Goal: Task Accomplishment & Management: Use online tool/utility

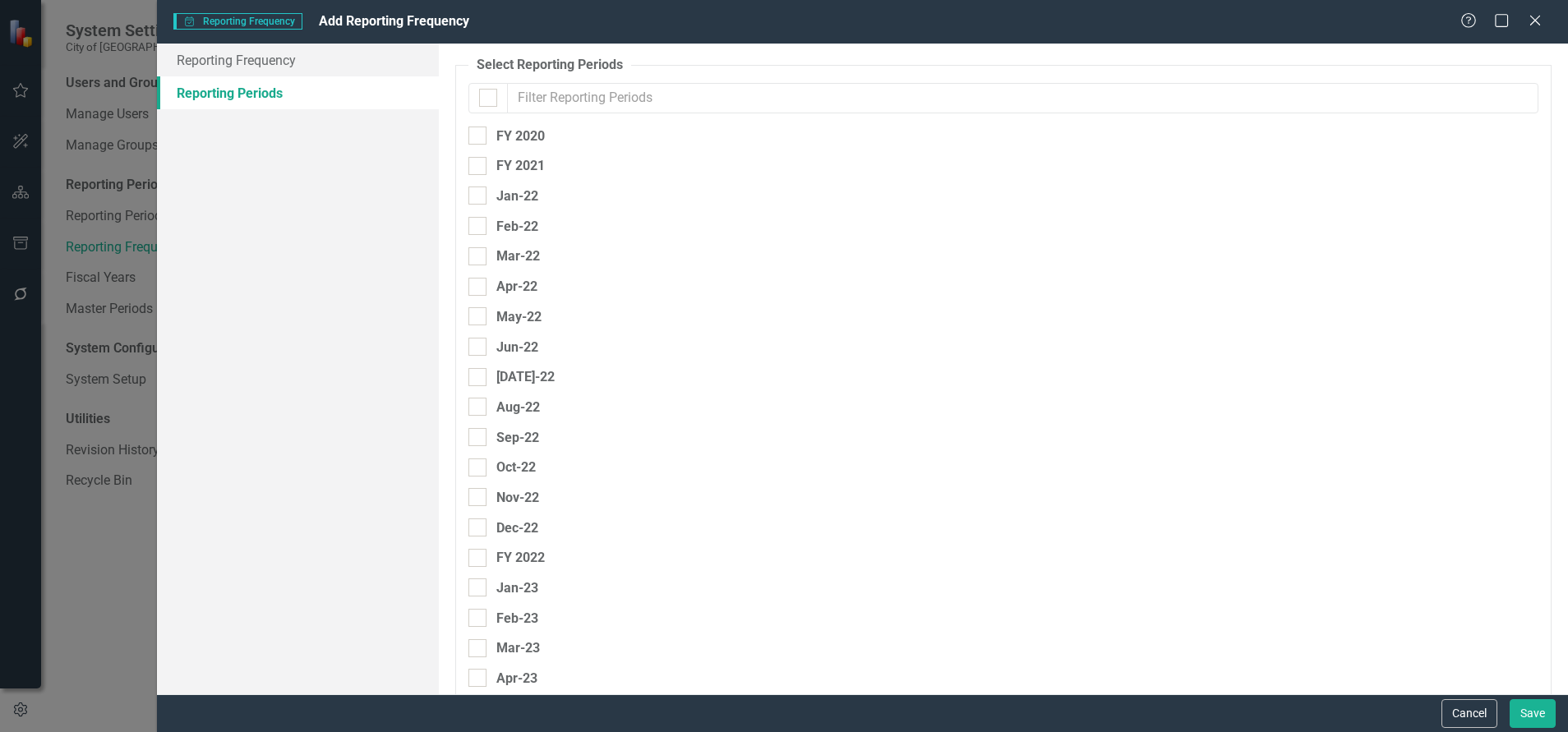
scroll to position [1855, 0]
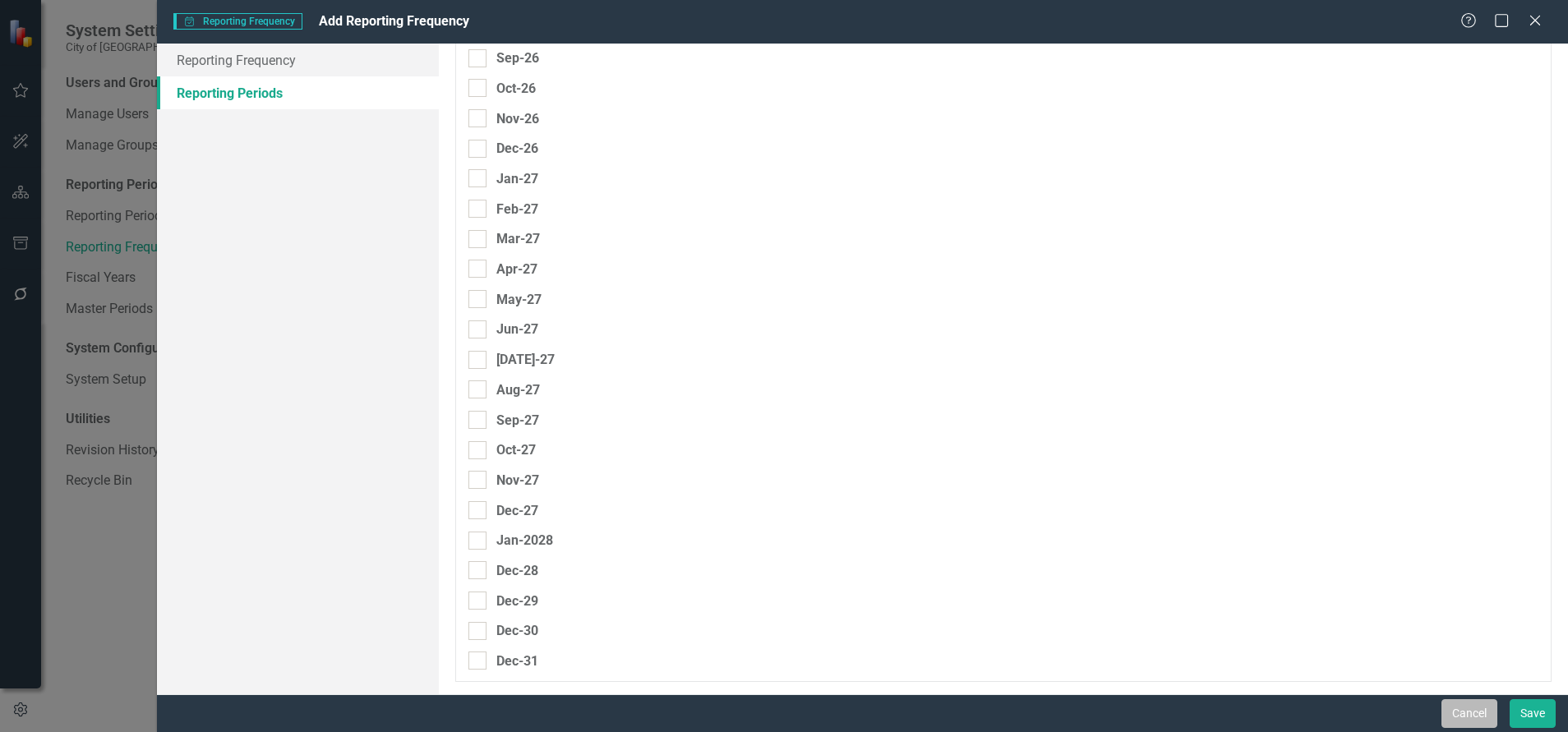
click at [1465, 719] on button "Cancel" at bounding box center [1469, 713] width 56 height 29
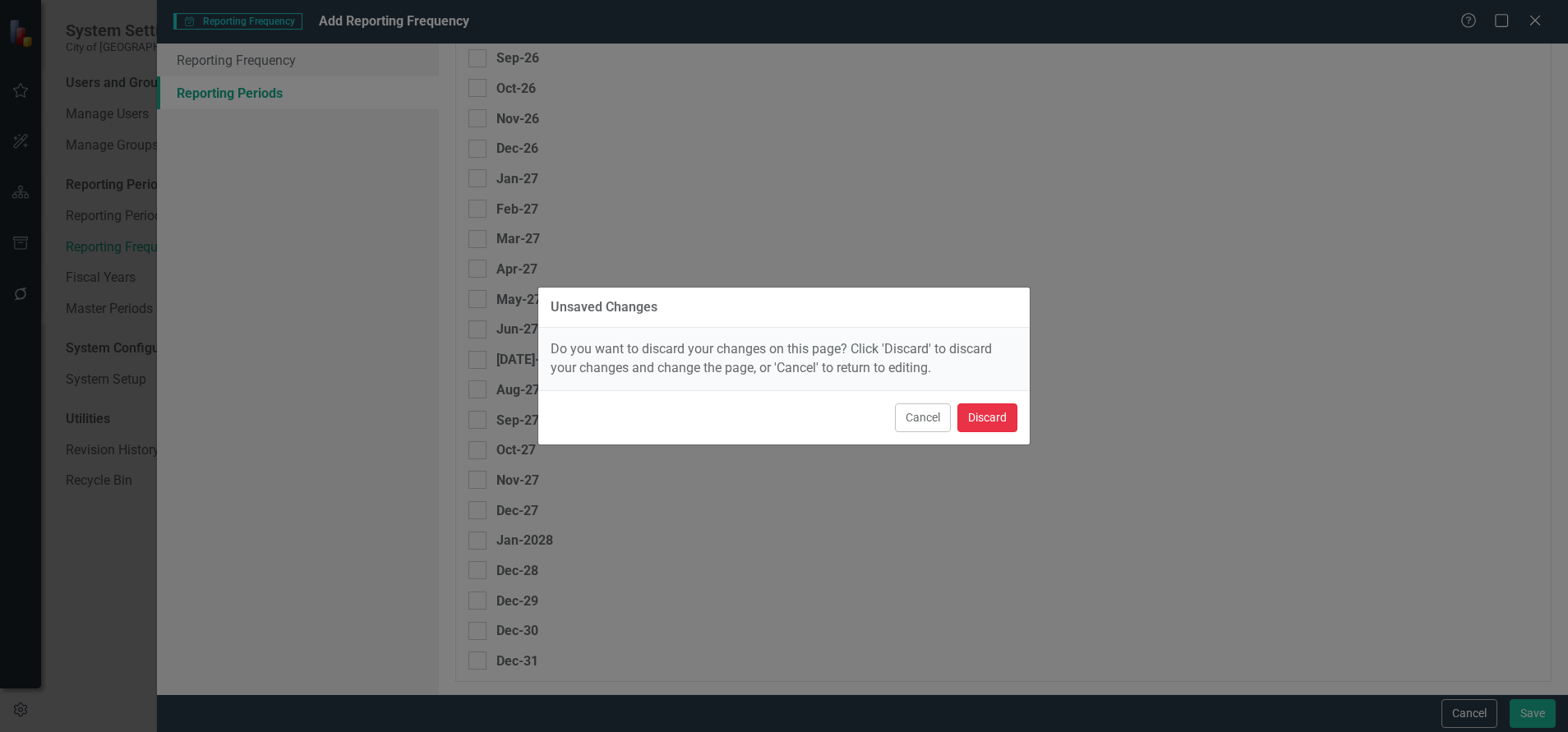
click at [986, 419] on button "Discard" at bounding box center [987, 418] width 60 height 29
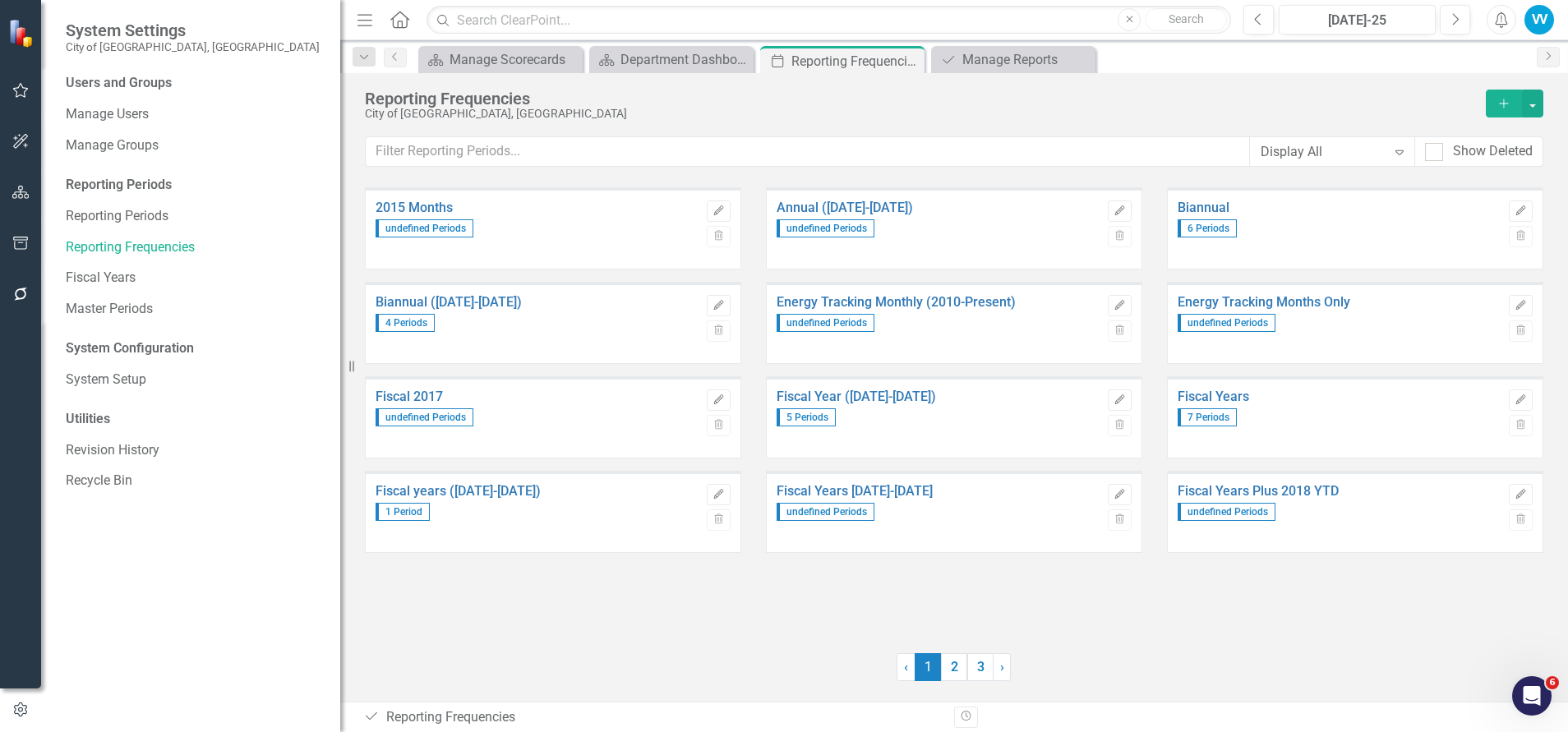
drag, startPoint x: 500, startPoint y: 369, endPoint x: 340, endPoint y: 369, distance: 160.0
click at [340, 369] on div "Resize" at bounding box center [347, 366] width 14 height 732
click at [13, 189] on icon "button" at bounding box center [21, 192] width 17 height 14
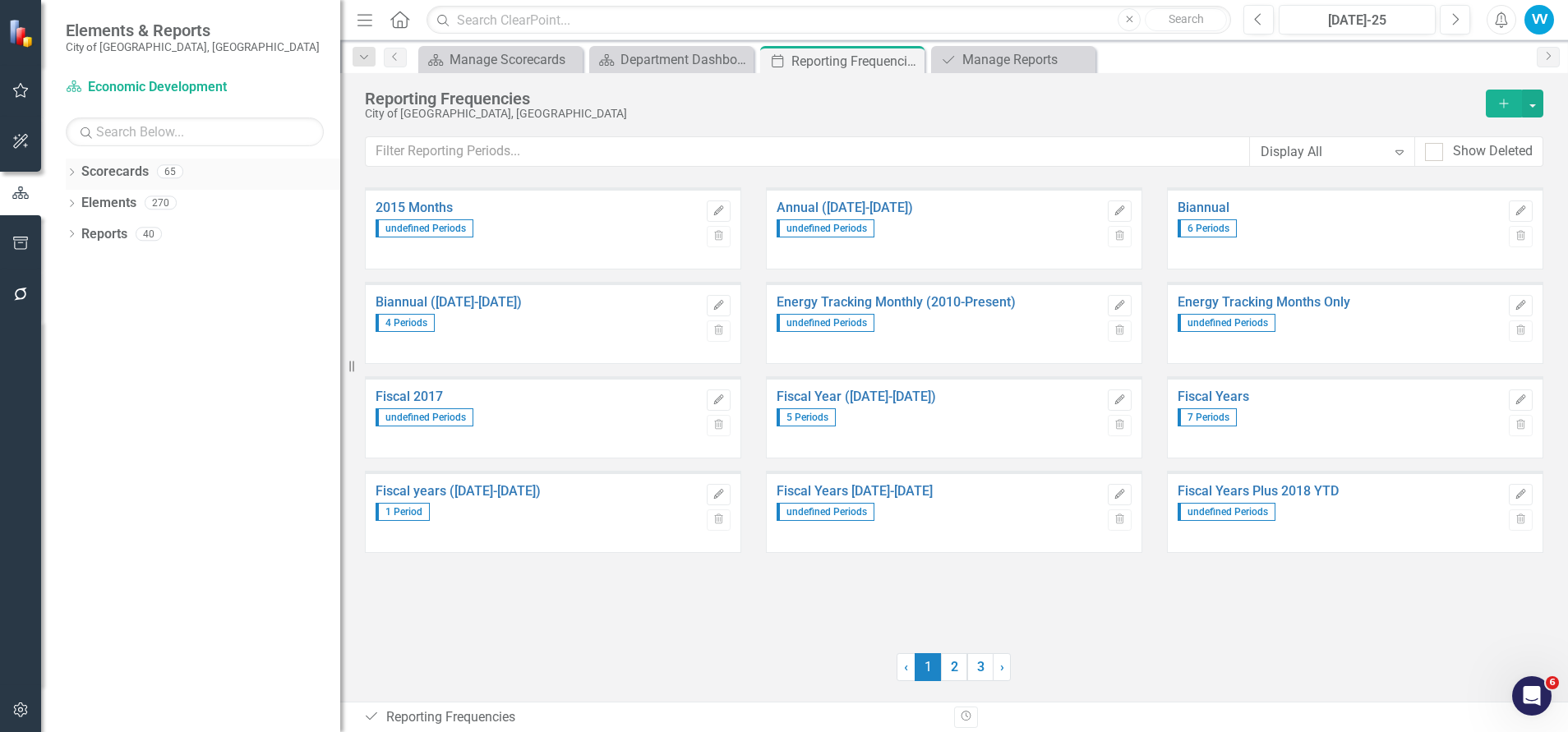
click at [71, 175] on icon "Dropdown" at bounding box center [72, 174] width 12 height 9
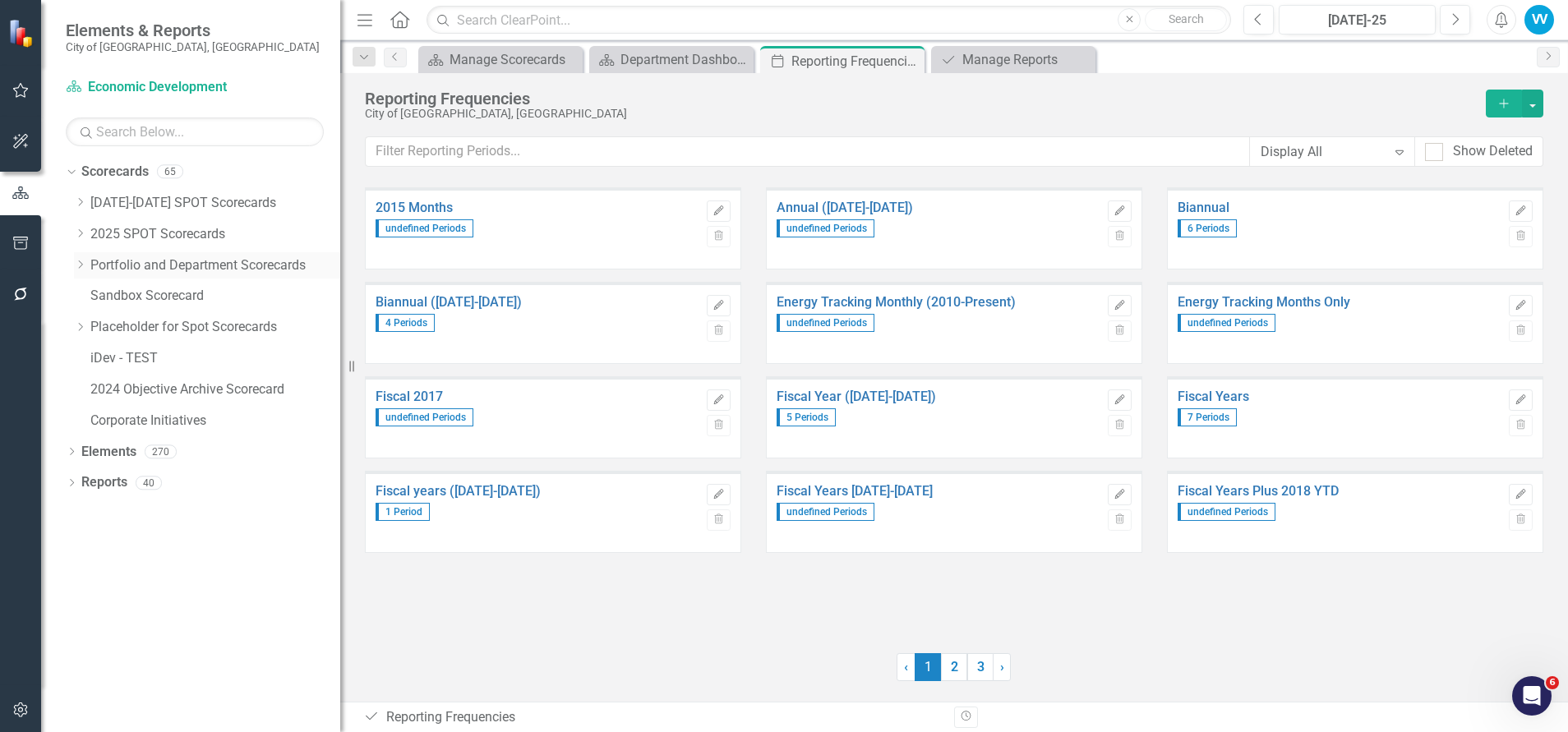
click at [82, 264] on icon "Dropdown" at bounding box center [80, 264] width 13 height 10
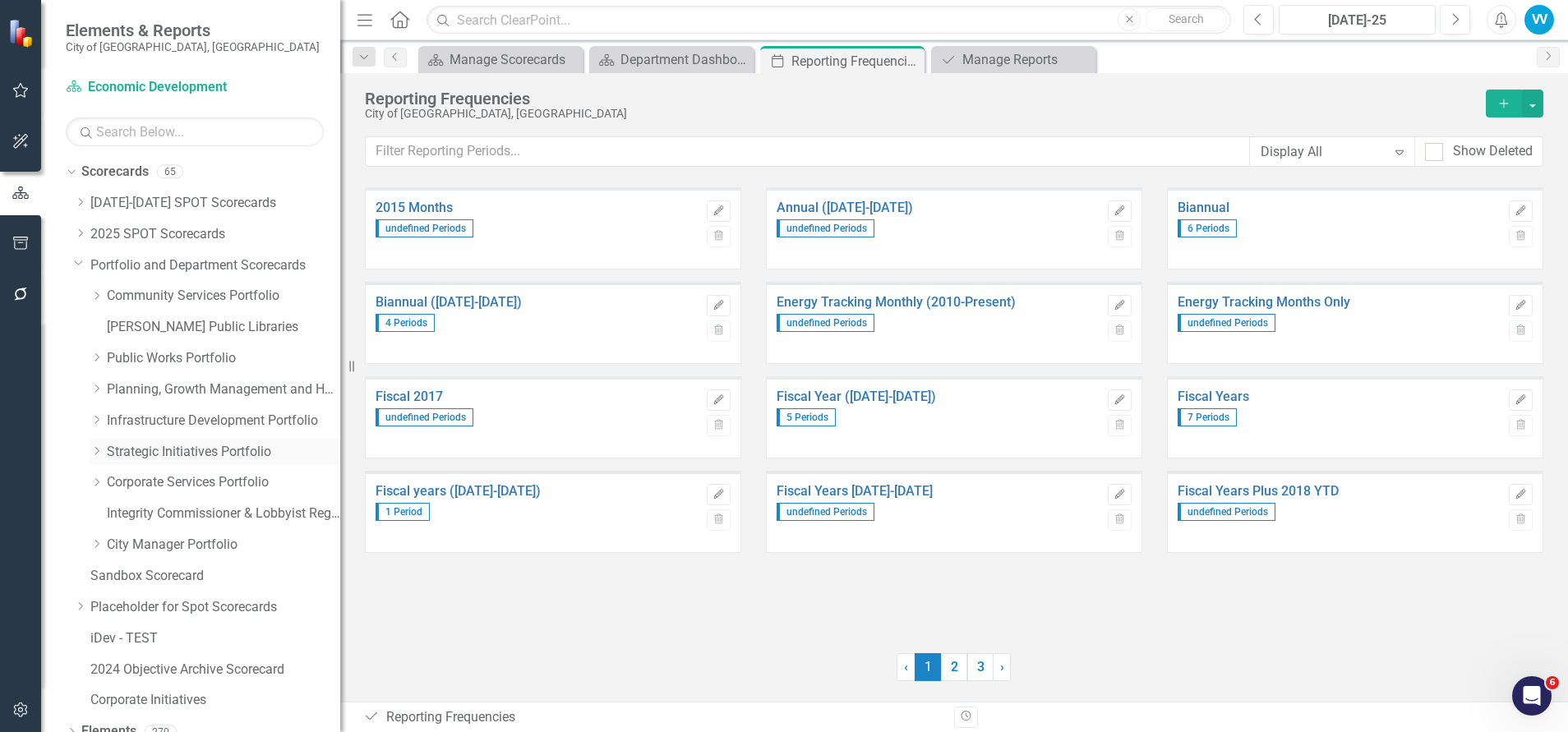
click at [103, 453] on icon "Dropdown" at bounding box center [97, 451] width 13 height 10
click at [192, 539] on link "Strategic Planning and Project Co-ordination" at bounding box center [231, 545] width 217 height 19
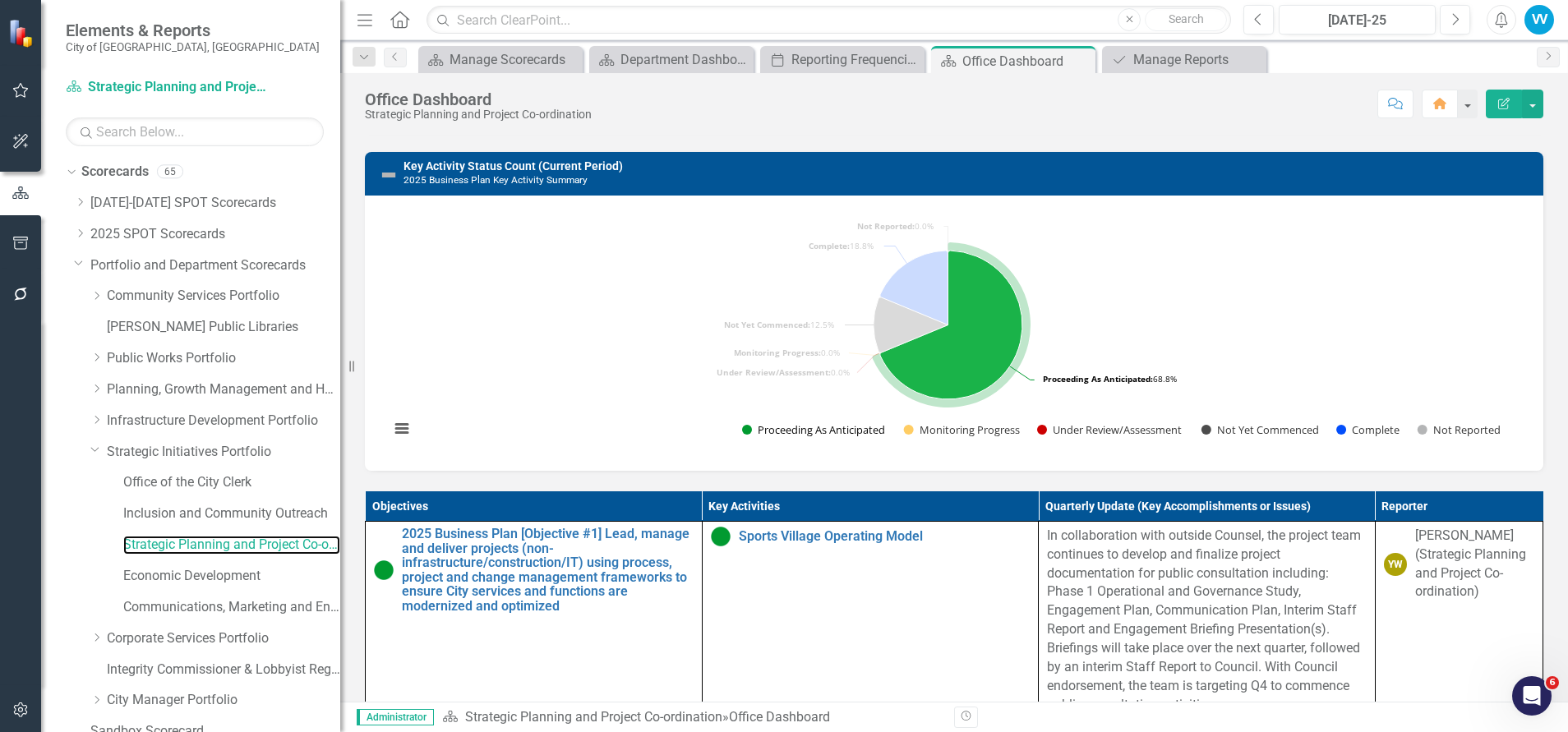
scroll to position [369, 0]
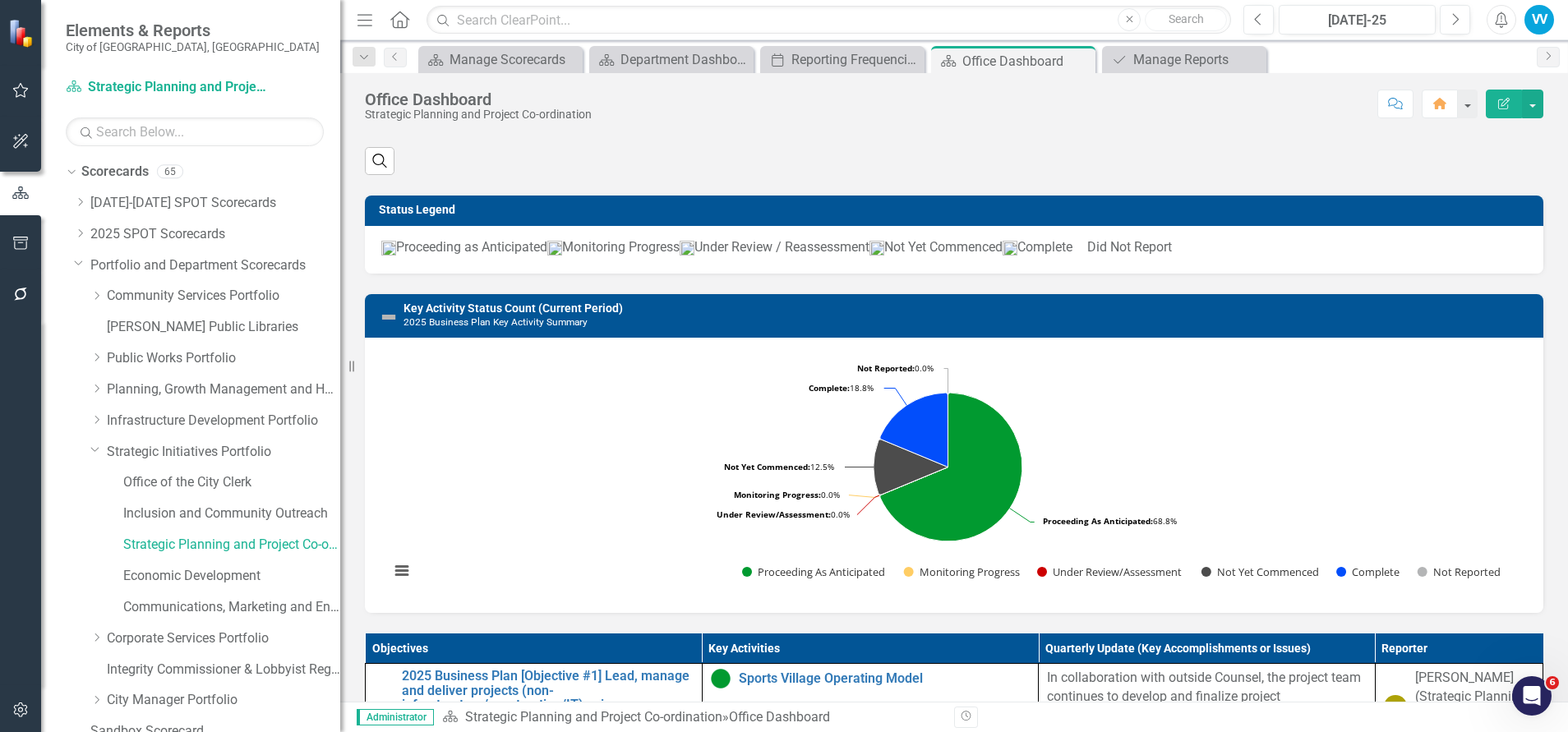
click at [1193, 328] on h3 "Key Activity Status Count (Current Period) 2025 Business Plan Key Activity Summ…" at bounding box center [969, 315] width 1132 height 25
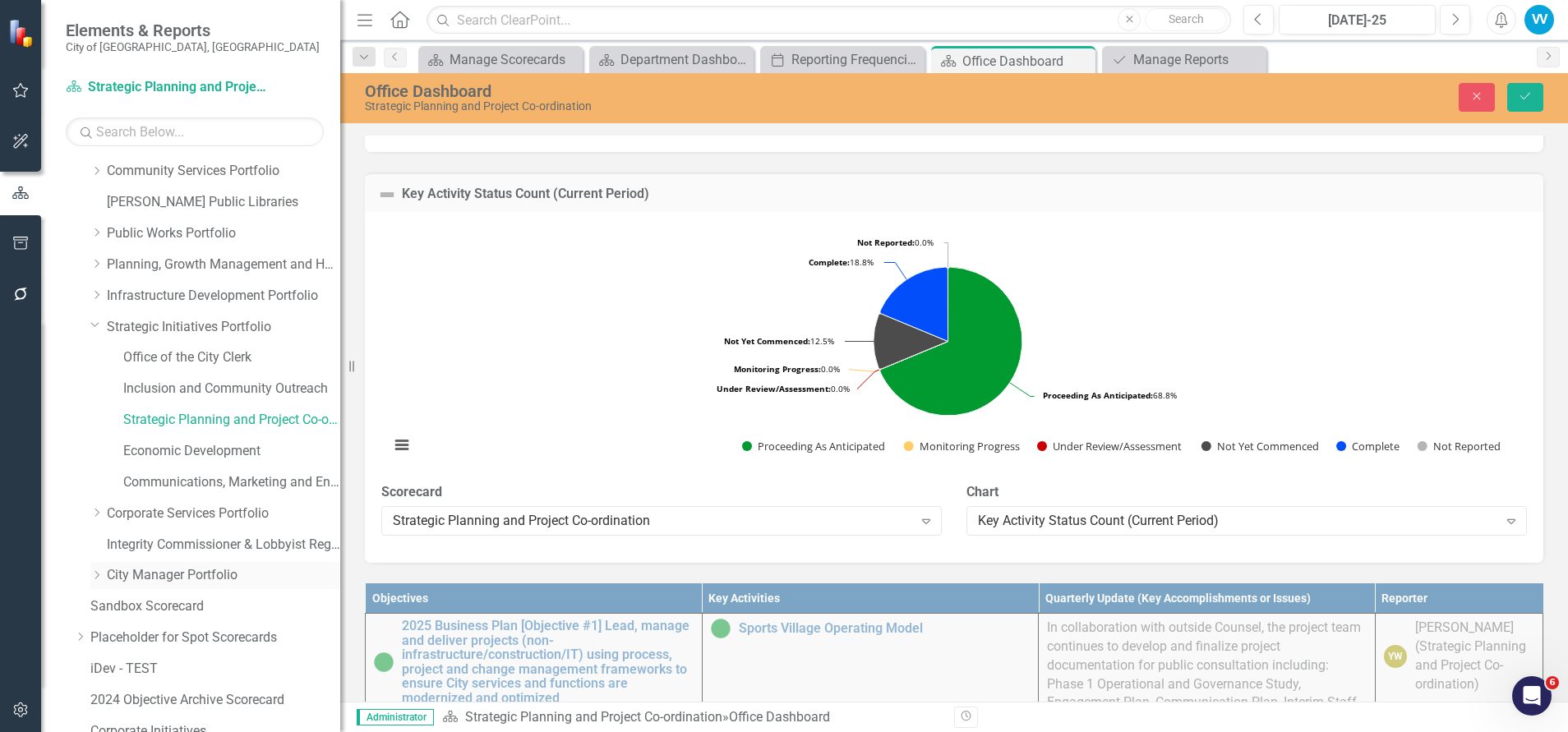
scroll to position [203, 0]
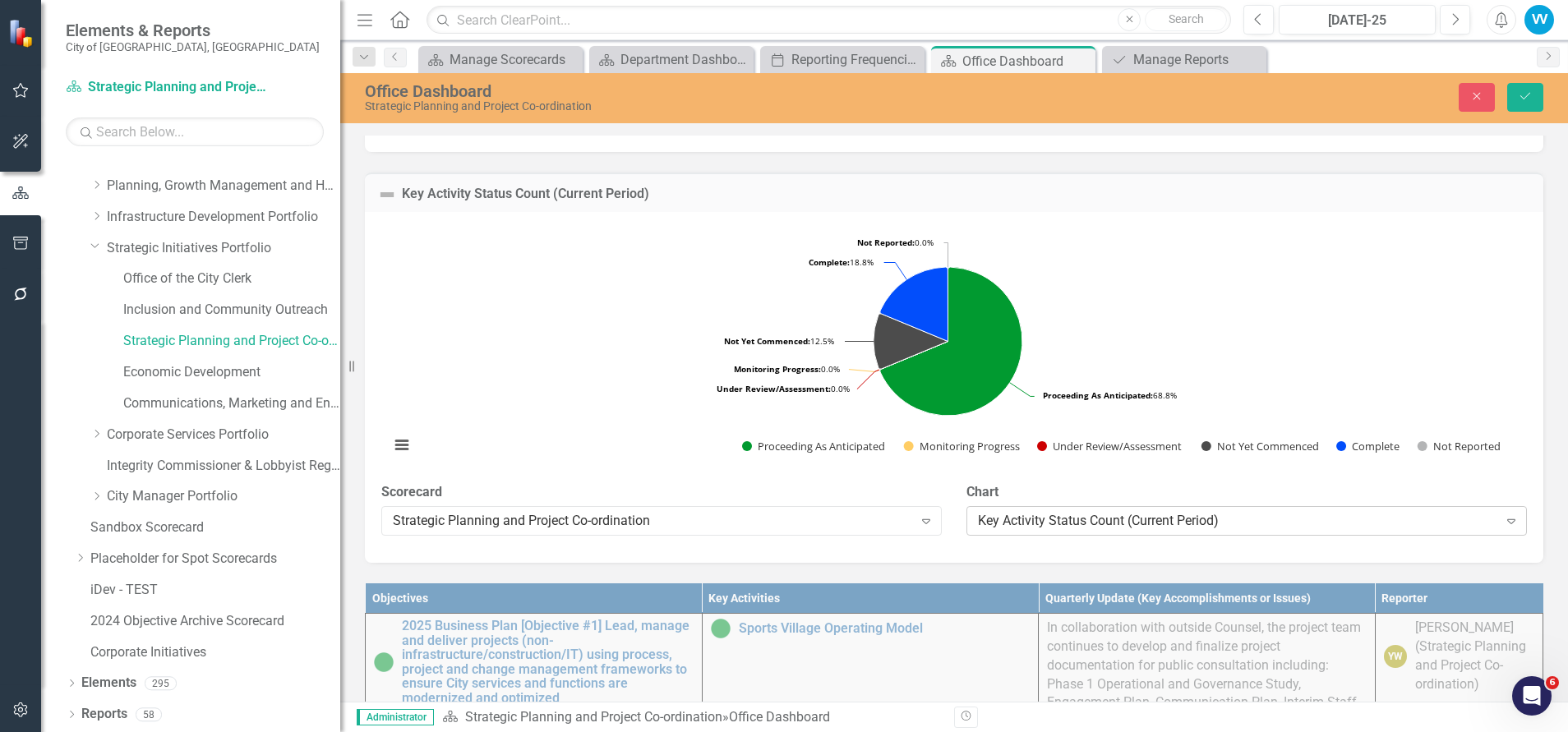
click at [1465, 530] on div "Key Activity Status Count (Current Period)" at bounding box center [1238, 521] width 520 height 19
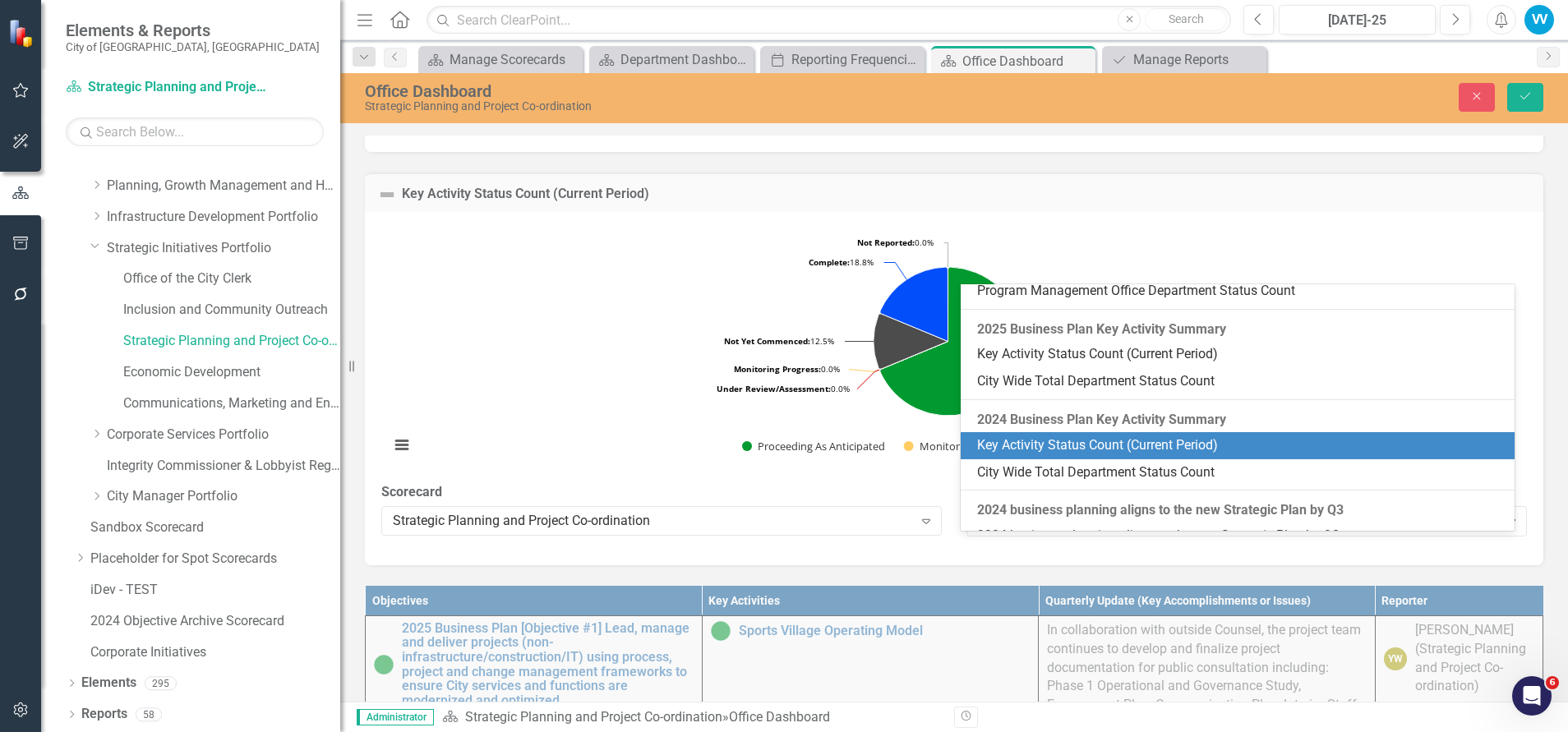
scroll to position [3718, 0]
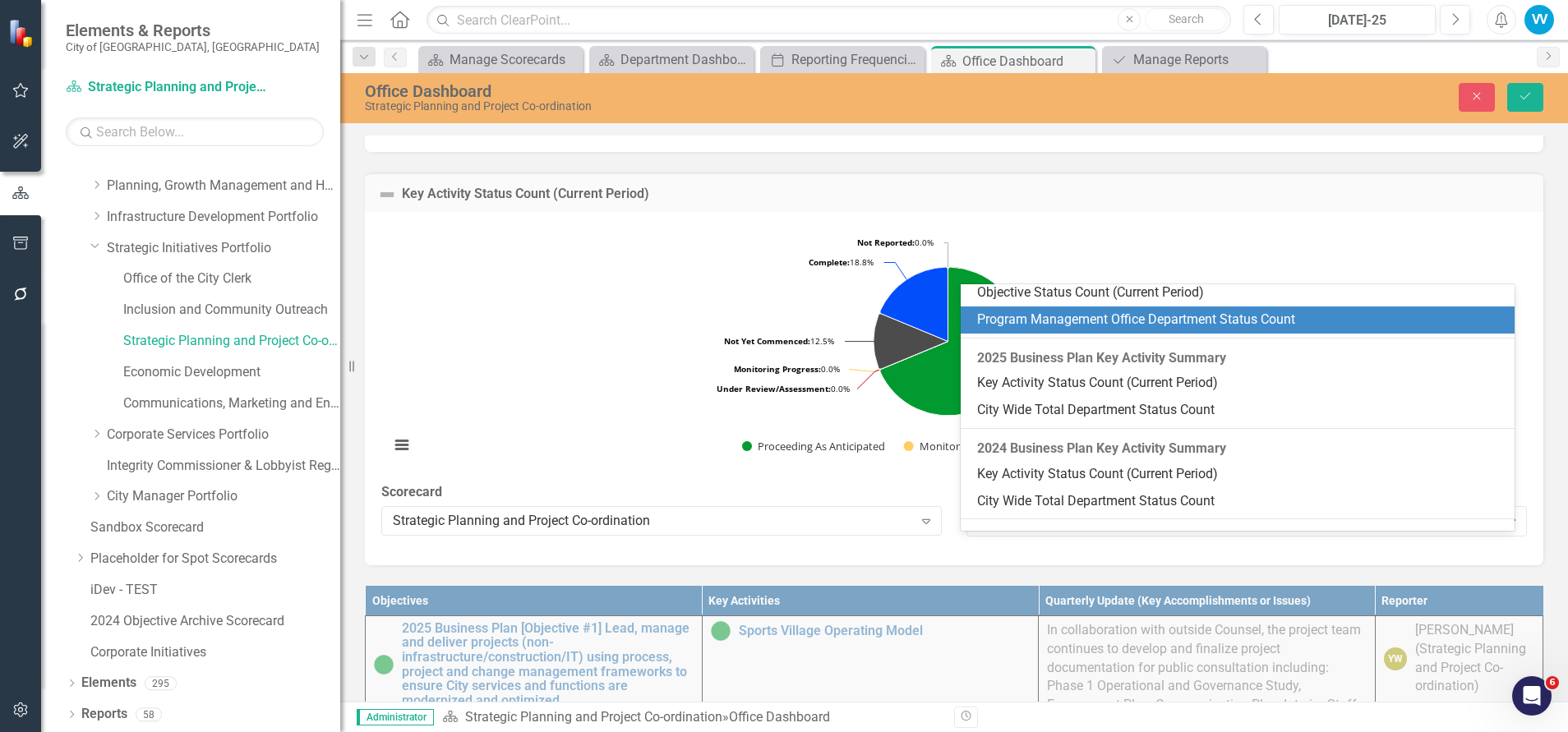
click at [1061, 187] on div "Key Activity Status Count (Current Period) Loading... Chart Pie chart with 6 sl…" at bounding box center [954, 358] width 1203 height 413
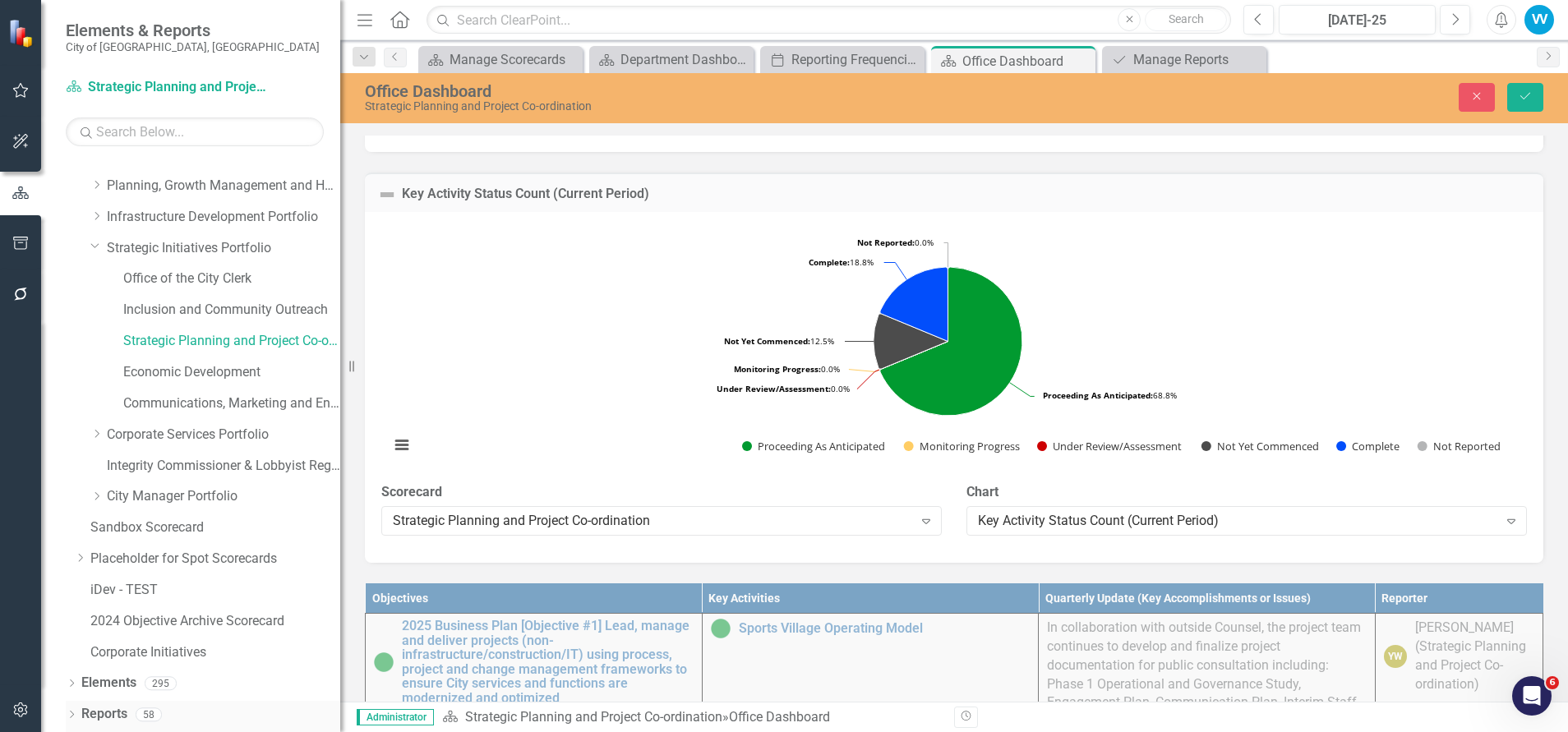
click at [84, 713] on link "Reports" at bounding box center [104, 714] width 46 height 19
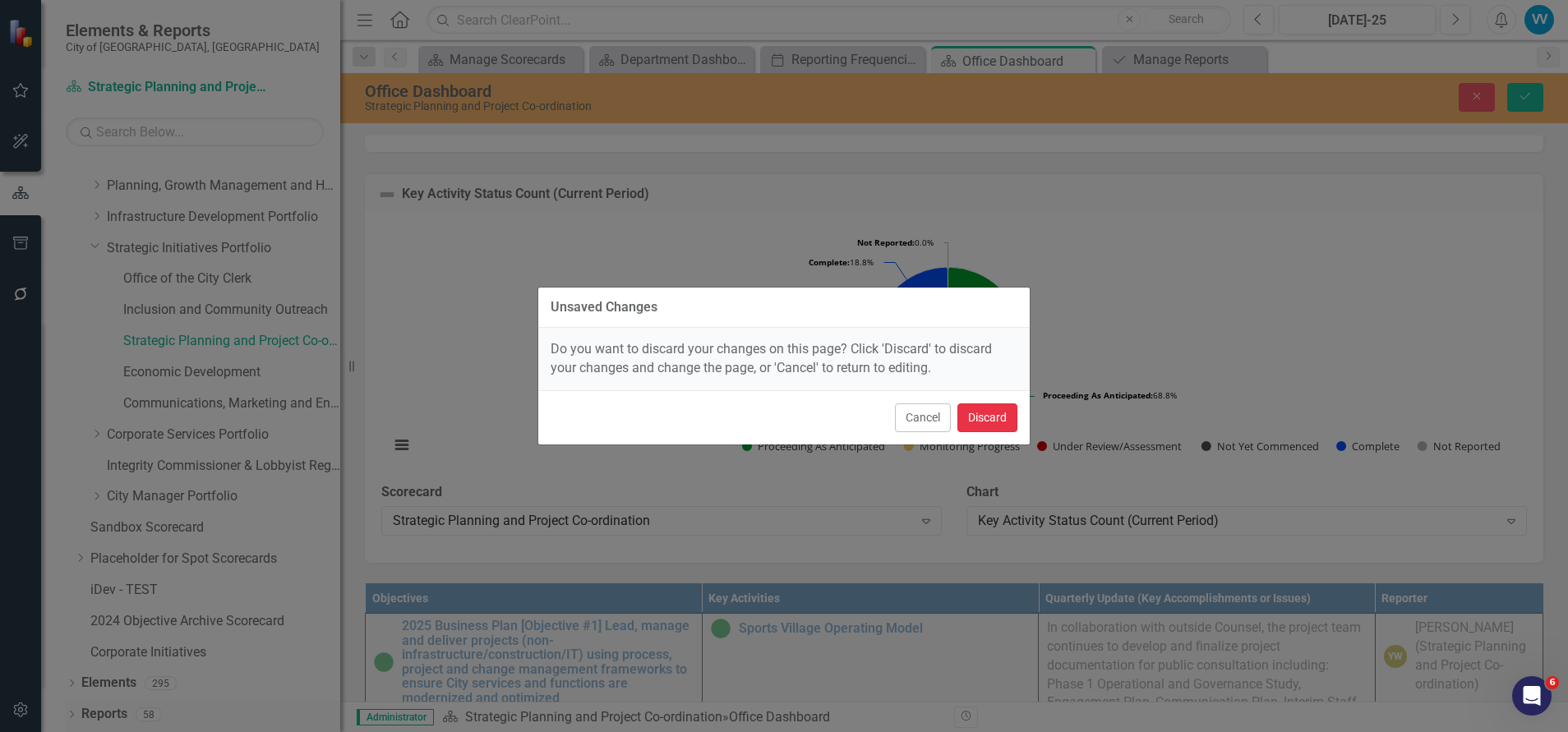
click at [989, 423] on button "Discard" at bounding box center [987, 418] width 60 height 29
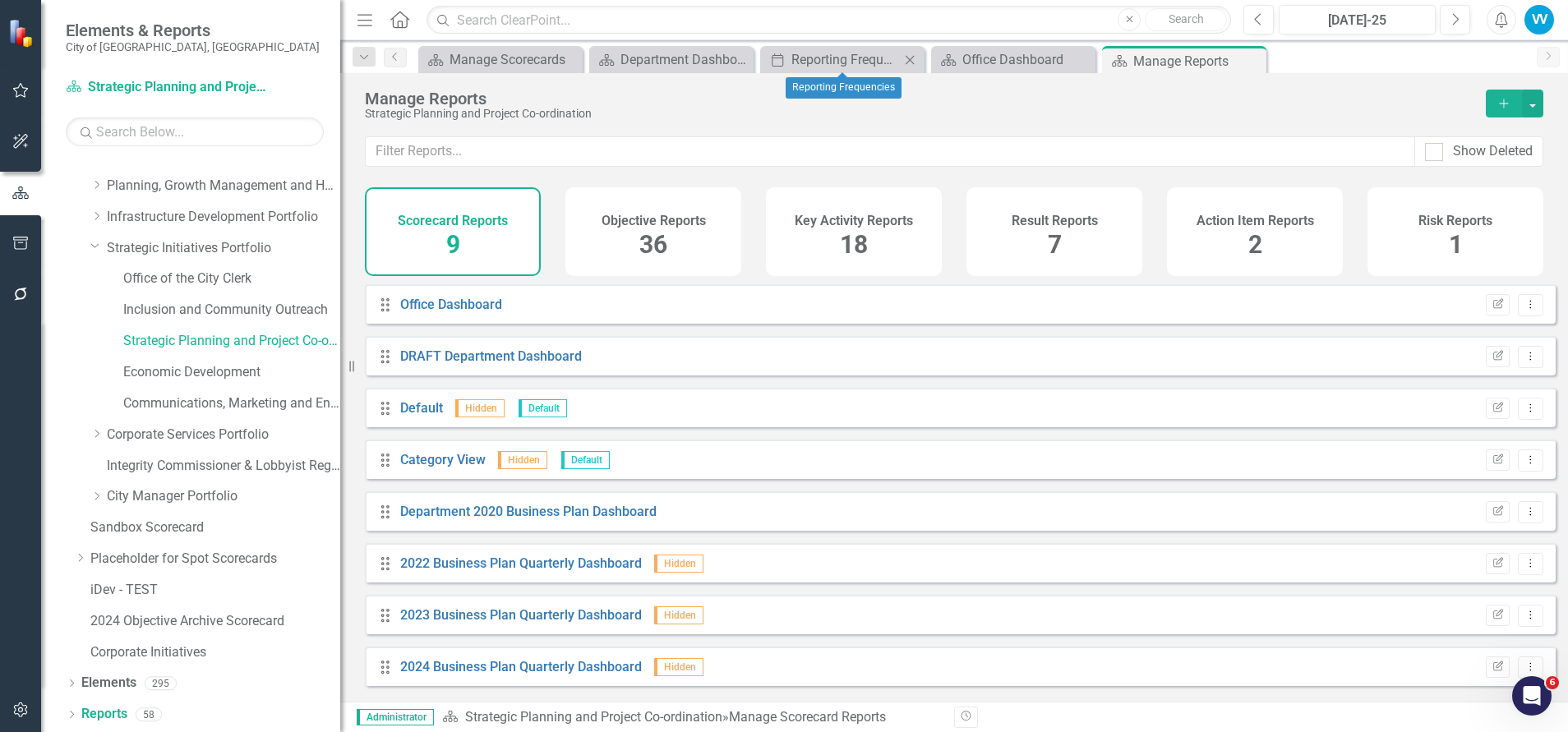
click at [915, 64] on icon "Close" at bounding box center [909, 60] width 16 height 14
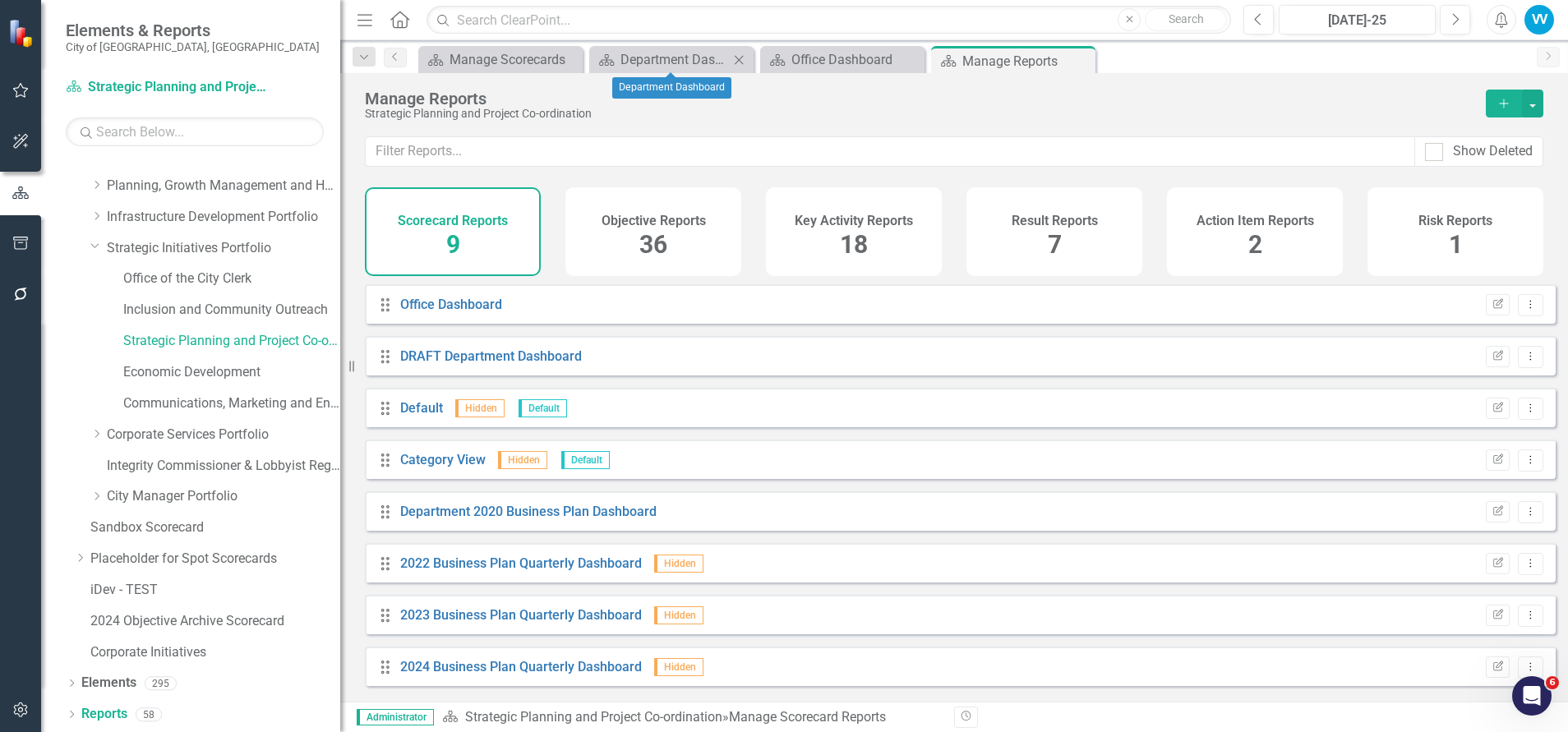
click at [734, 59] on icon "Close" at bounding box center [738, 60] width 16 height 14
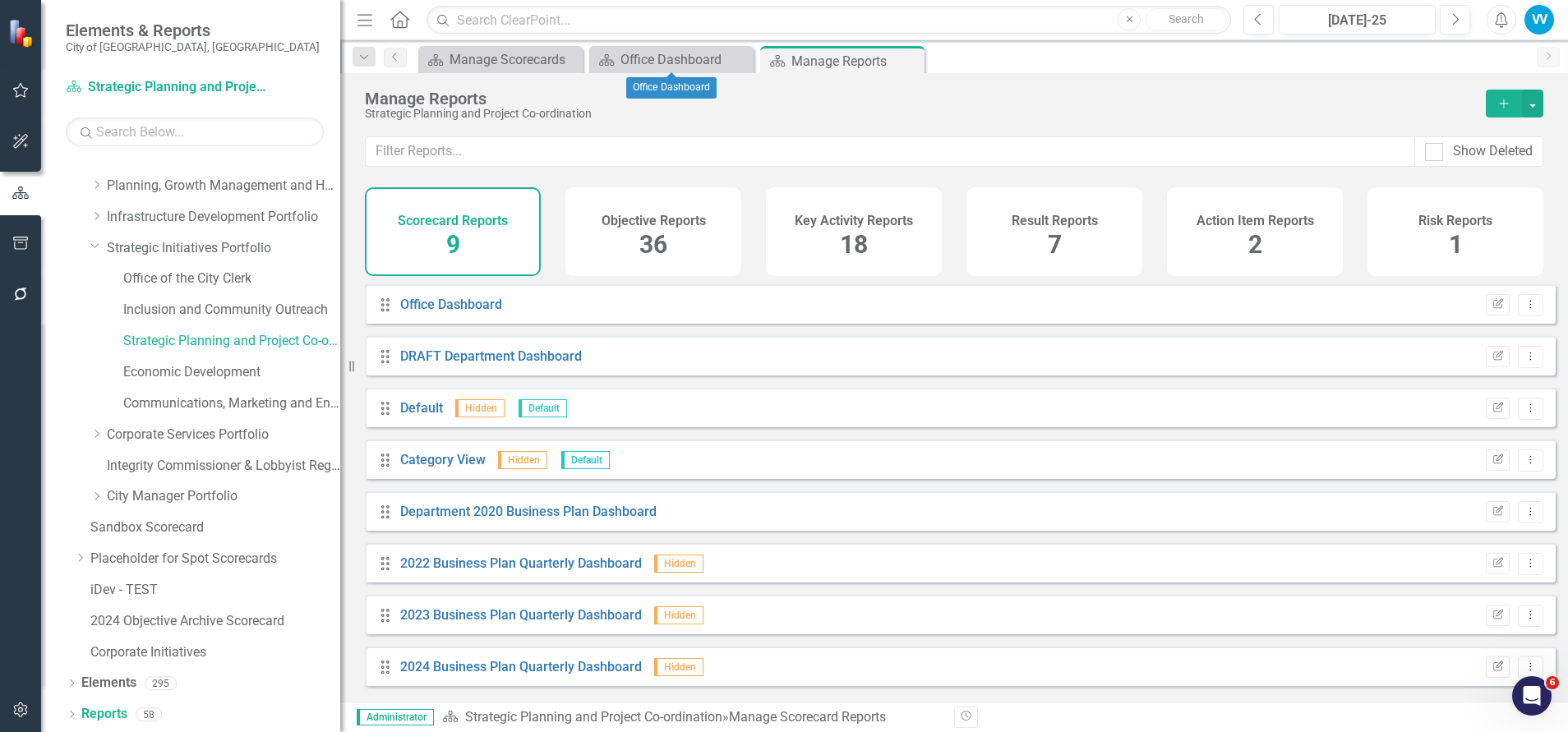
click at [754, 62] on span "Scorecard Office Dashboard Close" at bounding box center [671, 58] width 171 height 26
click at [741, 59] on icon "Close" at bounding box center [738, 60] width 16 height 14
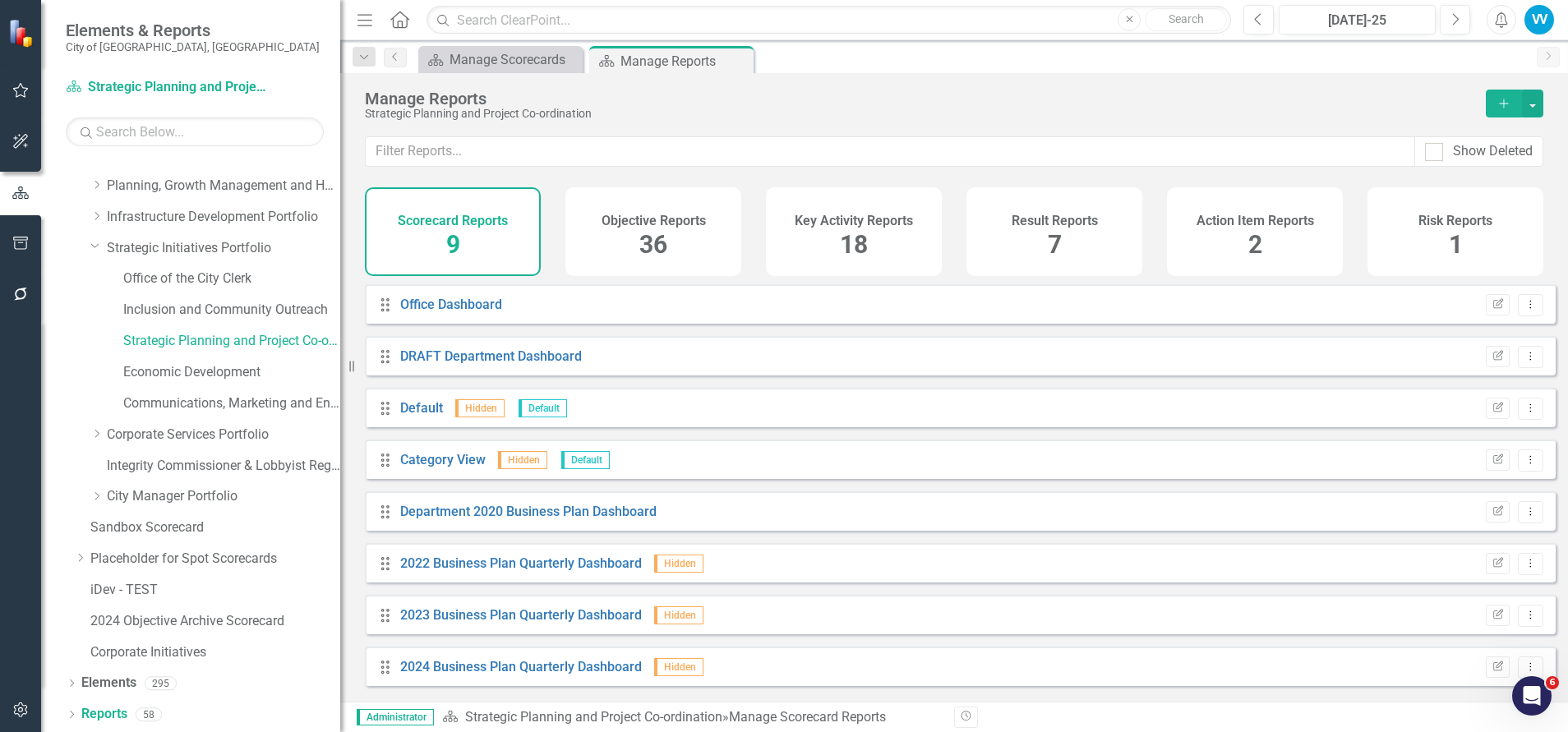
click at [852, 235] on span "18" at bounding box center [854, 244] width 28 height 29
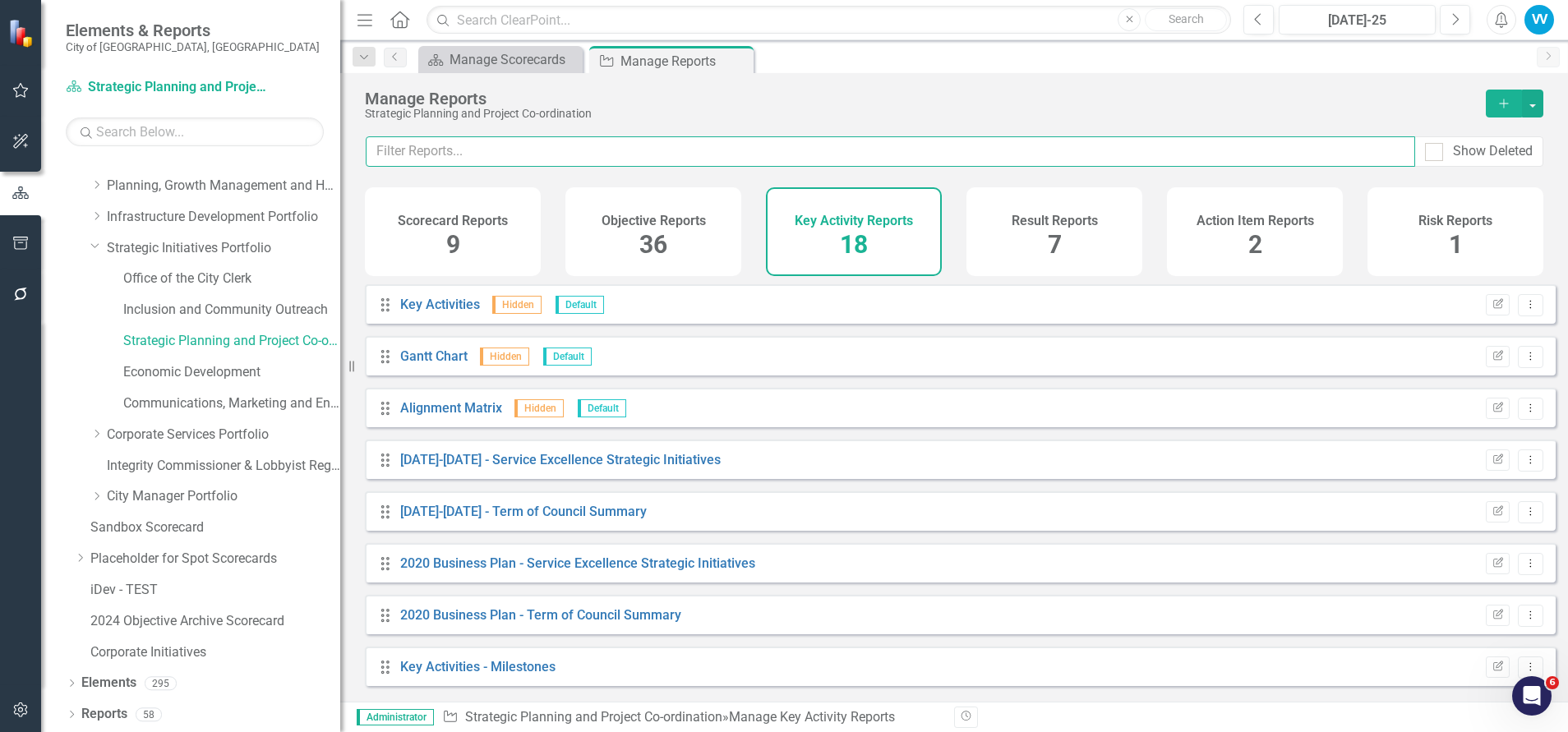
click at [489, 154] on input "text" at bounding box center [890, 152] width 1049 height 30
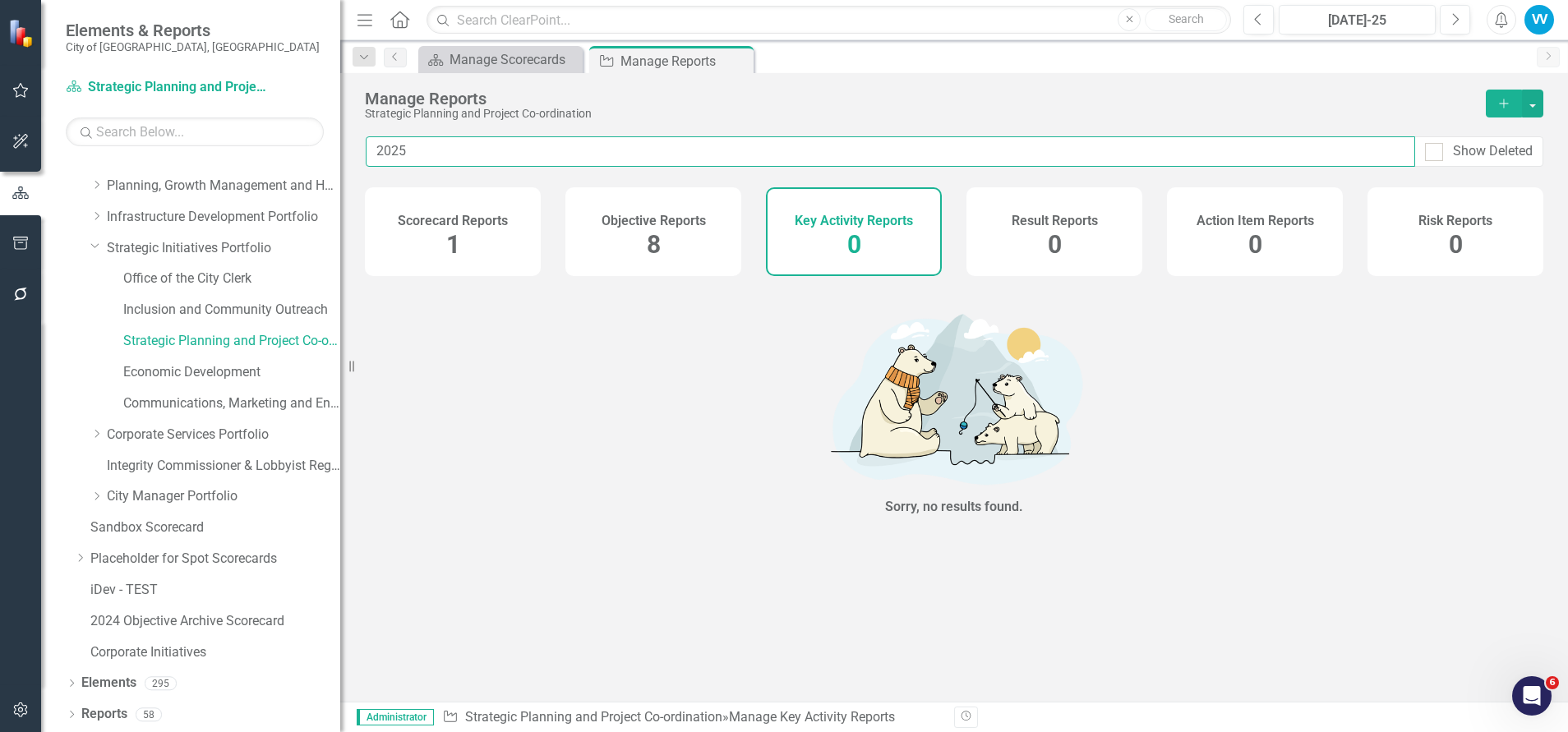
type input "2025"
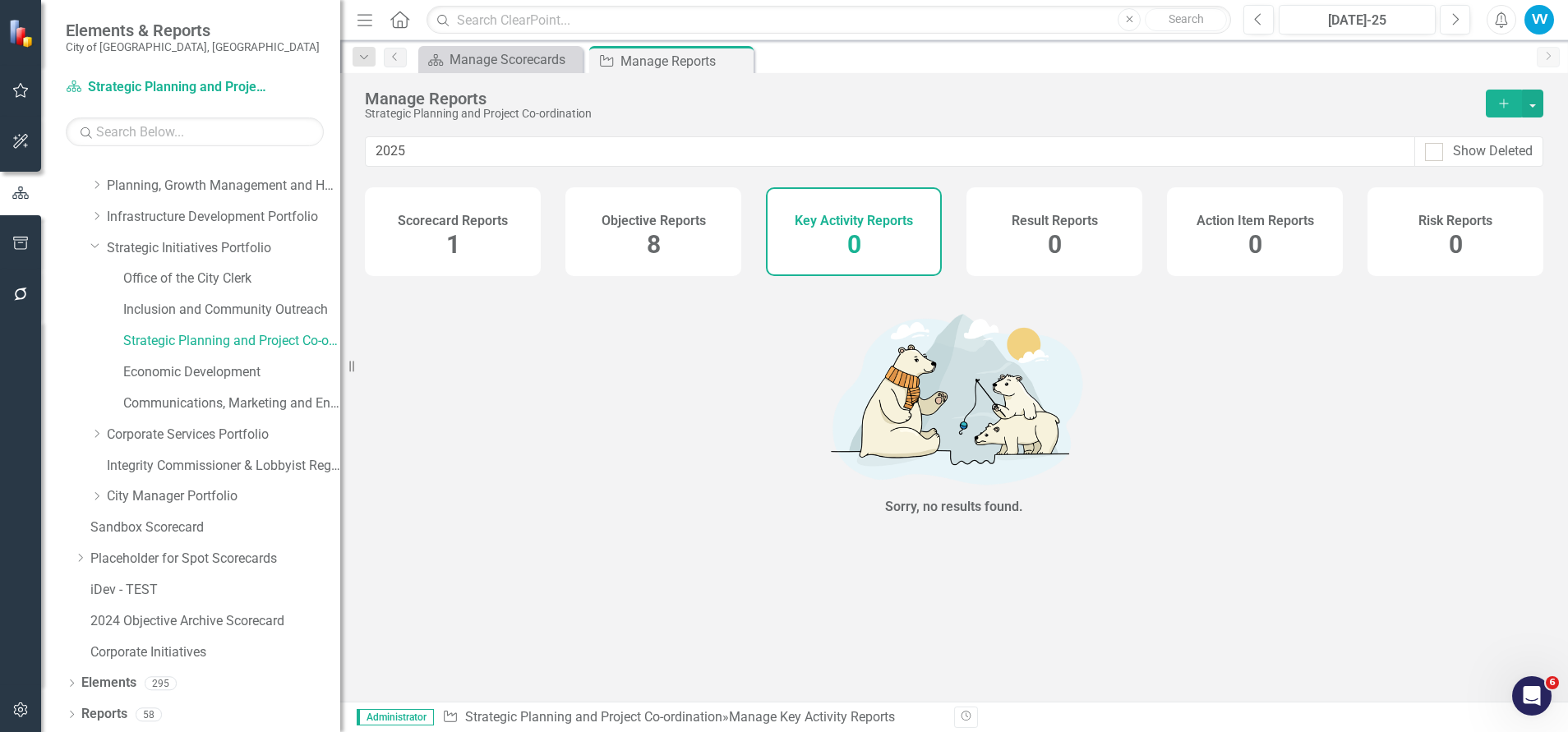
click at [609, 240] on div "Objective Reports 8" at bounding box center [653, 231] width 175 height 89
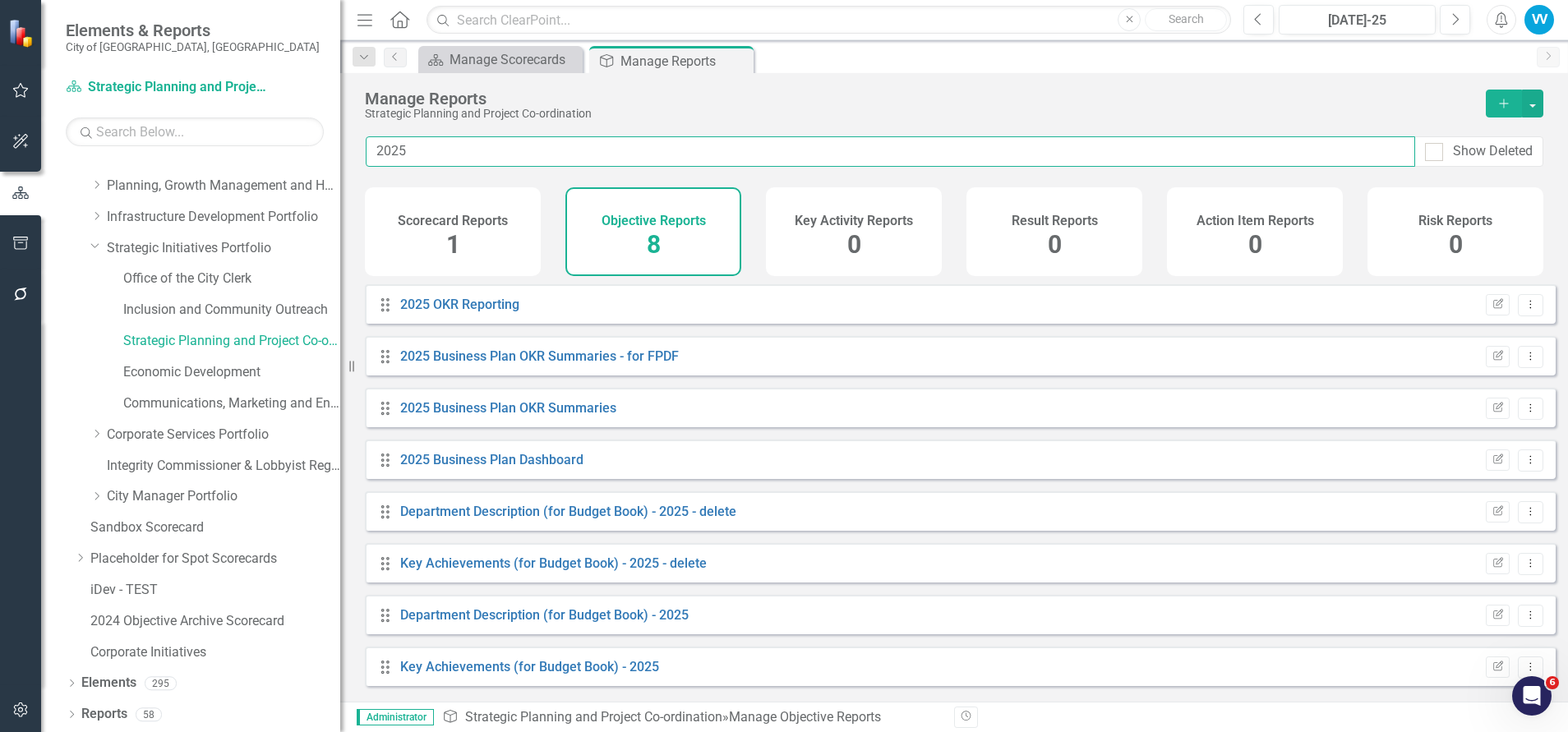
click at [431, 148] on input "2025" at bounding box center [890, 152] width 1049 height 30
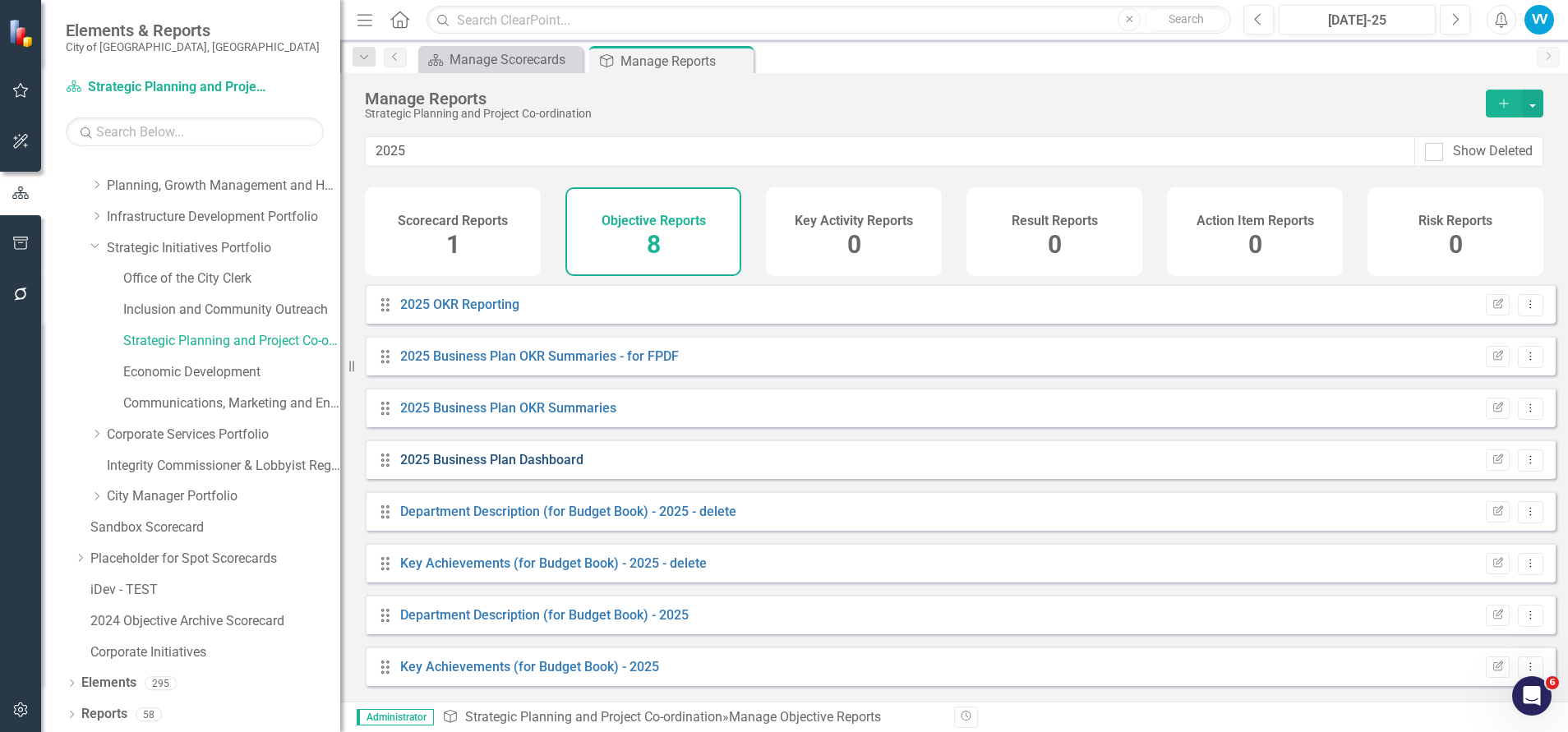
click at [521, 468] on link "2025 Business Plan Dashboard" at bounding box center [492, 459] width 183 height 15
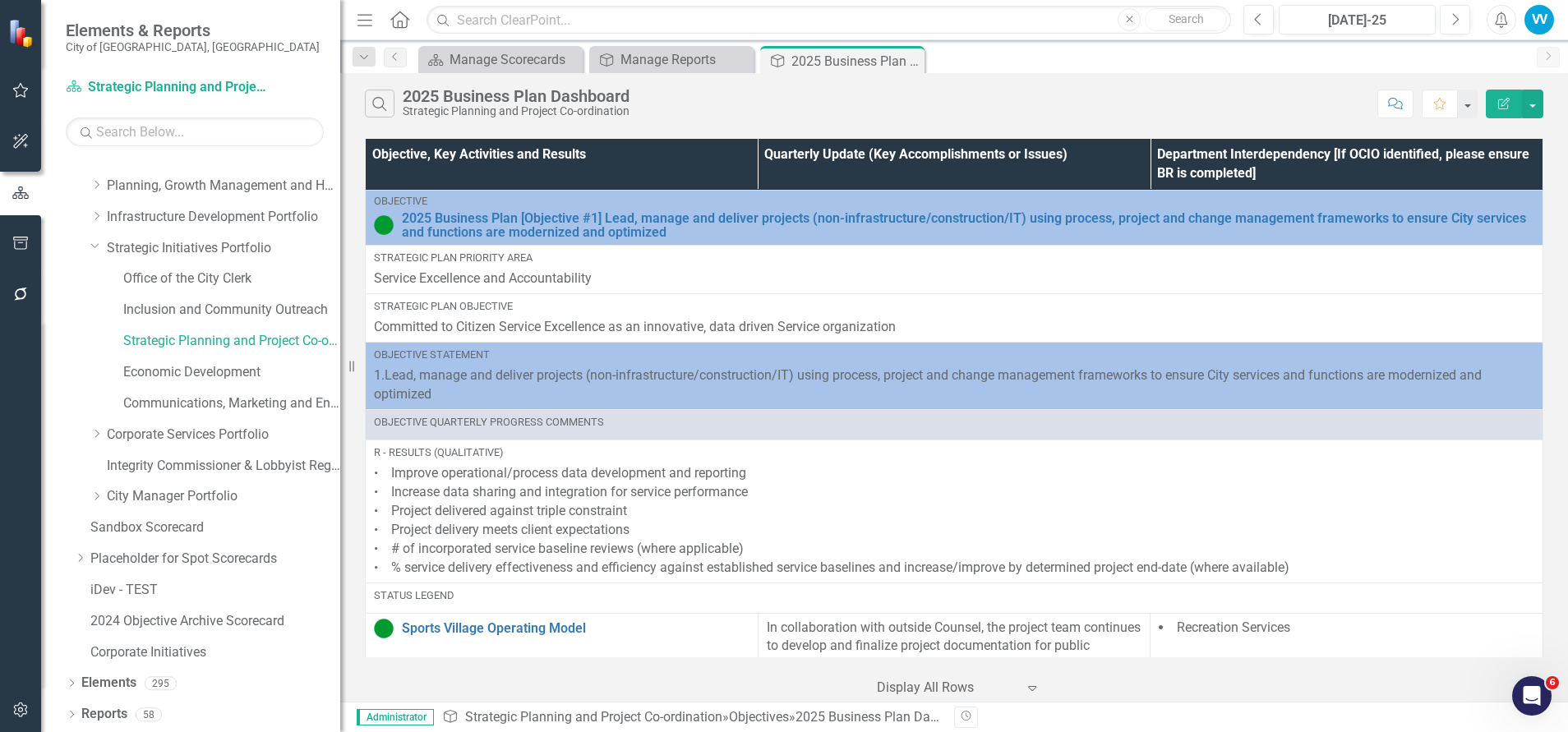
drag, startPoint x: 912, startPoint y: 58, endPoint x: 472, endPoint y: 42, distance: 440.3
click at [0, 0] on icon "Close" at bounding box center [0, 0] width 0 height 0
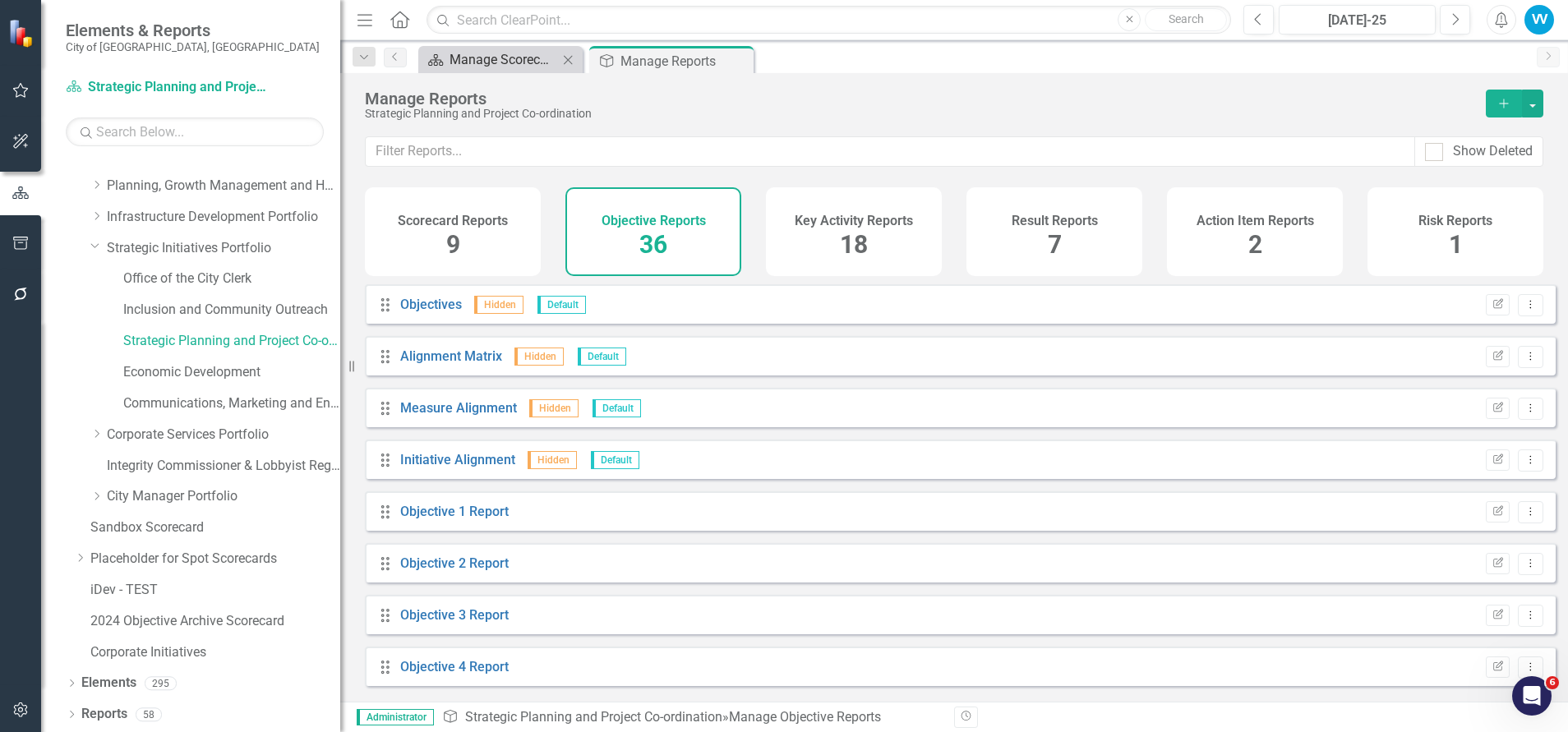
click at [544, 64] on div "Manage Scorecards" at bounding box center [503, 59] width 108 height 20
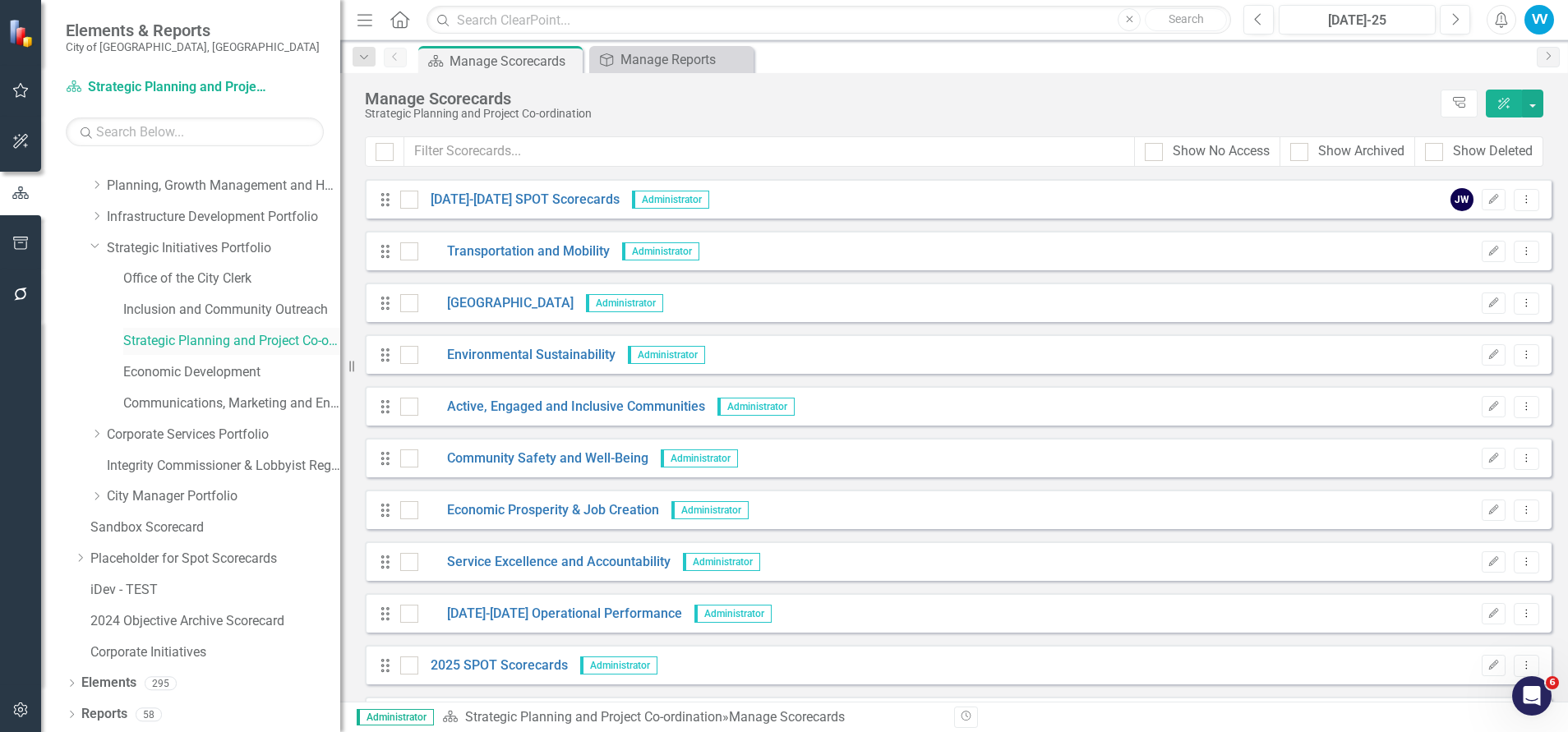
click at [214, 342] on link "Strategic Planning and Project Co-ordination" at bounding box center [231, 341] width 217 height 19
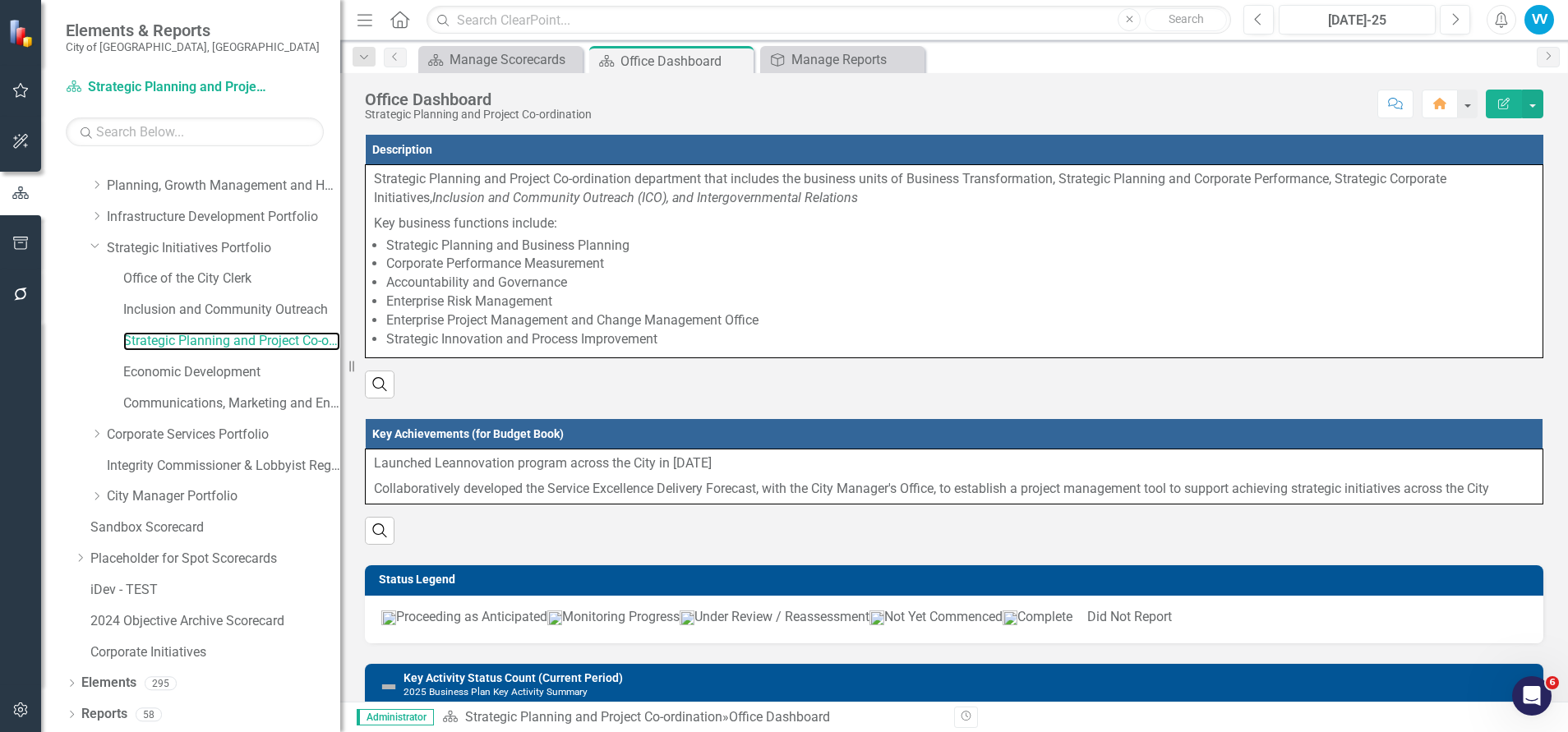
scroll to position [493, 0]
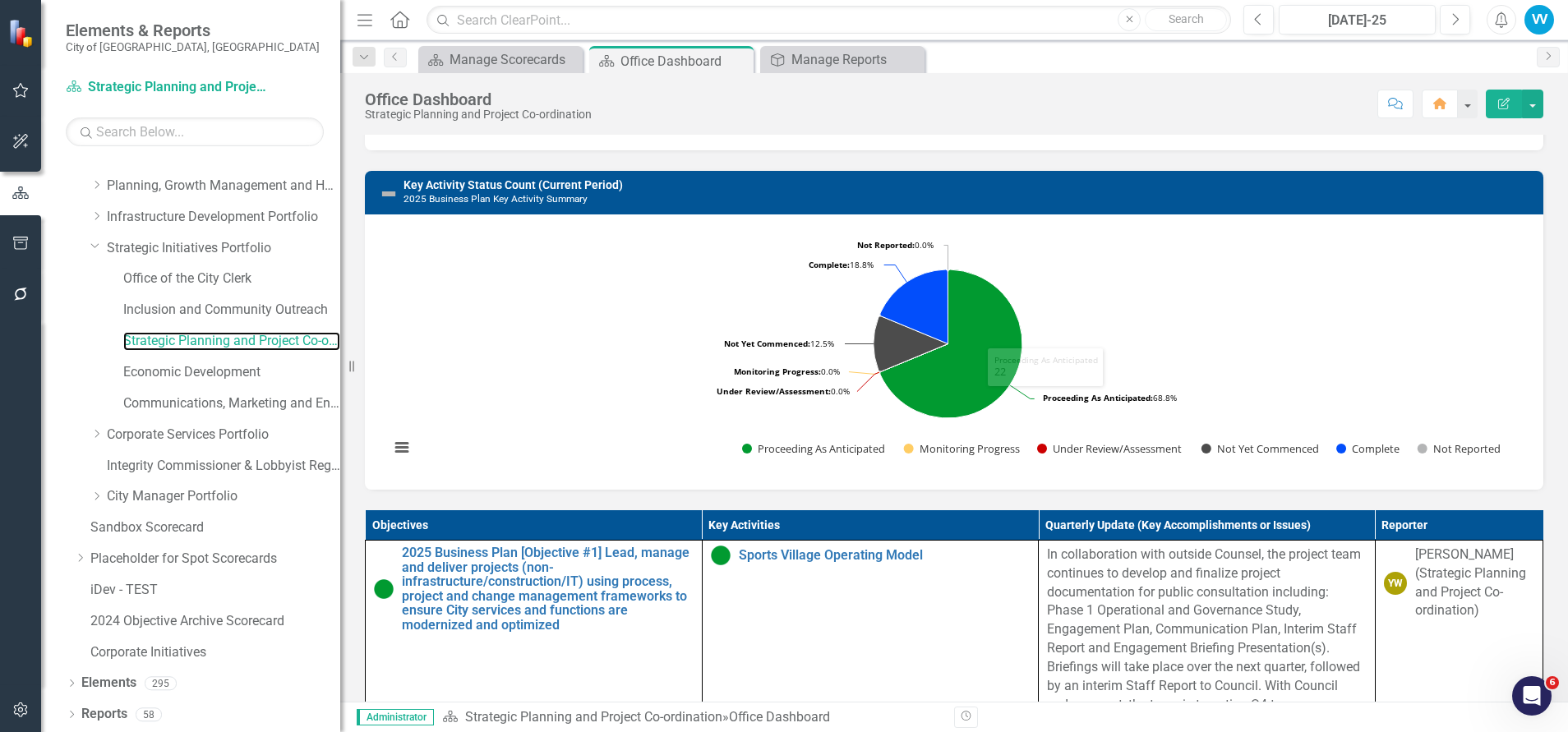
click at [1227, 351] on rect "Interactive chart" at bounding box center [948, 350] width 1133 height 247
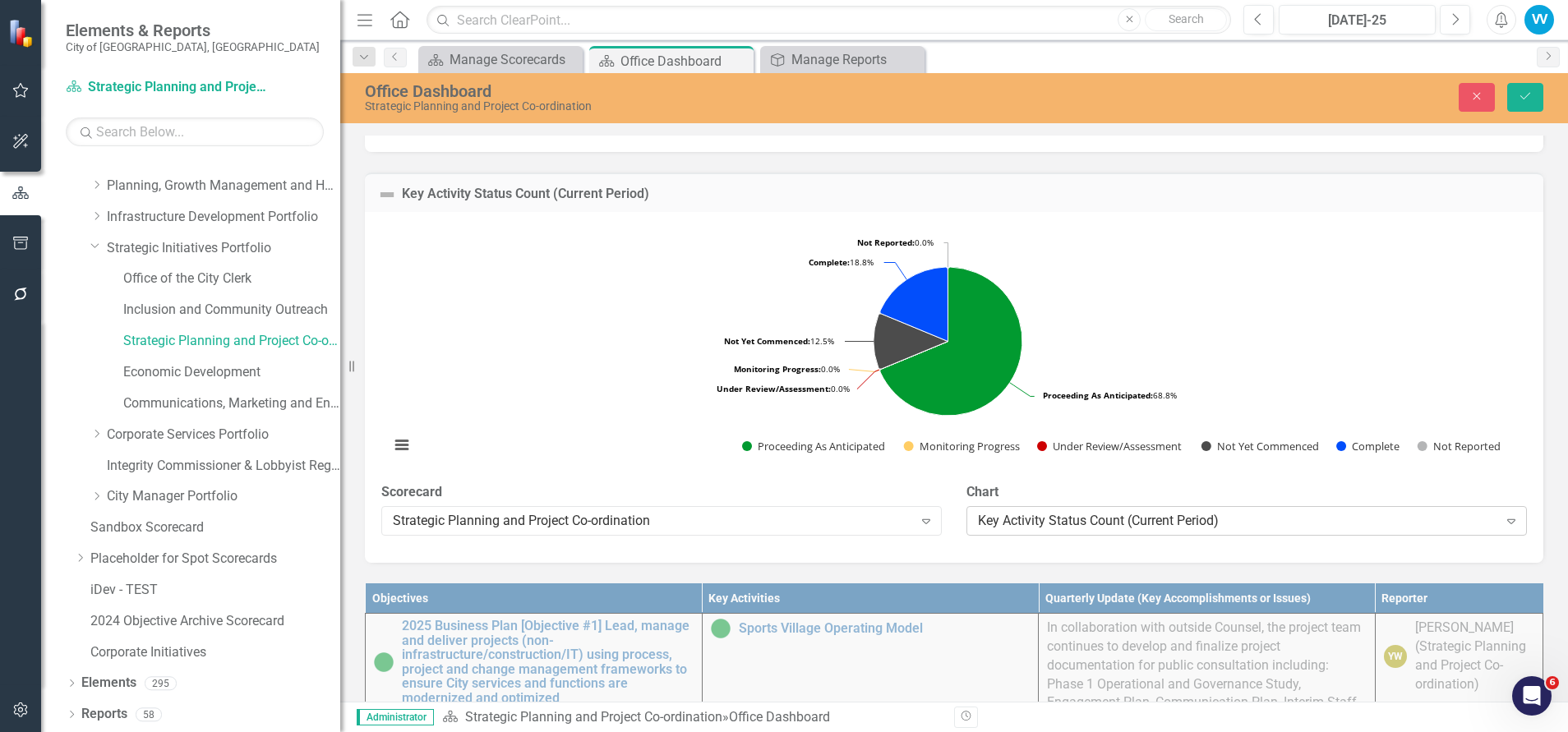
click at [1229, 530] on div "Key Activity Status Count (Current Period)" at bounding box center [1238, 521] width 520 height 19
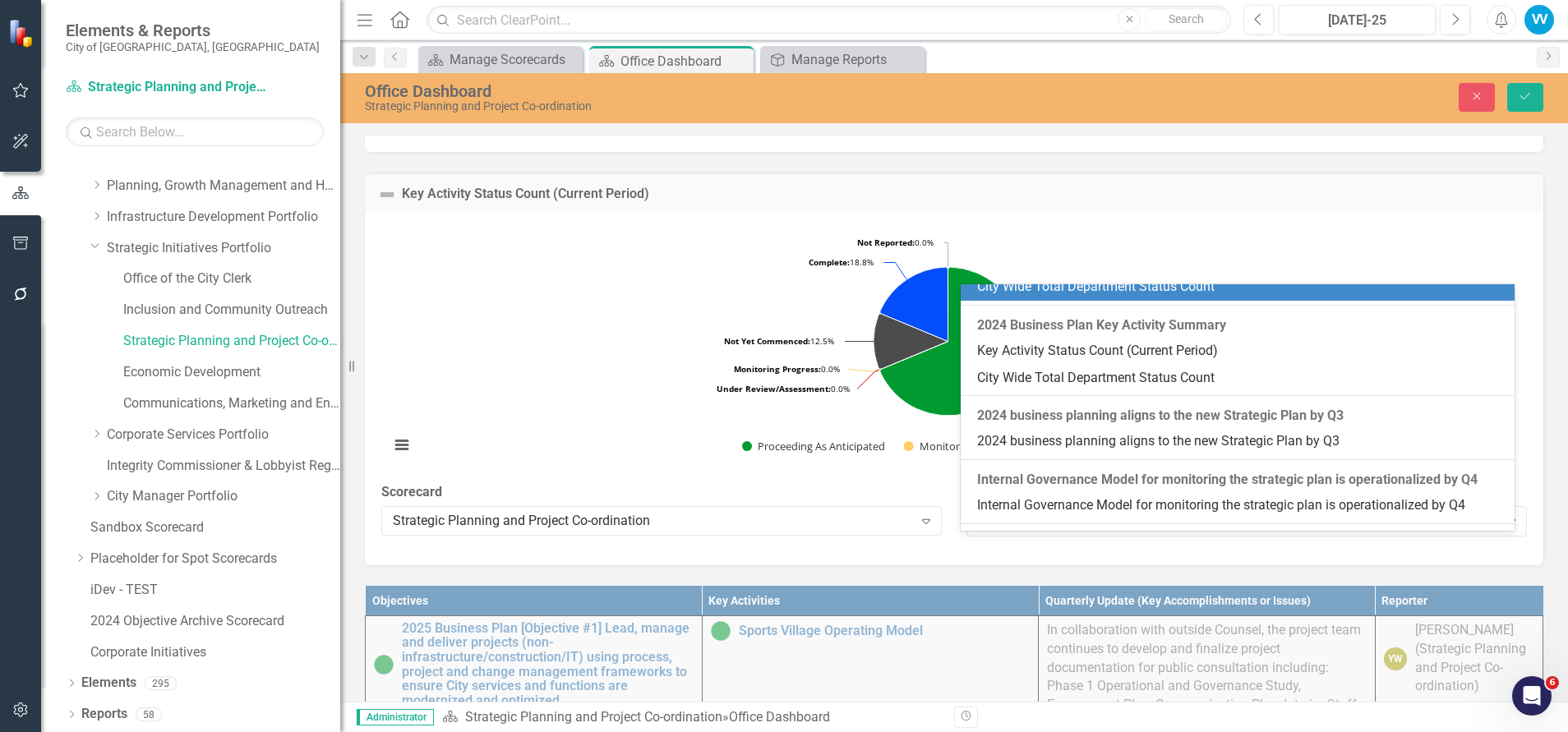
scroll to position [3718, 0]
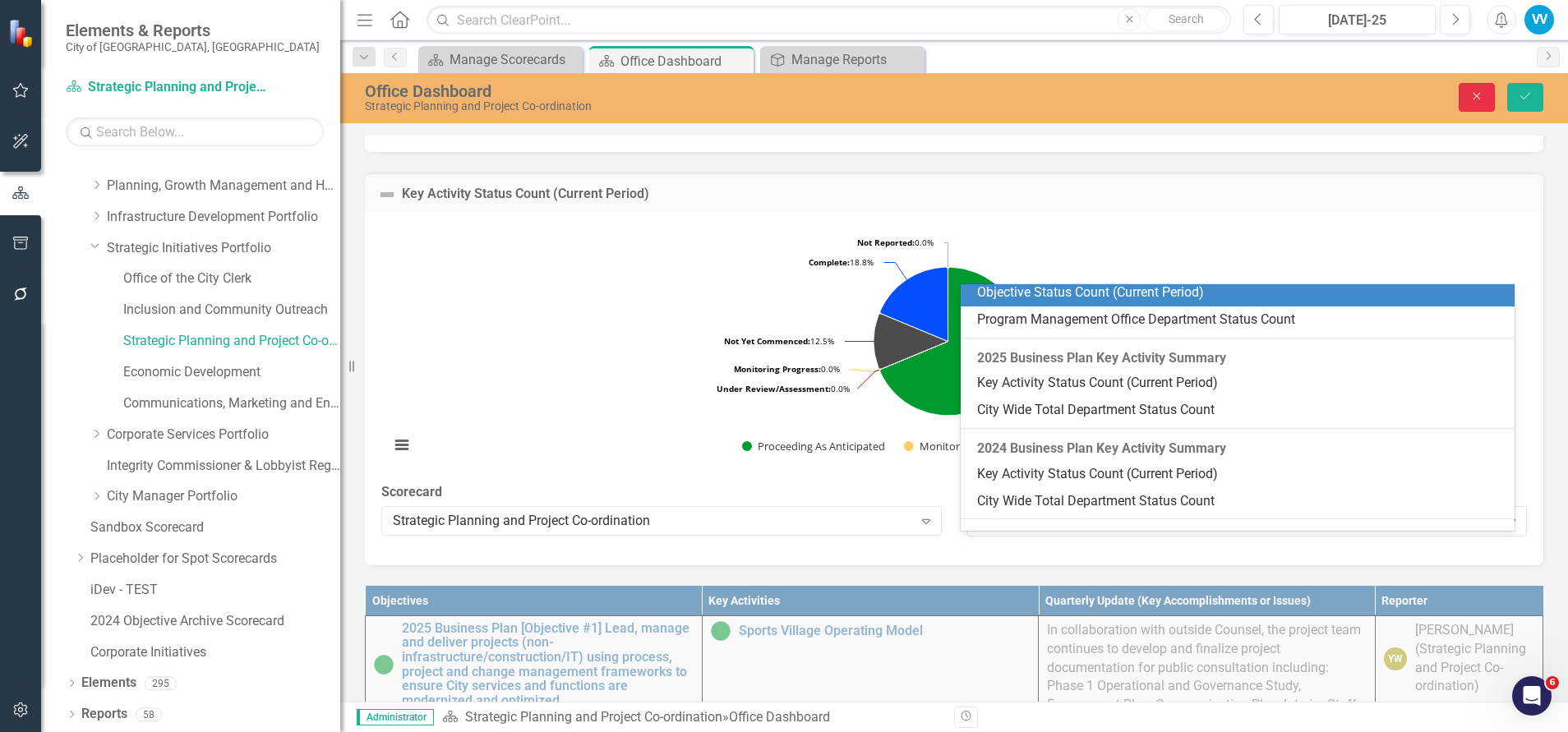
click at [1480, 90] on button "Close" at bounding box center [1476, 97] width 36 height 29
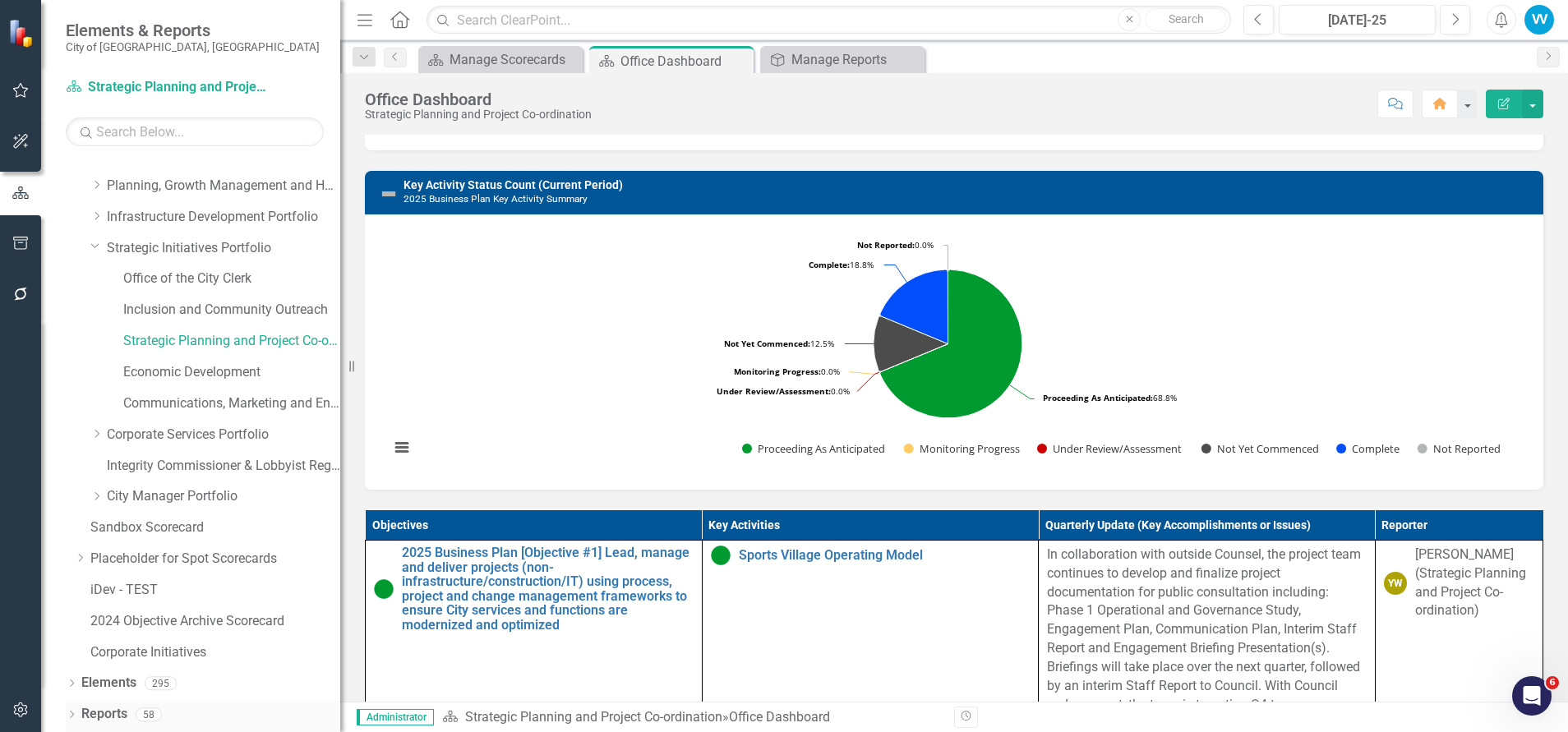
click at [116, 709] on link "Reports" at bounding box center [104, 714] width 46 height 19
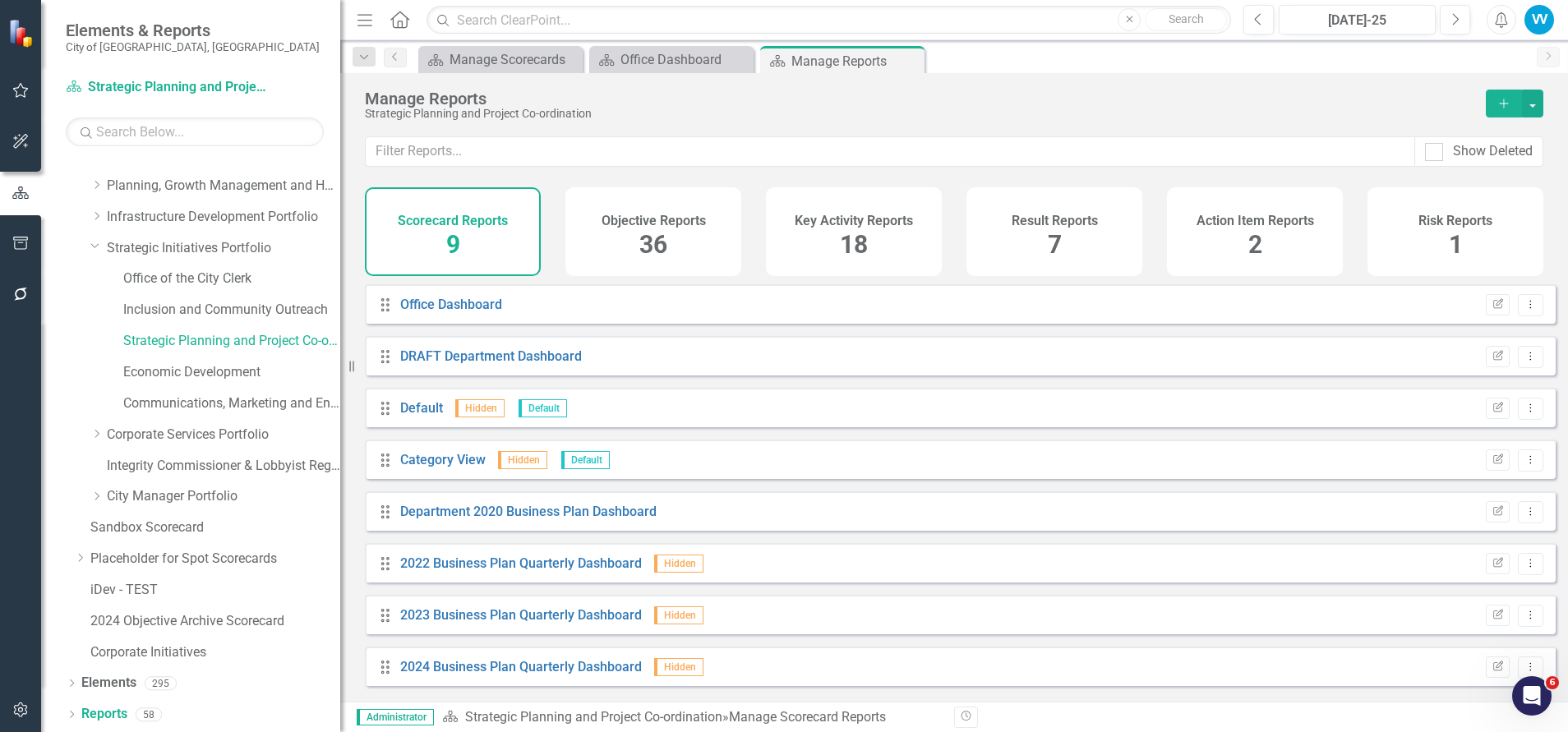
click at [863, 236] on span "18" at bounding box center [854, 244] width 28 height 29
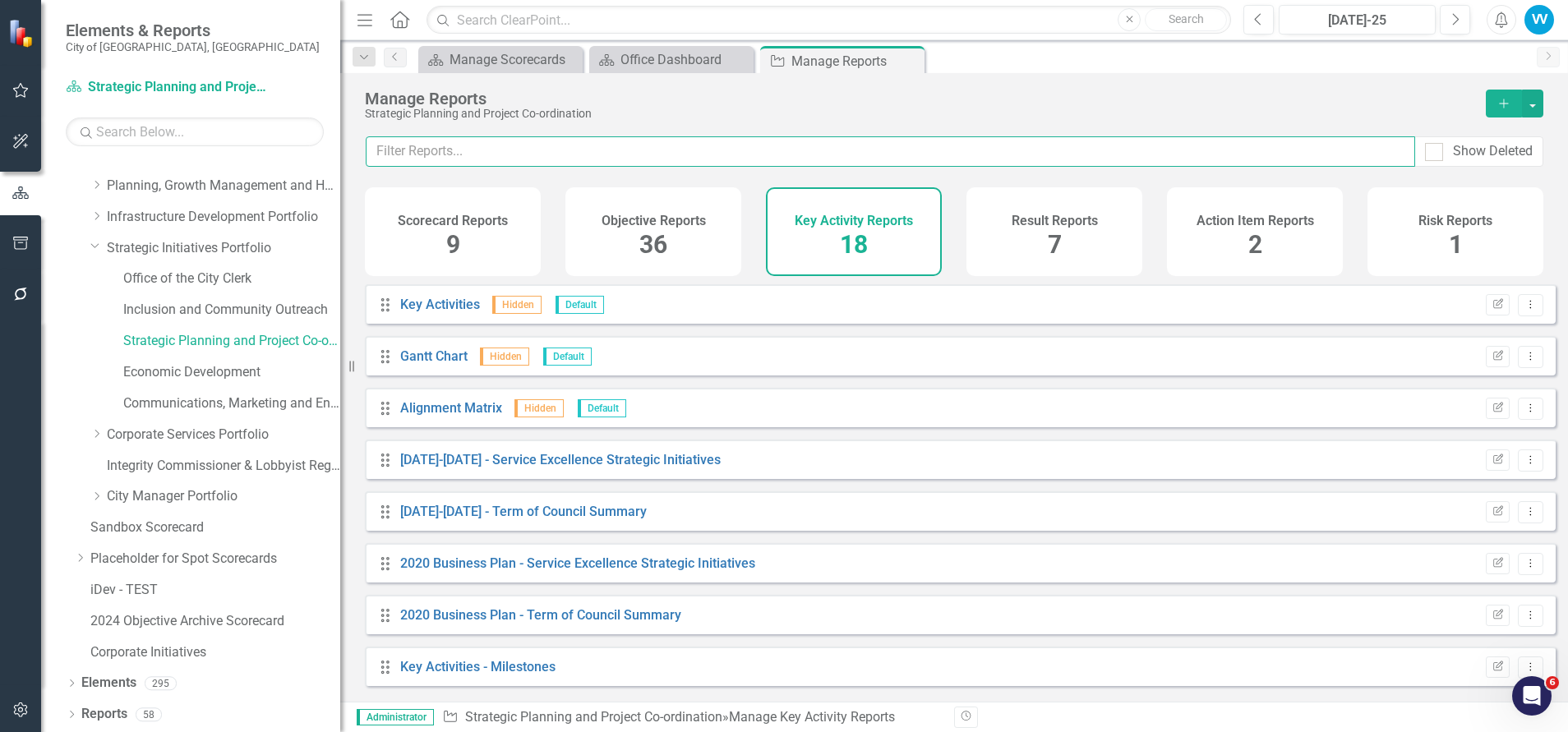
click at [498, 153] on input "text" at bounding box center [890, 152] width 1049 height 30
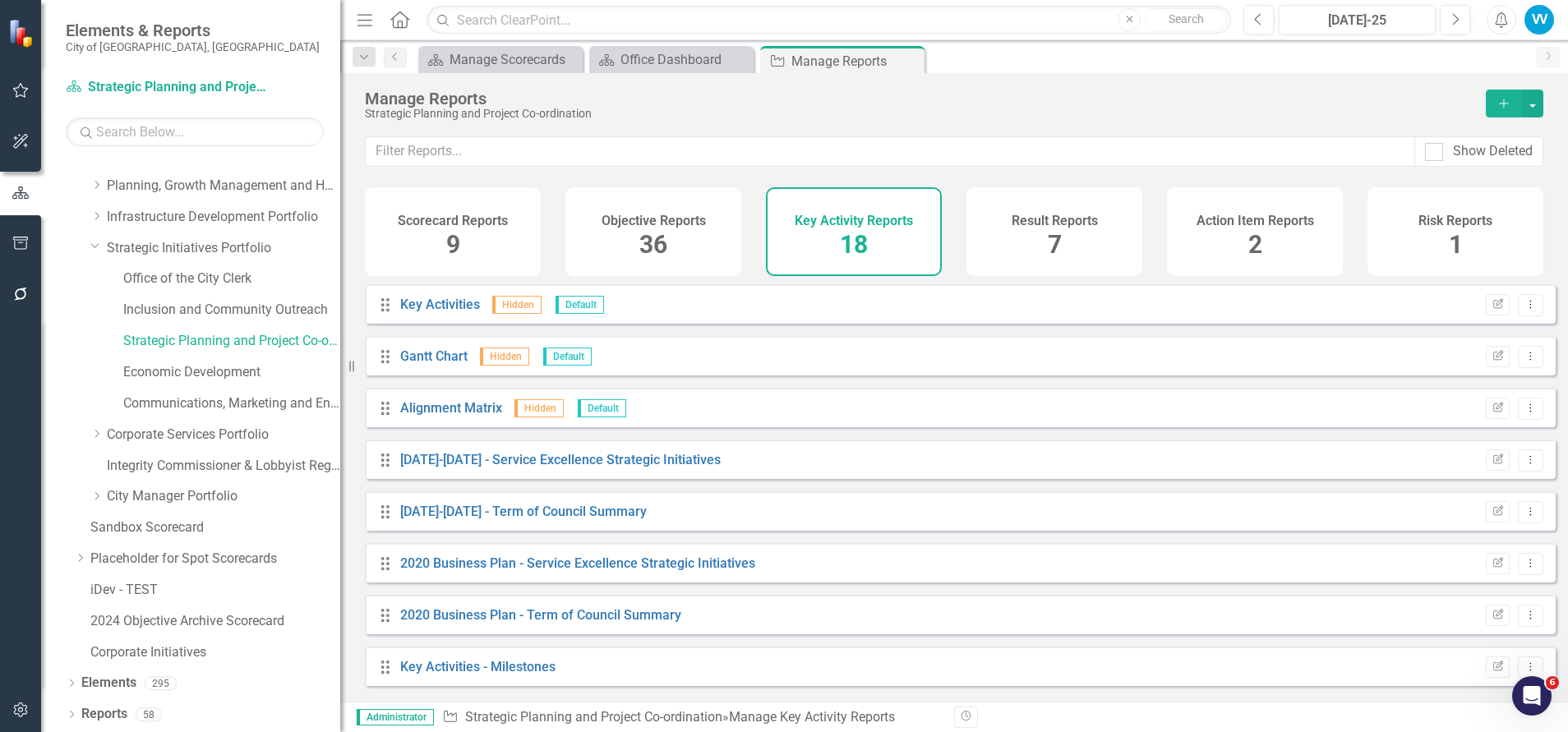
click at [1048, 224] on h4 "Result Reports" at bounding box center [1054, 220] width 86 height 14
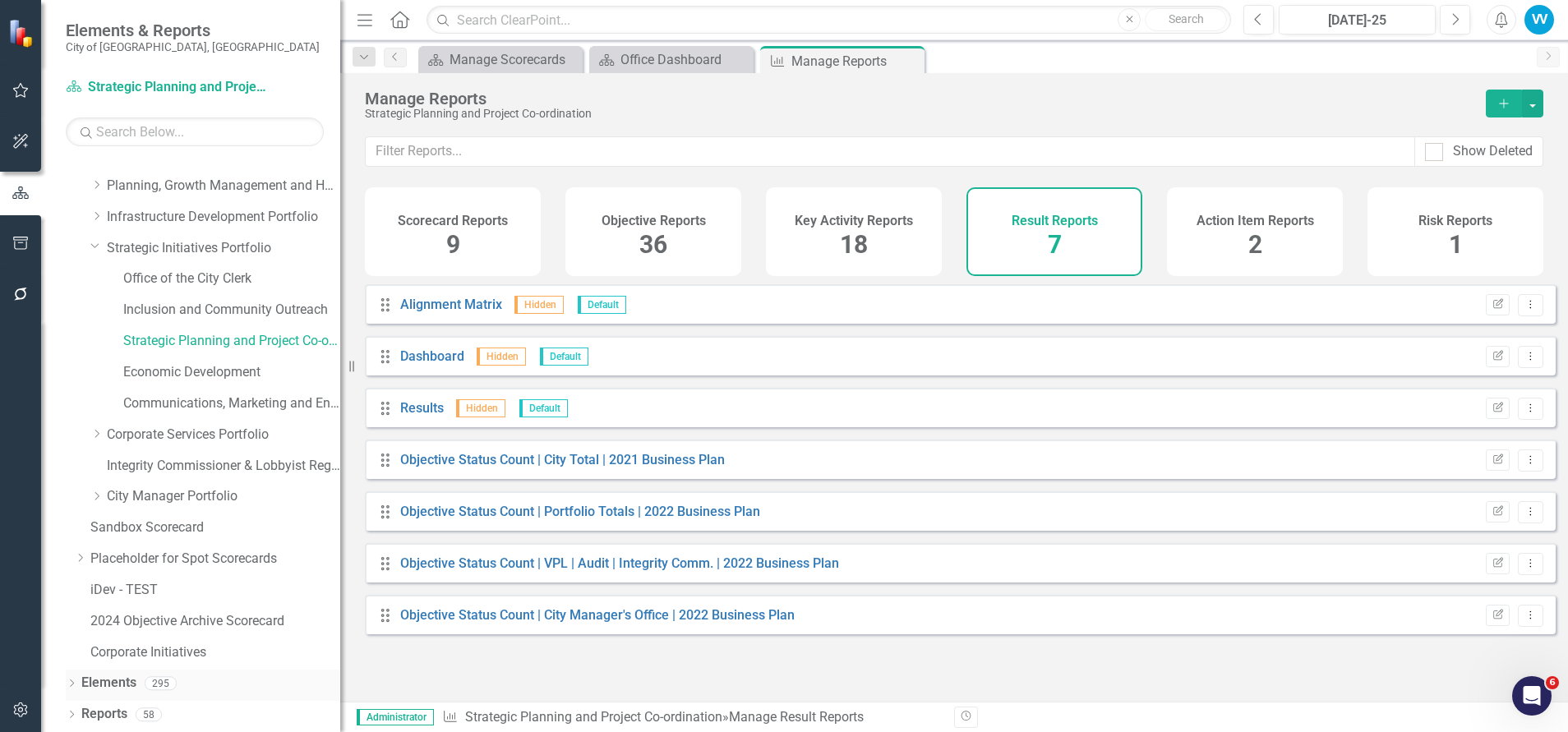
click at [131, 680] on link "Elements" at bounding box center [108, 683] width 55 height 19
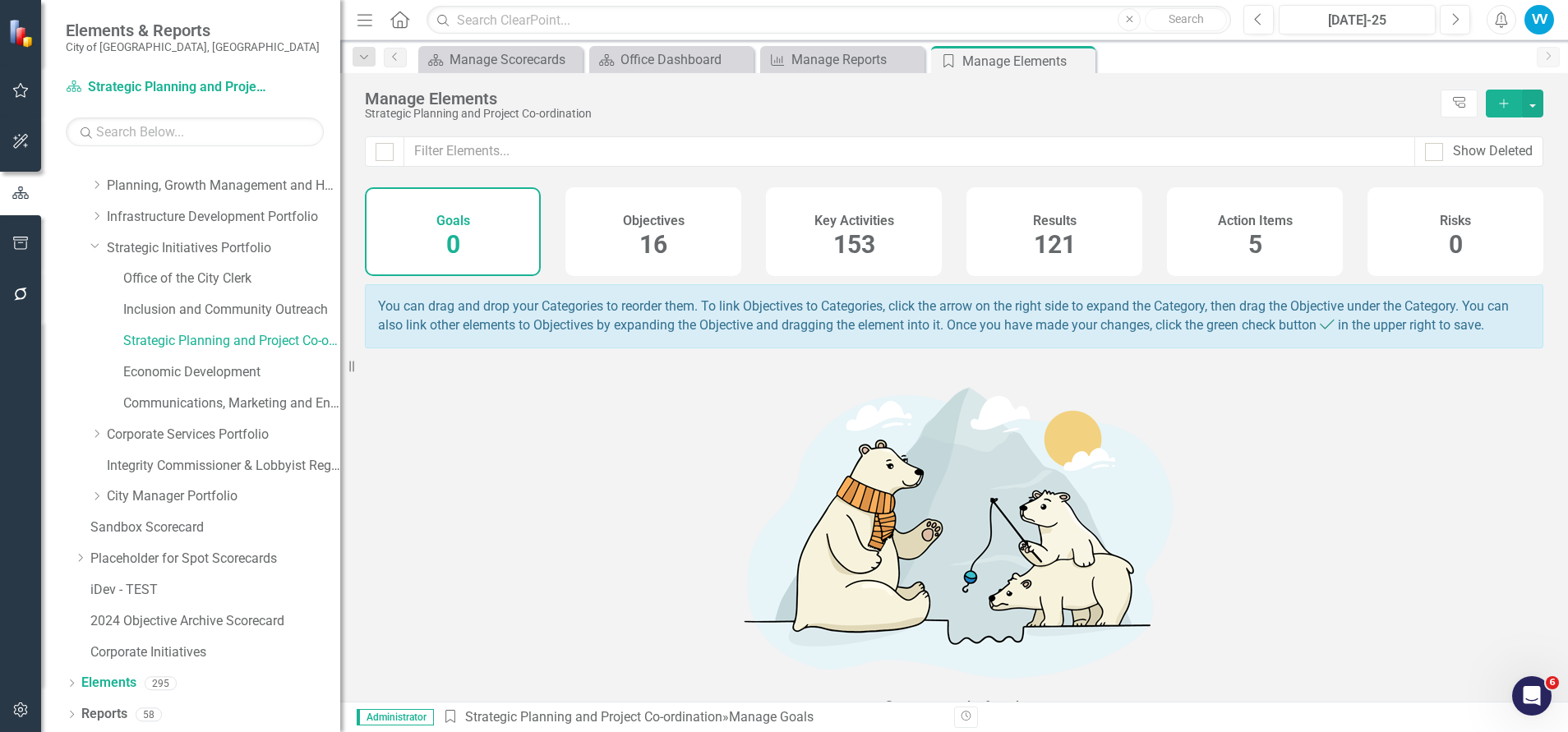
click at [1037, 230] on span "121" at bounding box center [1054, 244] width 42 height 29
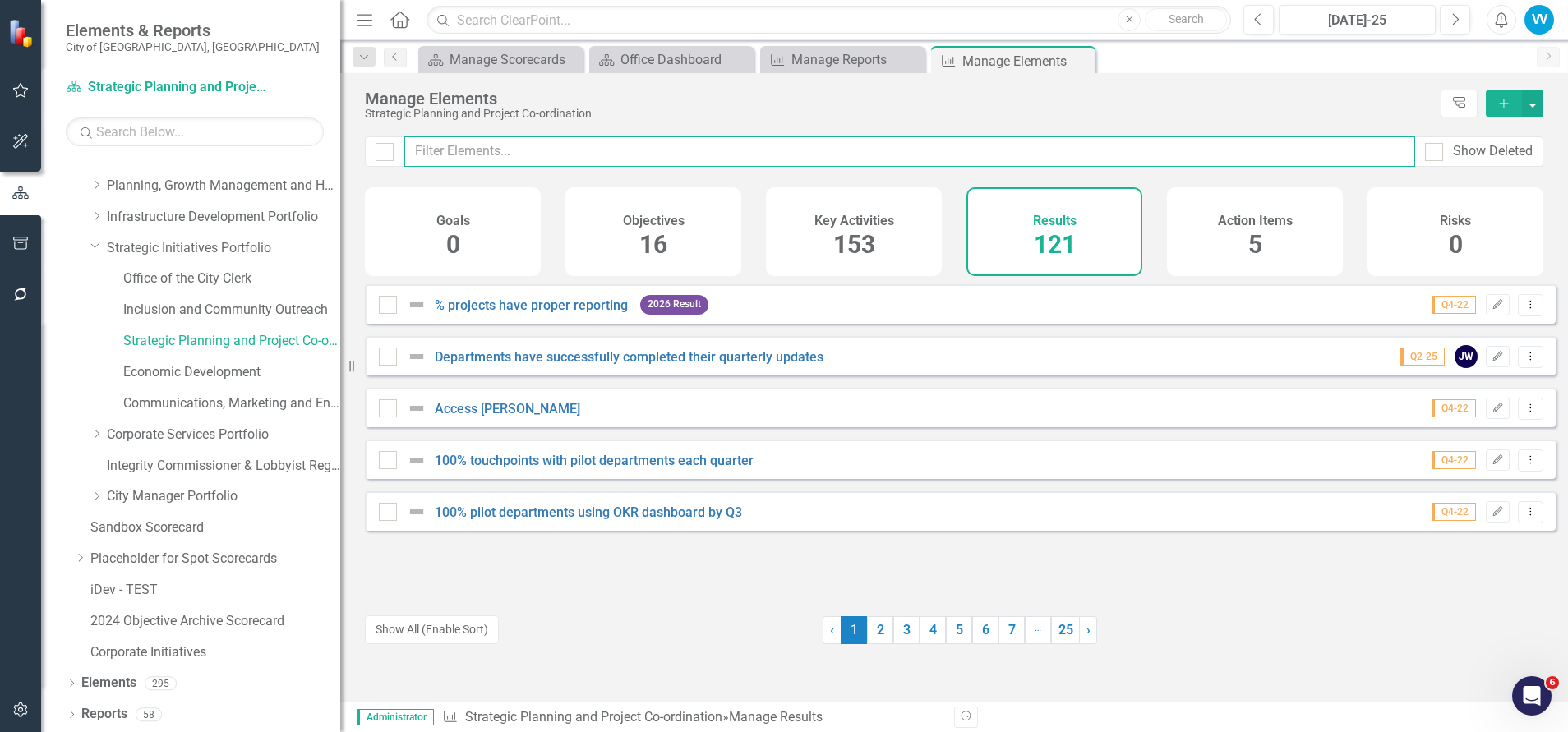
click at [487, 158] on input "text" at bounding box center [909, 152] width 1010 height 30
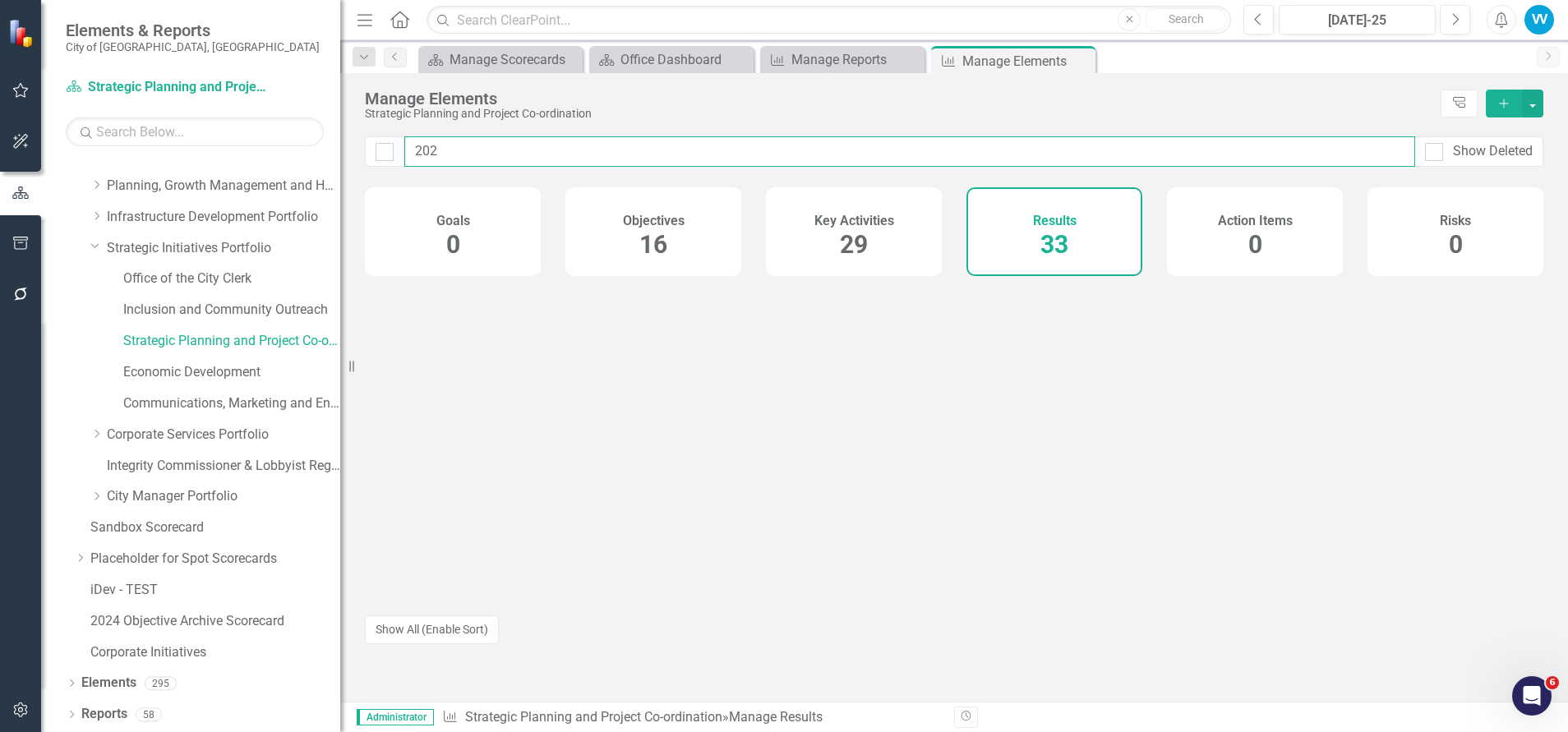
type input "2025"
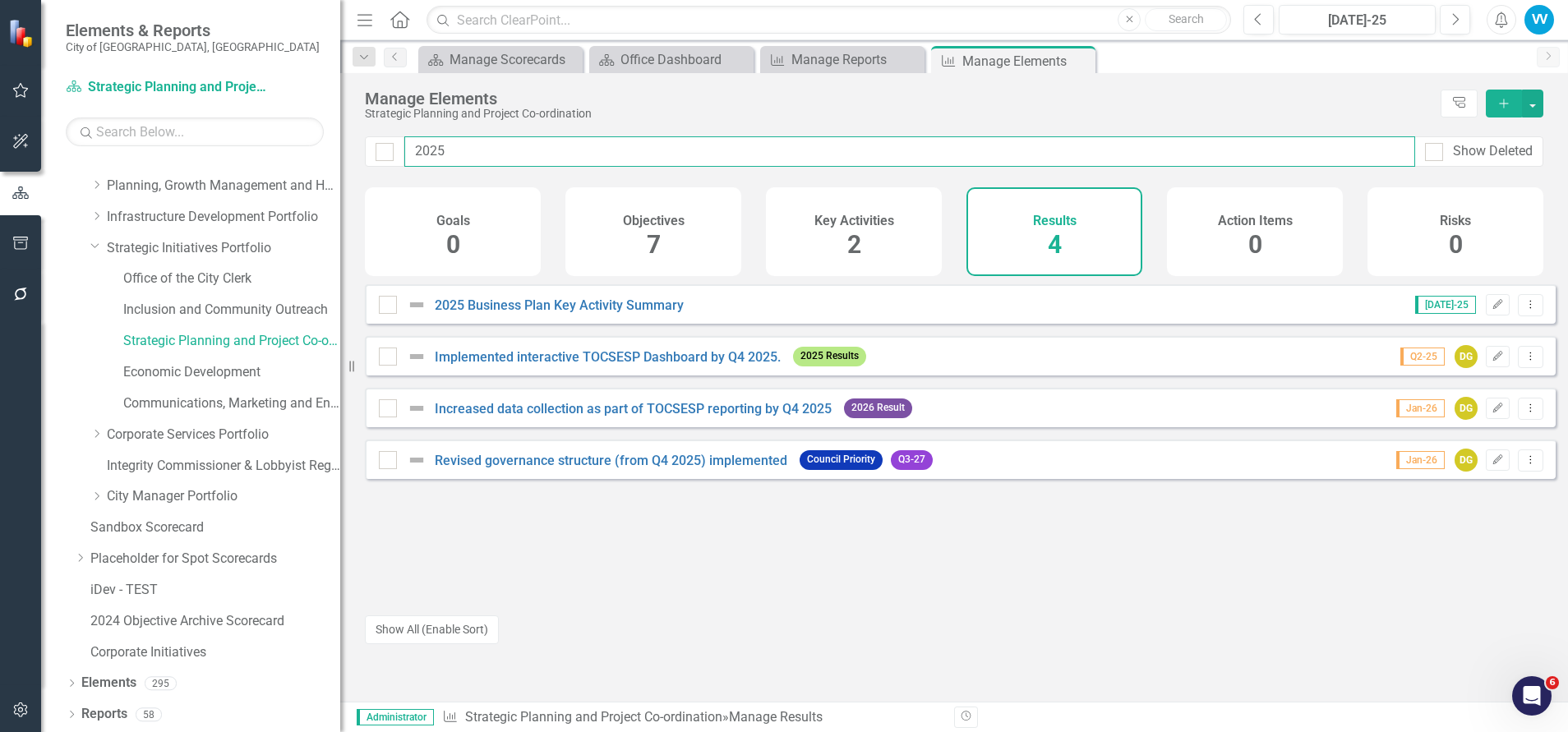
drag, startPoint x: 444, startPoint y: 156, endPoint x: 349, endPoint y: 122, distance: 100.9
click at [336, 144] on div "Elements & Reports City of Vaughan, ON Scorecard Strategic Planning and Project…" at bounding box center [784, 366] width 1568 height 732
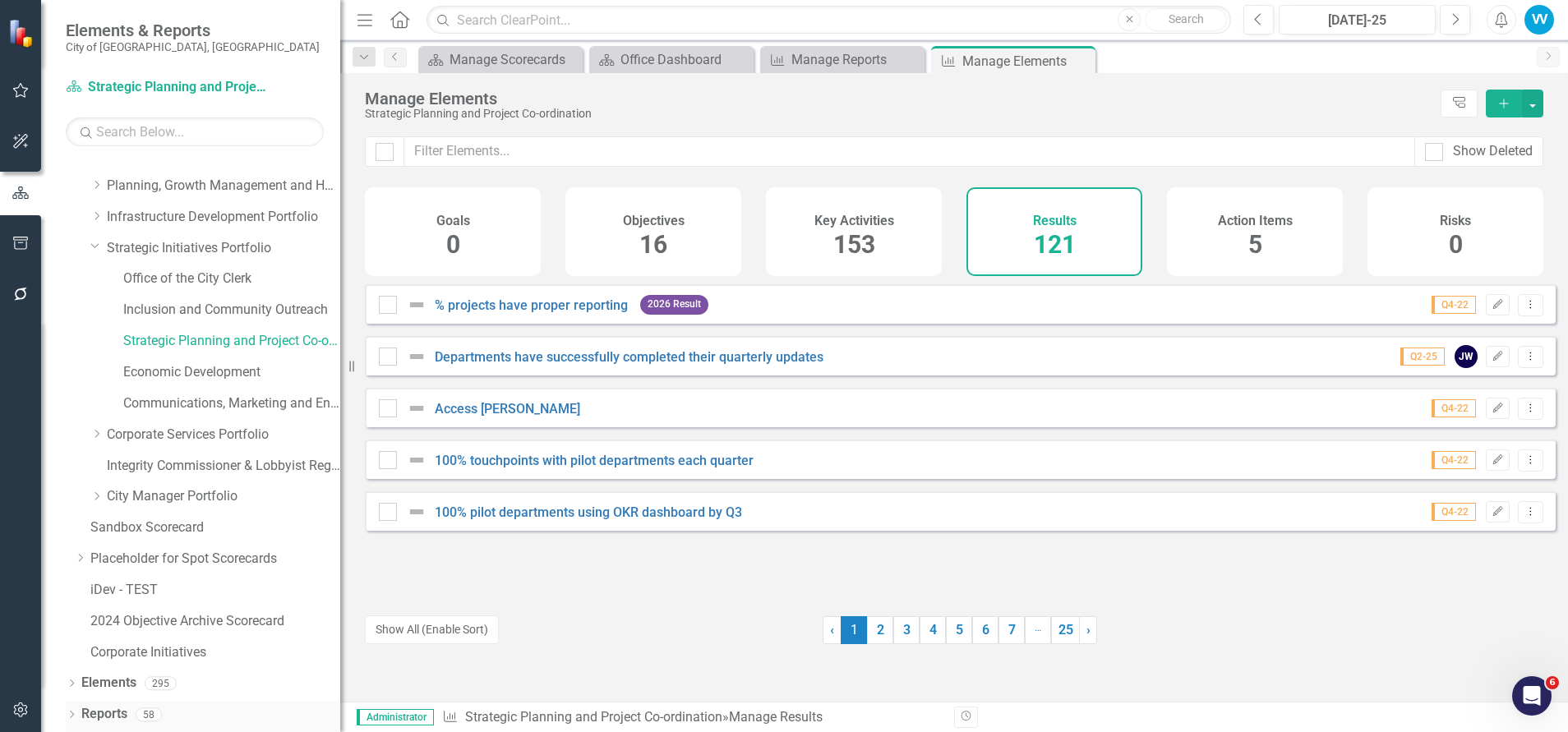
click at [111, 714] on link "Reports" at bounding box center [104, 714] width 46 height 19
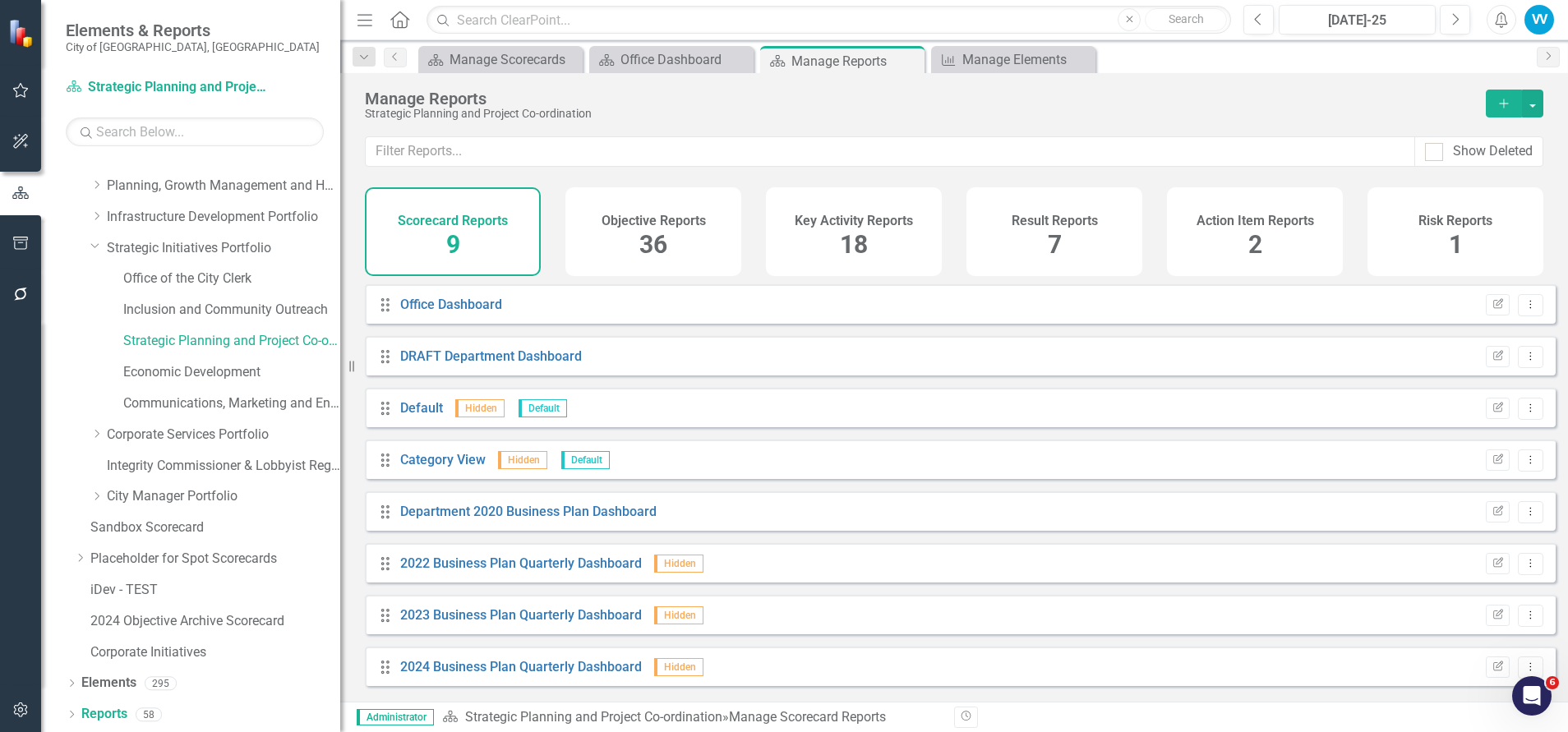
click at [623, 234] on div "Objective Reports 36" at bounding box center [653, 231] width 175 height 89
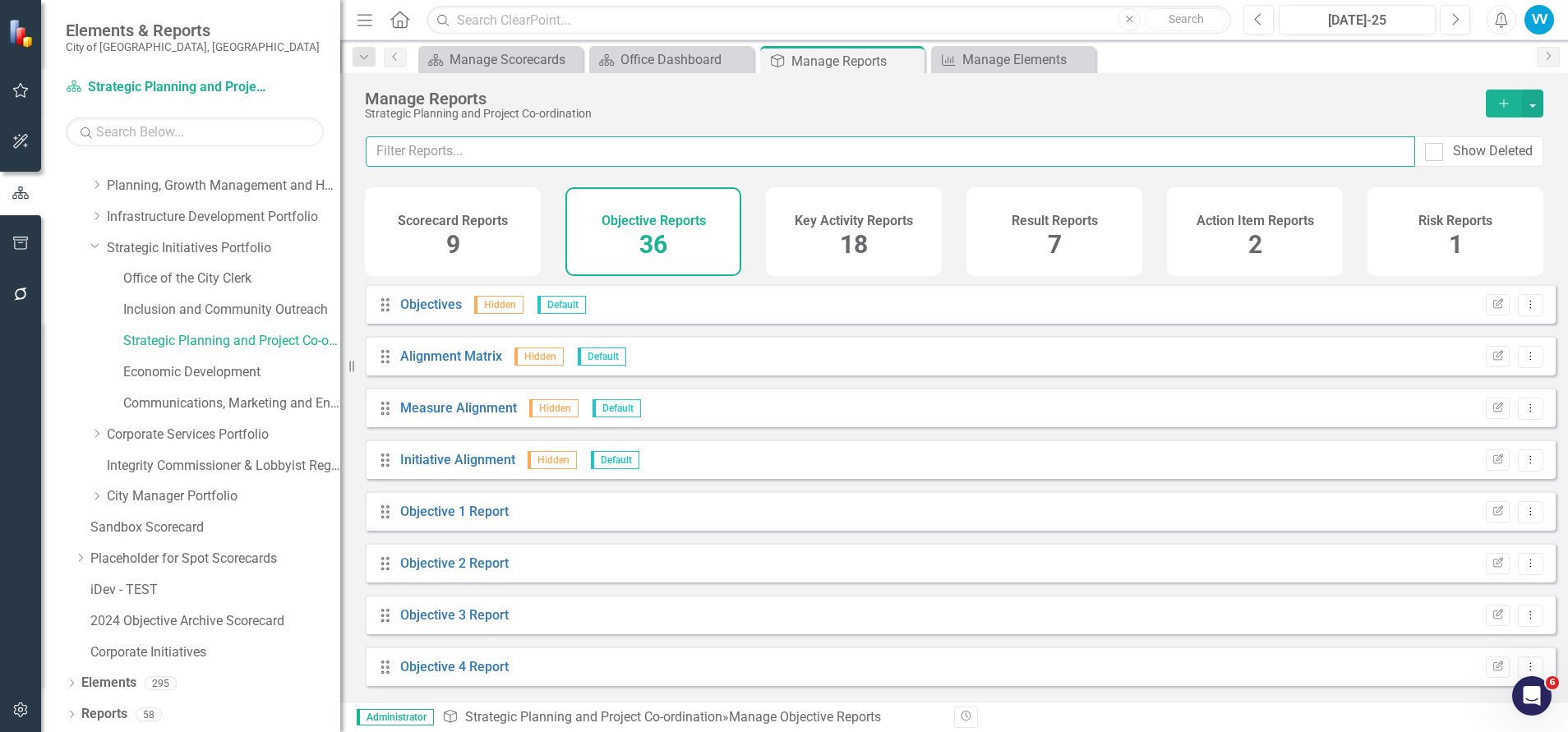
click at [498, 160] on input "text" at bounding box center [890, 152] width 1049 height 30
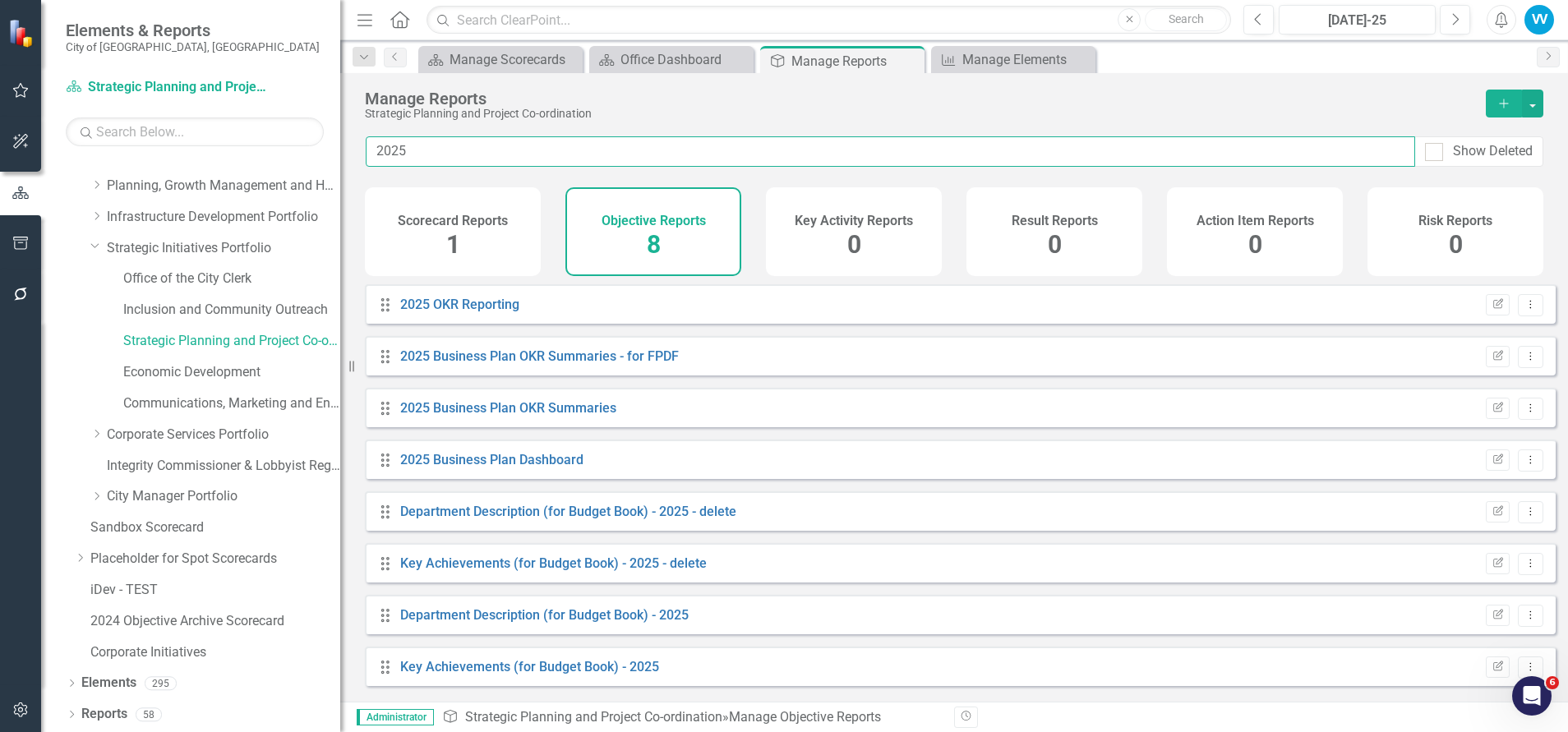
click at [415, 143] on input "2025" at bounding box center [890, 152] width 1049 height 30
click at [442, 159] on input "2025" at bounding box center [890, 152] width 1049 height 30
type input "2025"
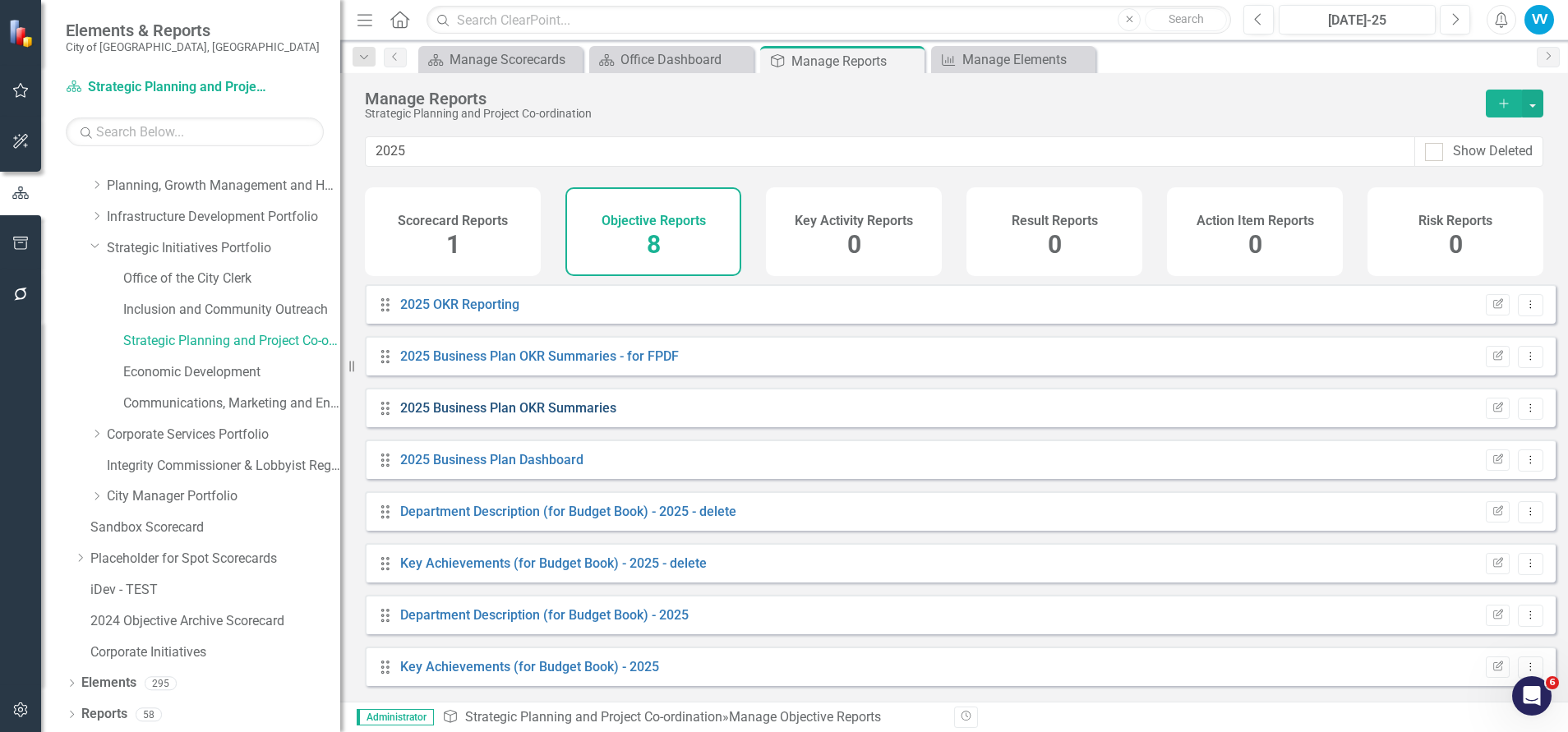
click at [497, 416] on link "2025 Business Plan OKR Summaries" at bounding box center [508, 408] width 216 height 15
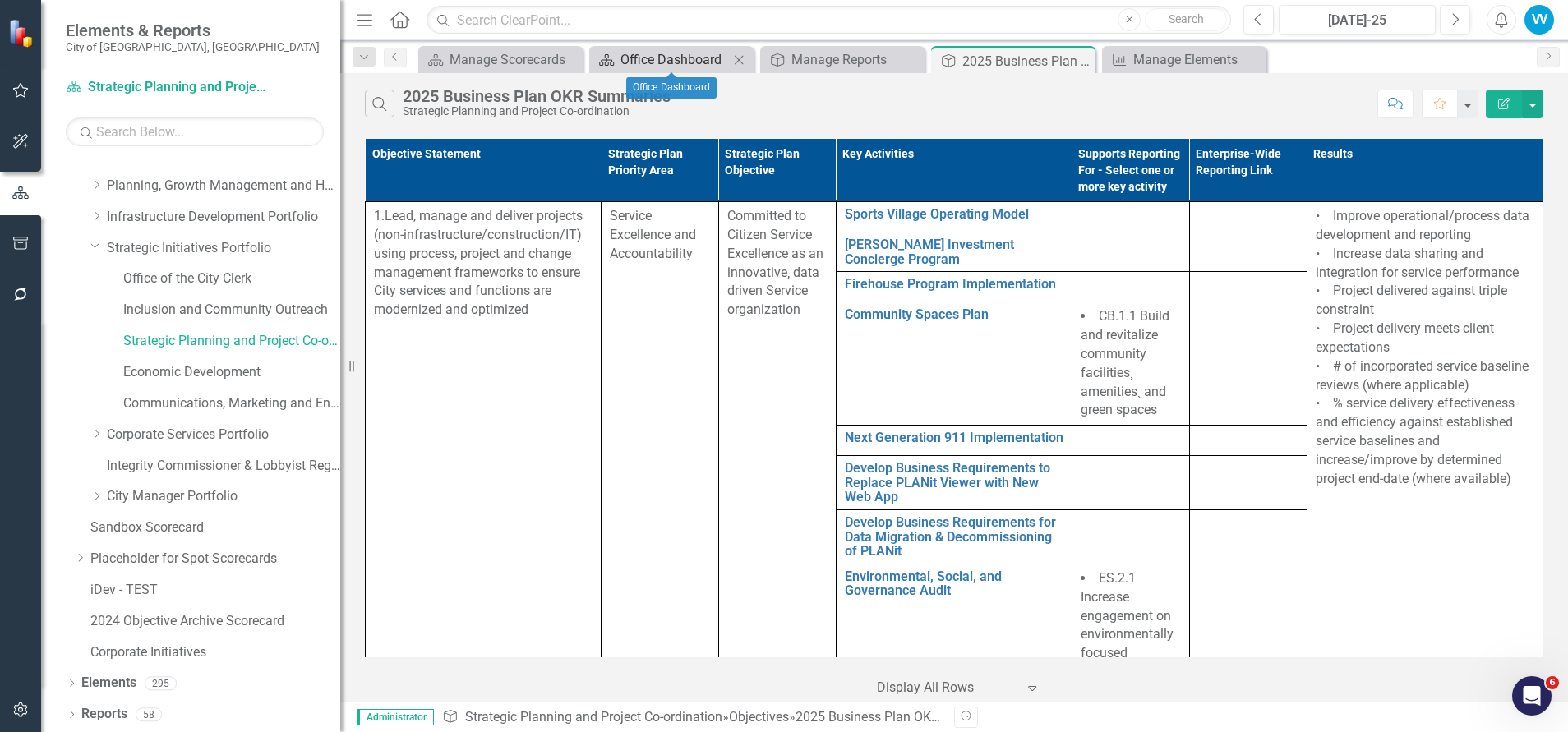
click at [640, 52] on div "Office Dashboard" at bounding box center [675, 59] width 108 height 20
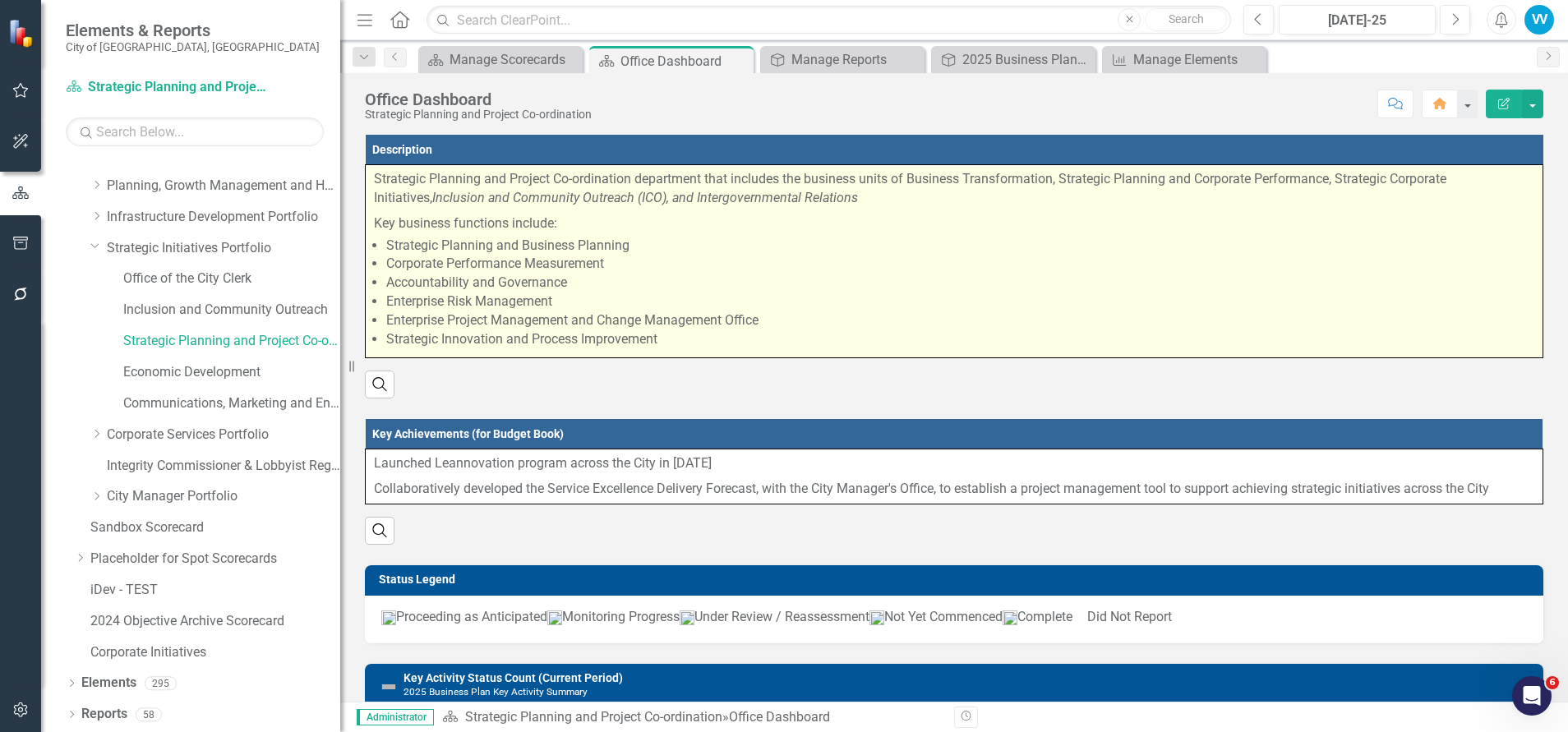
scroll to position [369, 0]
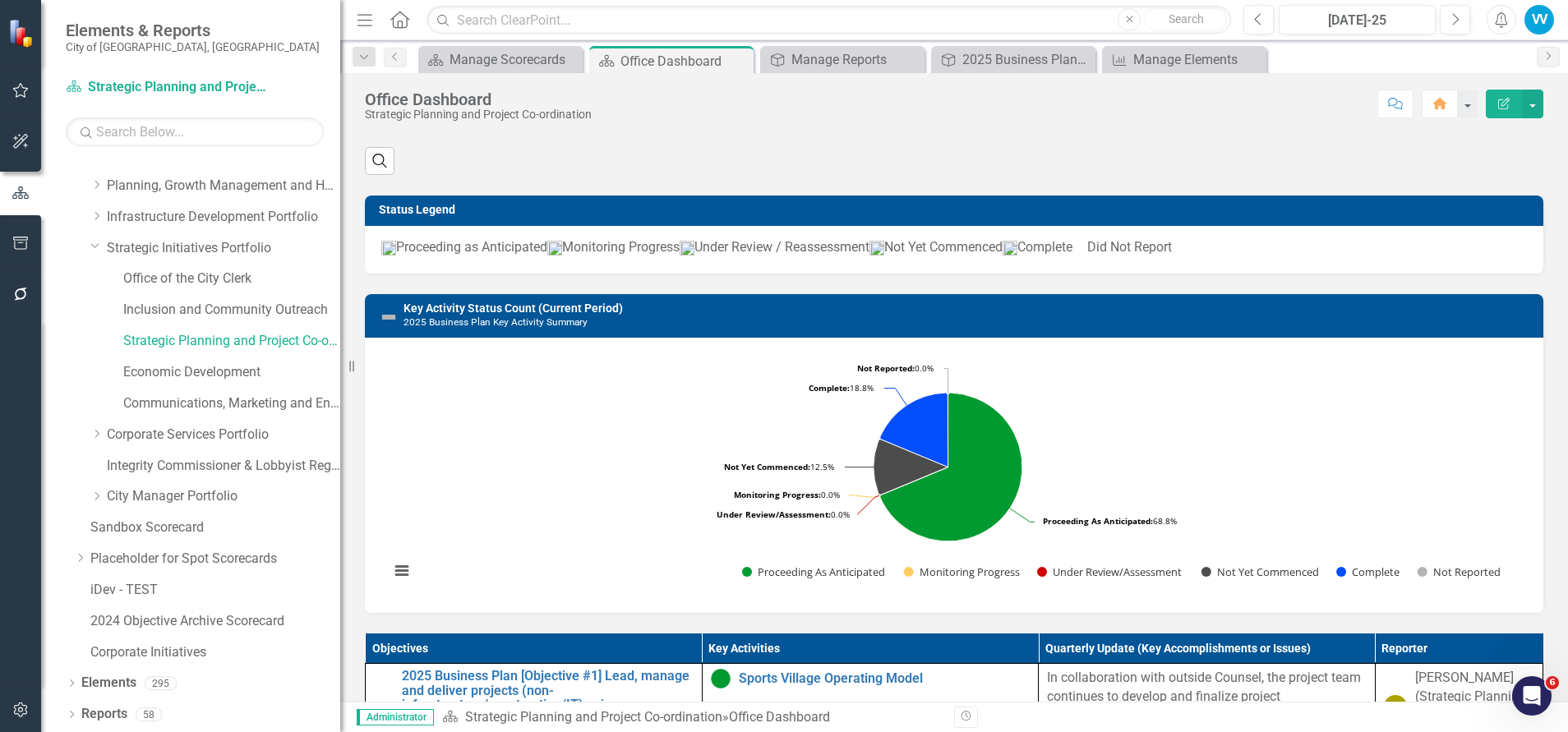
click at [1283, 467] on rect "Interactive chart" at bounding box center [948, 473] width 1133 height 247
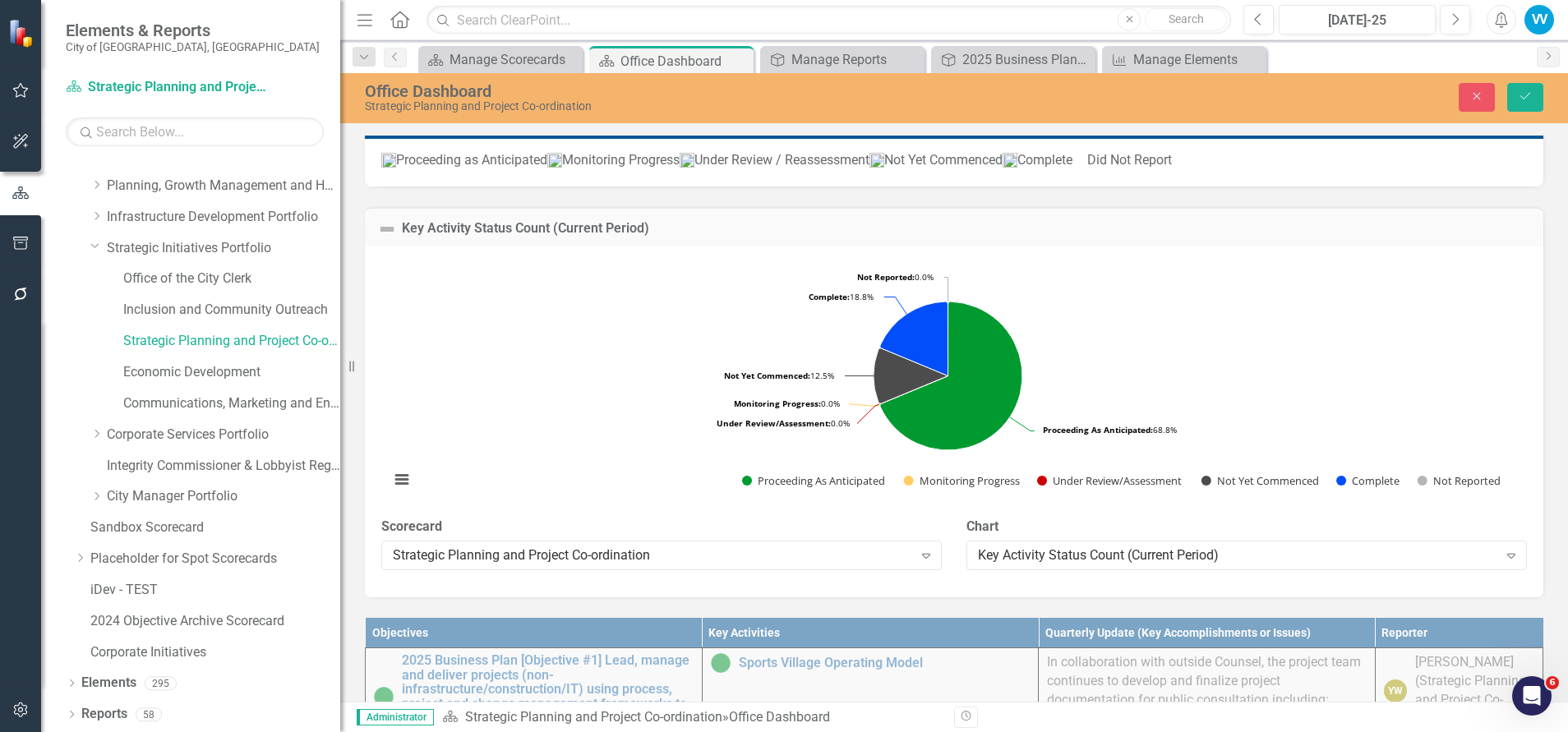
scroll to position [616, 0]
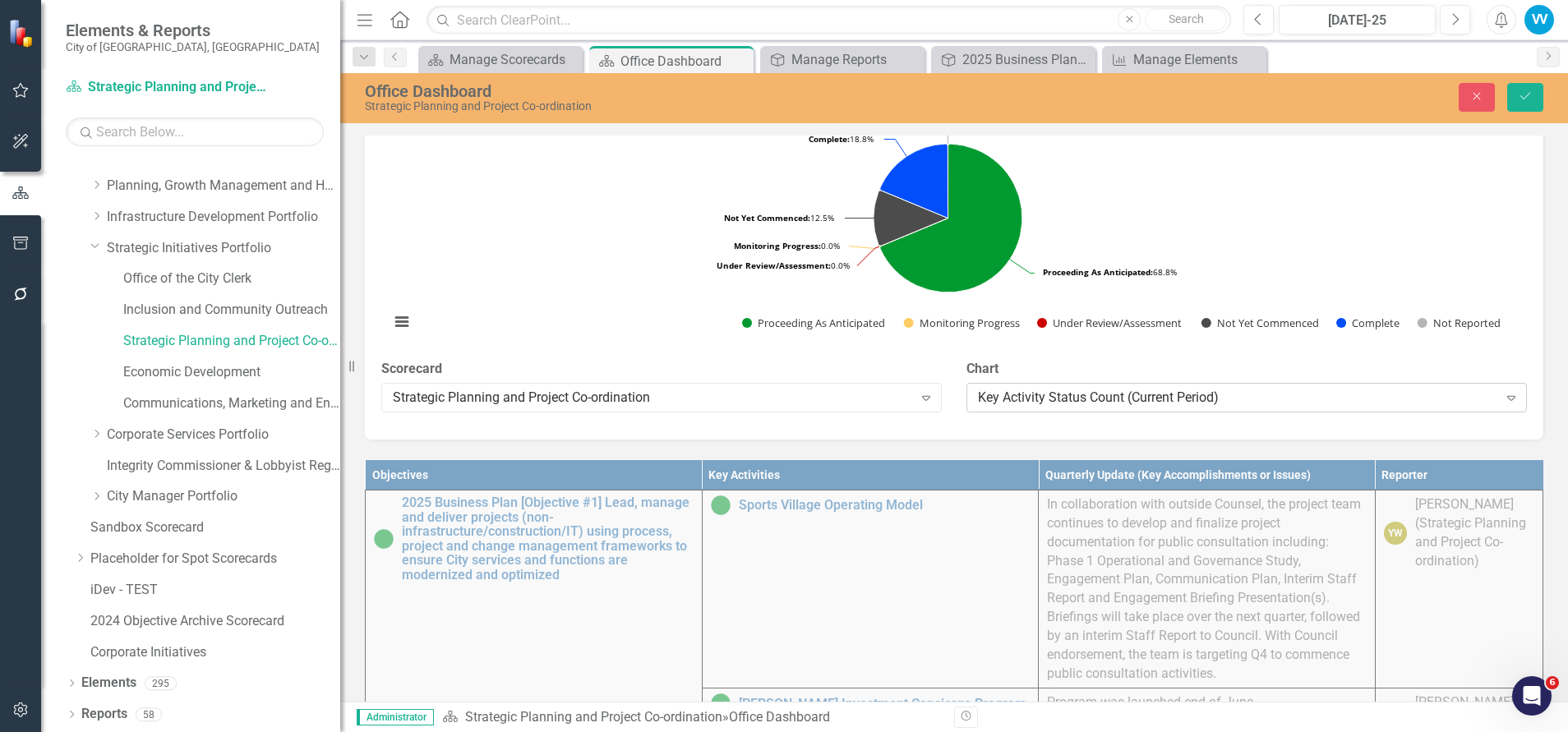
click at [1207, 408] on div "Key Activity Status Count (Current Period)" at bounding box center [1238, 398] width 520 height 19
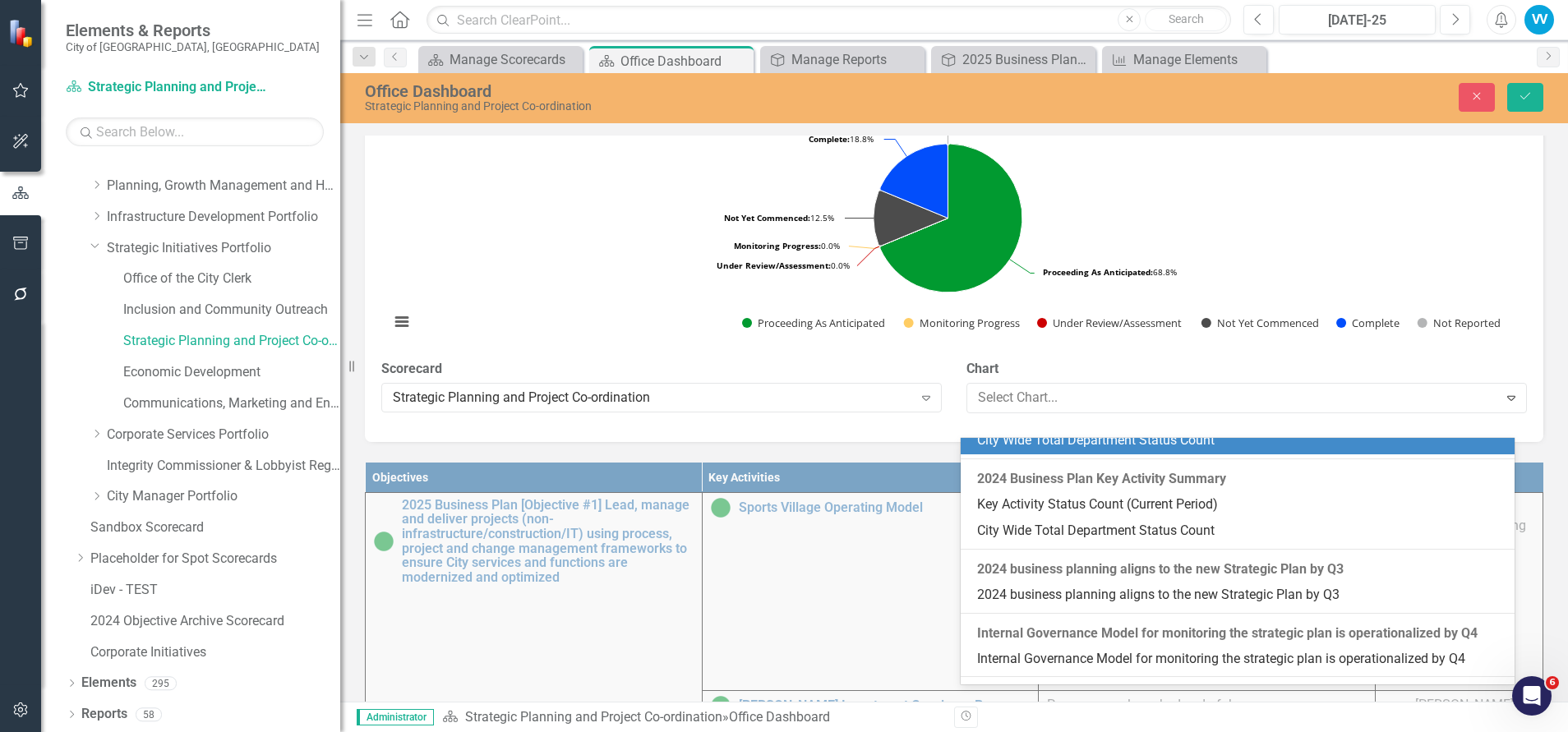
scroll to position [3718, 0]
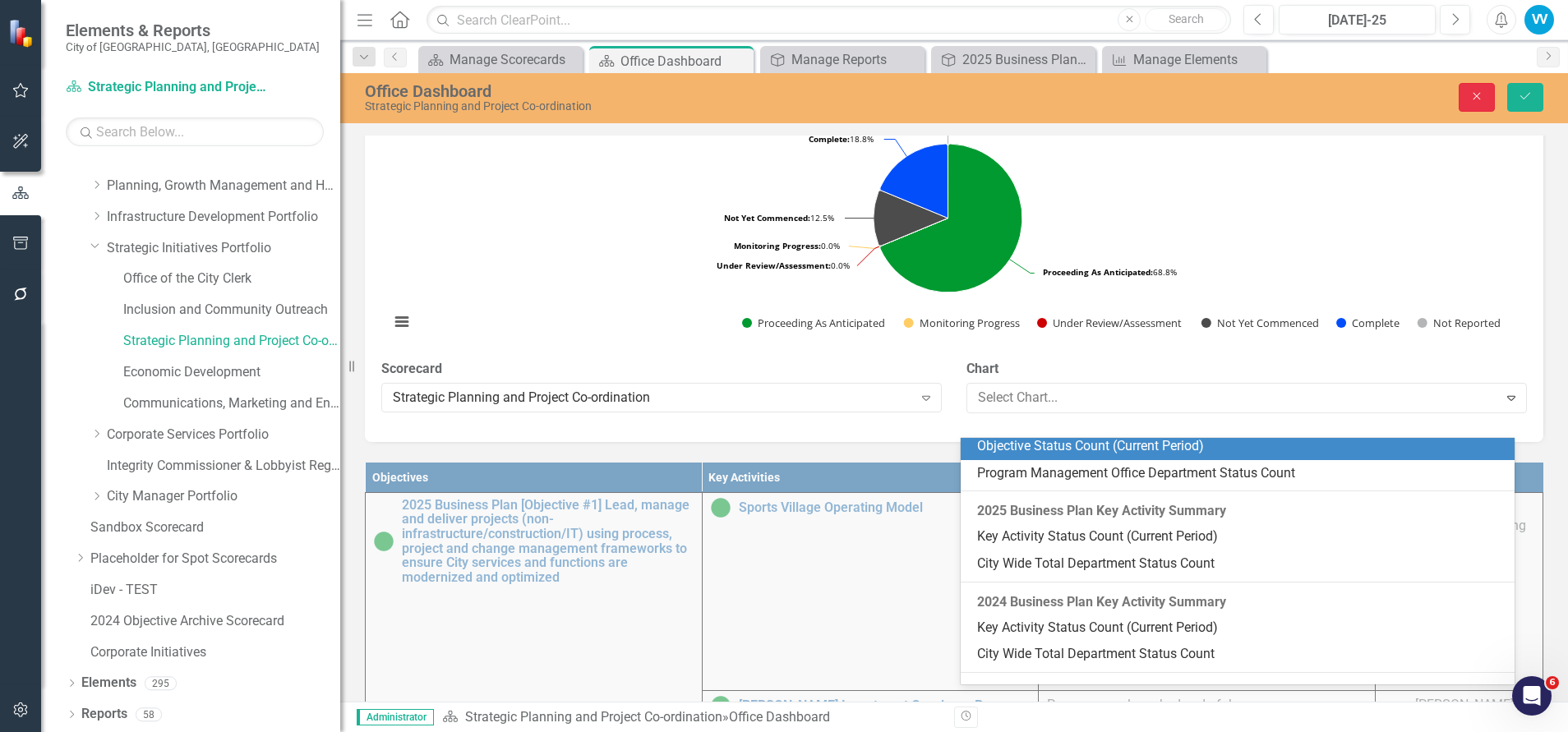
click at [1475, 97] on icon "Close" at bounding box center [1476, 97] width 14 height 12
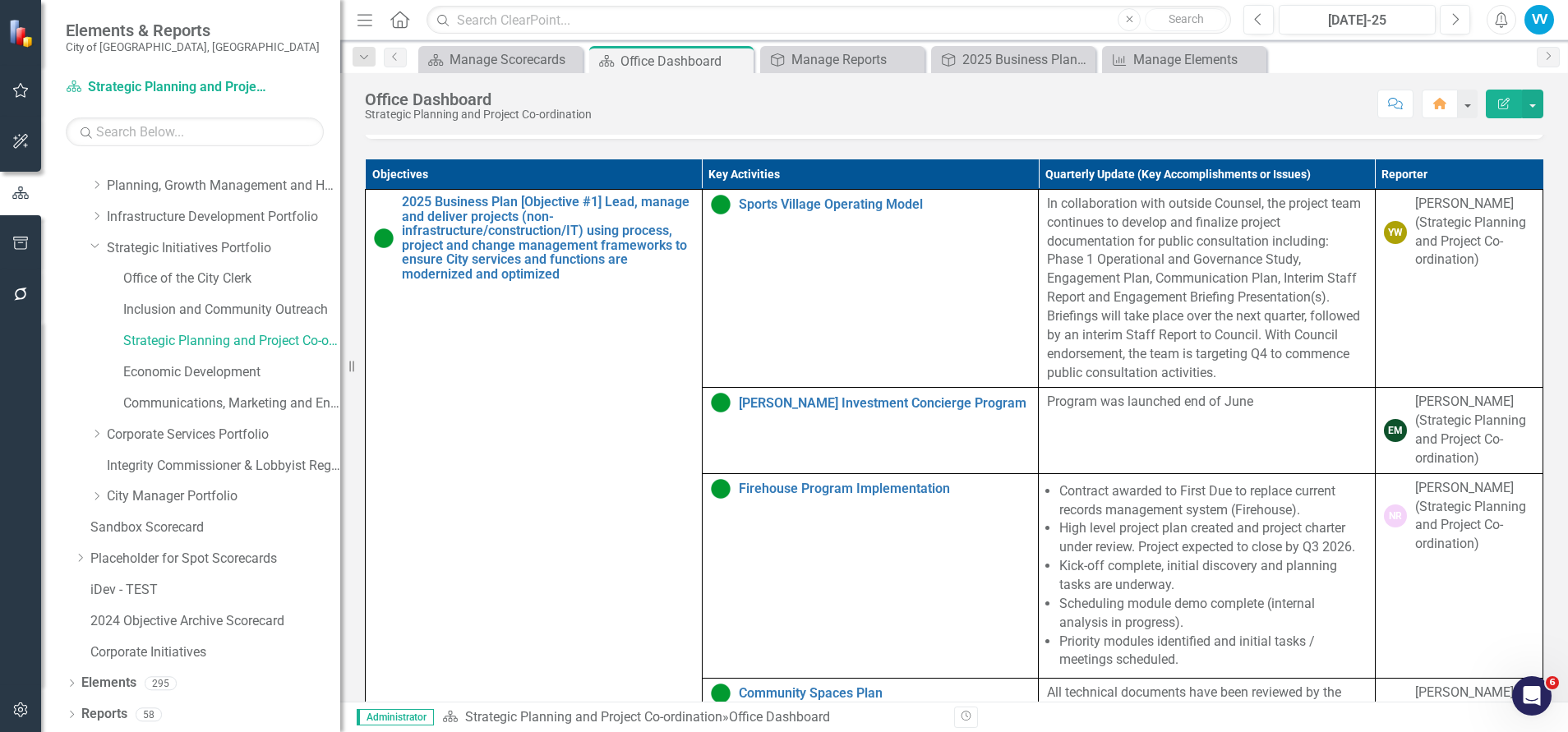
scroll to position [619, 0]
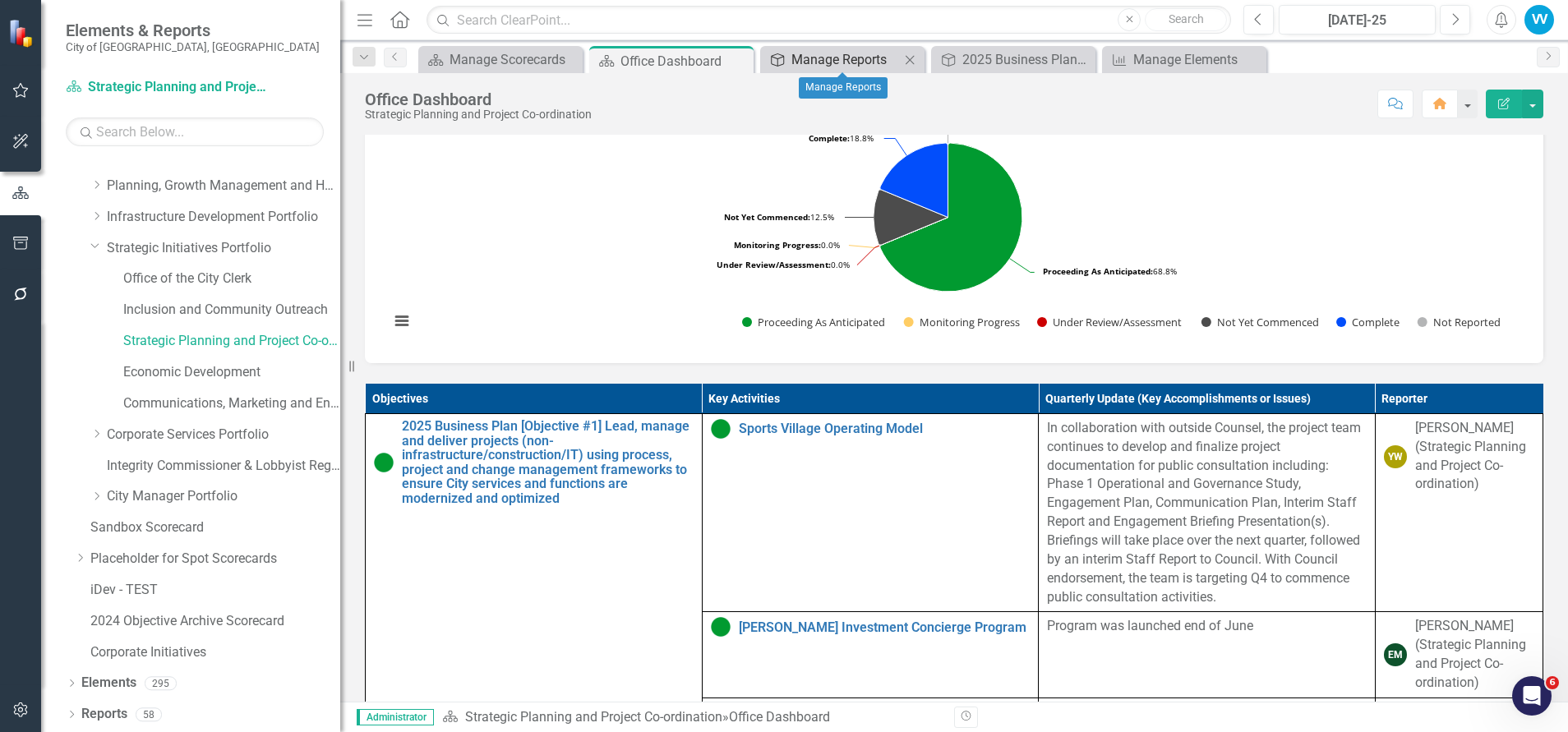
click at [844, 53] on div "Manage Reports" at bounding box center [846, 59] width 108 height 20
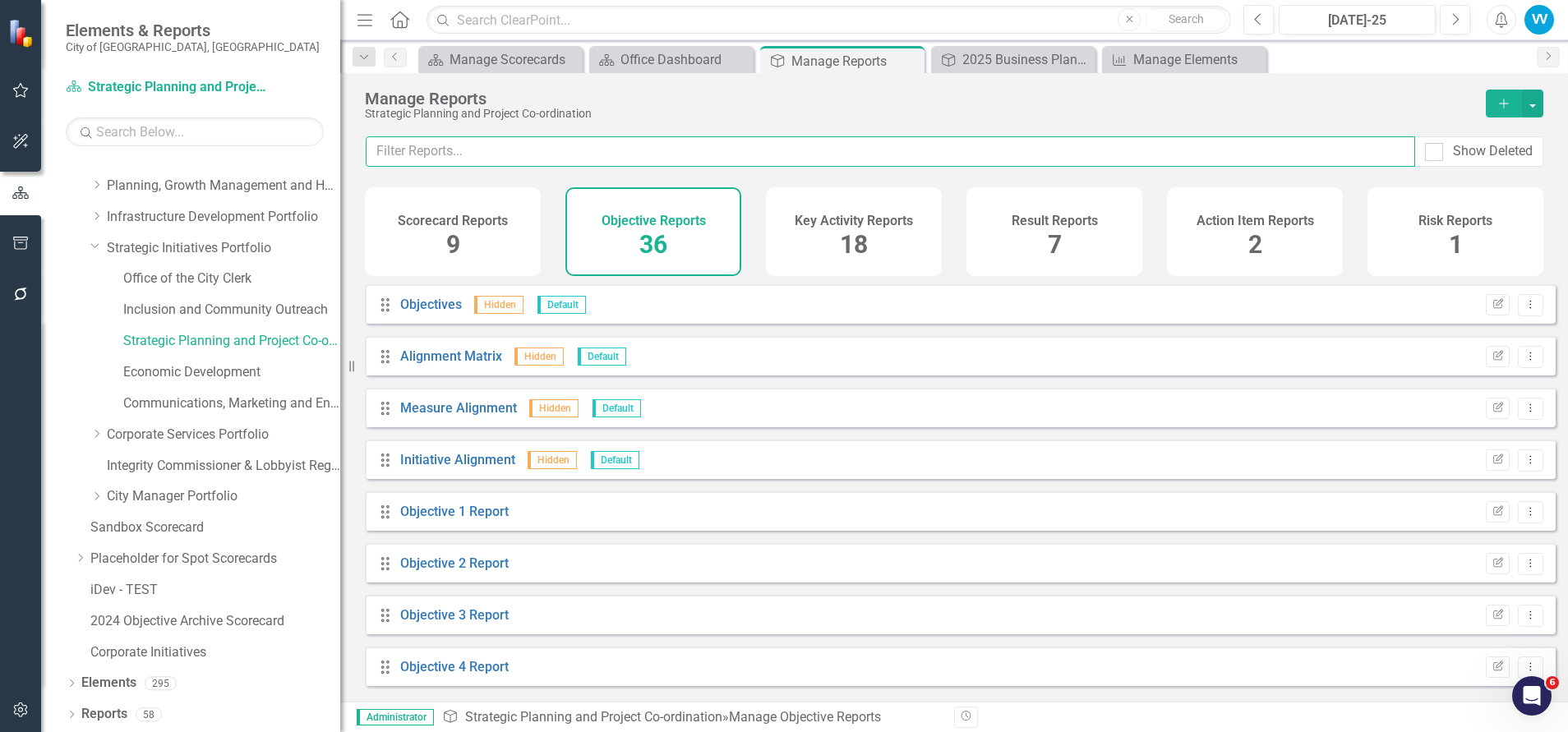
click at [519, 152] on input "text" at bounding box center [890, 152] width 1049 height 30
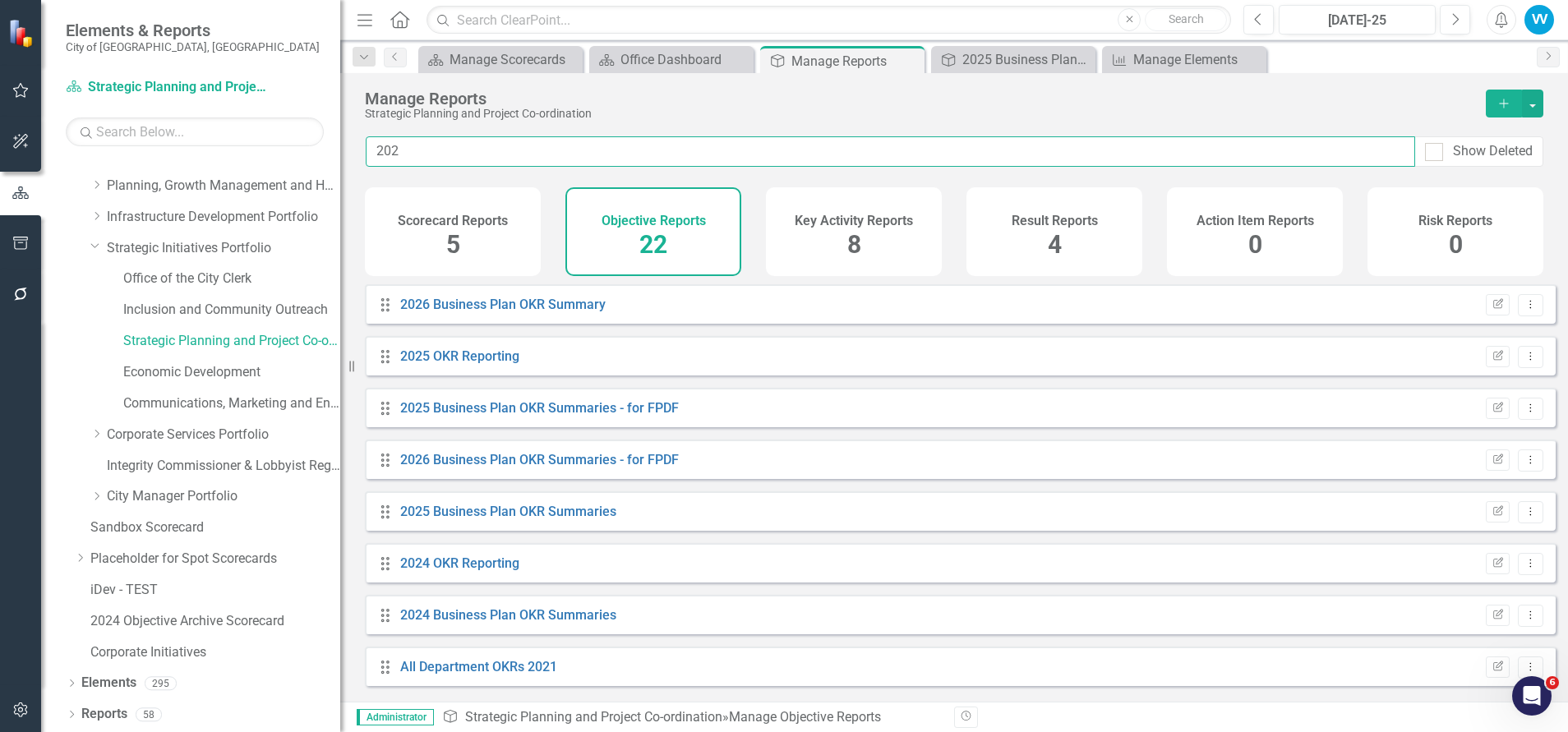
type input "2025"
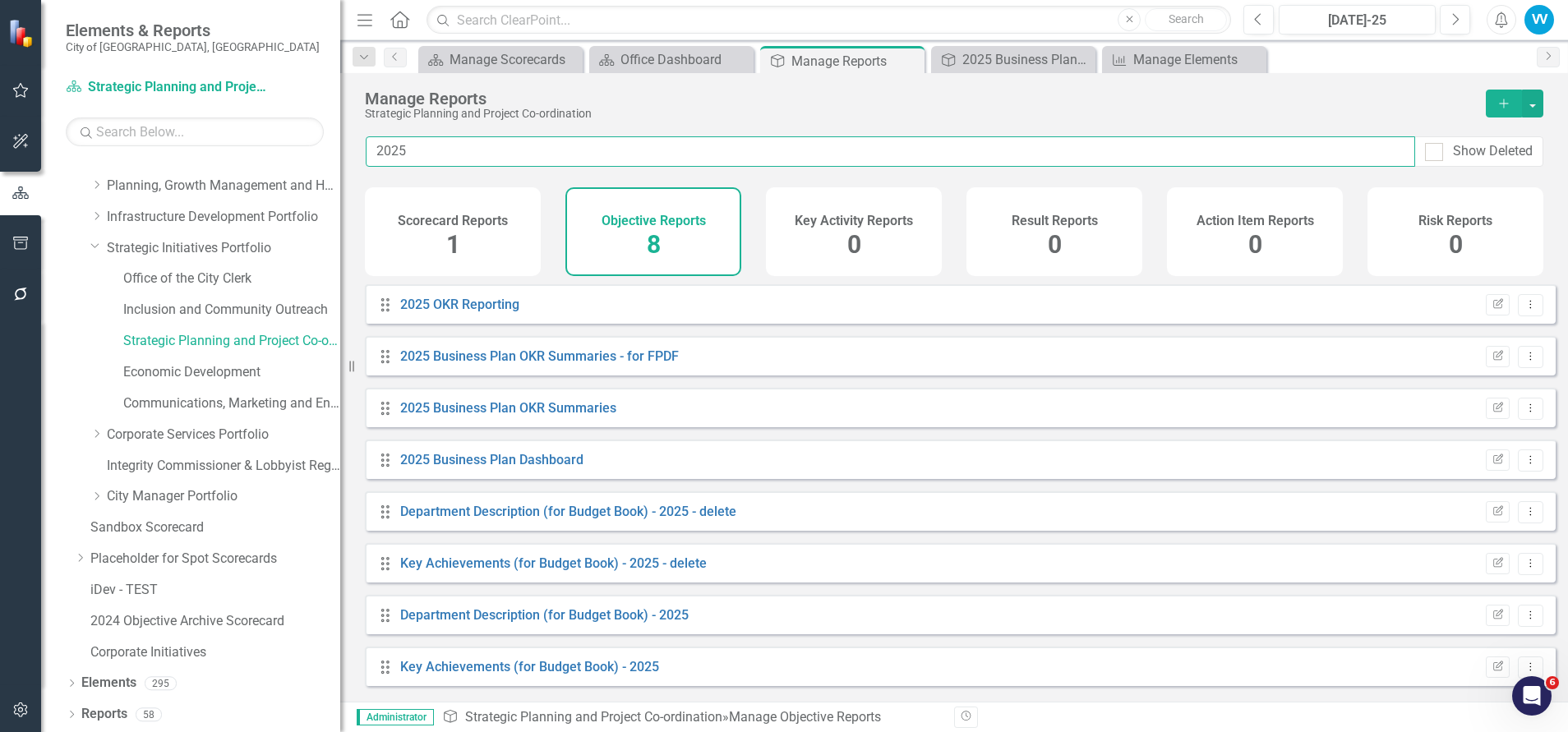
scroll to position [9, 0]
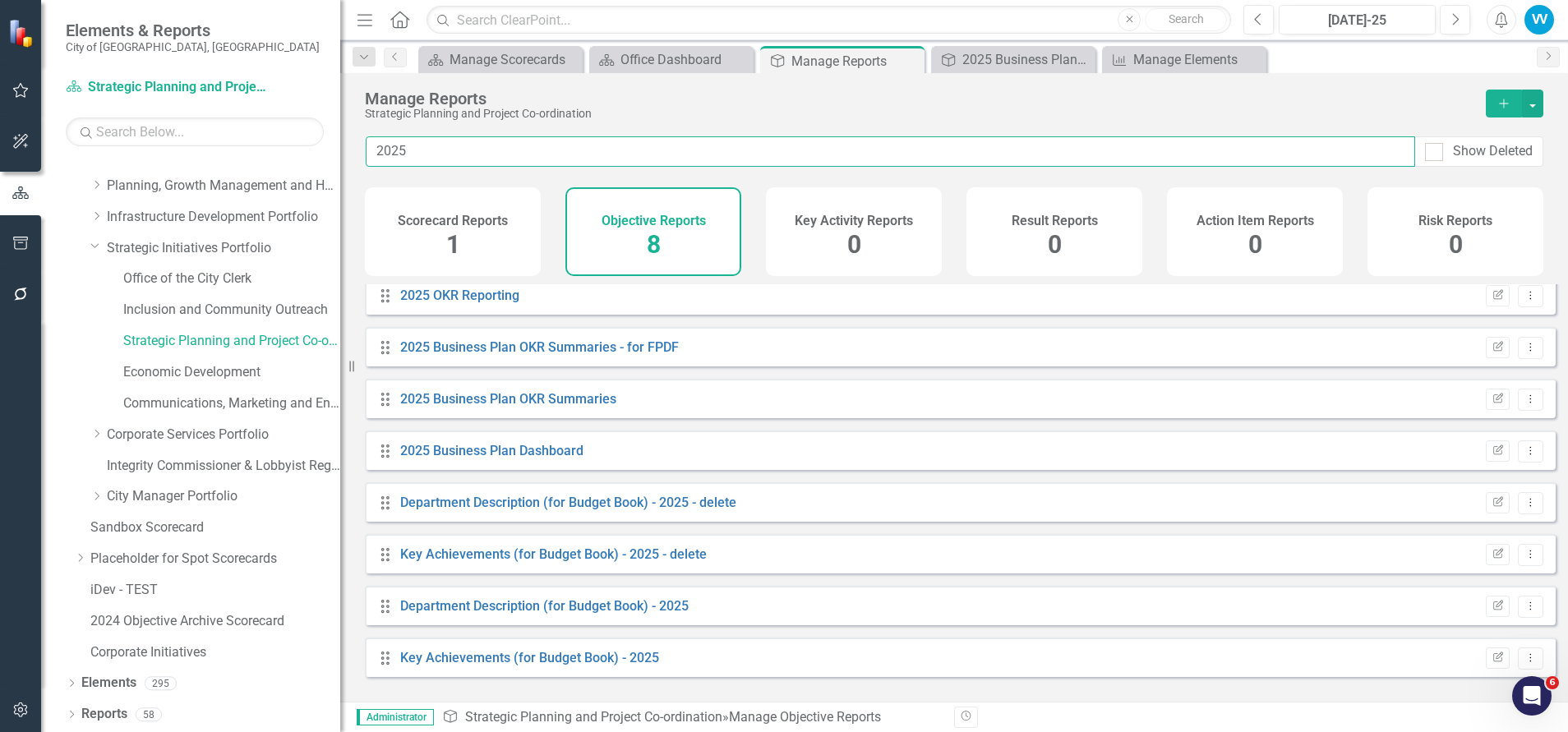
drag, startPoint x: 416, startPoint y: 151, endPoint x: 295, endPoint y: 151, distance: 121.0
click at [296, 151] on div "Elements & Reports City of Vaughan, ON Scorecard Strategic Planning and Project…" at bounding box center [784, 366] width 1568 height 732
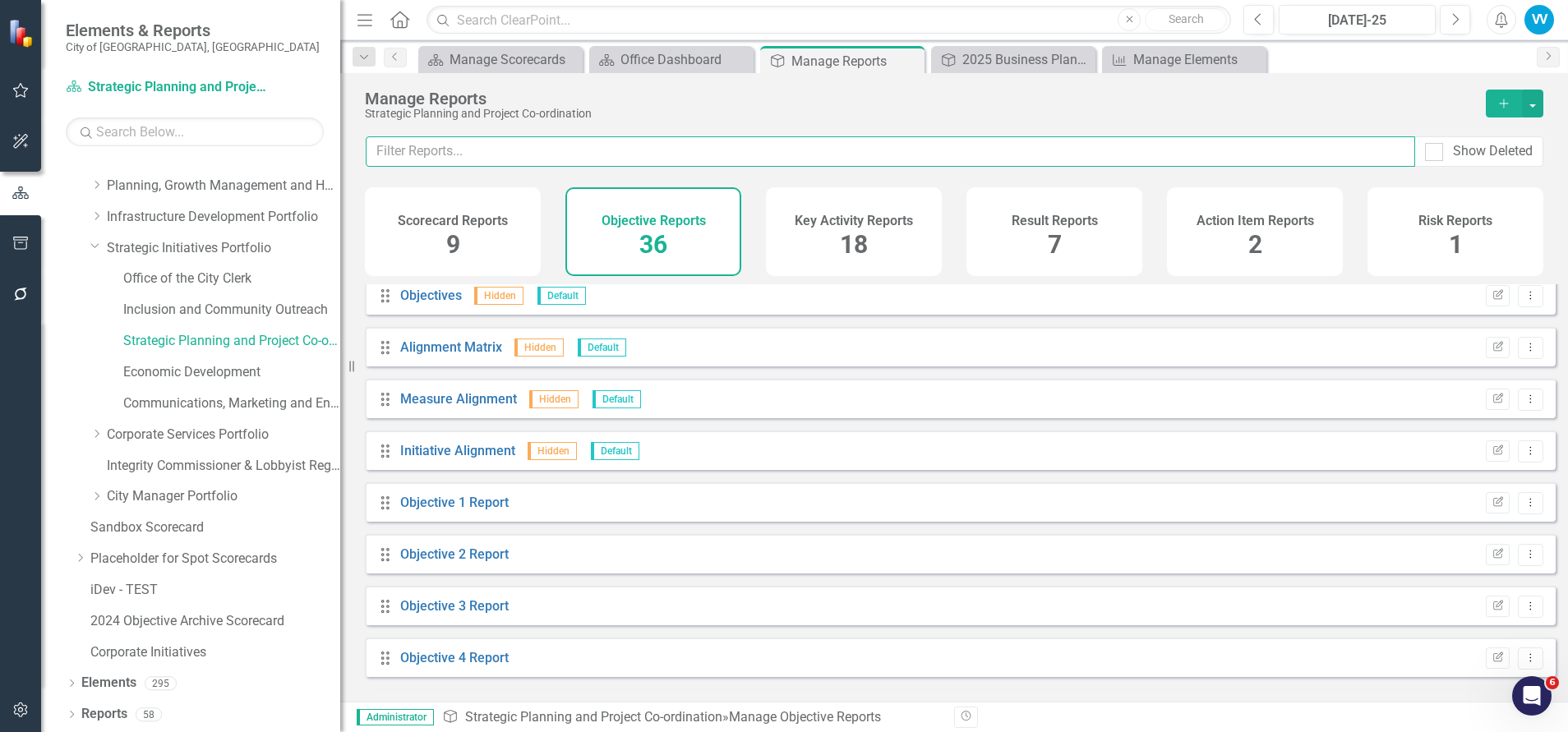
scroll to position [474, 0]
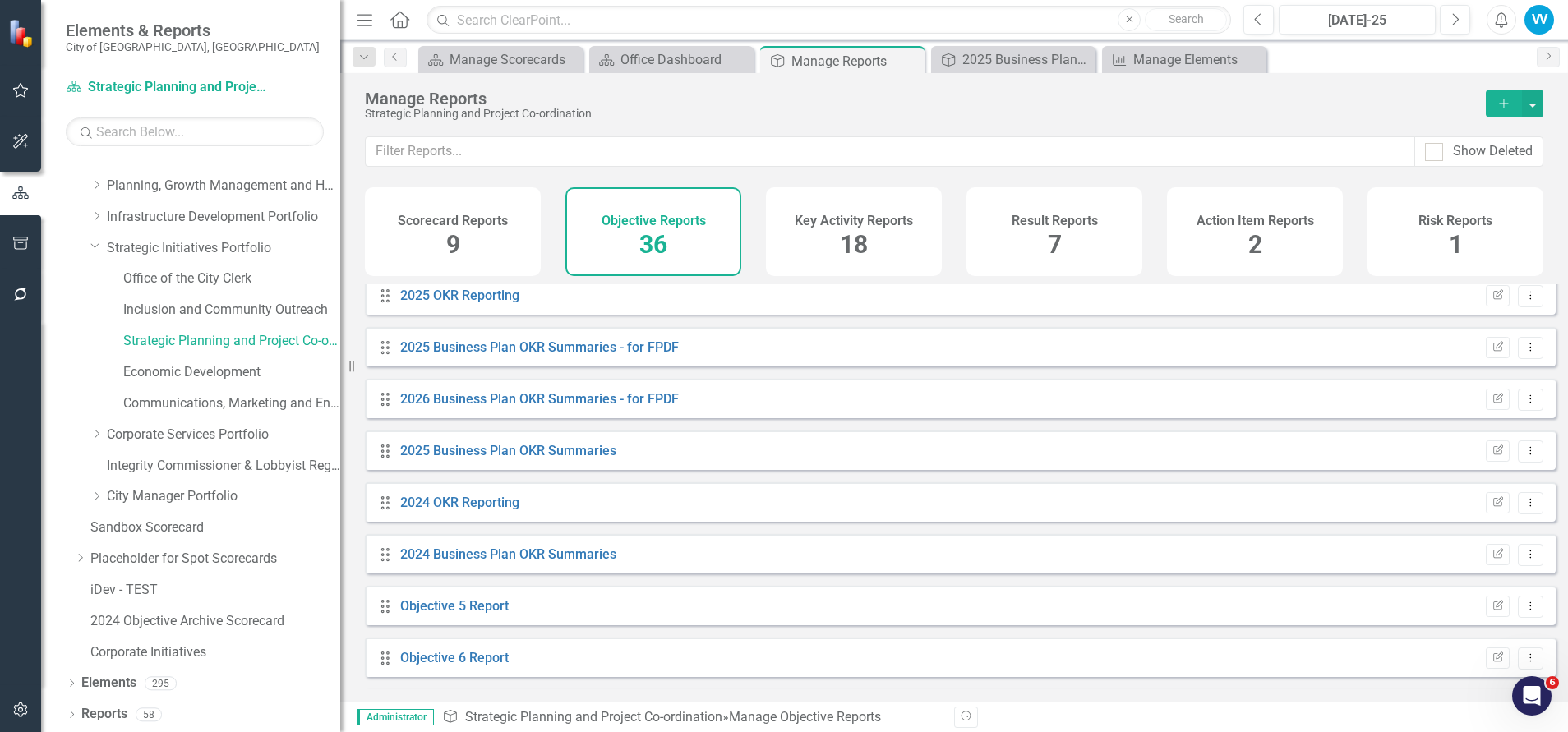
click at [875, 241] on div "Key Activity Reports 18" at bounding box center [853, 231] width 175 height 89
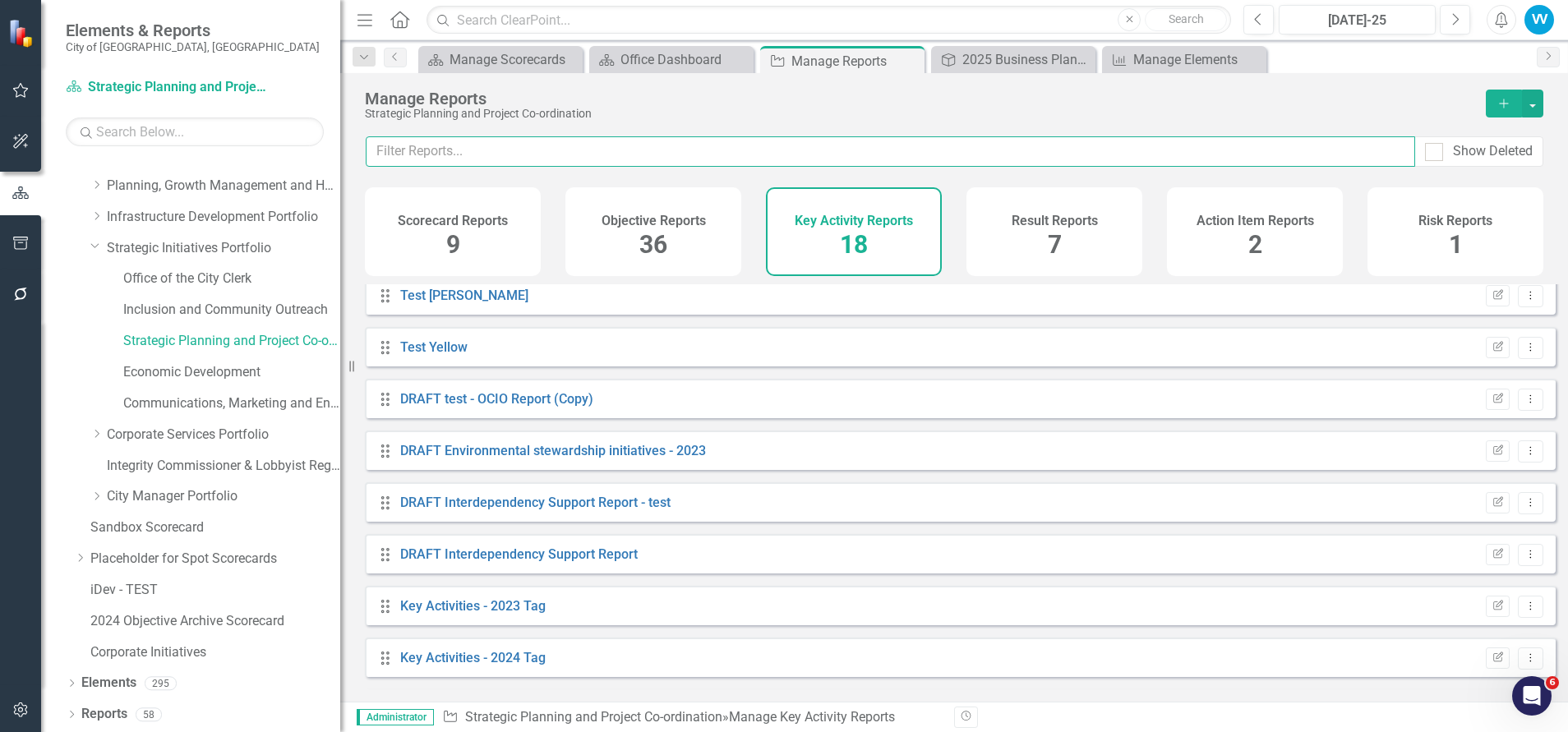
click at [436, 152] on input "text" at bounding box center [890, 152] width 1049 height 30
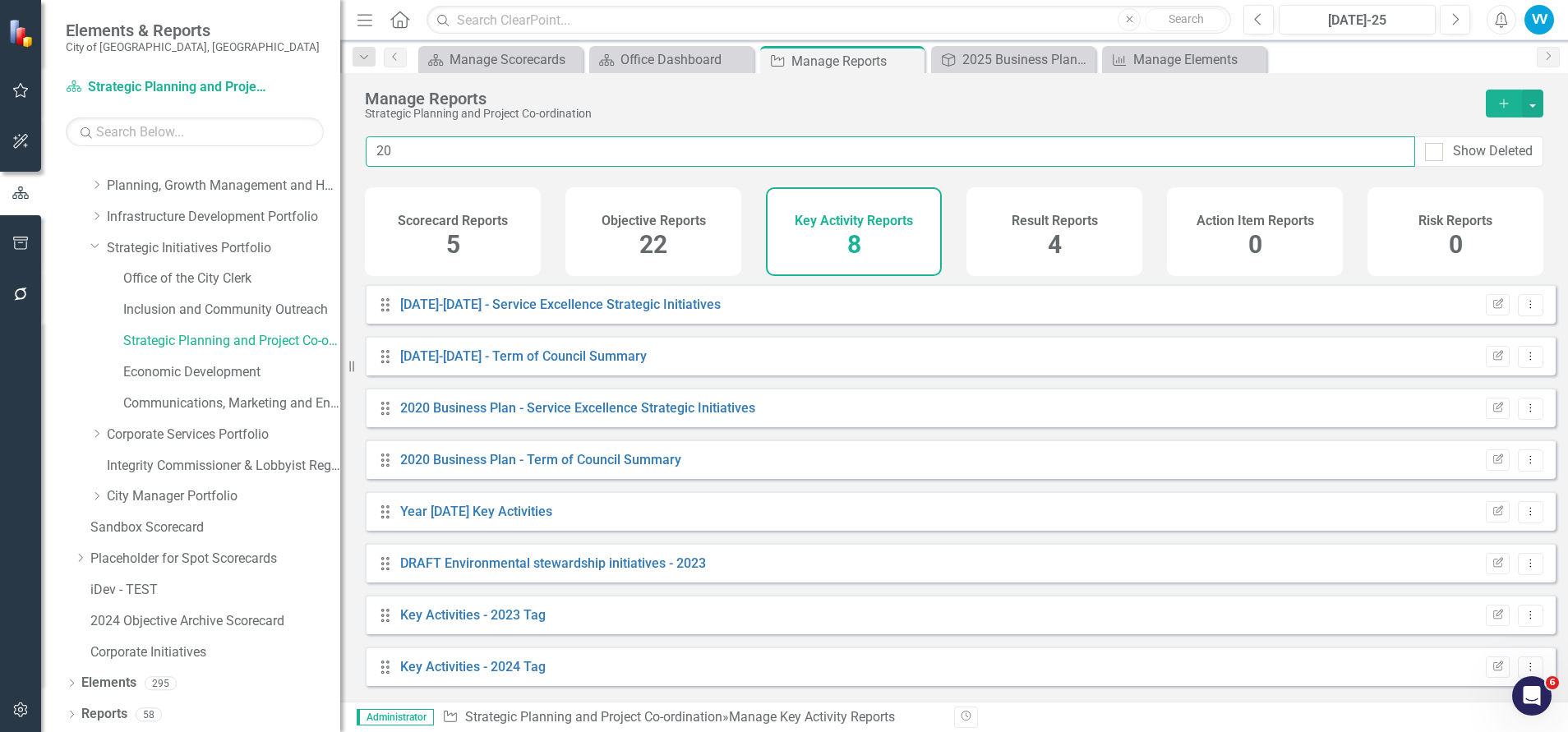
type input "2"
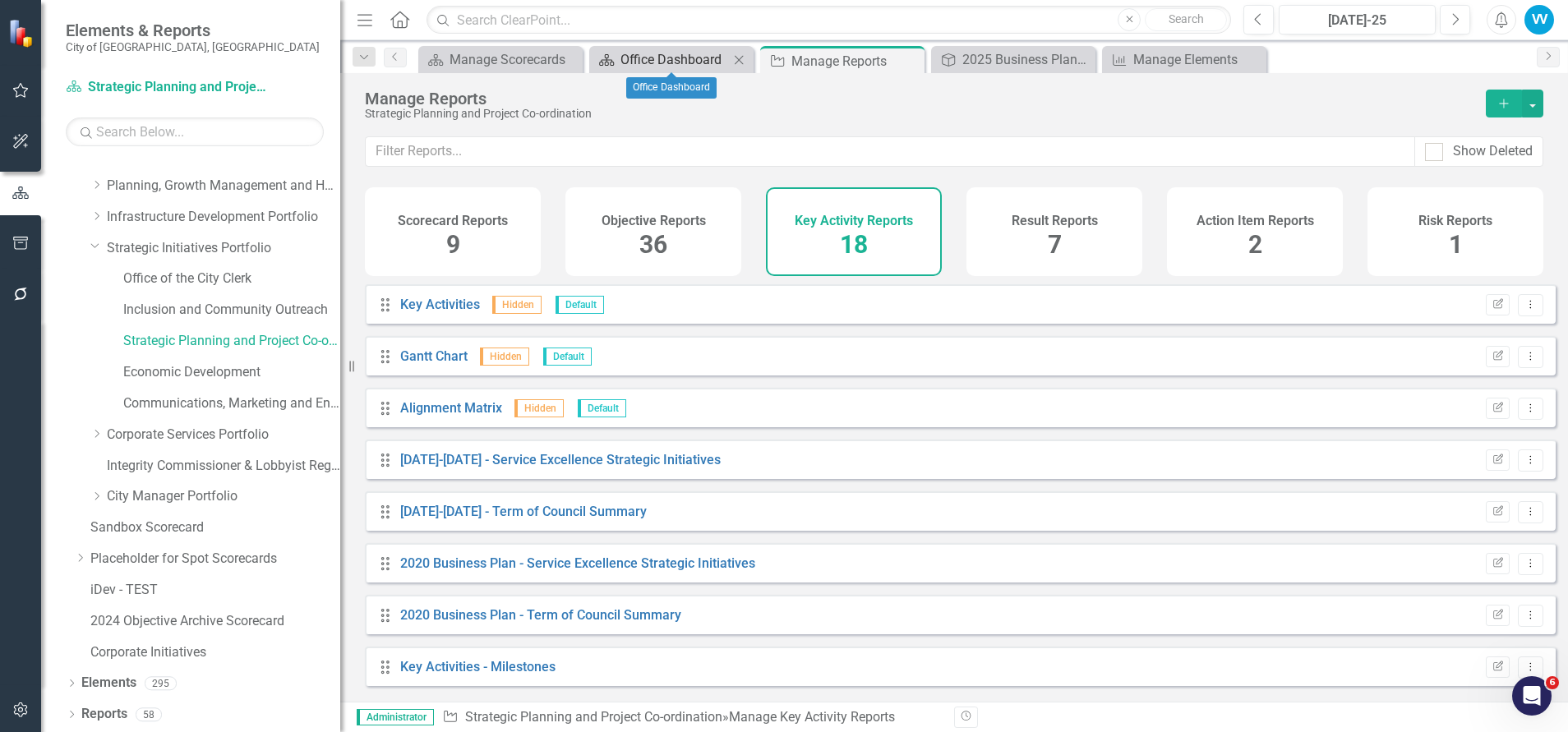
click at [626, 52] on div "Office Dashboard" at bounding box center [675, 59] width 108 height 20
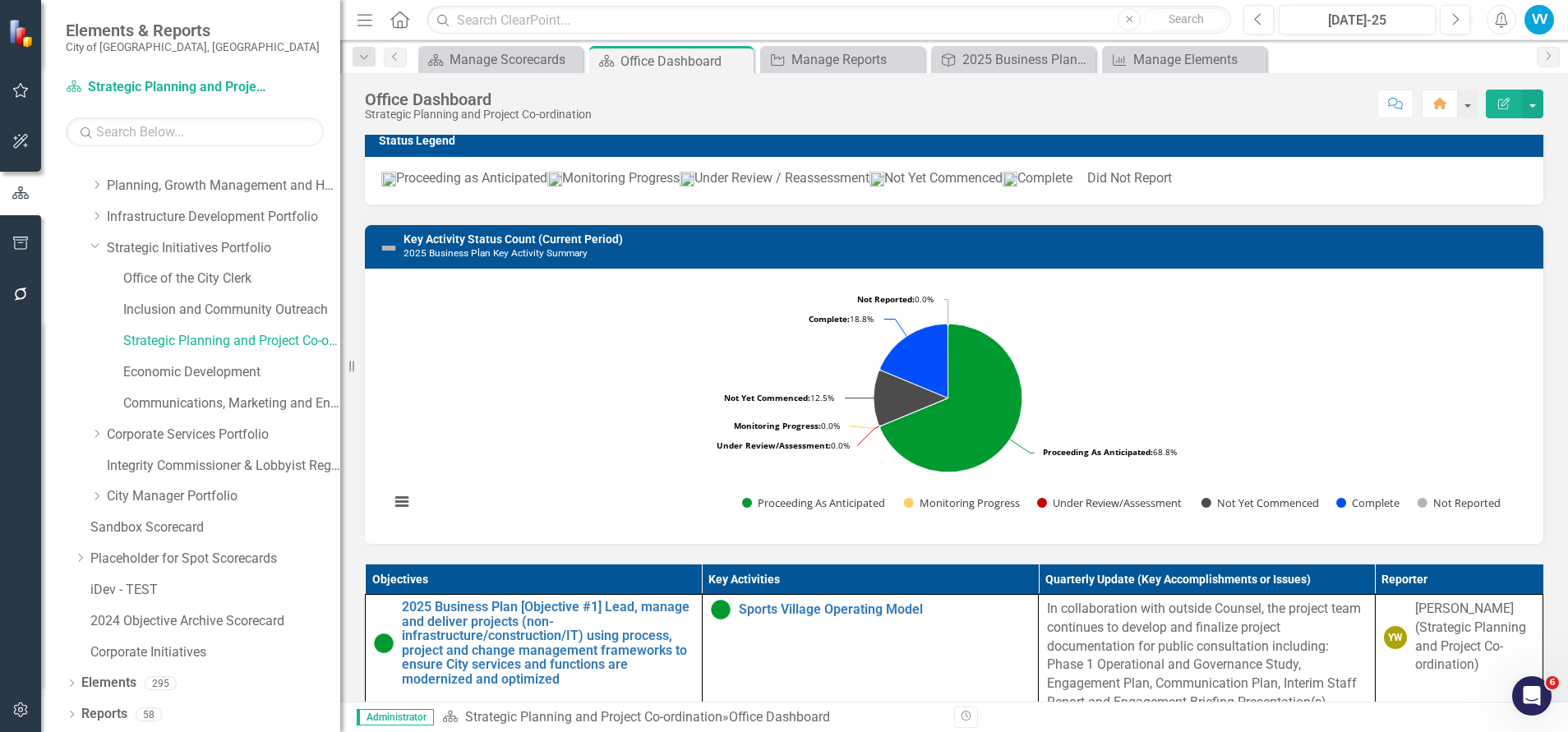
scroll to position [493, 0]
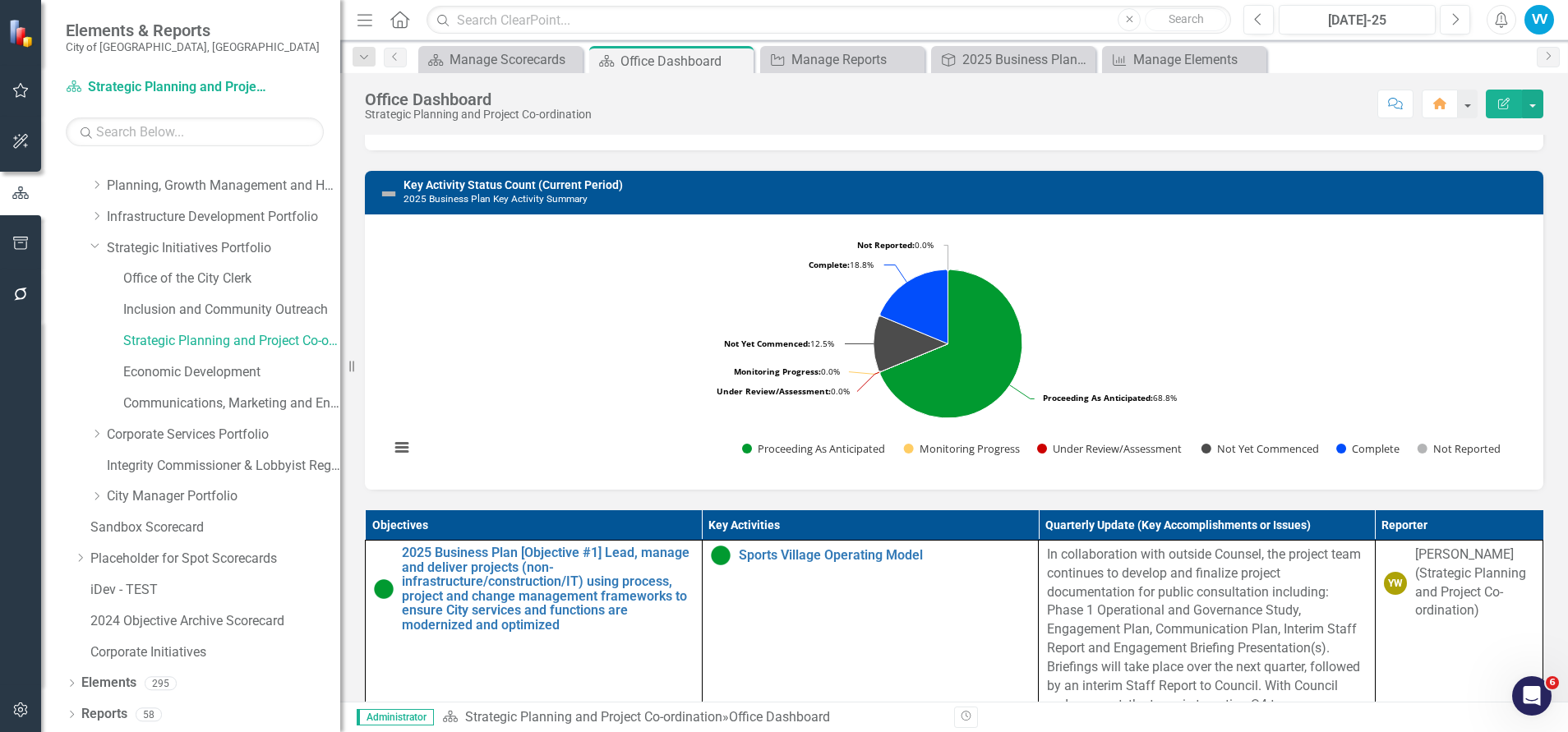
click at [1297, 344] on rect "Interactive chart" at bounding box center [948, 350] width 1133 height 247
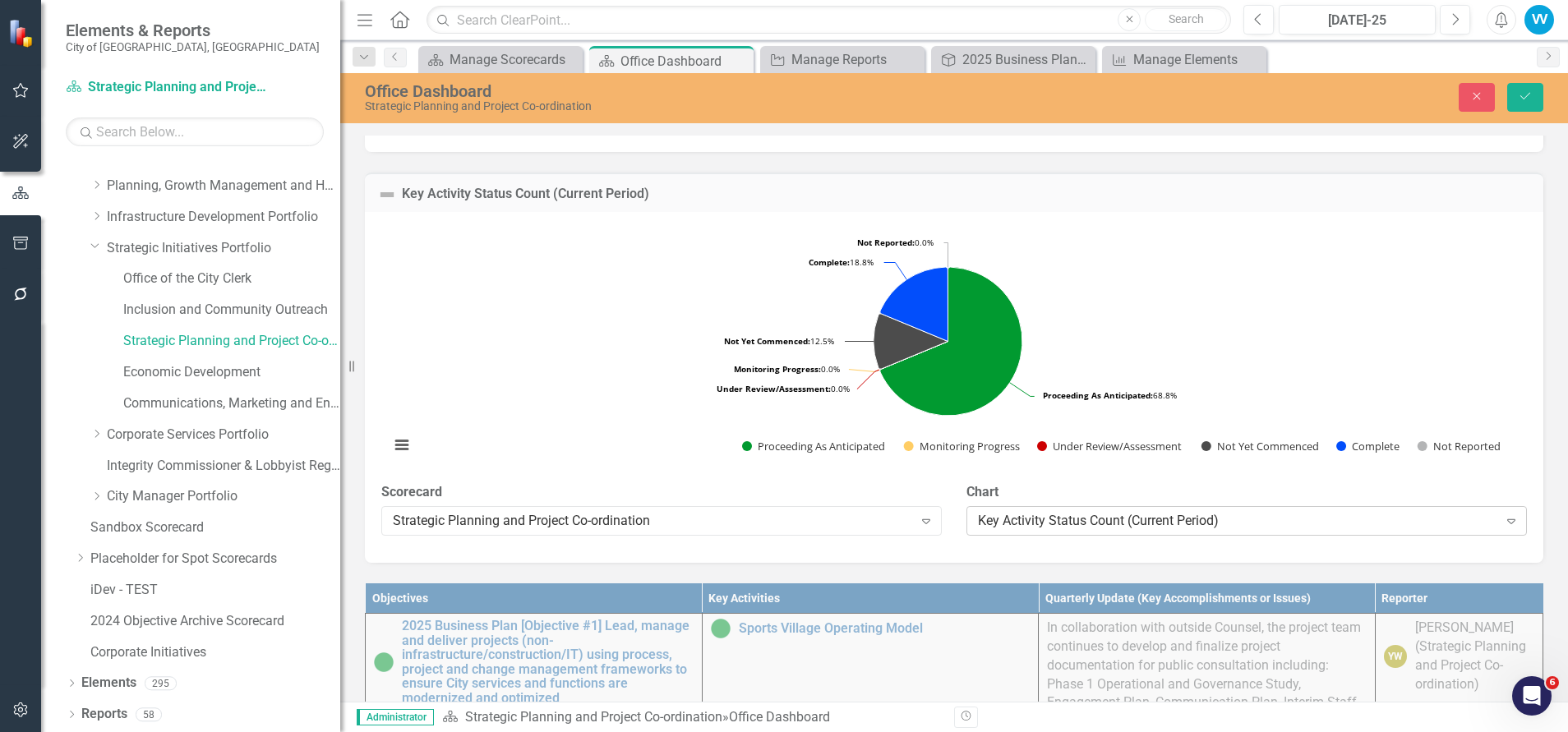
click at [1166, 530] on div "Key Activity Status Count (Current Period)" at bounding box center [1238, 521] width 520 height 19
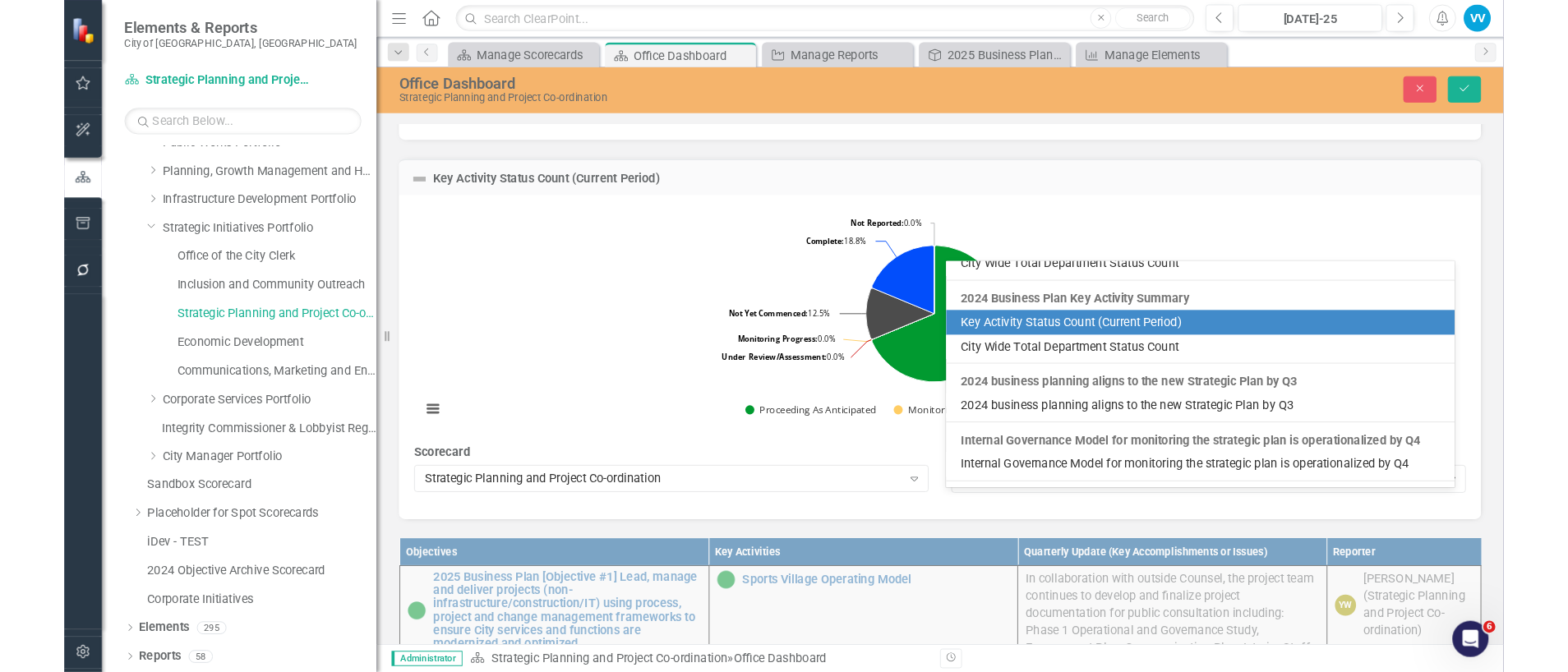
scroll to position [3718, 0]
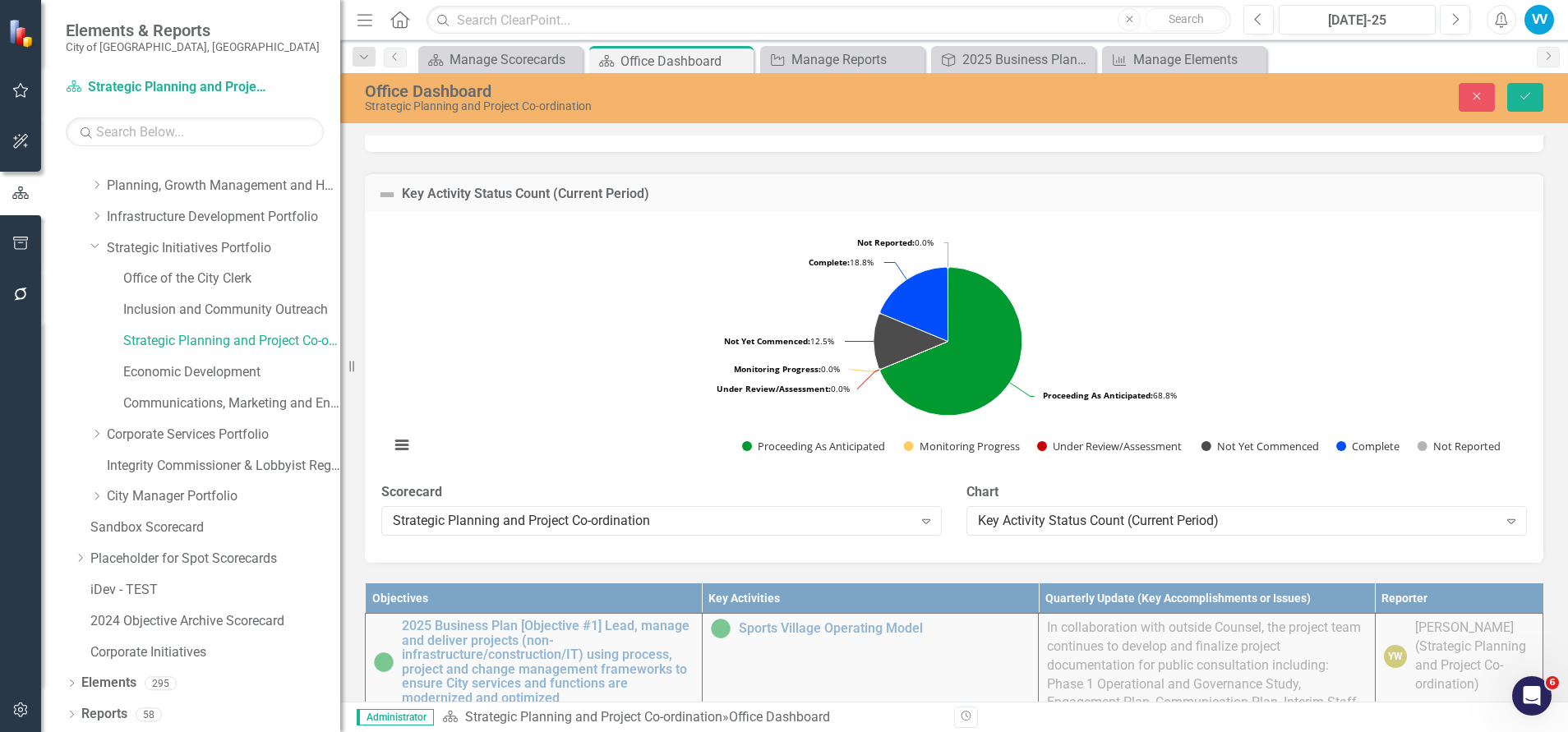
click at [852, 183] on div "Key Activity Status Count (Current Period) Loading... Chart Pie chart with 6 sl…" at bounding box center [954, 357] width 1203 height 411
click at [847, 66] on div "Manage Reports" at bounding box center [846, 59] width 108 height 20
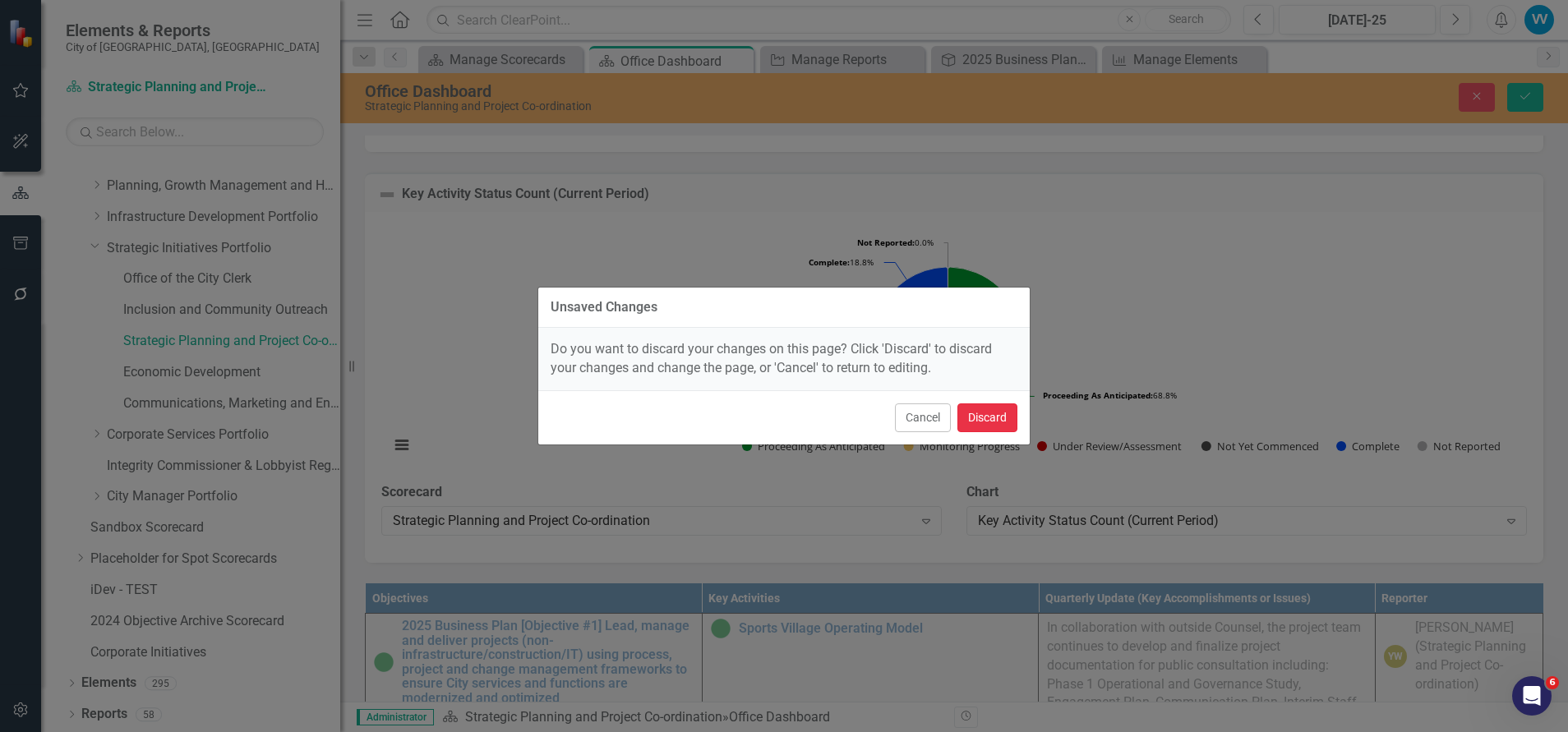
click at [1004, 415] on button "Discard" at bounding box center [987, 418] width 60 height 29
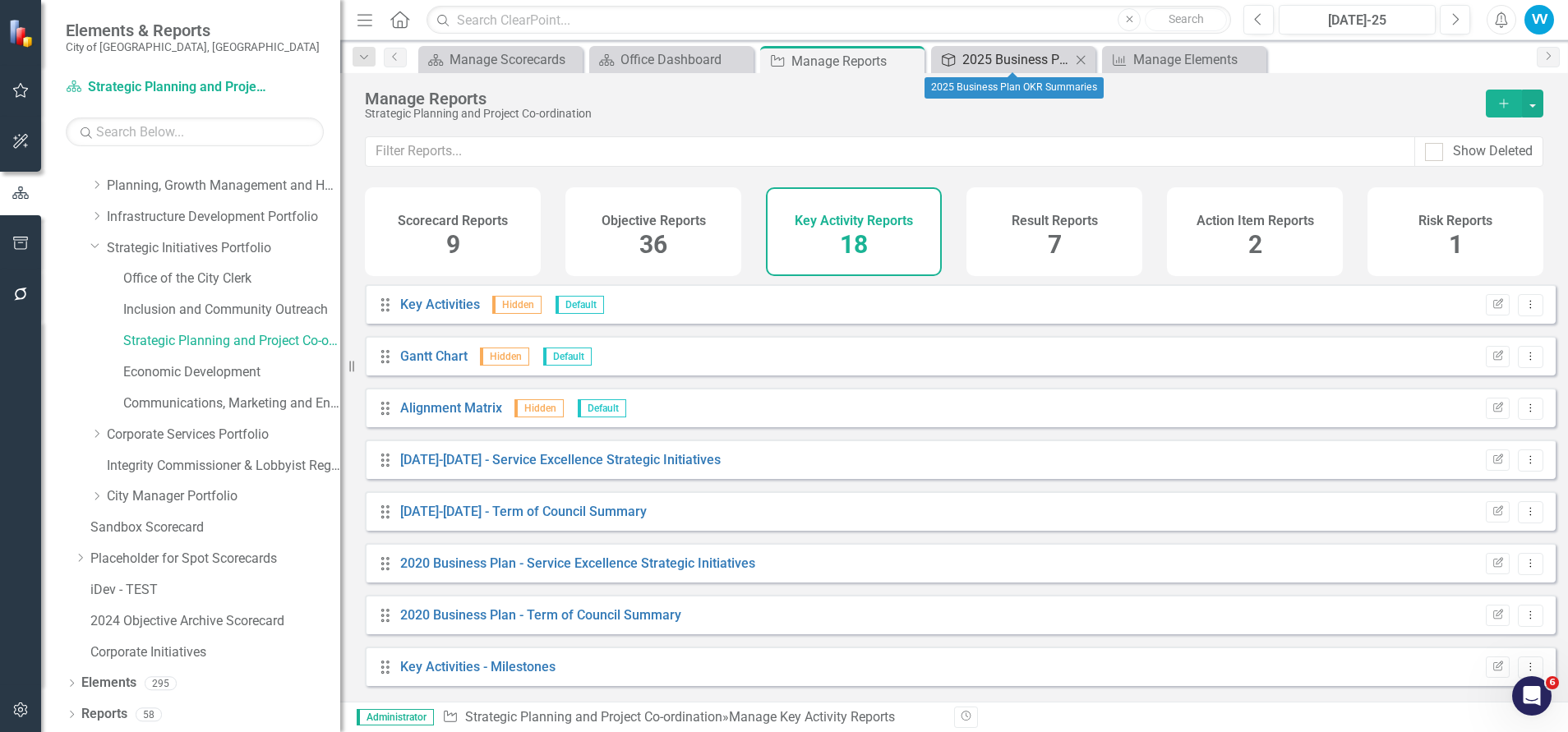
click at [1002, 58] on div "2025 Business Plan OKR Summaries" at bounding box center [1016, 59] width 108 height 20
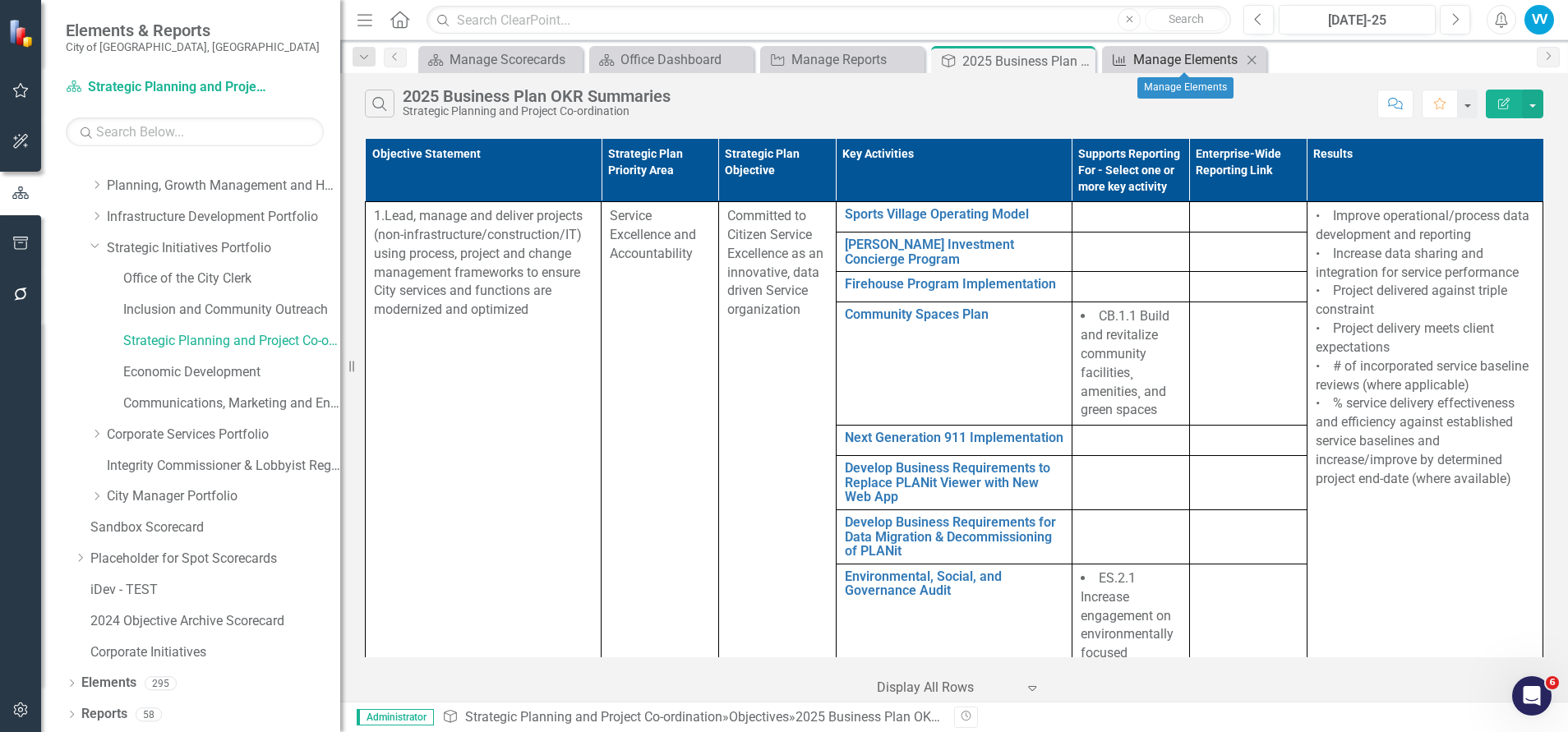
click at [1184, 60] on div "Manage Elements" at bounding box center [1187, 59] width 108 height 20
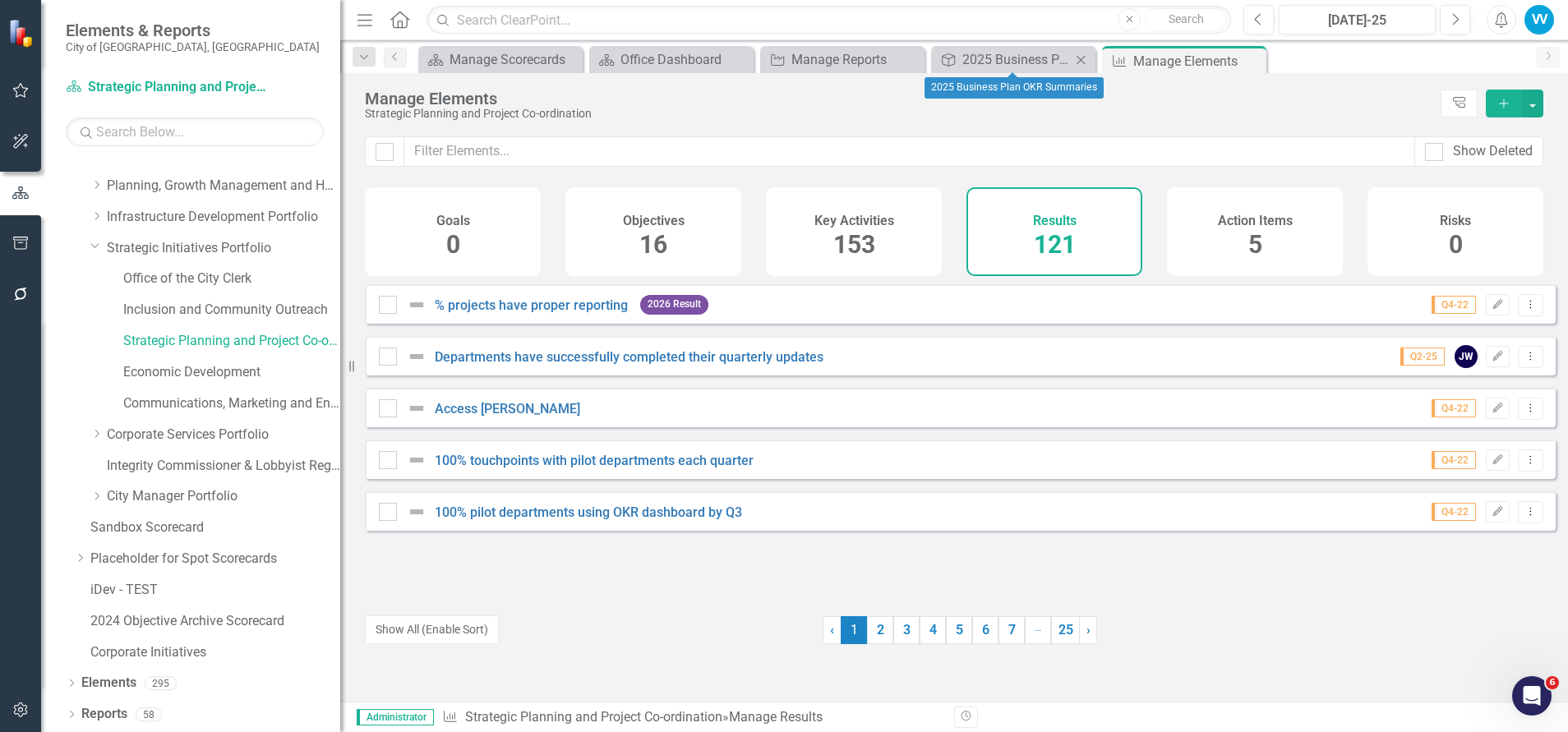
click at [1087, 55] on icon "Close" at bounding box center [1080, 60] width 16 height 14
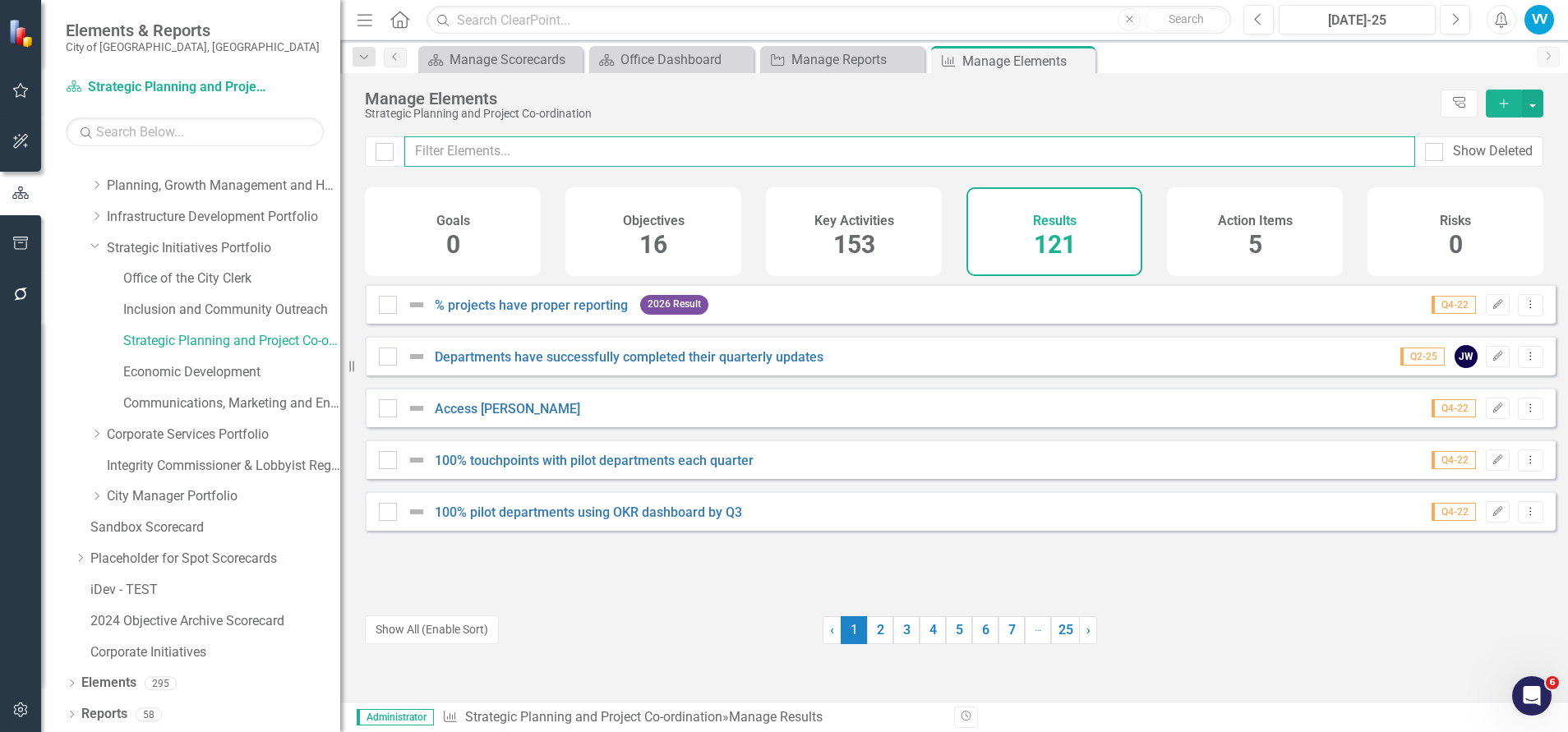
click at [509, 162] on input "text" at bounding box center [909, 152] width 1010 height 30
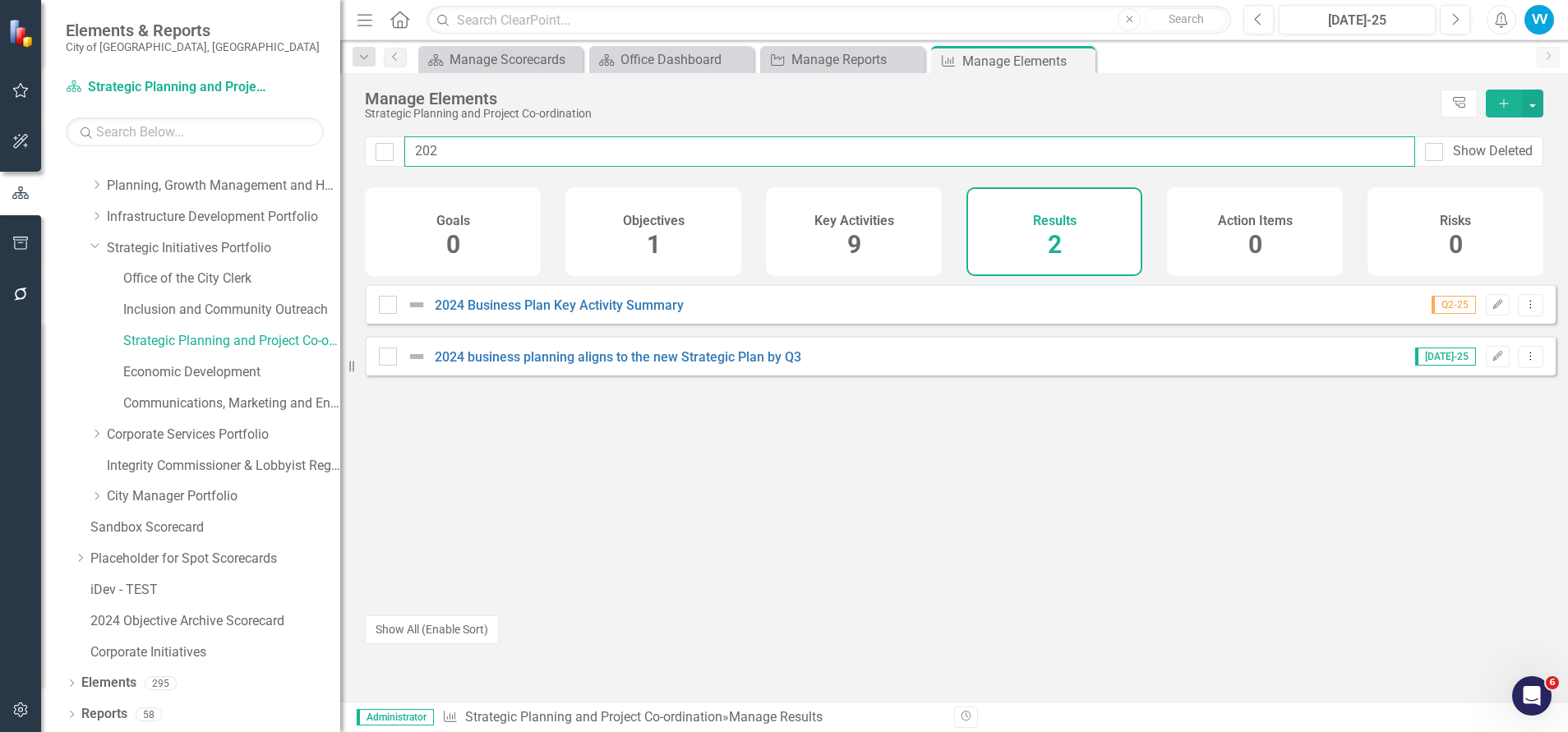
type input "2025"
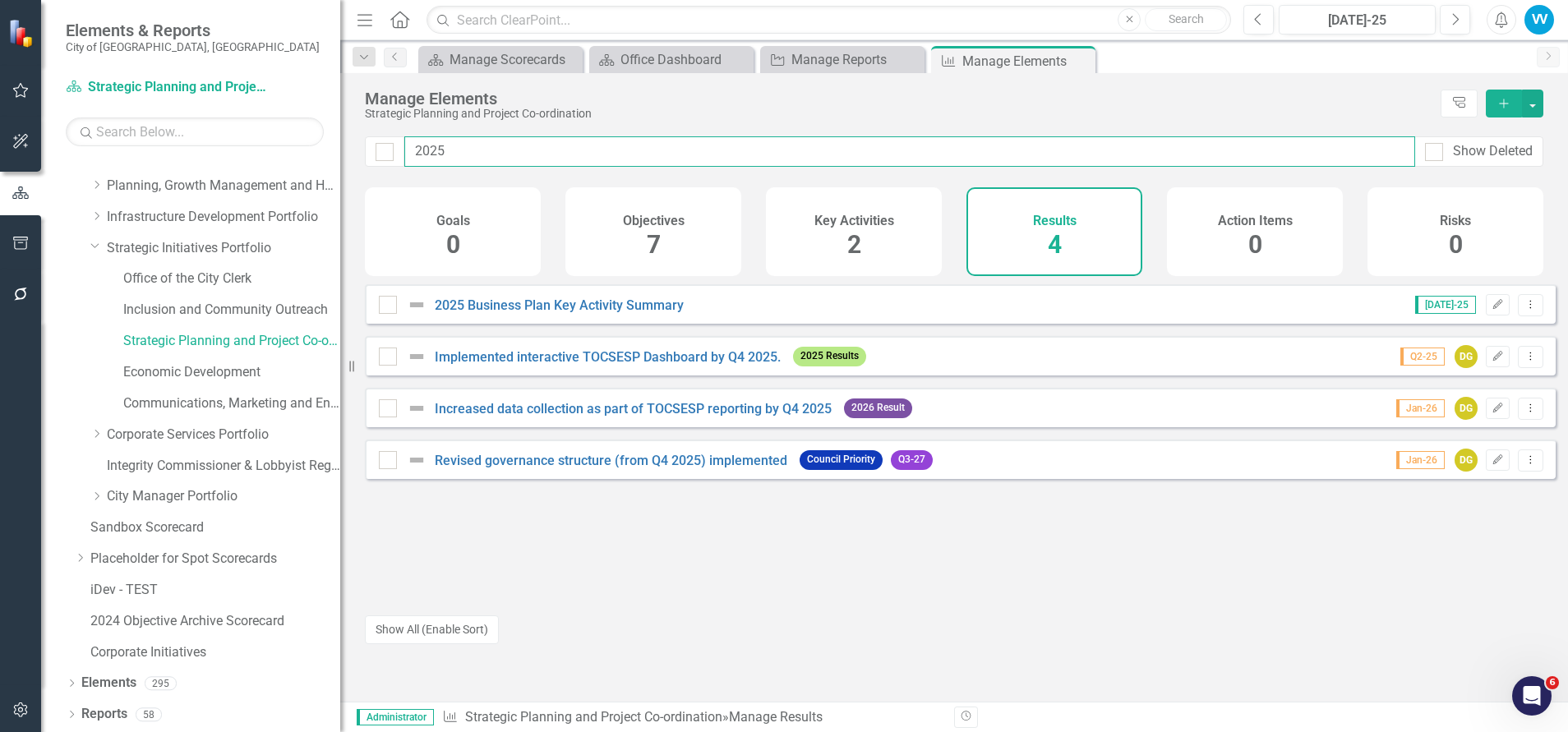
drag, startPoint x: 479, startPoint y: 150, endPoint x: 383, endPoint y: 130, distance: 98.1
click at [375, 146] on div "2025 Show Deleted" at bounding box center [954, 152] width 1178 height 30
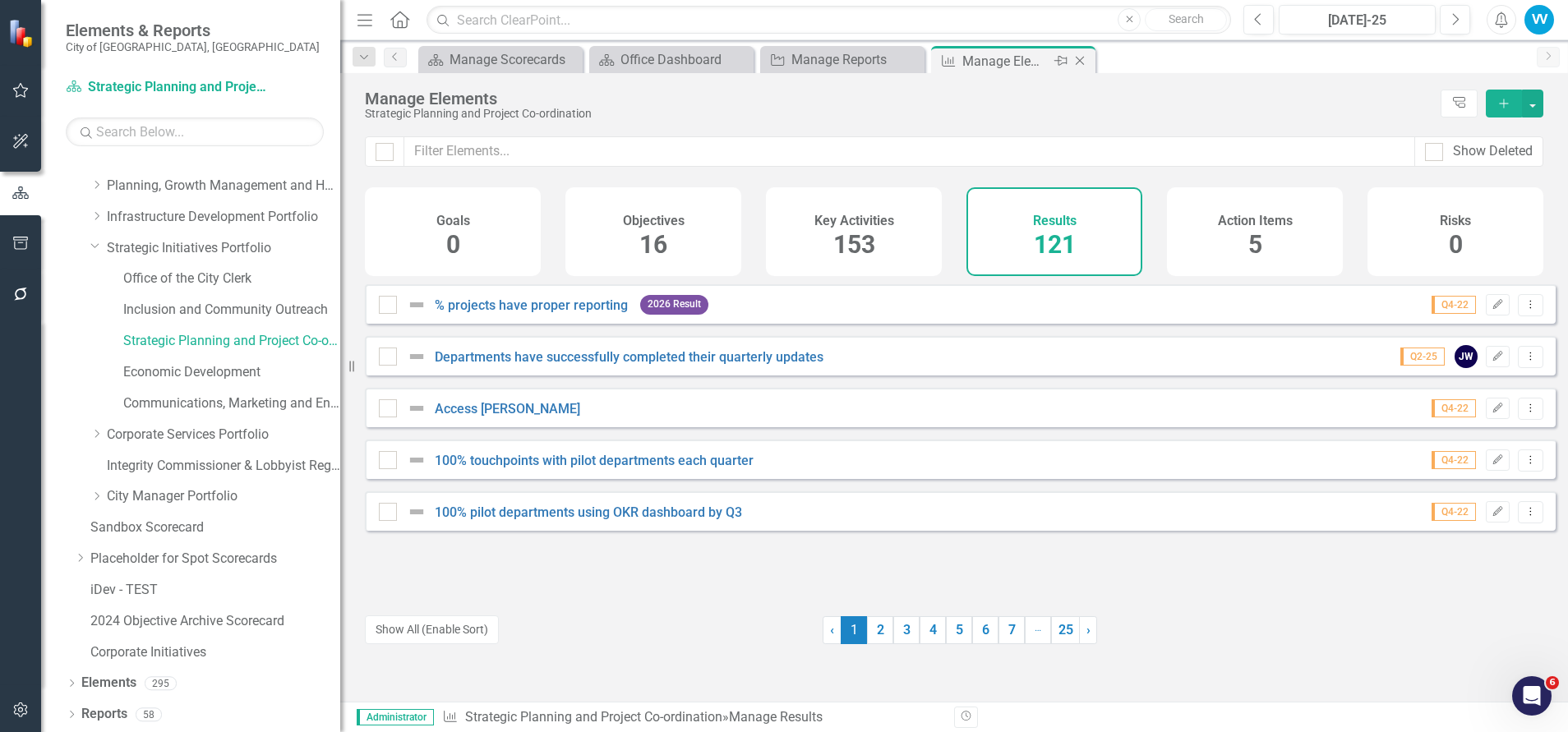
click at [1083, 60] on icon "Close" at bounding box center [1079, 61] width 16 height 14
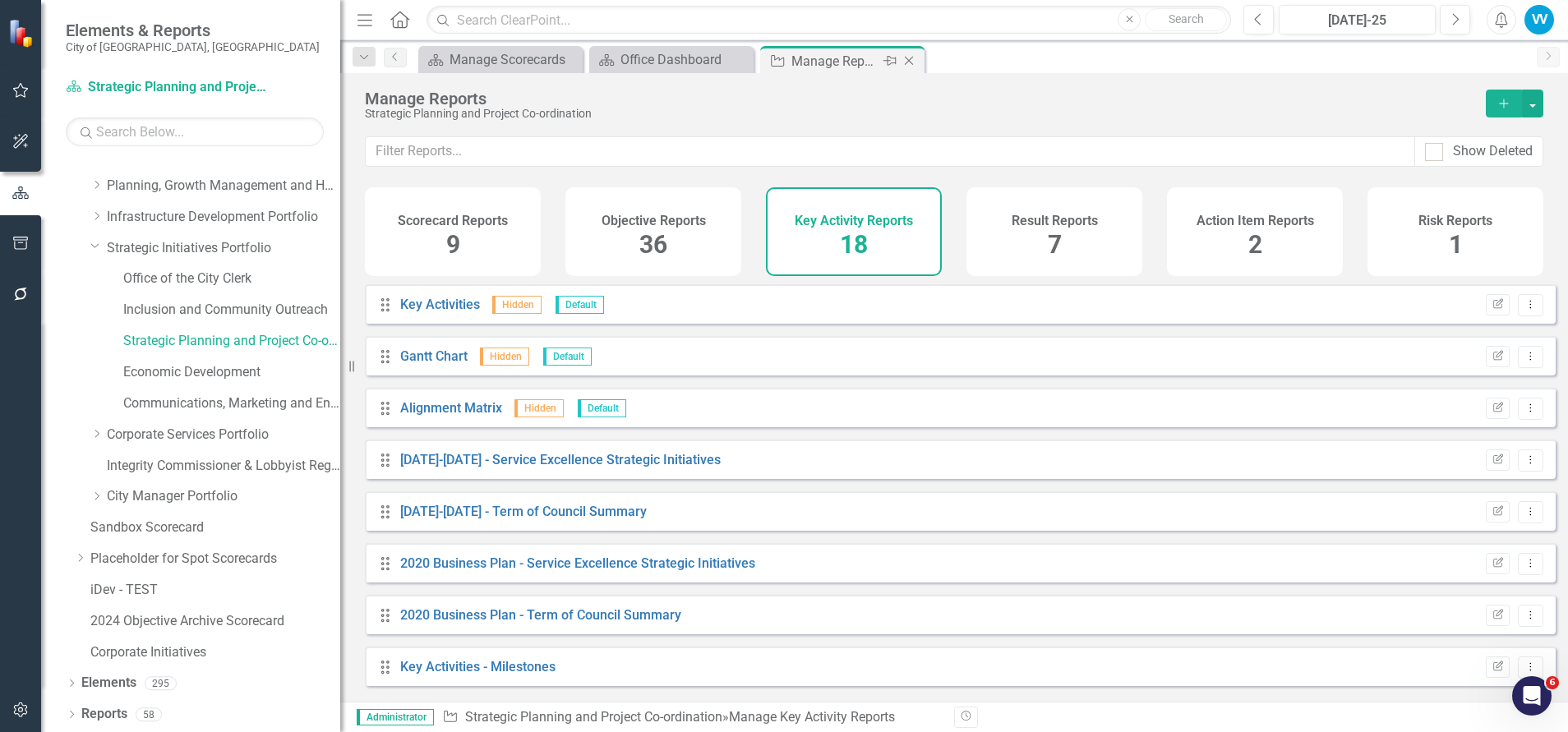
click at [907, 58] on icon "Close" at bounding box center [908, 61] width 16 height 14
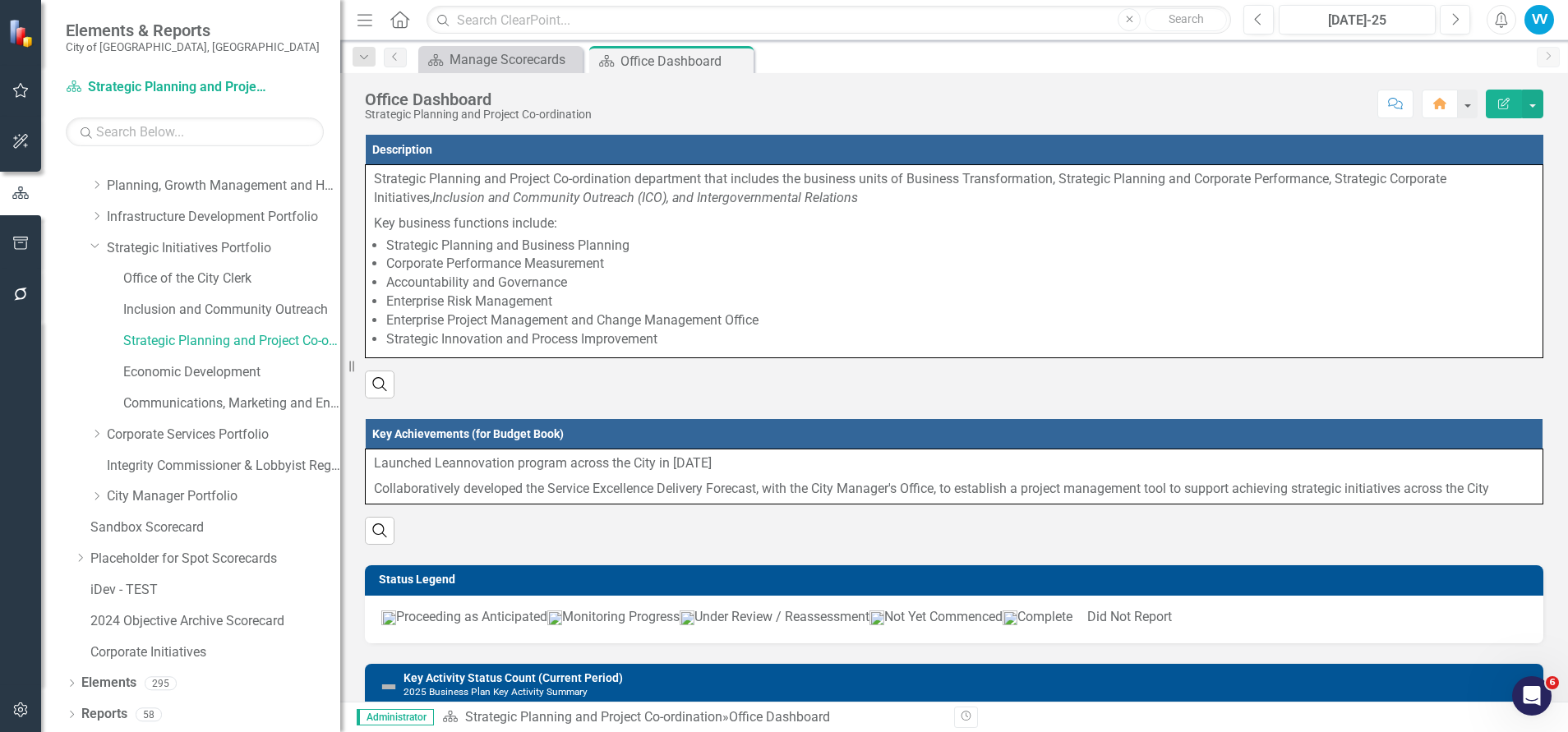
drag, startPoint x: 738, startPoint y: 58, endPoint x: 731, endPoint y: 64, distance: 9.2
click at [0, 0] on icon "Close" at bounding box center [0, 0] width 0 height 0
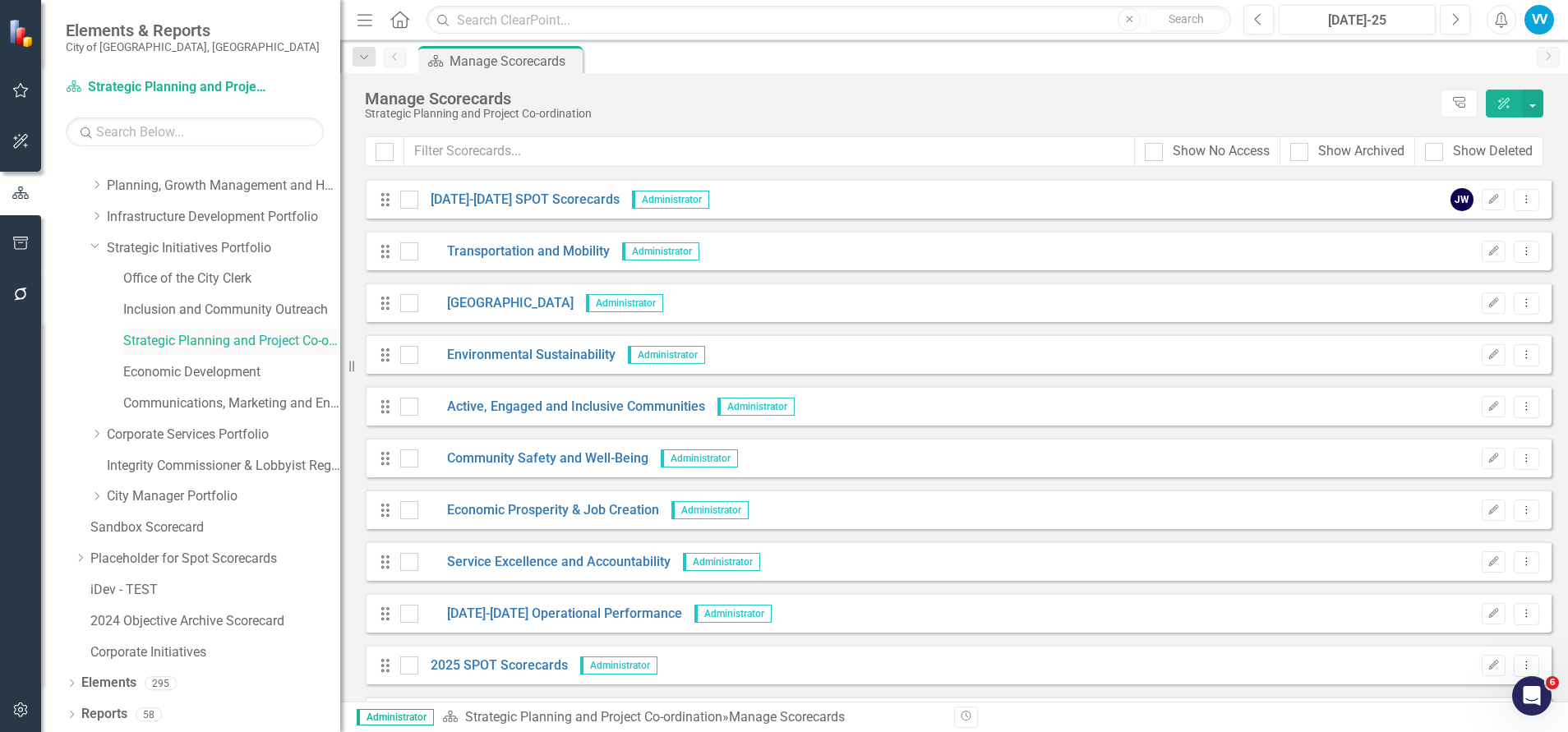
click at [191, 336] on link "Strategic Planning and Project Co-ordination" at bounding box center [231, 341] width 217 height 19
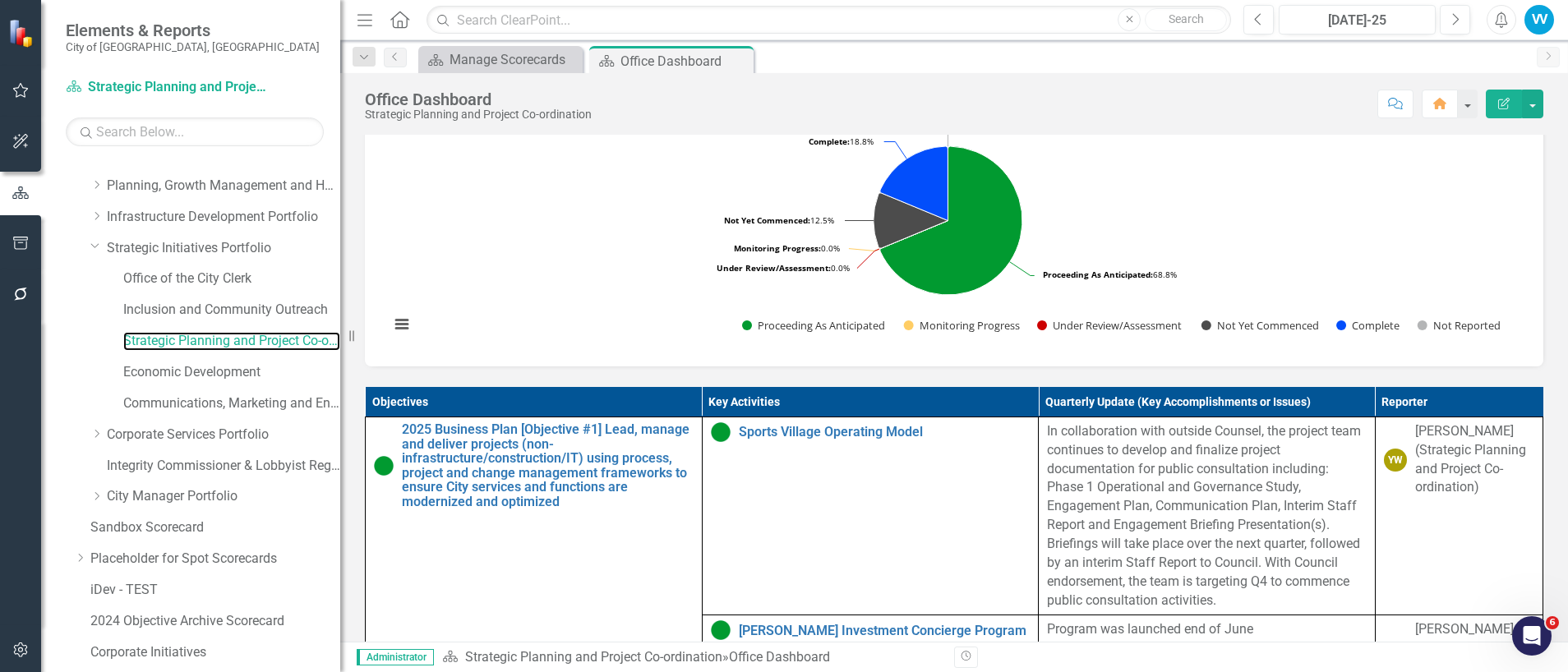
scroll to position [493, 0]
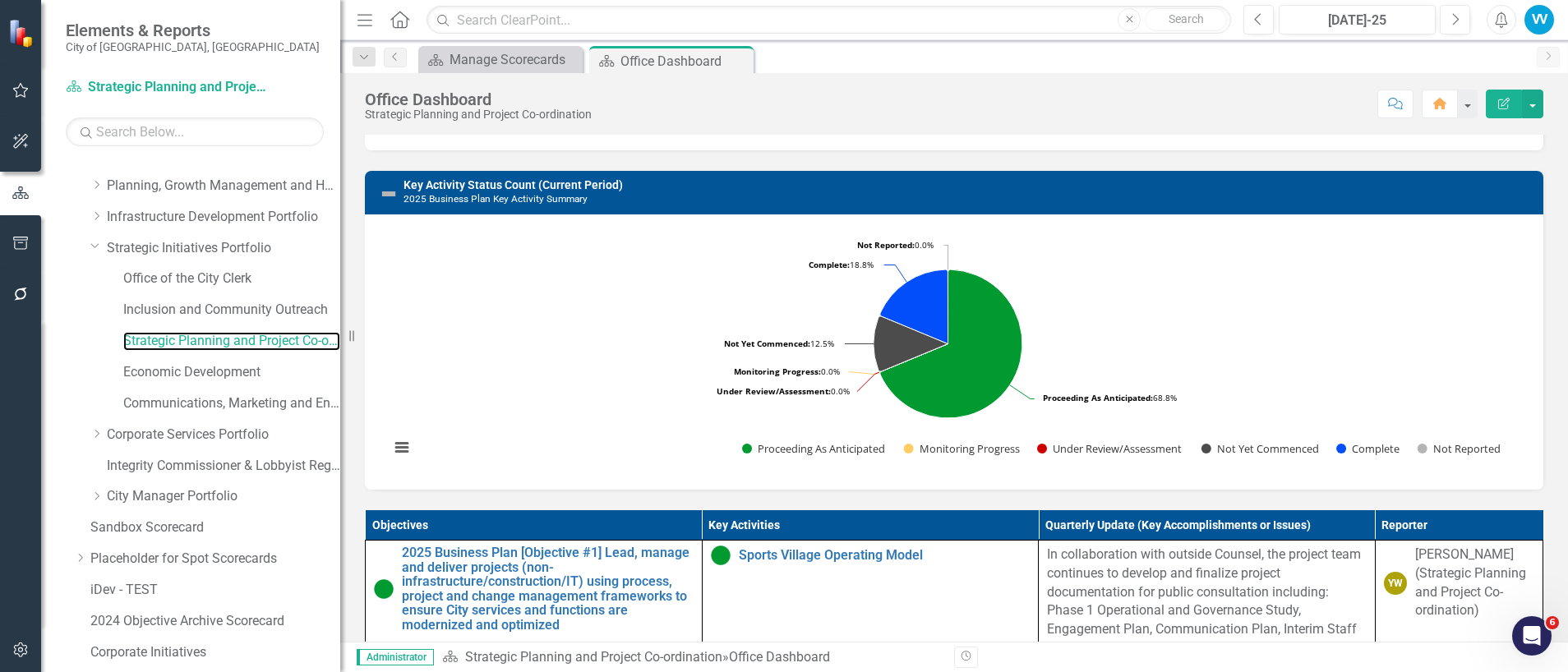
click at [1259, 343] on rect "Interactive chart" at bounding box center [948, 350] width 1133 height 247
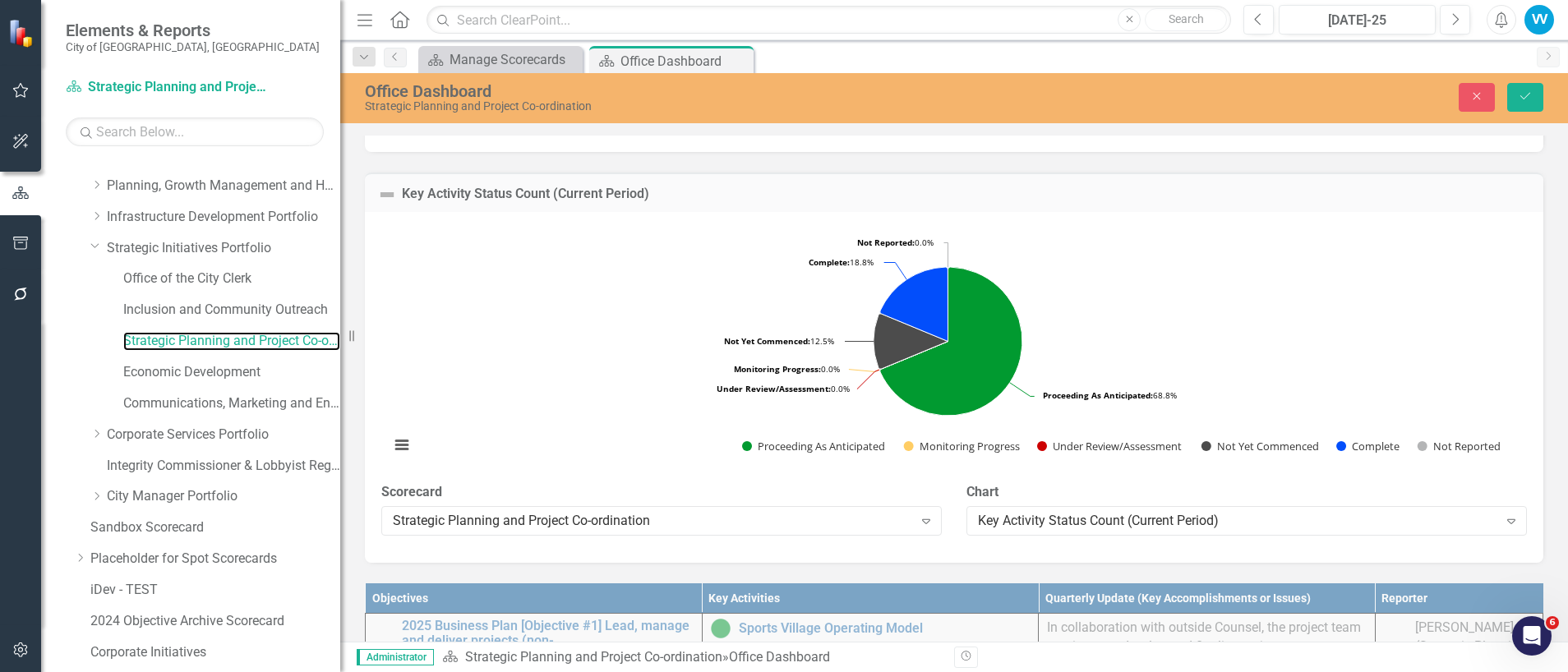
scroll to position [616, 0]
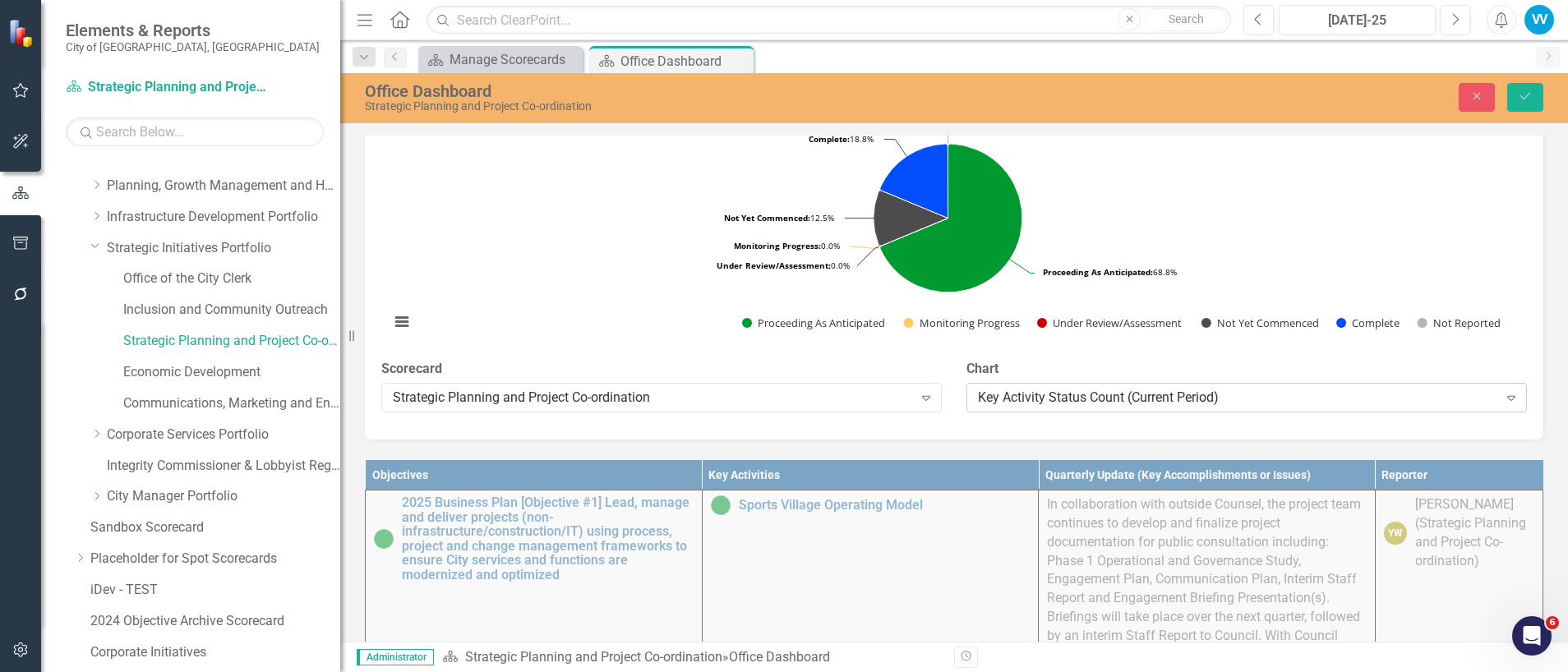
click at [1158, 408] on div "Key Activity Status Count (Current Period)" at bounding box center [1238, 398] width 520 height 19
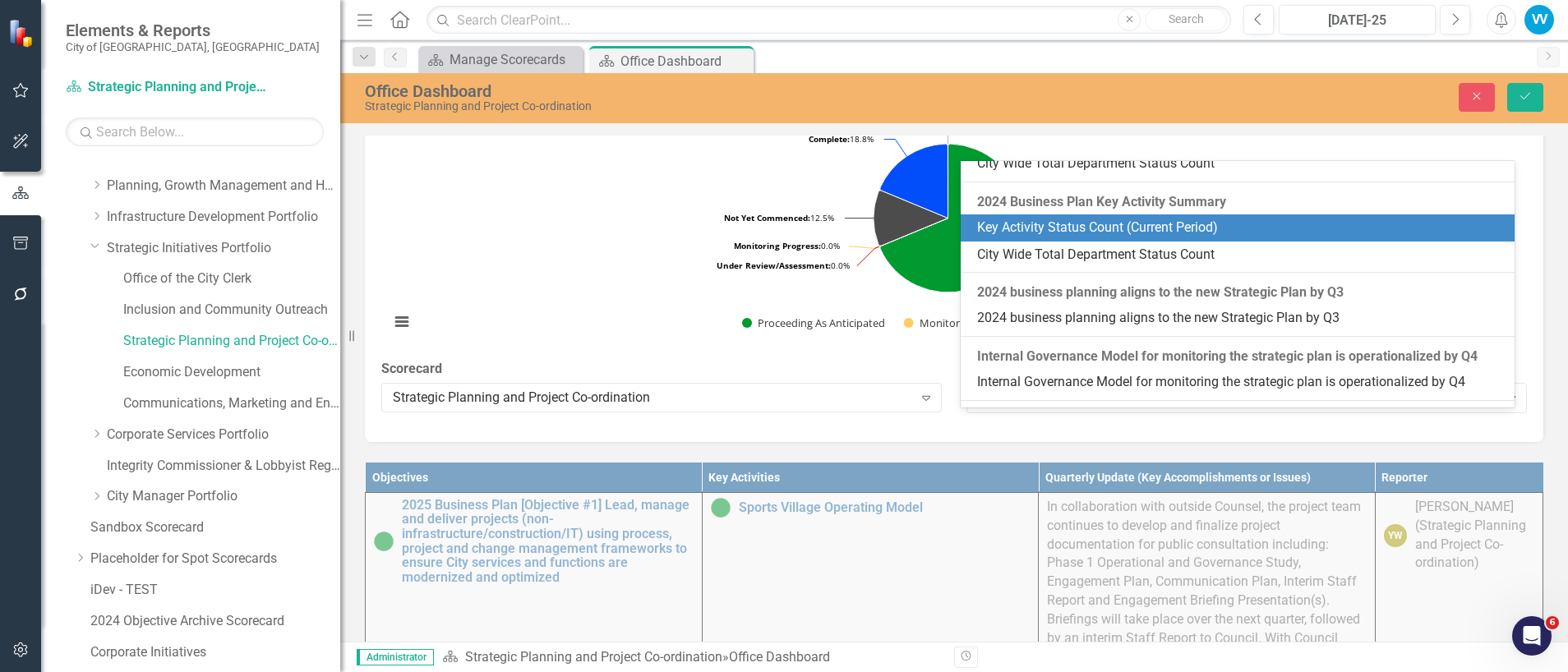
scroll to position [3718, 0]
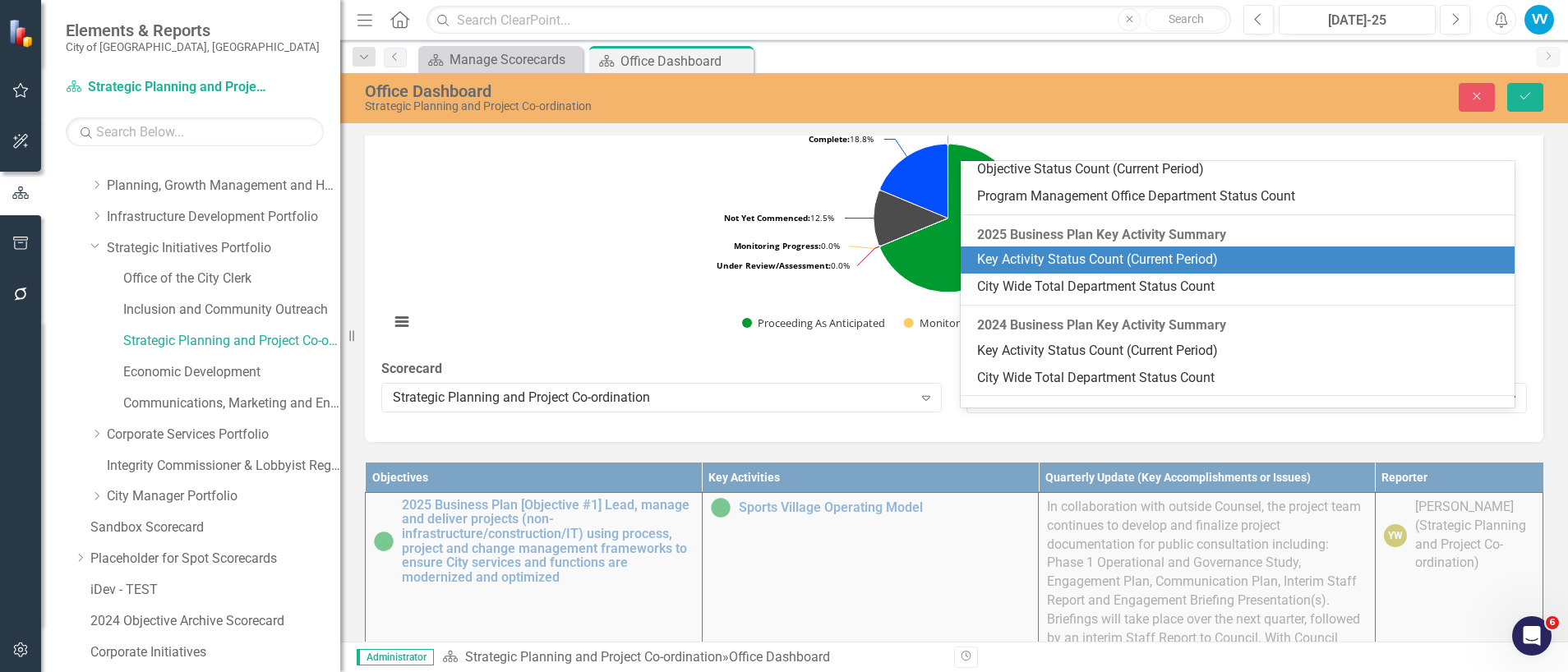
click at [1551, 249] on div "Description Strategic Planning and Project Co-ordination department that includ…" at bounding box center [954, 368] width 1227 height 1737
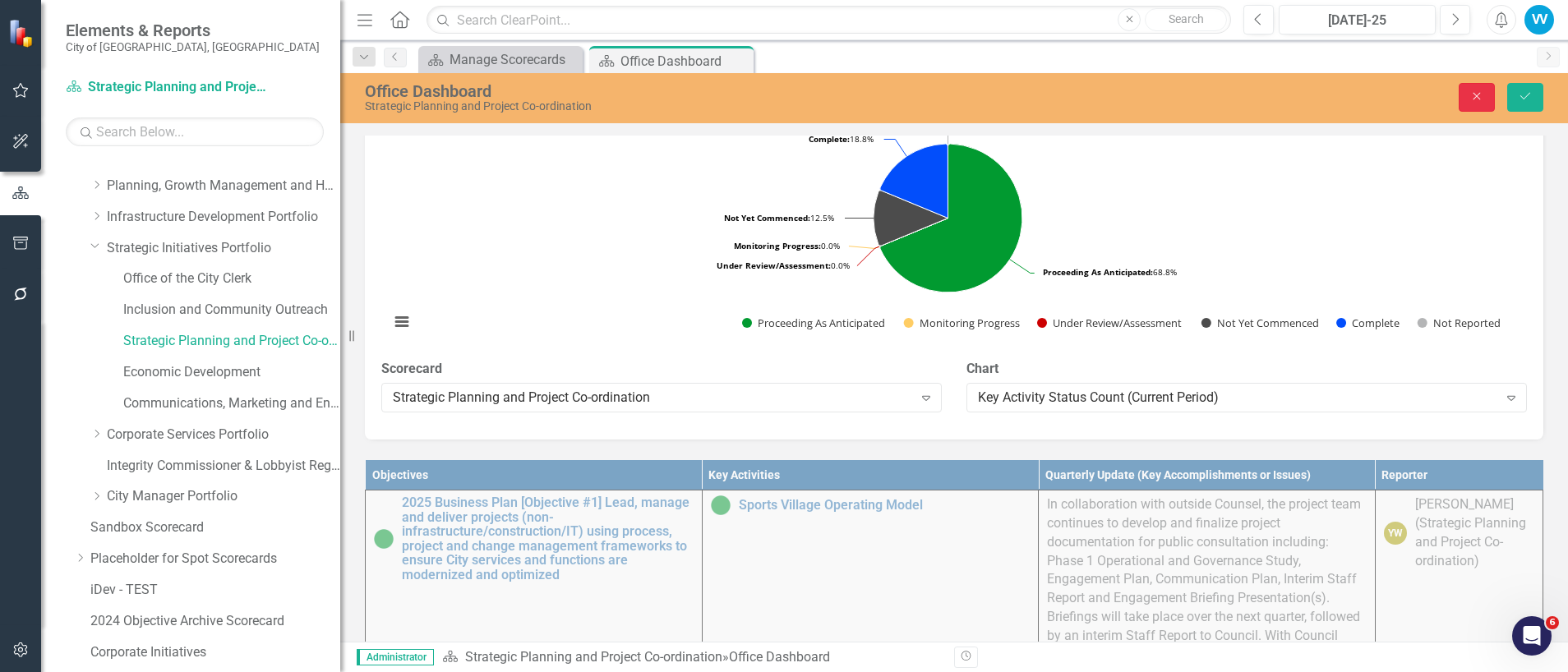
click at [1468, 94] on button "Close" at bounding box center [1476, 97] width 36 height 29
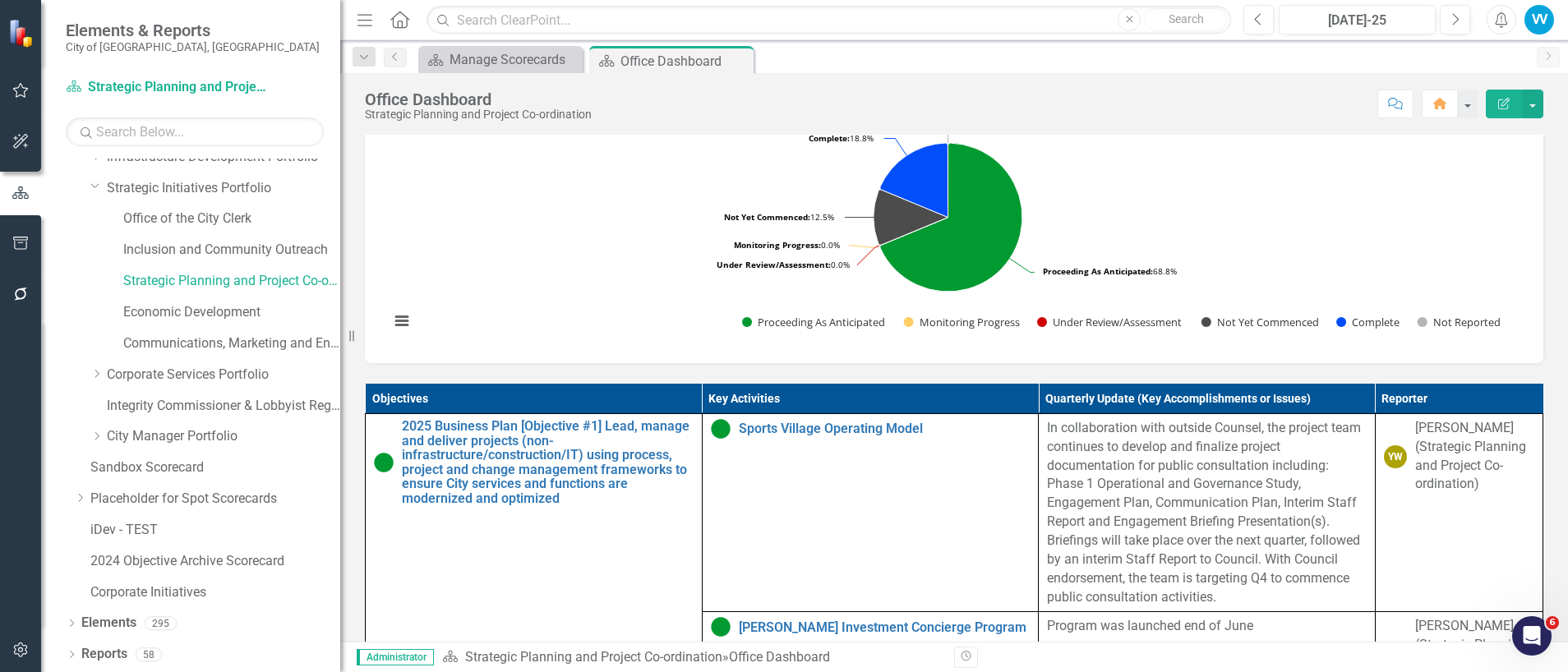
scroll to position [497, 0]
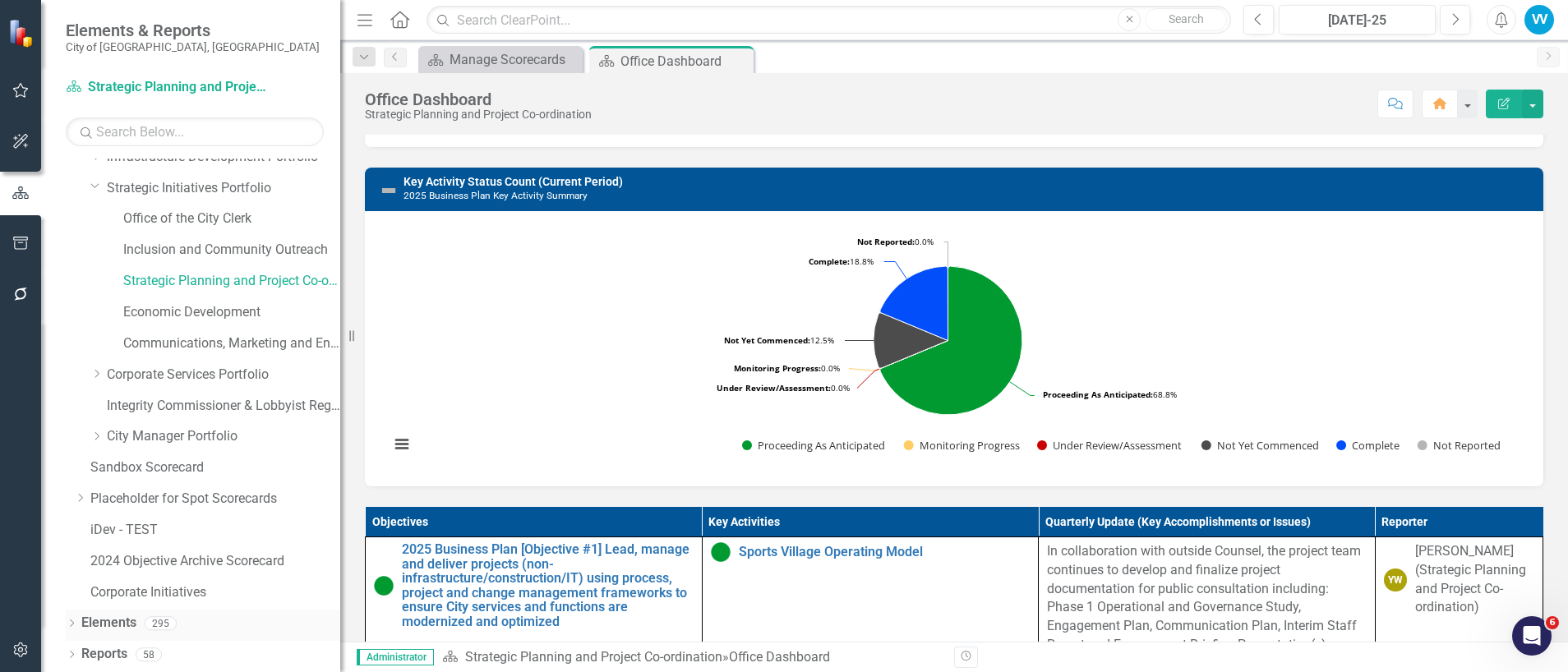
click at [122, 618] on link "Elements" at bounding box center [108, 623] width 55 height 19
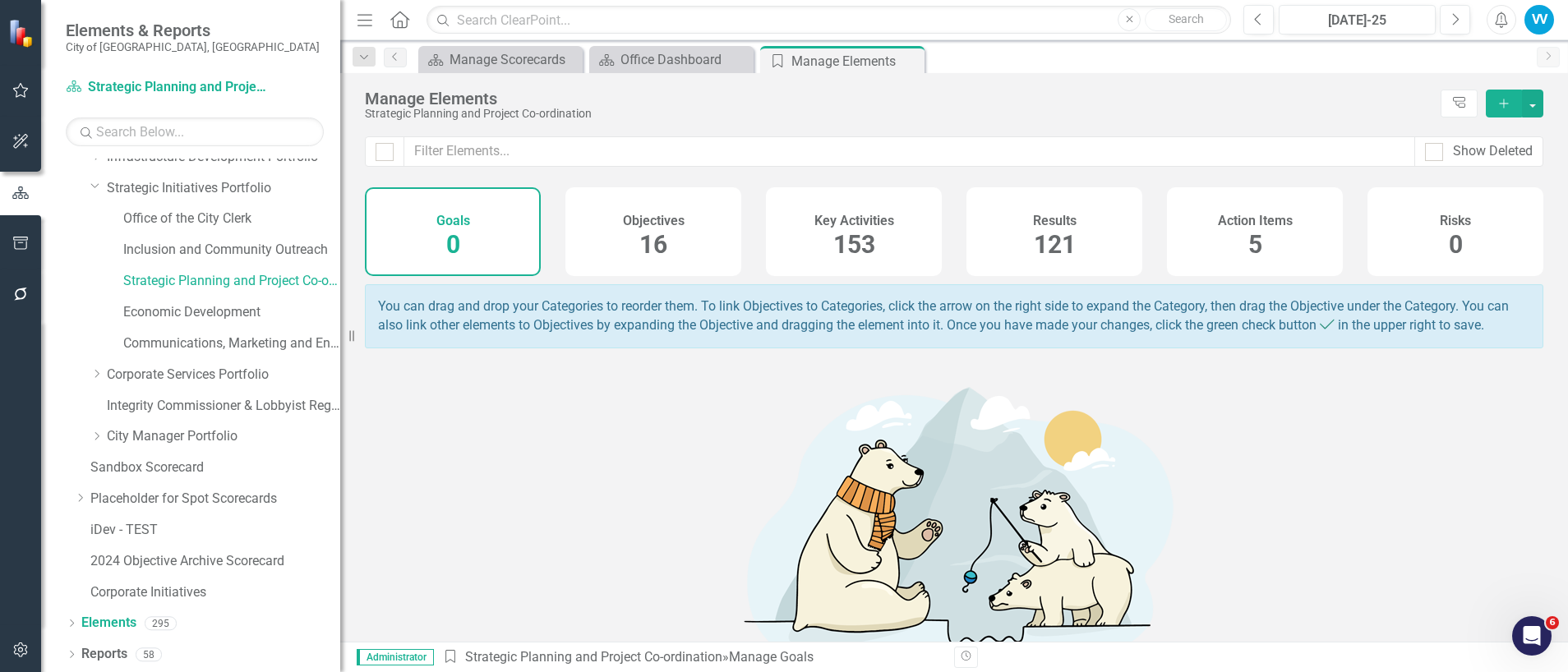
click at [1060, 233] on span "121" at bounding box center [1054, 244] width 42 height 29
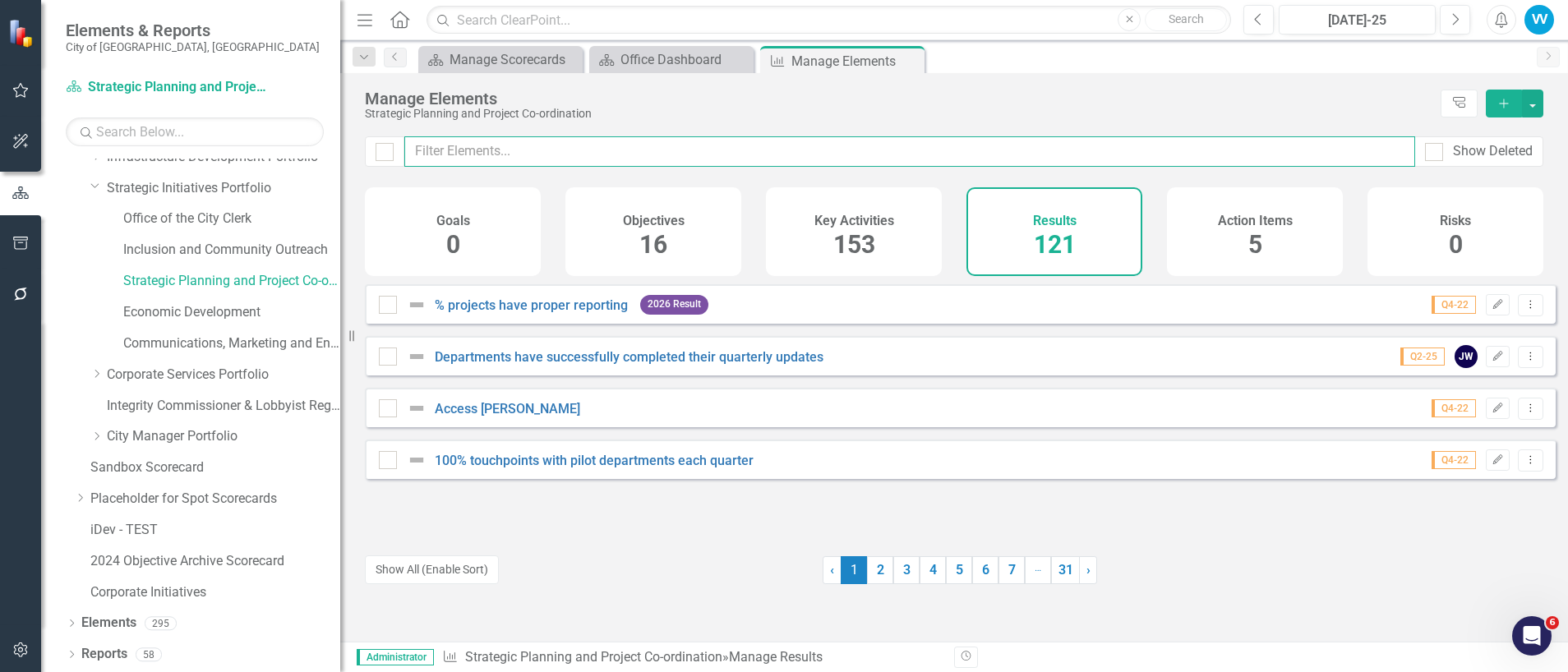
click at [475, 149] on input "text" at bounding box center [909, 152] width 1010 height 31
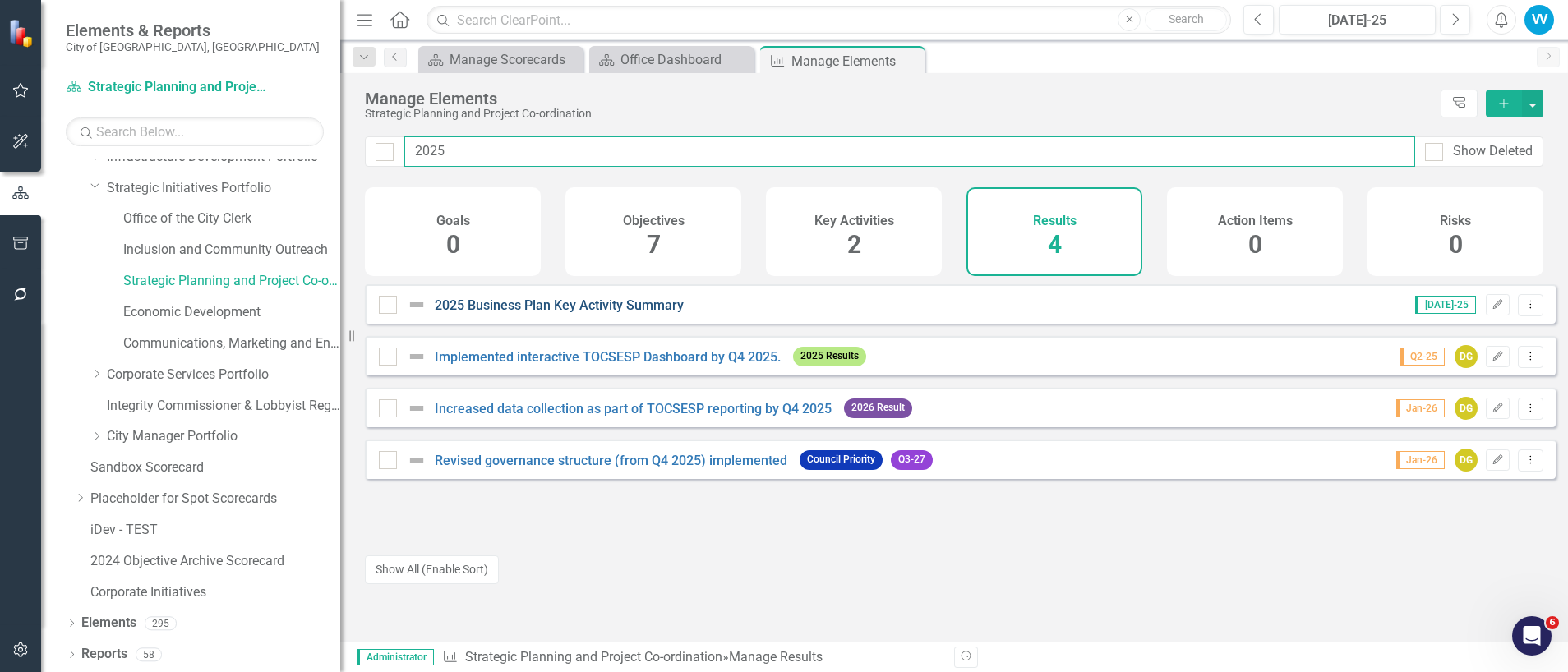
type input "2025"
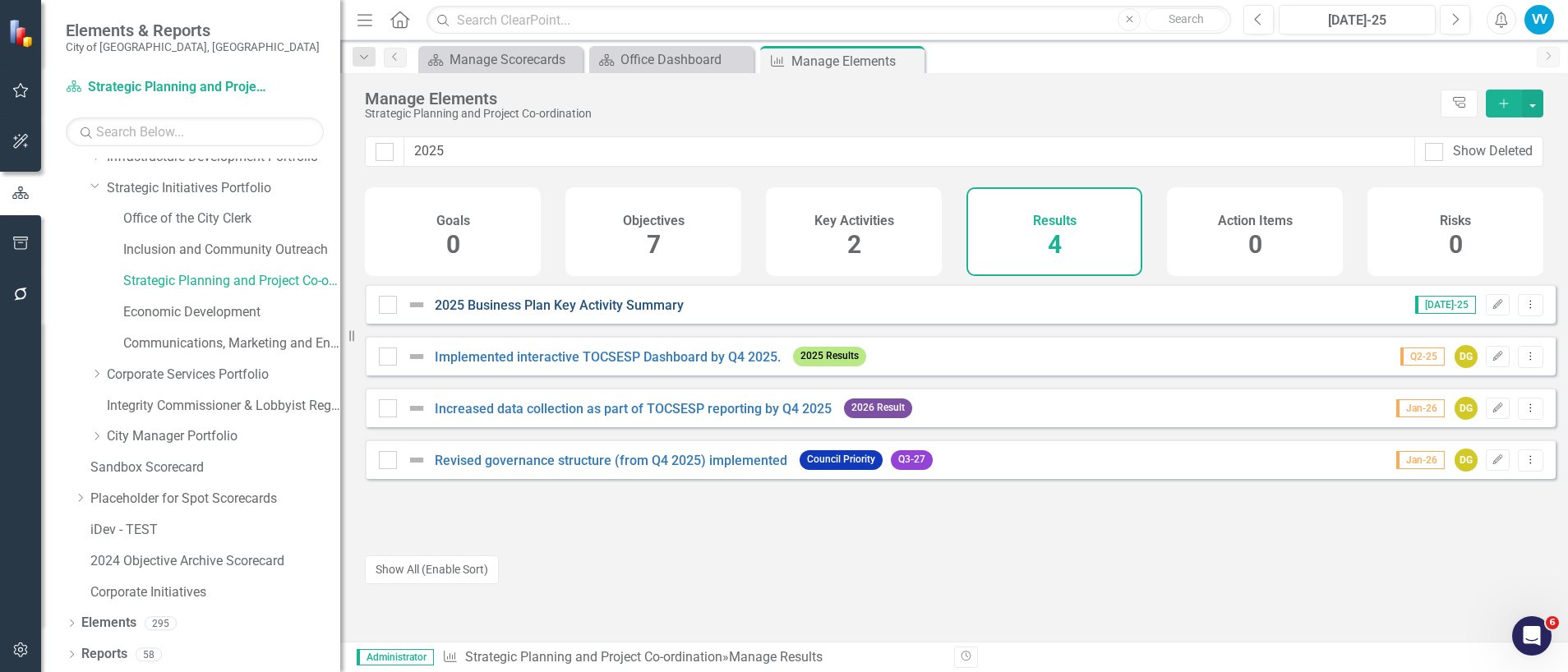
click at [614, 313] on link "2025 Business Plan Key Activity Summary" at bounding box center [559, 305] width 249 height 15
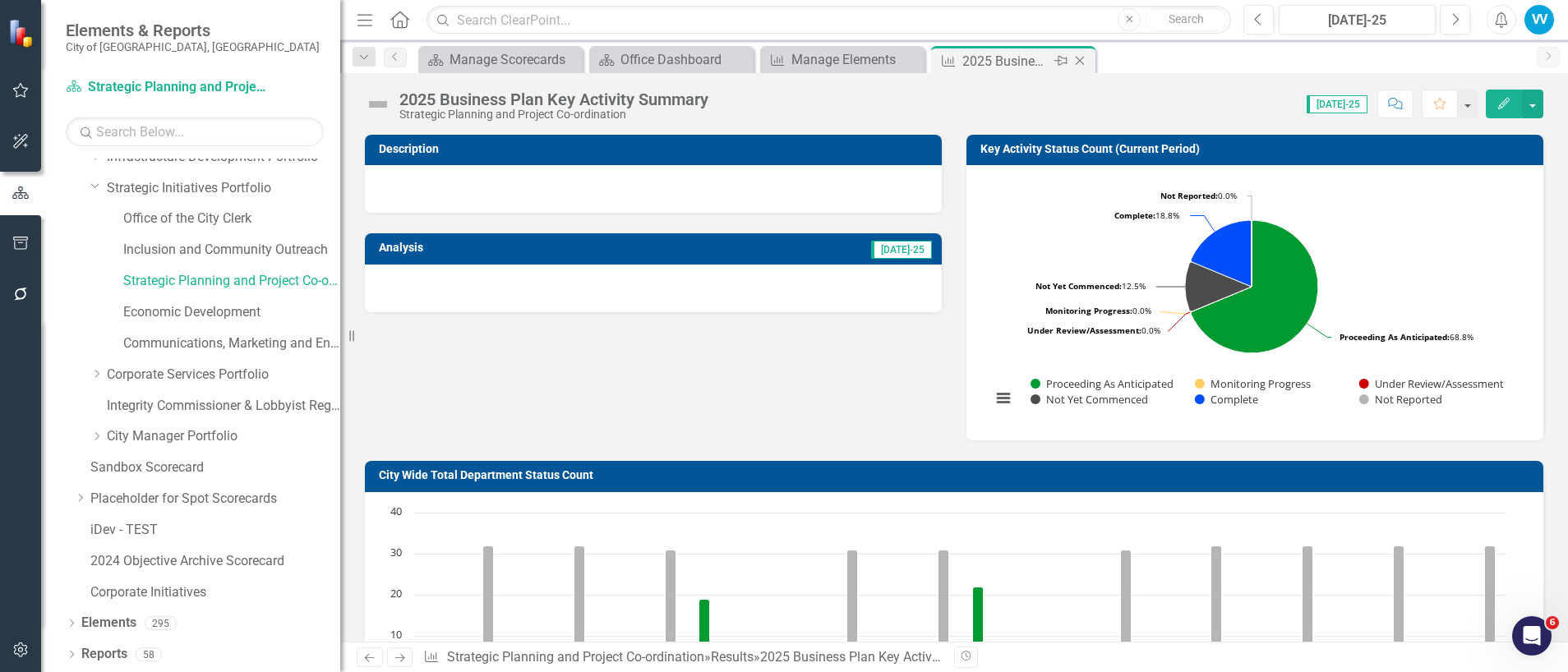
click at [1081, 58] on icon "Close" at bounding box center [1079, 61] width 16 height 14
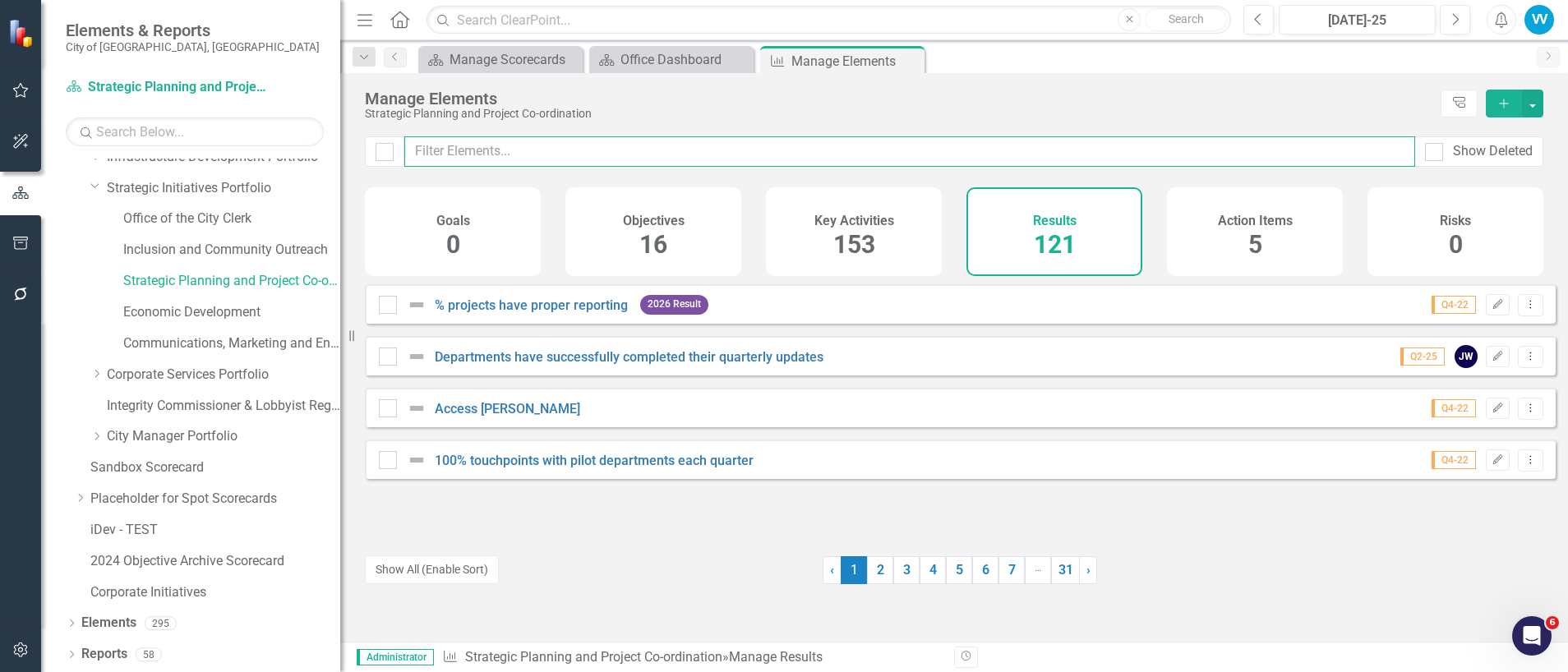
click at [503, 148] on input "text" at bounding box center [909, 152] width 1010 height 31
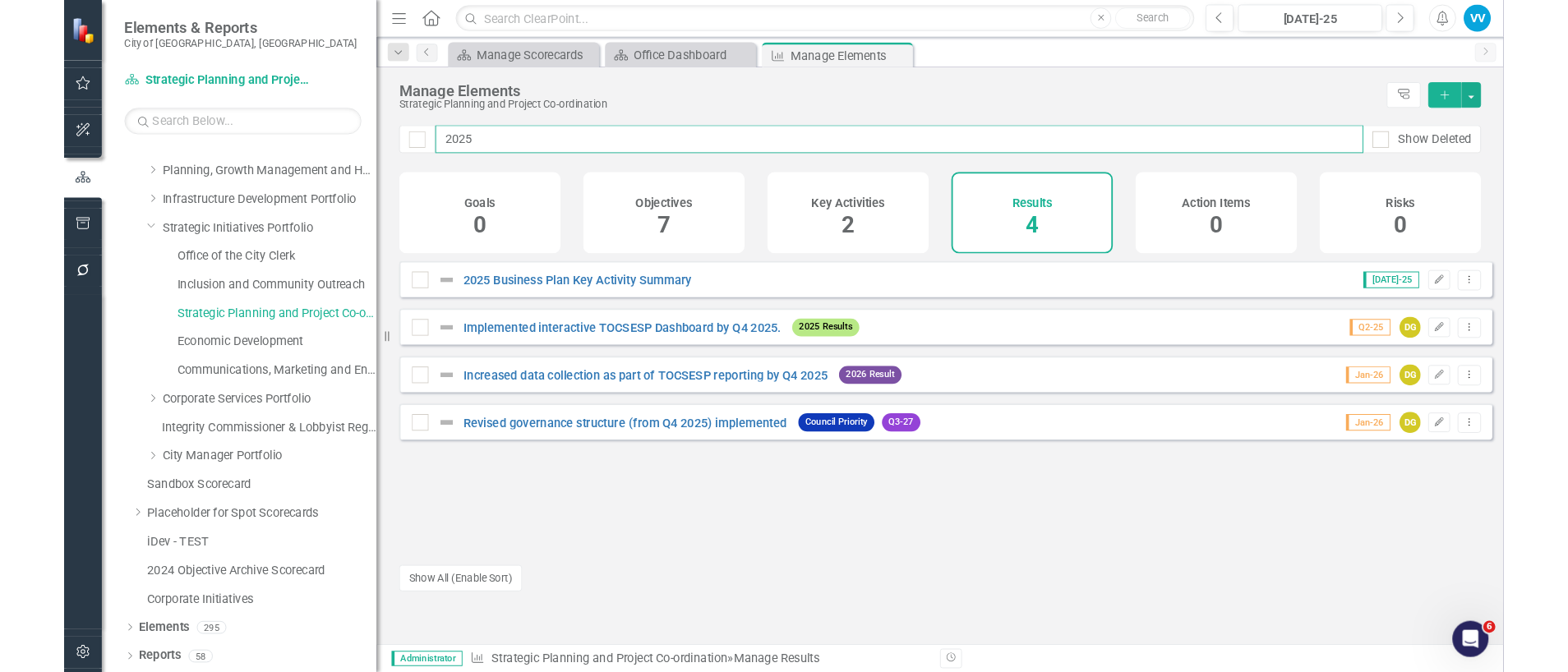
scroll to position [203, 0]
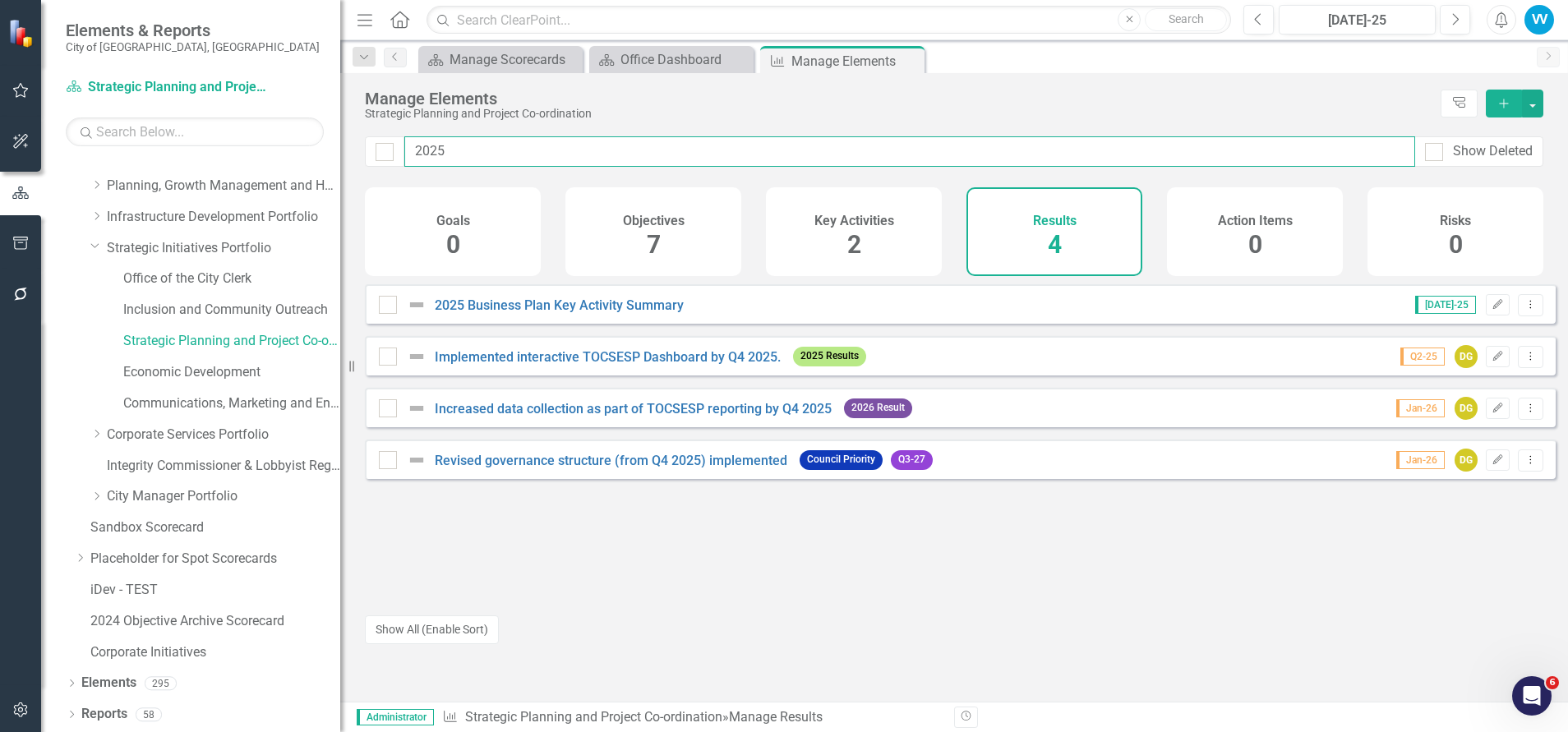
type input "2025"
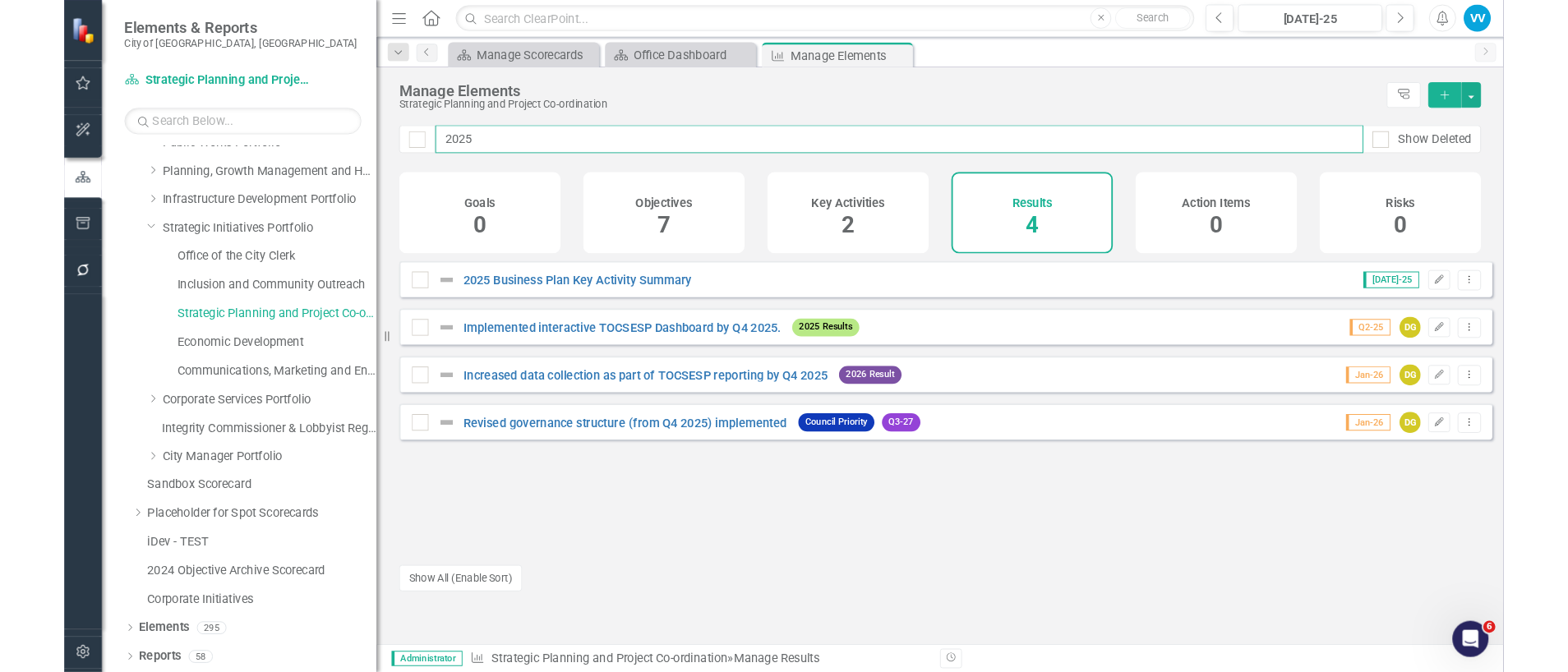
scroll to position [264, 0]
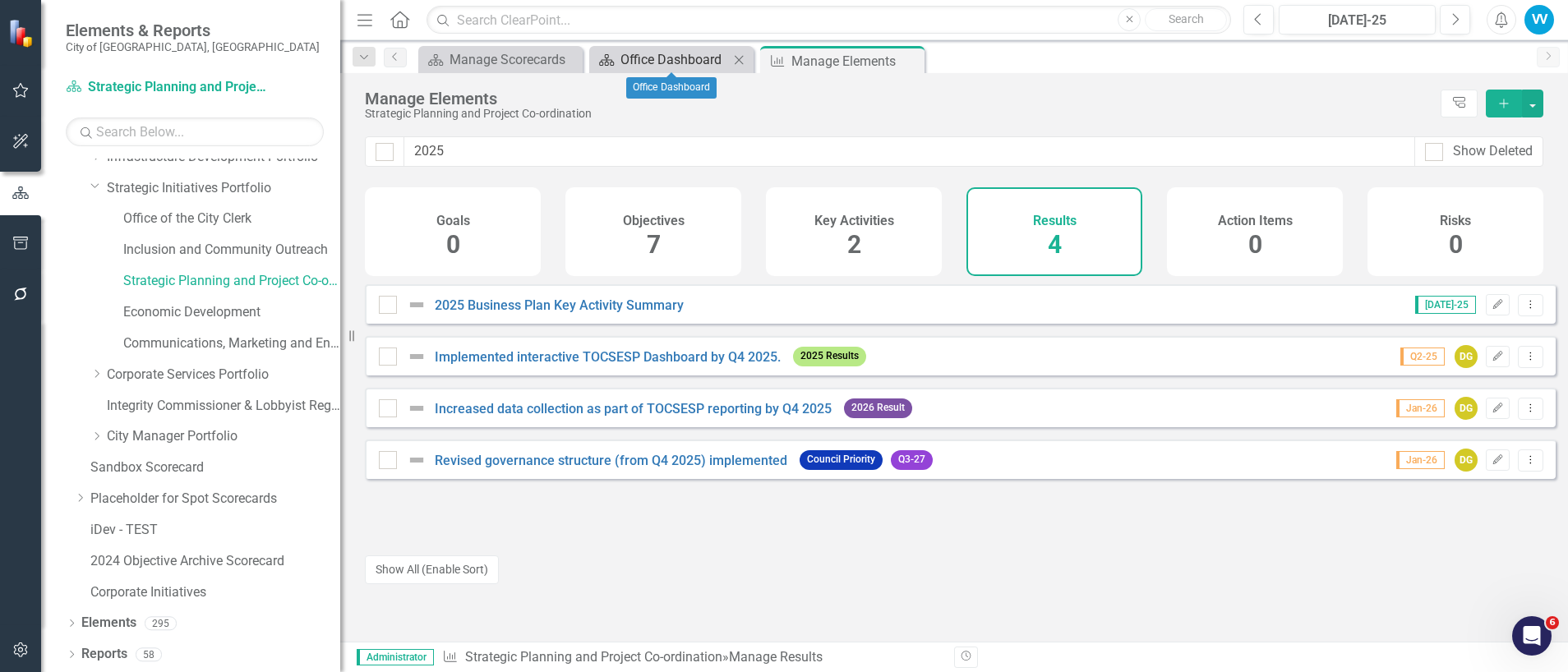
click at [619, 50] on link "Scorecard Office Dashboard" at bounding box center [661, 59] width 136 height 20
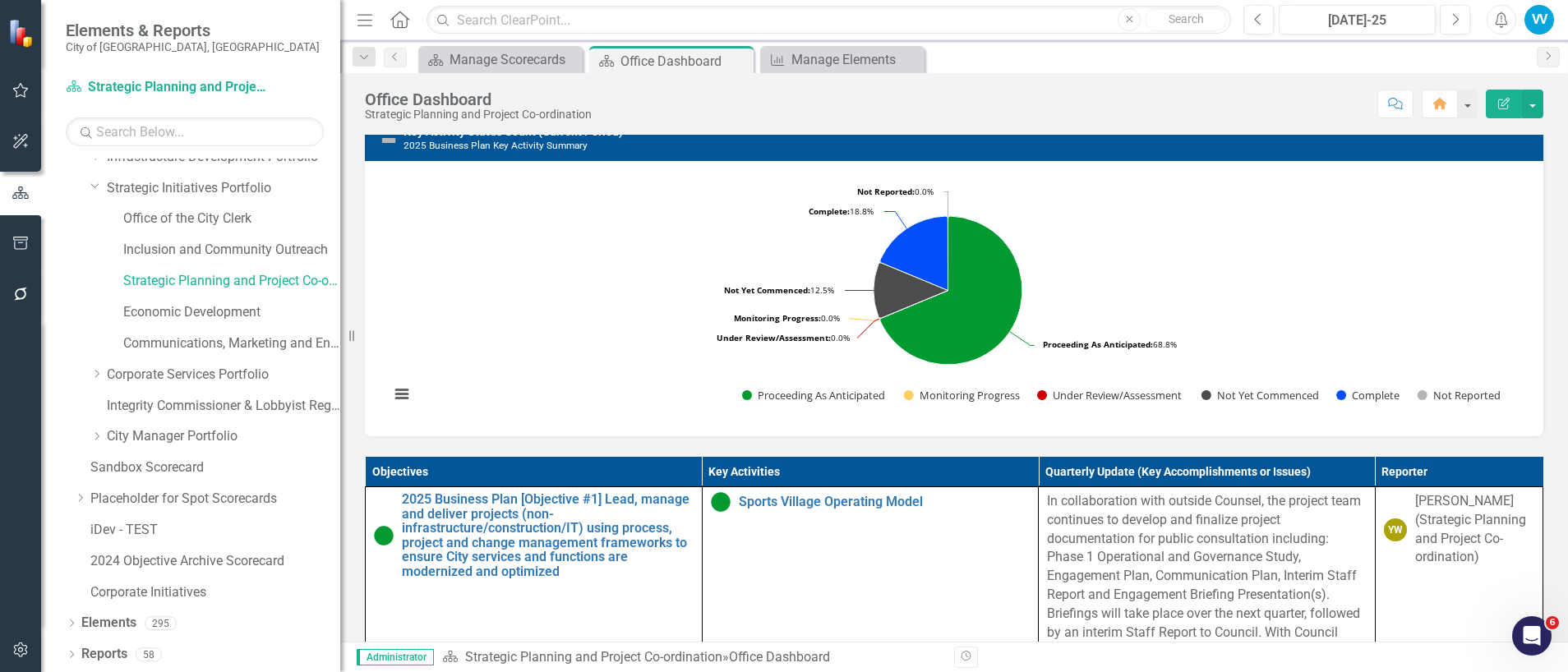
scroll to position [493, 0]
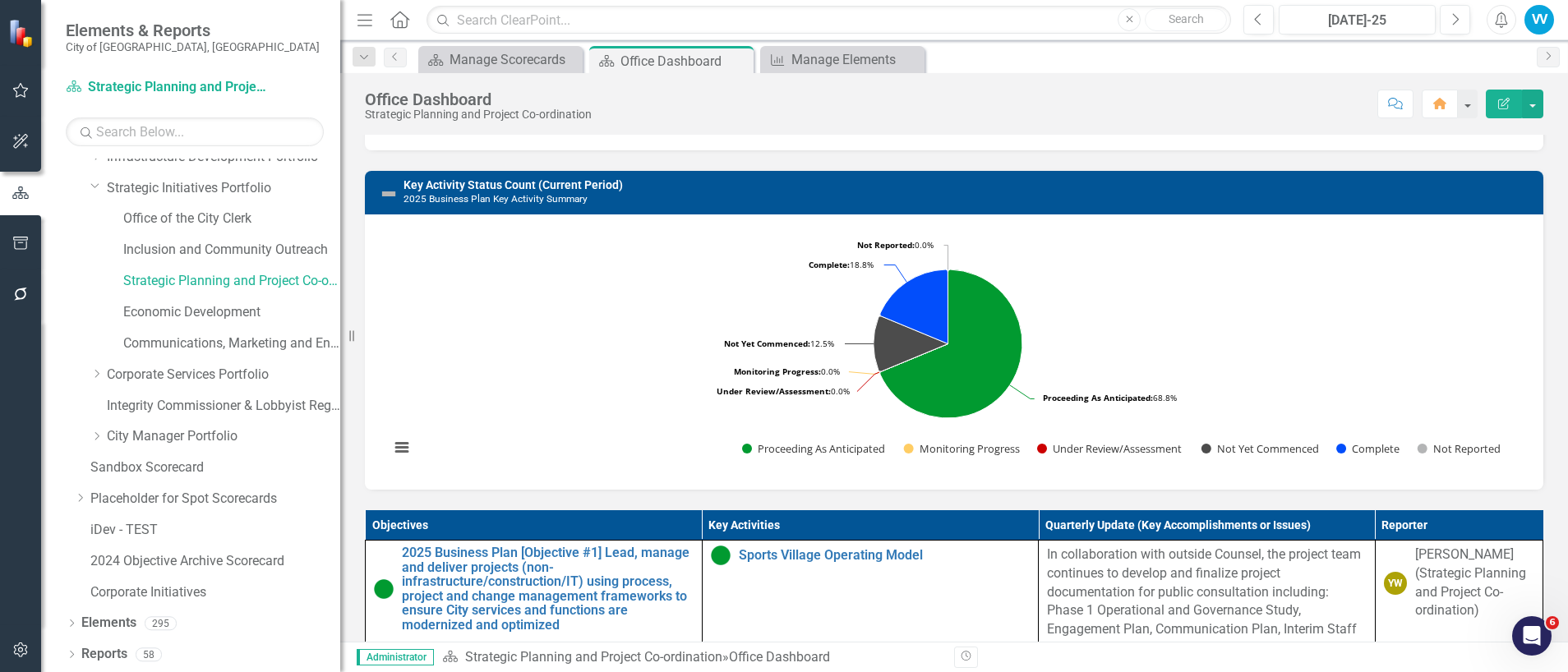
click at [1252, 359] on rect "Interactive chart" at bounding box center [948, 350] width 1133 height 247
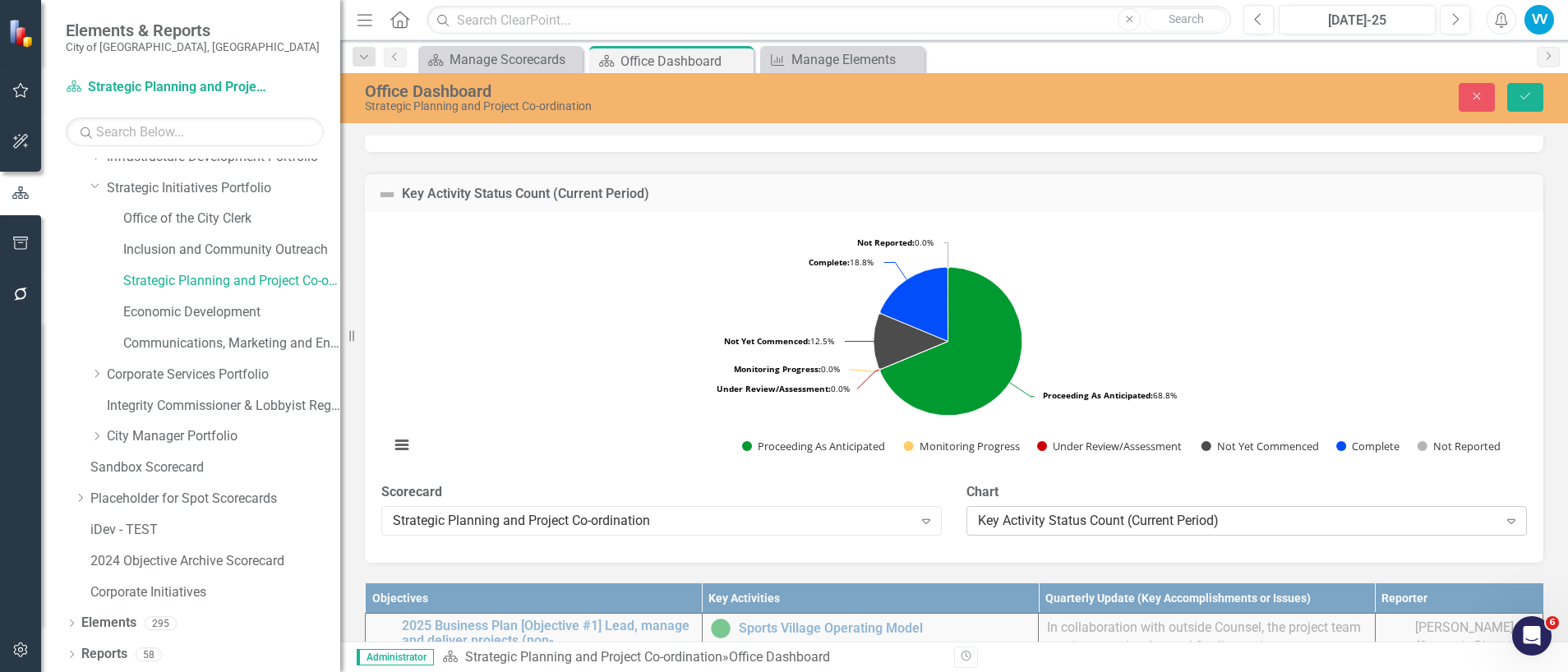
click at [1005, 530] on div "Key Activity Status Count (Current Period)" at bounding box center [1238, 521] width 520 height 19
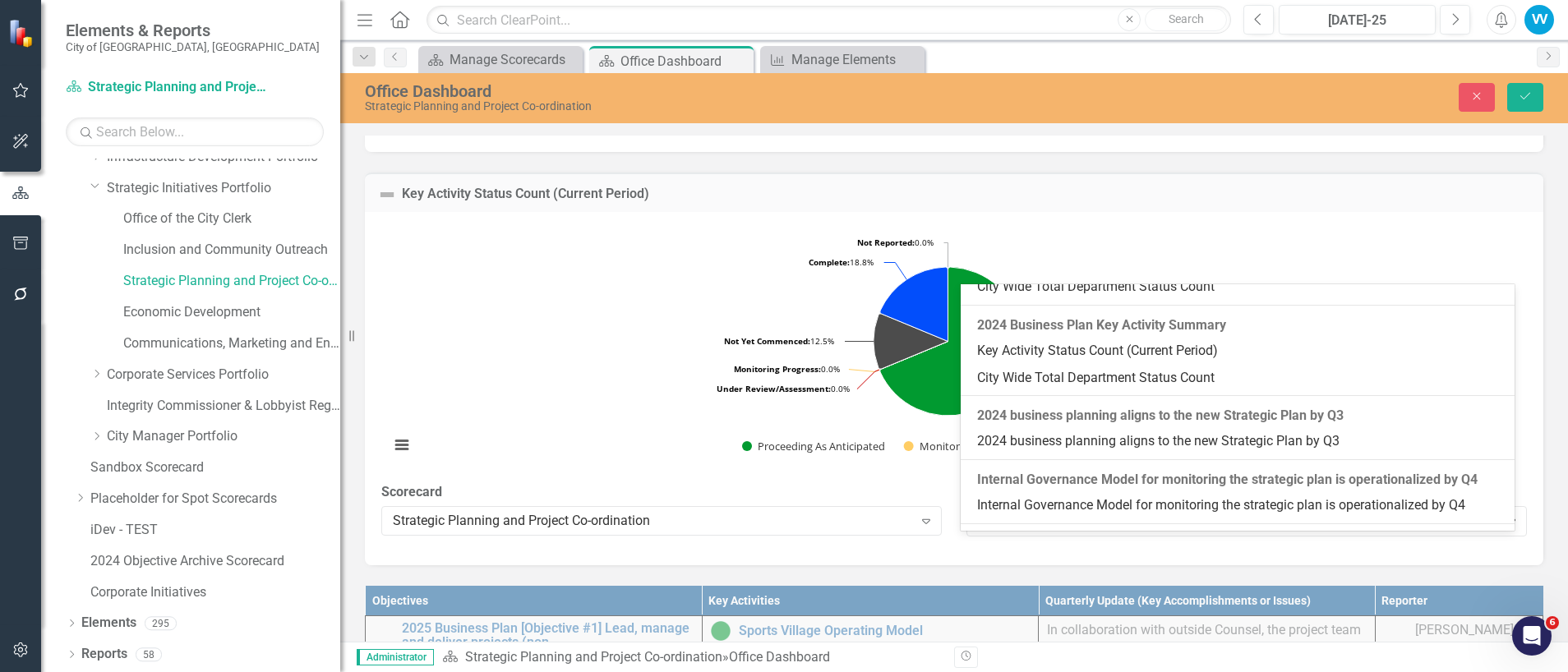
scroll to position [3718, 0]
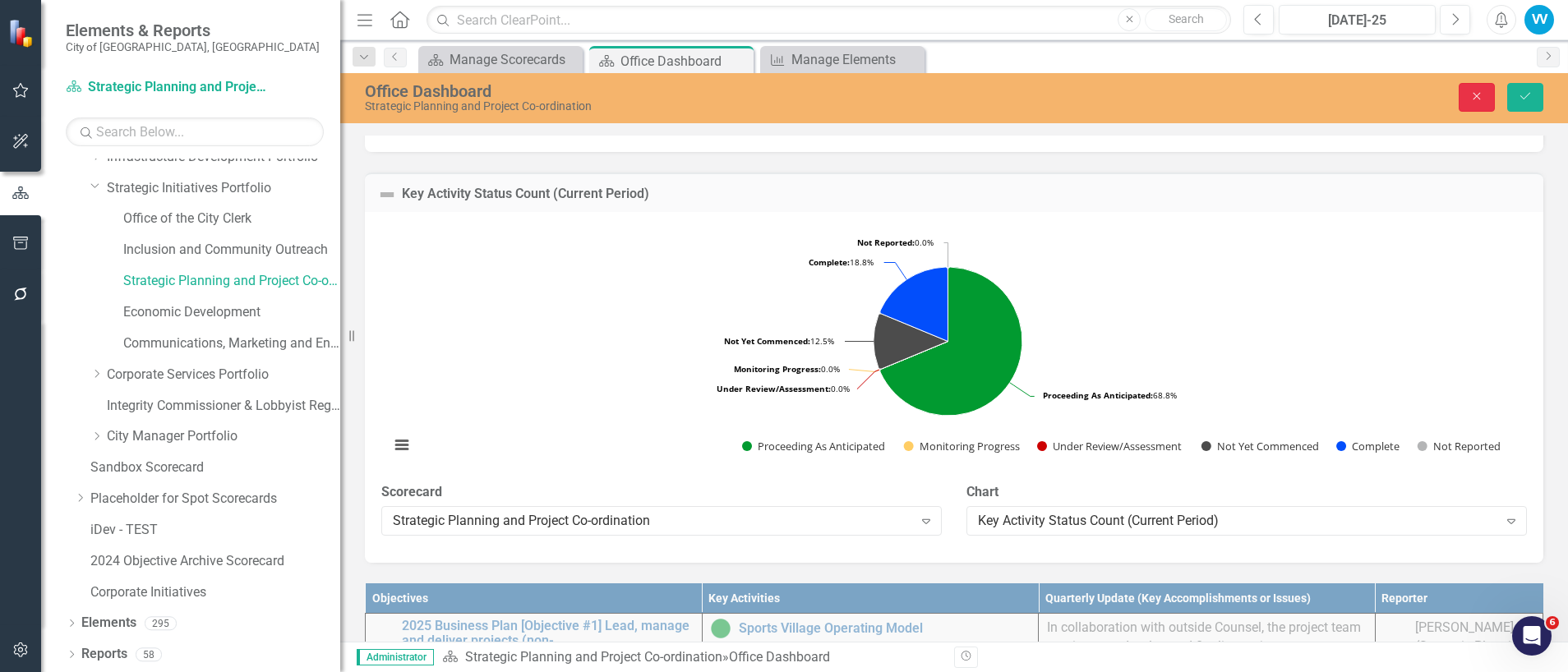
click at [1476, 101] on icon "Close" at bounding box center [1476, 97] width 14 height 12
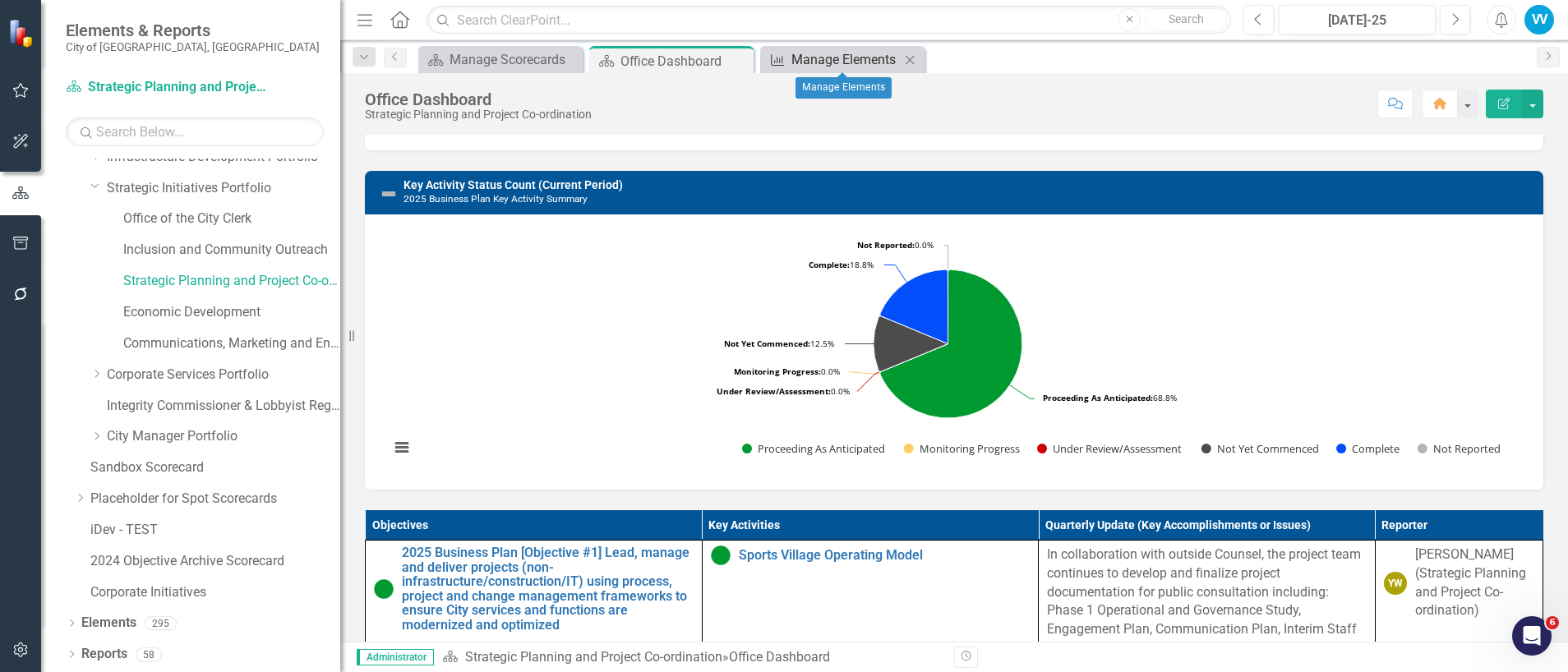
click at [838, 54] on div "Manage Elements" at bounding box center [846, 59] width 108 height 20
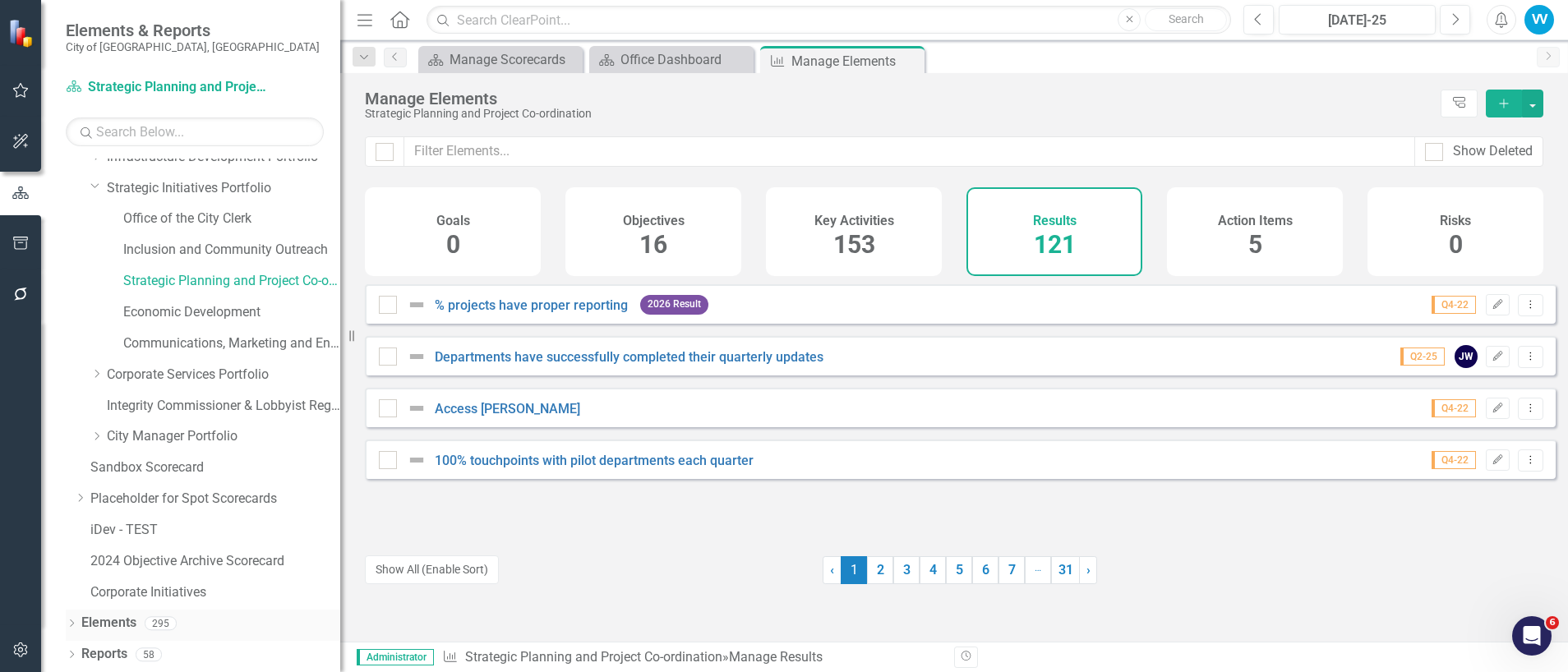
click at [110, 629] on link "Elements" at bounding box center [108, 623] width 55 height 19
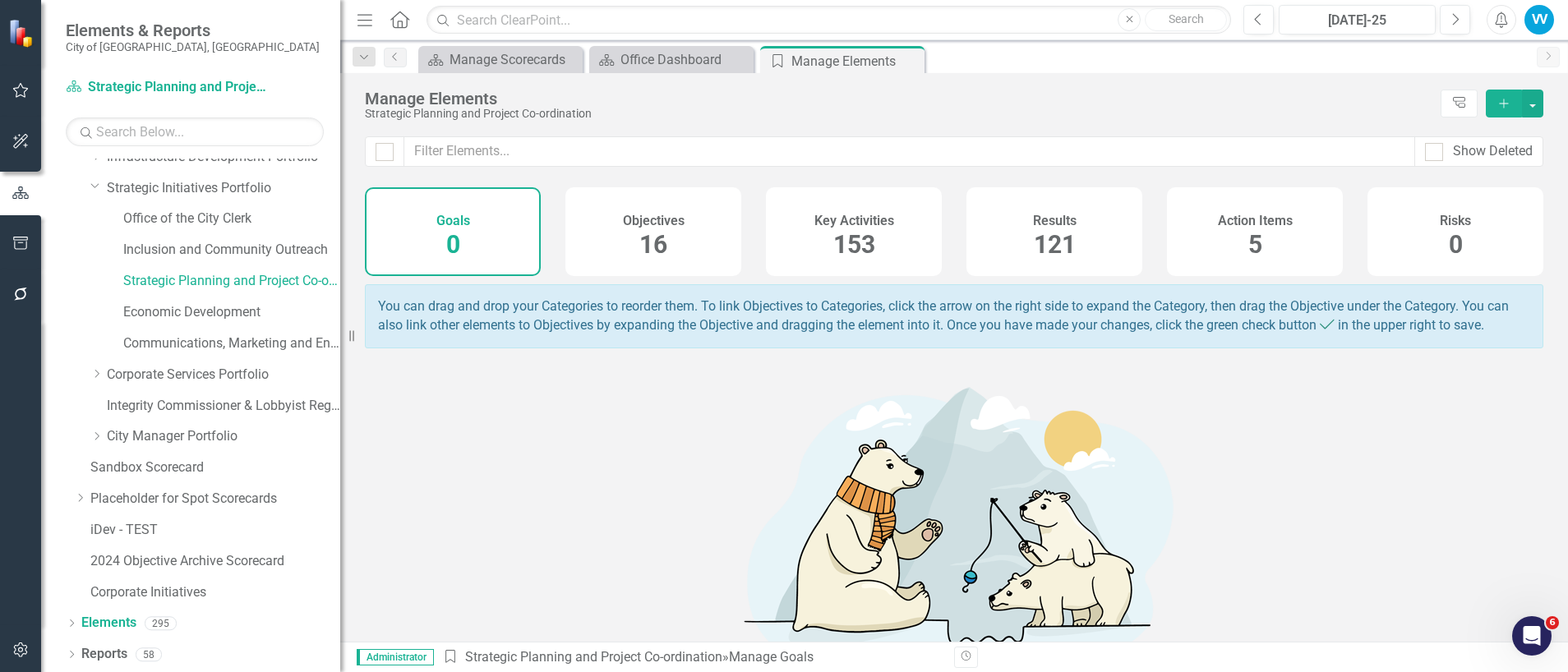
click at [1048, 235] on span "121" at bounding box center [1054, 244] width 42 height 29
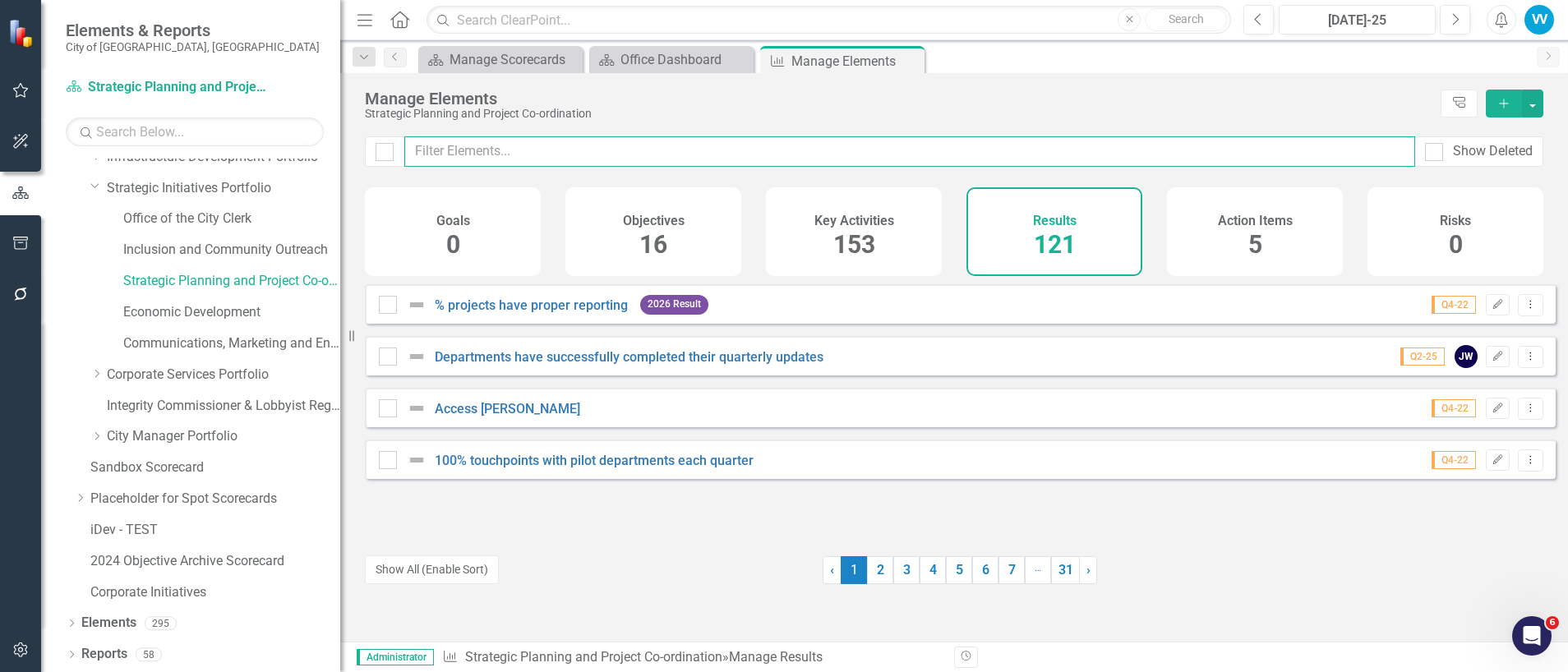
click at [484, 159] on input "text" at bounding box center [909, 152] width 1010 height 31
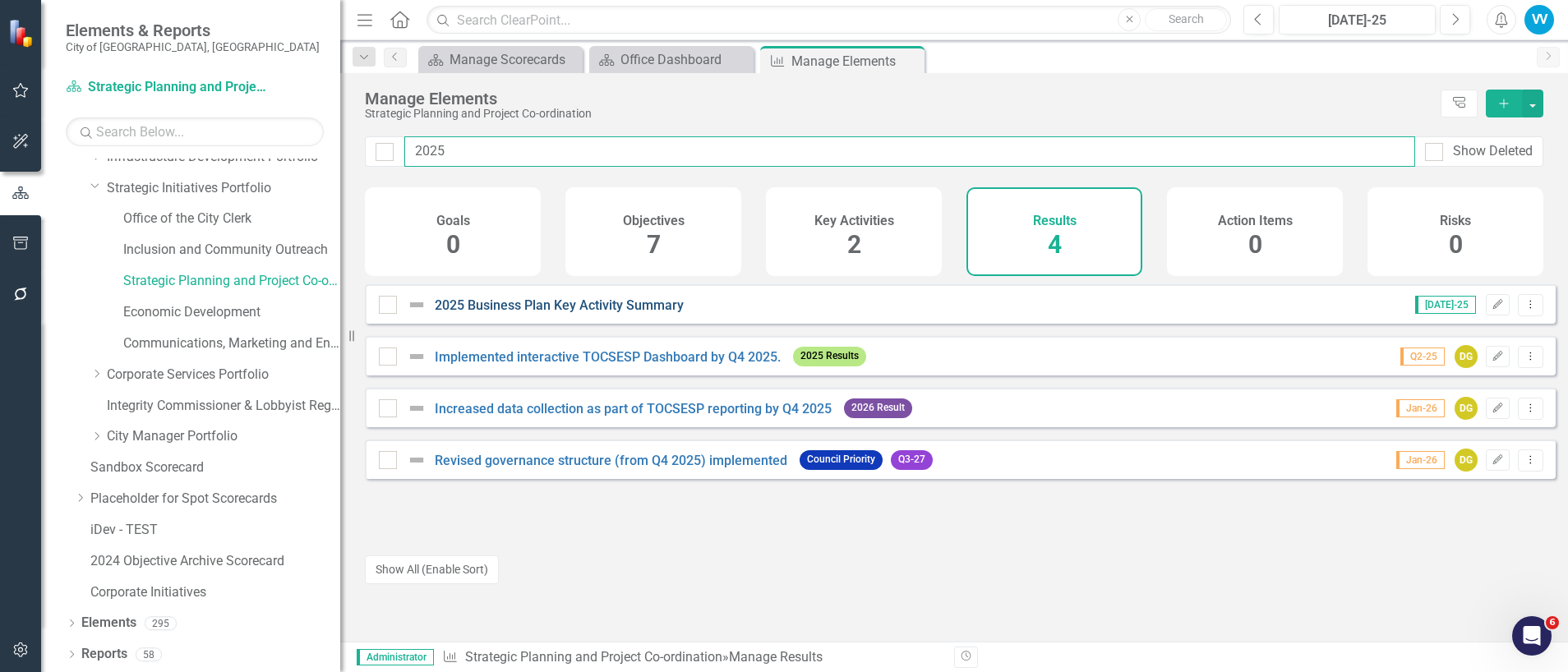
type input "2025"
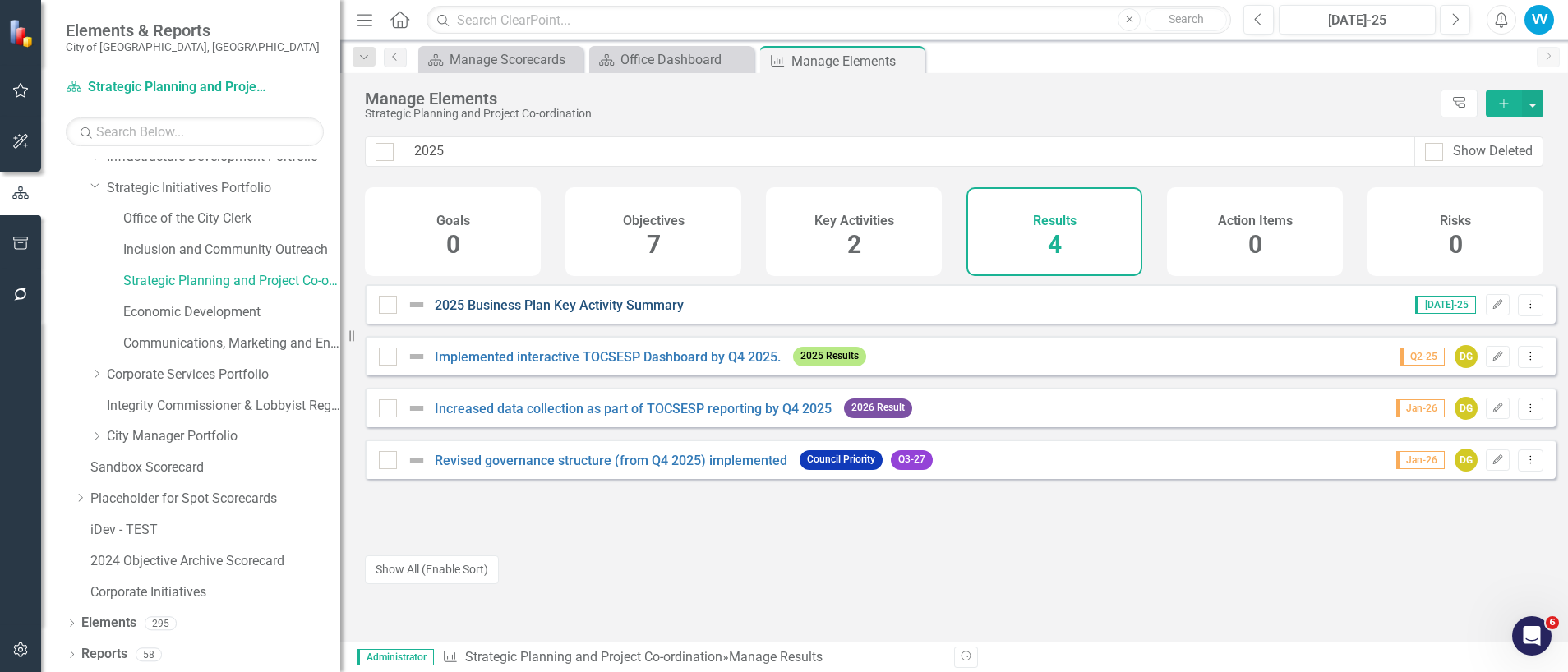
click at [625, 313] on link "2025 Business Plan Key Activity Summary" at bounding box center [559, 305] width 249 height 15
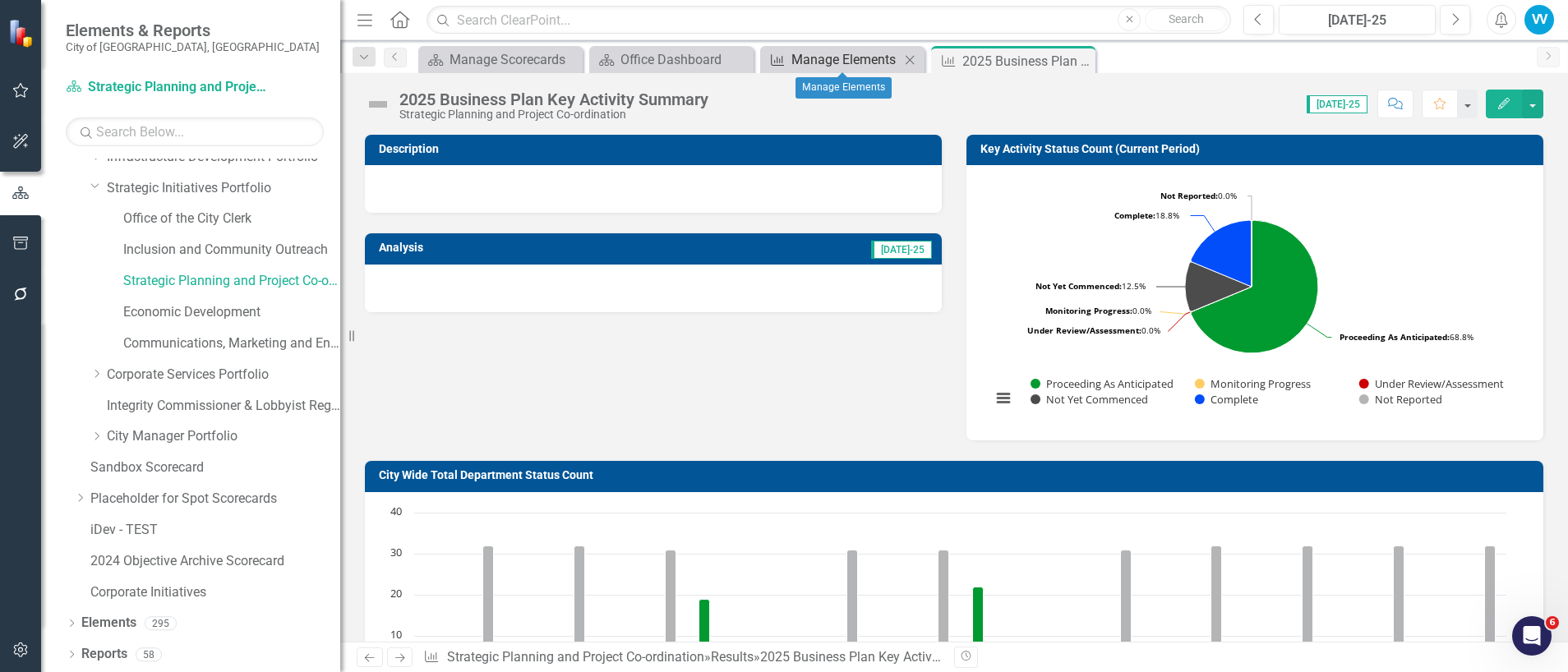
click at [863, 58] on div "Manage Elements" at bounding box center [846, 59] width 108 height 20
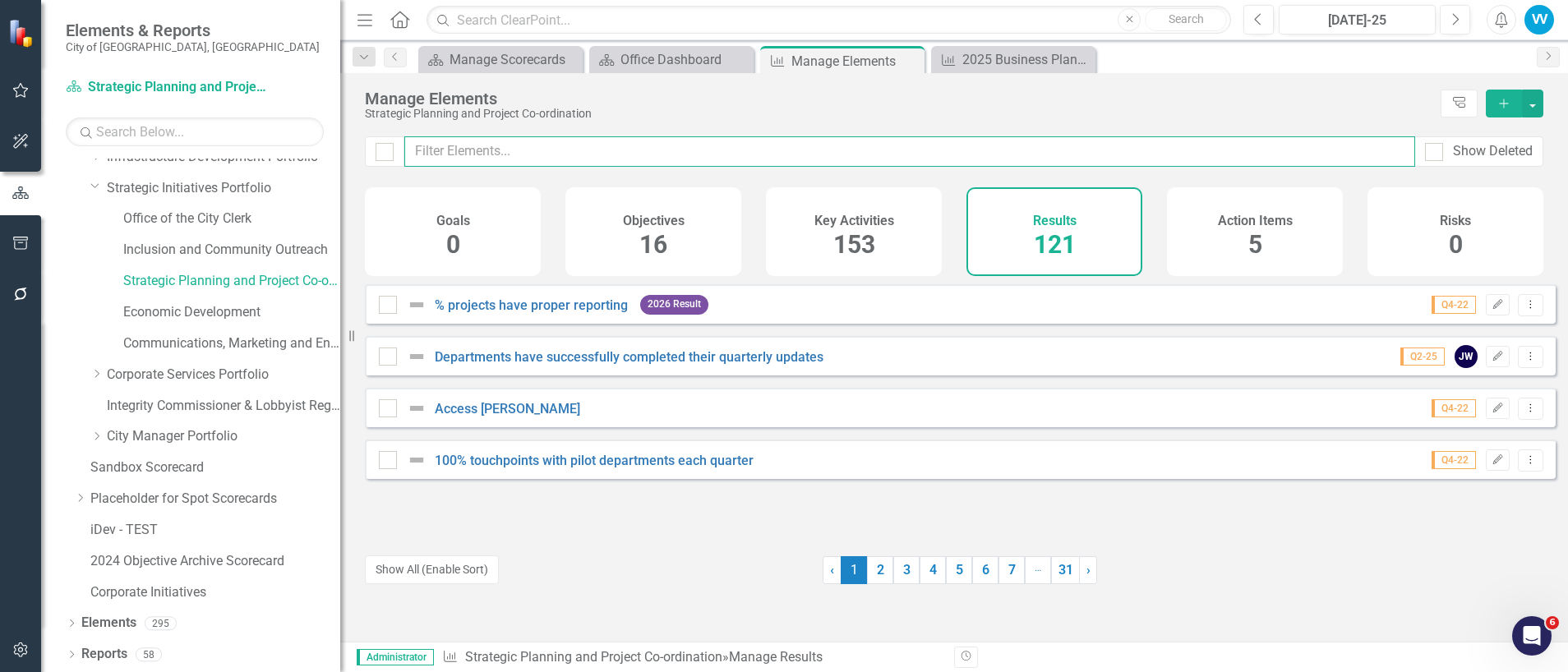
click at [487, 158] on input "text" at bounding box center [909, 152] width 1010 height 31
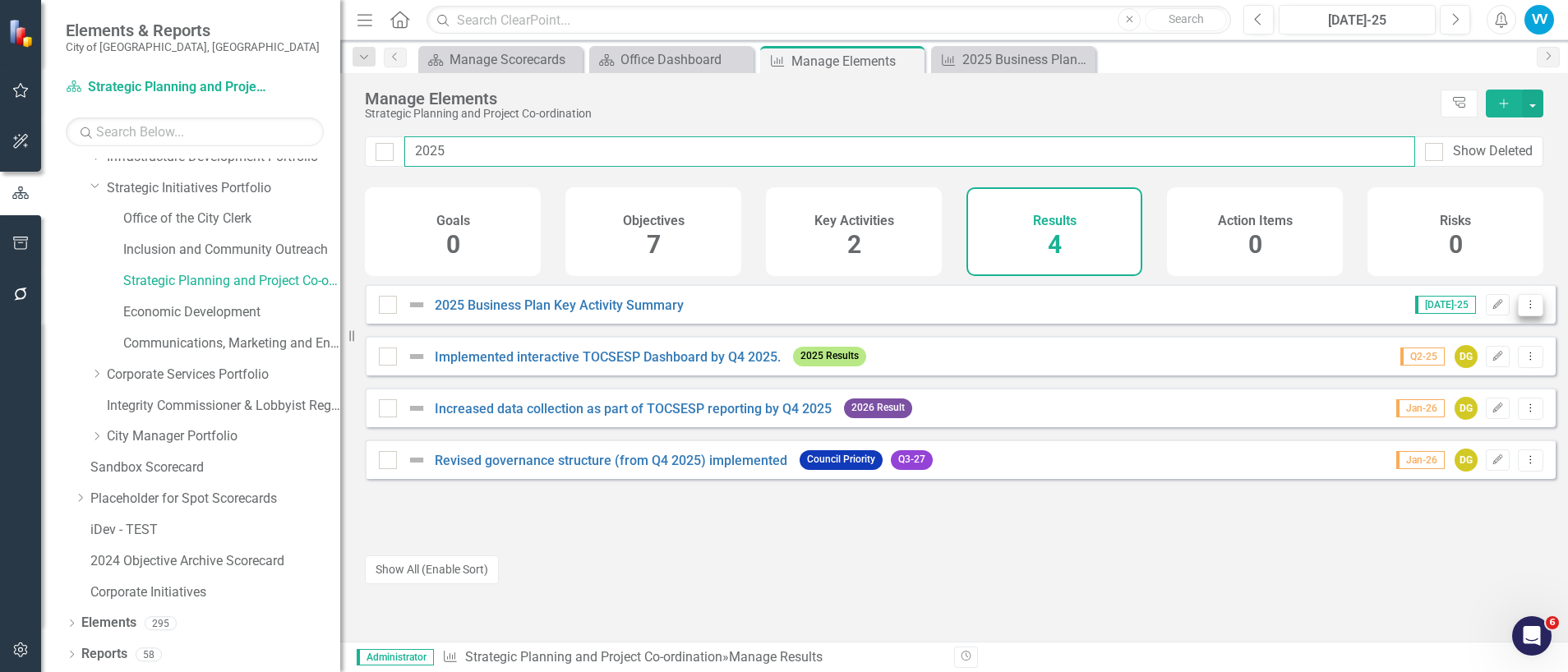
type input "2025"
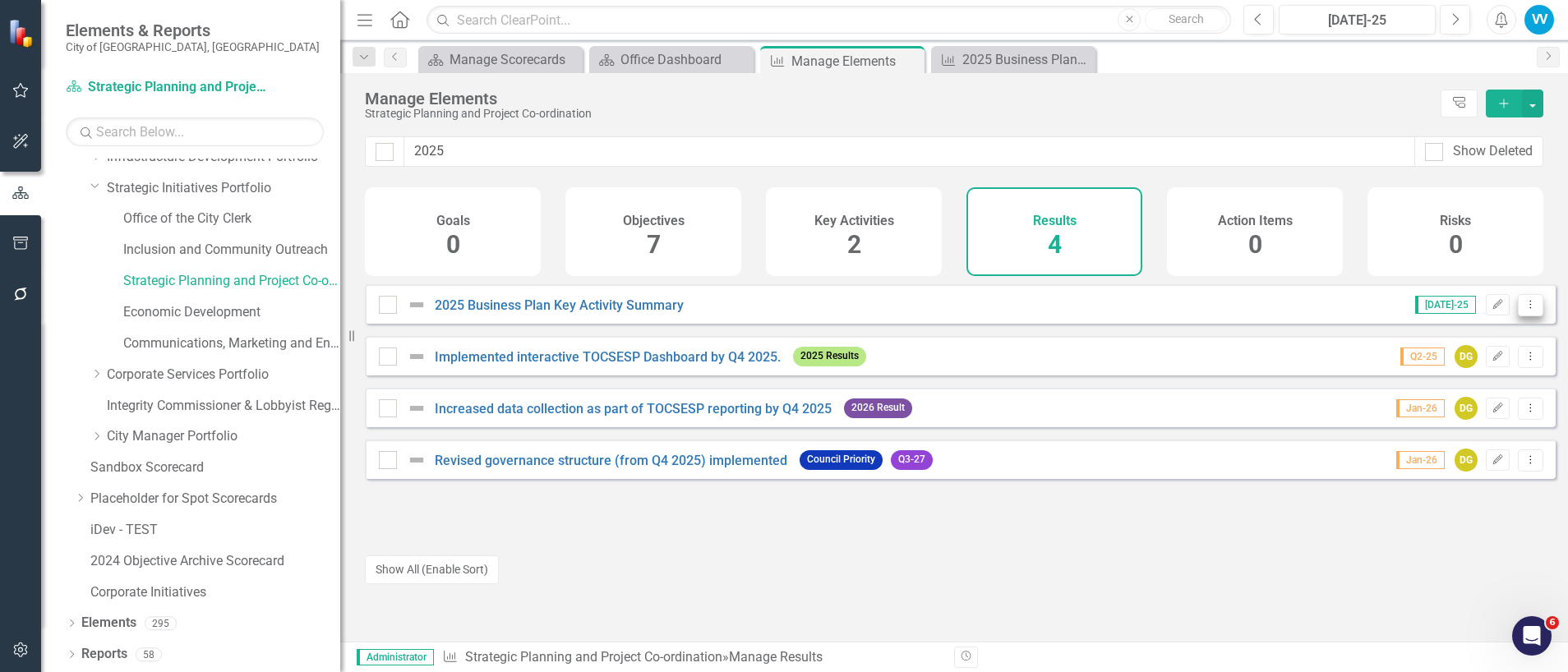
click at [1523, 309] on icon "Dropdown Menu" at bounding box center [1530, 304] width 14 height 11
click at [1489, 406] on link "Copy Duplicate Result" at bounding box center [1463, 405] width 134 height 31
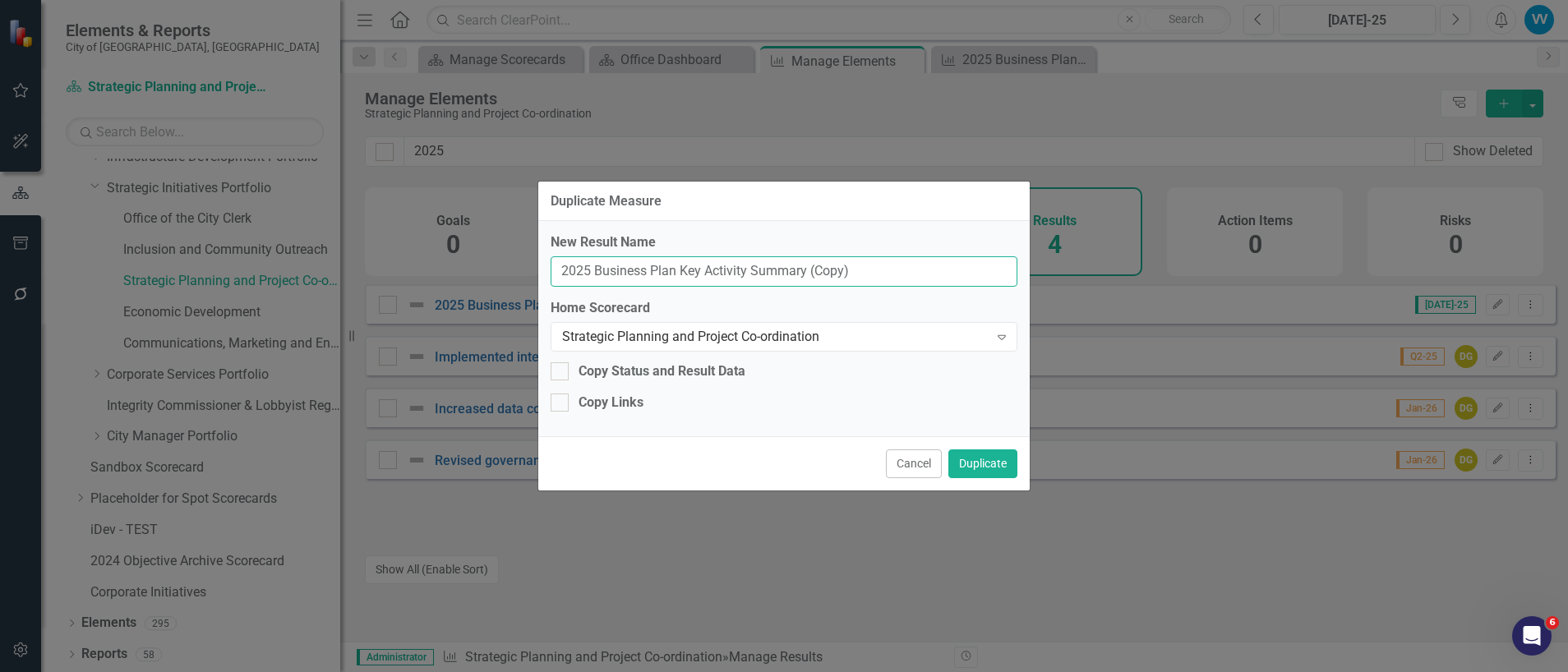
click at [592, 273] on input "2025 Business Plan Key Activity Summary (Copy)" at bounding box center [783, 271] width 467 height 31
drag, startPoint x: 865, startPoint y: 270, endPoint x: 807, endPoint y: 271, distance: 58.0
click at [807, 271] on input "2026 Business Plan Key Activity Summary (Copy)" at bounding box center [783, 271] width 467 height 31
type input "2026 Business Plan Key Activity Summary"
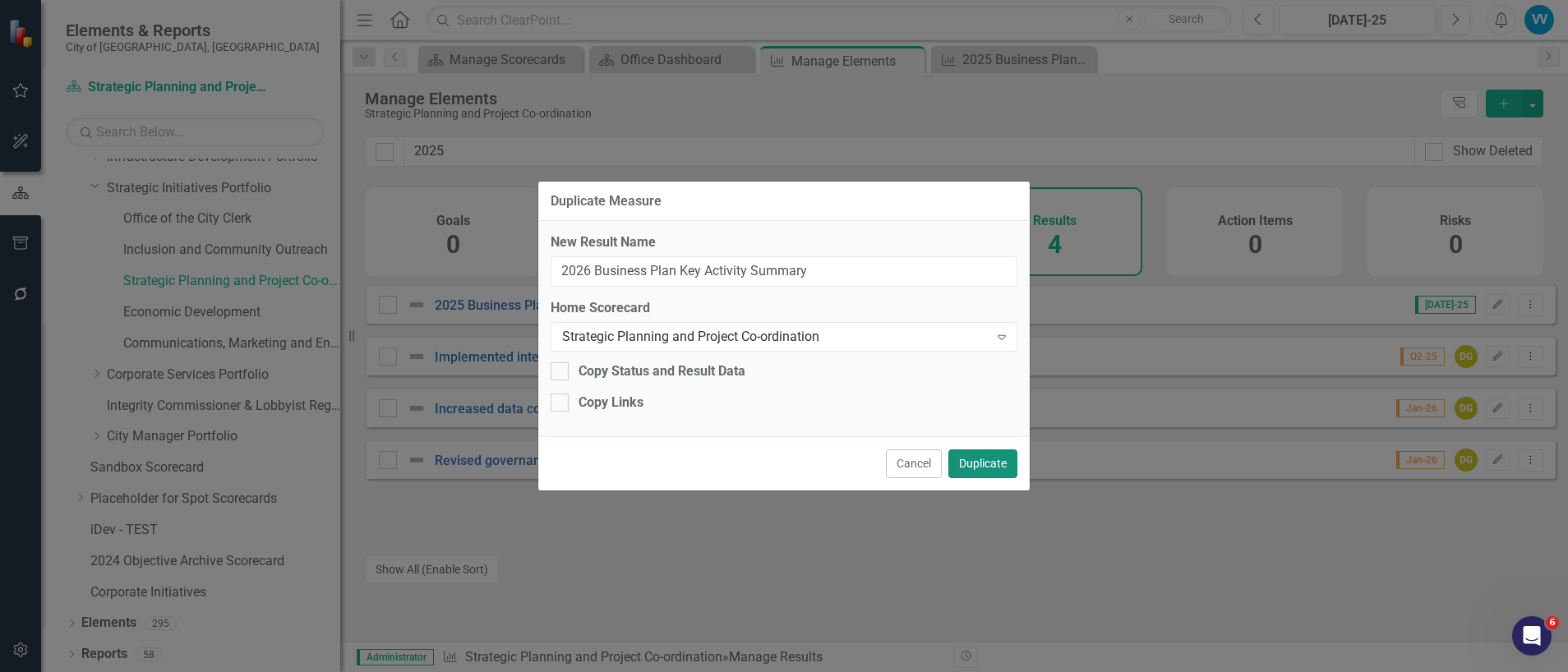
click at [1004, 464] on button "Duplicate" at bounding box center [982, 464] width 69 height 29
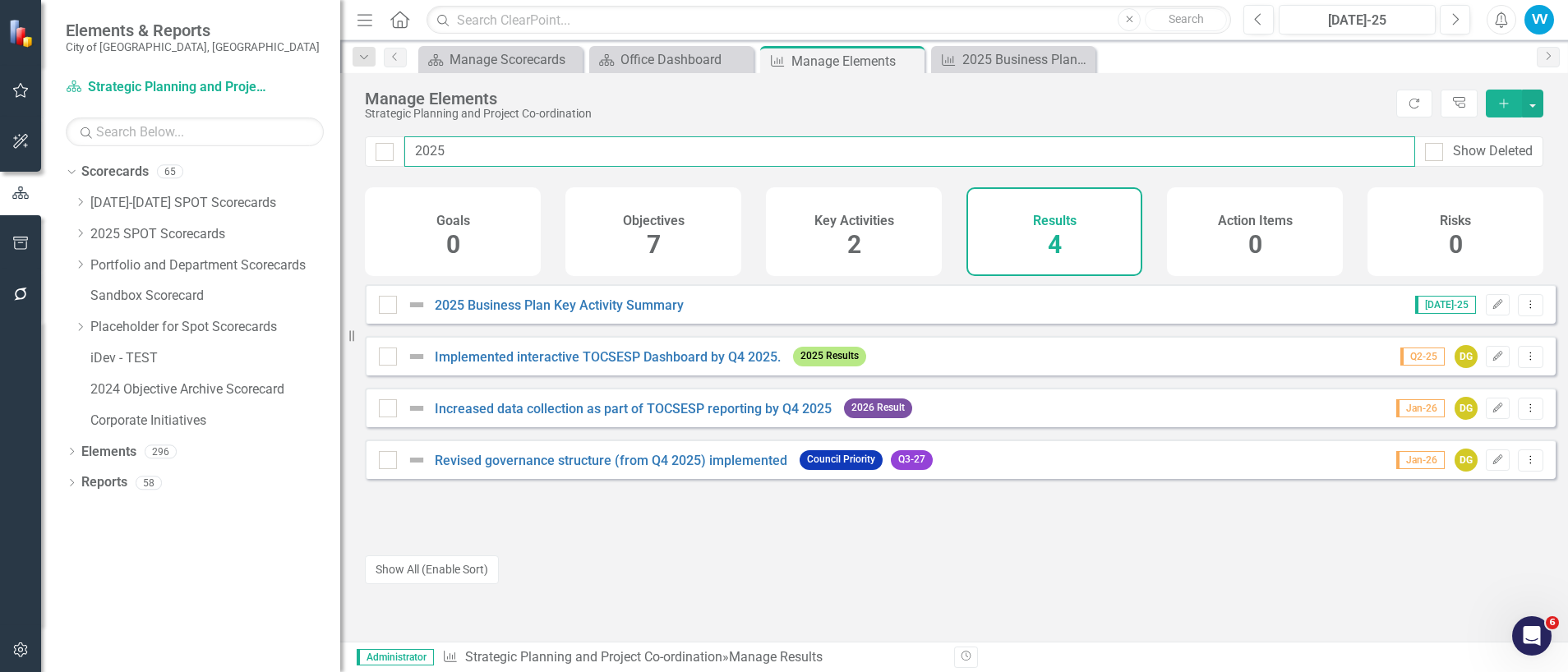
click at [445, 149] on input "2025" at bounding box center [909, 152] width 1010 height 31
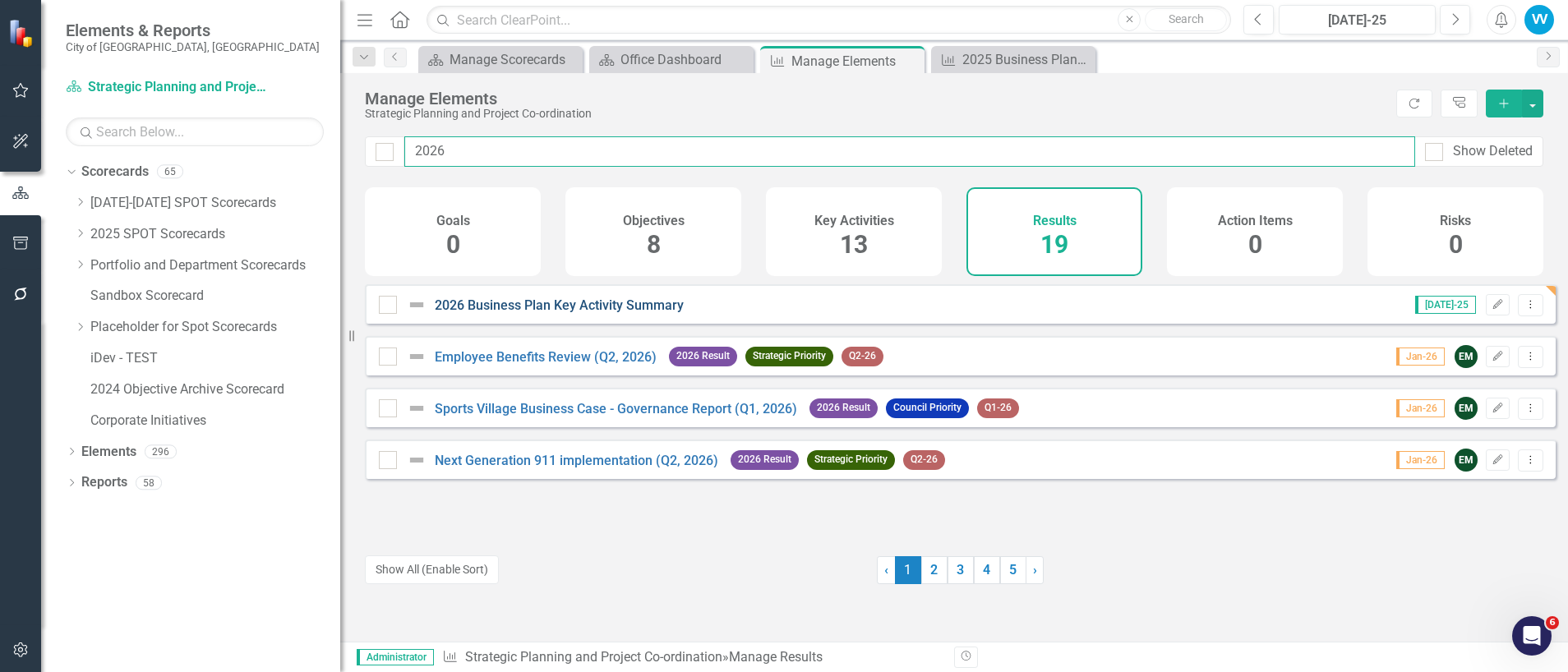
type input "2026"
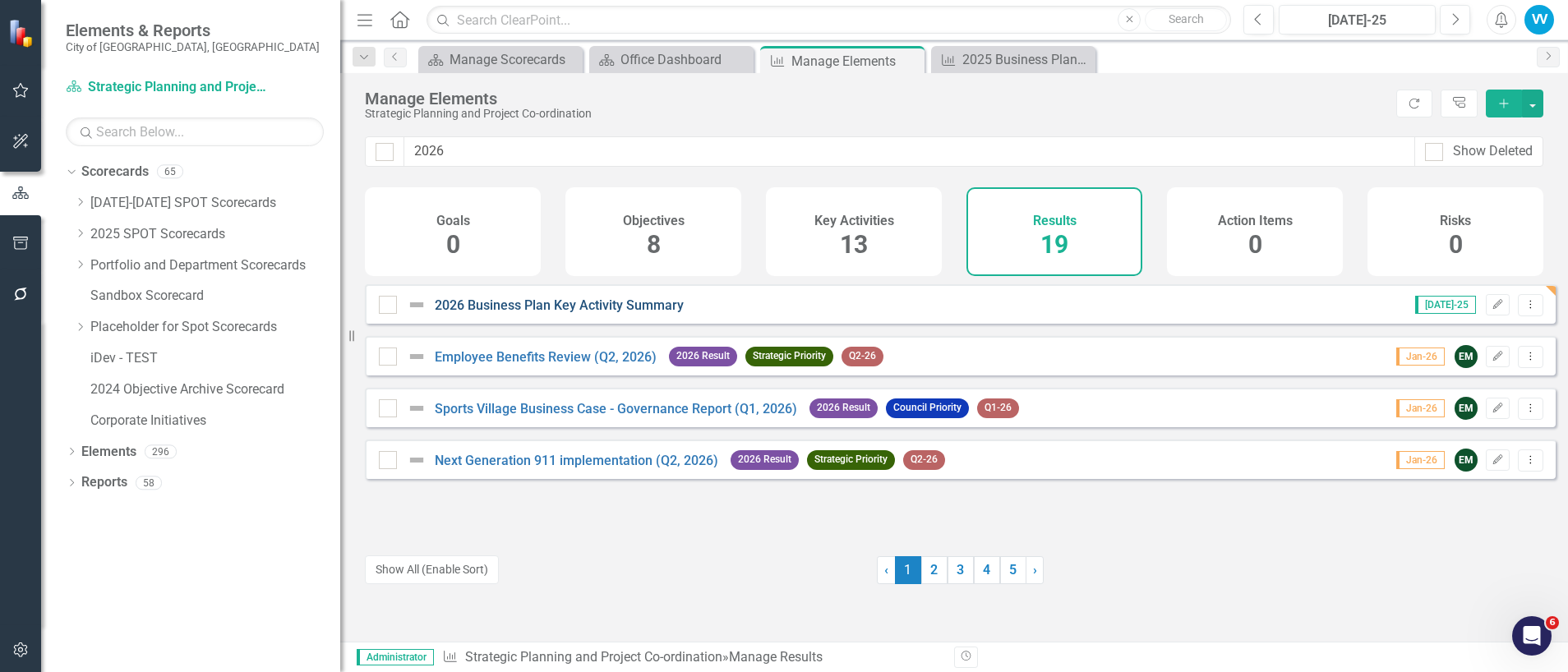
click at [599, 313] on link "2026 Business Plan Key Activity Summary" at bounding box center [559, 305] width 249 height 15
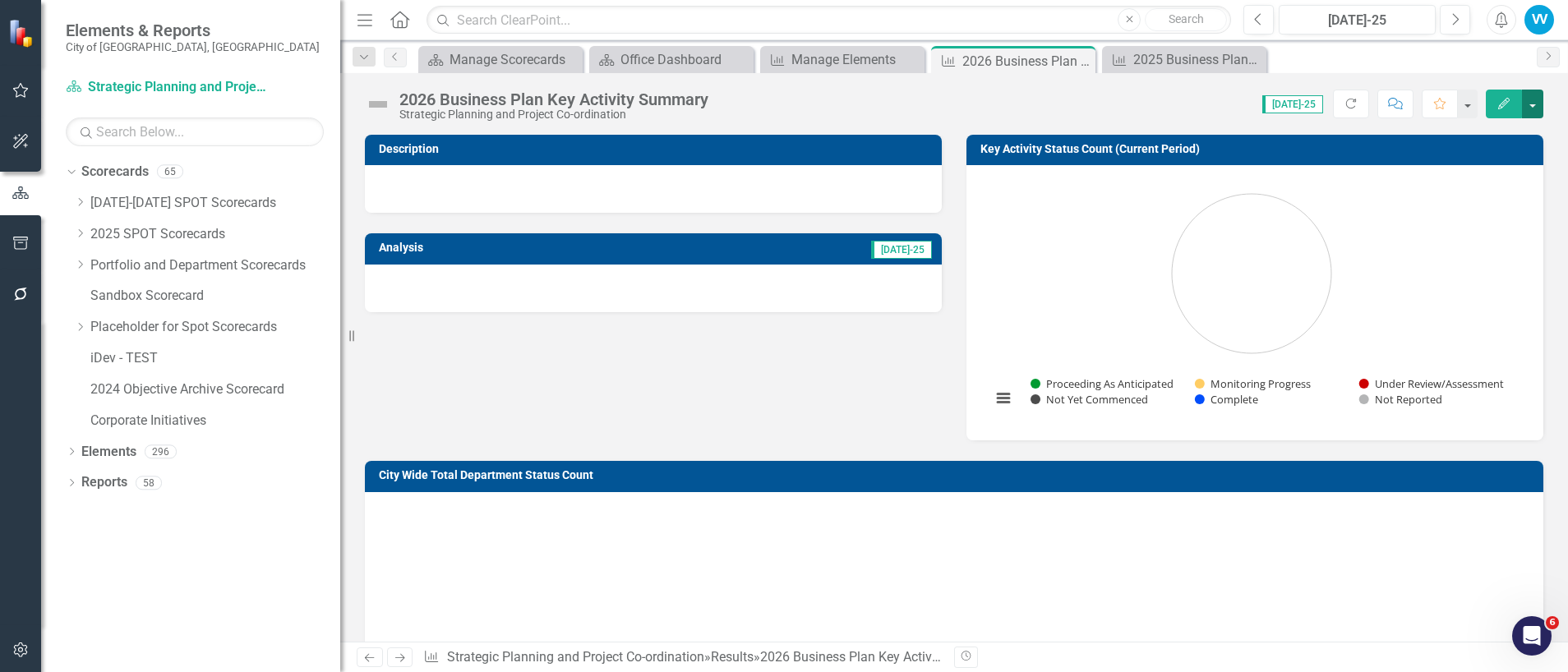
click at [1534, 104] on button "button" at bounding box center [1532, 104] width 21 height 29
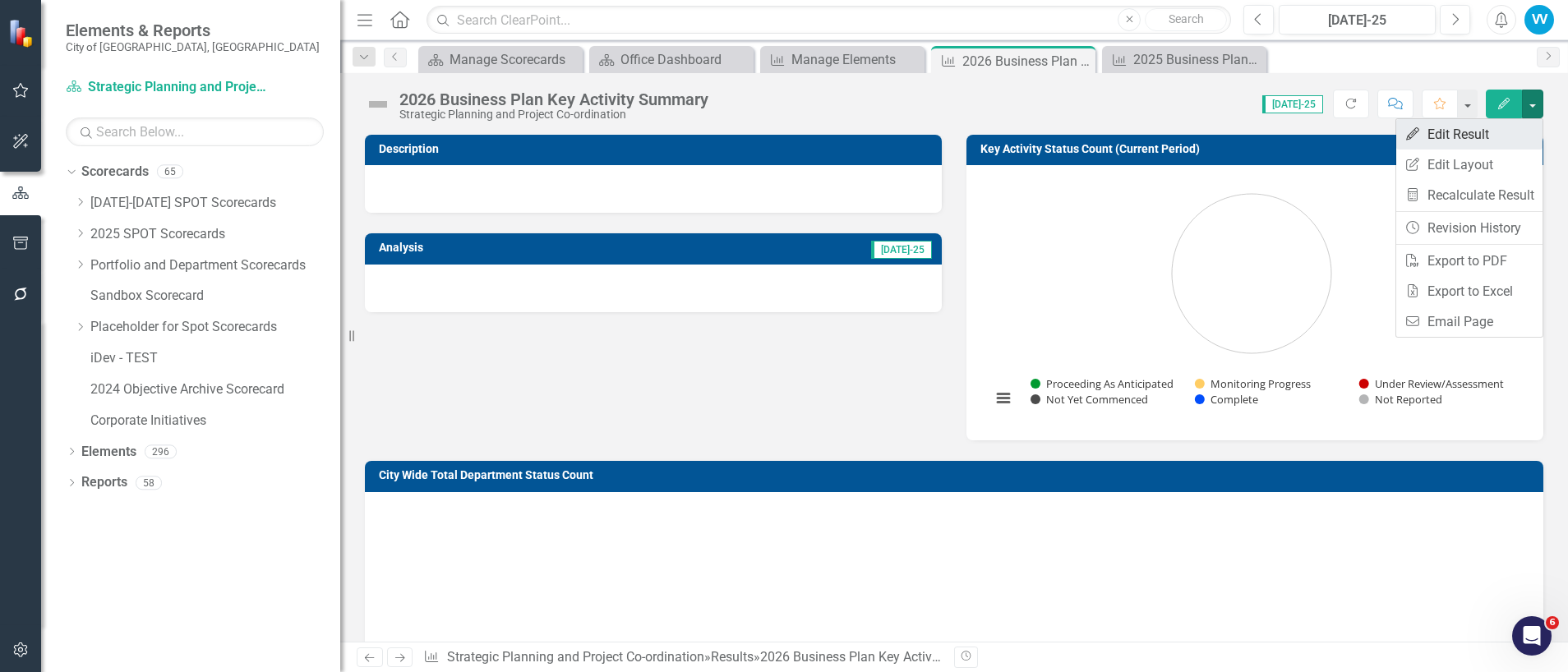
click at [1459, 126] on link "Edit Edit Result" at bounding box center [1469, 135] width 147 height 31
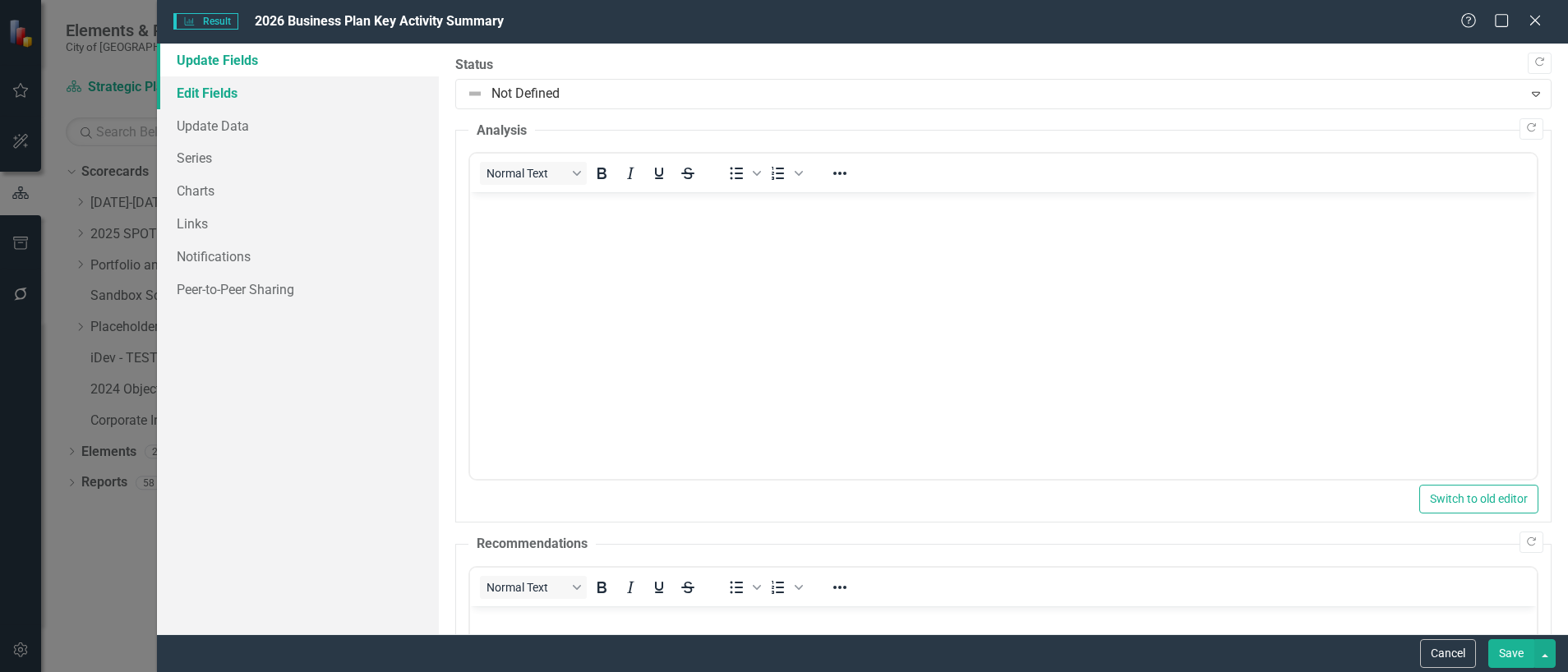
click at [196, 95] on link "Edit Fields" at bounding box center [297, 92] width 281 height 33
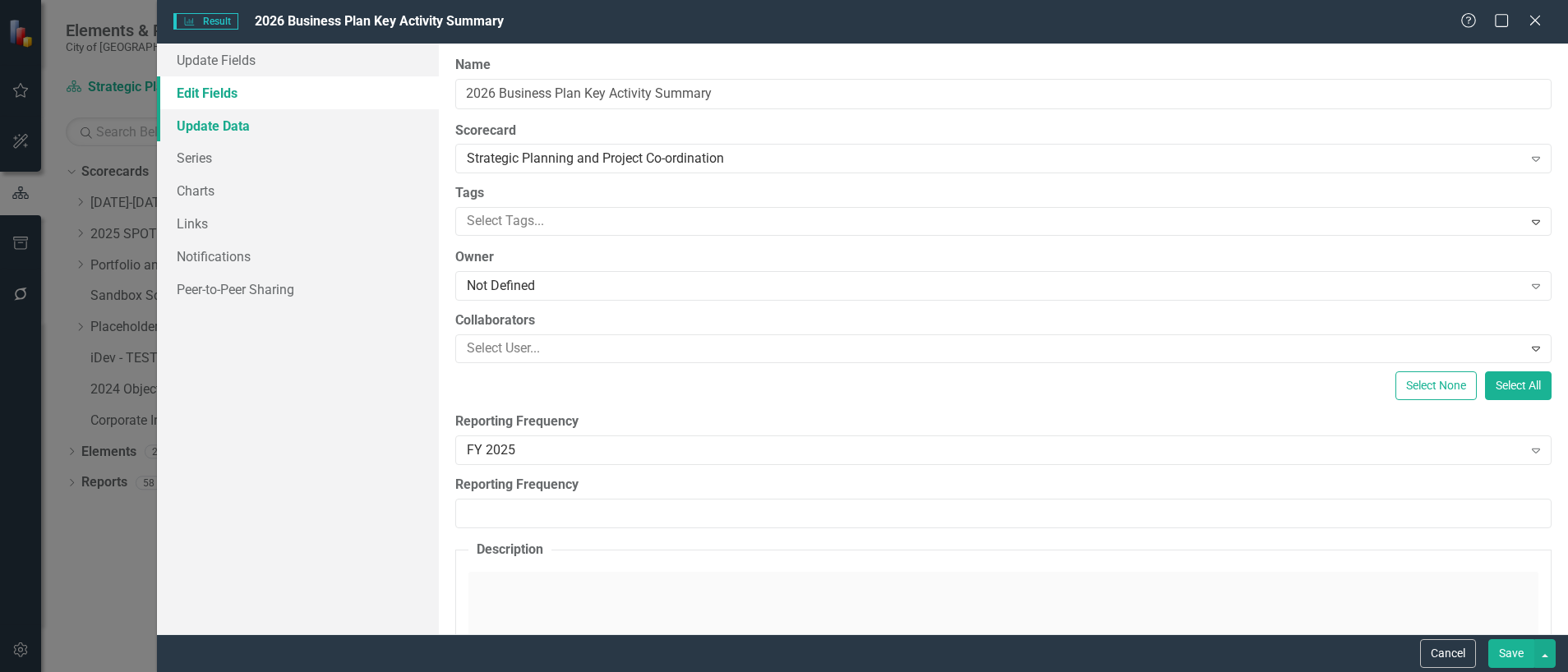
click at [222, 125] on link "Update Data" at bounding box center [297, 125] width 281 height 33
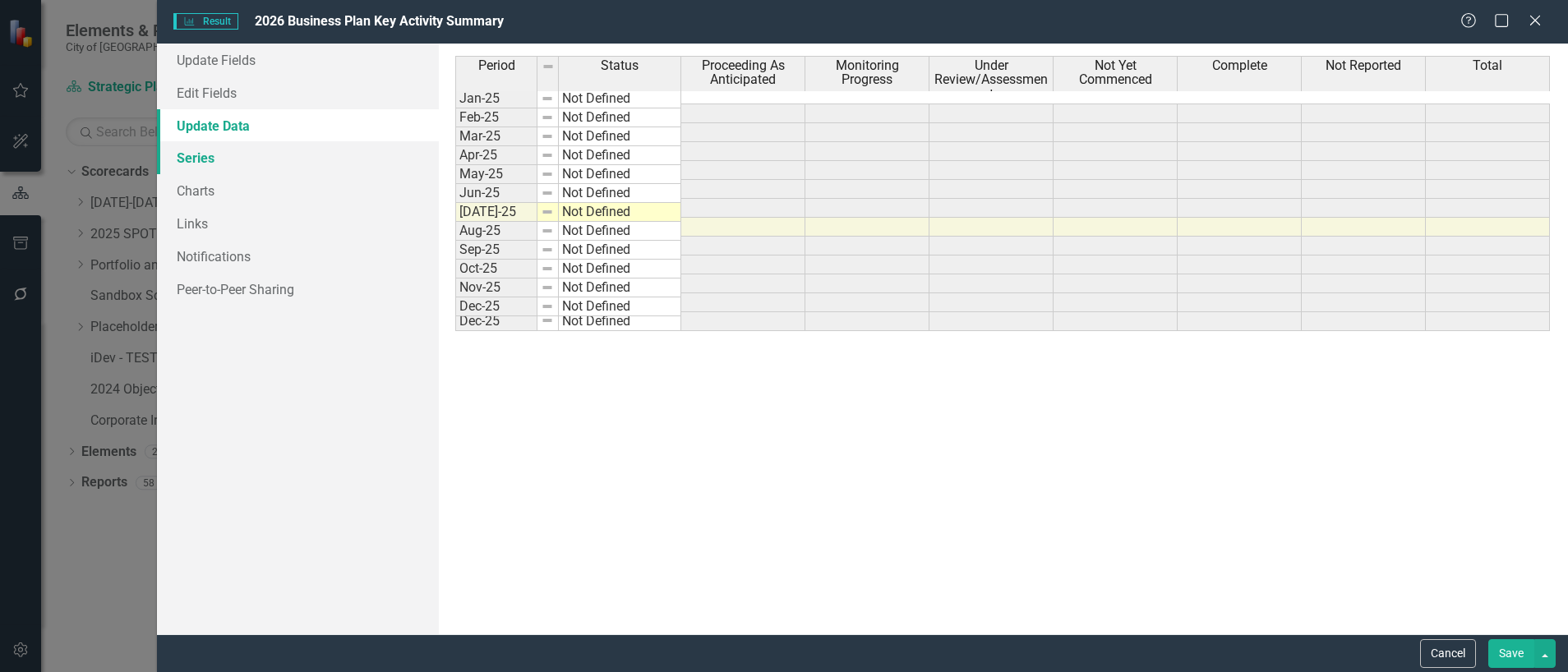
click at [215, 158] on link "Series" at bounding box center [297, 158] width 281 height 33
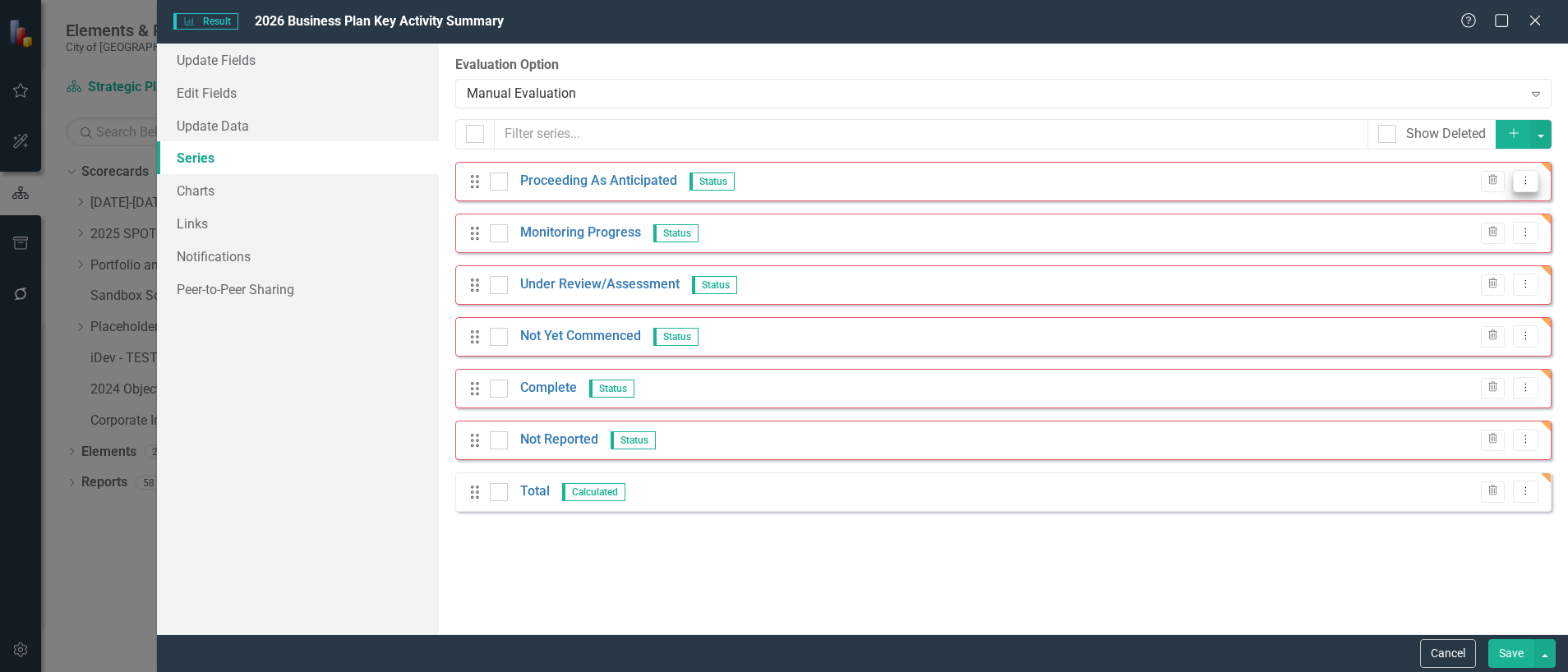
click at [1526, 179] on icon "Dropdown Menu" at bounding box center [1525, 180] width 14 height 11
click at [209, 152] on link "Series" at bounding box center [297, 158] width 281 height 33
click at [1529, 181] on icon "Dropdown Menu" at bounding box center [1525, 180] width 14 height 11
click at [1468, 208] on link "Edit Edit Measure Series" at bounding box center [1444, 208] width 186 height 31
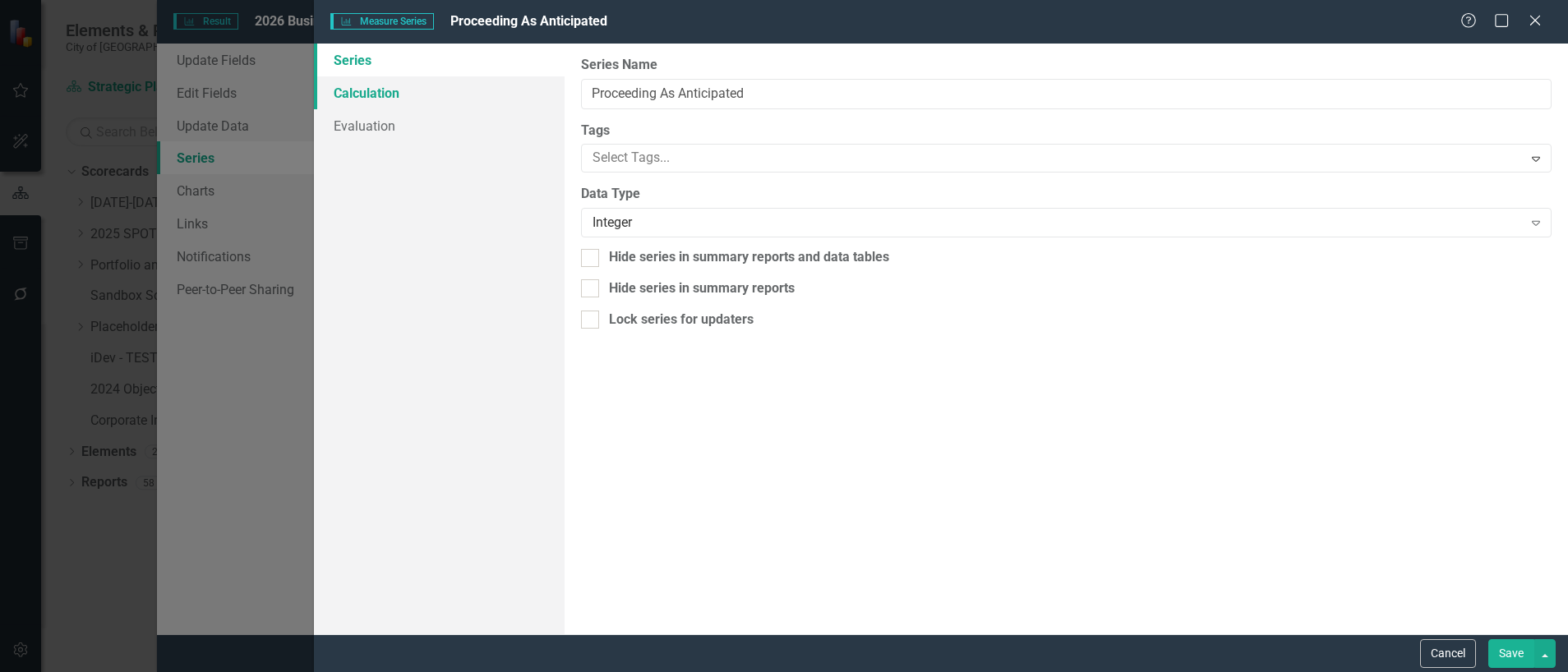
click at [375, 92] on link "Calculation" at bounding box center [439, 92] width 251 height 33
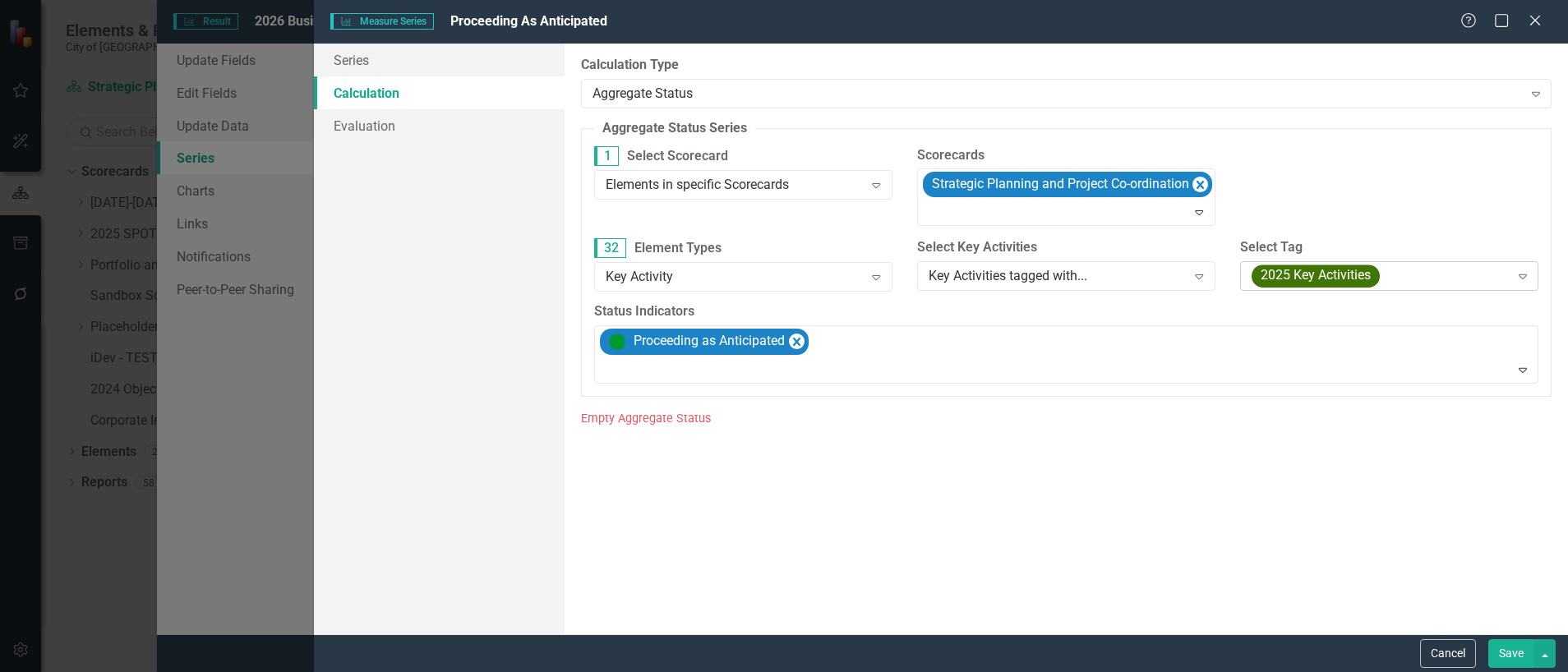
click at [1522, 275] on icon at bounding box center [1522, 277] width 8 height 5
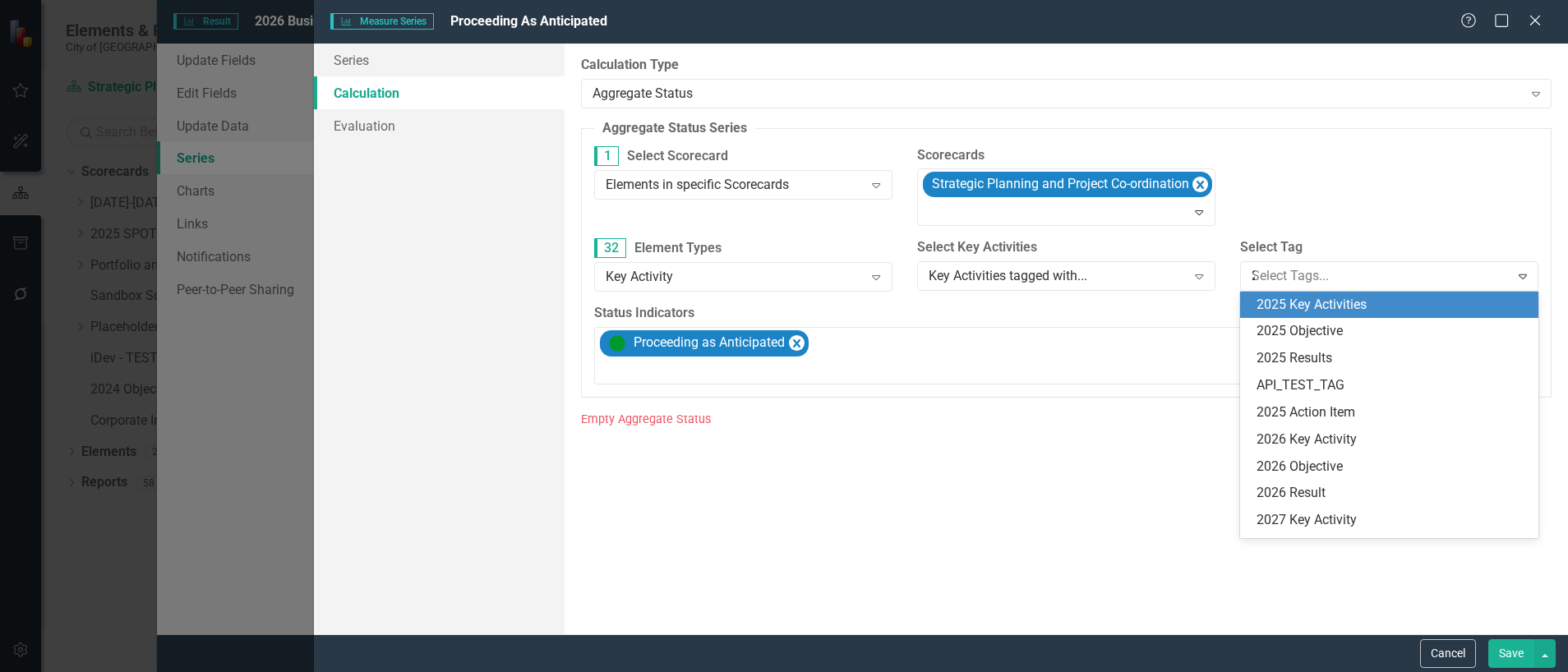
scroll to position [261, 0]
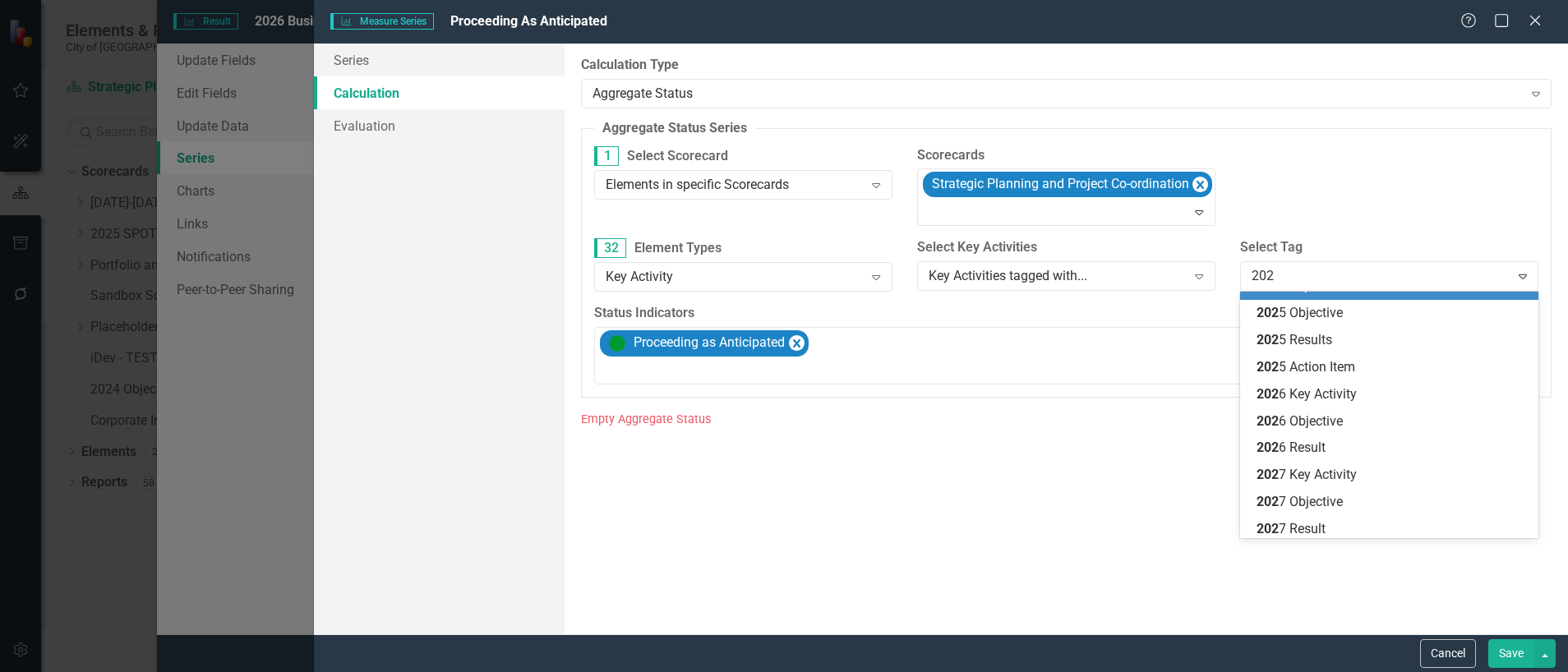
type input "2026"
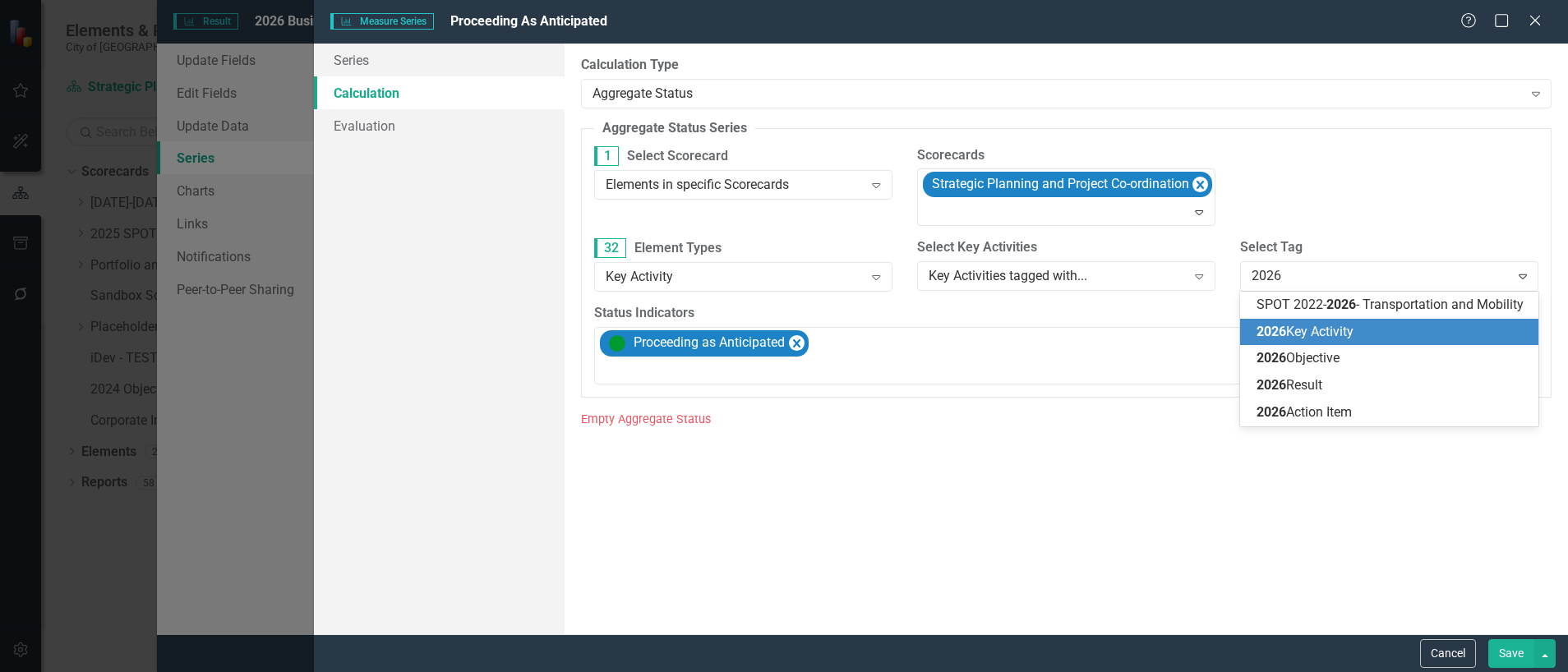
click at [1343, 332] on span "2026 Key Activity" at bounding box center [1304, 331] width 97 height 15
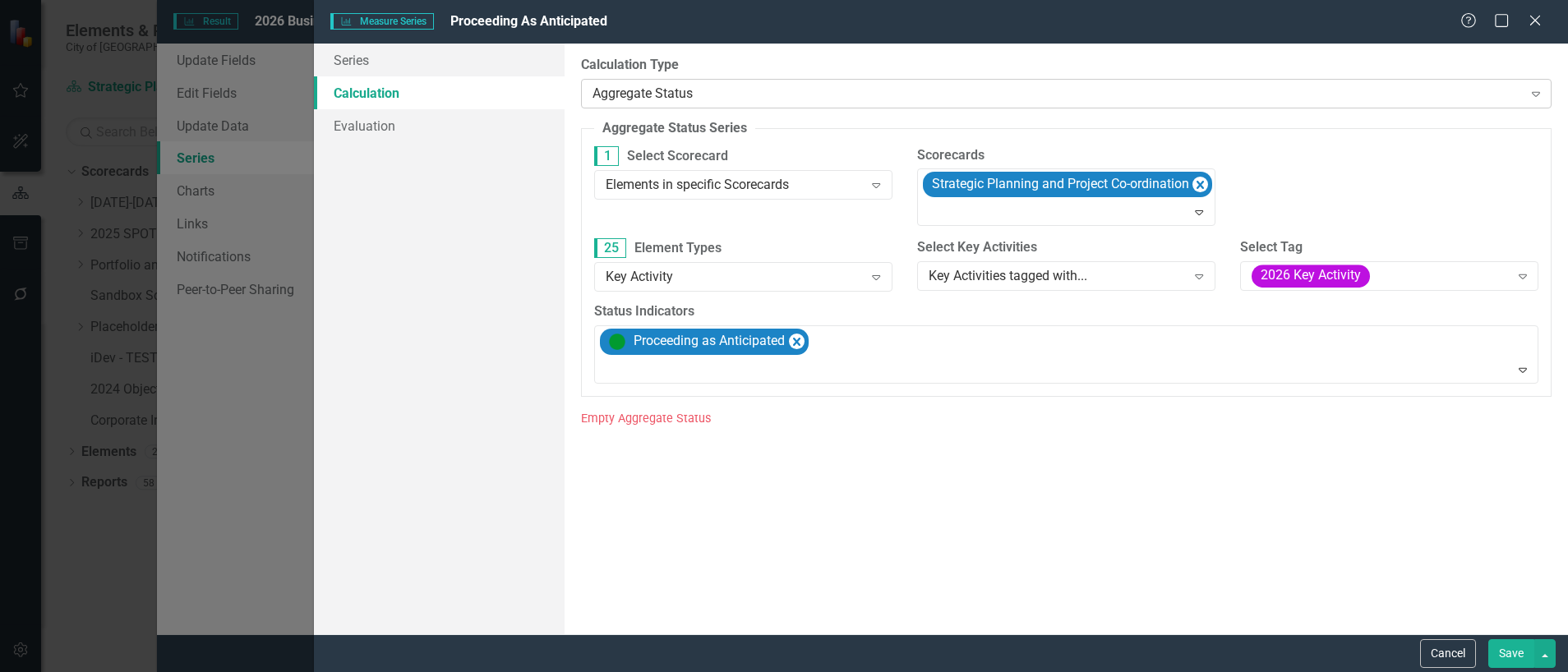
click at [698, 97] on div "Aggregate Status" at bounding box center [1057, 93] width 930 height 19
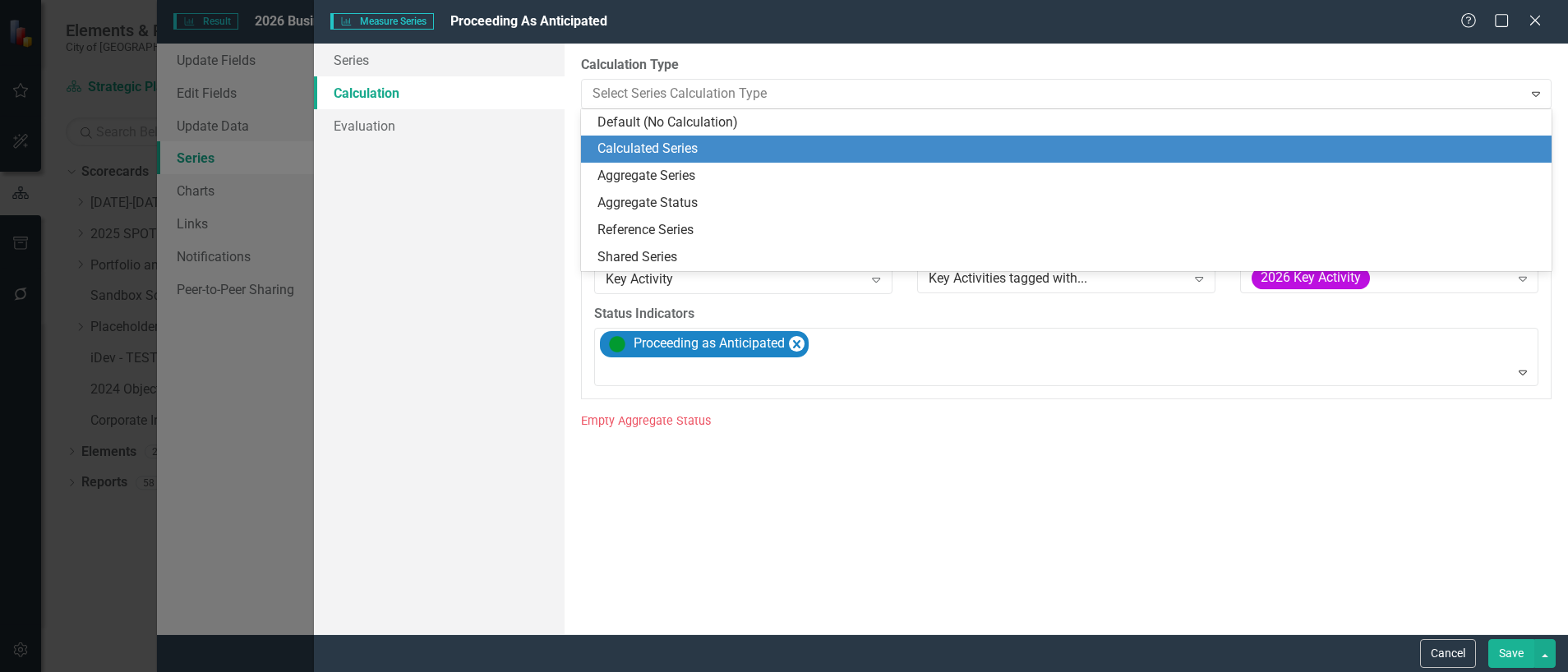
click at [662, 148] on div "Calculated Series" at bounding box center [1070, 149] width 944 height 19
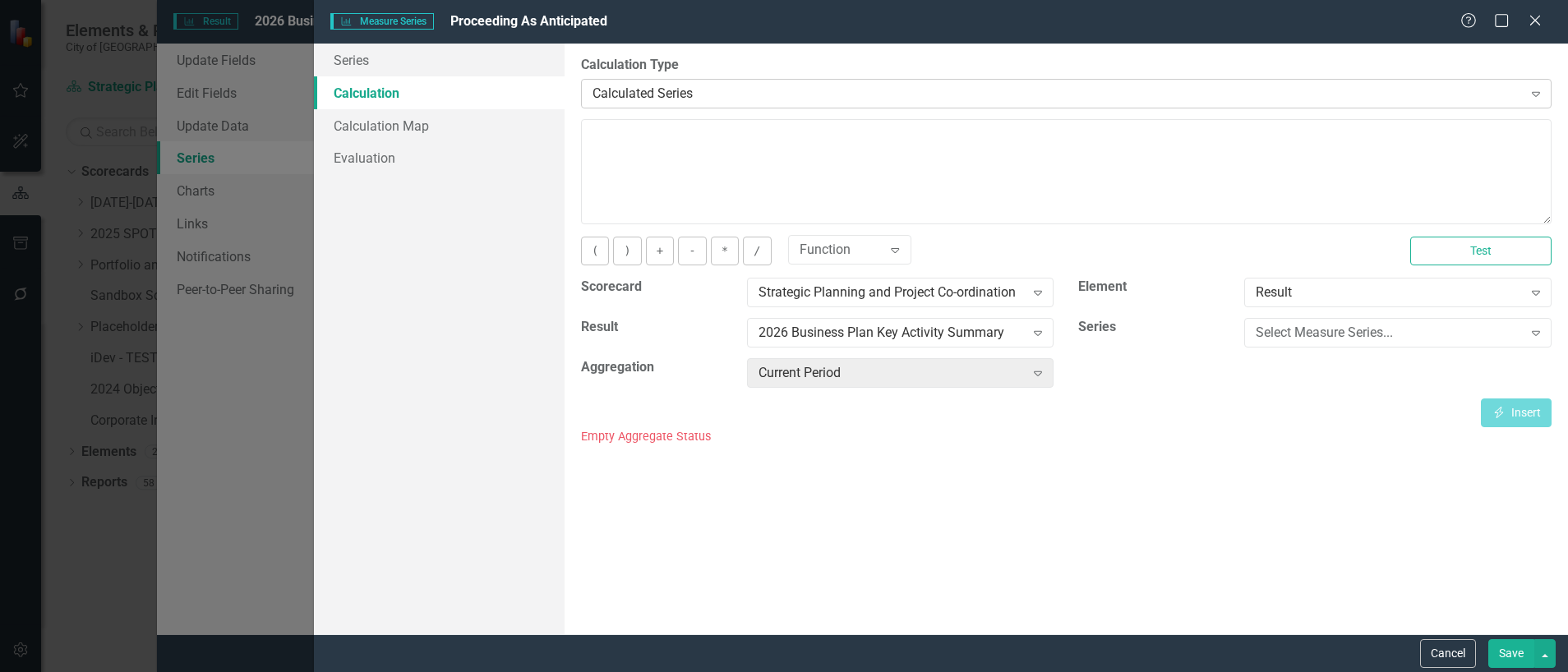
click at [696, 88] on div "Calculated Series" at bounding box center [1057, 93] width 930 height 19
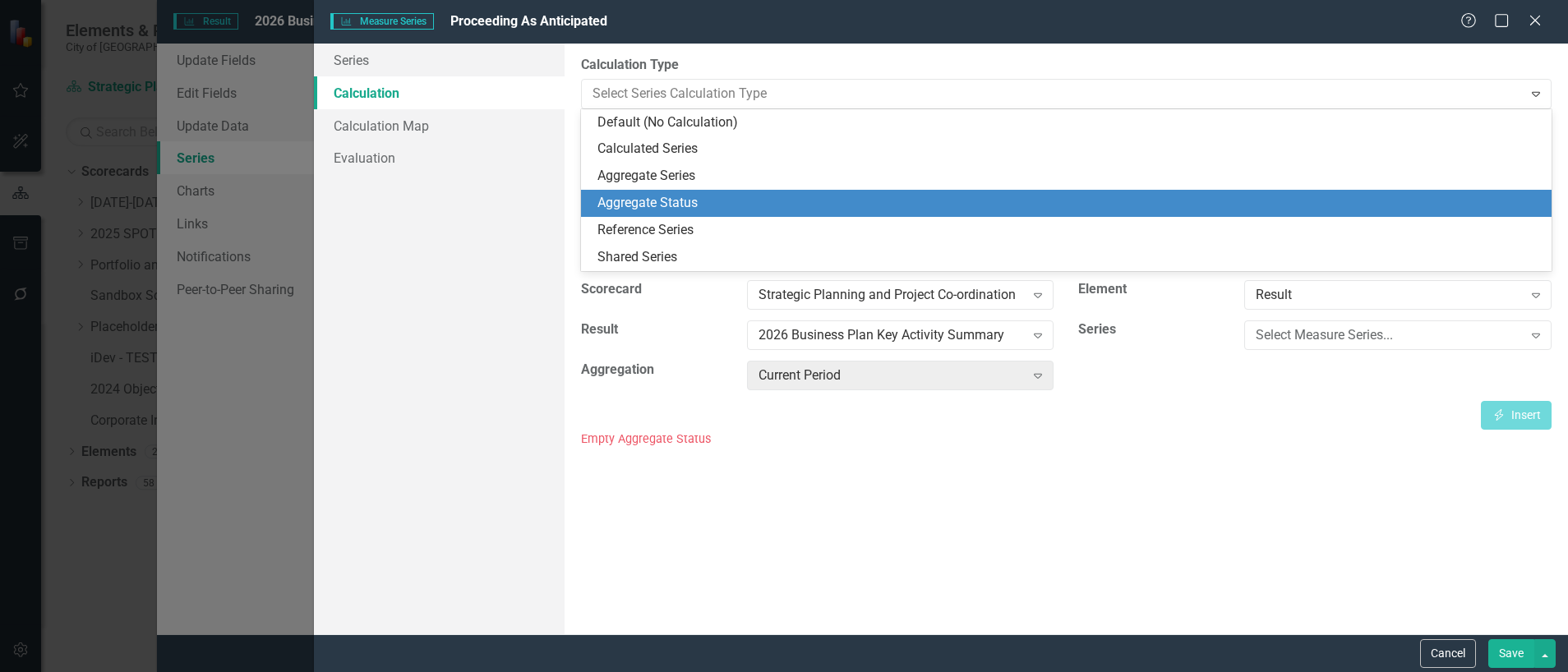
click at [658, 203] on div "Aggregate Status" at bounding box center [1070, 203] width 944 height 19
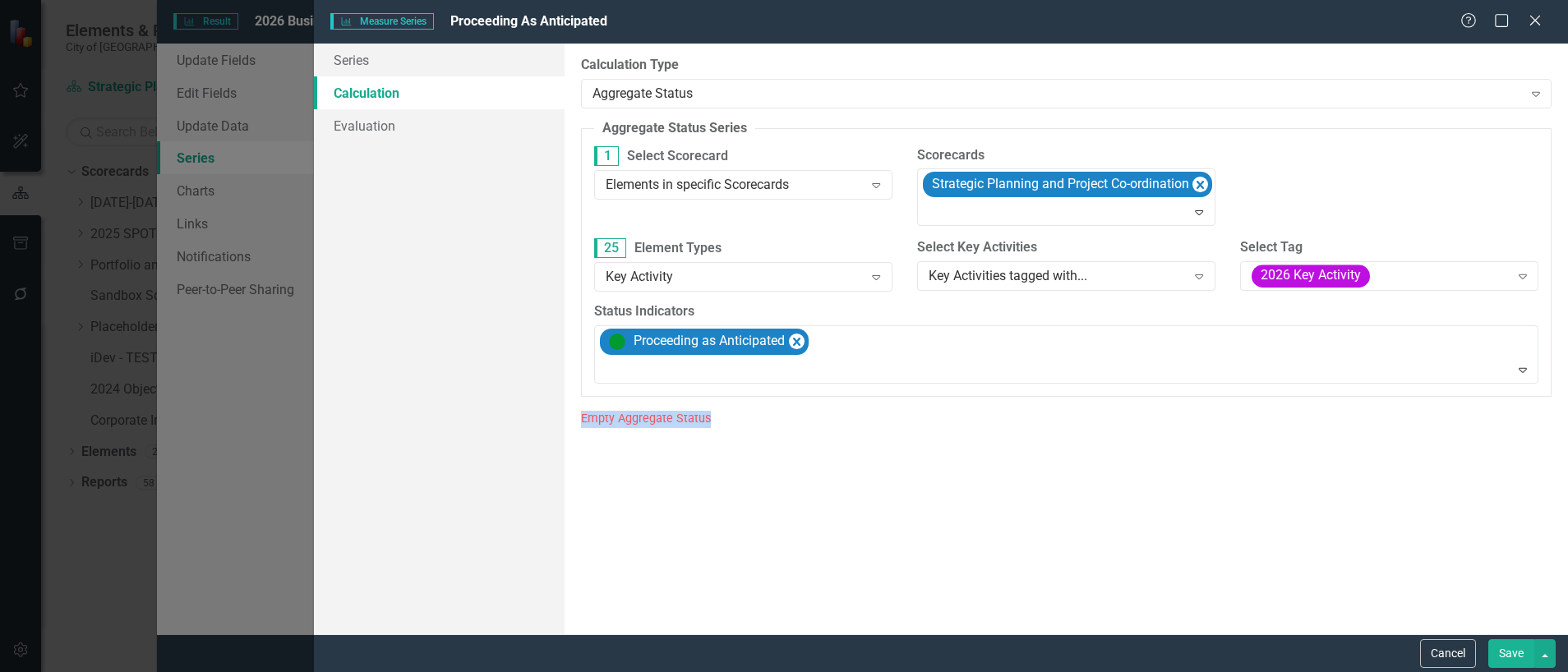
drag, startPoint x: 714, startPoint y: 419, endPoint x: 570, endPoint y: 419, distance: 144.0
click at [570, 419] on div "By default, series in ClearPoint are not calculated. So, if you leave the form …" at bounding box center [1066, 338] width 1004 height 591
click at [731, 425] on div "Empty Aggregate Status" at bounding box center [1065, 419] width 970 height 19
drag, startPoint x: 713, startPoint y: 418, endPoint x: 578, endPoint y: 414, distance: 135.1
click at [578, 414] on div "By default, series in ClearPoint are not calculated. So, if you leave the form …" at bounding box center [1066, 338] width 1004 height 591
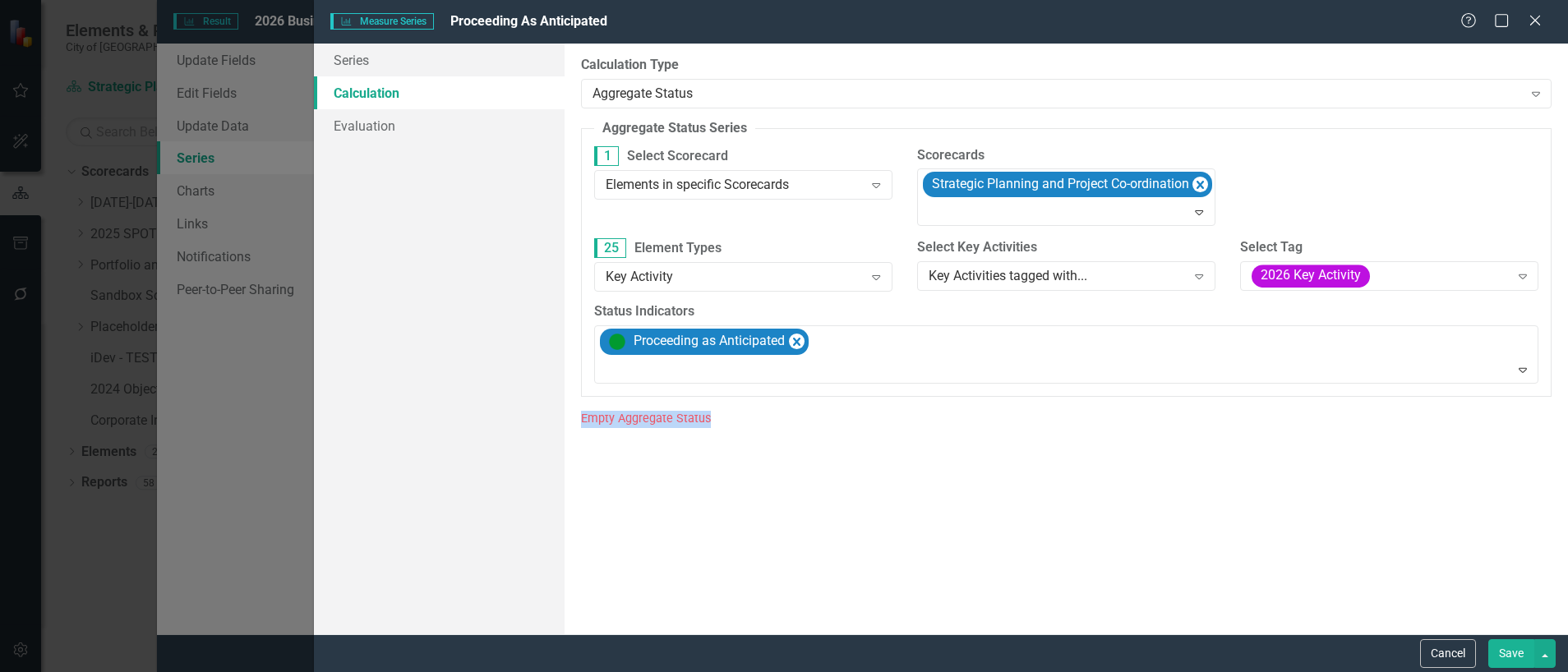
drag, startPoint x: 578, startPoint y: 414, endPoint x: 848, endPoint y: 420, distance: 270.1
click at [736, 427] on div "By default, series in ClearPoint are not calculated. So, if you leave the form …" at bounding box center [1066, 338] width 1004 height 591
click at [1512, 655] on button "Save" at bounding box center [1511, 653] width 46 height 29
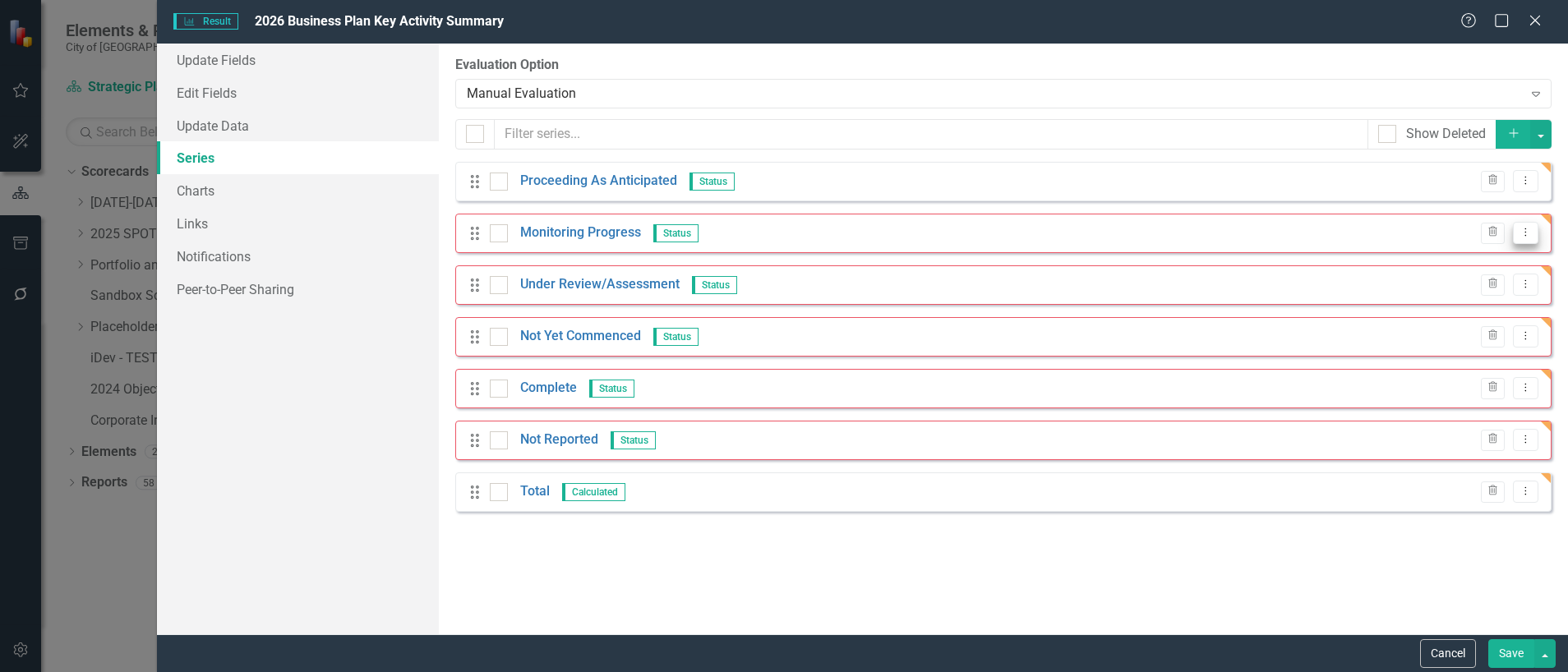
click at [1527, 232] on icon "Dropdown Menu" at bounding box center [1525, 232] width 14 height 11
click at [1407, 264] on link "Edit Edit Measure Series" at bounding box center [1444, 260] width 186 height 31
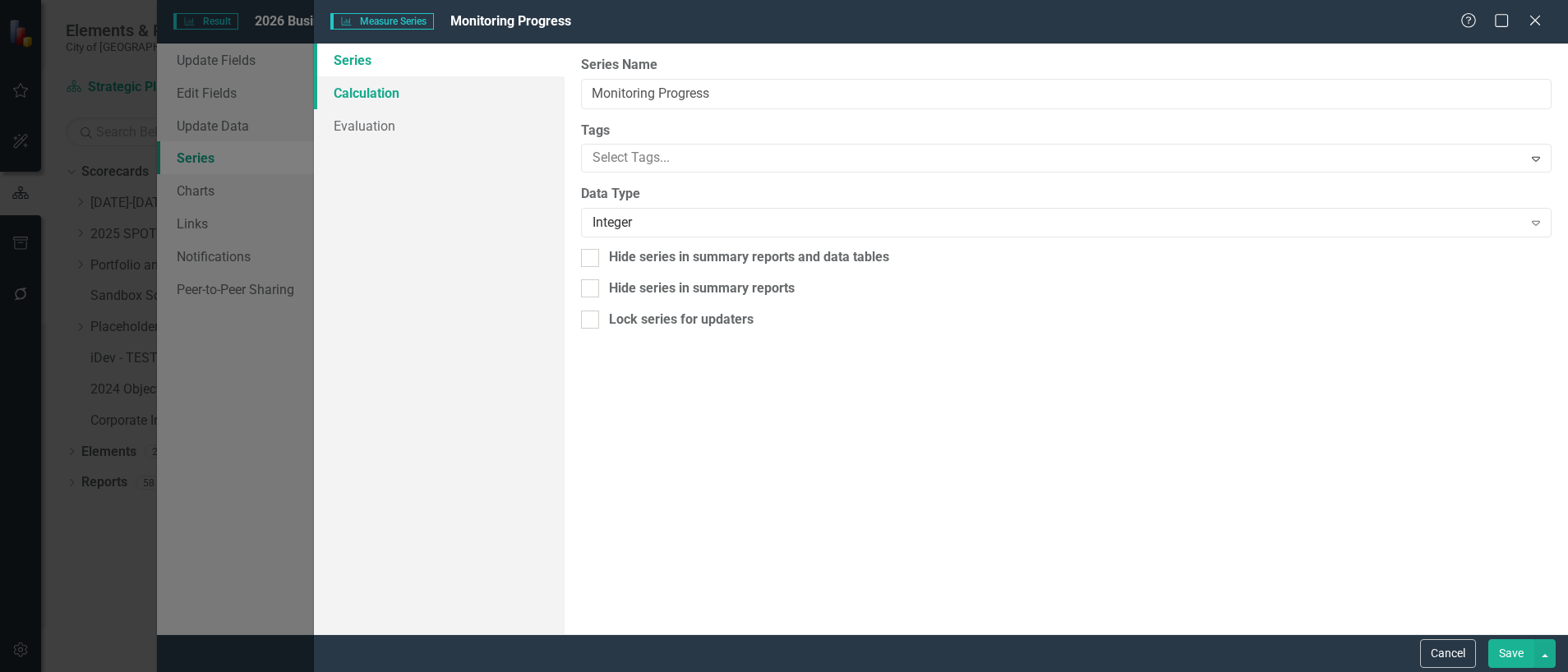
click at [373, 99] on link "Calculation" at bounding box center [439, 92] width 251 height 33
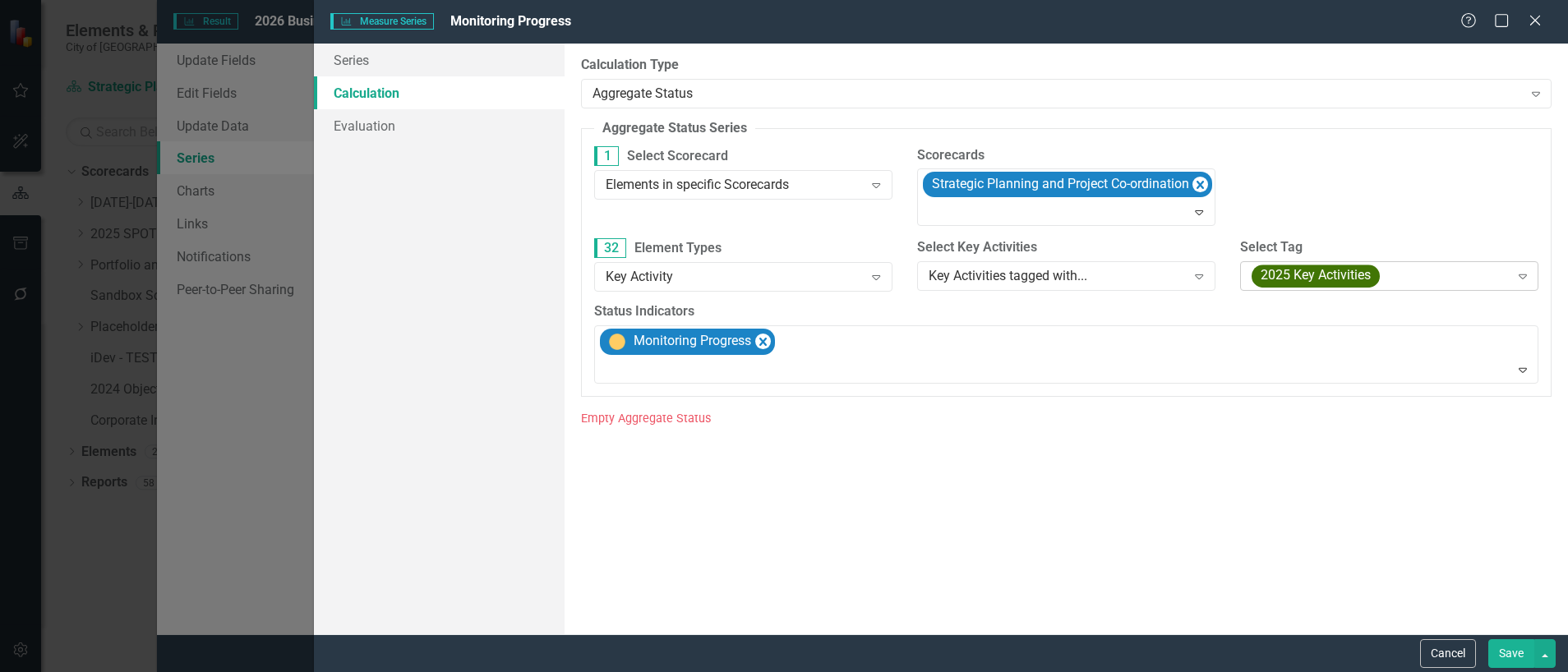
click at [1336, 271] on span "2025 Key Activities" at bounding box center [1315, 275] width 128 height 23
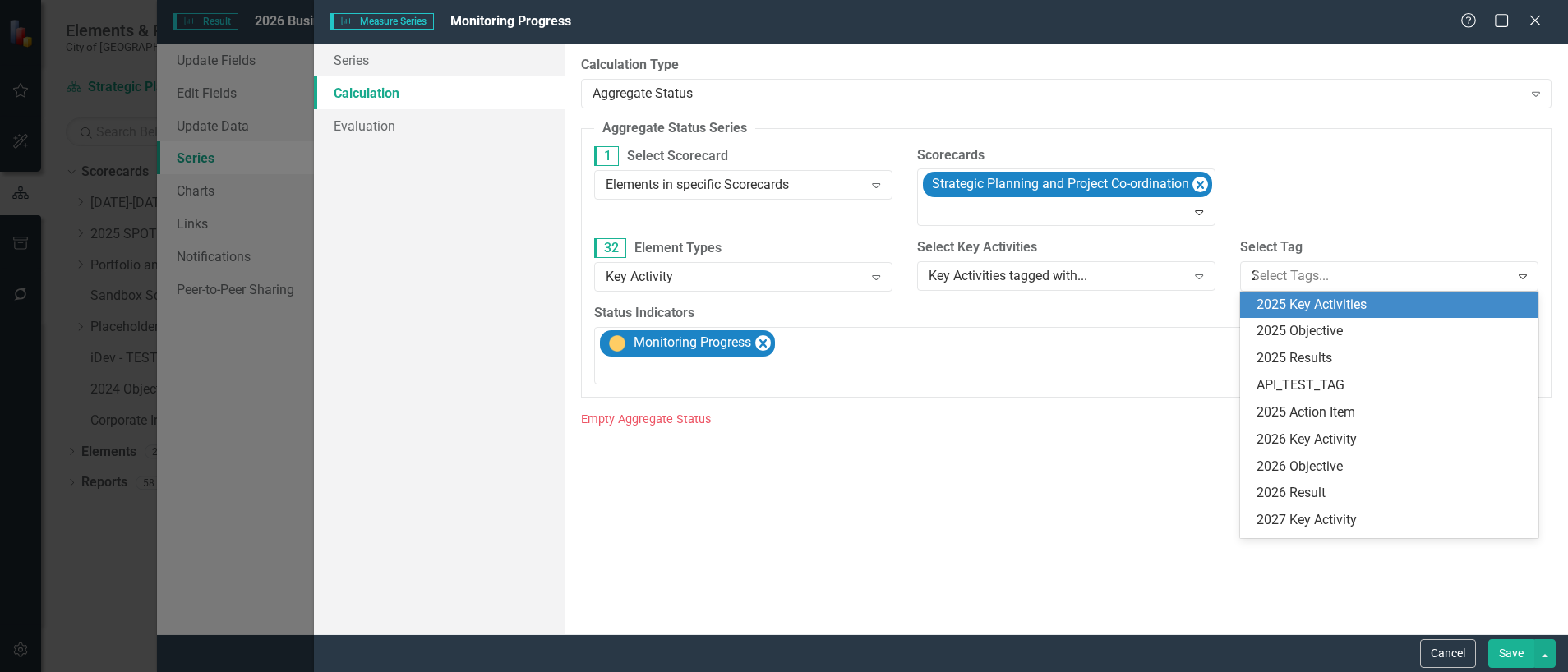
scroll to position [261, 0]
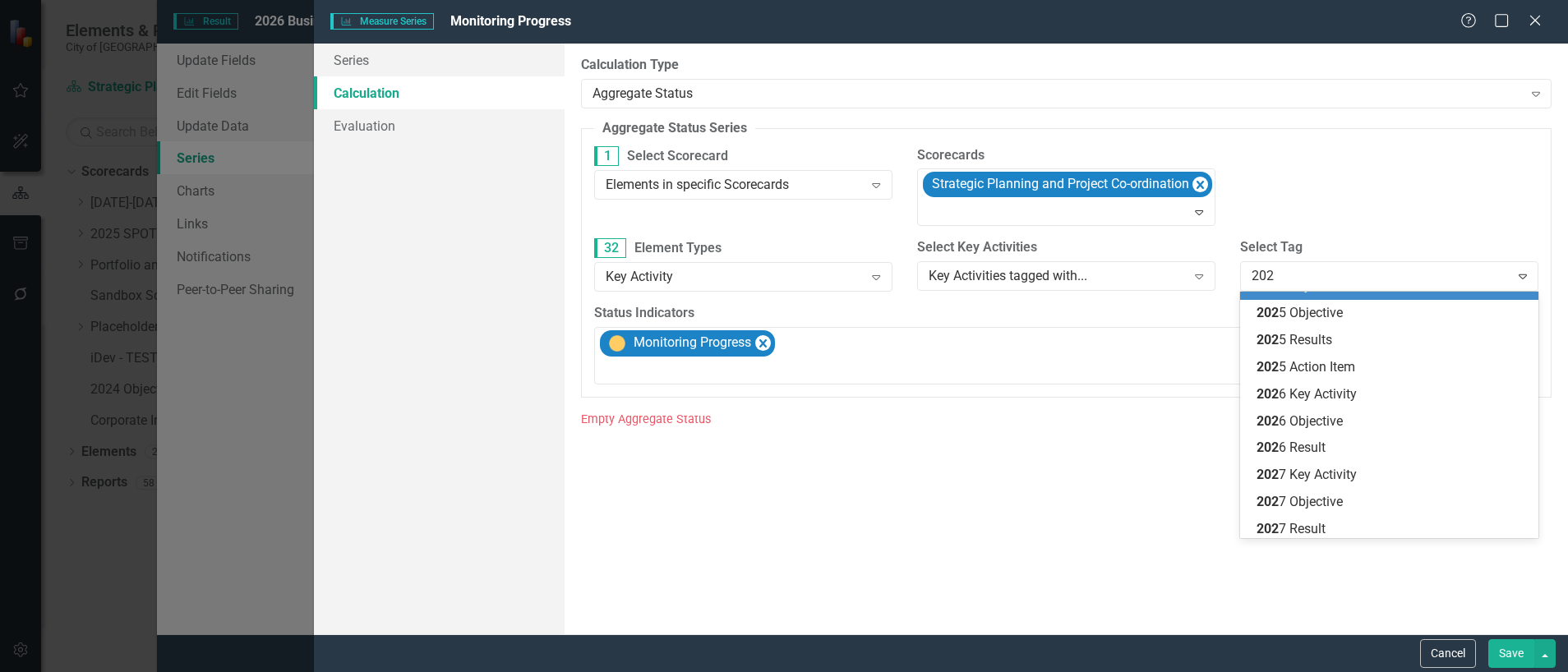
type input "2026"
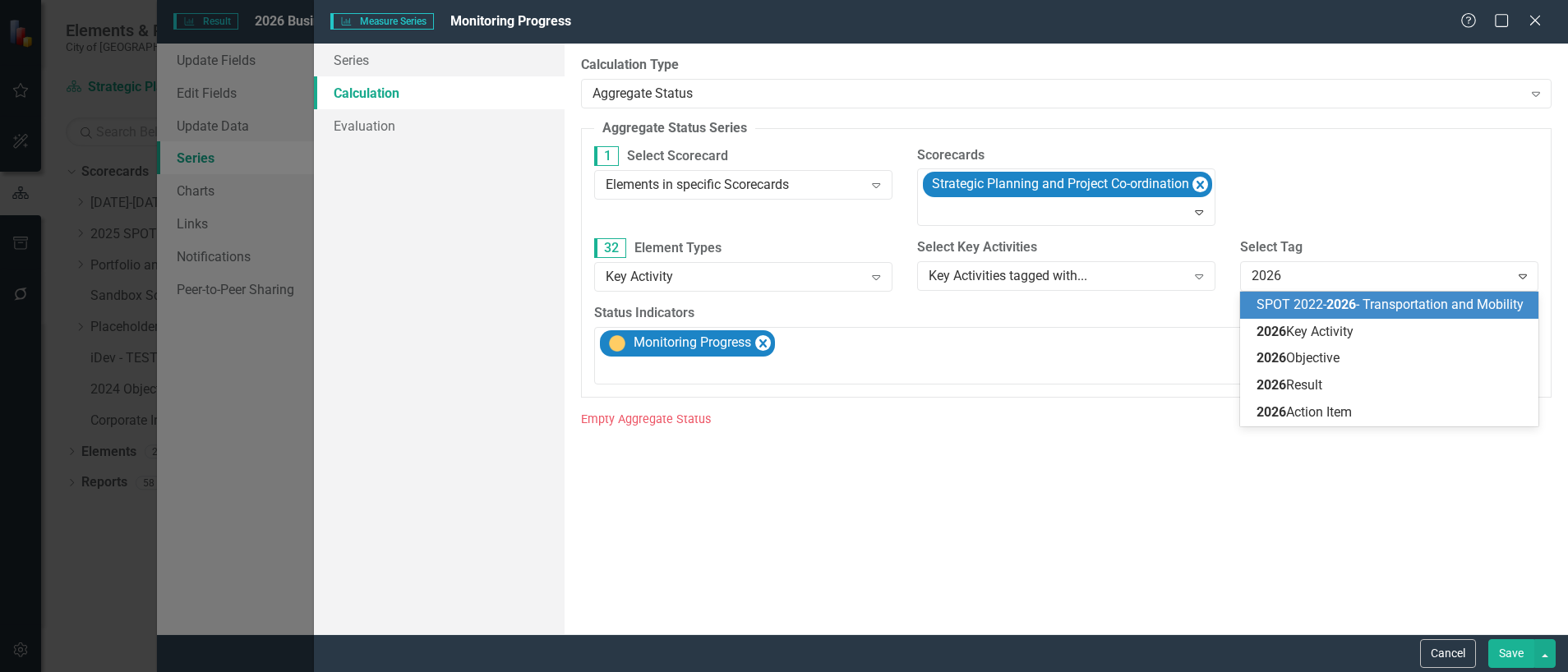
scroll to position [0, 0]
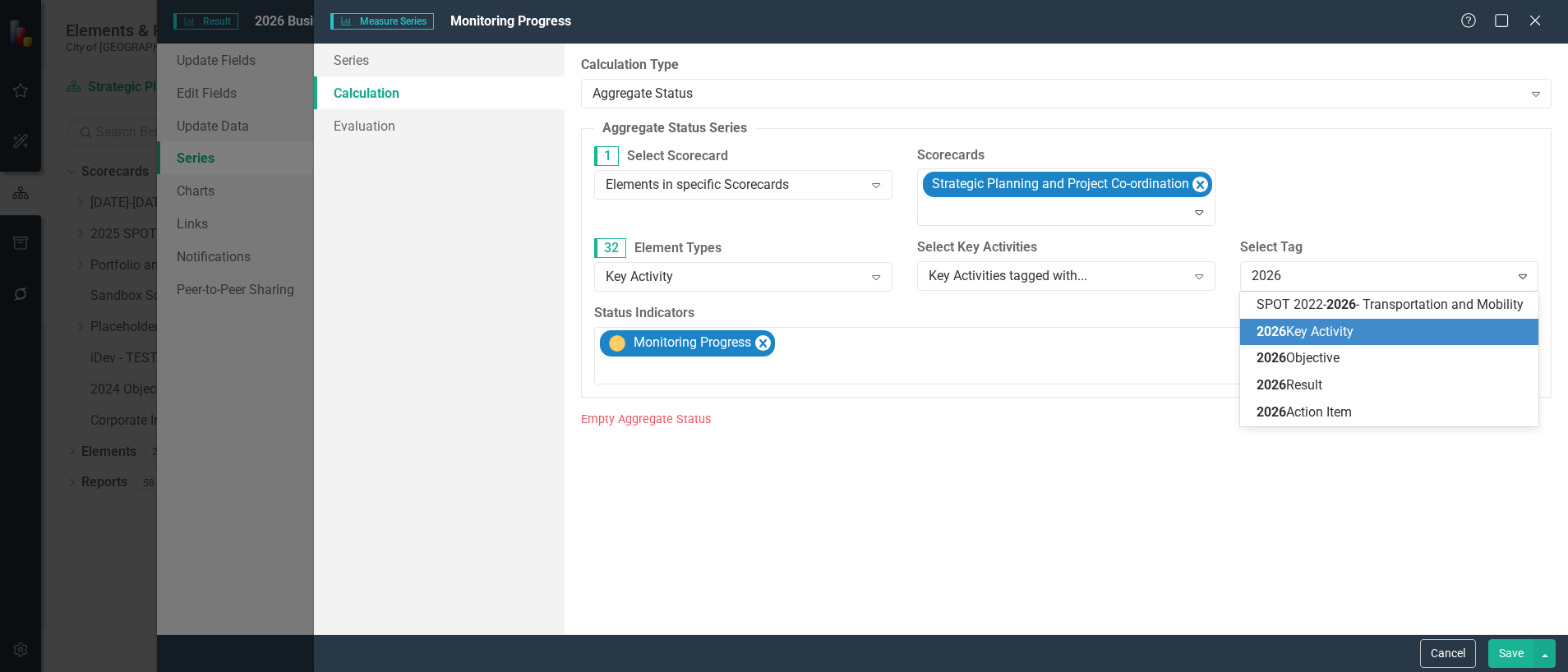
click at [1321, 327] on span "2026 Key Activity" at bounding box center [1304, 331] width 97 height 15
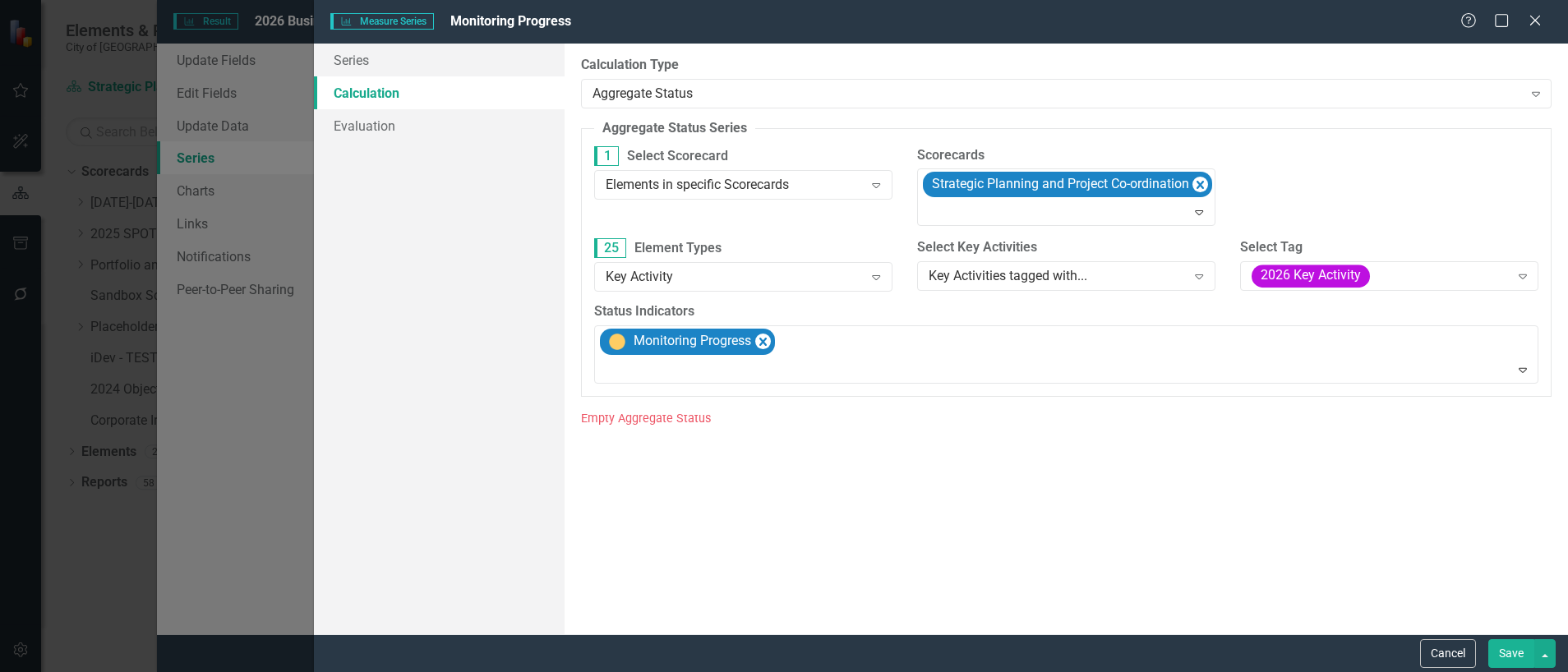
click at [1509, 651] on button "Save" at bounding box center [1511, 653] width 46 height 29
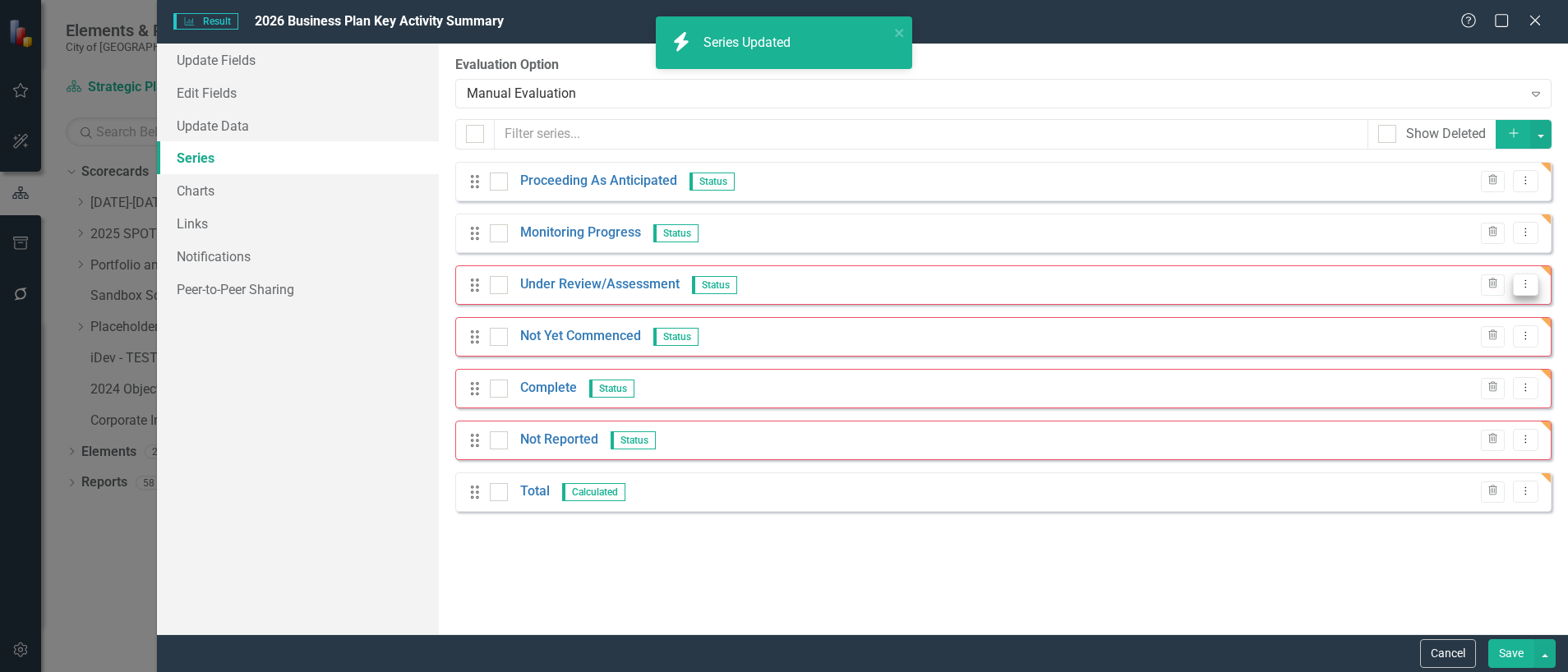
click at [1530, 285] on icon "Dropdown Menu" at bounding box center [1525, 284] width 14 height 11
click at [1426, 311] on link "Edit Edit Measure Series" at bounding box center [1444, 312] width 186 height 31
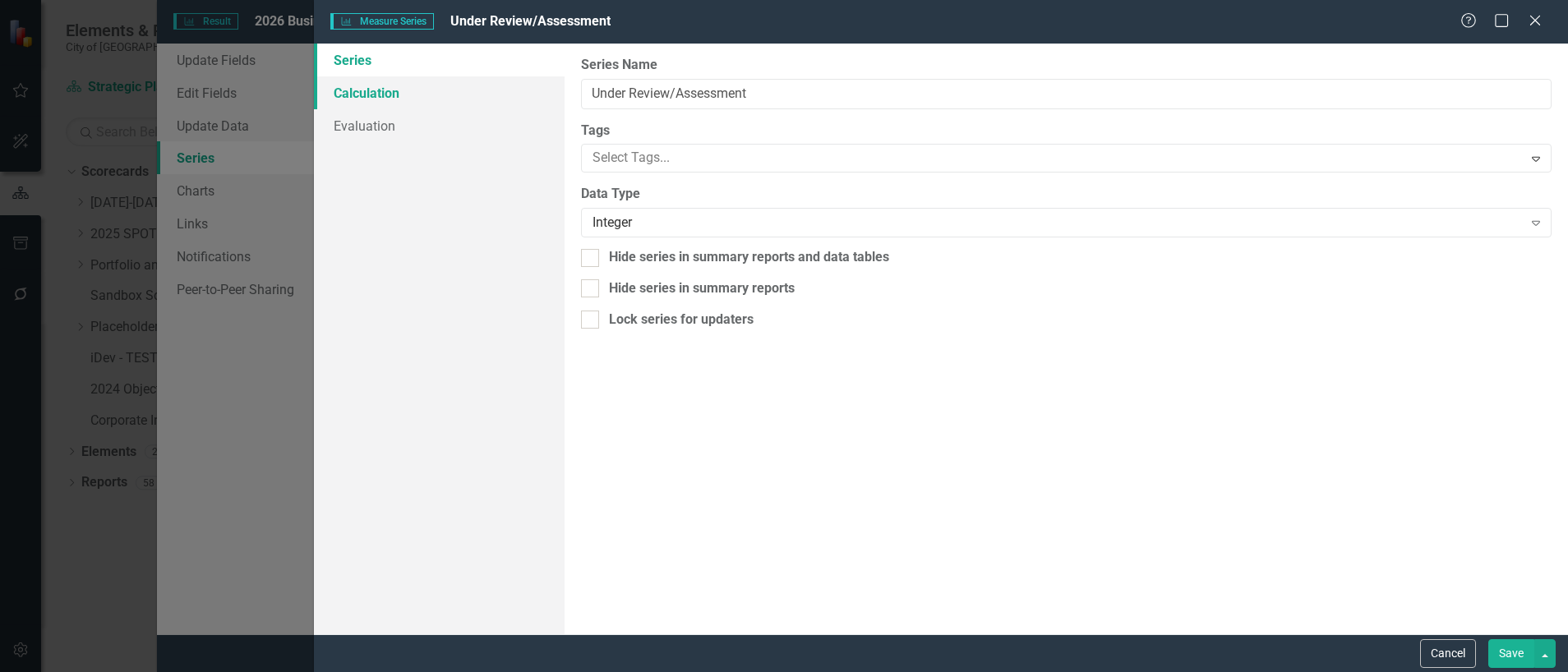
click at [380, 90] on link "Calculation" at bounding box center [439, 92] width 251 height 33
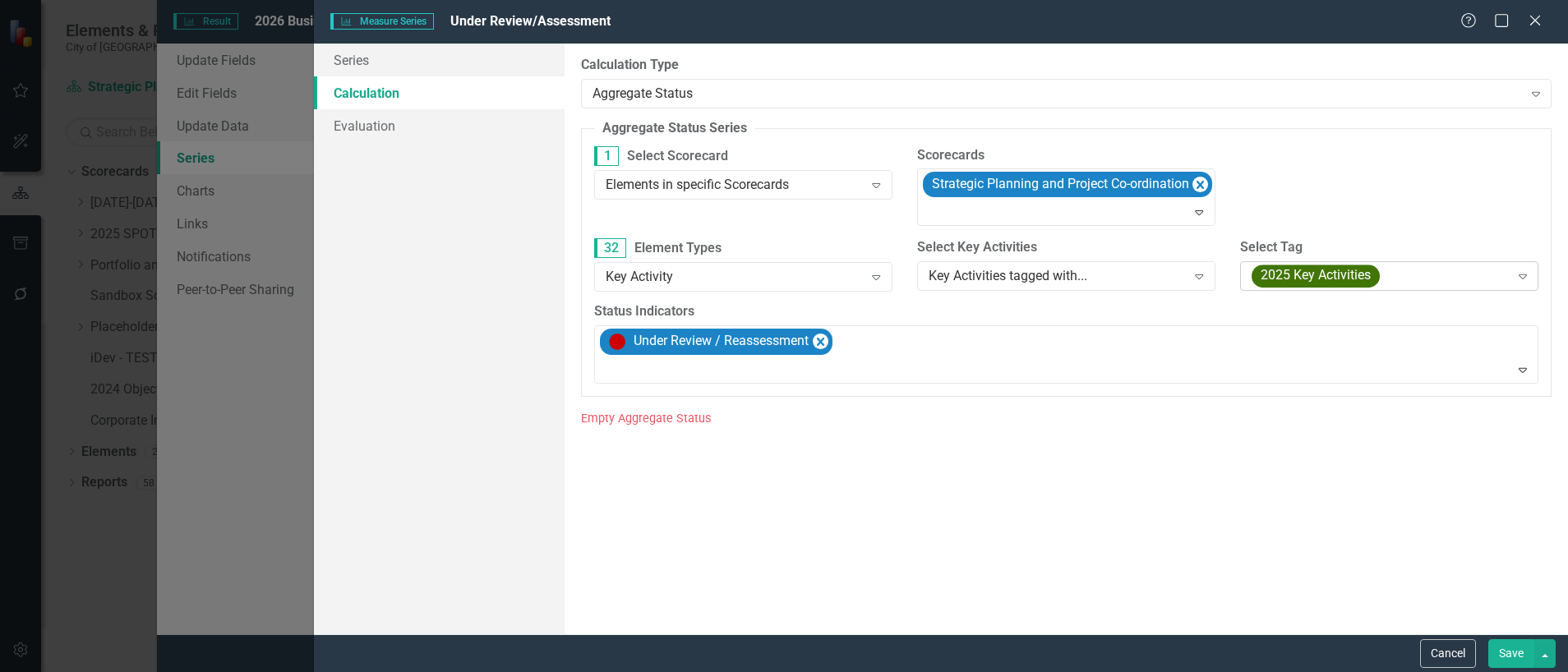
click at [1371, 275] on span "2025 Key Activities" at bounding box center [1315, 275] width 128 height 23
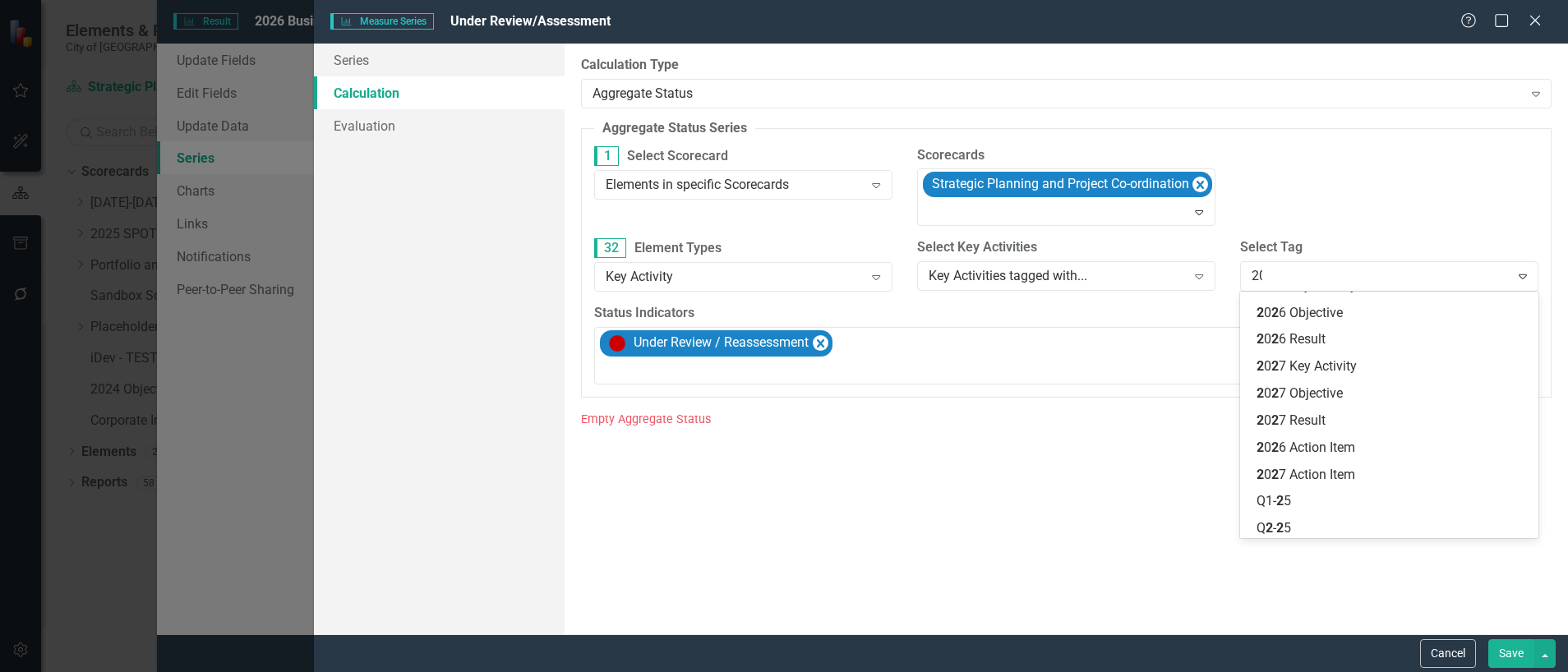
scroll to position [261, 0]
type input "2026"
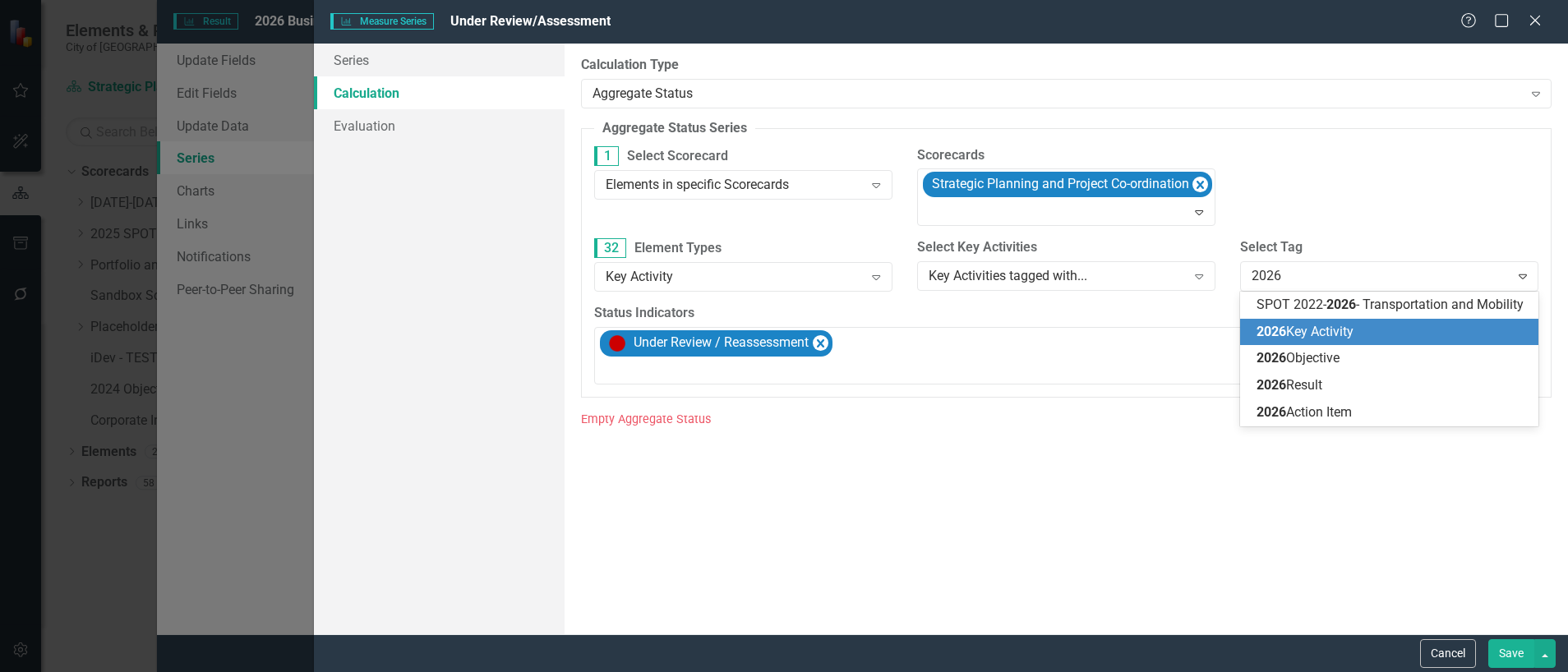
click at [1275, 326] on span "2026" at bounding box center [1271, 331] width 30 height 15
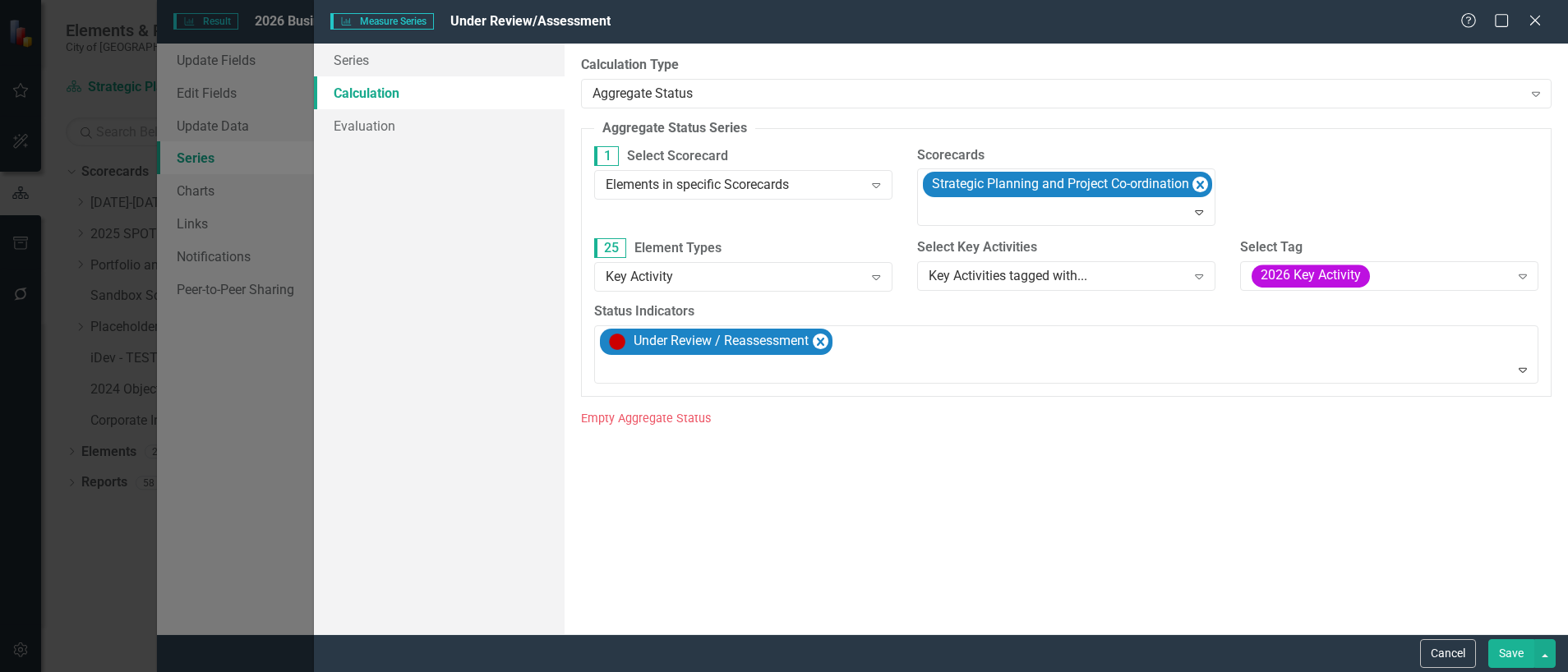
click at [1515, 651] on button "Save" at bounding box center [1511, 653] width 46 height 29
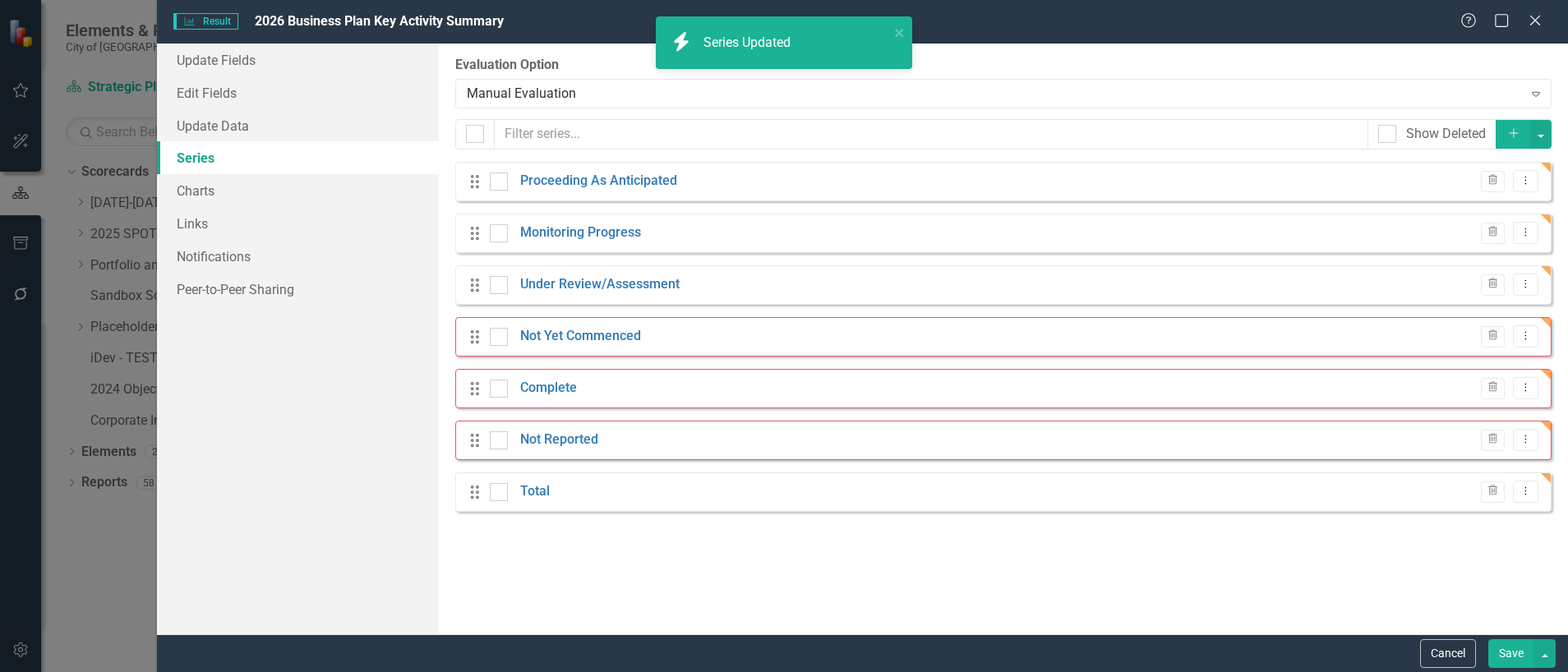
checkbox input "false"
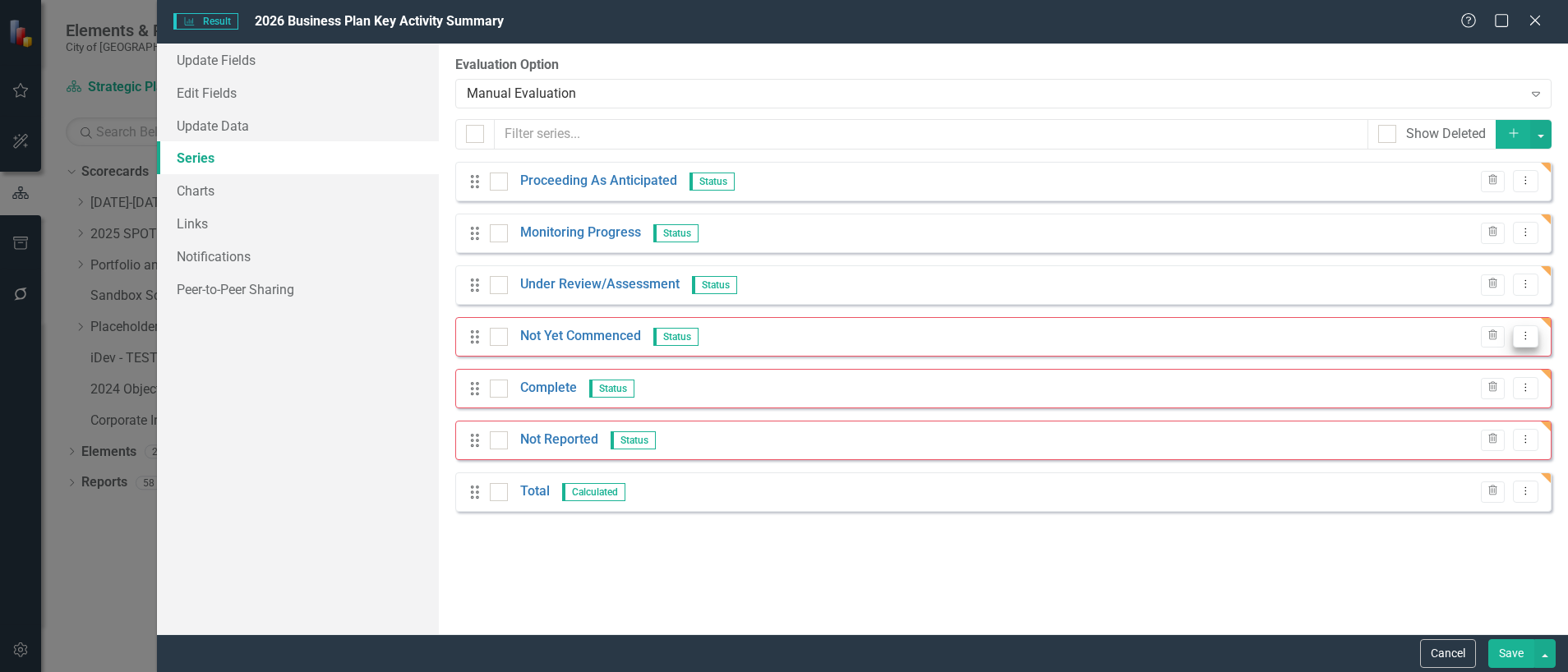
click at [1524, 337] on icon "Dropdown Menu" at bounding box center [1525, 336] width 14 height 11
click at [1369, 364] on icon "Edit" at bounding box center [1365, 364] width 14 height 12
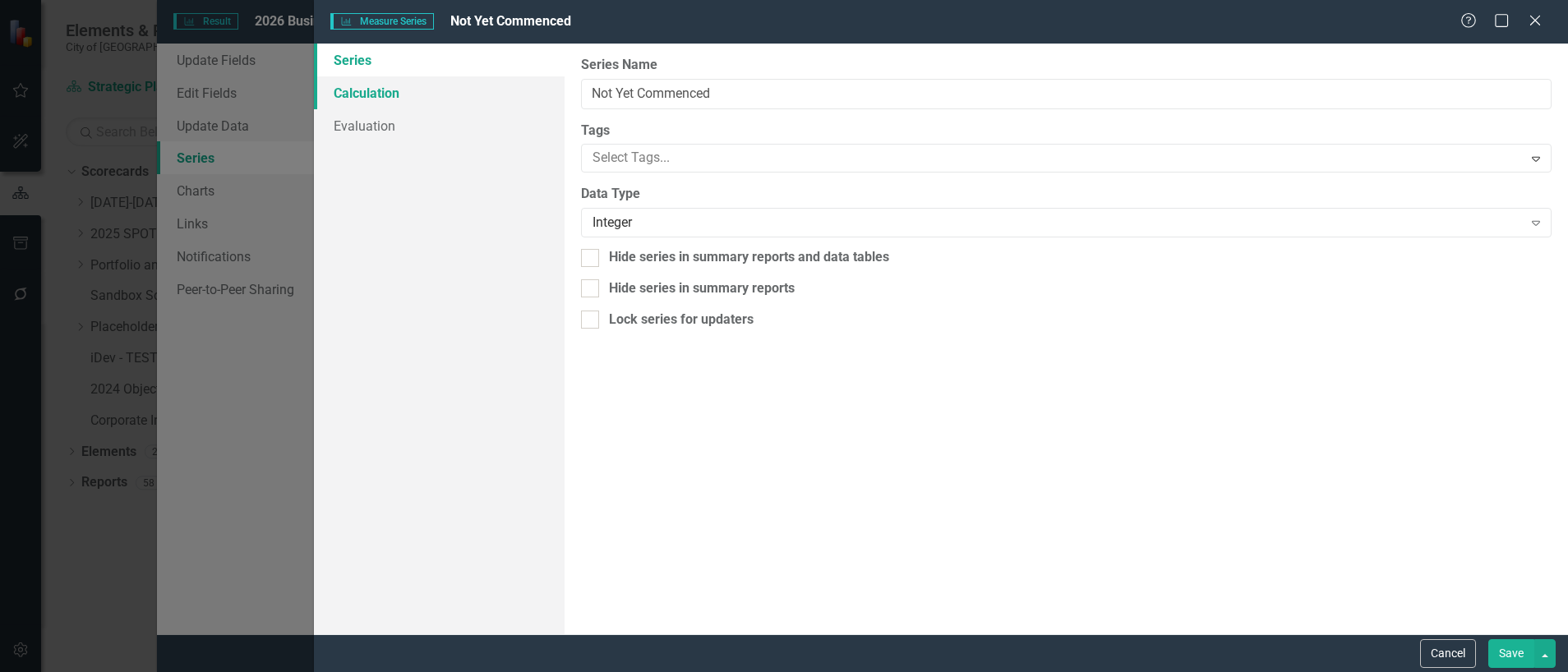
click at [359, 95] on link "Calculation" at bounding box center [439, 92] width 251 height 33
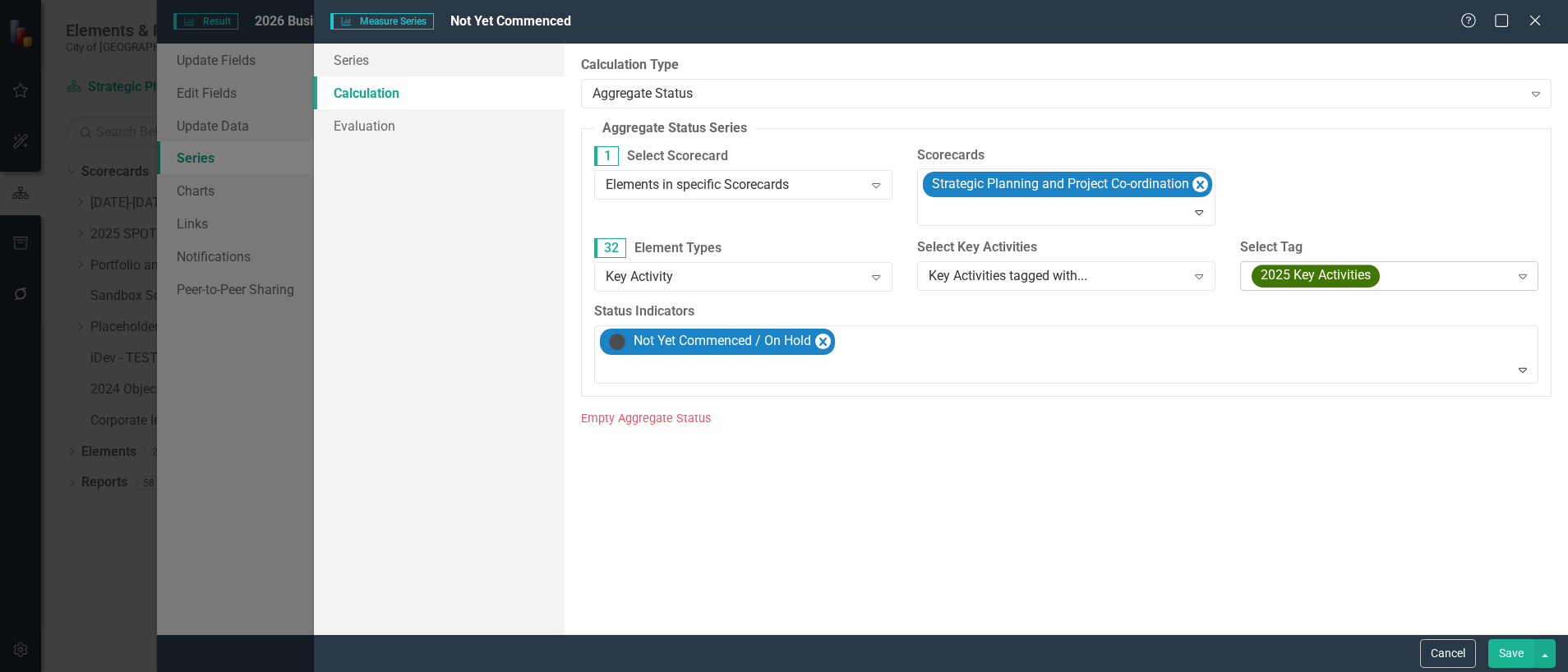
click at [1415, 272] on div "2025 Key Activities" at bounding box center [1380, 275] width 258 height 23
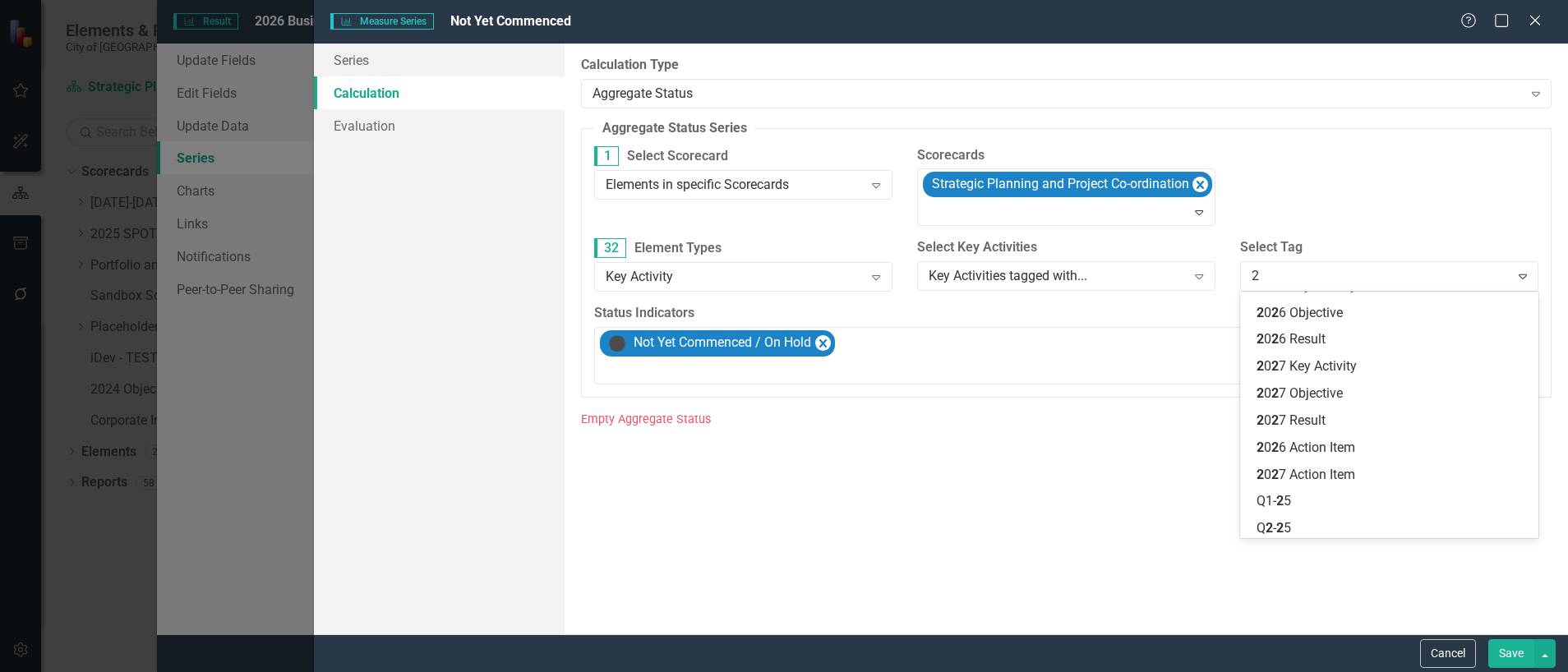
scroll to position [261, 0]
type input "2026"
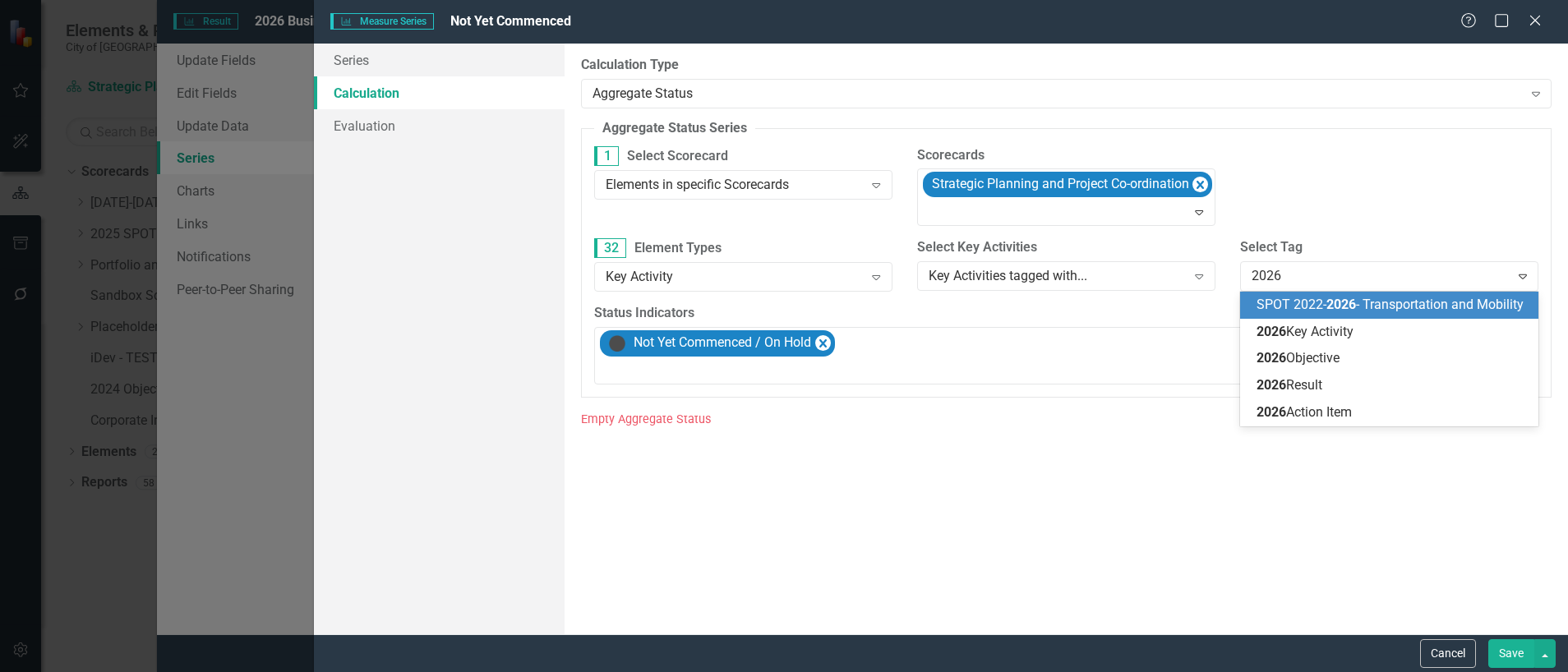
scroll to position [0, 0]
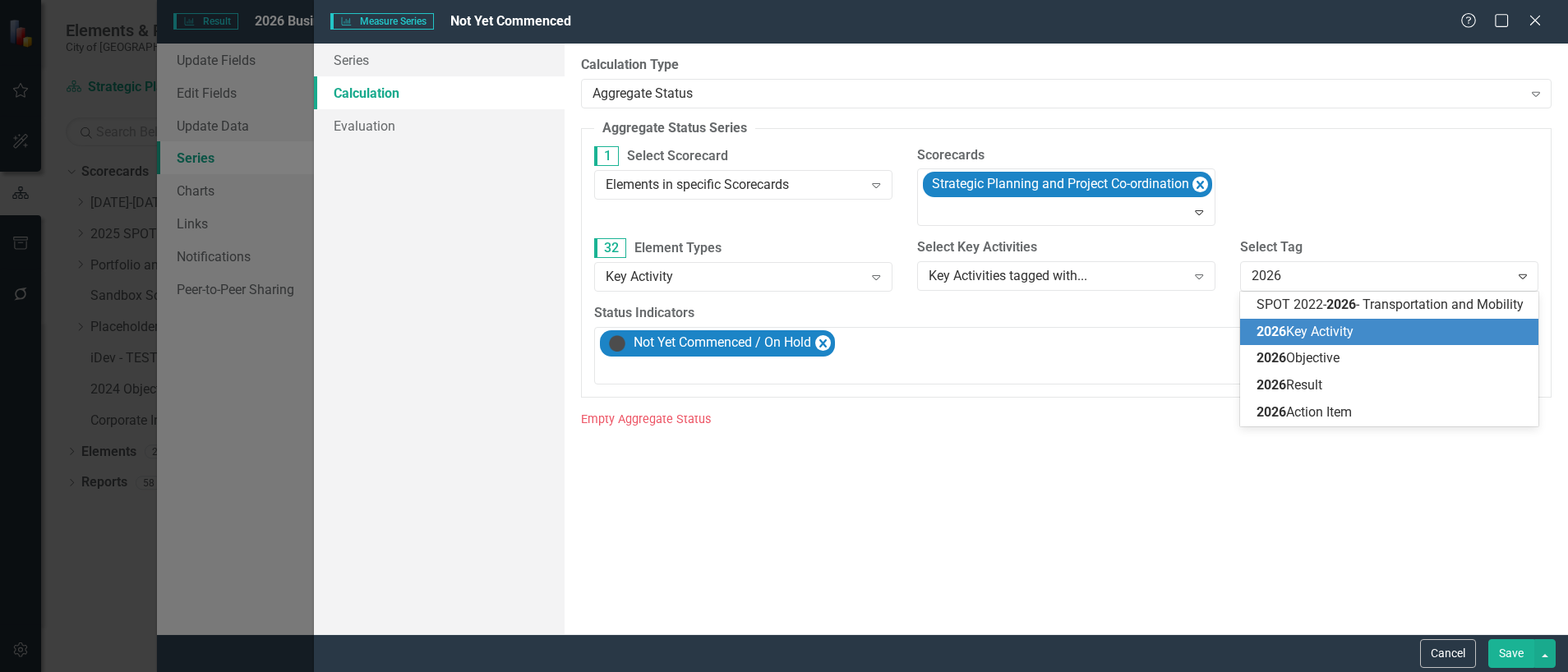
click at [1298, 336] on span "2026 Key Activity" at bounding box center [1304, 331] width 97 height 15
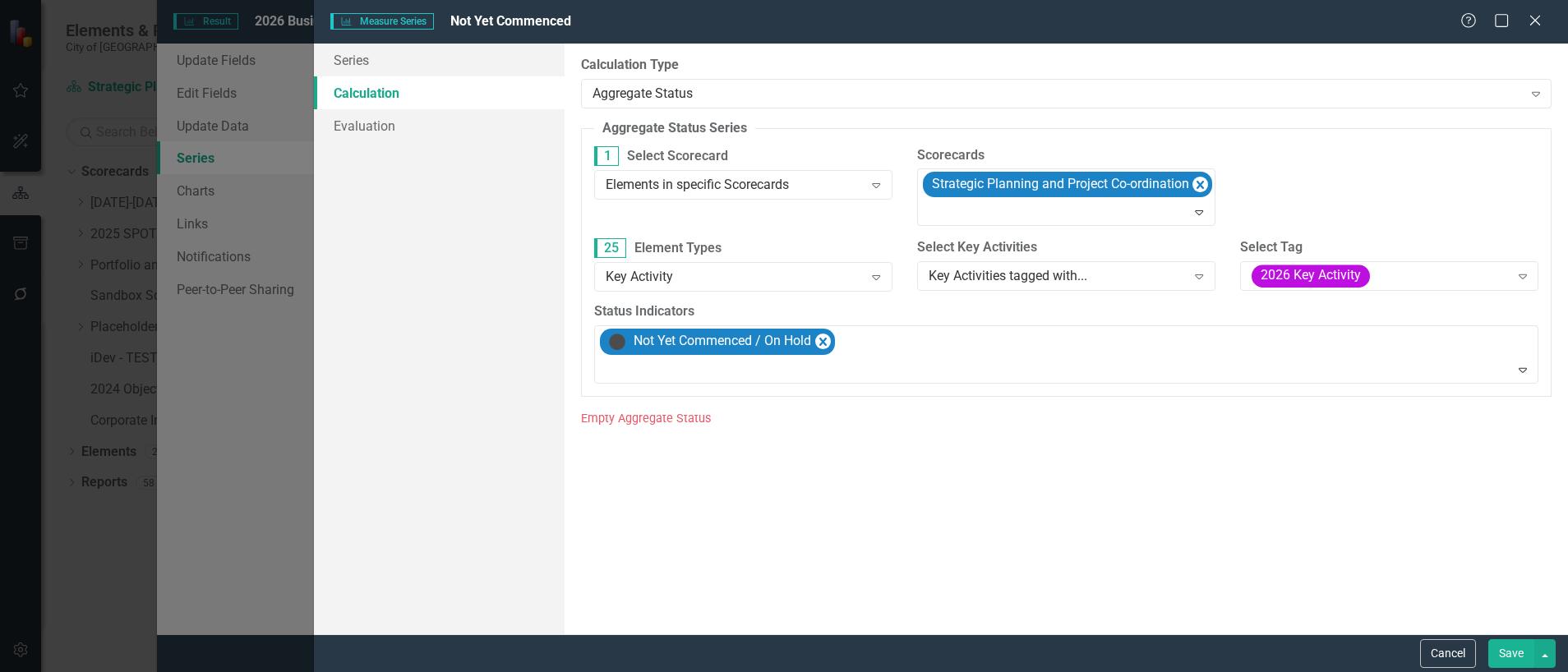
click at [1502, 655] on button "Save" at bounding box center [1511, 653] width 46 height 29
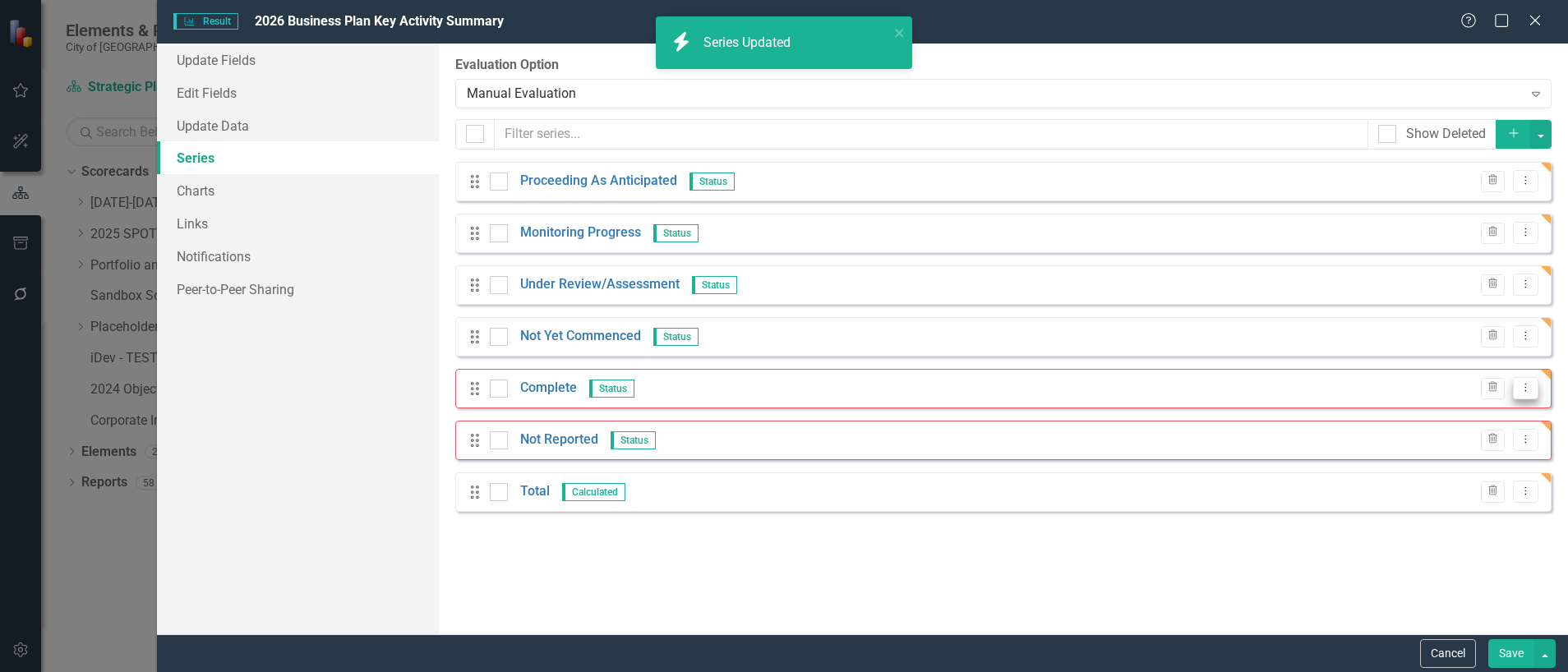
click at [1526, 385] on icon "Dropdown Menu" at bounding box center [1525, 387] width 14 height 11
click at [1419, 421] on link "Edit Edit Measure Series" at bounding box center [1444, 415] width 186 height 31
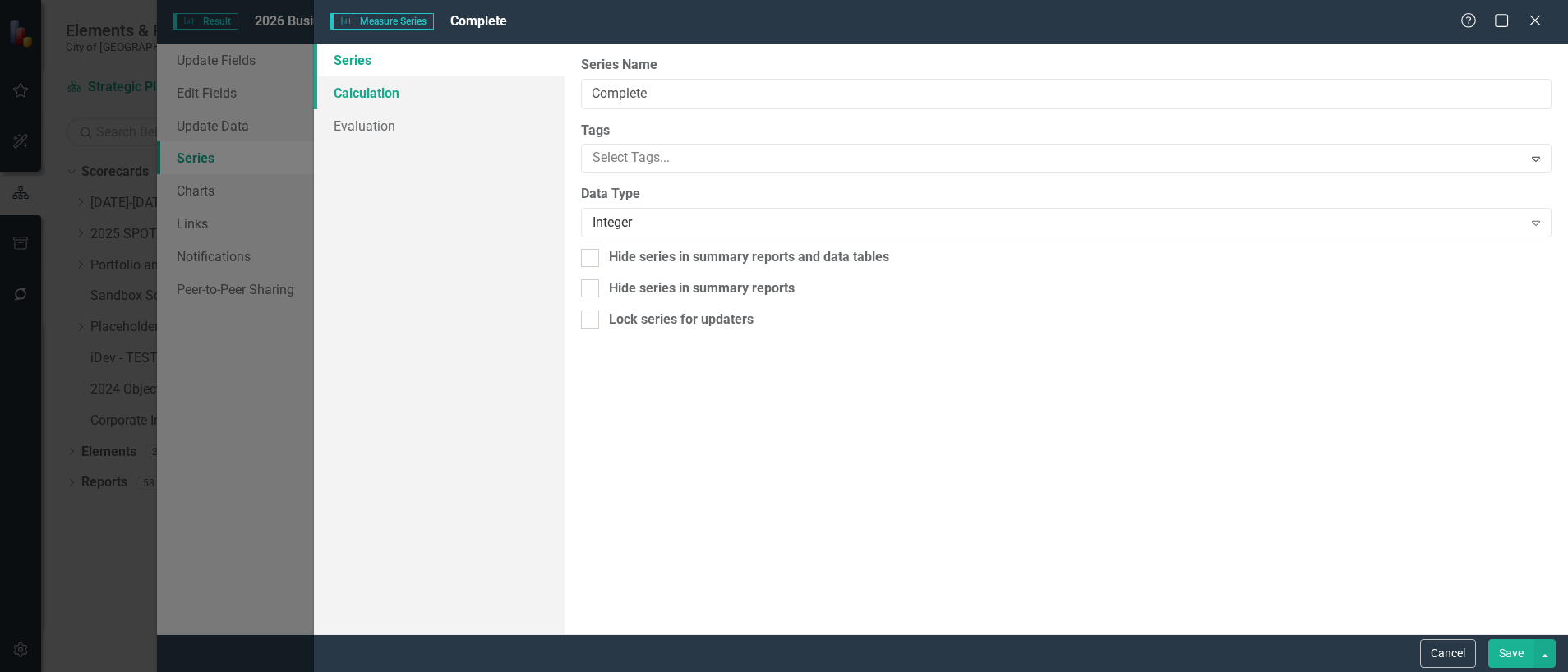
click at [407, 90] on link "Calculation" at bounding box center [439, 92] width 251 height 33
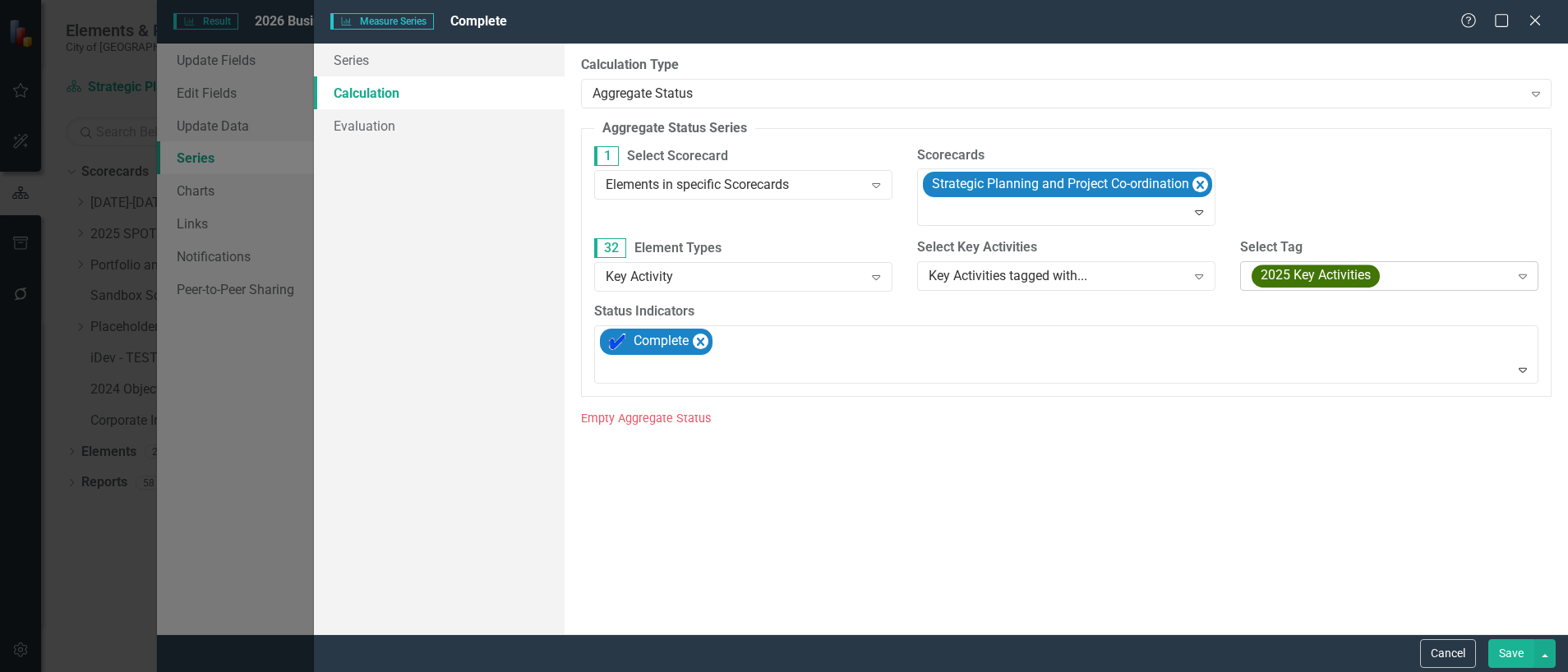
click at [1482, 283] on div "2025 Key Activities" at bounding box center [1380, 275] width 258 height 23
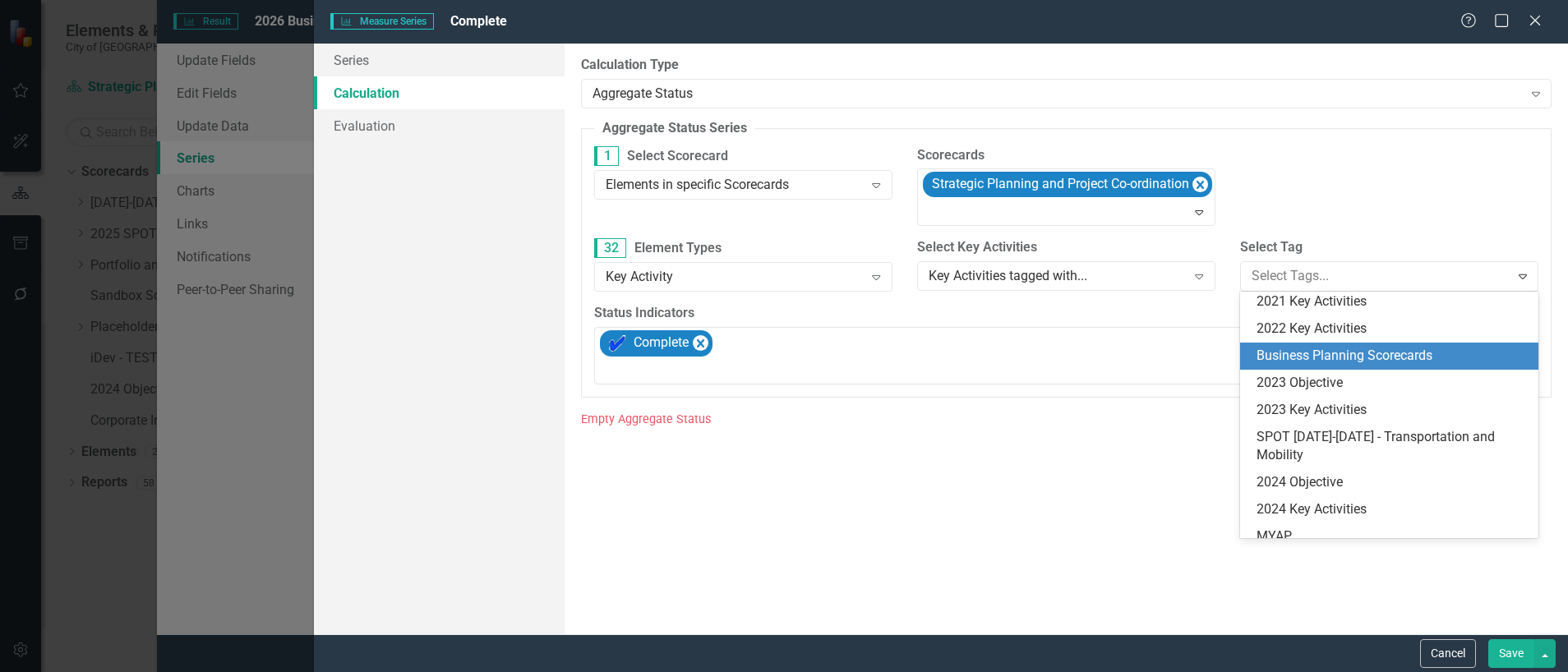
scroll to position [280, 0]
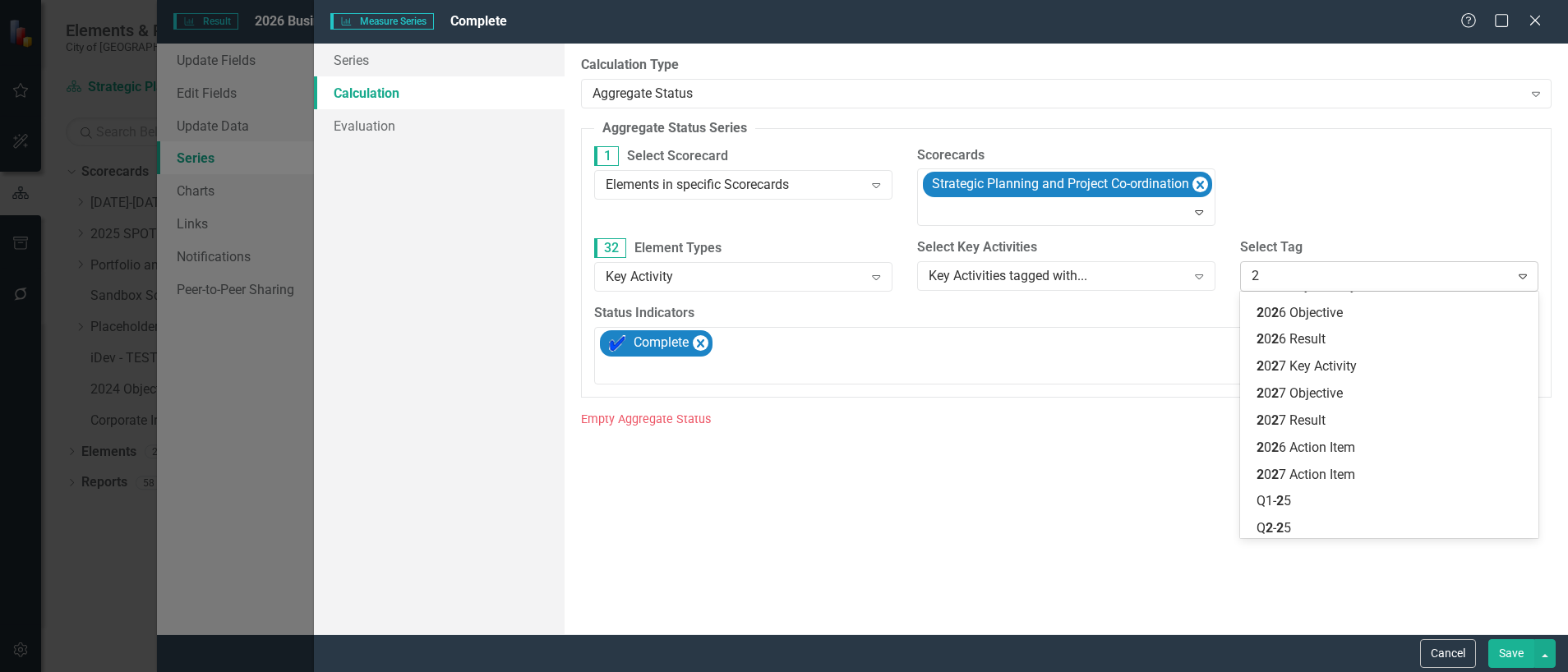
scroll to position [261, 0]
type input "2026"
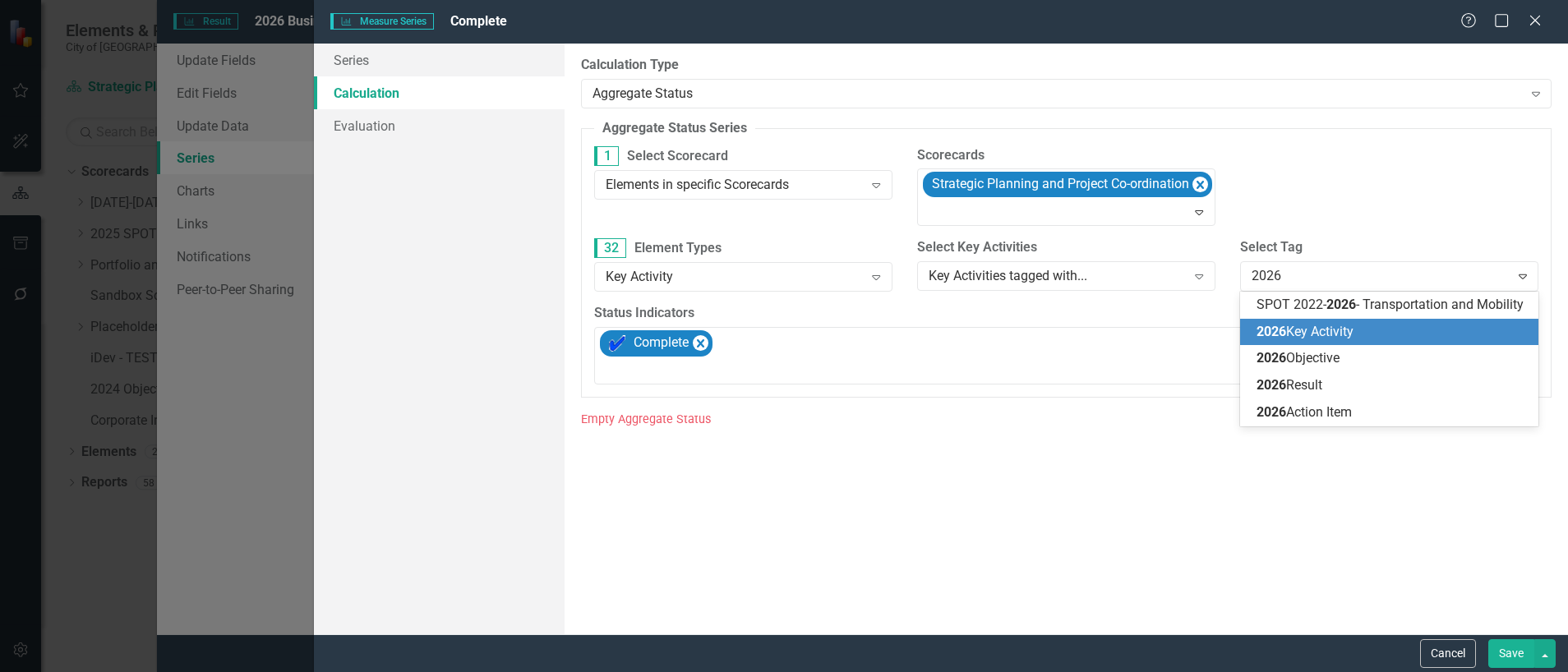
click at [1286, 331] on span "2026" at bounding box center [1271, 331] width 30 height 15
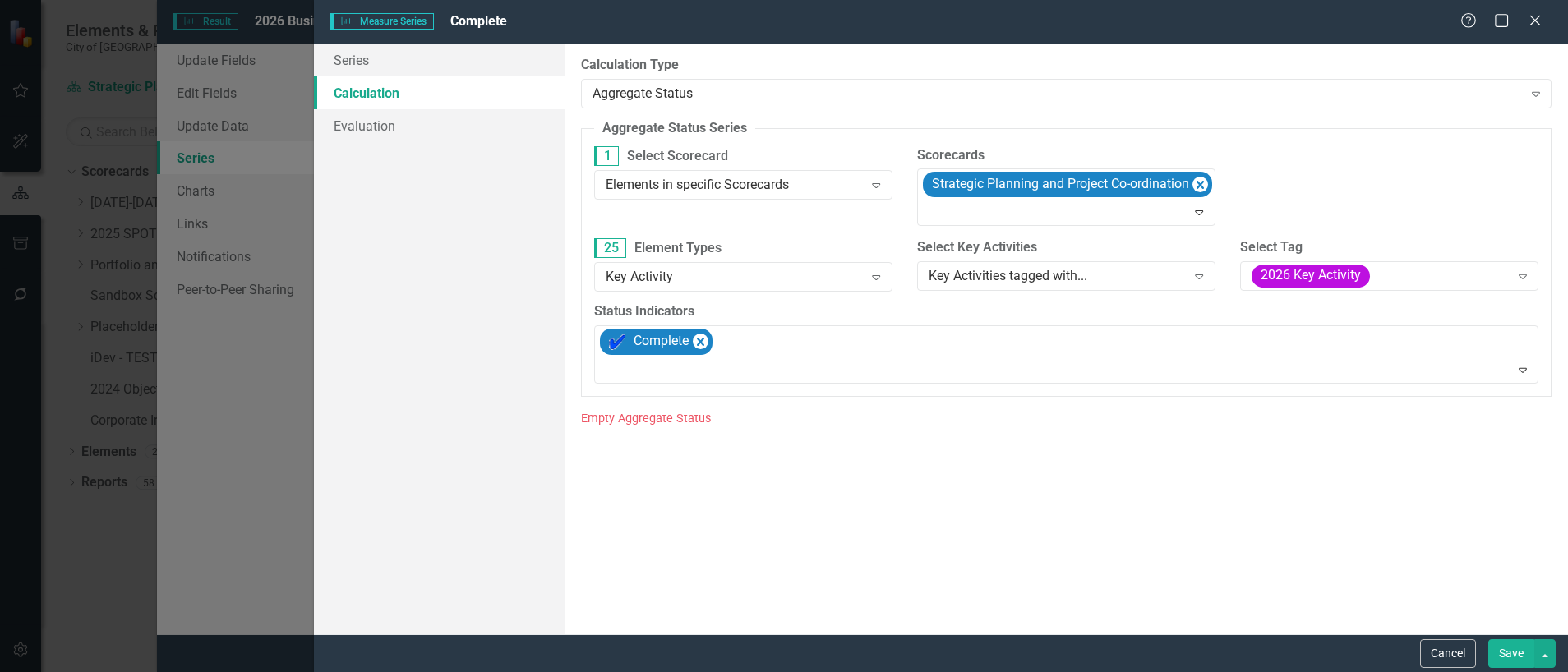
click at [1520, 658] on button "Save" at bounding box center [1511, 653] width 46 height 29
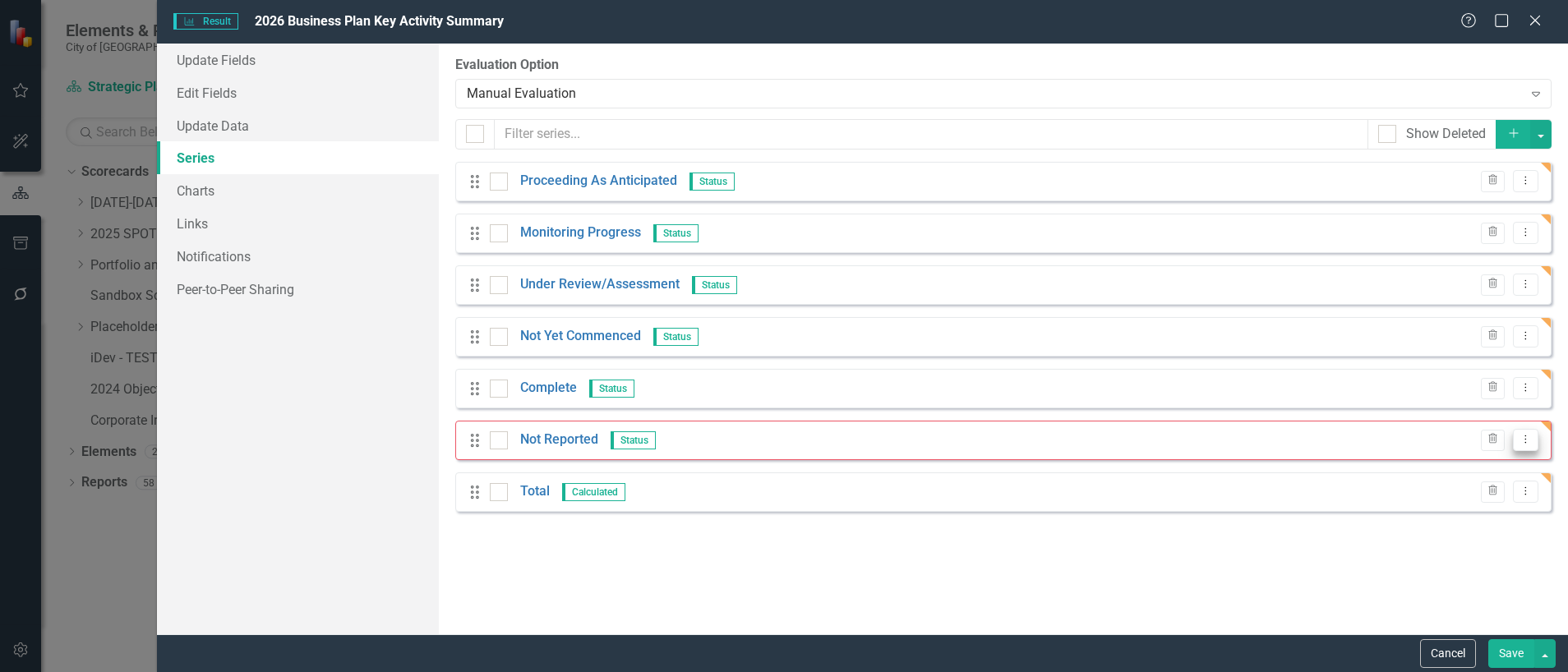
click at [1524, 442] on icon "Dropdown Menu" at bounding box center [1525, 439] width 14 height 11
click at [1409, 470] on link "Edit Edit Measure Series" at bounding box center [1444, 467] width 186 height 31
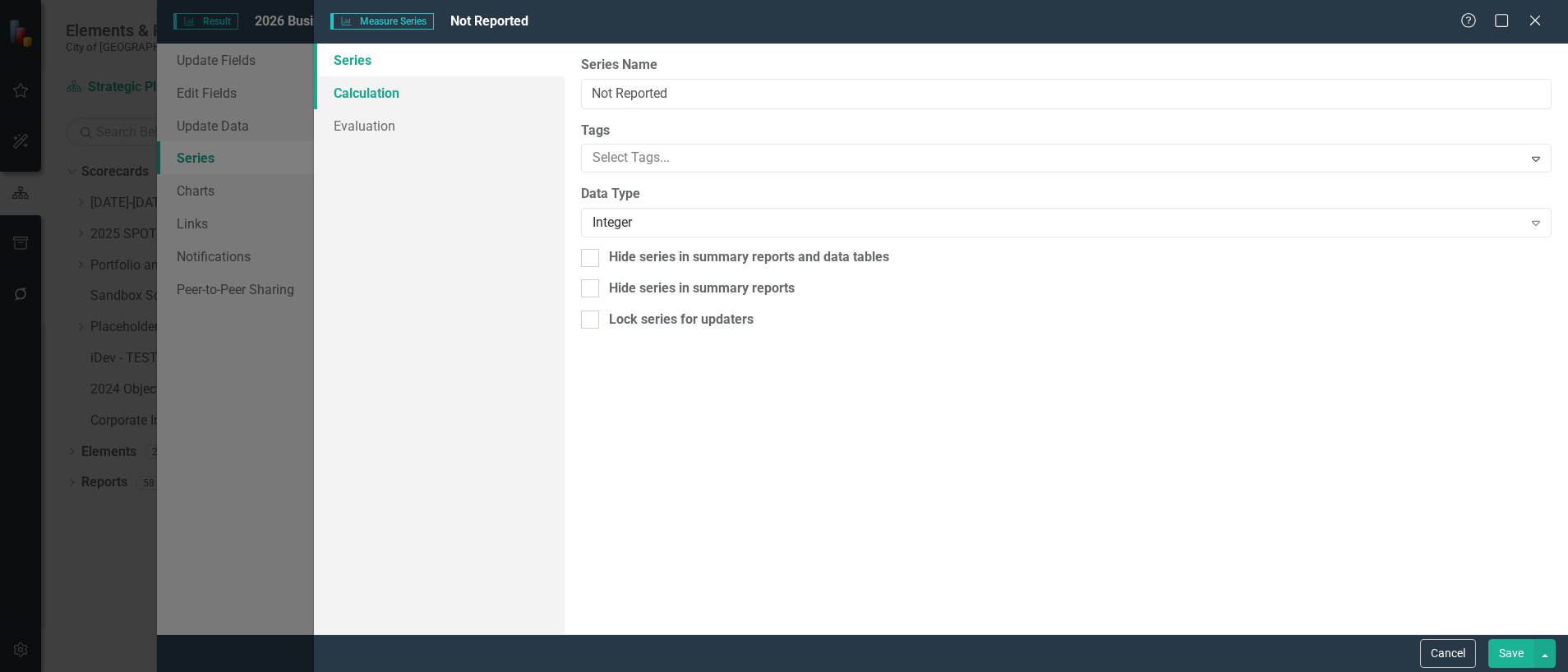
click at [374, 95] on link "Calculation" at bounding box center [439, 92] width 251 height 33
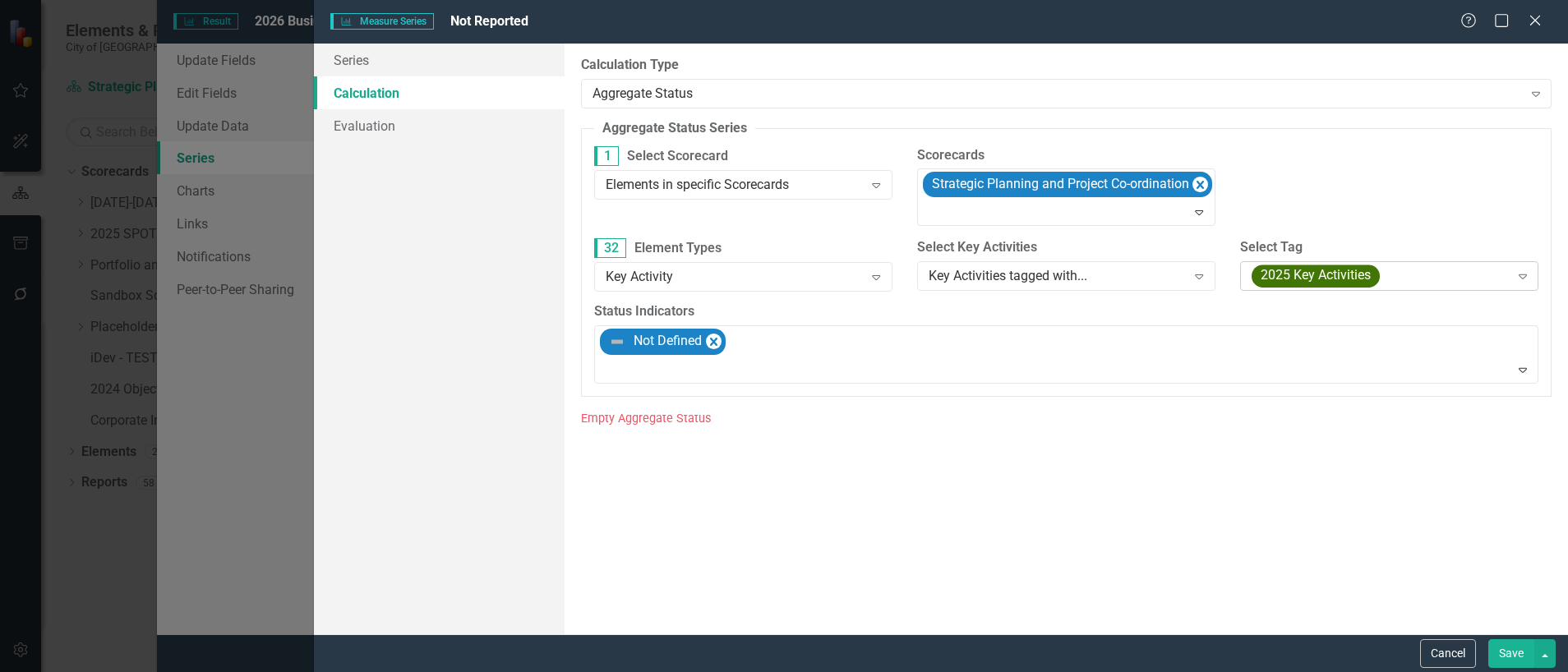
click at [1353, 265] on span "2025 Key Activities" at bounding box center [1315, 275] width 128 height 23
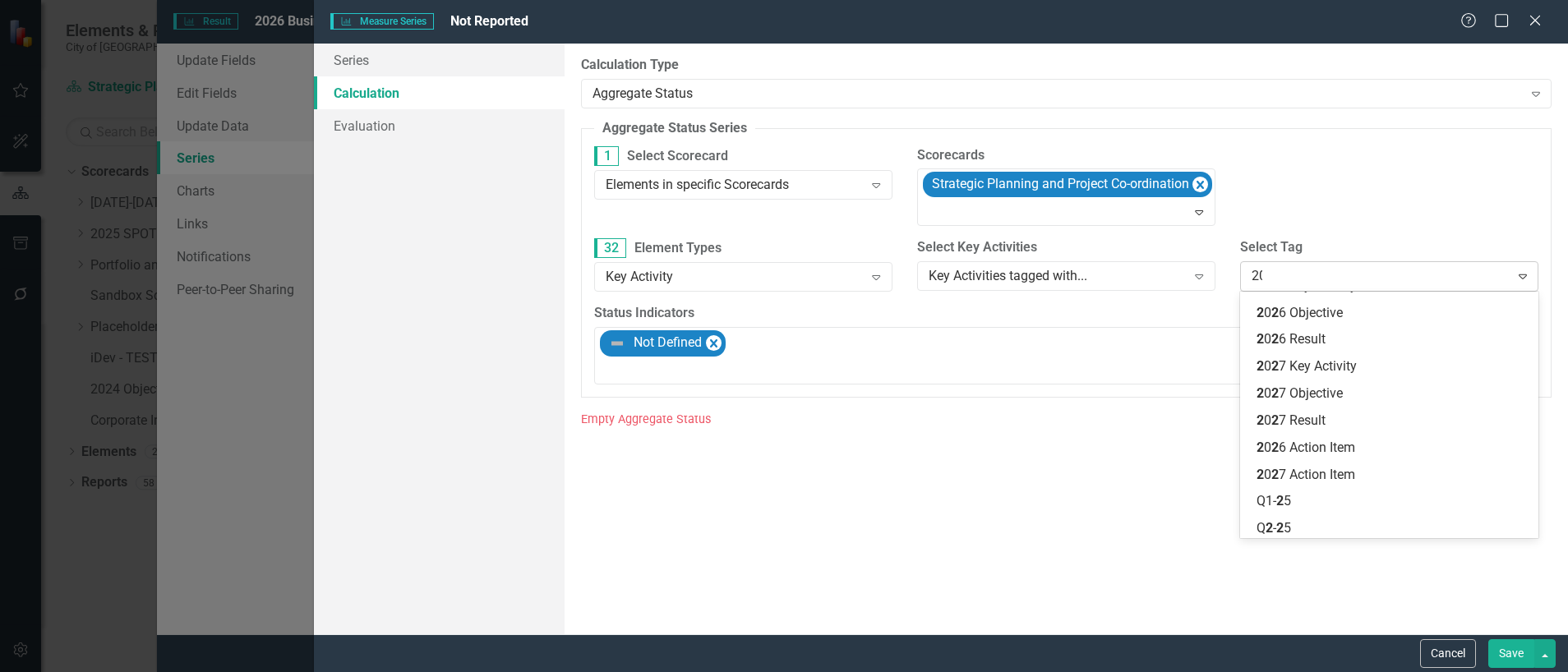
scroll to position [261, 0]
type input "2026"
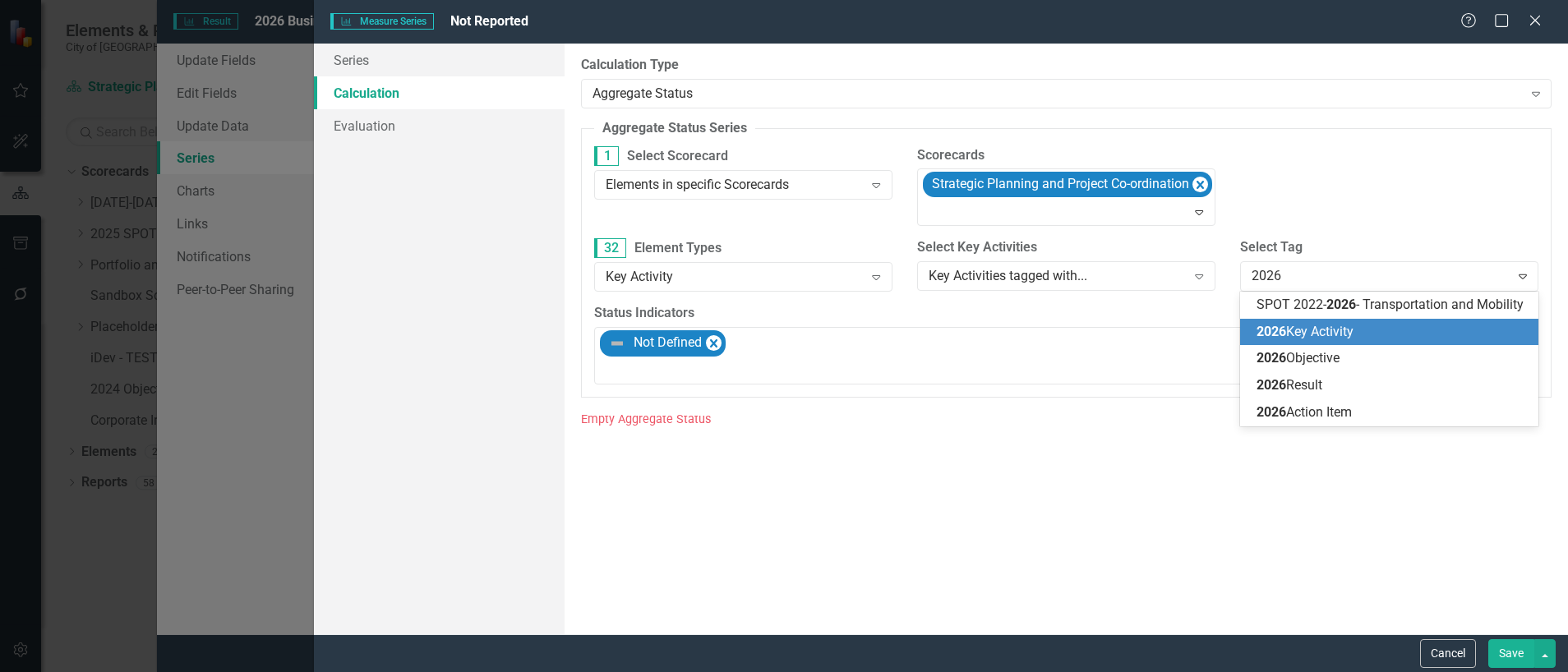
click at [1302, 324] on span "2026 Key Activity" at bounding box center [1304, 331] width 97 height 15
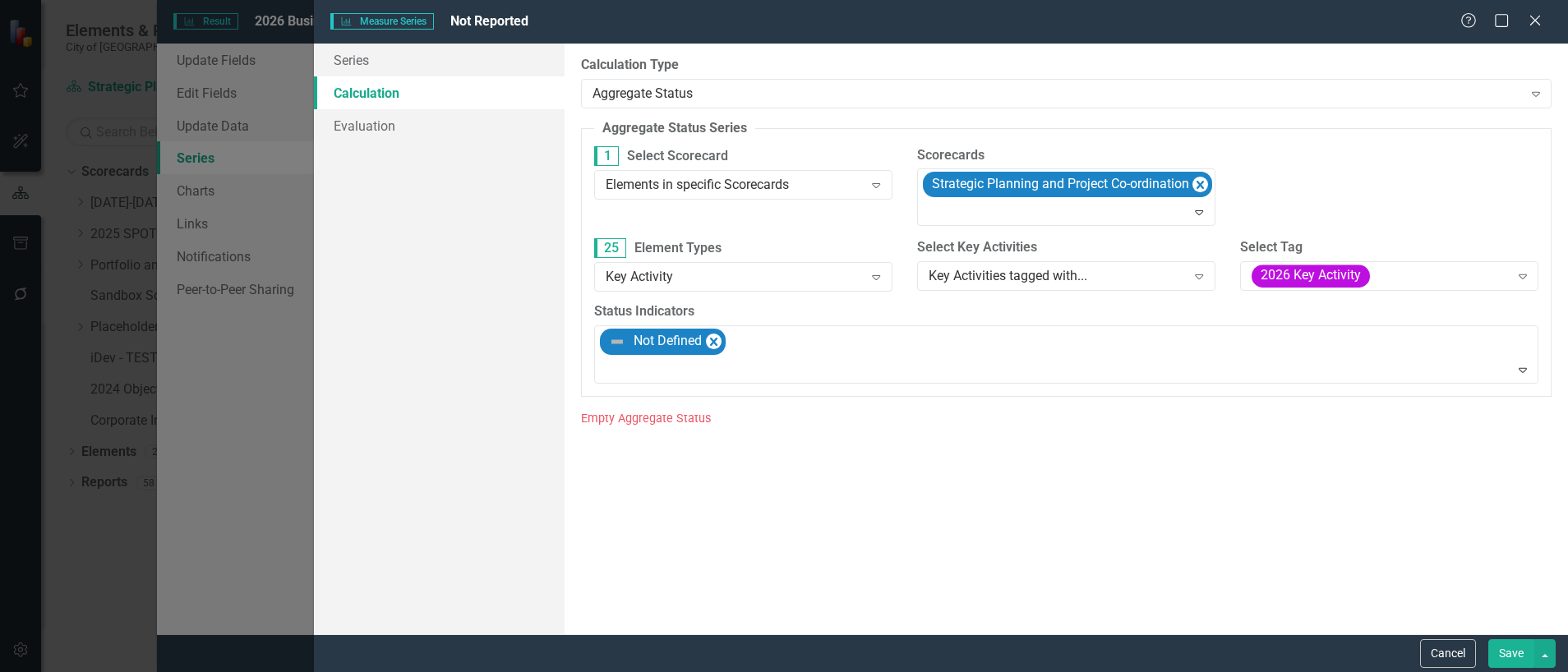
click at [1501, 658] on button "Save" at bounding box center [1511, 653] width 46 height 29
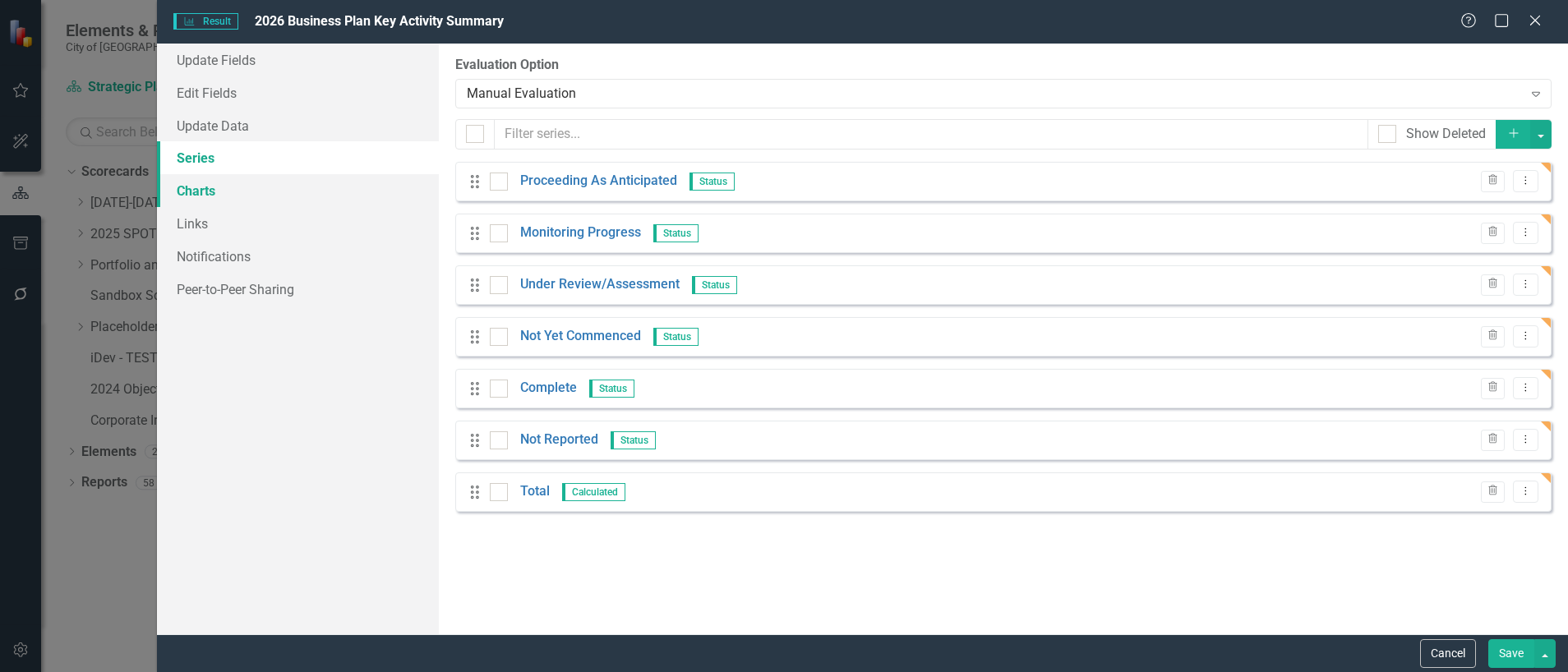
click at [186, 189] on link "Charts" at bounding box center [297, 191] width 281 height 33
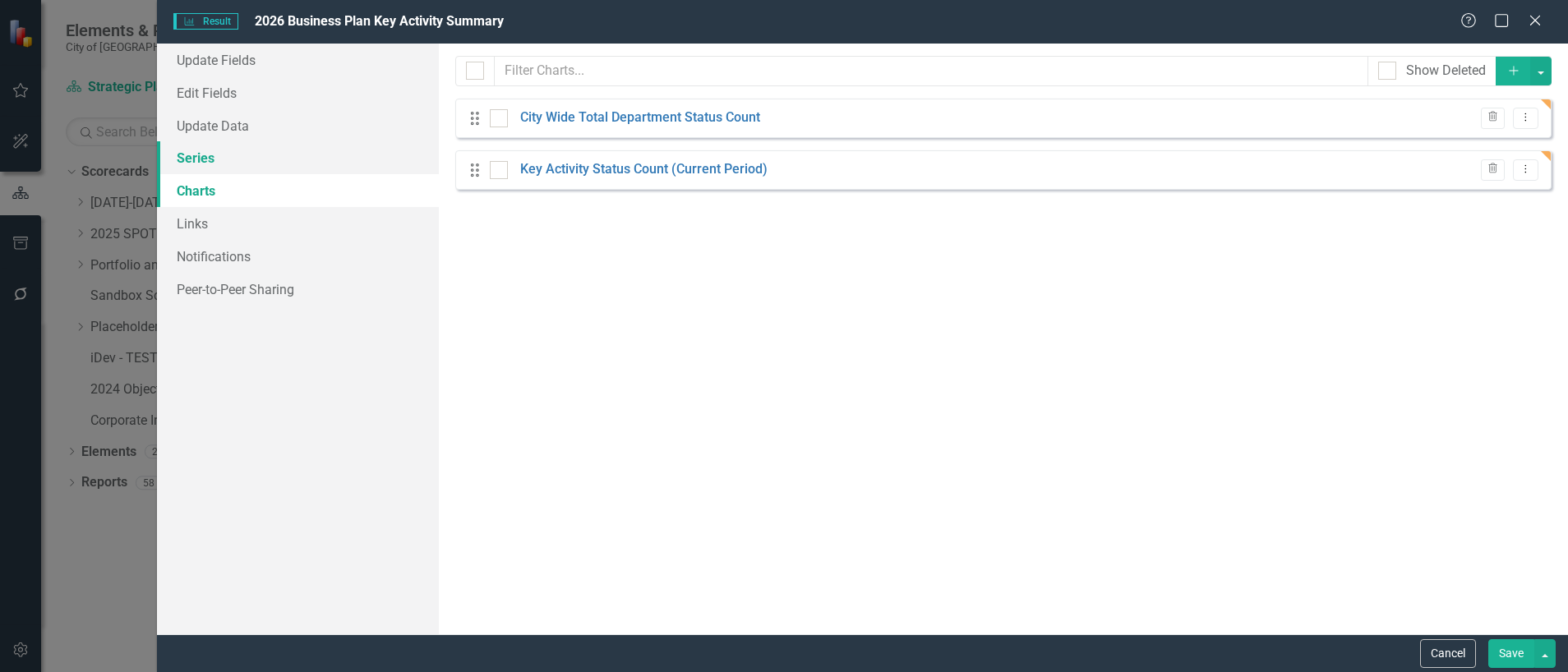
click at [204, 152] on link "Series" at bounding box center [297, 158] width 281 height 33
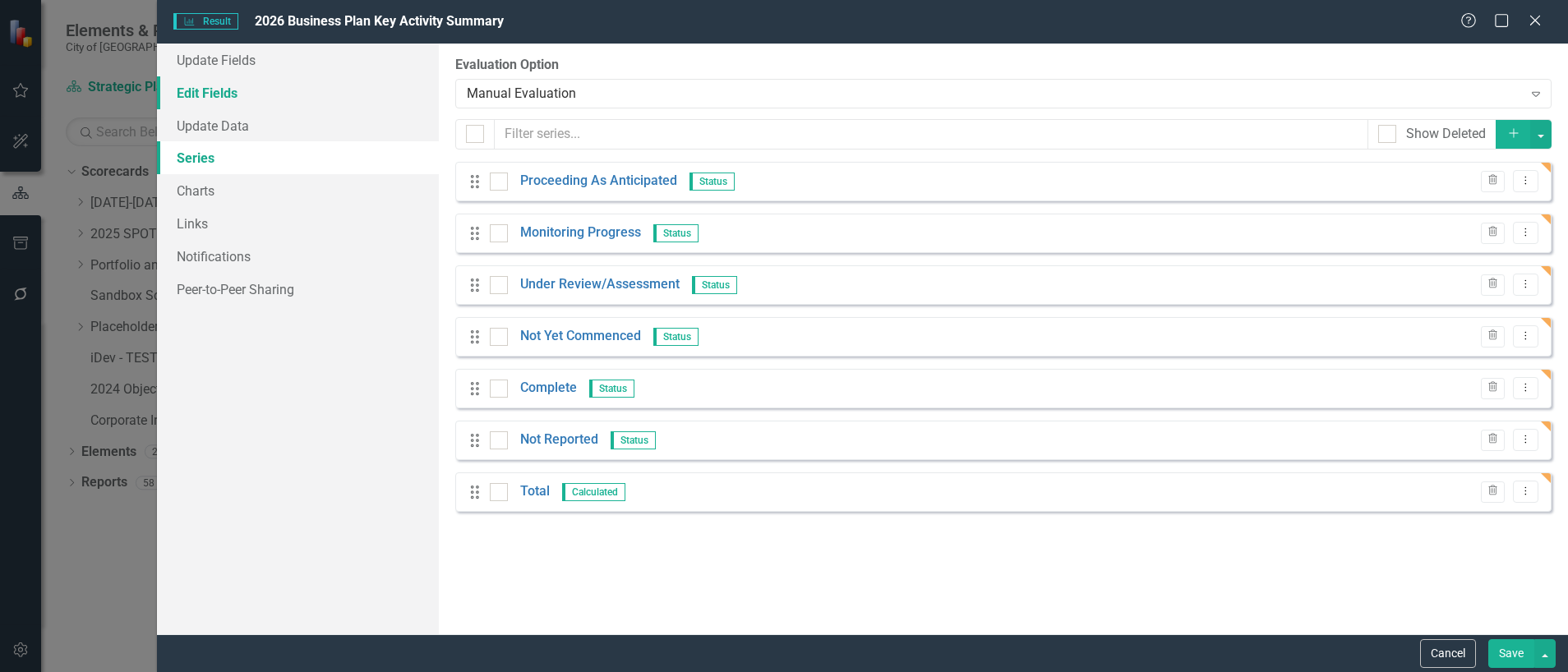
click at [211, 89] on link "Edit Fields" at bounding box center [297, 92] width 281 height 33
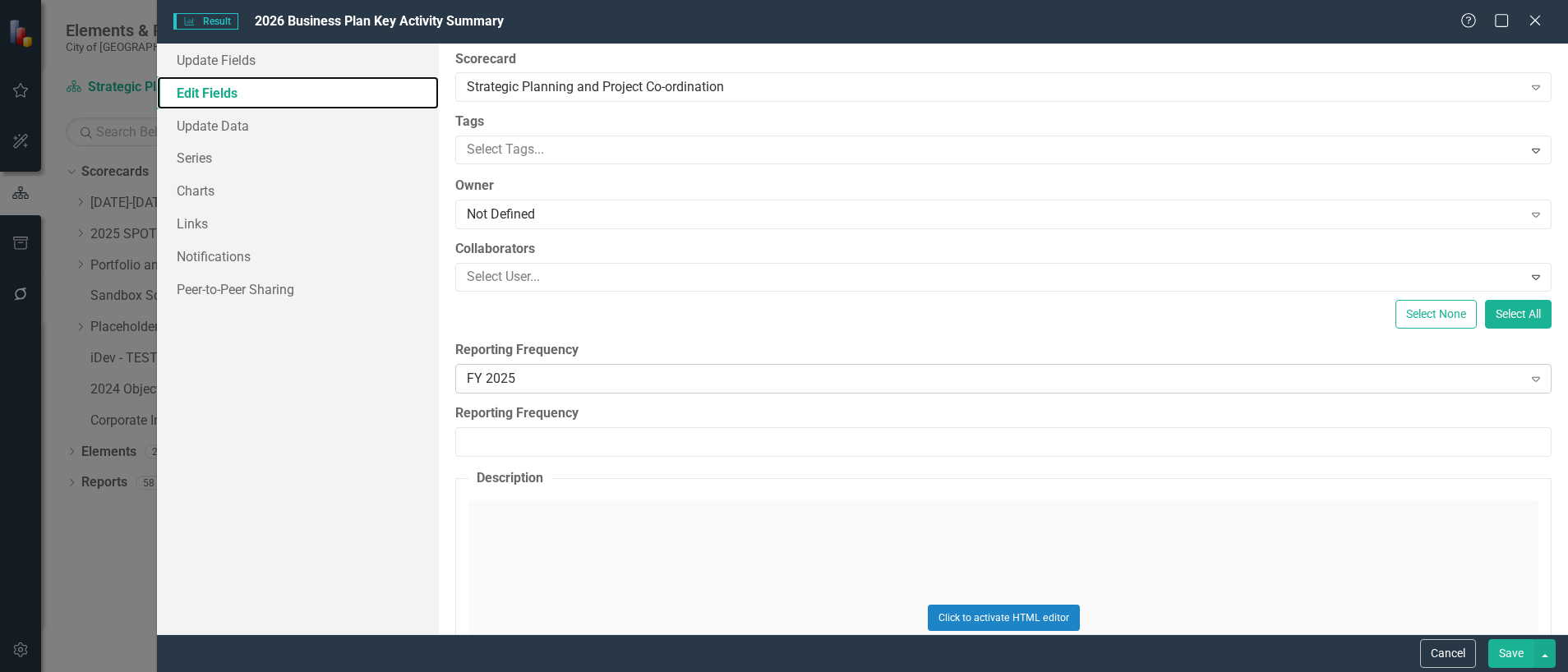
scroll to position [123, 0]
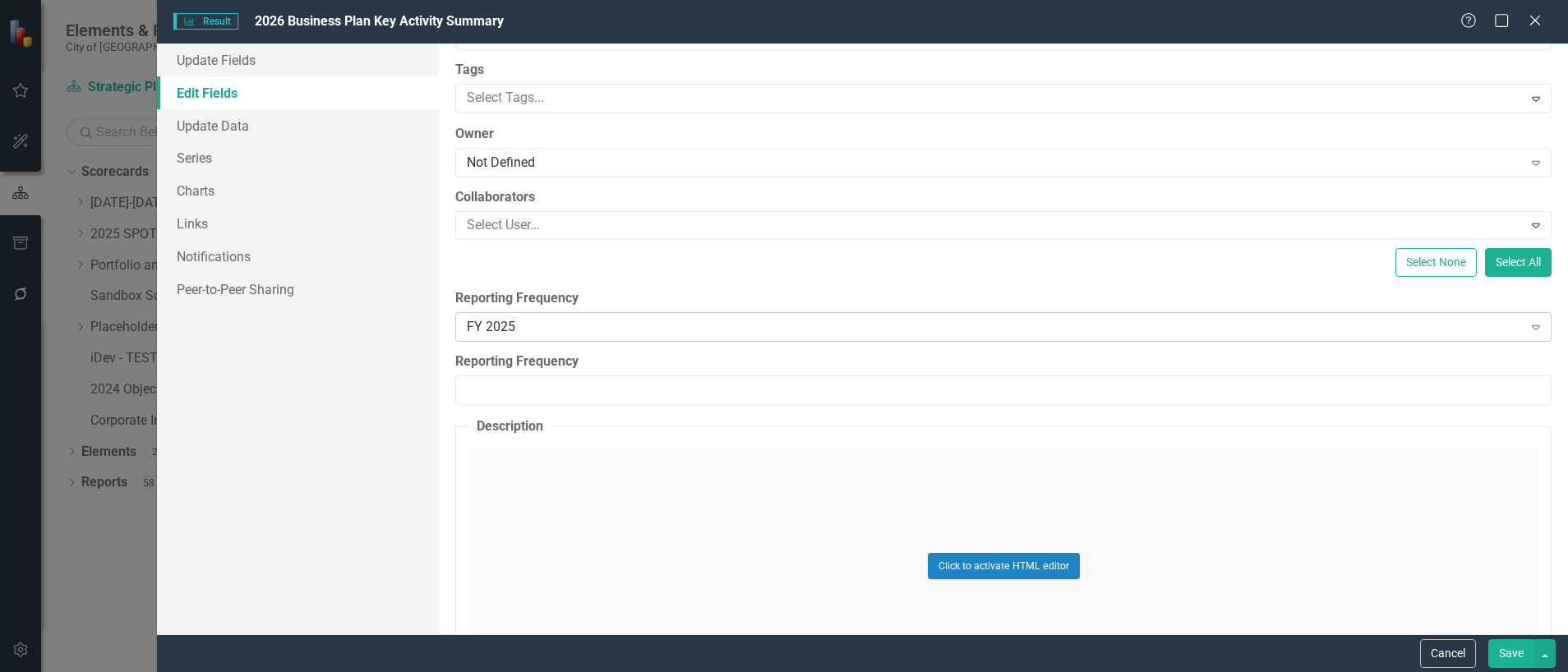
click at [1527, 330] on icon "Expand" at bounding box center [1535, 327] width 16 height 14
click at [1521, 654] on button "Save" at bounding box center [1511, 653] width 46 height 29
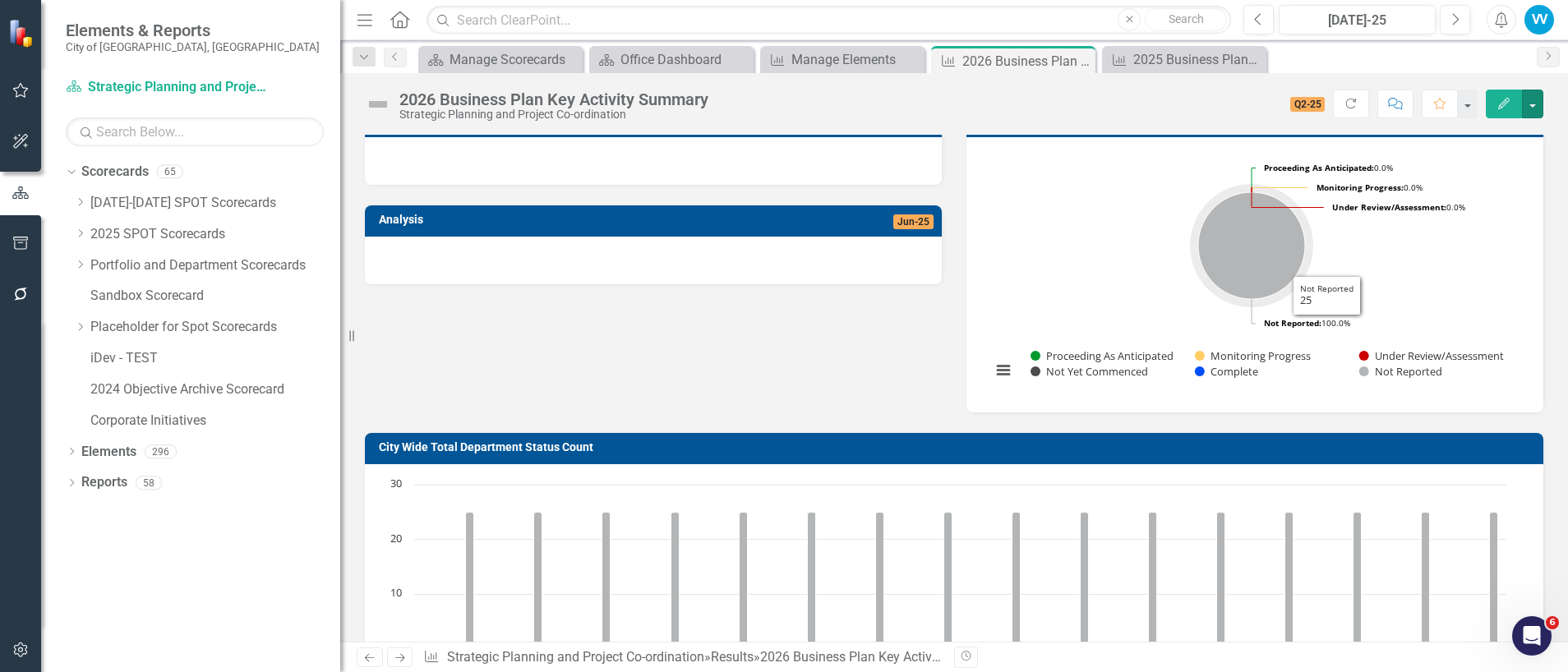
scroll to position [0, 0]
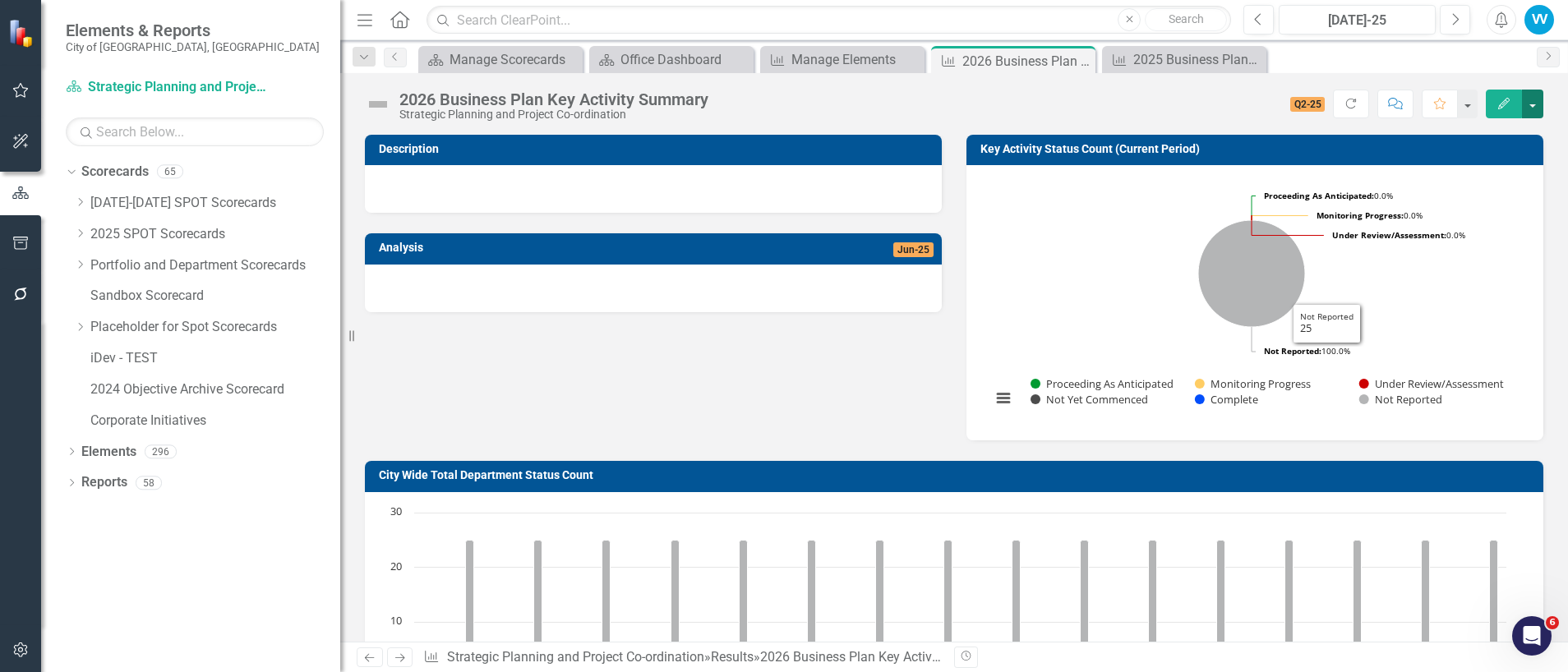
click at [1532, 103] on button "button" at bounding box center [1532, 104] width 21 height 29
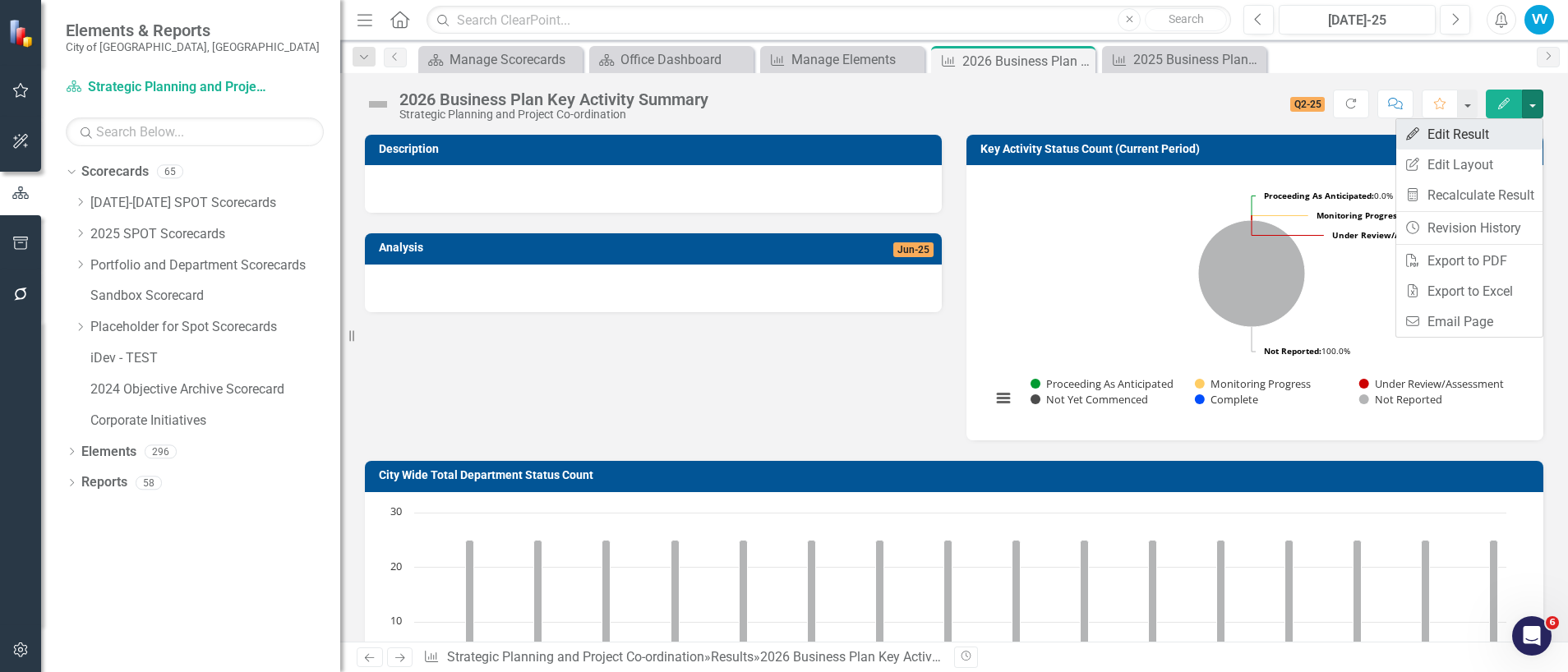
click at [1421, 129] on link "Edit Edit Result" at bounding box center [1469, 135] width 147 height 31
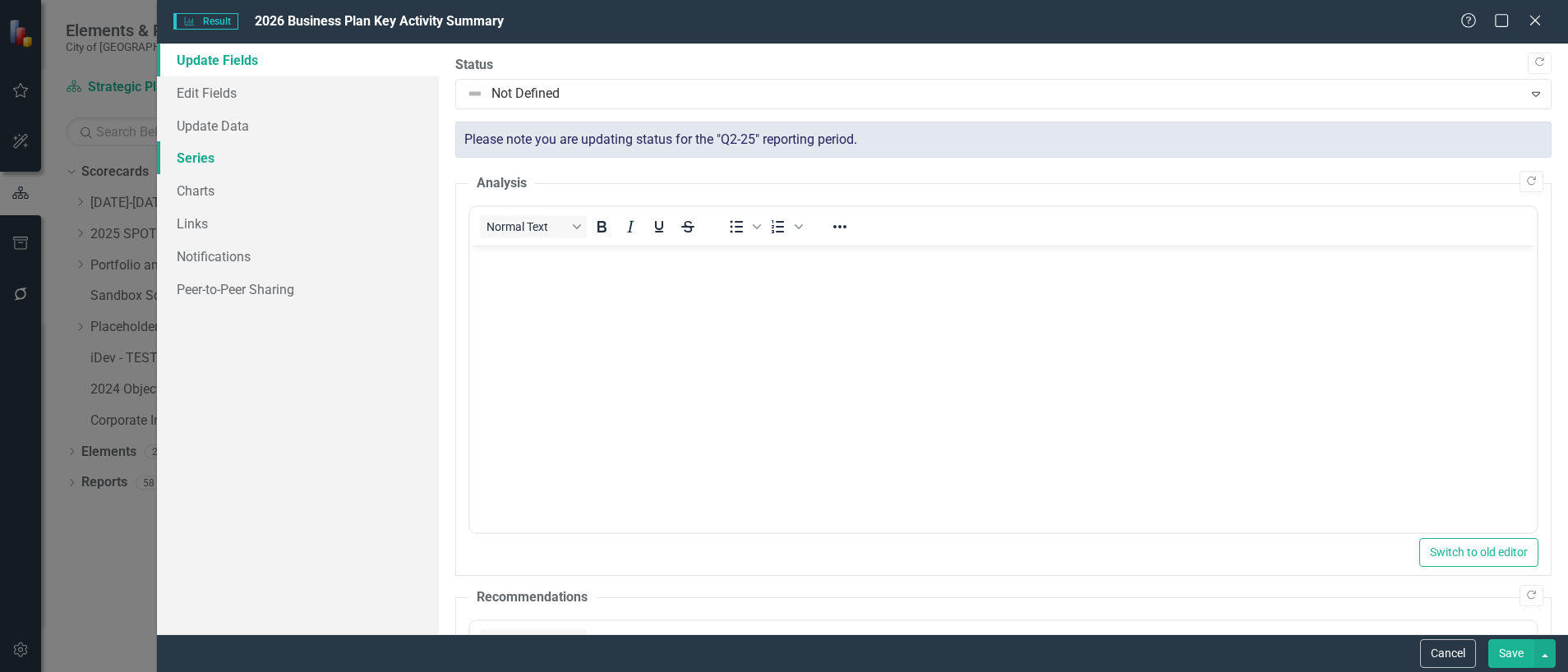
click at [203, 158] on link "Series" at bounding box center [297, 158] width 281 height 33
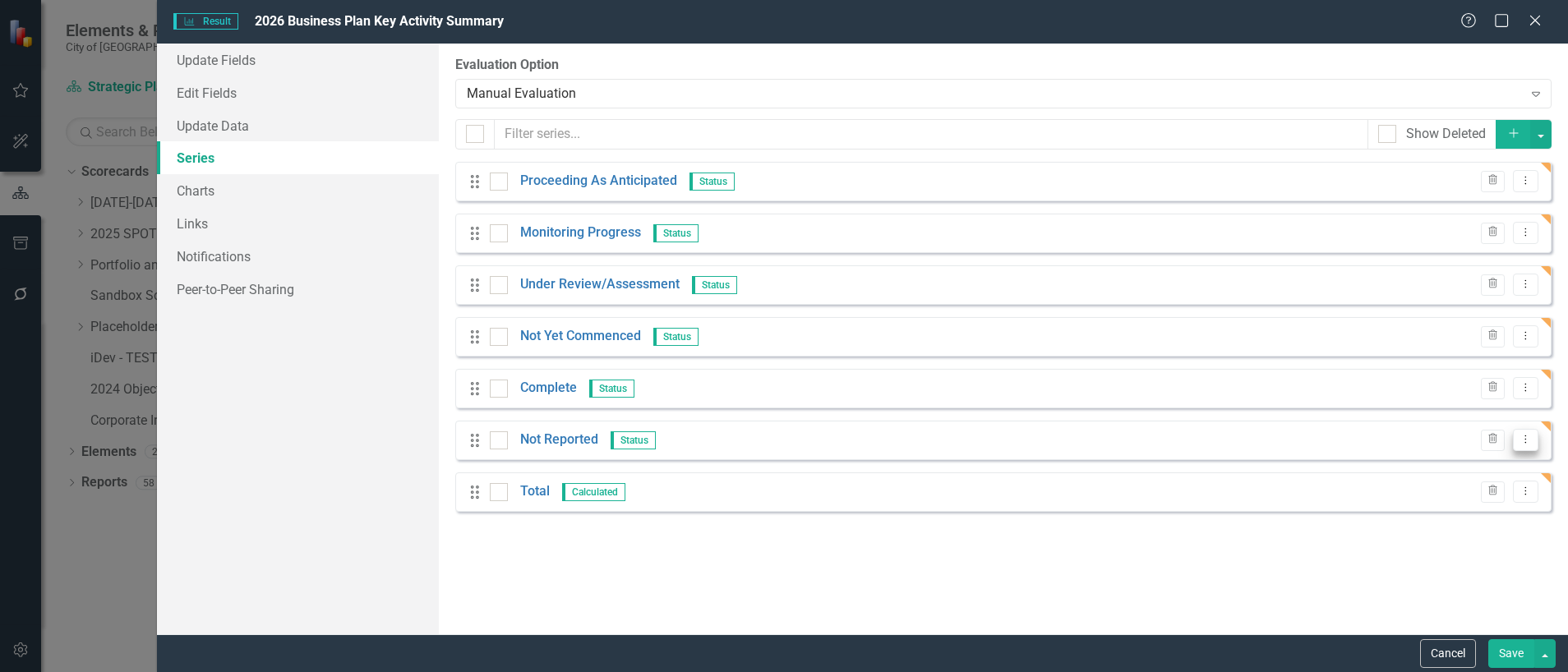
click at [1525, 442] on icon "Dropdown Menu" at bounding box center [1525, 439] width 14 height 11
click at [1431, 466] on link "Edit Edit Measure Series" at bounding box center [1444, 467] width 186 height 31
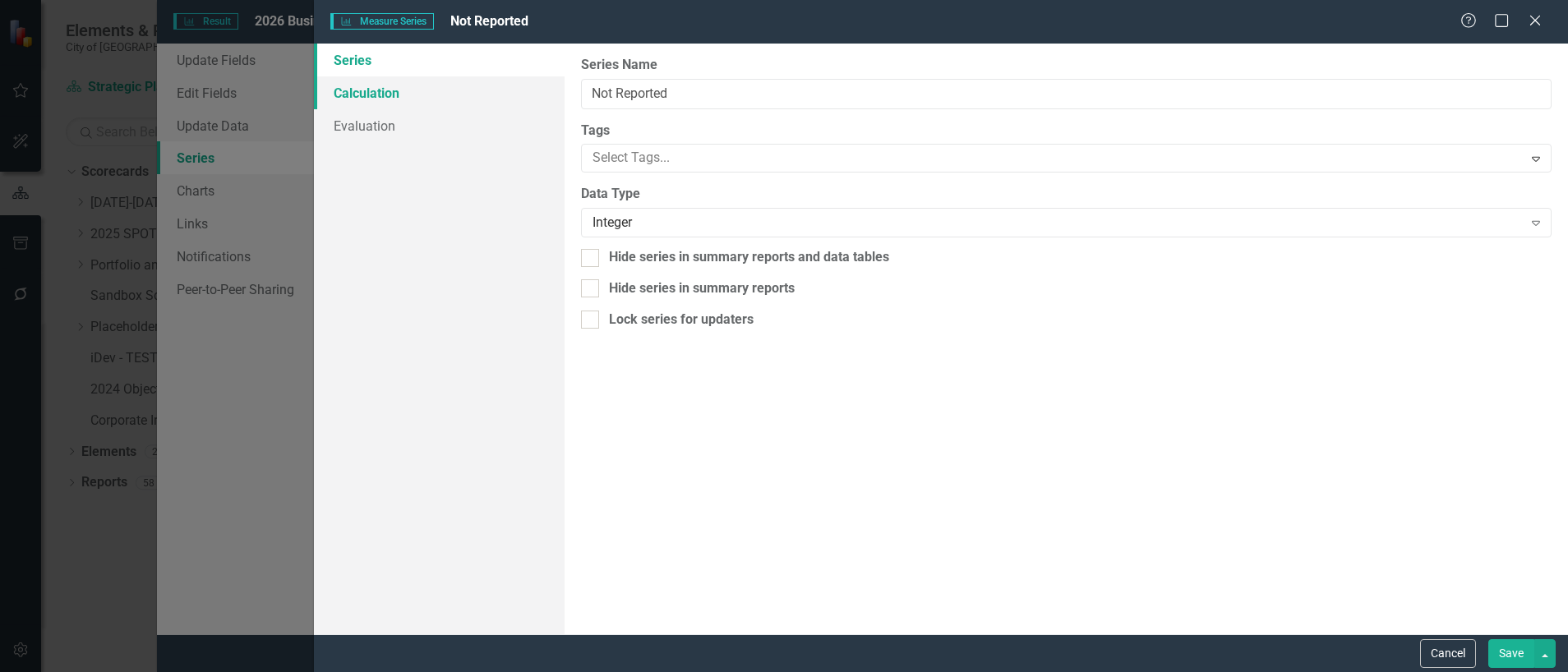
click at [370, 96] on link "Calculation" at bounding box center [439, 92] width 251 height 33
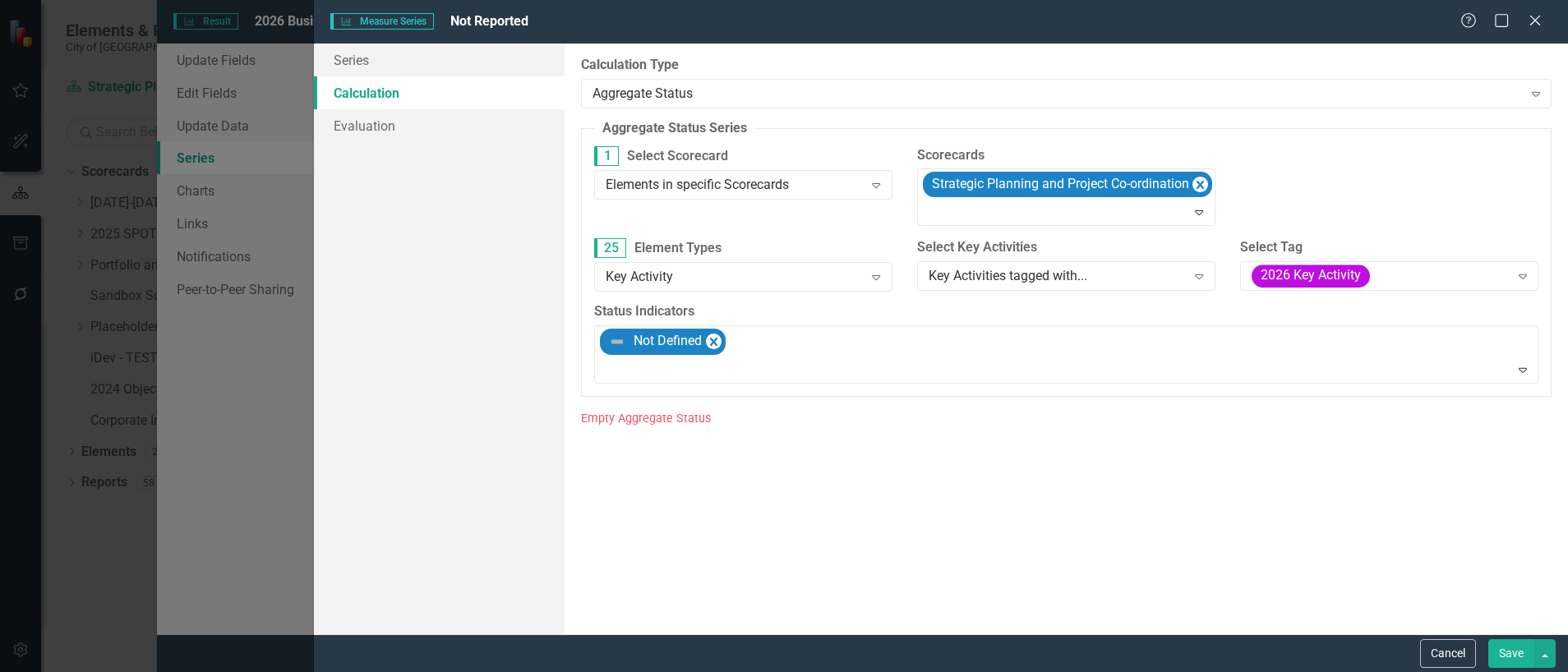
click at [1504, 651] on button "Save" at bounding box center [1511, 653] width 46 height 29
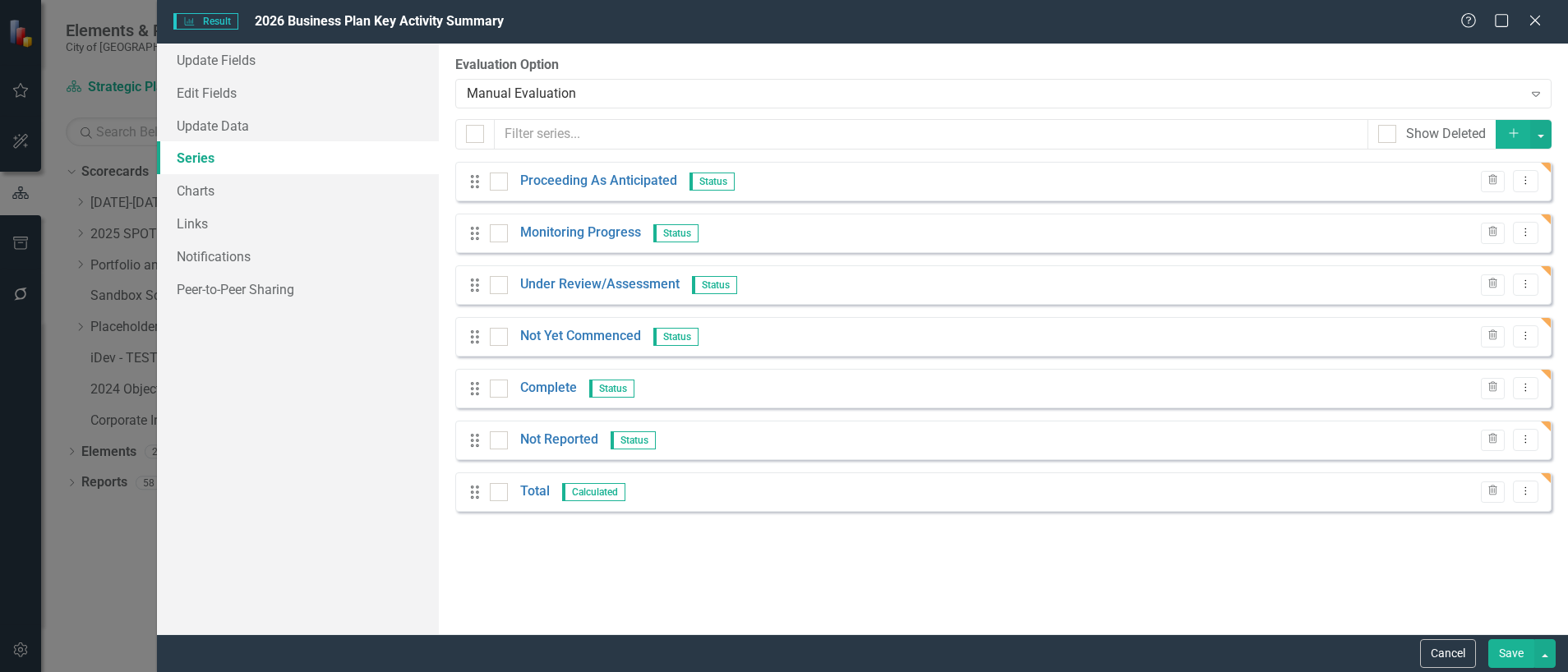
click at [1512, 652] on button "Save" at bounding box center [1511, 653] width 46 height 29
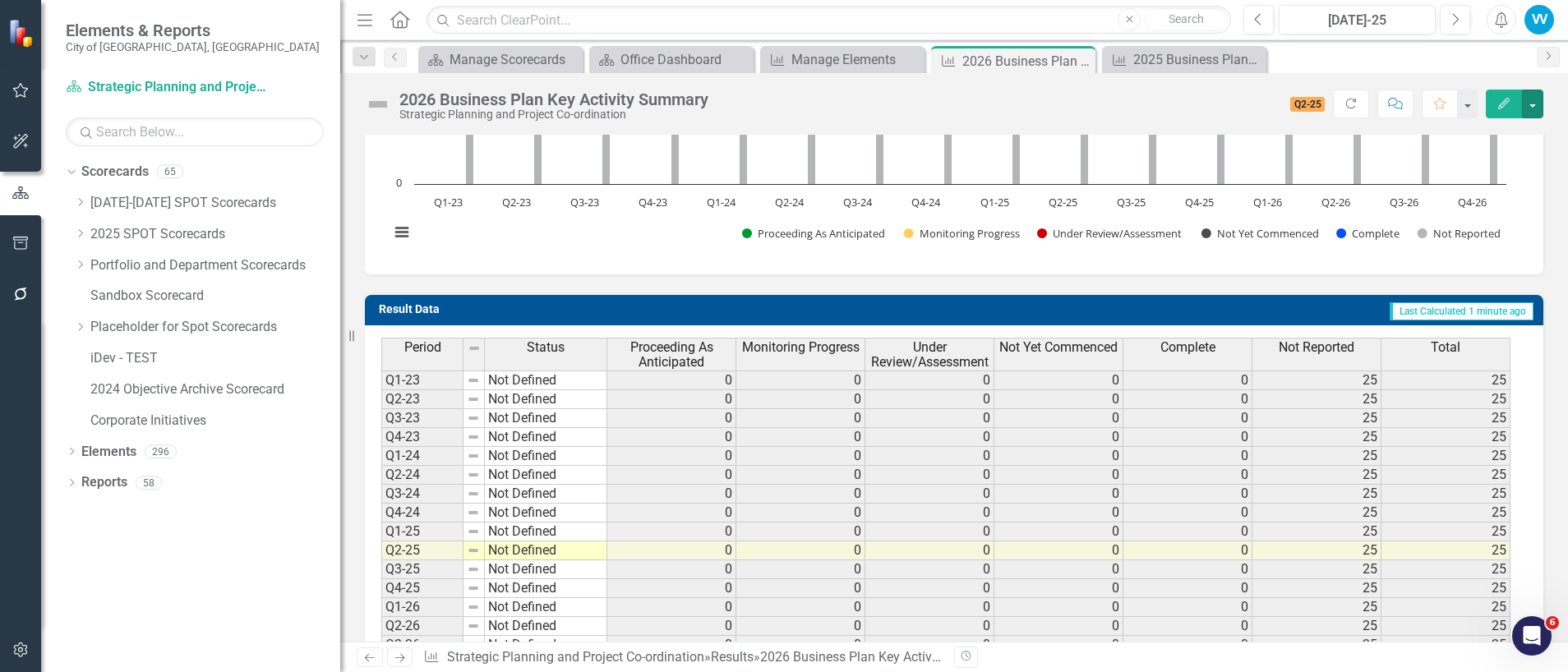
scroll to position [565, 0]
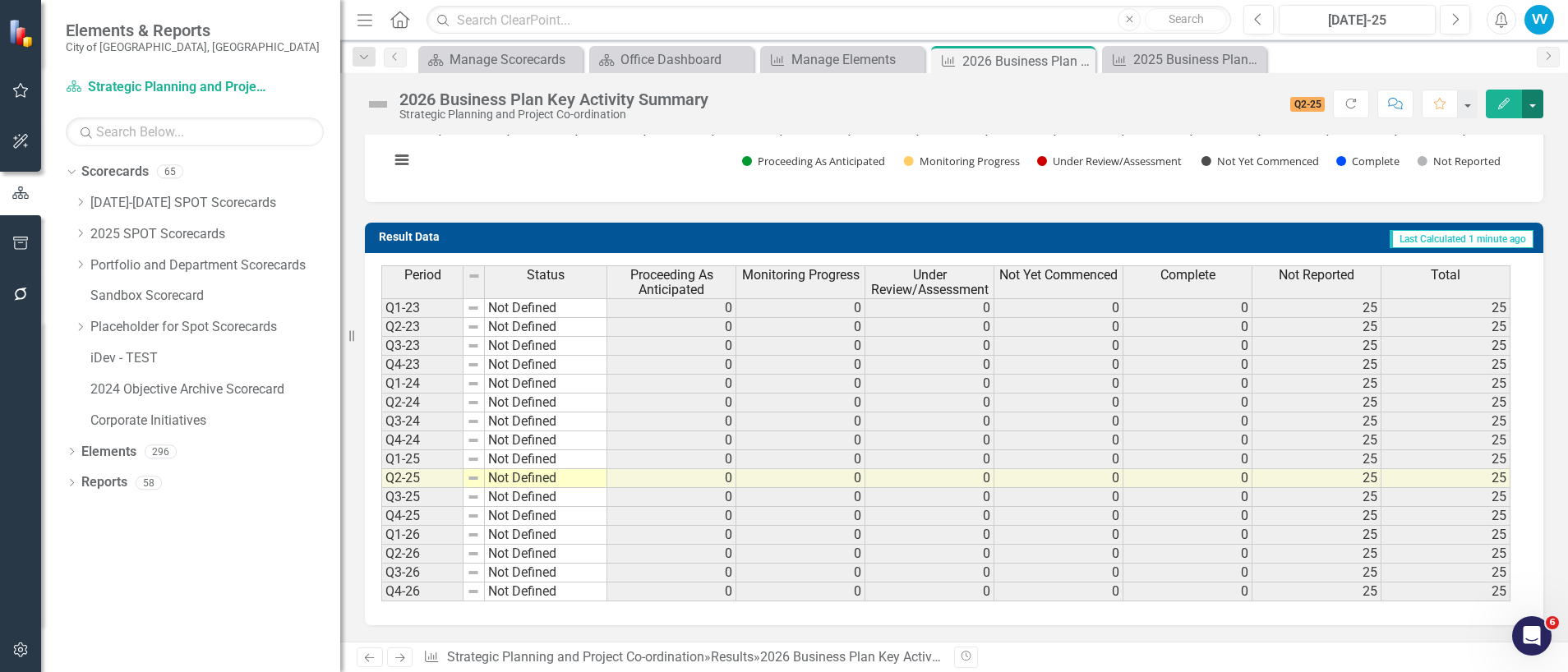
click at [1541, 101] on button "button" at bounding box center [1532, 104] width 21 height 29
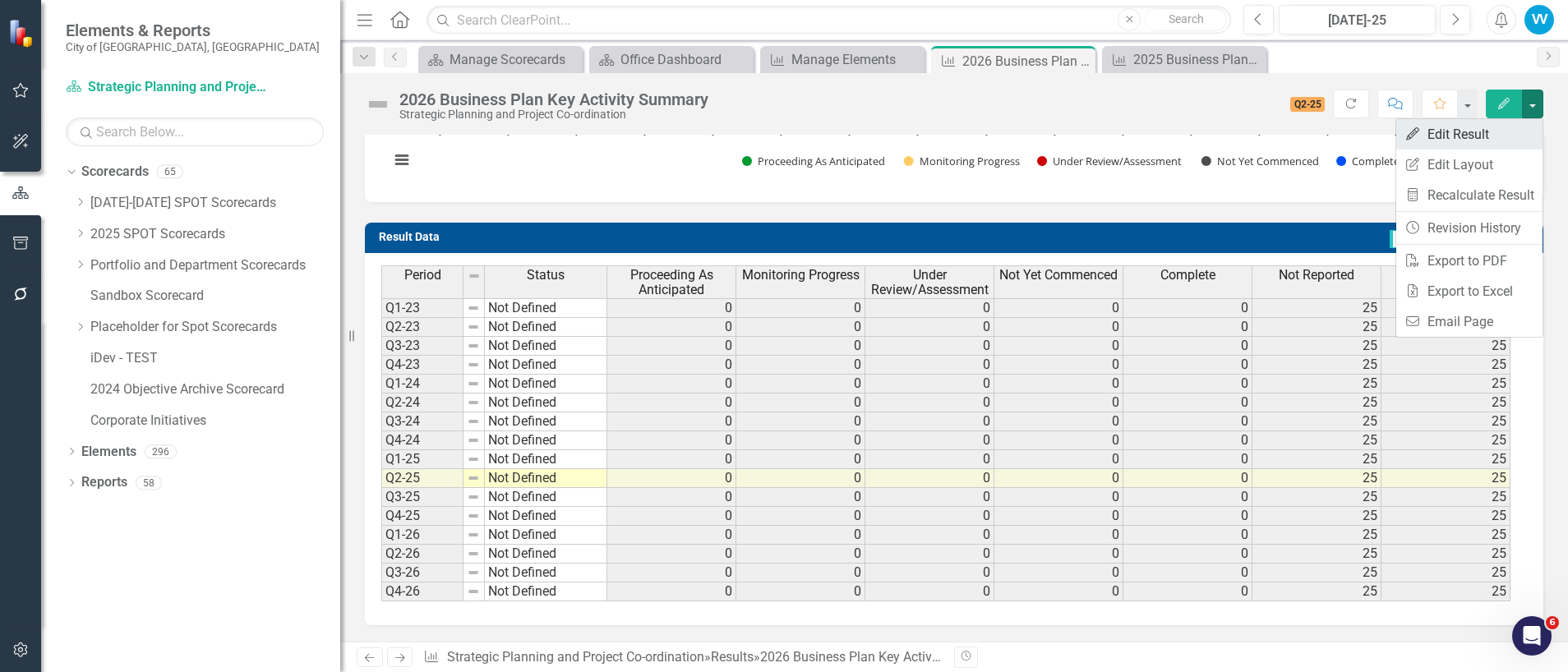
click at [1433, 137] on link "Edit Edit Result" at bounding box center [1469, 135] width 147 height 31
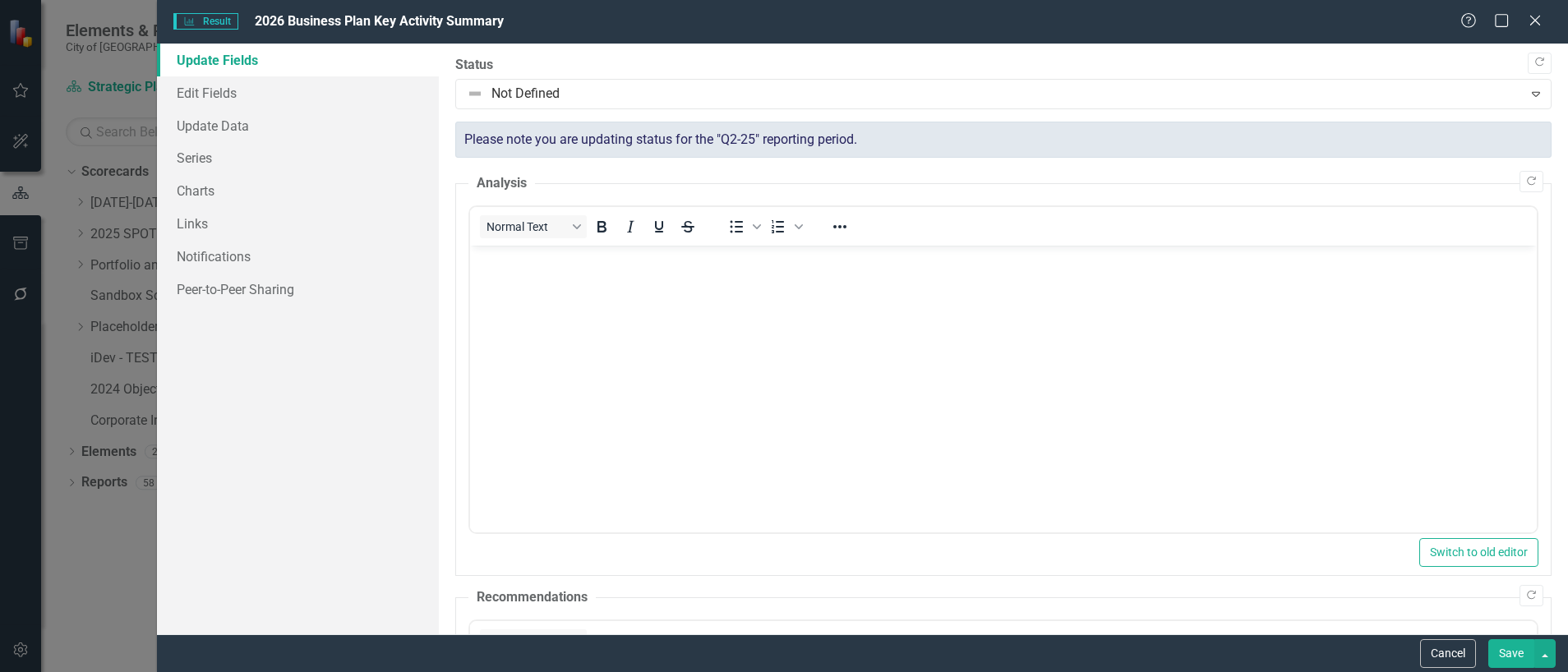
scroll to position [0, 0]
click at [191, 81] on link "Edit Fields" at bounding box center [297, 92] width 281 height 33
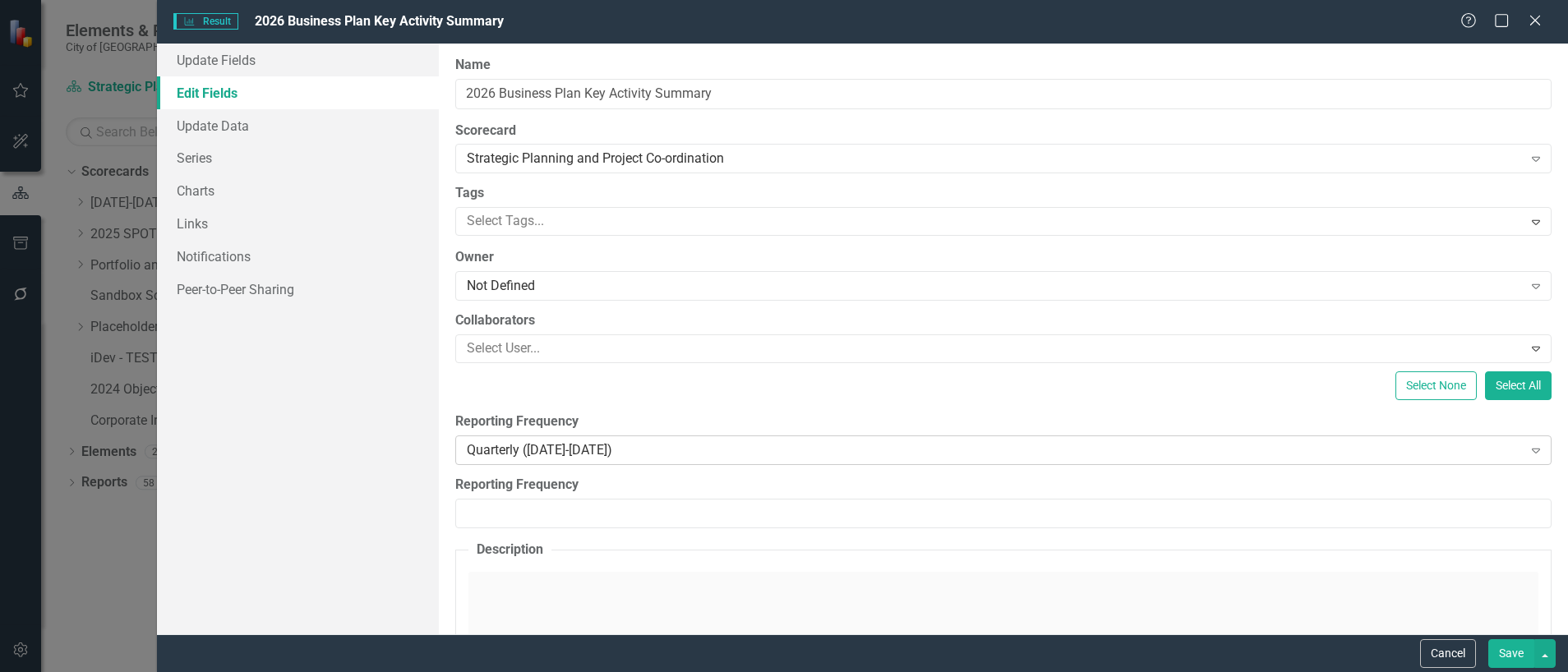
click at [581, 448] on div "Quarterly ([DATE]-[DATE])" at bounding box center [994, 450] width 1055 height 19
click at [1458, 655] on button "Cancel" at bounding box center [1448, 653] width 56 height 29
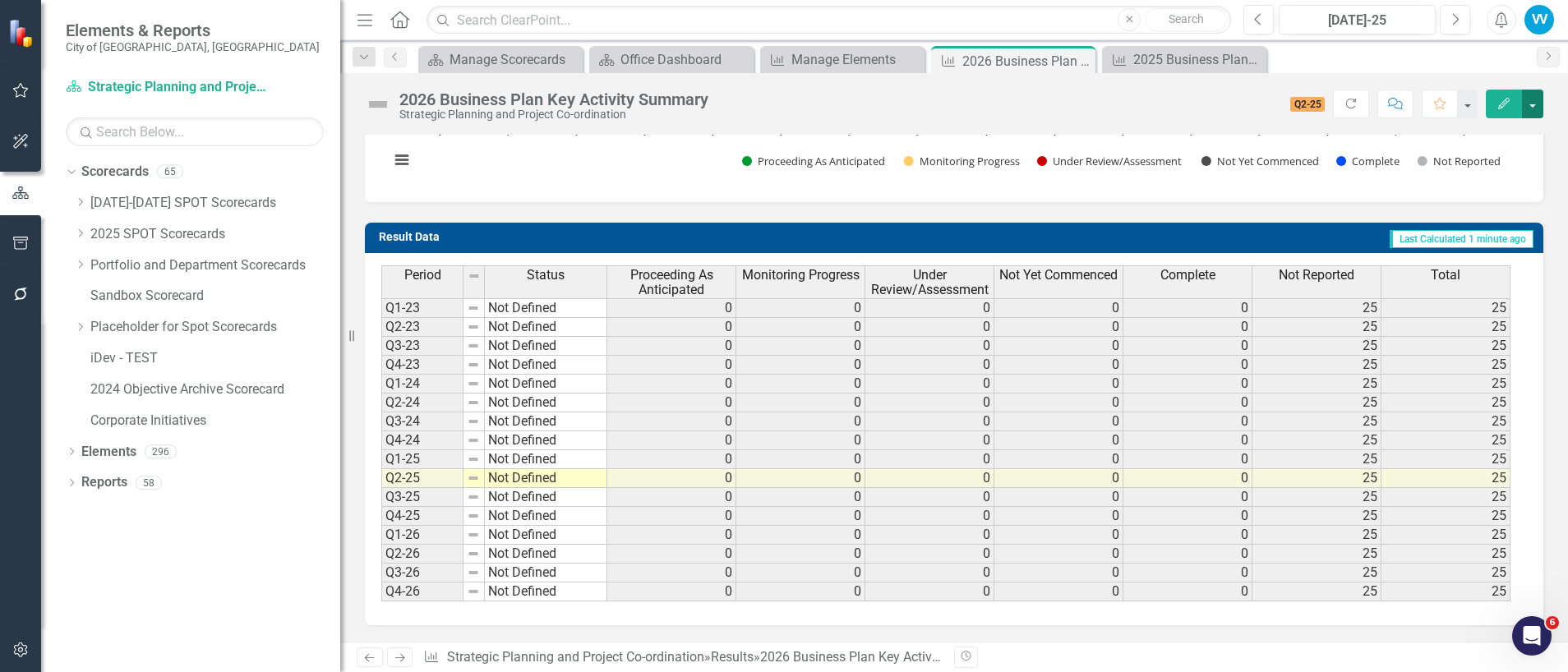
click at [1534, 99] on button "button" at bounding box center [1532, 104] width 21 height 29
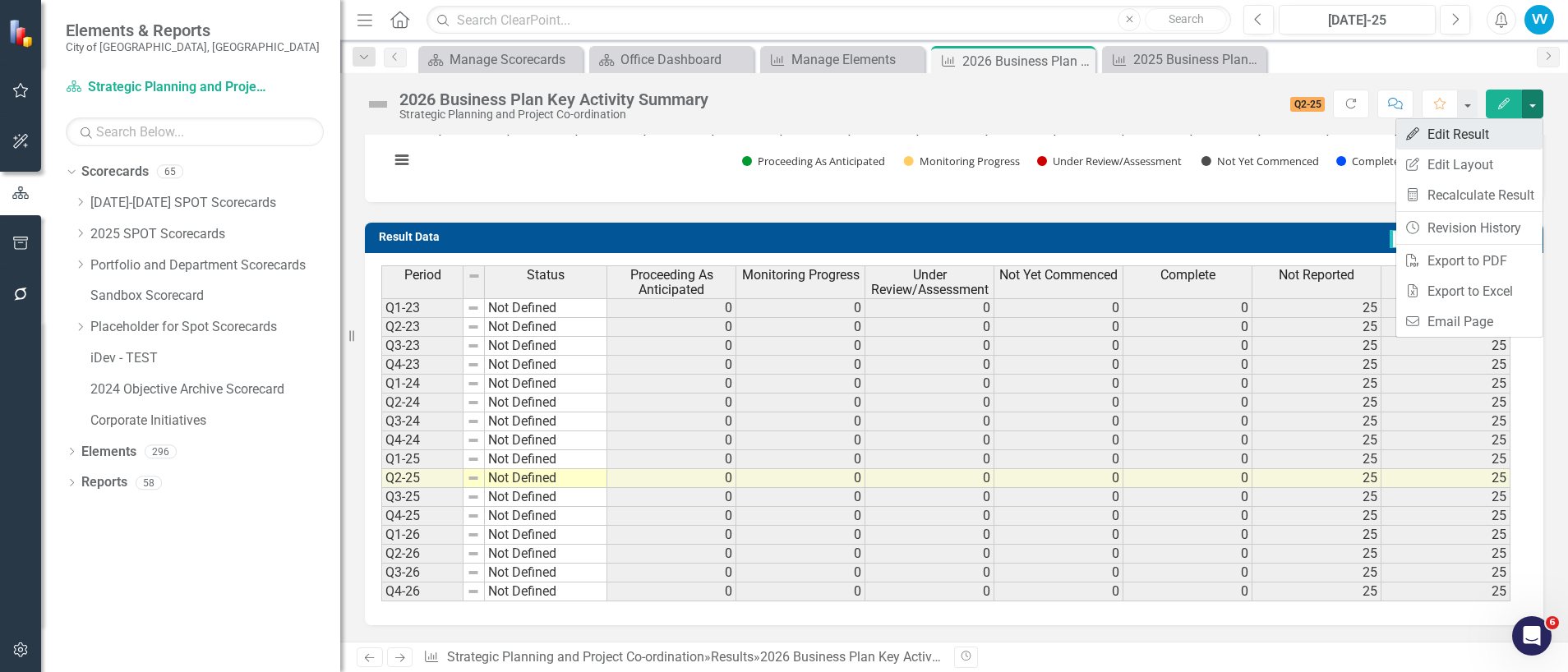
click at [1471, 139] on link "Edit Edit Result" at bounding box center [1469, 135] width 147 height 31
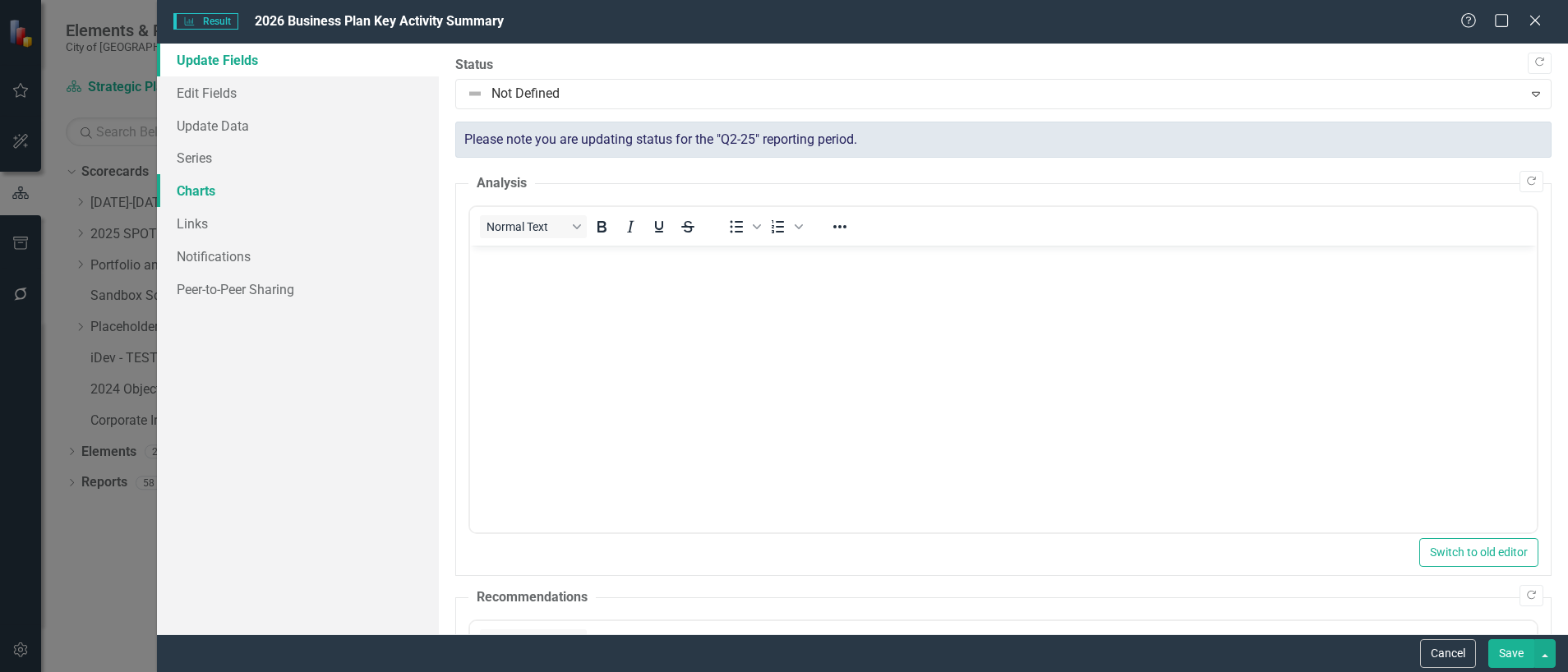
scroll to position [0, 0]
click at [207, 166] on link "Series" at bounding box center [297, 158] width 281 height 33
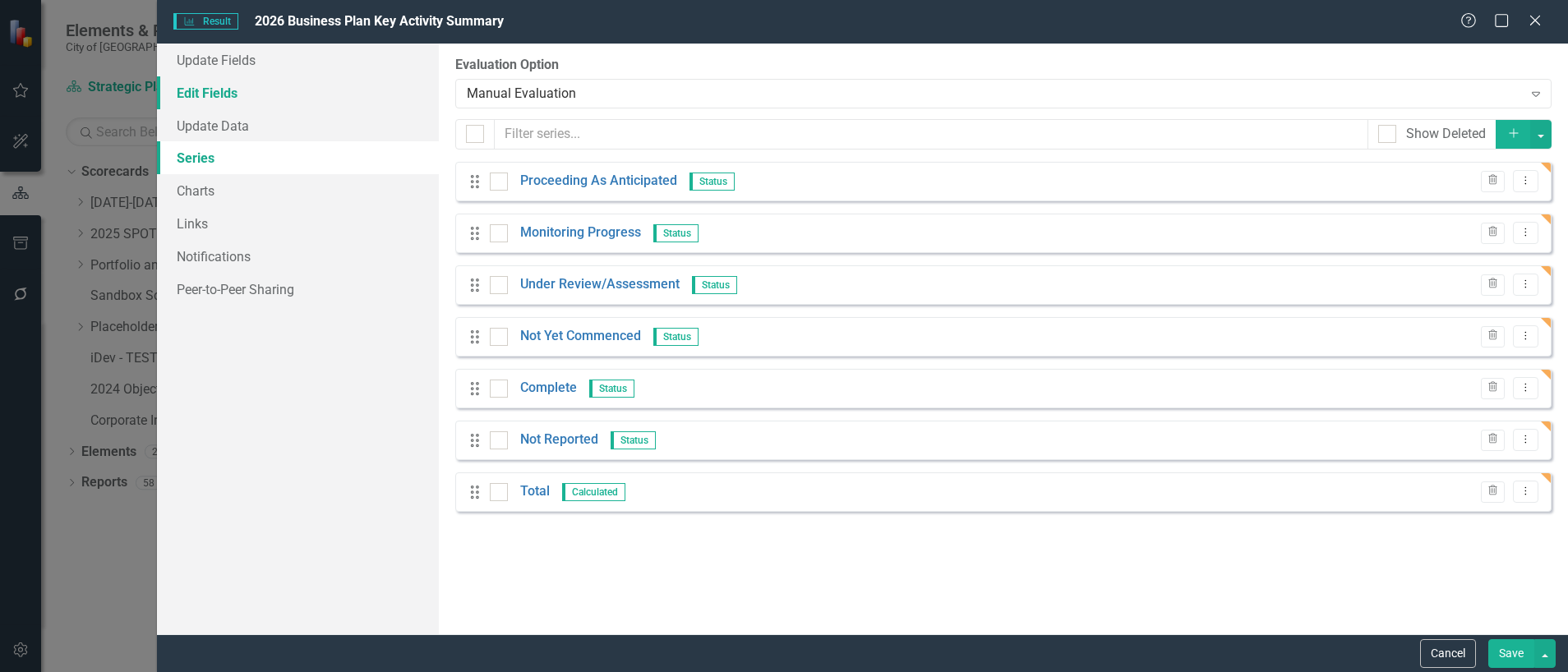
click at [209, 97] on link "Edit Fields" at bounding box center [297, 92] width 281 height 33
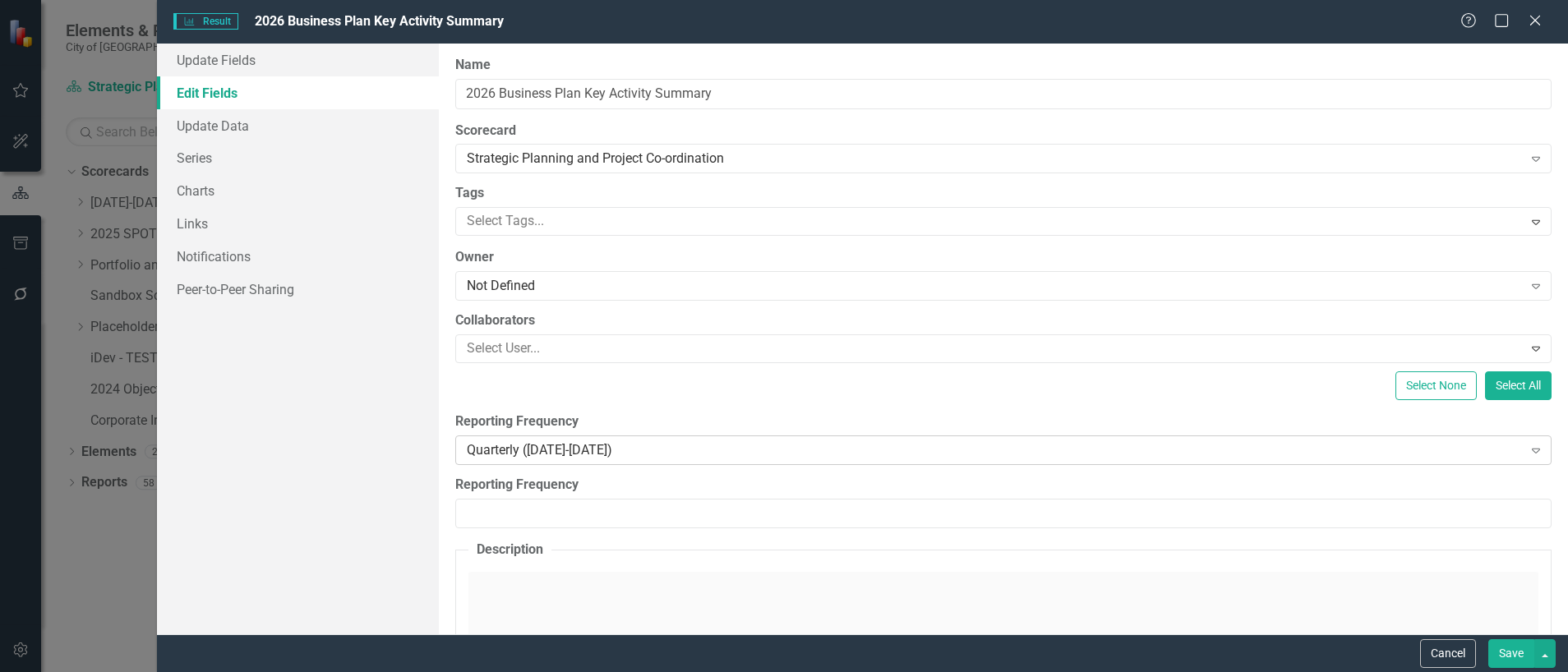
click at [545, 442] on div "Quarterly ([DATE]-[DATE])" at bounding box center [994, 450] width 1055 height 19
click at [1511, 653] on button "Save" at bounding box center [1511, 653] width 46 height 29
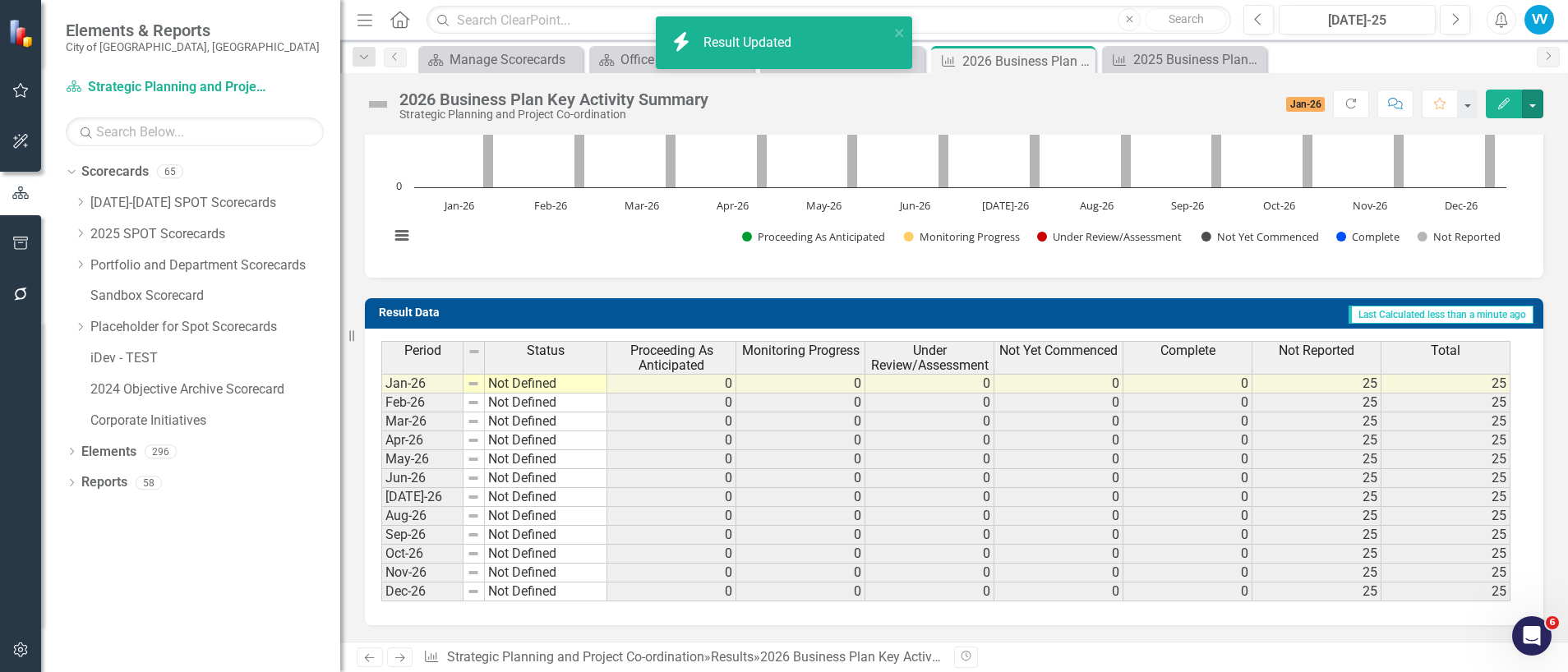
scroll to position [490, 0]
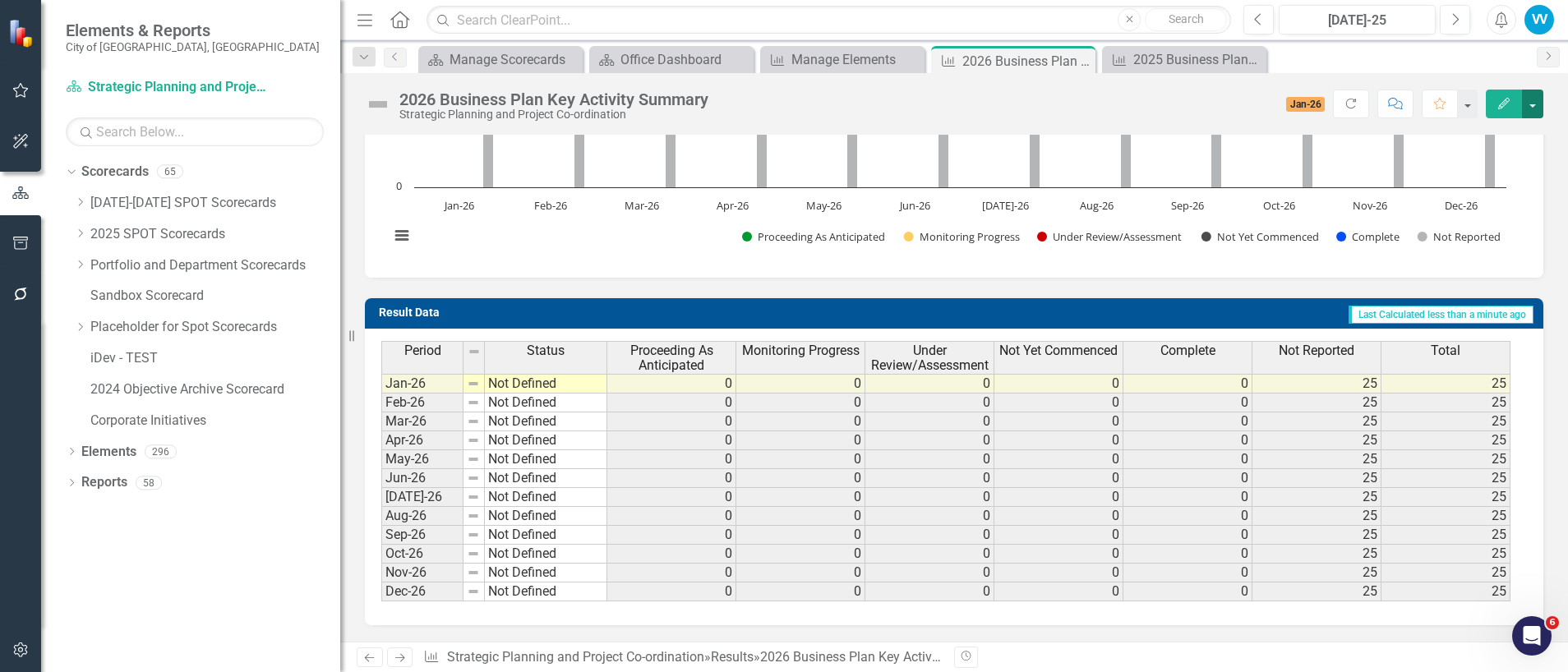
click at [1530, 103] on button "button" at bounding box center [1532, 104] width 21 height 29
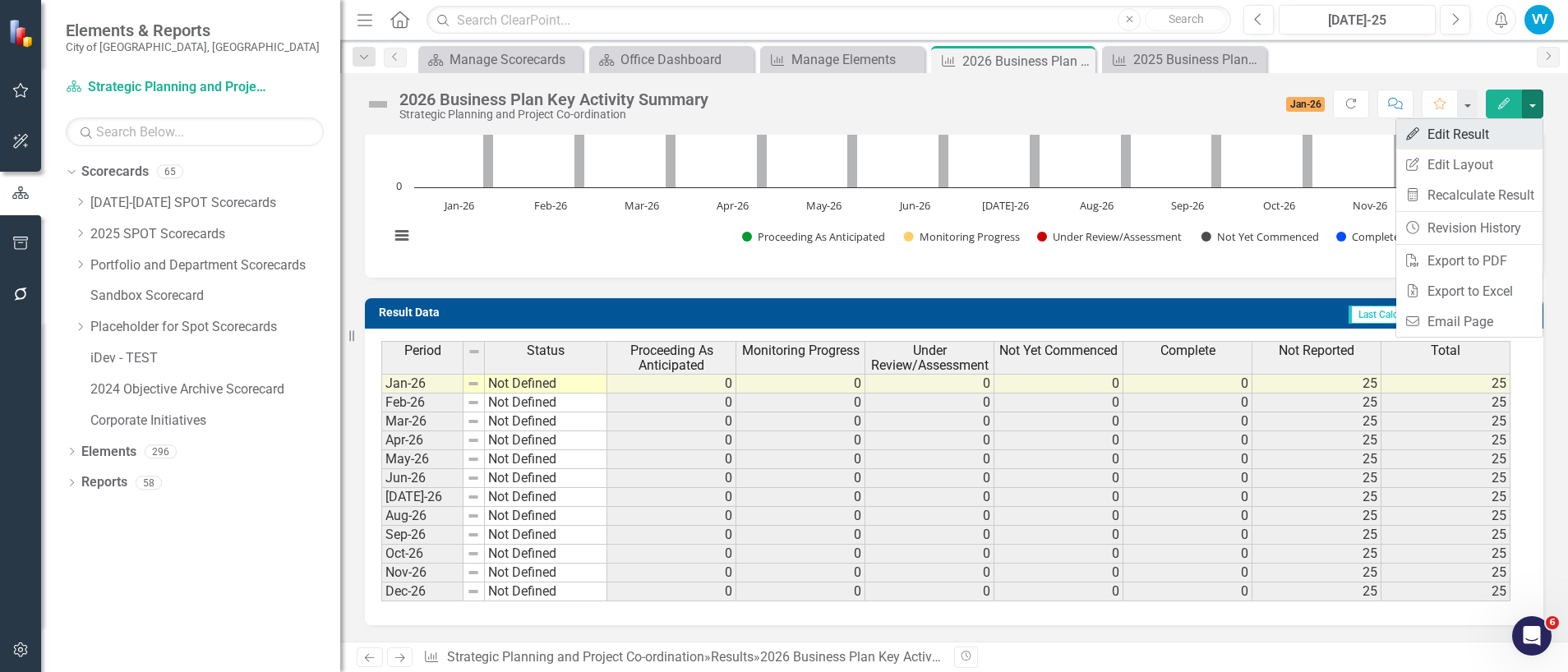
click at [1459, 119] on link "Edit Edit Result" at bounding box center [1469, 135] width 147 height 31
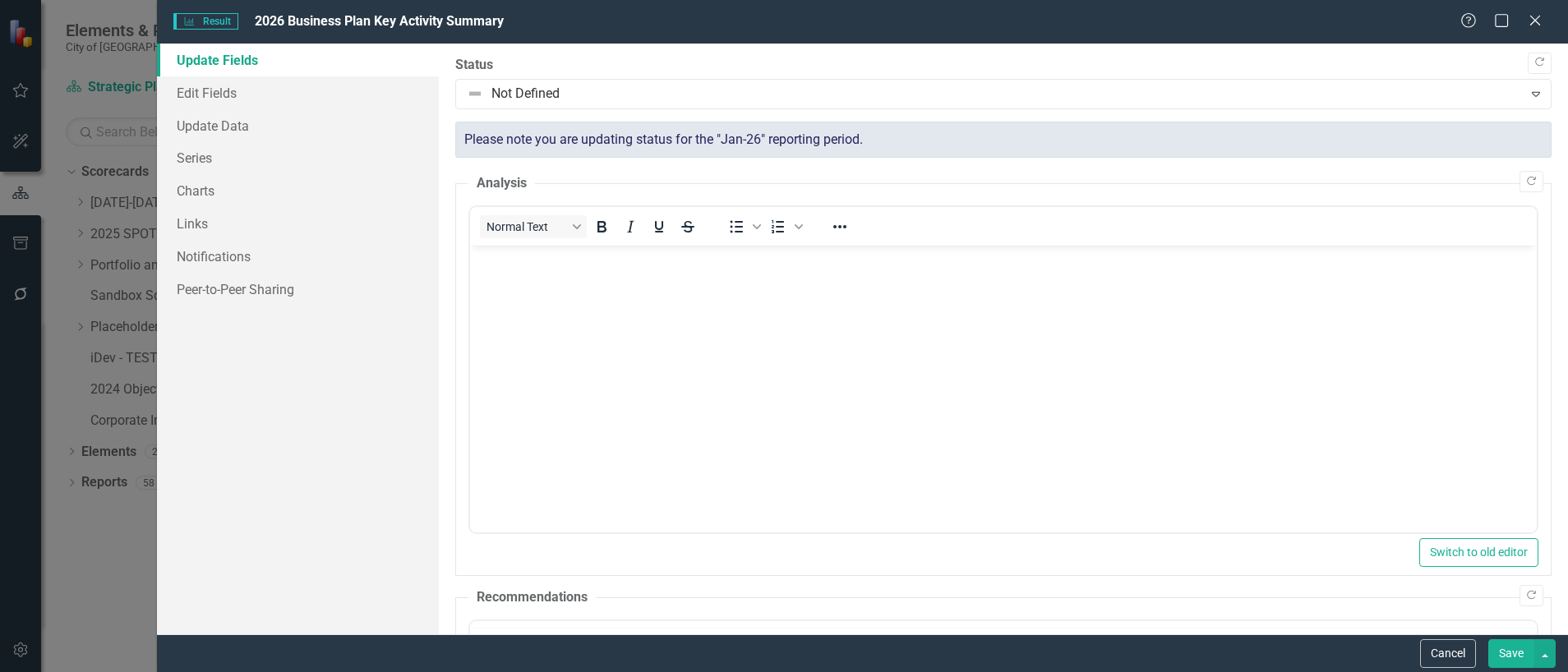
scroll to position [0, 0]
click at [221, 156] on link "Series" at bounding box center [297, 158] width 281 height 33
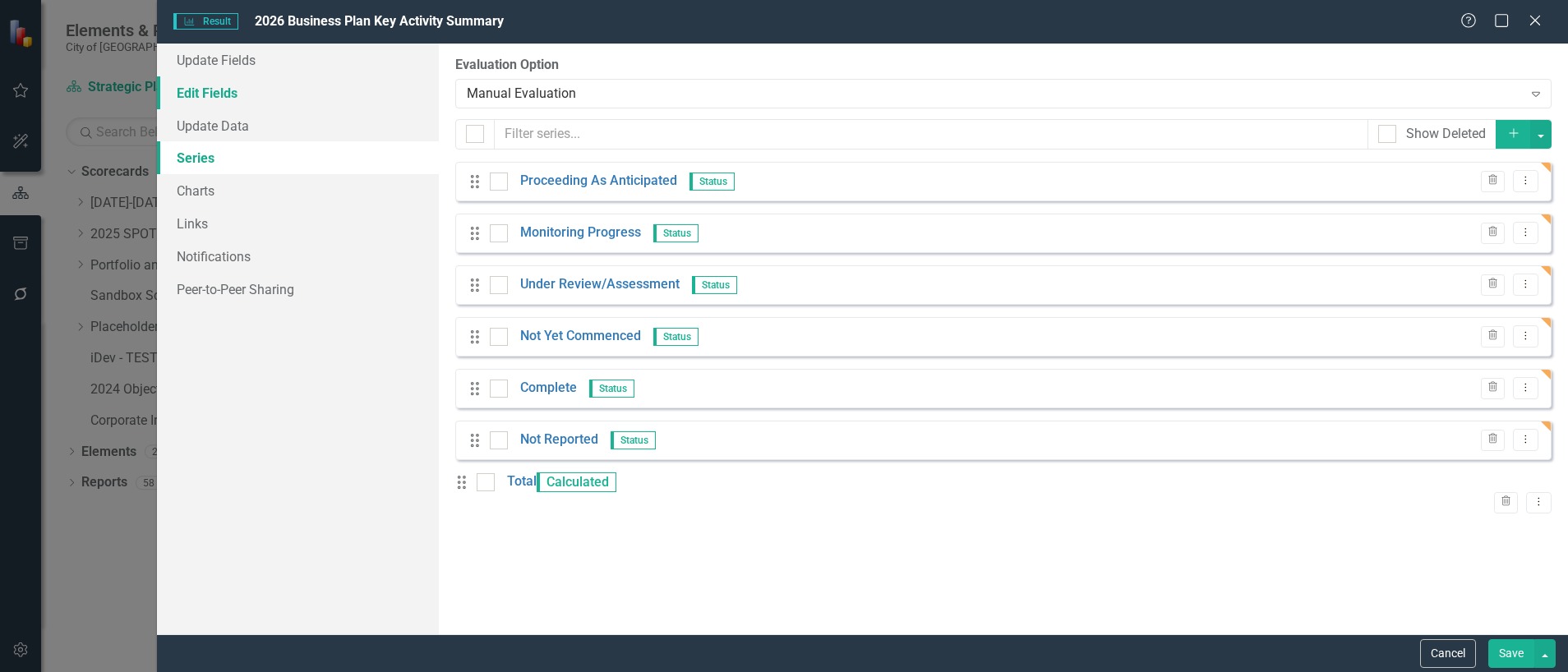
click at [216, 90] on link "Edit Fields" at bounding box center [297, 92] width 281 height 33
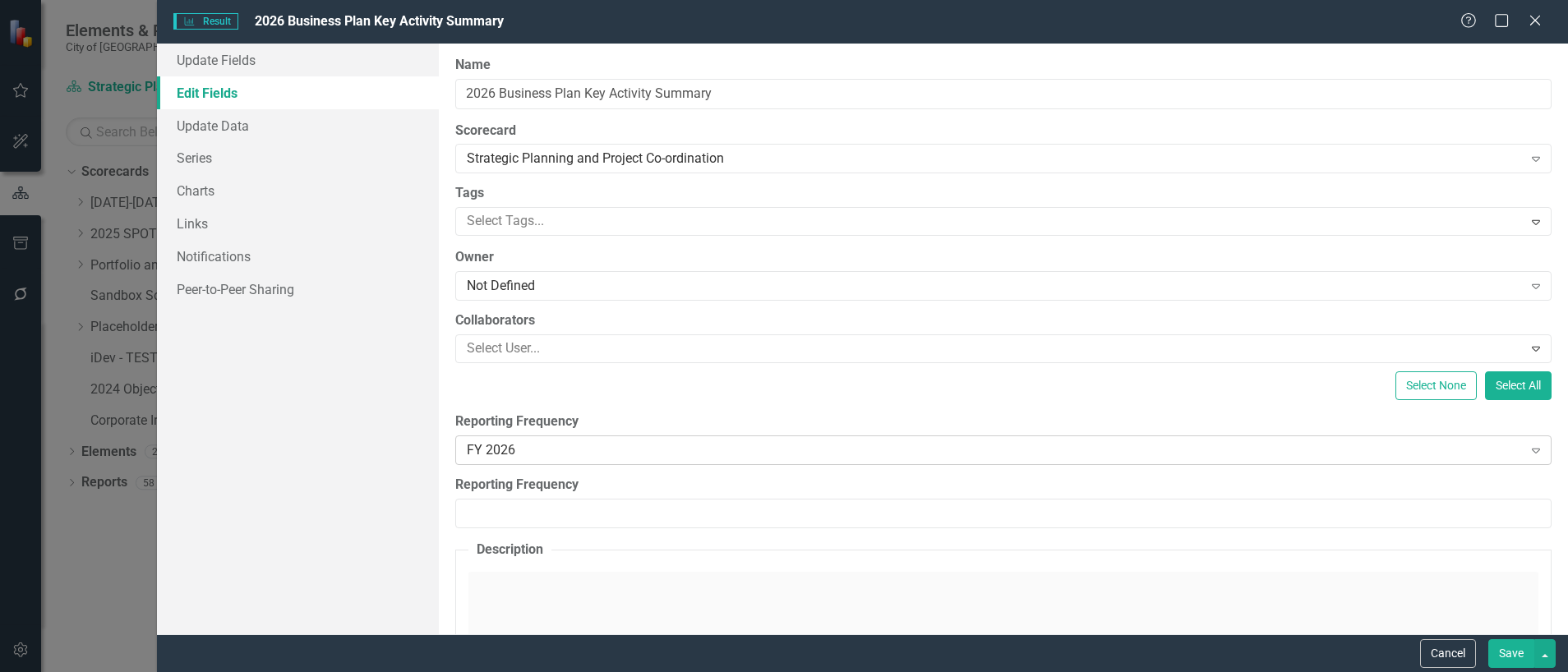
click at [533, 446] on div "FY 2026" at bounding box center [994, 450] width 1055 height 19
click at [1515, 647] on button "Save" at bounding box center [1511, 653] width 46 height 29
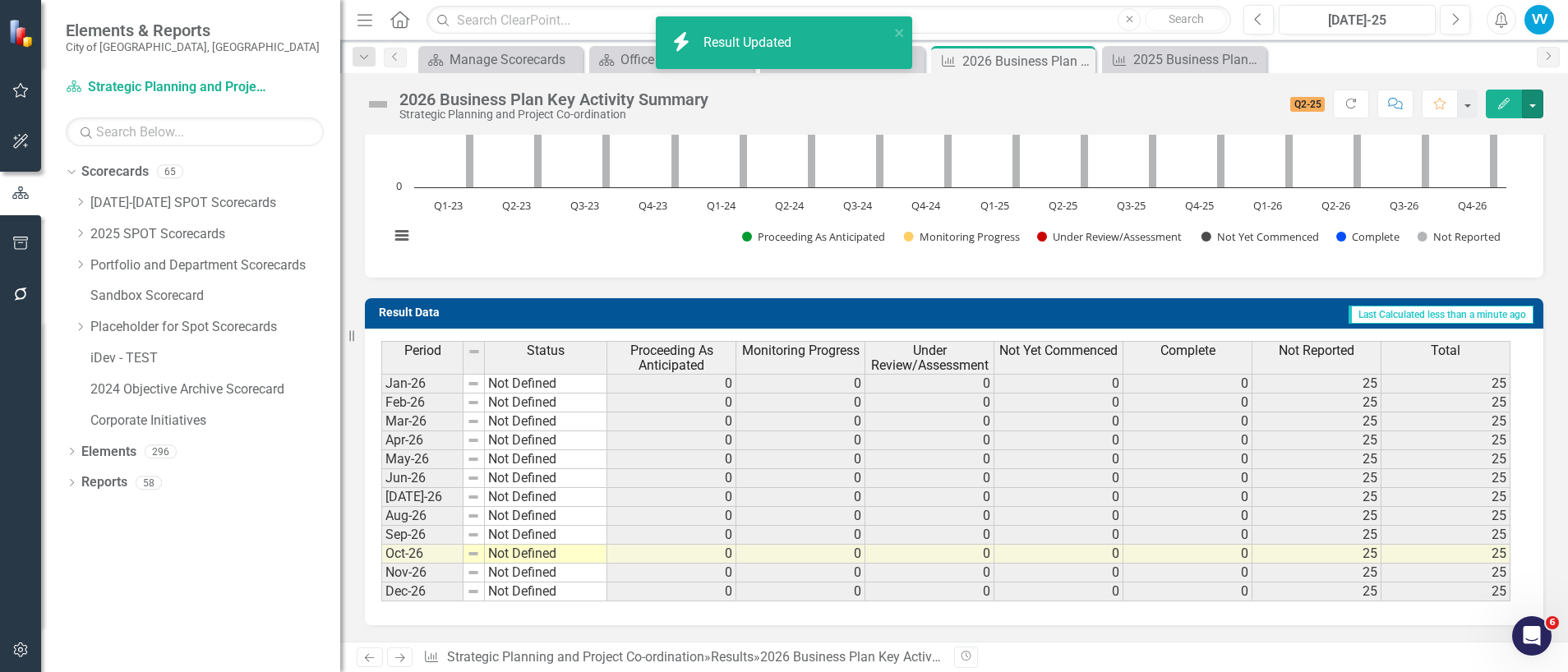
scroll to position [120, 0]
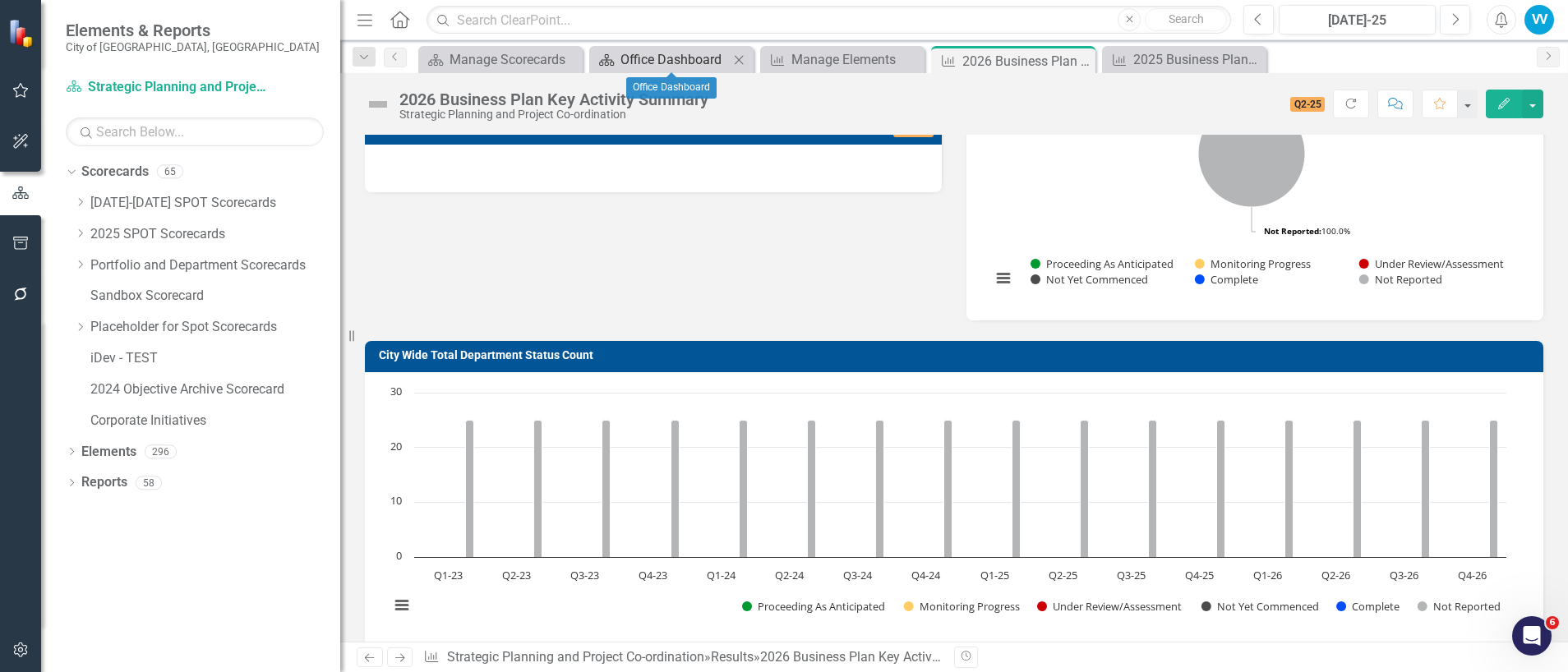
click at [650, 61] on div "Office Dashboard" at bounding box center [675, 59] width 108 height 20
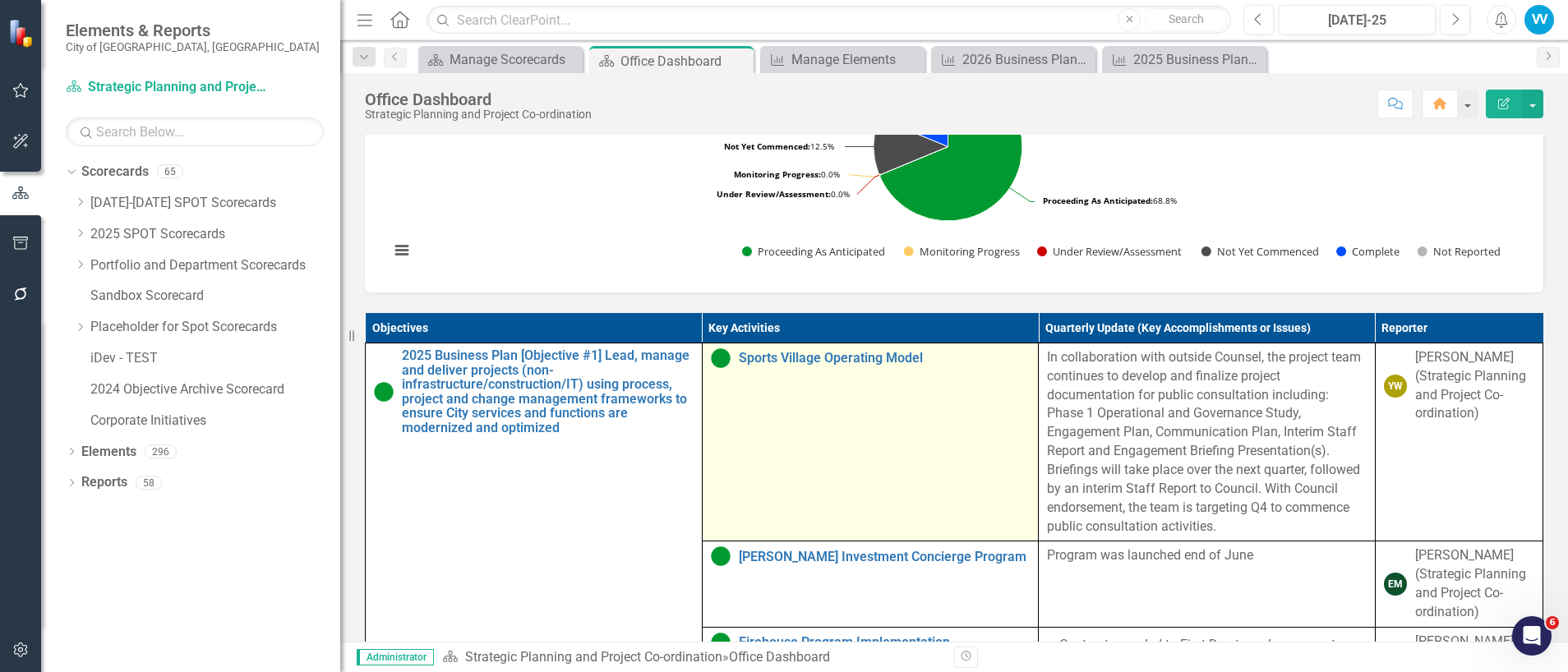
scroll to position [739, 0]
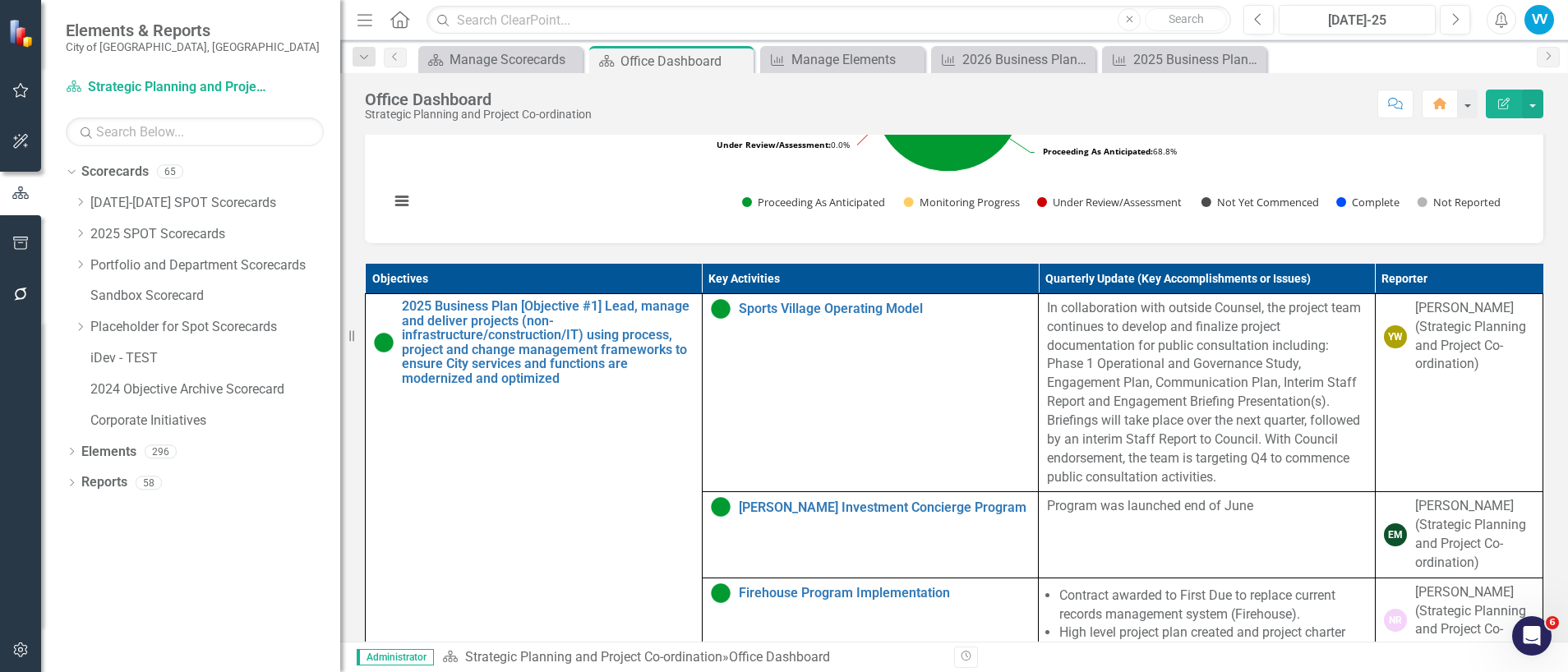
click at [968, 294] on th "Key Activities" at bounding box center [870, 279] width 336 height 31
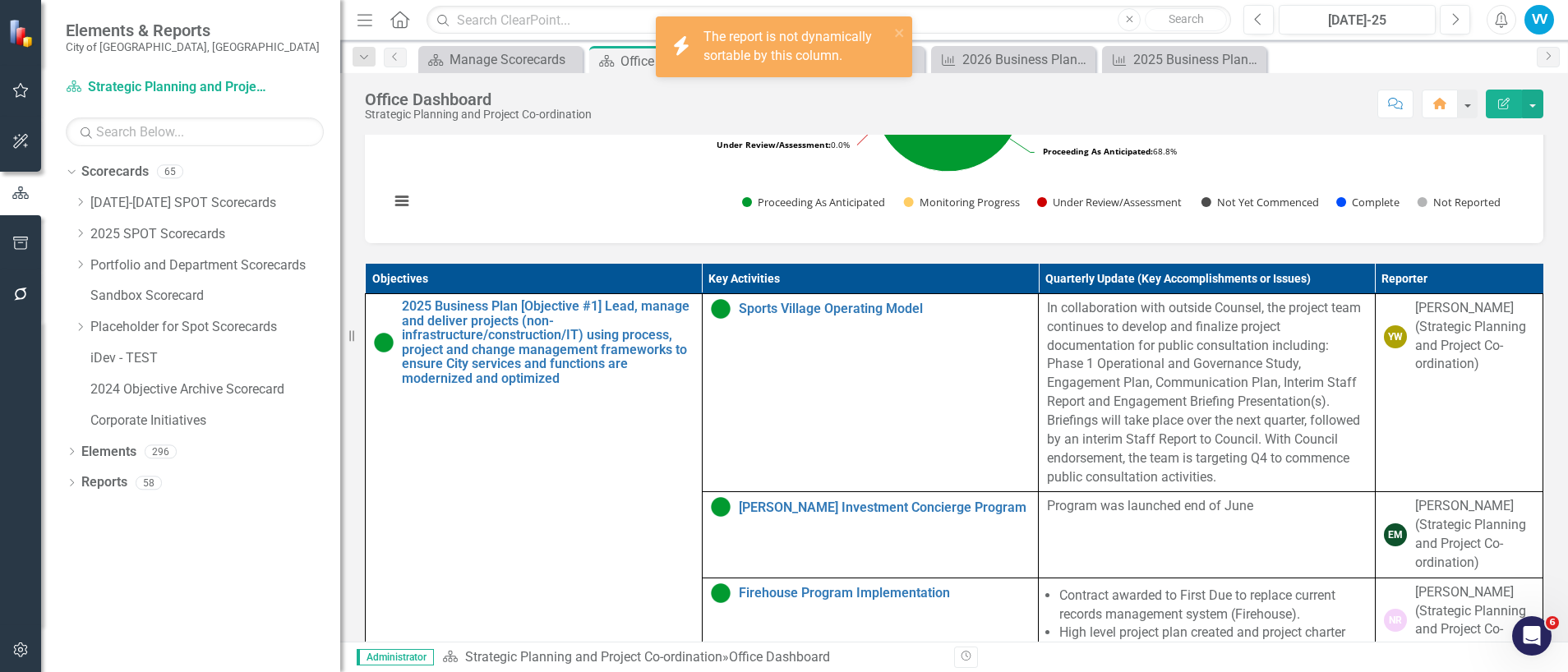
click at [968, 294] on th "Key Activities" at bounding box center [870, 279] width 336 height 31
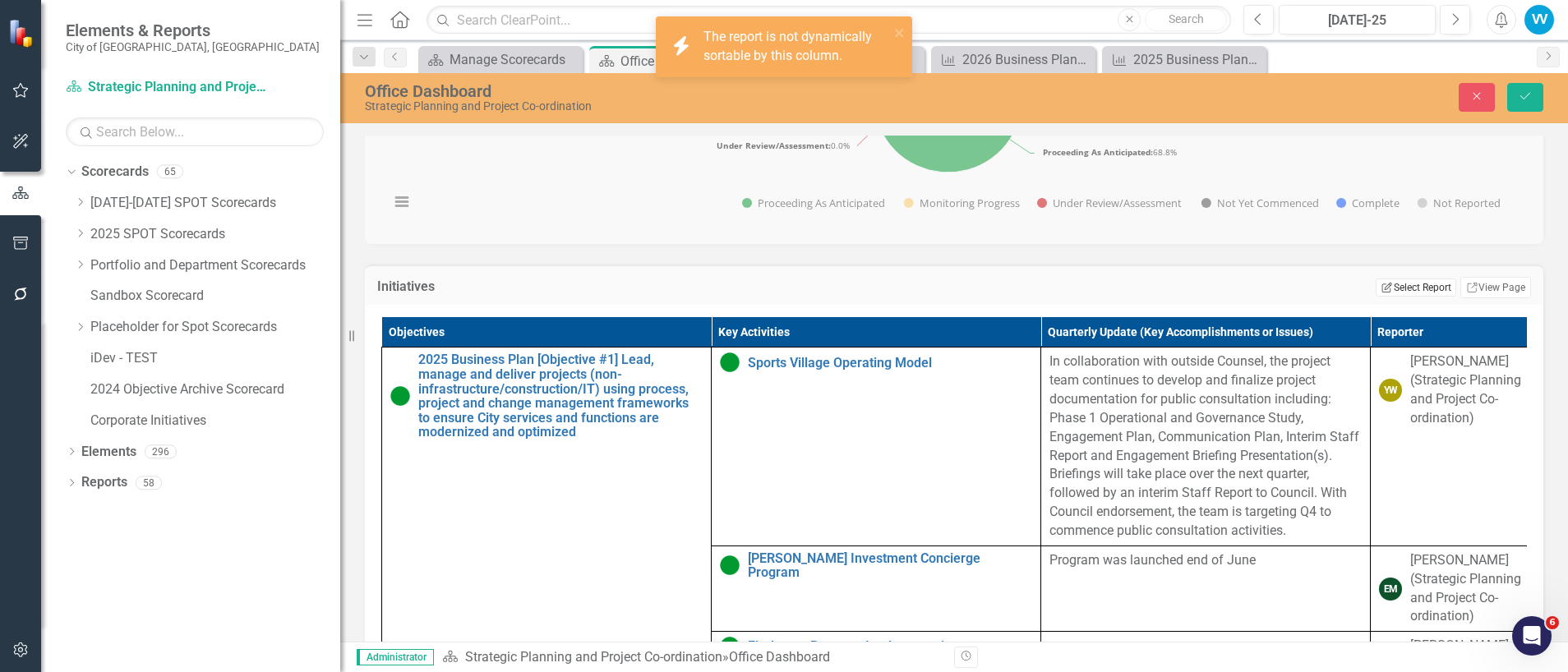
click at [1411, 297] on button "Edit Report Select Report" at bounding box center [1415, 287] width 80 height 18
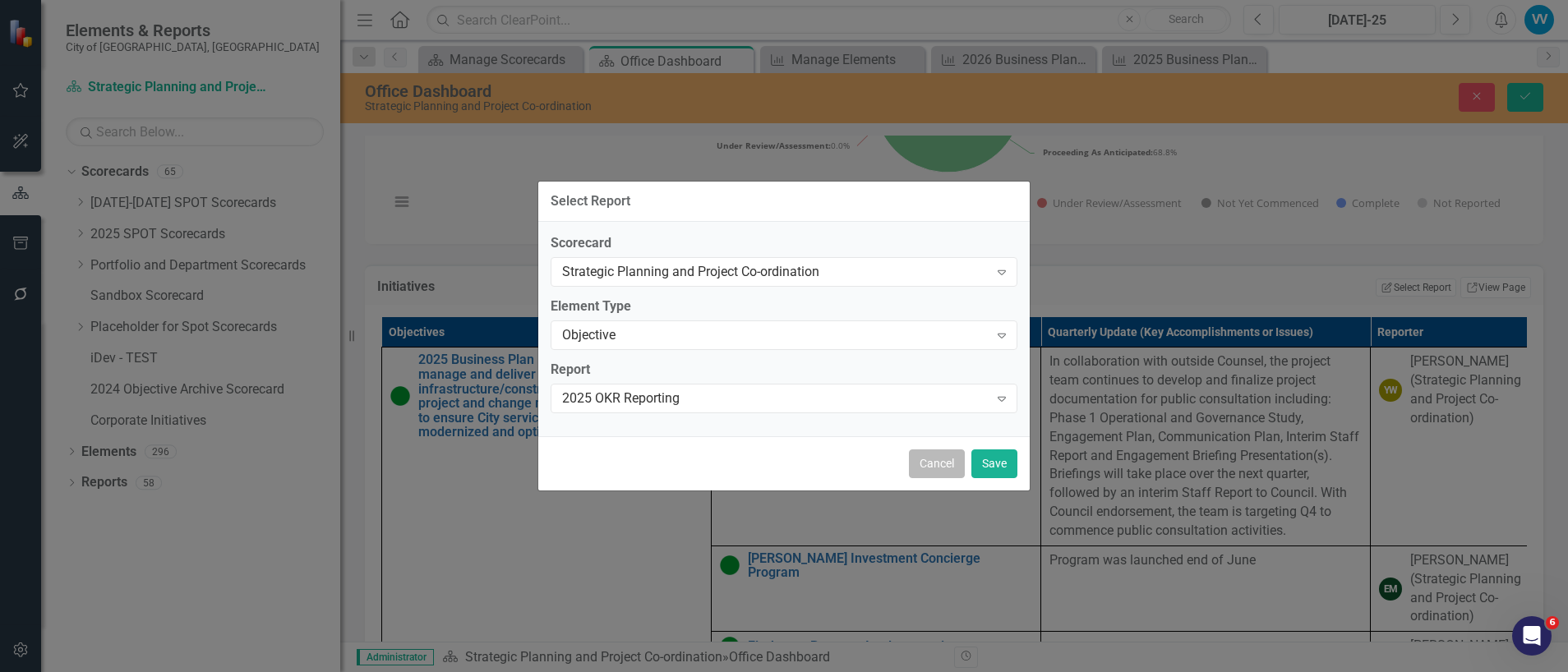
click at [926, 464] on button "Cancel" at bounding box center [937, 464] width 56 height 29
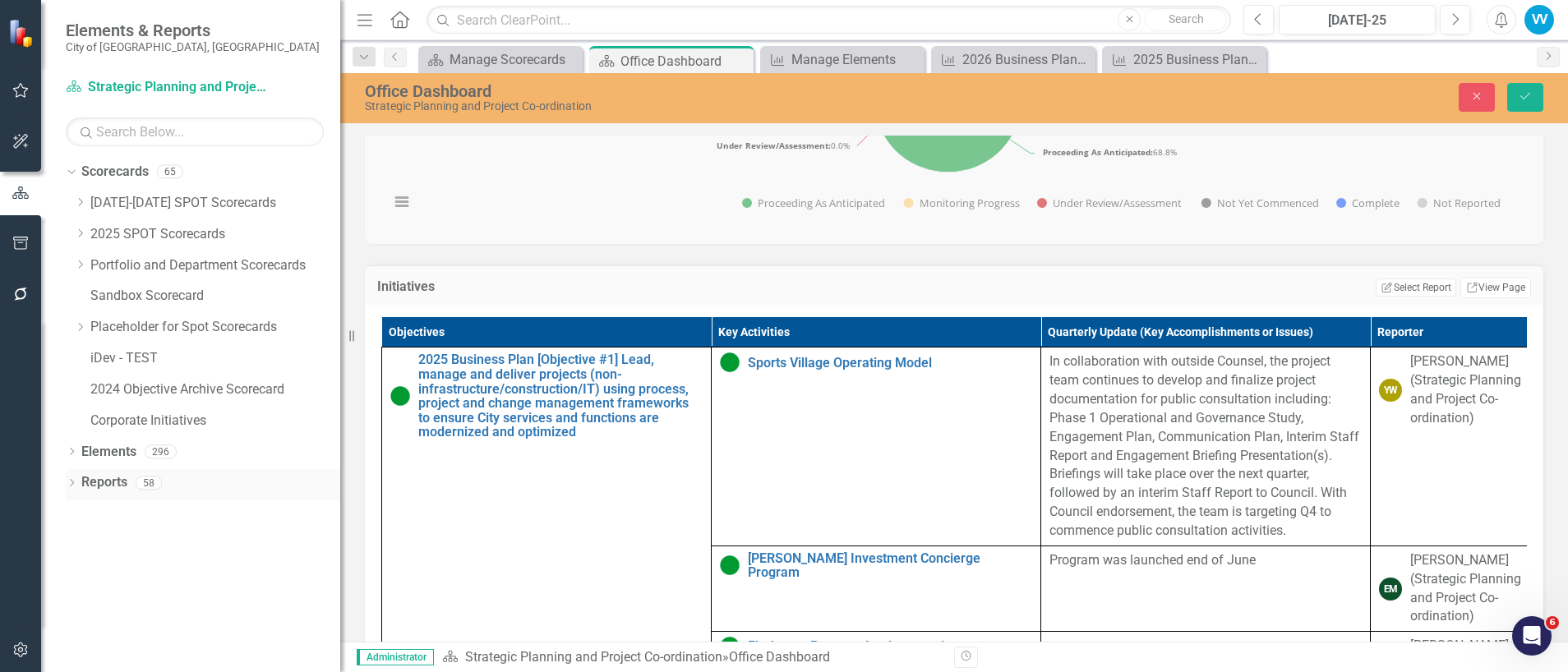
click at [96, 482] on link "Reports" at bounding box center [104, 482] width 46 height 19
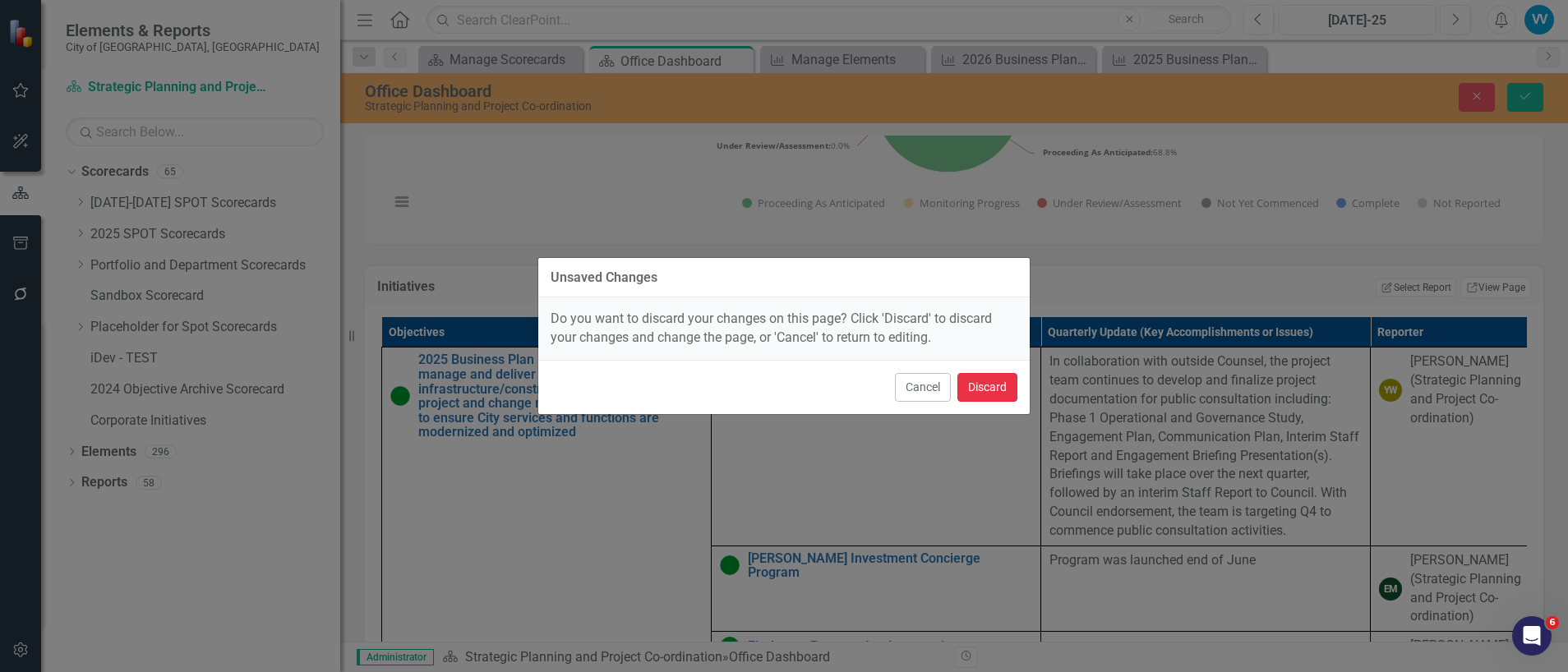
click at [979, 380] on button "Discard" at bounding box center [987, 387] width 60 height 29
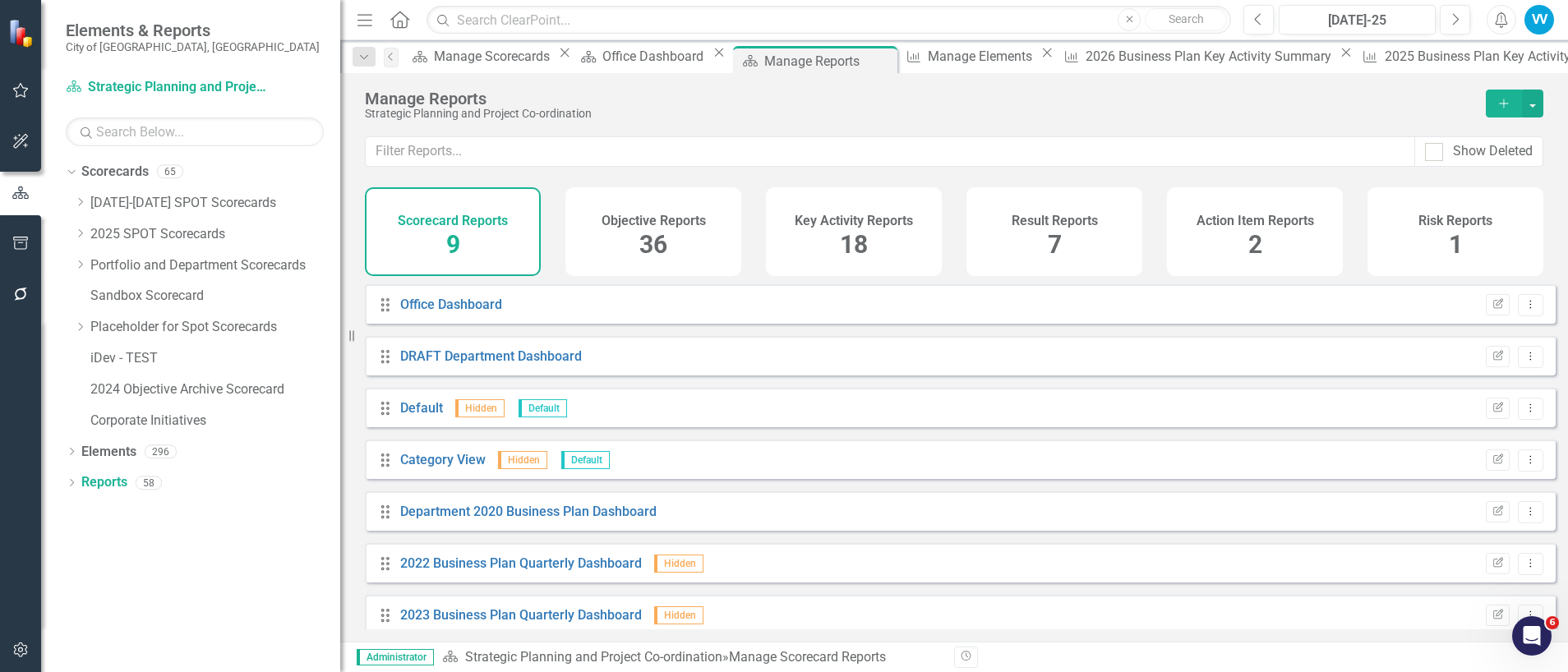
click at [660, 235] on span "36" at bounding box center [653, 244] width 28 height 29
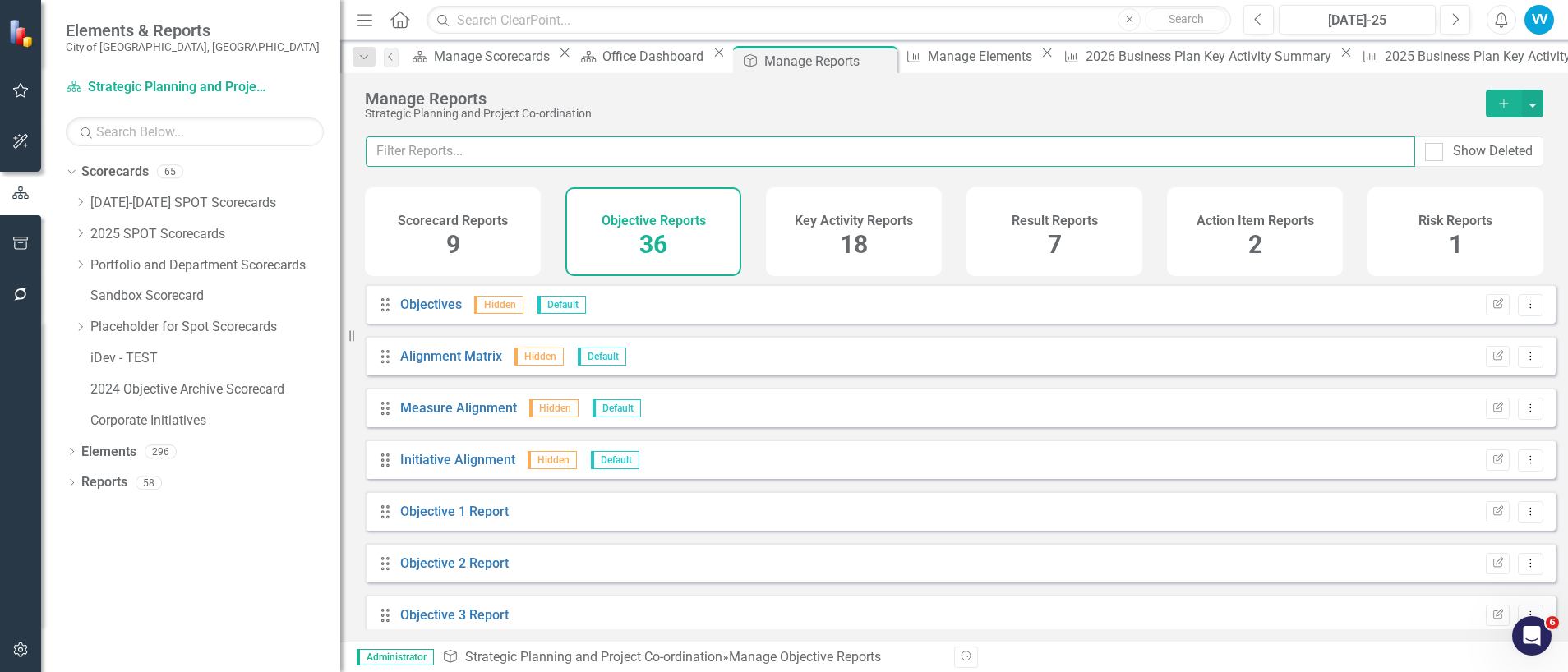
click at [486, 153] on input "text" at bounding box center [890, 152] width 1049 height 31
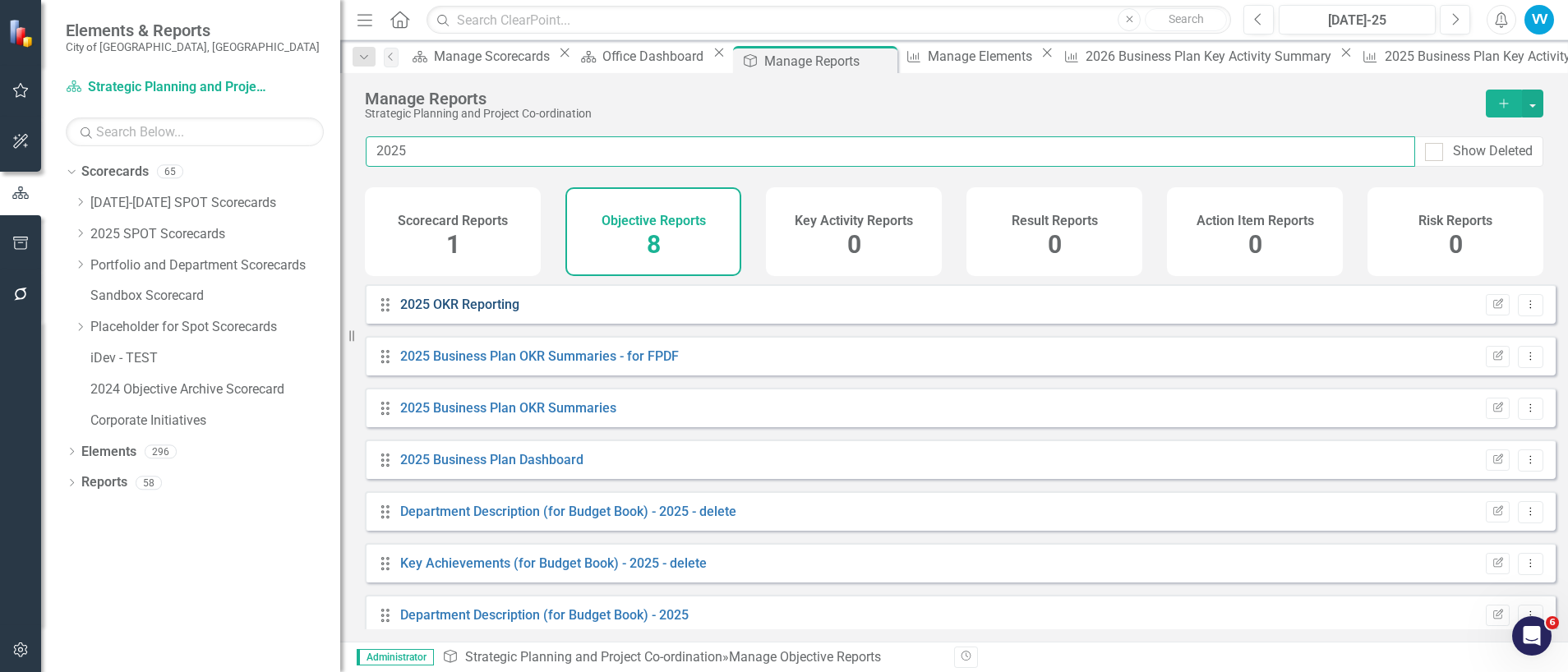
type input "2025"
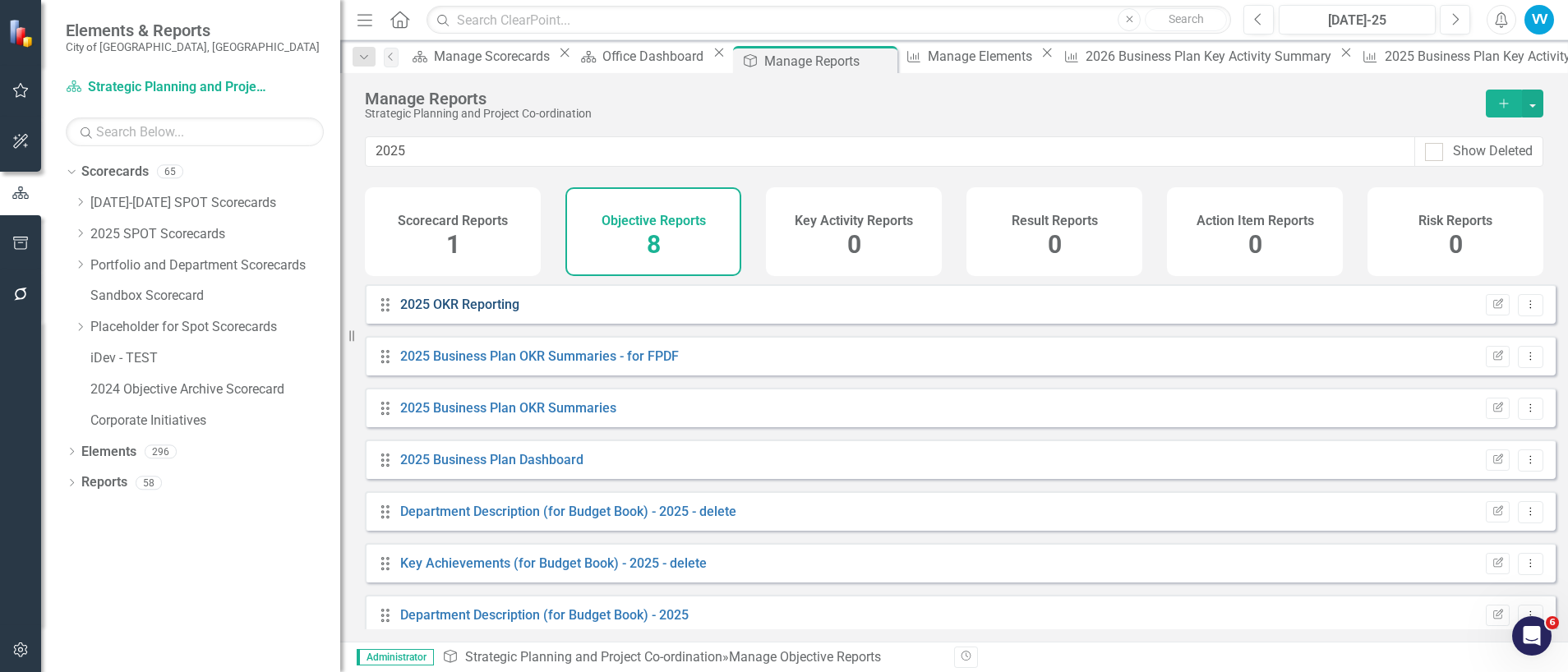
click at [492, 309] on link "2025 OKR Reporting" at bounding box center [459, 304] width 120 height 15
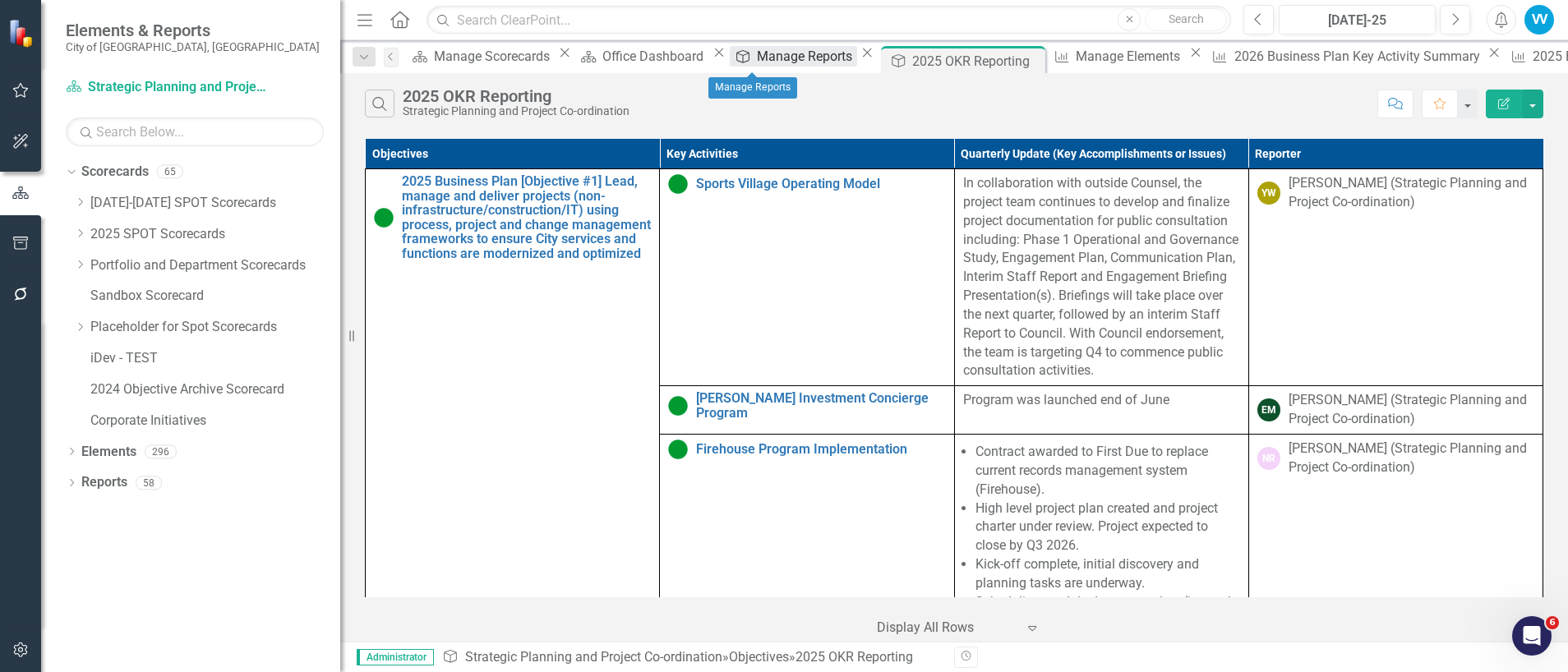
click at [757, 61] on div "Manage Reports" at bounding box center [807, 56] width 100 height 20
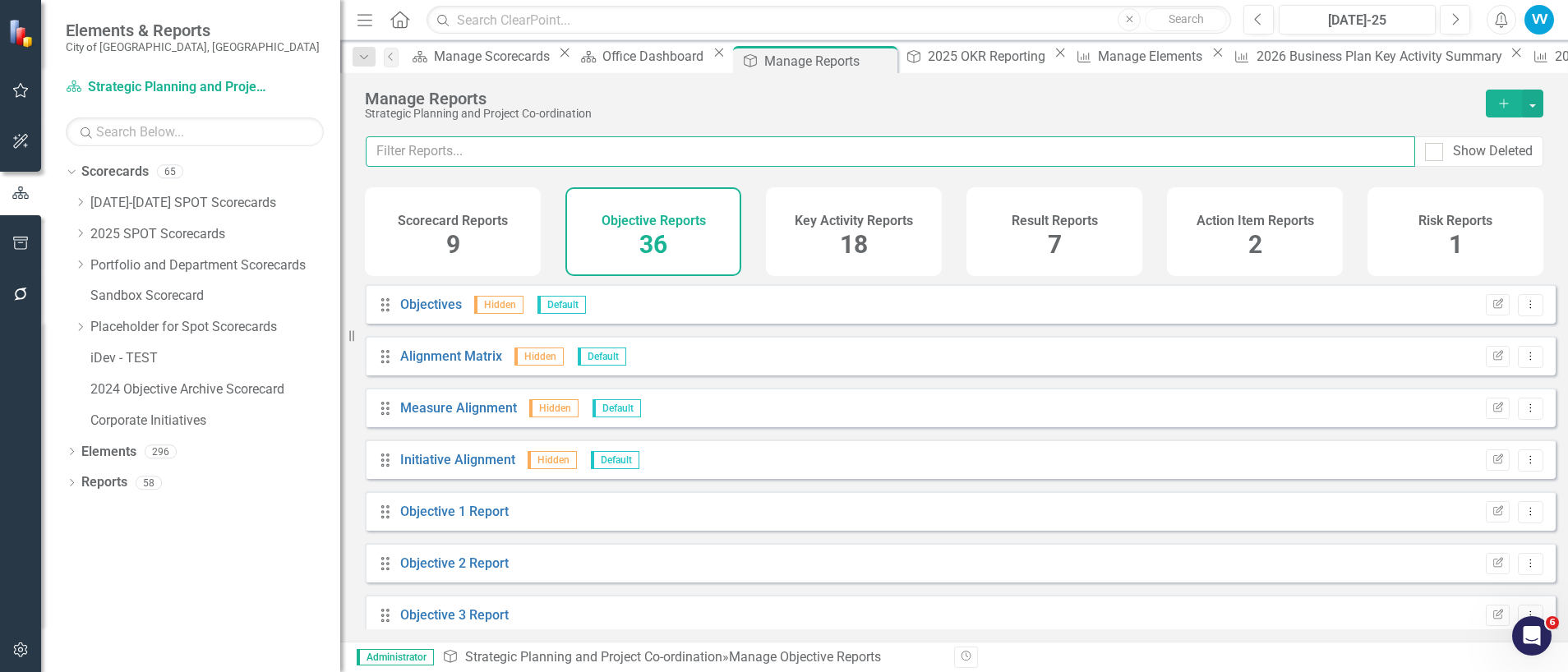
click at [474, 158] on input "text" at bounding box center [890, 152] width 1049 height 31
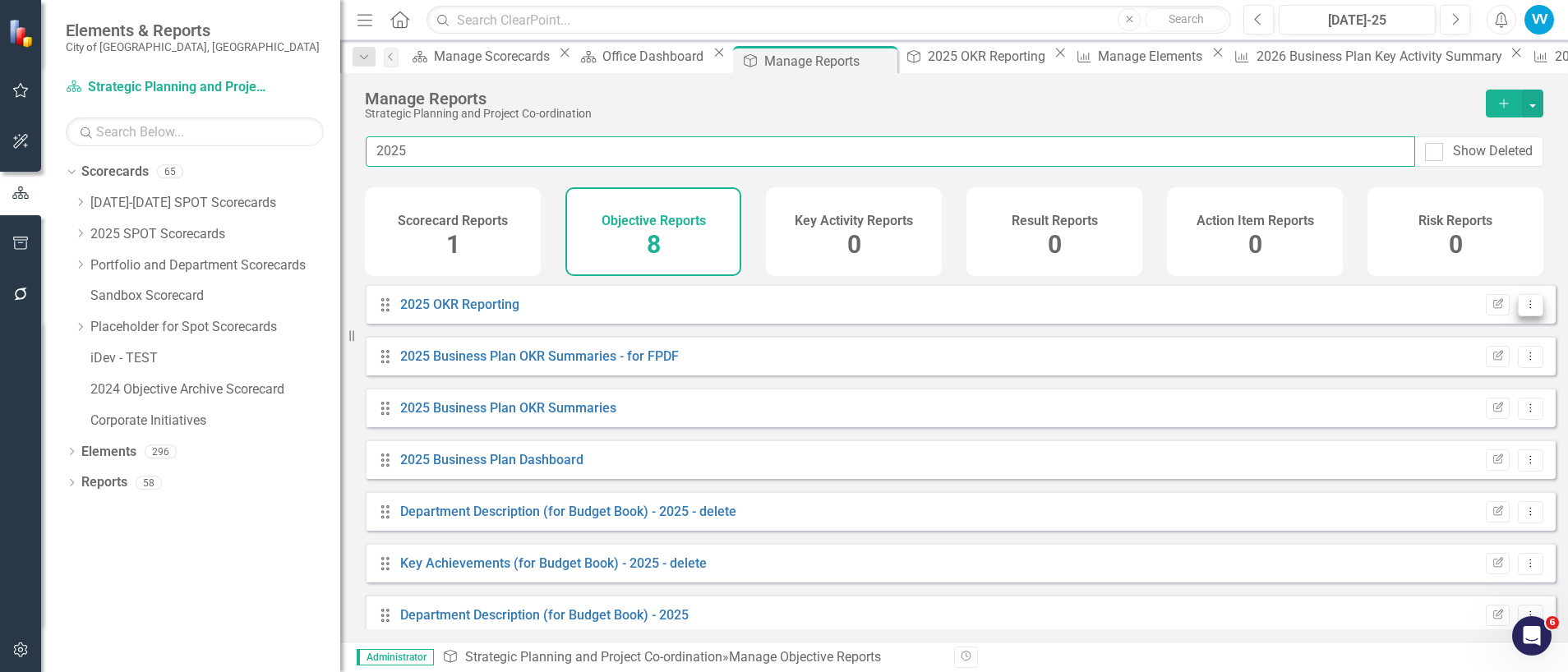
type input "2025"
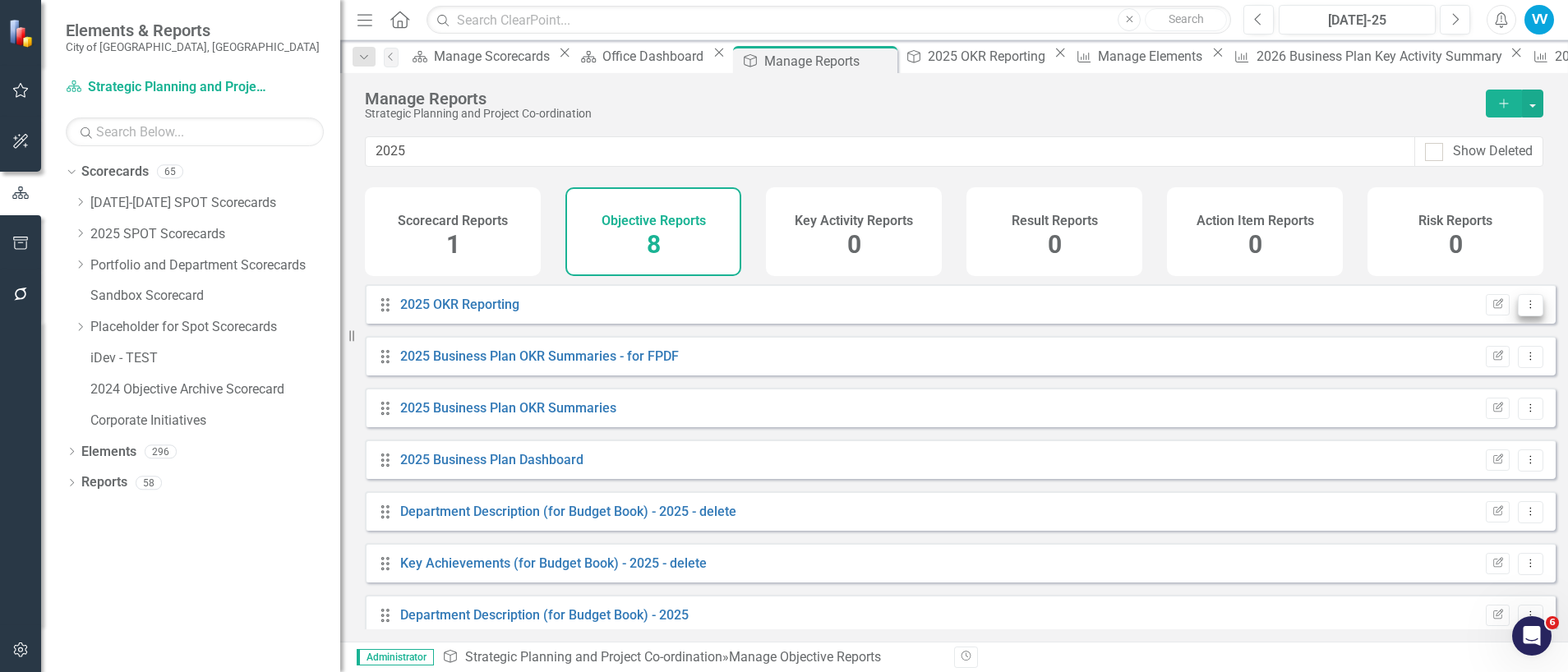
click at [1517, 316] on button "Dropdown Menu" at bounding box center [1530, 305] width 25 height 22
click at [1469, 403] on link "Copy Duplicate Report" at bounding box center [1462, 405] width 136 height 31
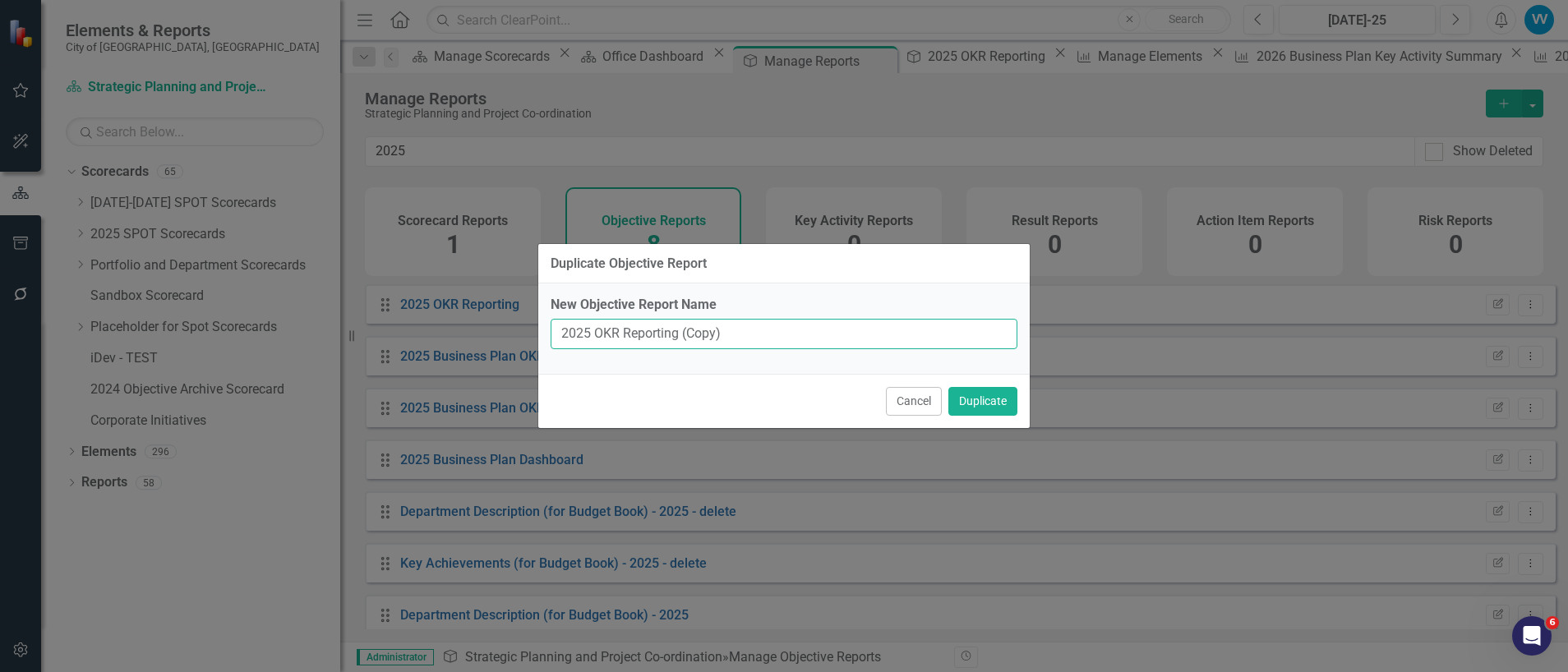
click at [589, 333] on input "2025 OKR Reporting (Copy)" at bounding box center [783, 334] width 467 height 31
type input "2026 OKR Reporting"
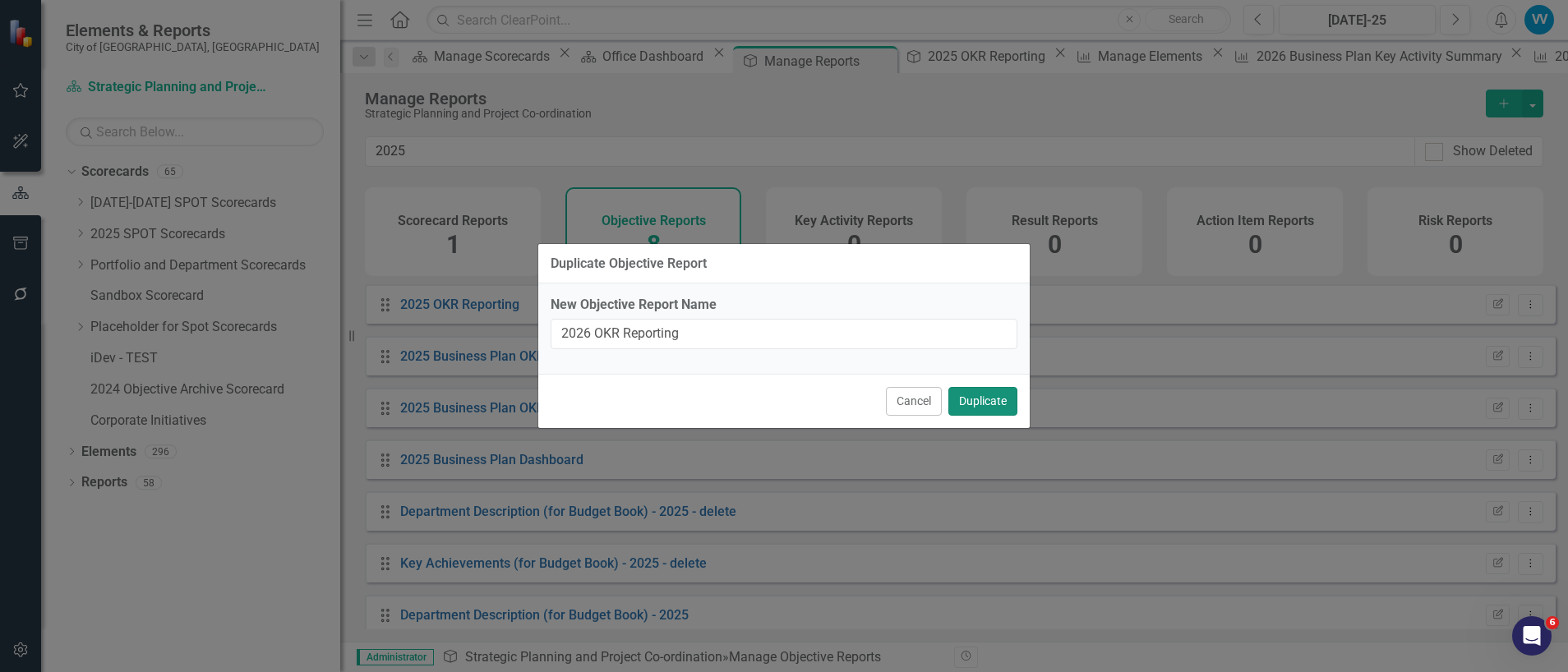
click at [1002, 401] on button "Duplicate" at bounding box center [982, 402] width 69 height 29
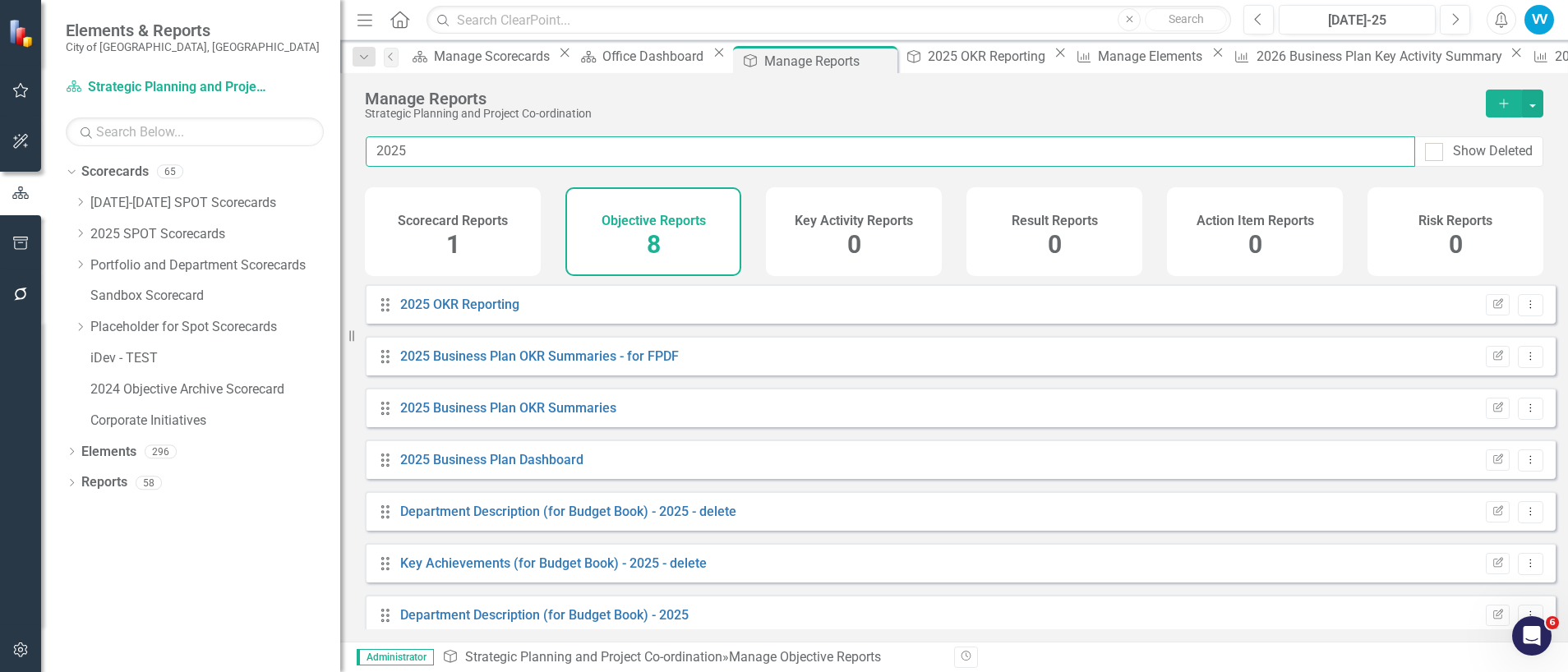
click at [410, 146] on input "2025" at bounding box center [890, 152] width 1049 height 31
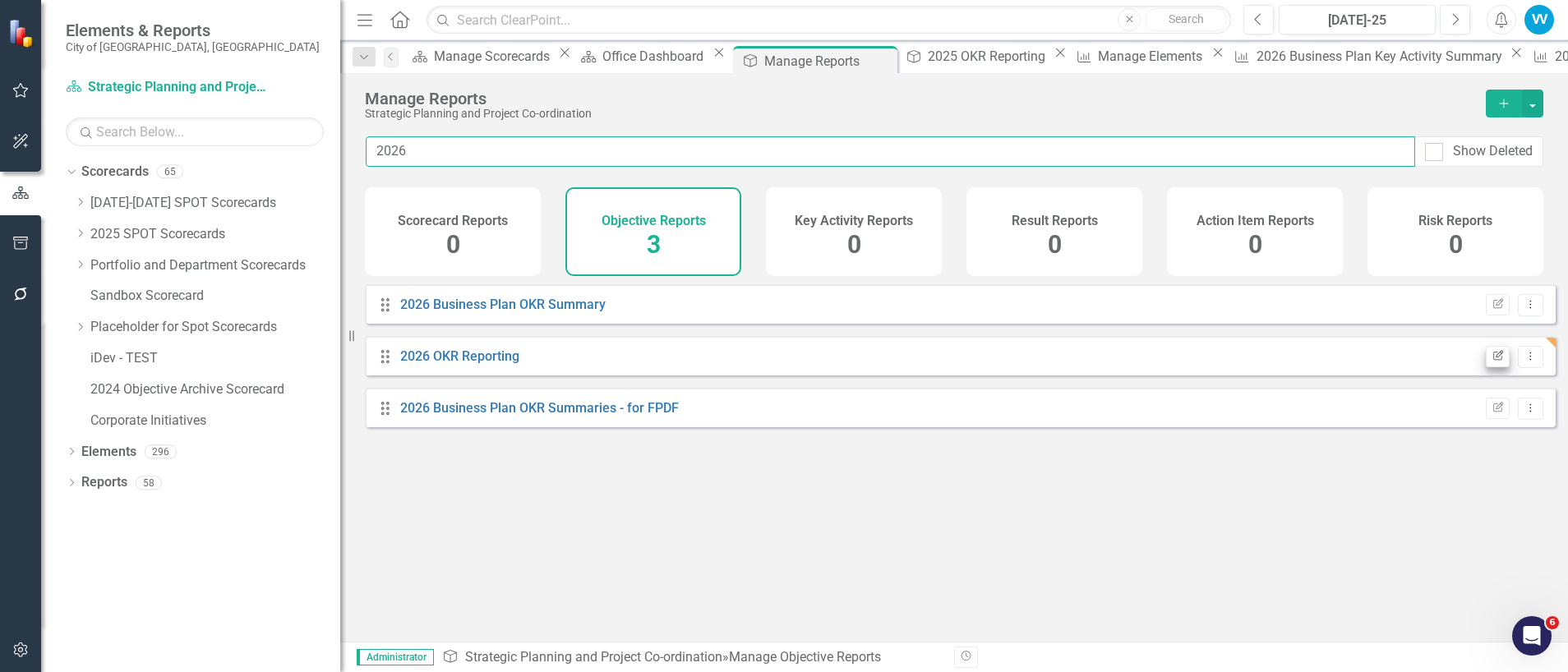
type input "2026"
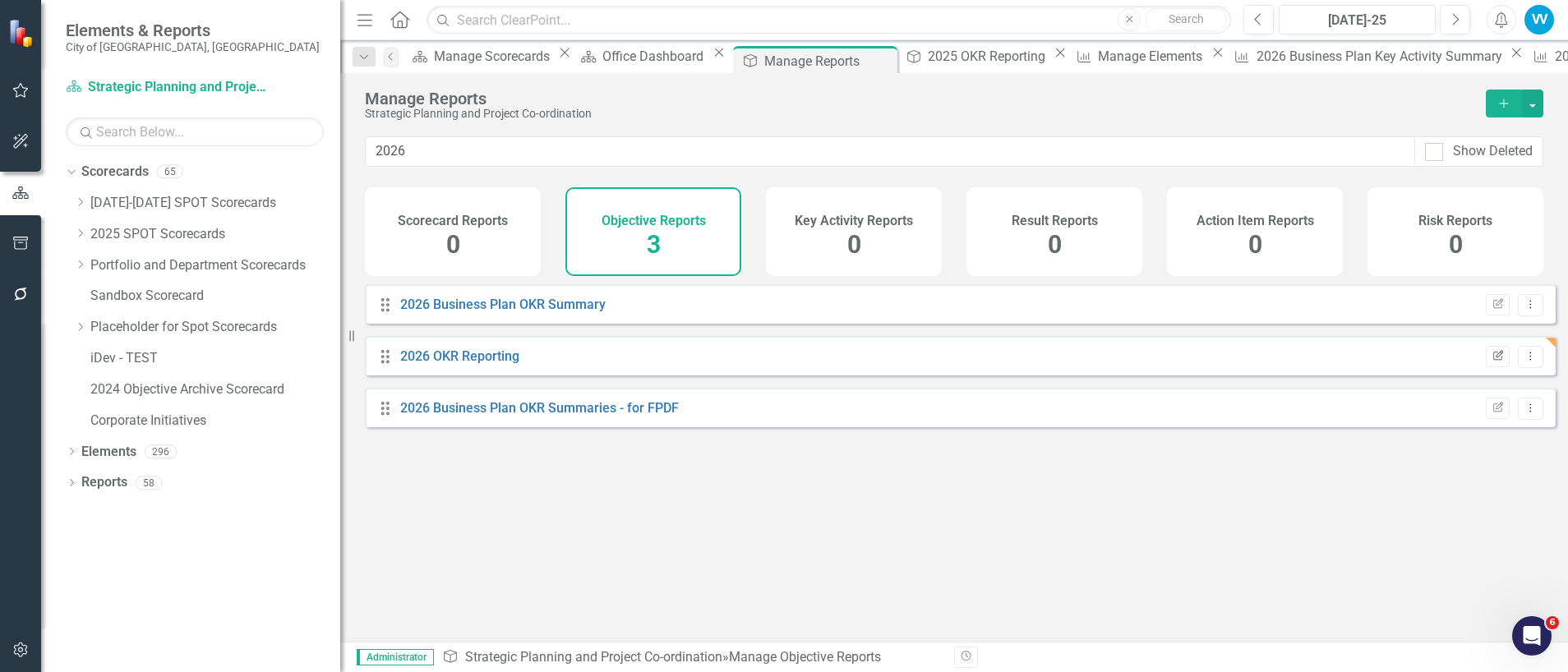
click at [1491, 362] on icon "Edit Report" at bounding box center [1497, 357] width 13 height 10
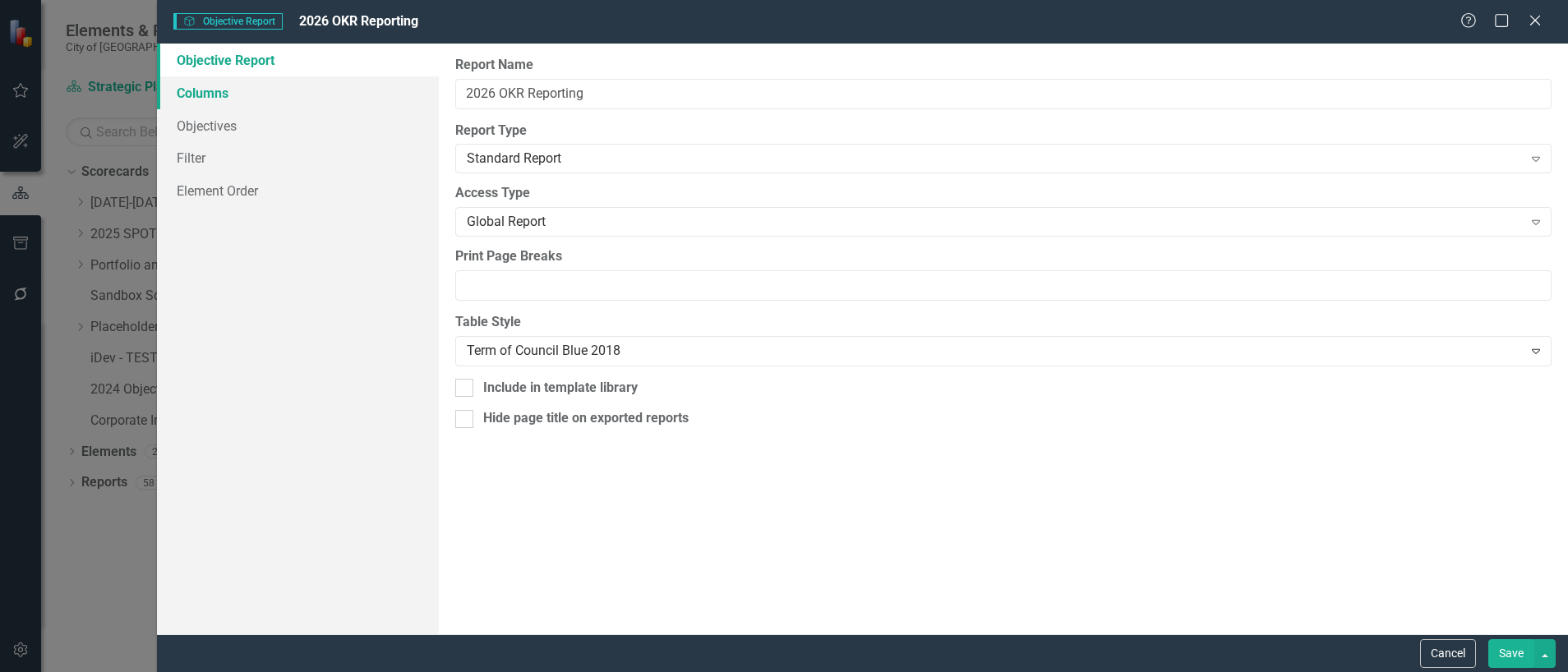
click at [198, 92] on link "Columns" at bounding box center [297, 92] width 281 height 33
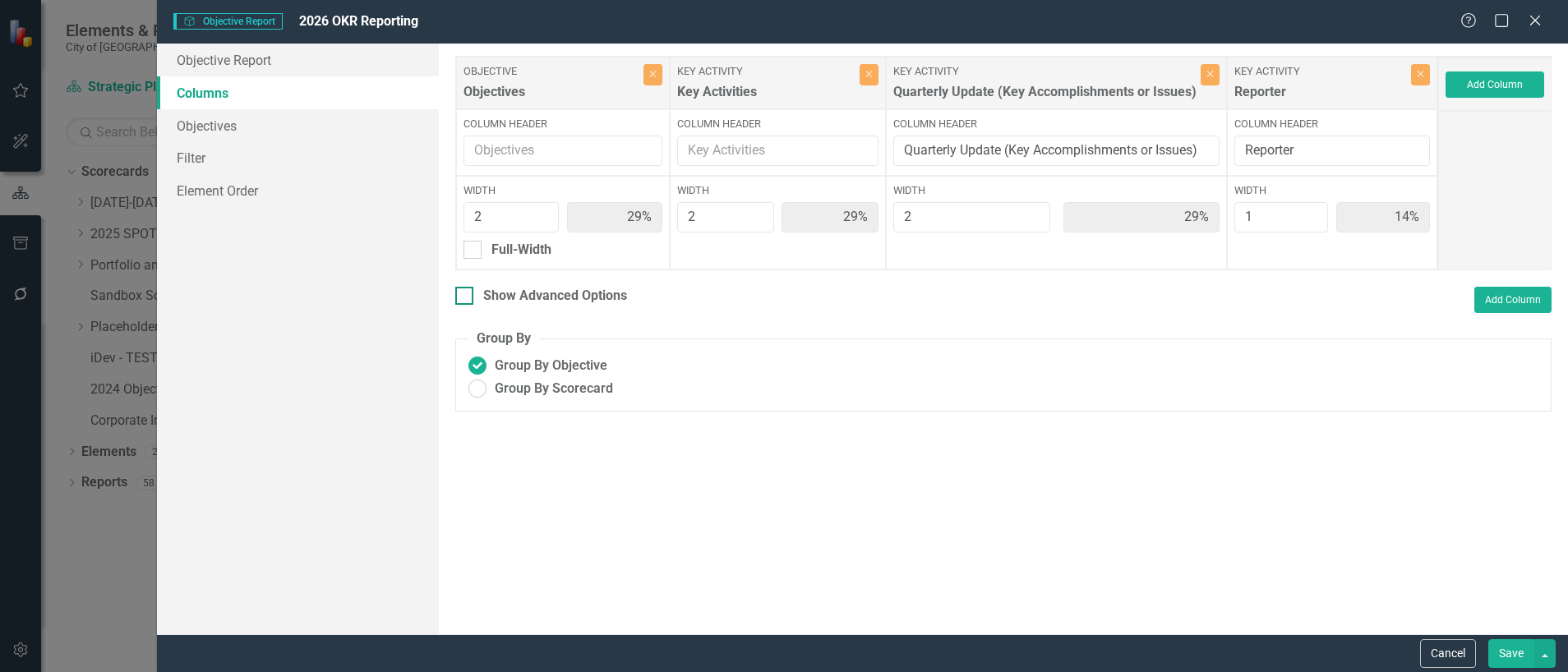
click at [469, 305] on div at bounding box center [464, 295] width 18 height 18
click at [466, 297] on input "Show Advanced Options" at bounding box center [460, 292] width 11 height 11
checkbox input "true"
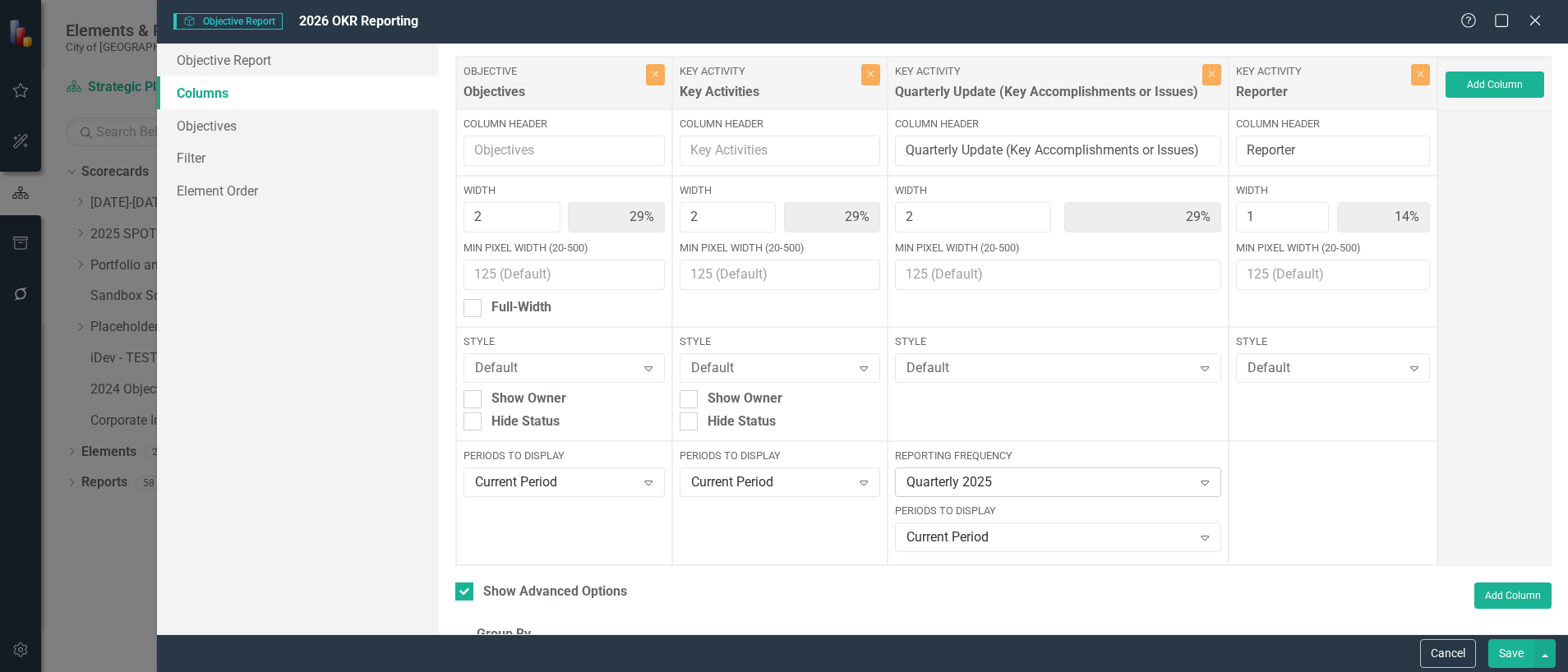
click at [974, 484] on div "Quarterly 2025" at bounding box center [1048, 482] width 286 height 19
click at [224, 135] on link "Objectives" at bounding box center [297, 125] width 281 height 33
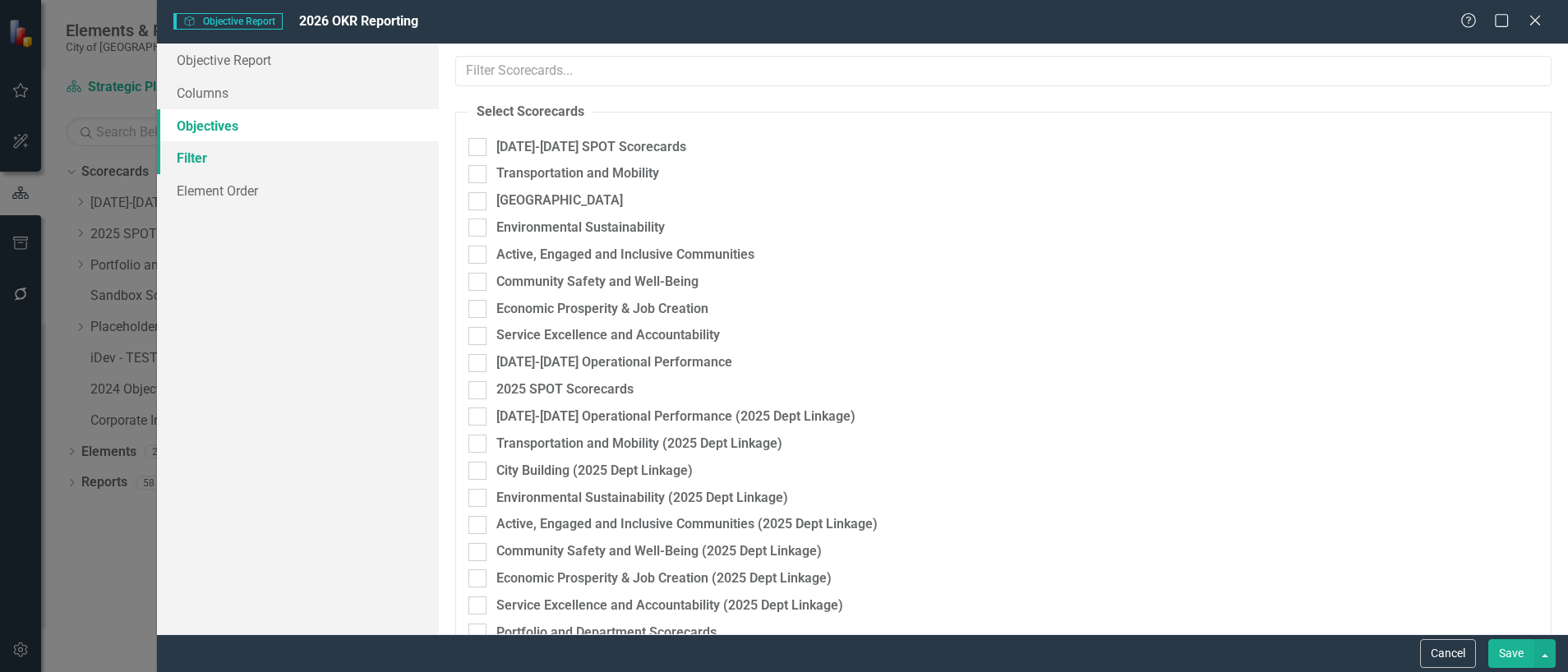
click at [182, 159] on link "Filter" at bounding box center [297, 158] width 281 height 33
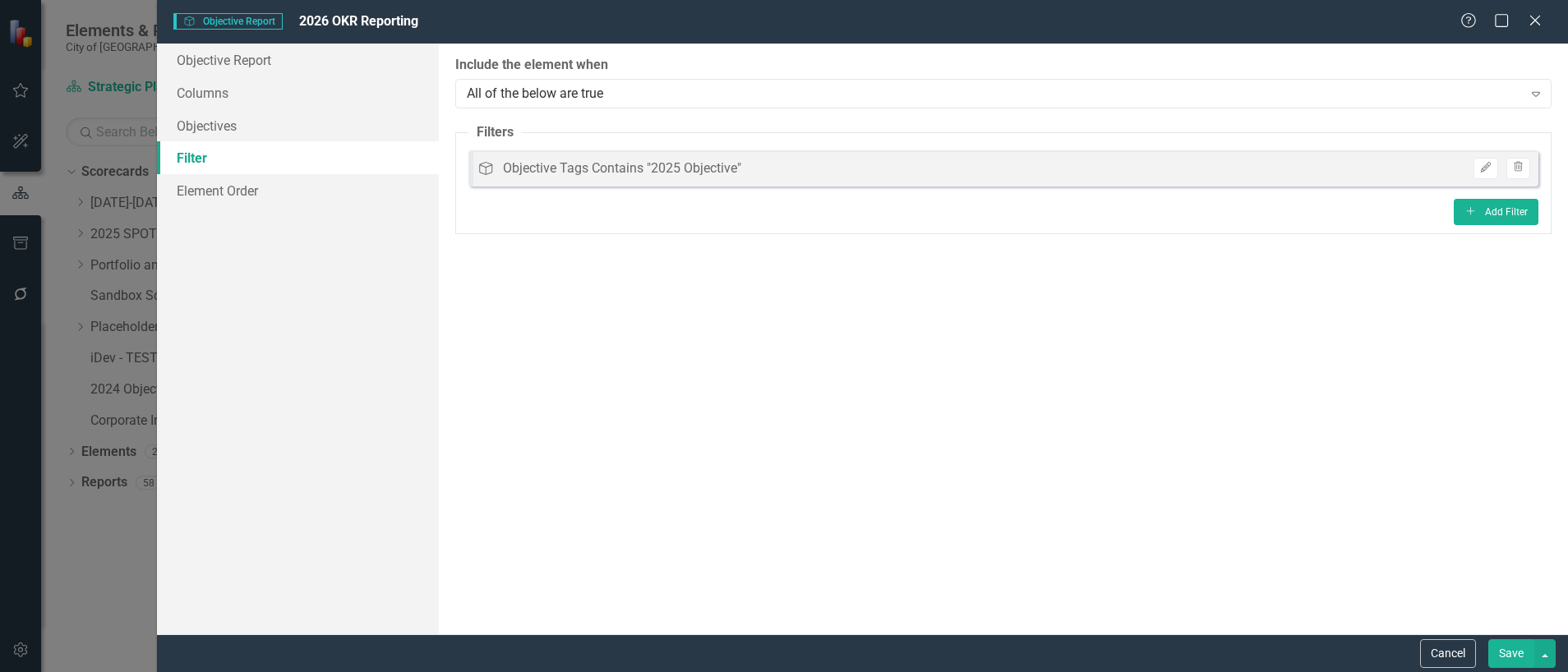
click at [615, 171] on div "Objective Tags Contains "2025 Objective"" at bounding box center [621, 169] width 238 height 19
click at [1488, 168] on icon "Edit" at bounding box center [1485, 168] width 13 height 10
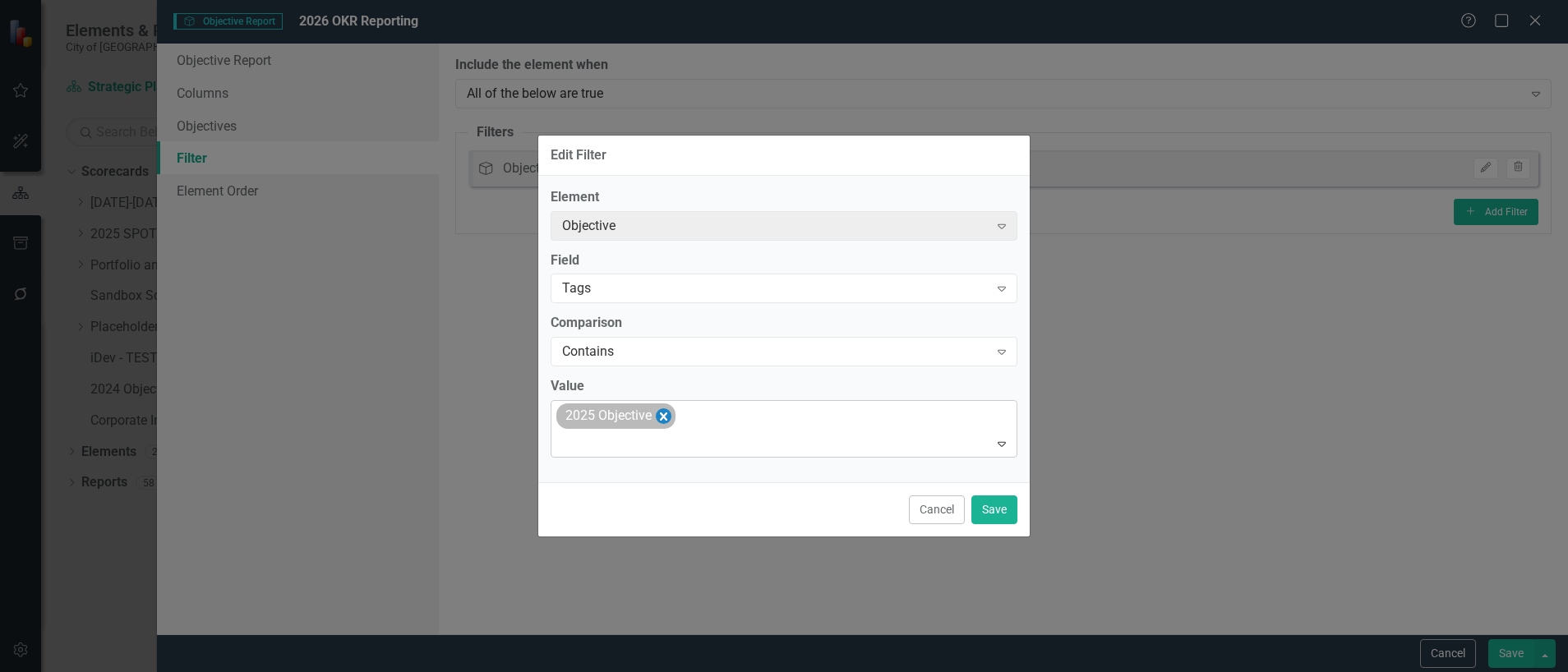
click at [668, 418] on icon "Remove [object Object]" at bounding box center [664, 416] width 15 height 20
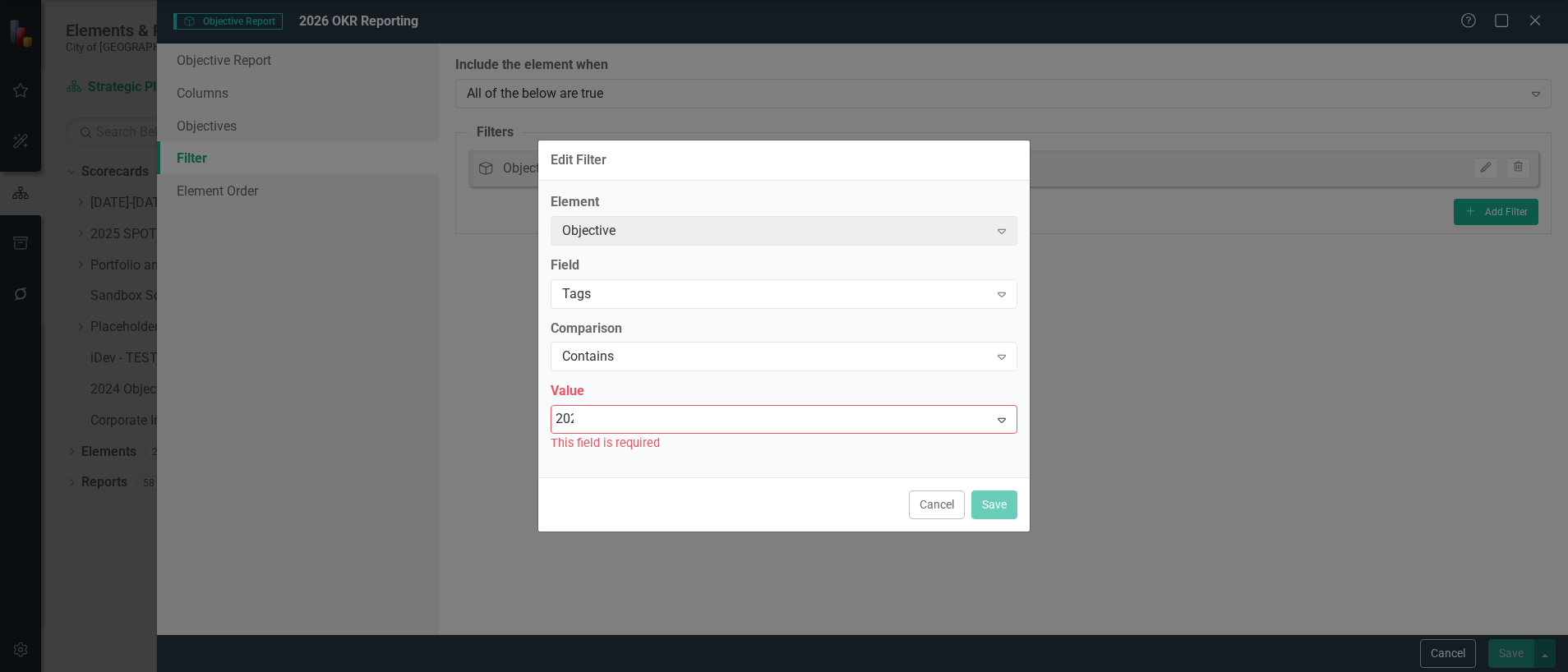
type input "2026"
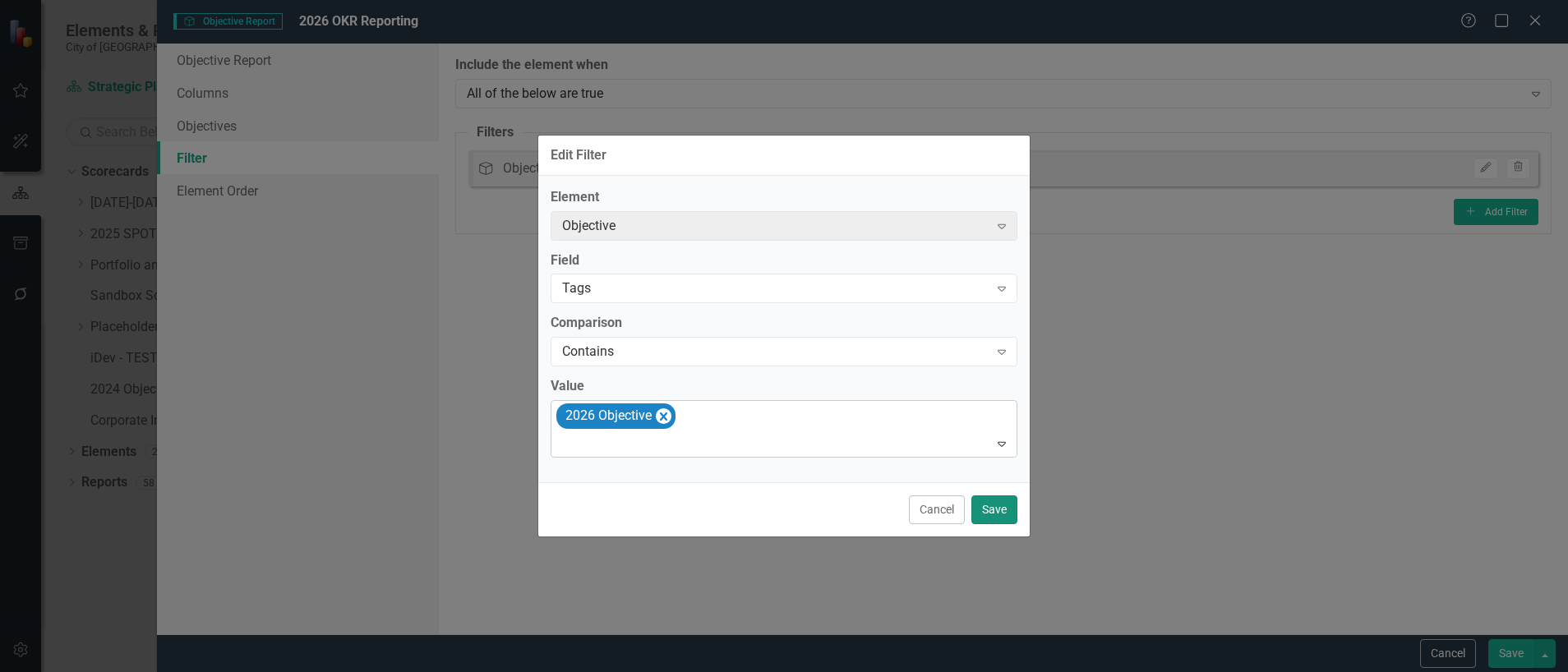
click at [997, 514] on button "Save" at bounding box center [994, 510] width 46 height 29
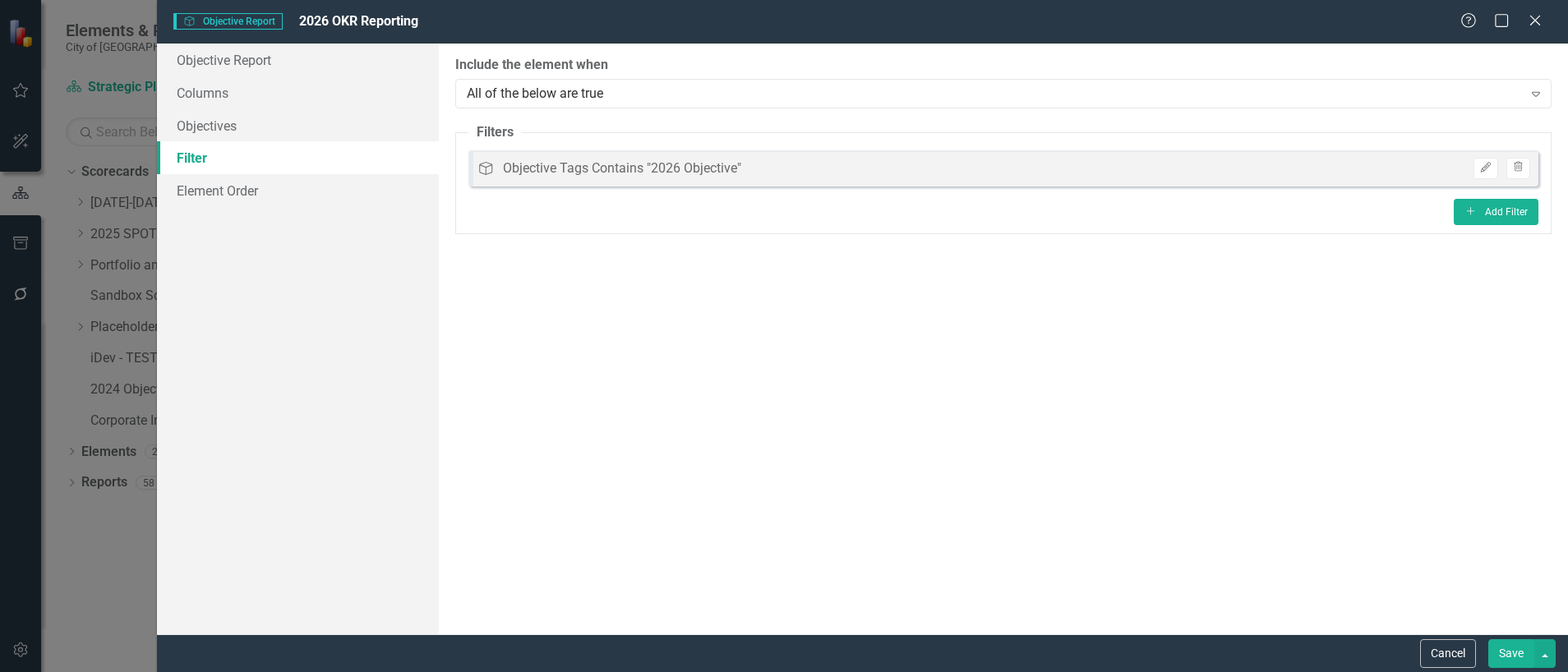
click at [1517, 657] on button "Save" at bounding box center [1511, 653] width 46 height 29
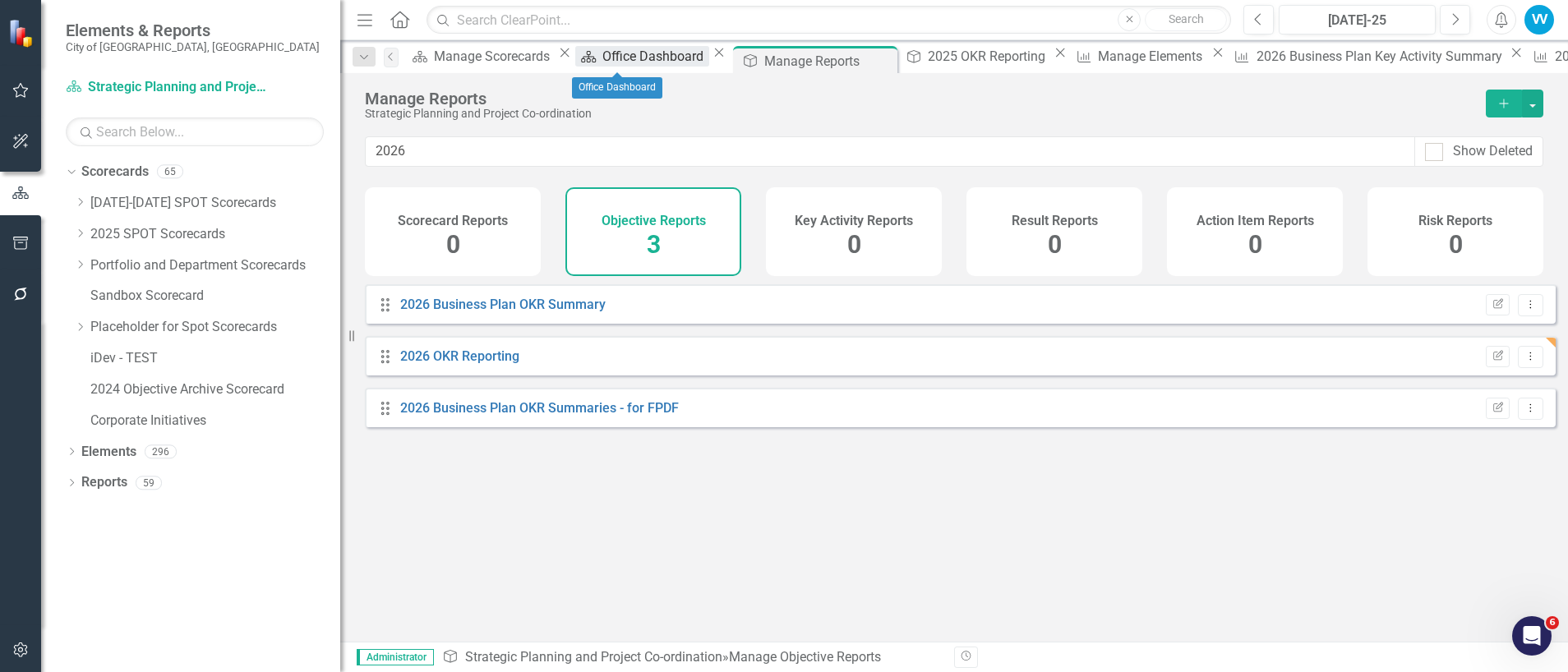
click at [610, 55] on div "Office Dashboard" at bounding box center [655, 56] width 106 height 20
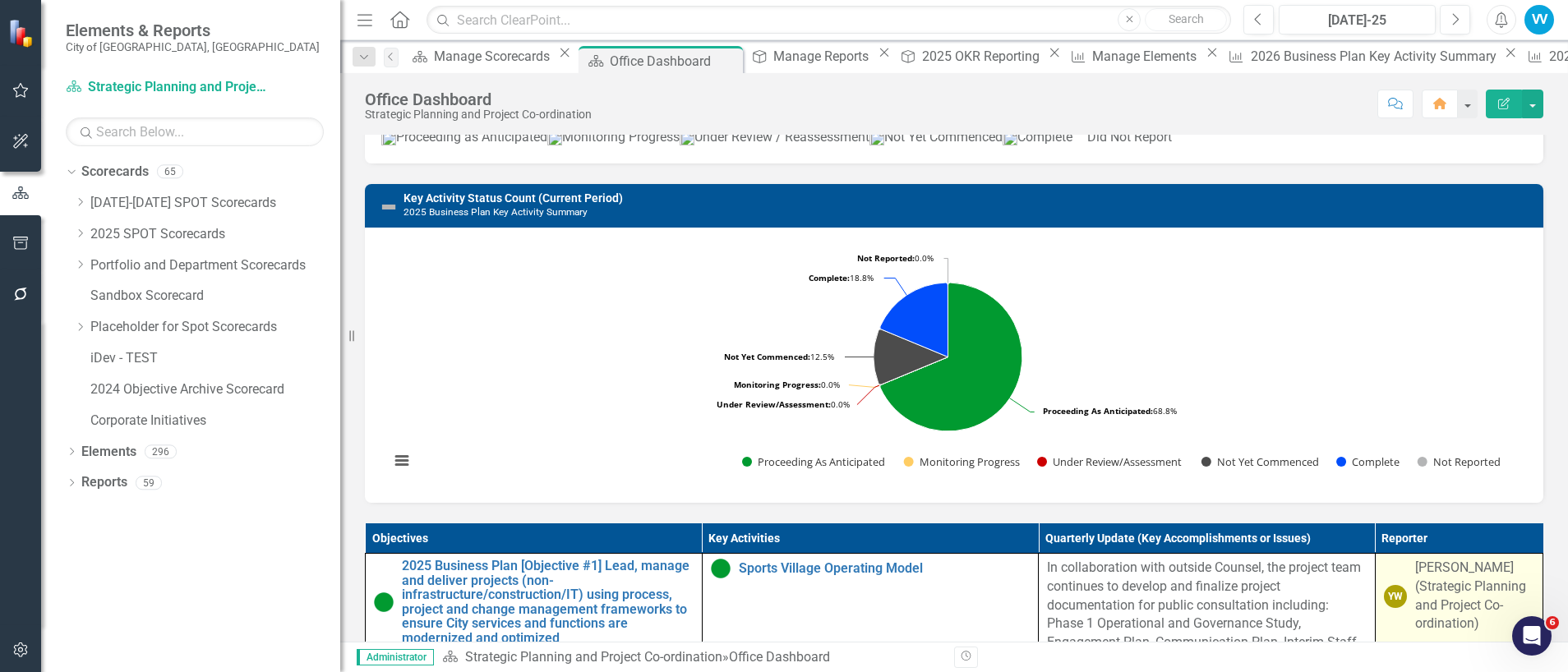
scroll to position [616, 0]
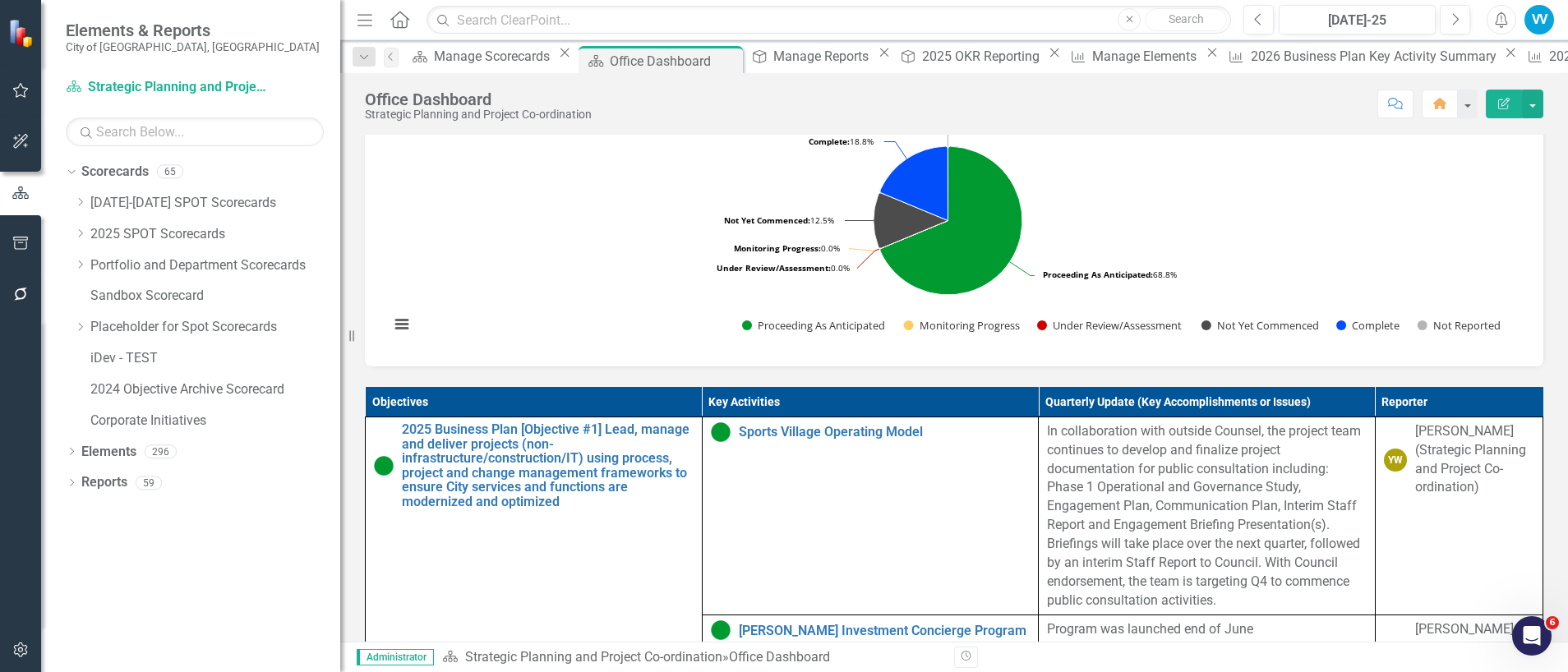
click at [1236, 239] on rect "Interactive chart" at bounding box center [948, 226] width 1133 height 247
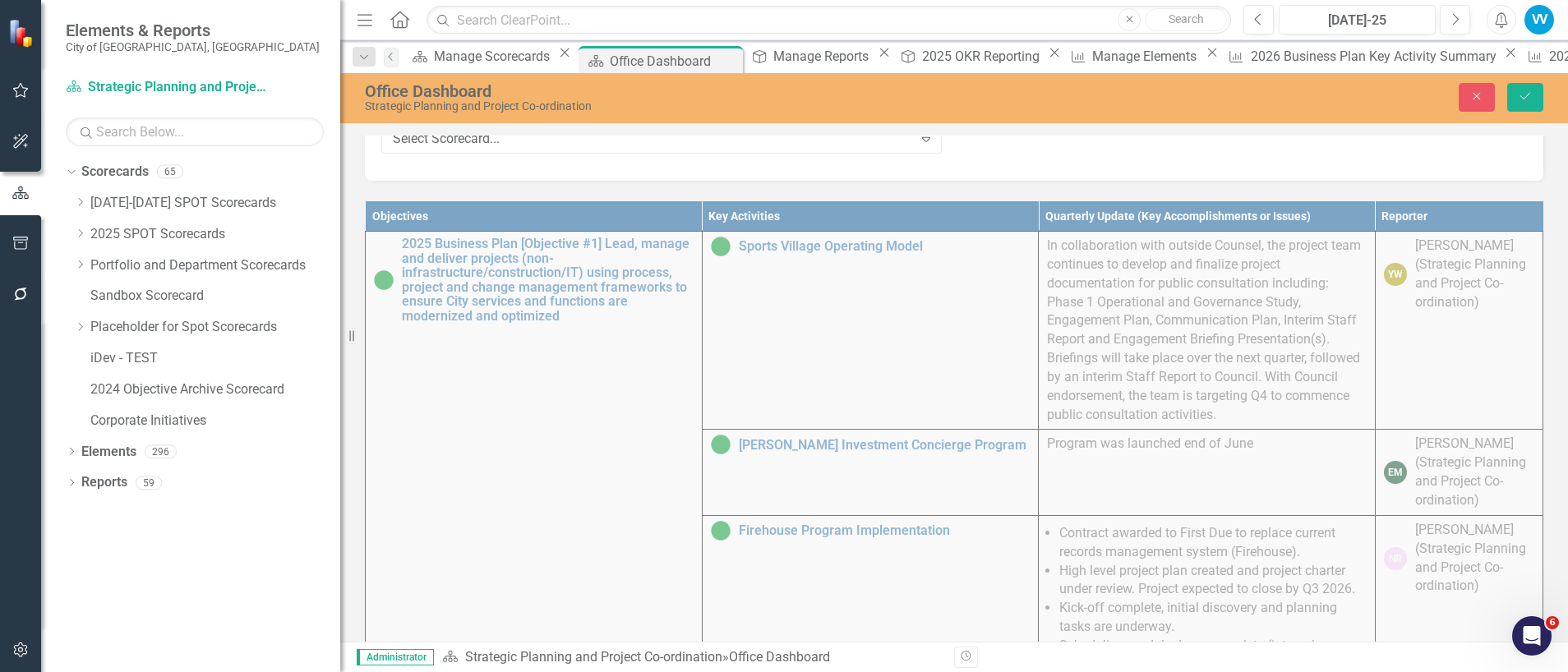
scroll to position [613, 0]
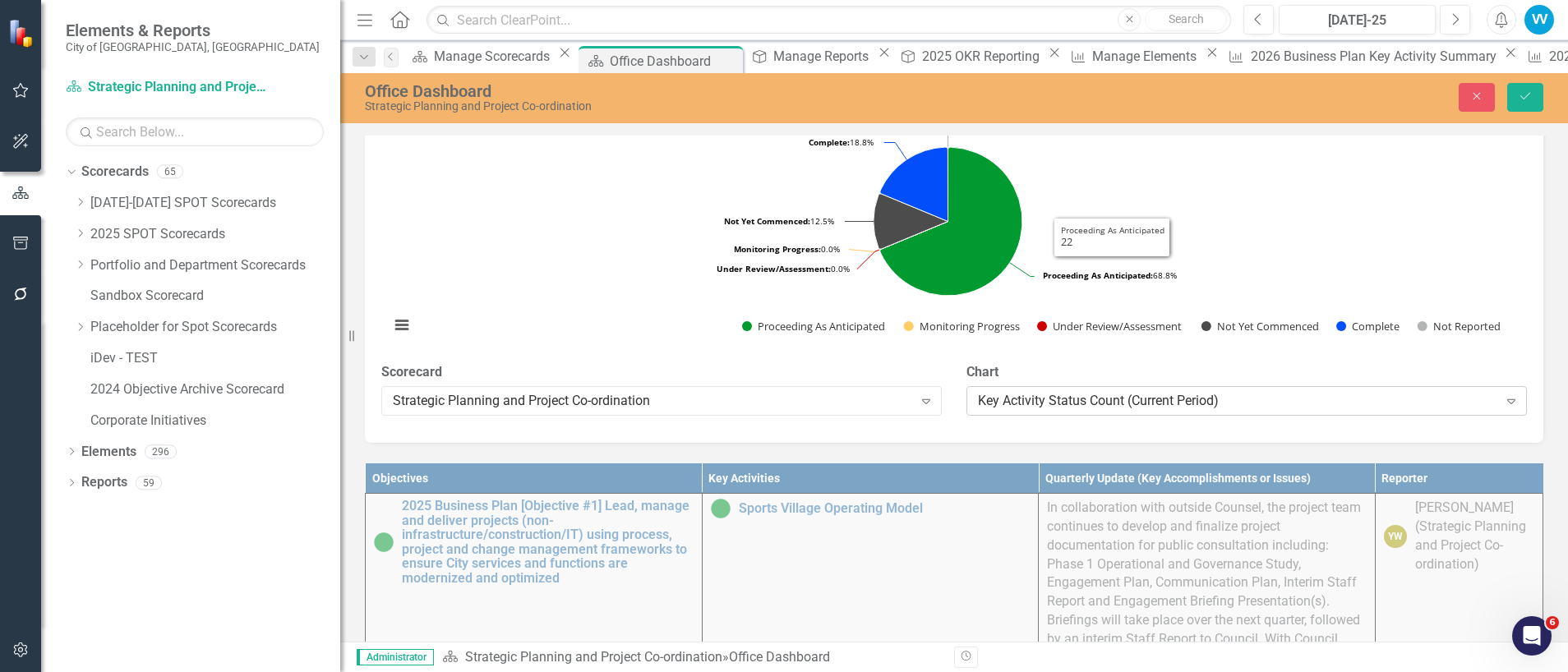
click at [1333, 411] on div "Key Activity Status Count (Current Period)" at bounding box center [1238, 401] width 520 height 19
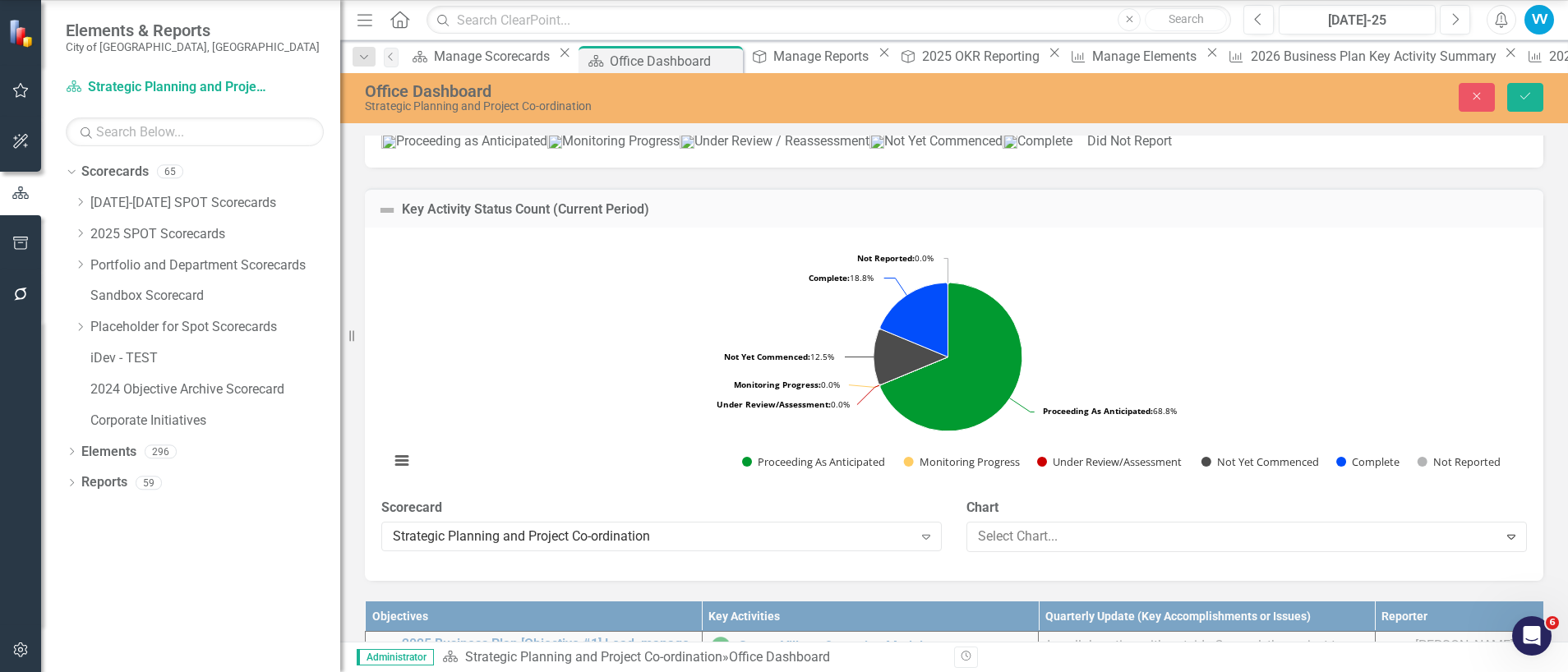
scroll to position [540, 0]
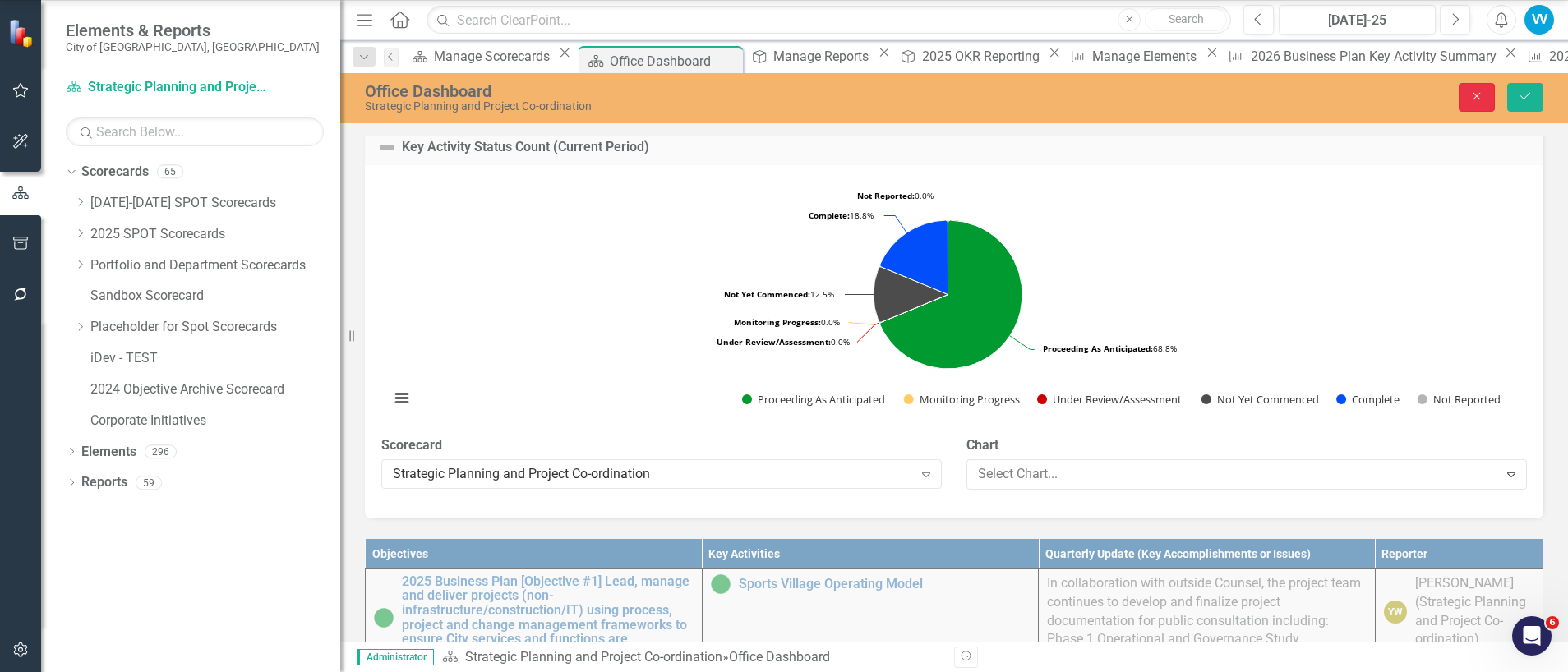
click at [1472, 95] on icon "Close" at bounding box center [1476, 97] width 14 height 12
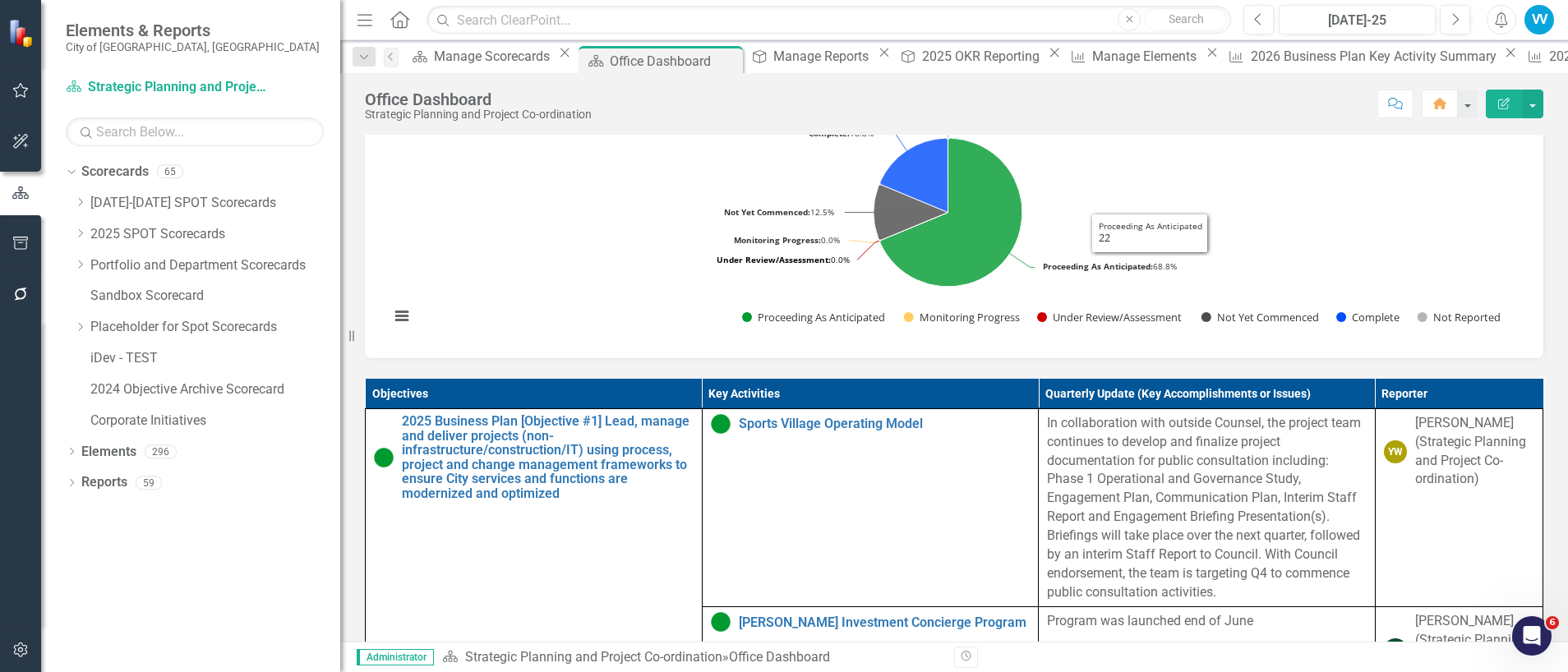
scroll to position [663, 0]
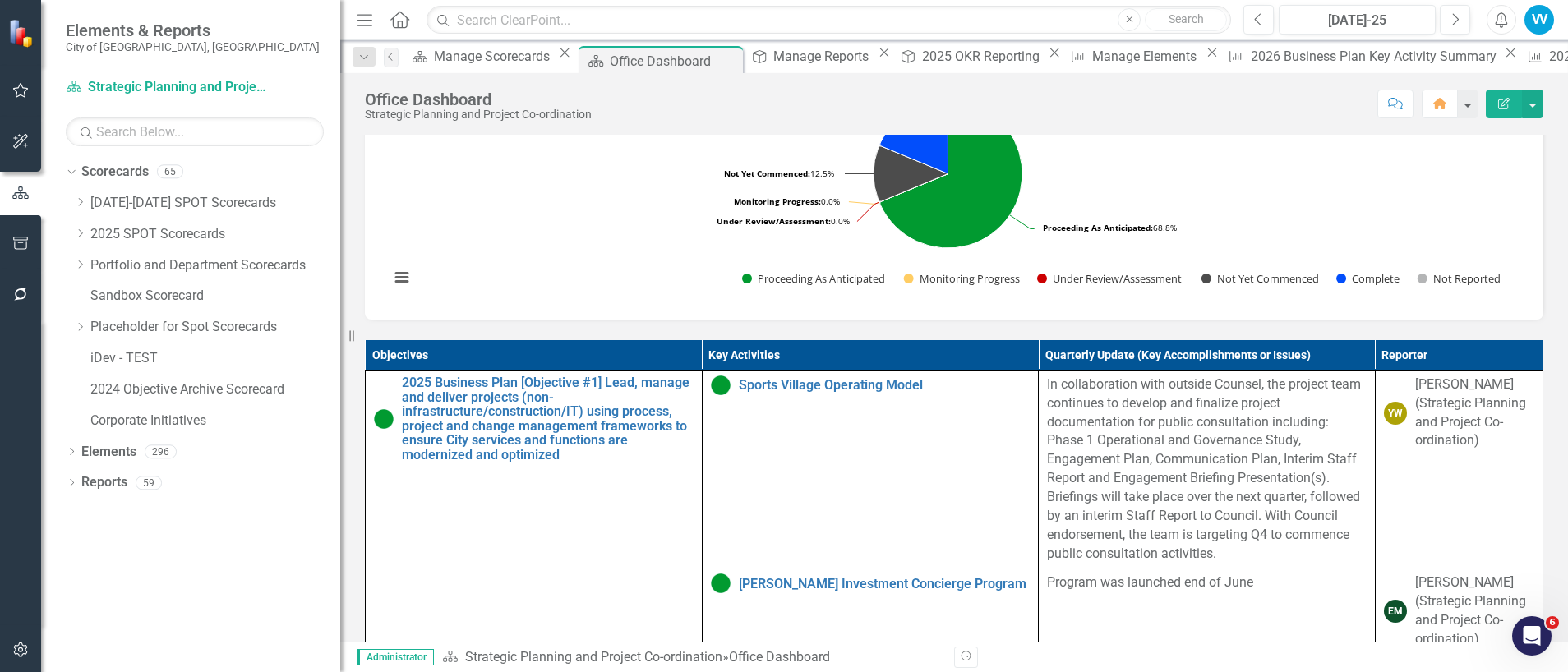
click at [920, 370] on th "Key Activities" at bounding box center [870, 355] width 336 height 31
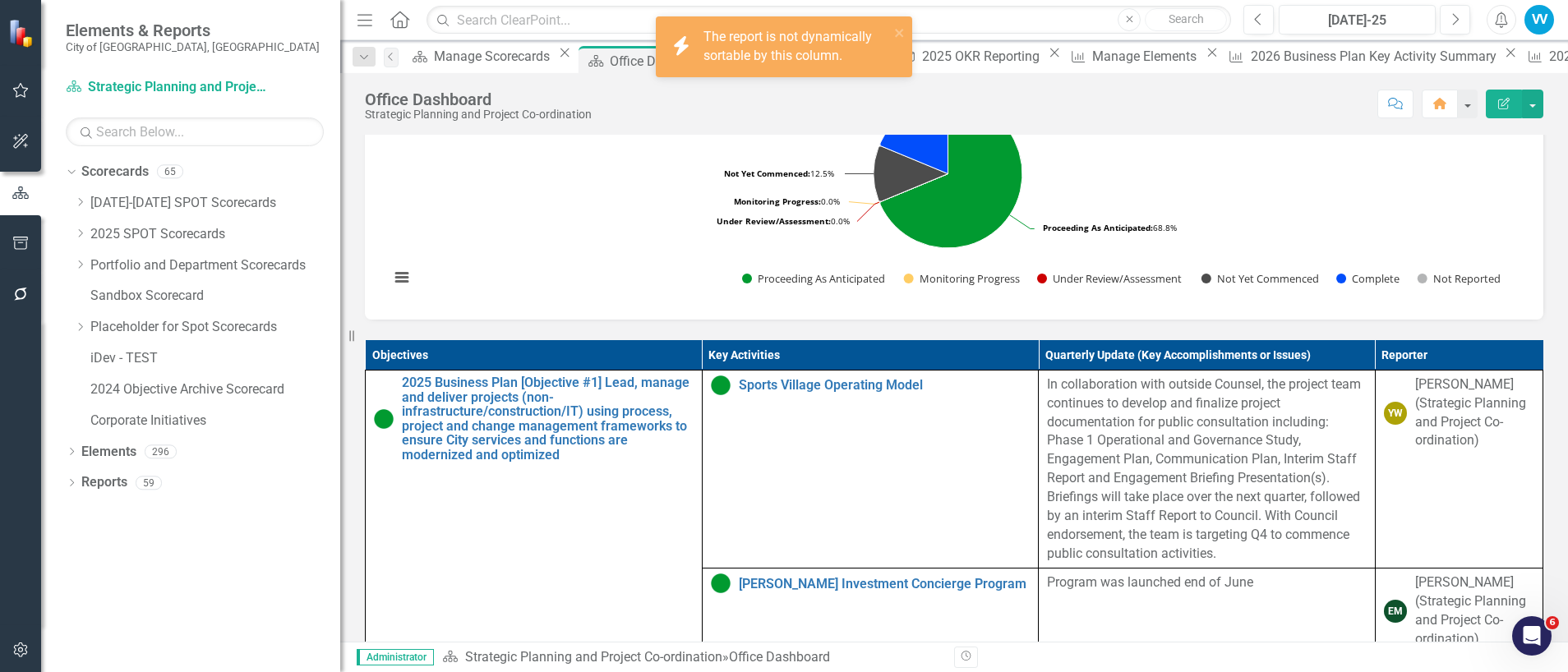
click at [920, 370] on th "Key Activities" at bounding box center [870, 355] width 336 height 31
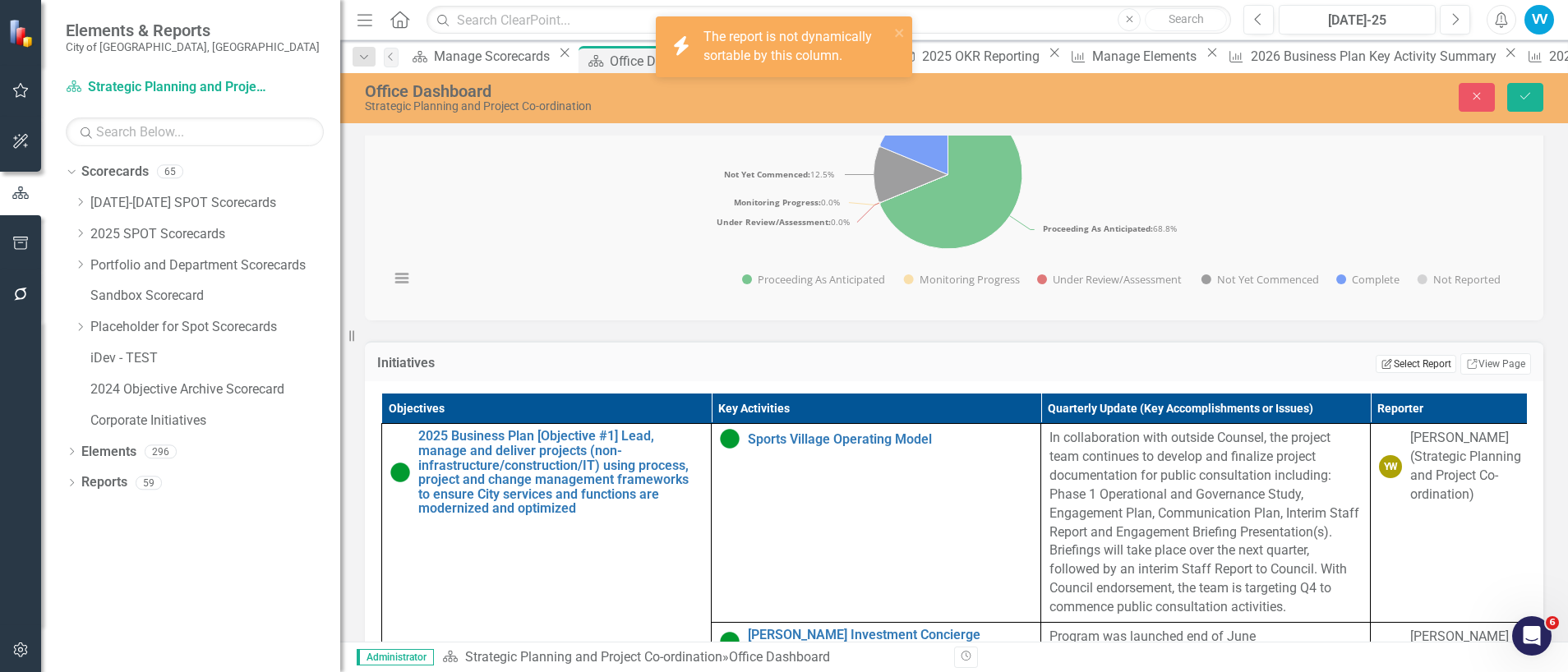
click at [1402, 373] on button "Edit Report Select Report" at bounding box center [1415, 364] width 80 height 18
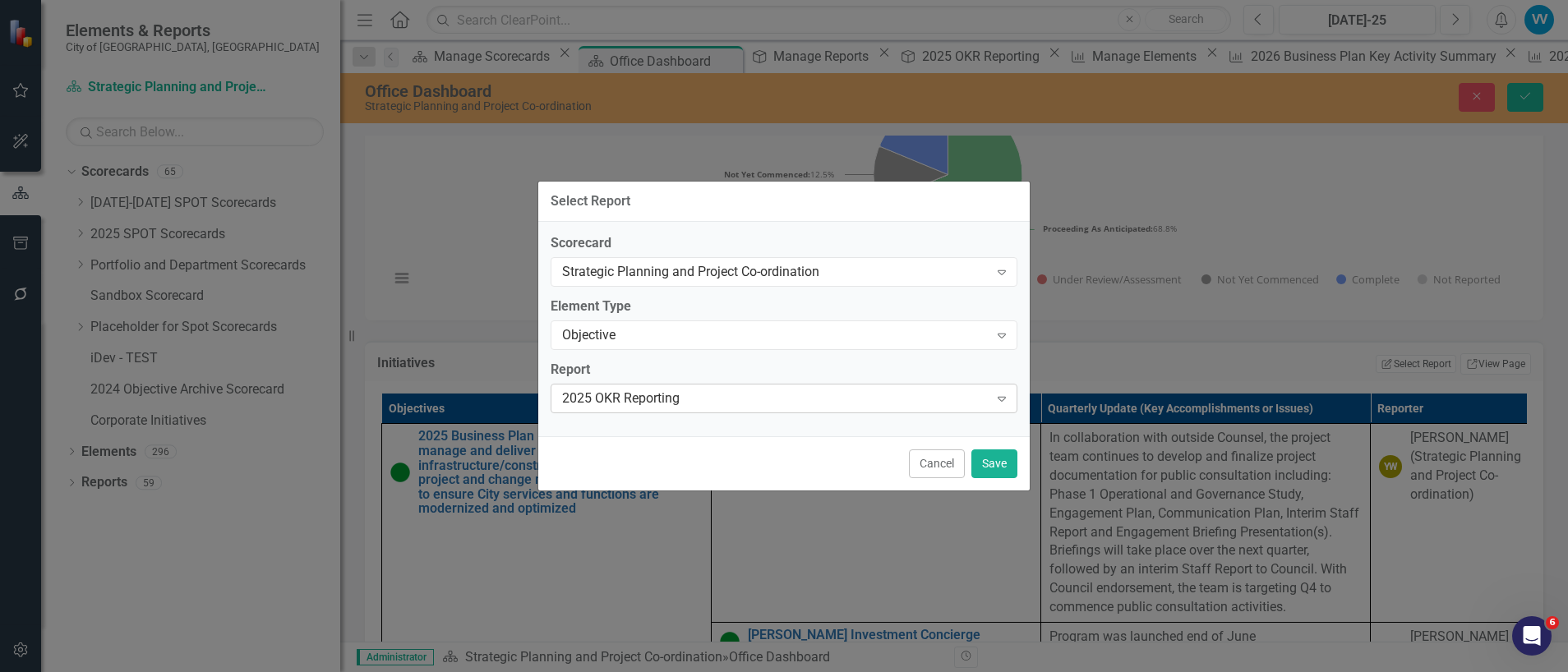
click at [700, 397] on div "2025 OKR Reporting" at bounding box center [775, 398] width 426 height 19
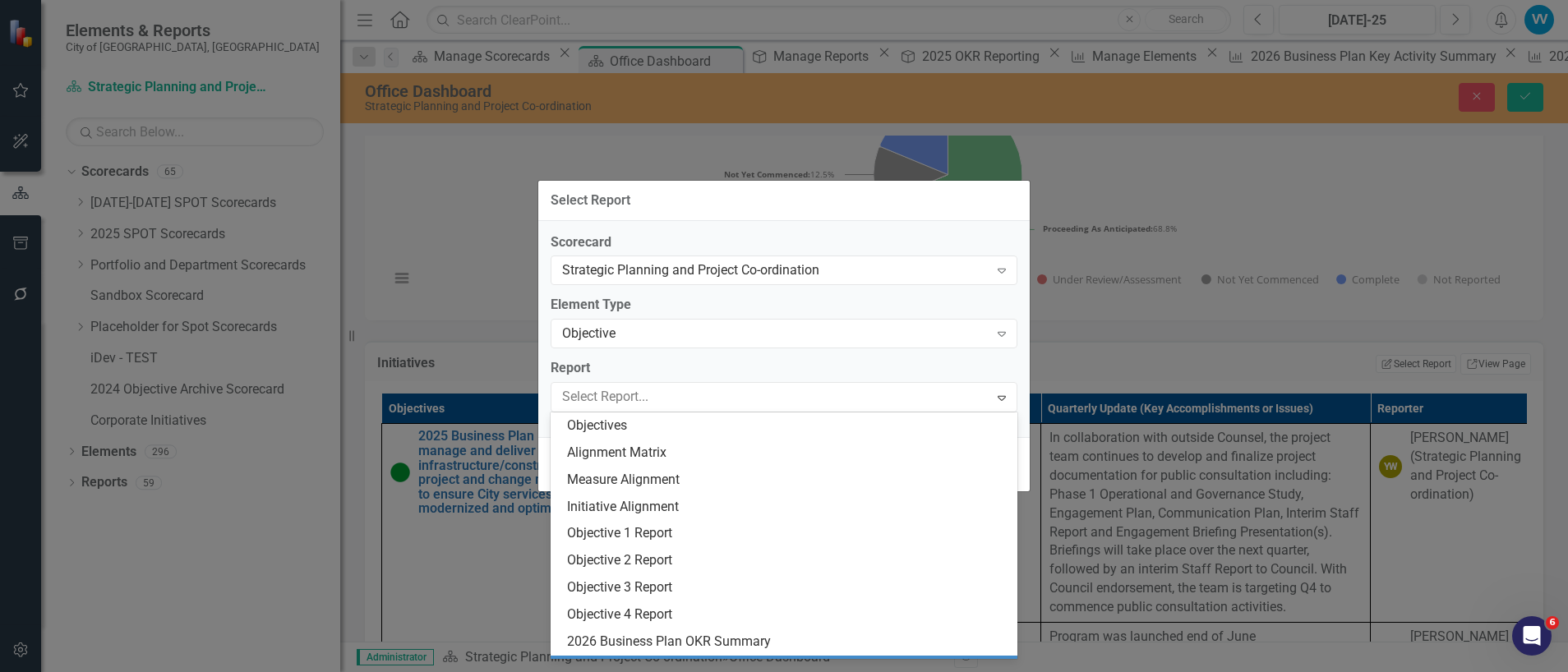
scroll to position [243, 0]
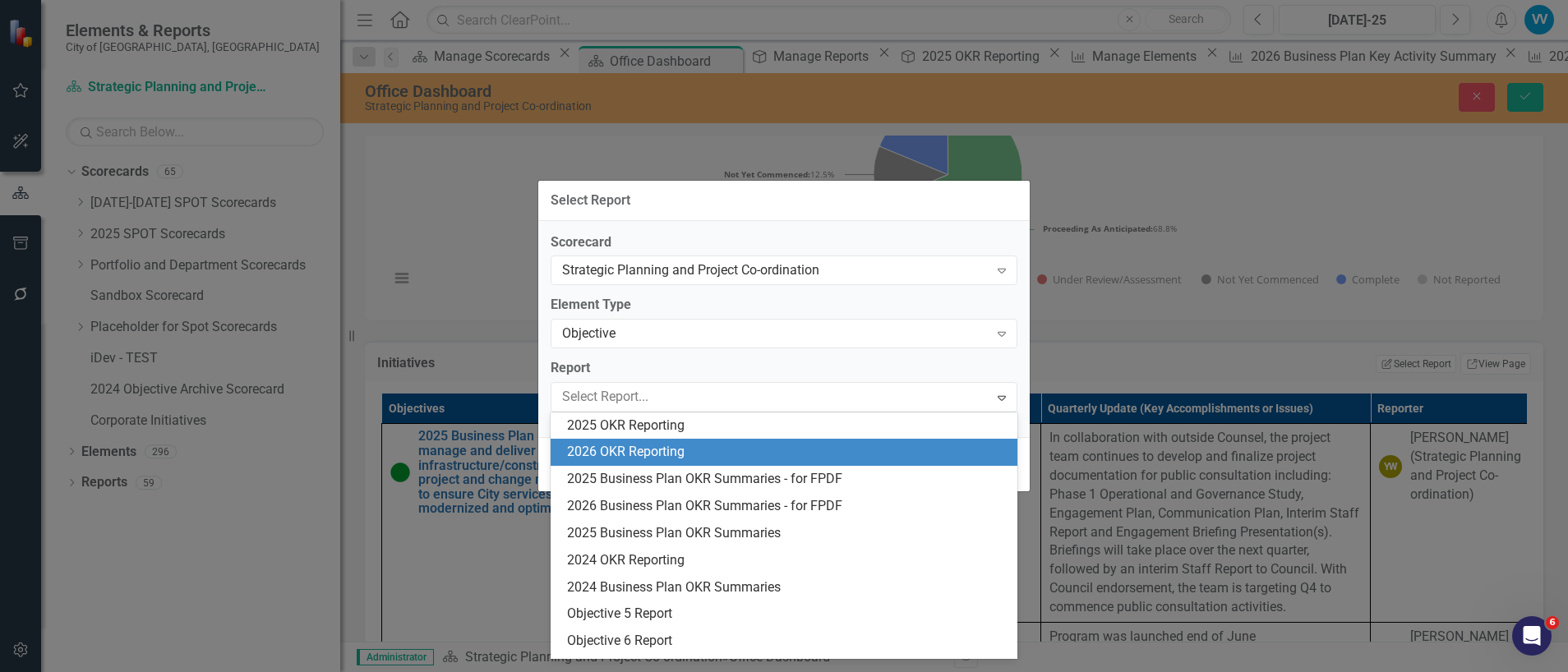
click at [658, 459] on div "2026 OKR Reporting" at bounding box center [787, 452] width 441 height 19
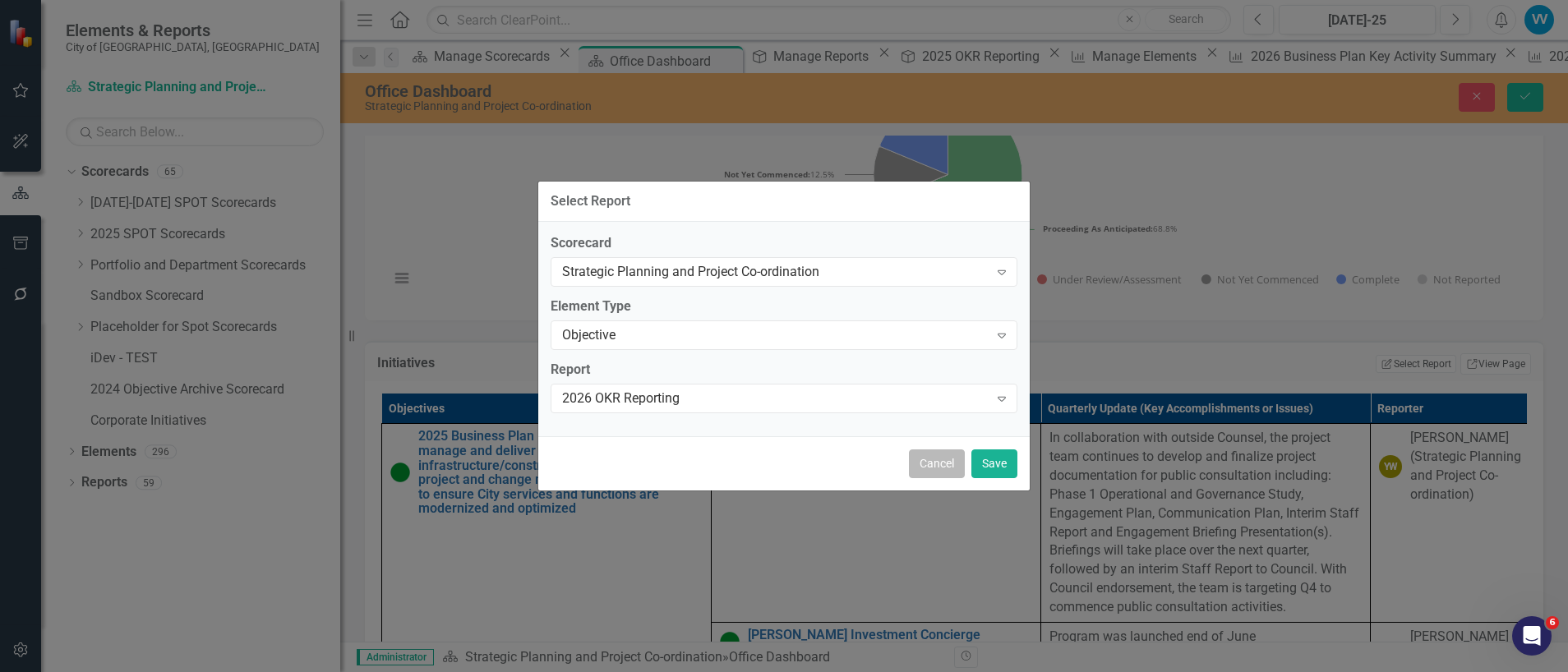
click at [936, 468] on button "Cancel" at bounding box center [937, 464] width 56 height 29
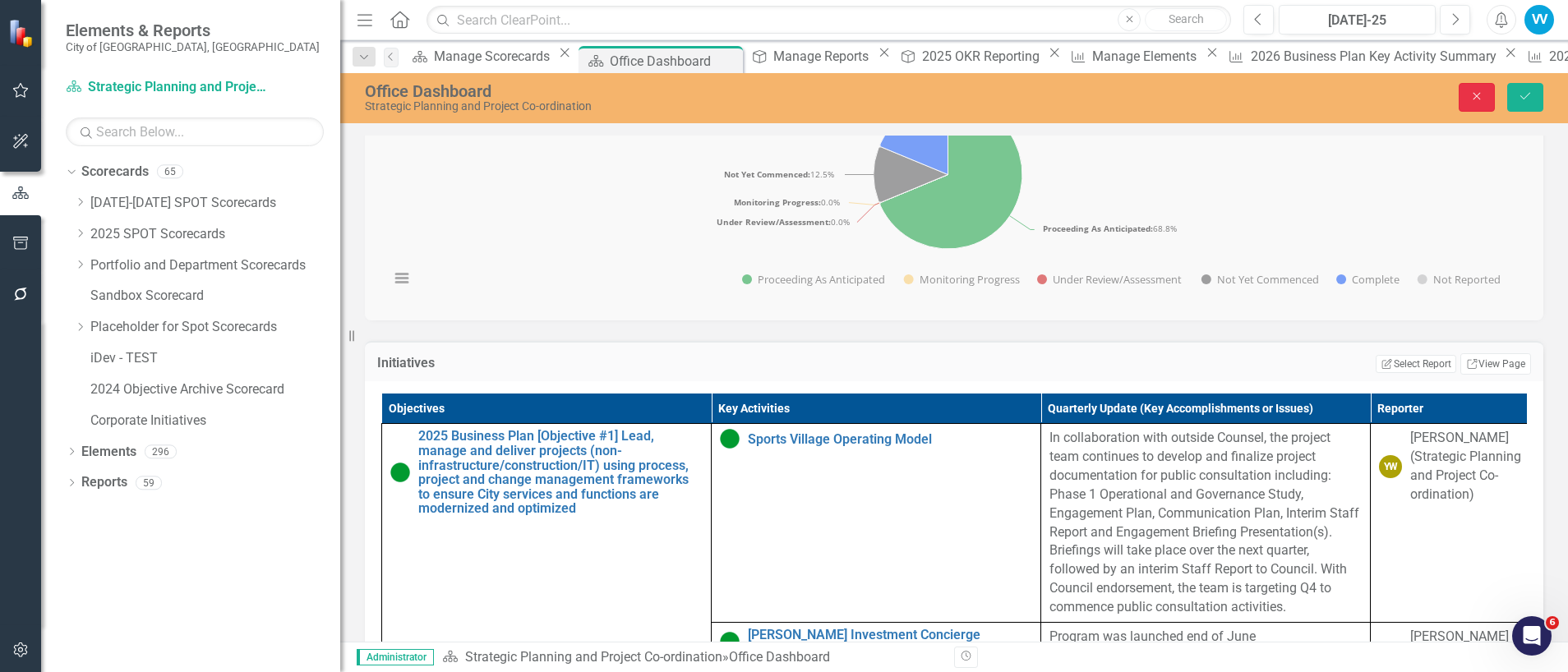
click at [1484, 92] on icon "Close" at bounding box center [1476, 97] width 14 height 12
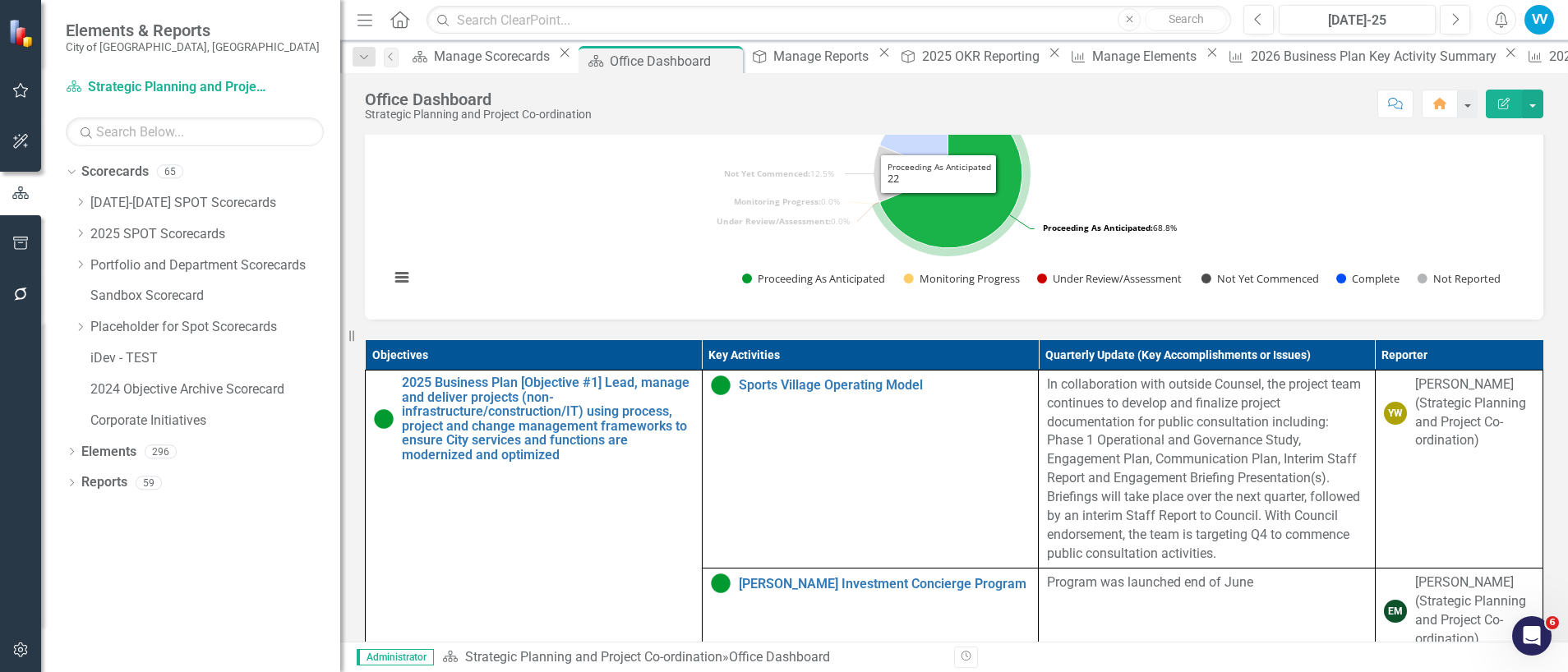
scroll to position [540, 0]
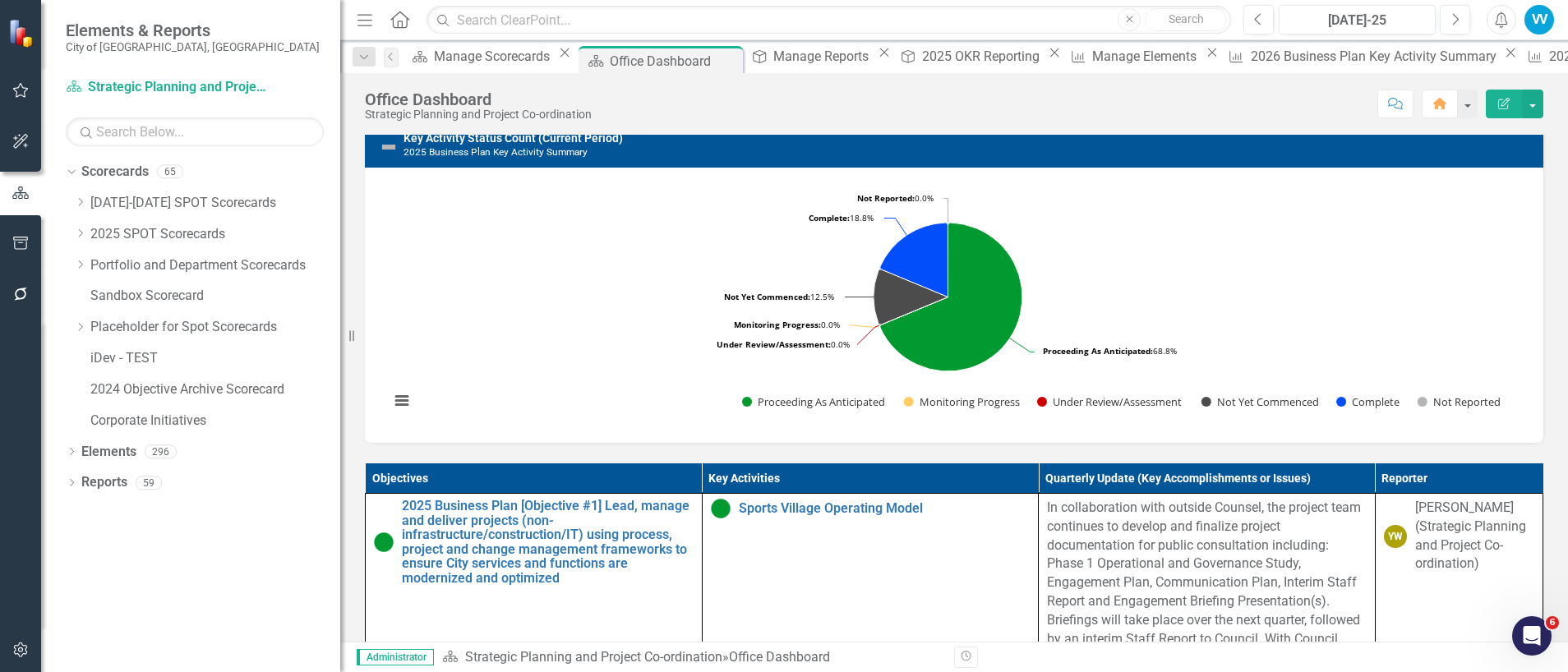
click at [1286, 281] on rect "Interactive chart" at bounding box center [948, 303] width 1133 height 247
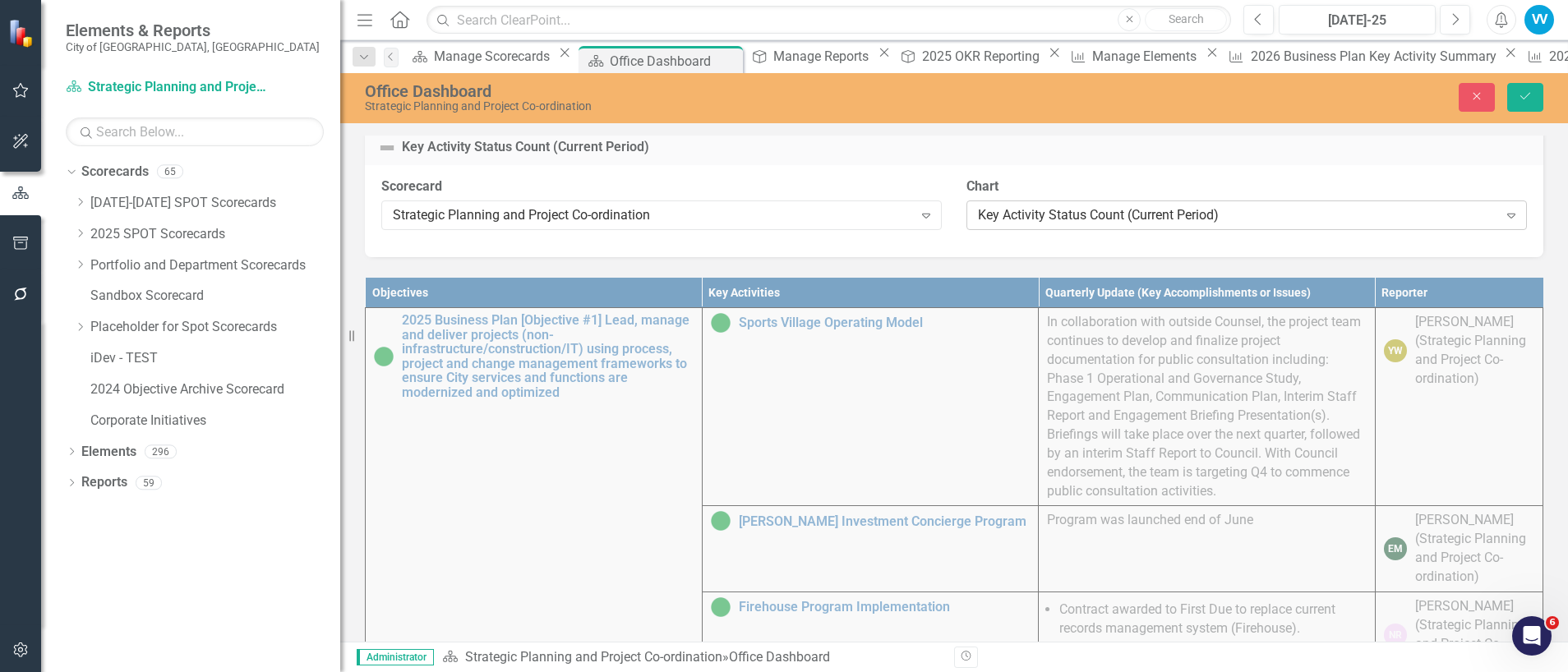
click at [1104, 225] on div "Key Activity Status Count (Current Period)" at bounding box center [1238, 215] width 520 height 19
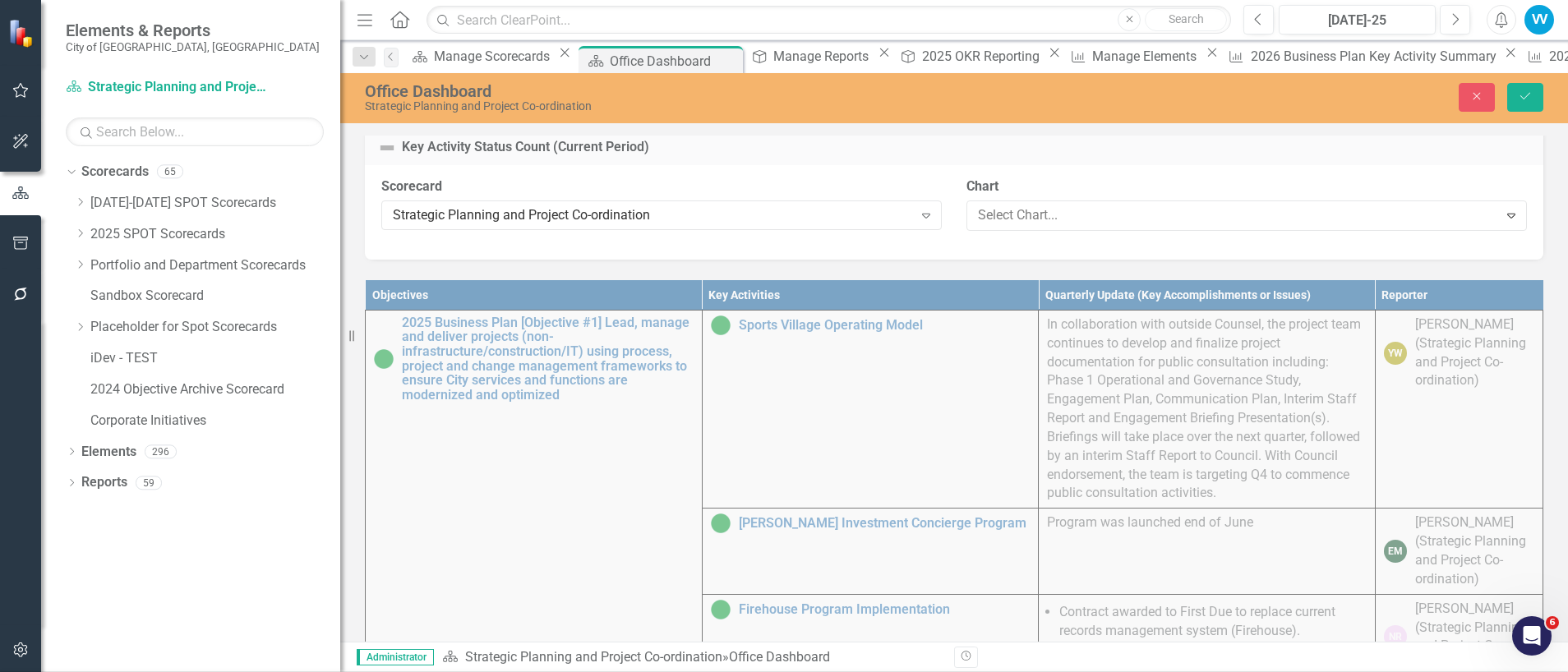
scroll to position [3809, 0]
click at [1482, 85] on button "Close" at bounding box center [1476, 97] width 36 height 29
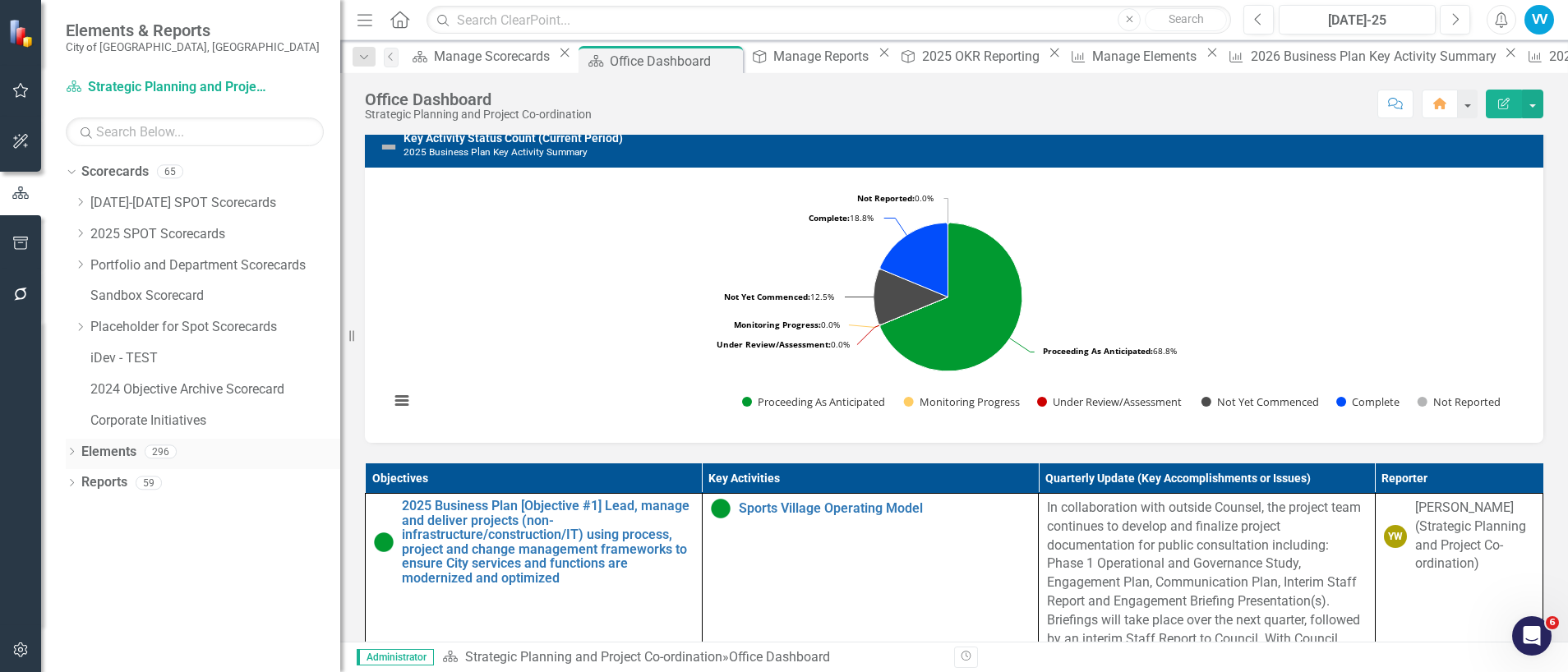
click at [114, 453] on link "Elements" at bounding box center [108, 452] width 55 height 19
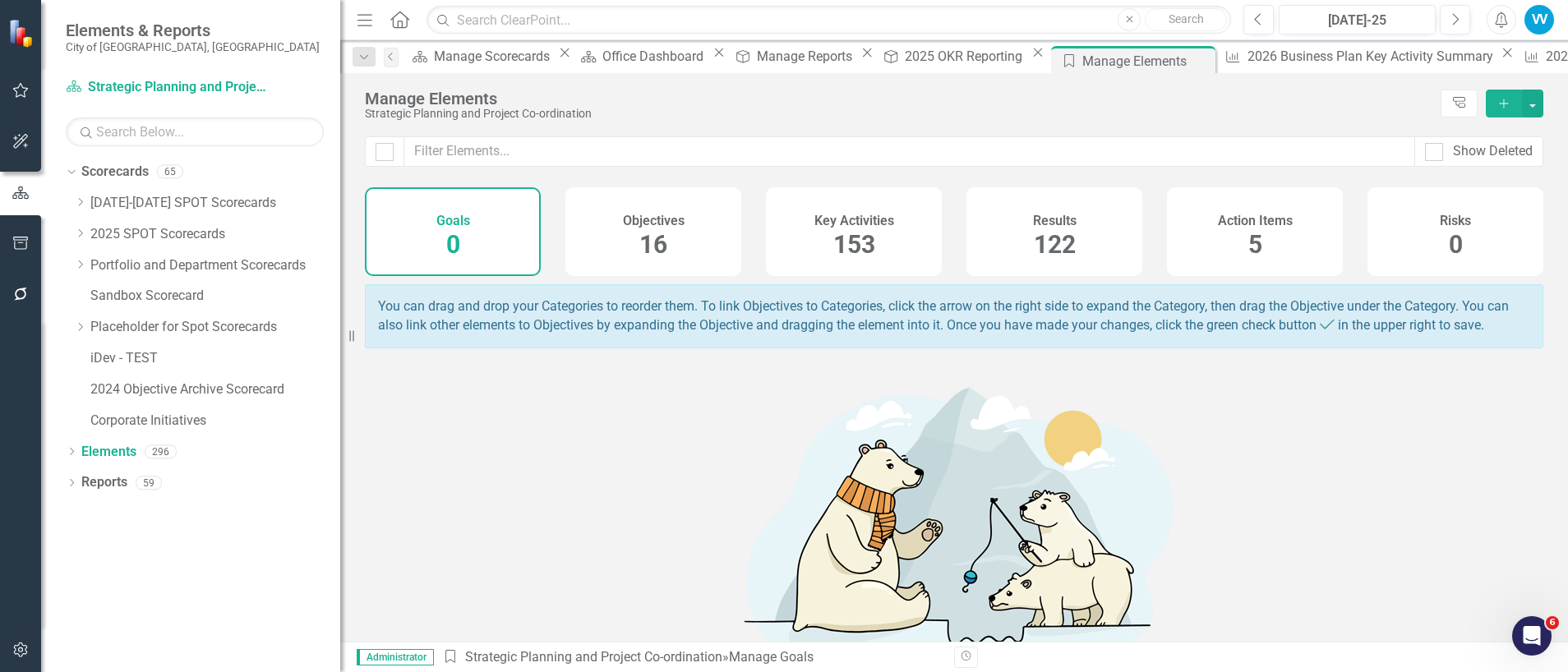
click at [1054, 228] on div "122" at bounding box center [1054, 246] width 42 height 36
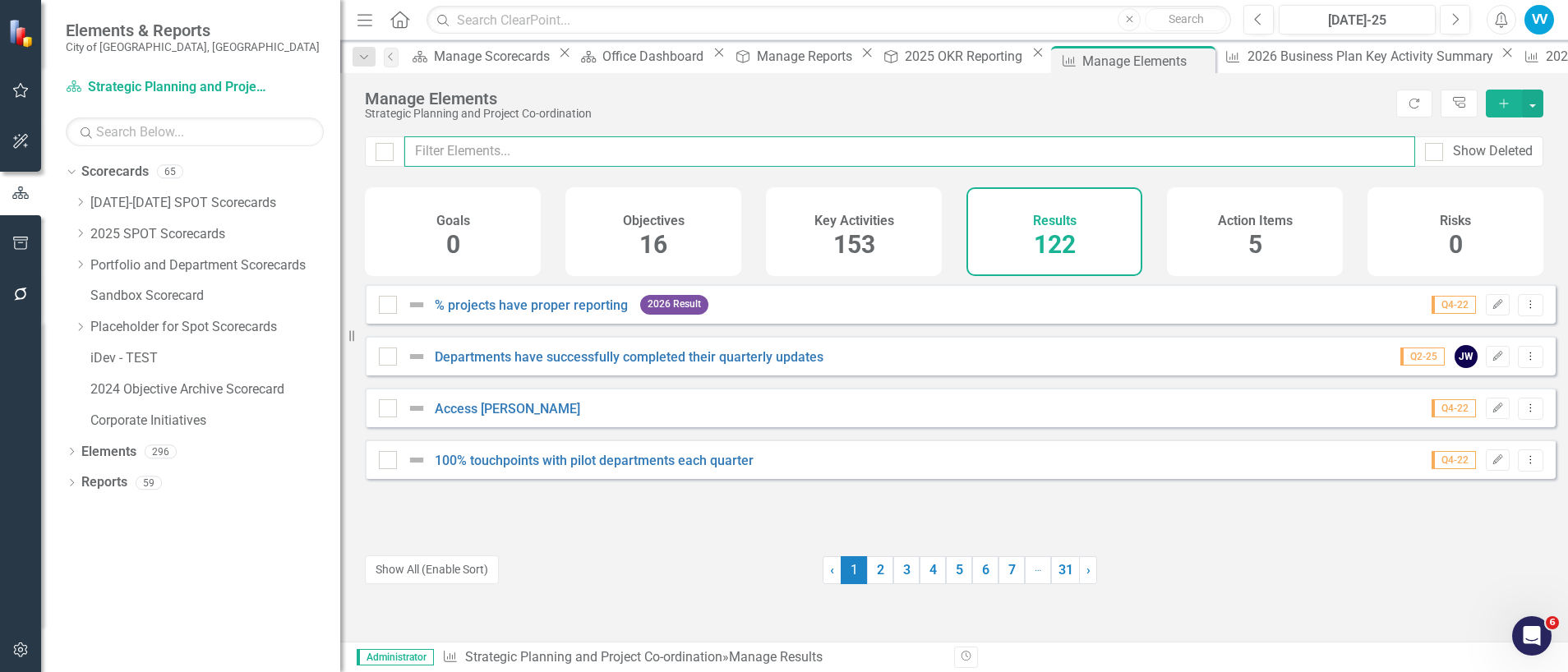
click at [470, 158] on input "text" at bounding box center [909, 152] width 1010 height 31
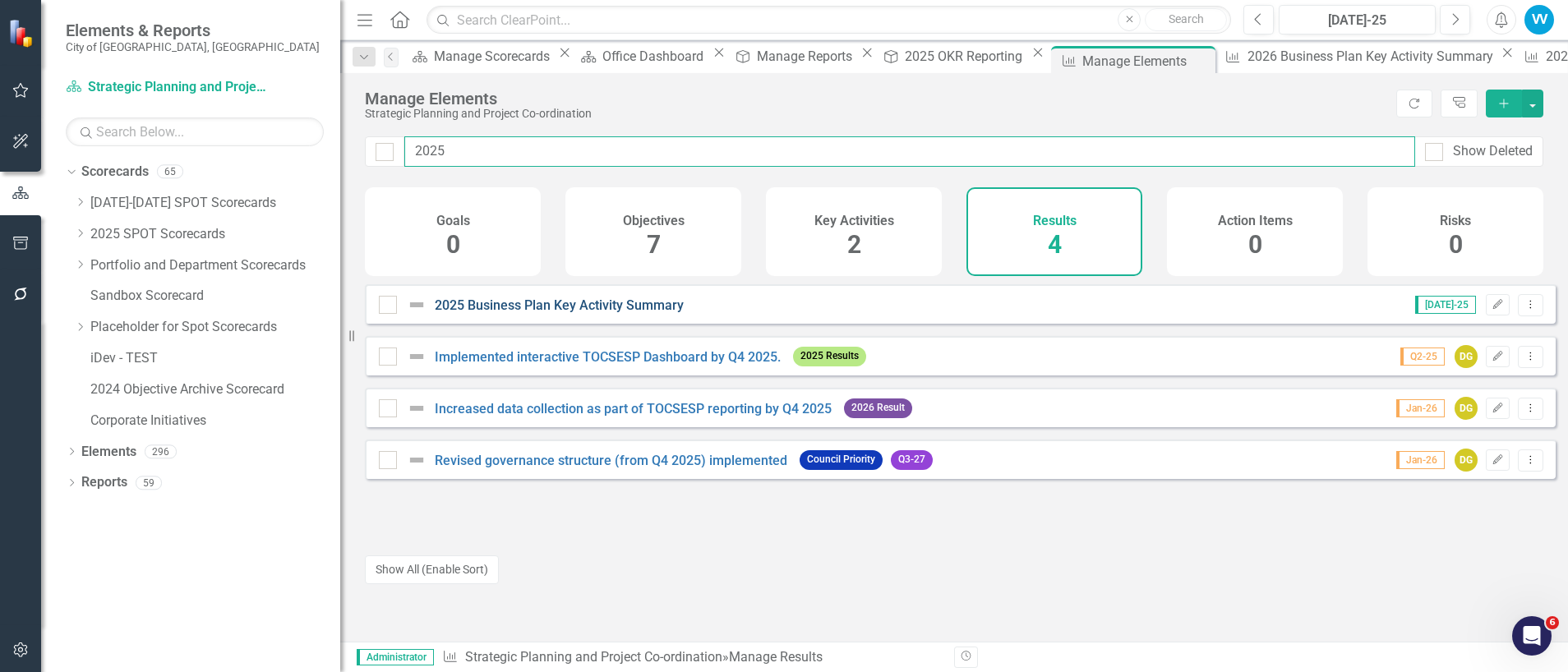
type input "2025"
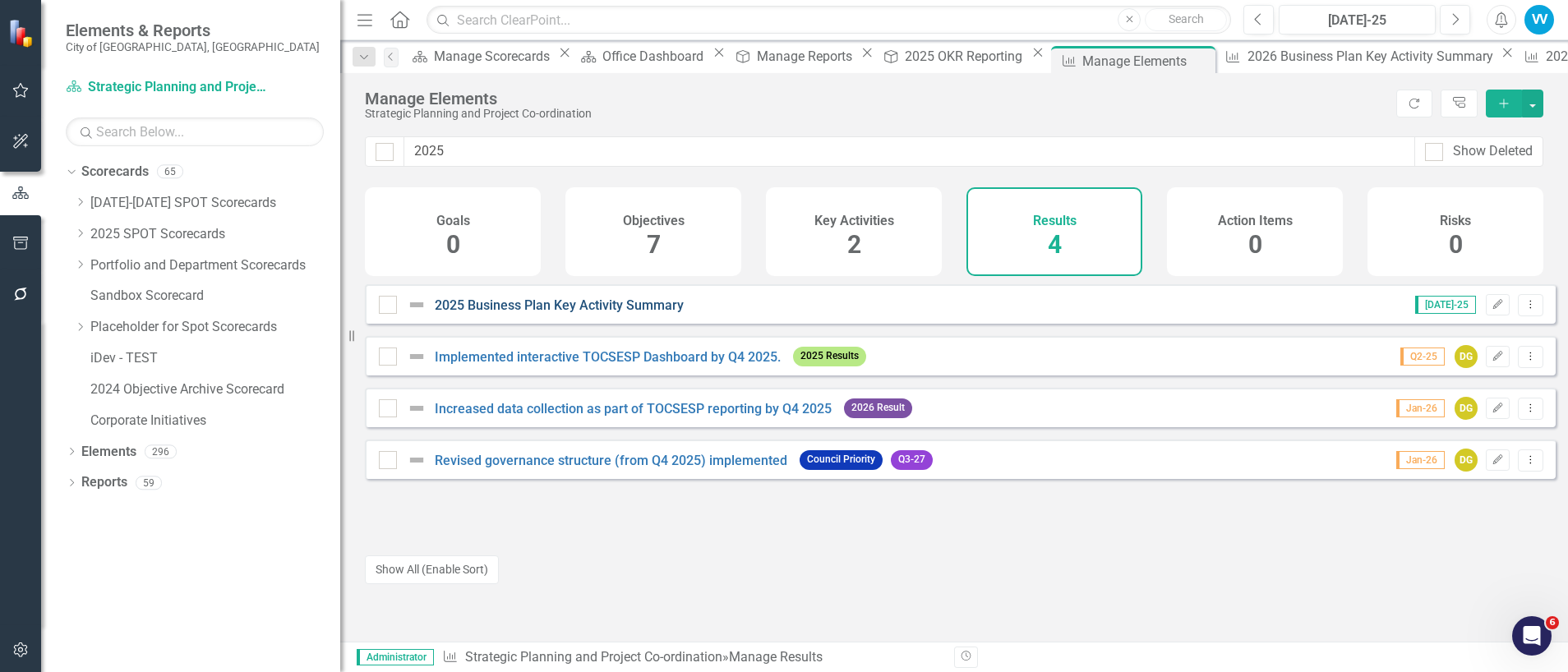
click at [518, 313] on link "2025 Business Plan Key Activity Summary" at bounding box center [559, 305] width 249 height 15
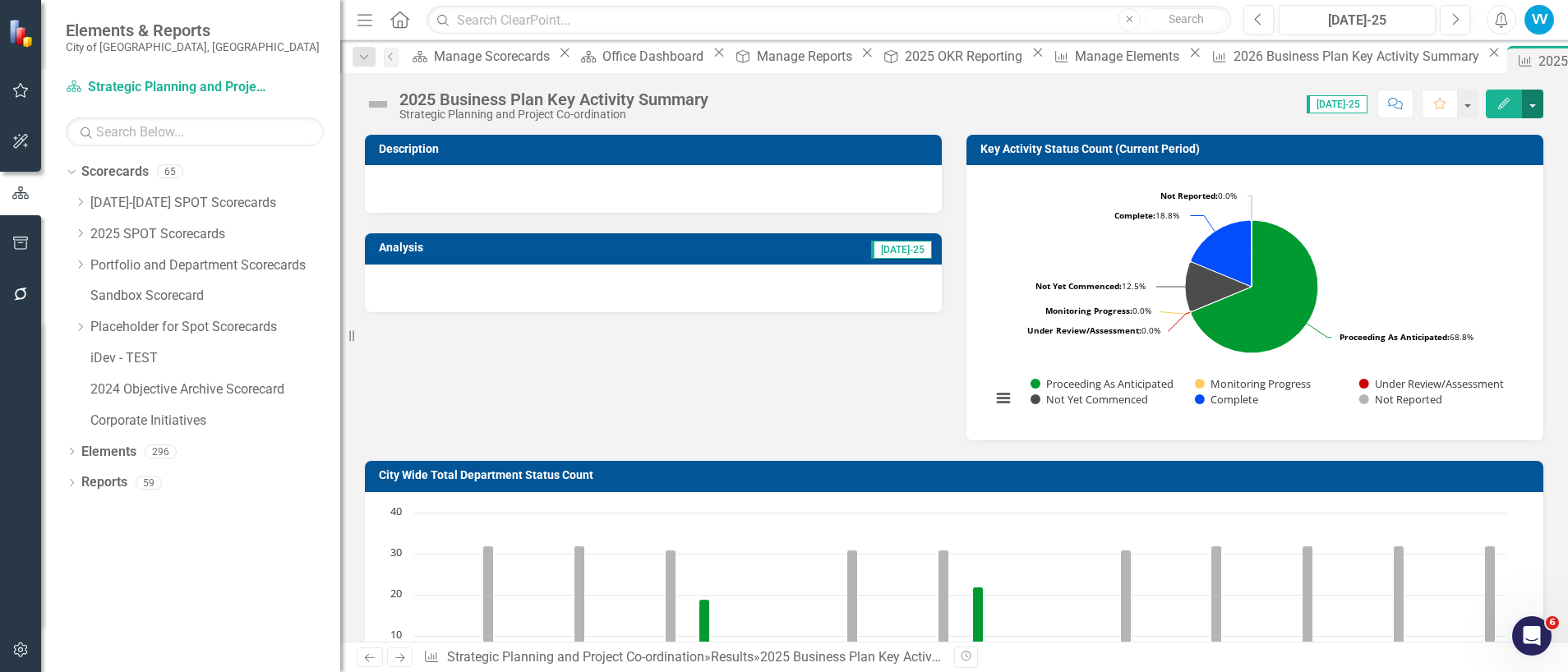
click at [1531, 104] on button "button" at bounding box center [1532, 104] width 21 height 29
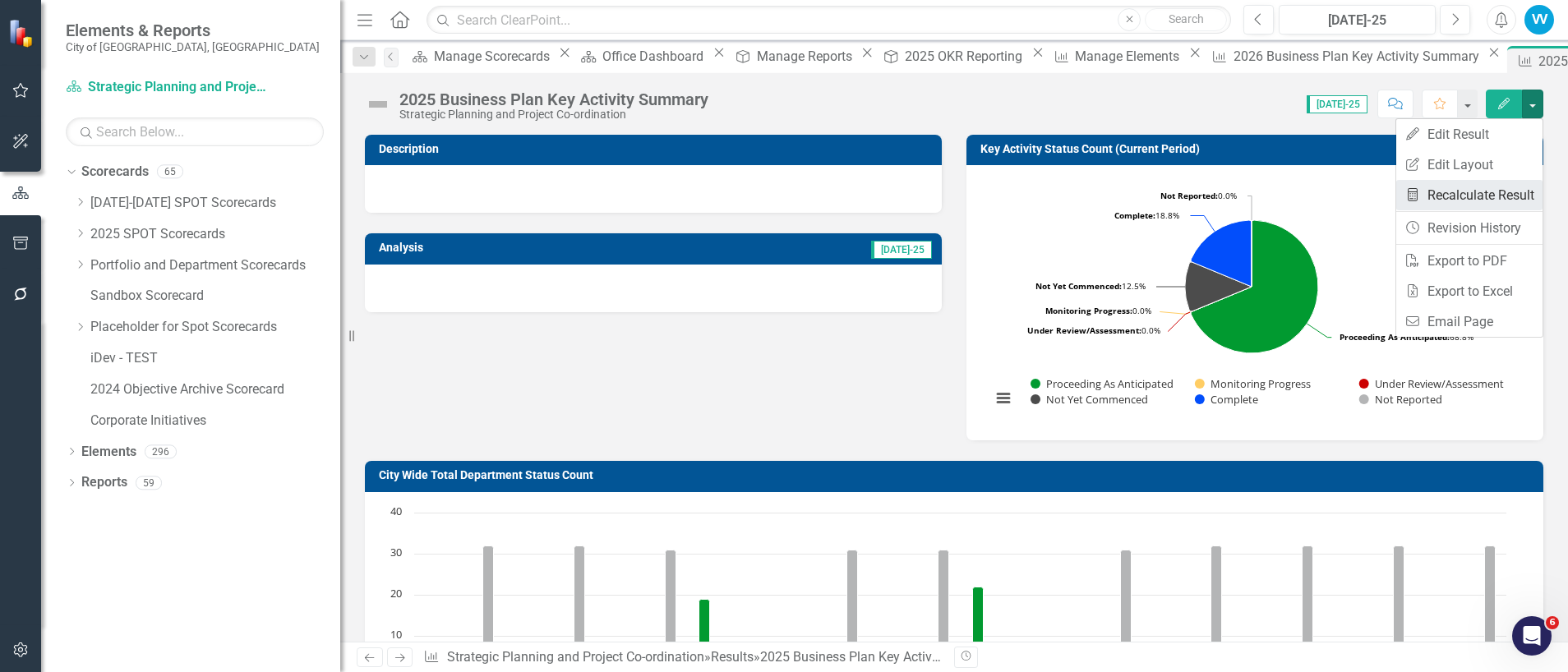
click at [1472, 193] on link "Recalculate Result Recalculate Result" at bounding box center [1469, 195] width 147 height 31
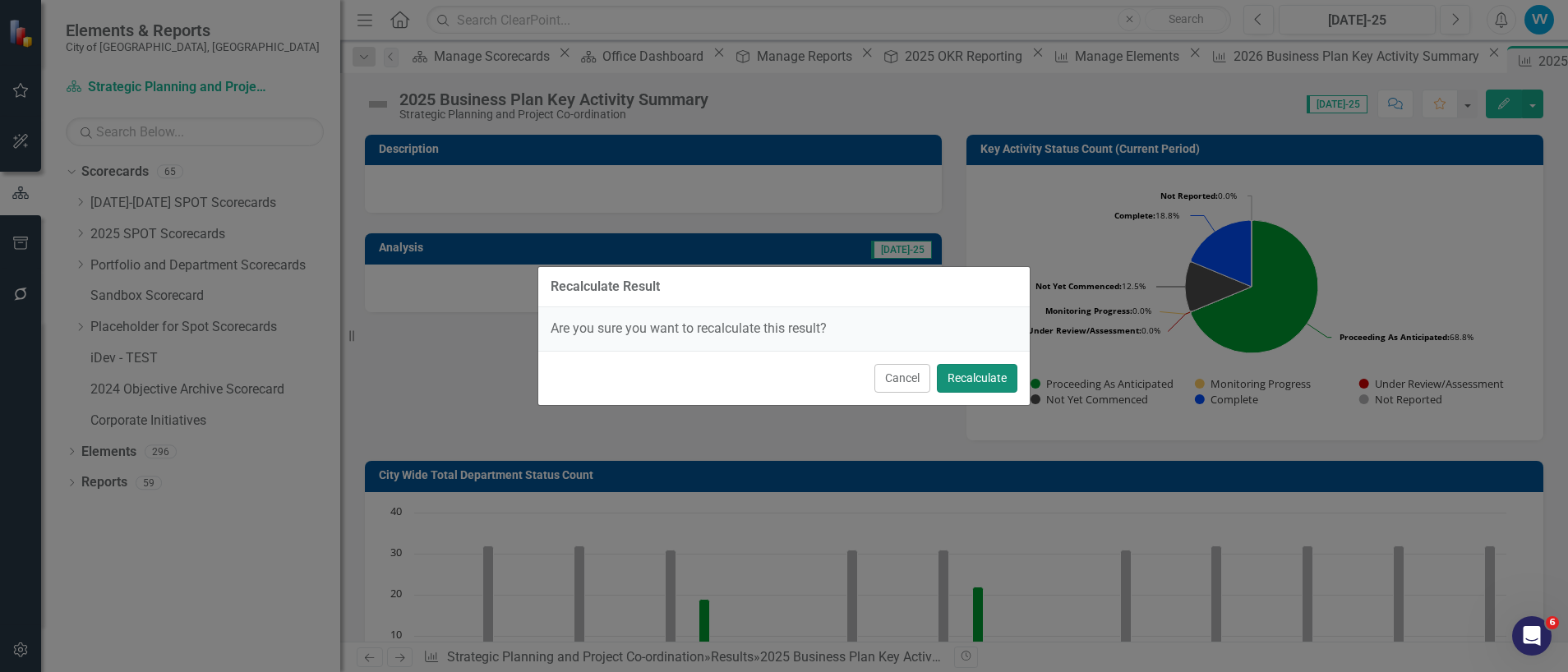
click at [970, 380] on button "Recalculate" at bounding box center [976, 378] width 81 height 29
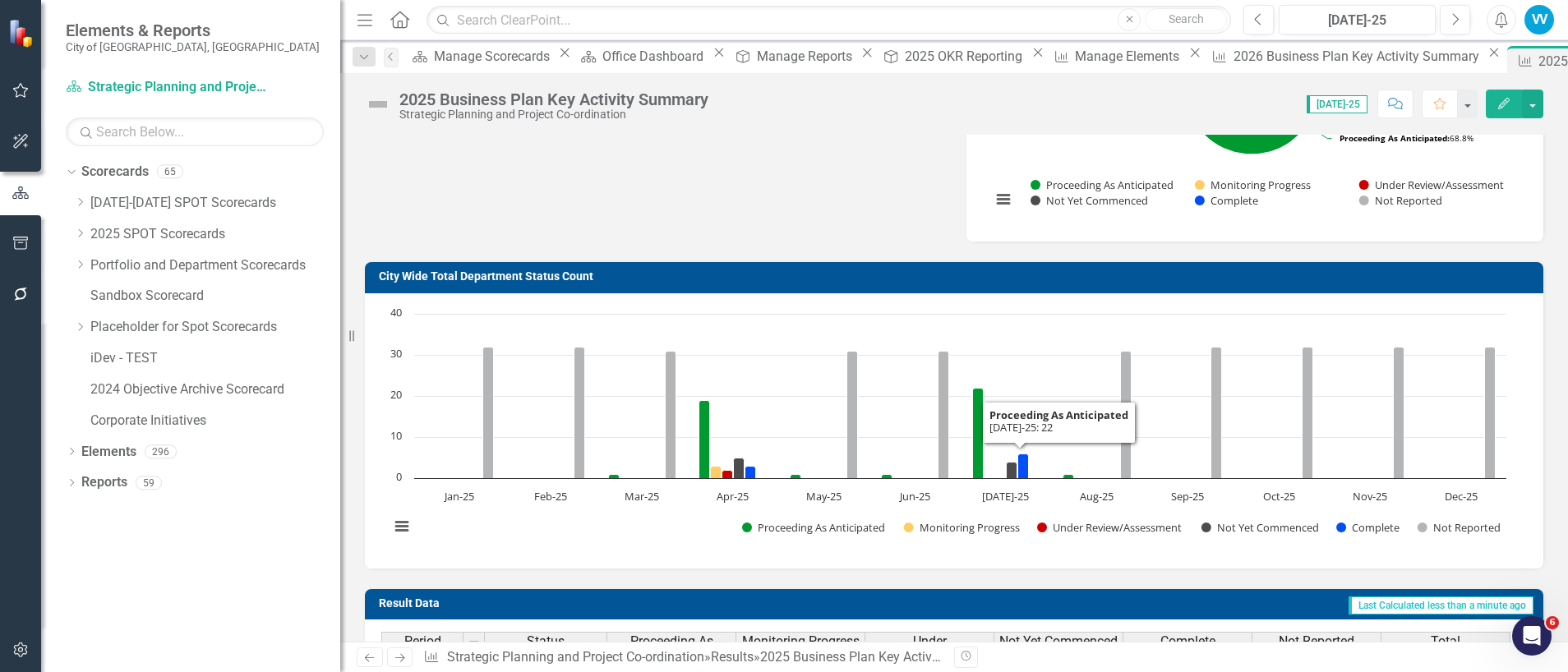
scroll to position [120, 0]
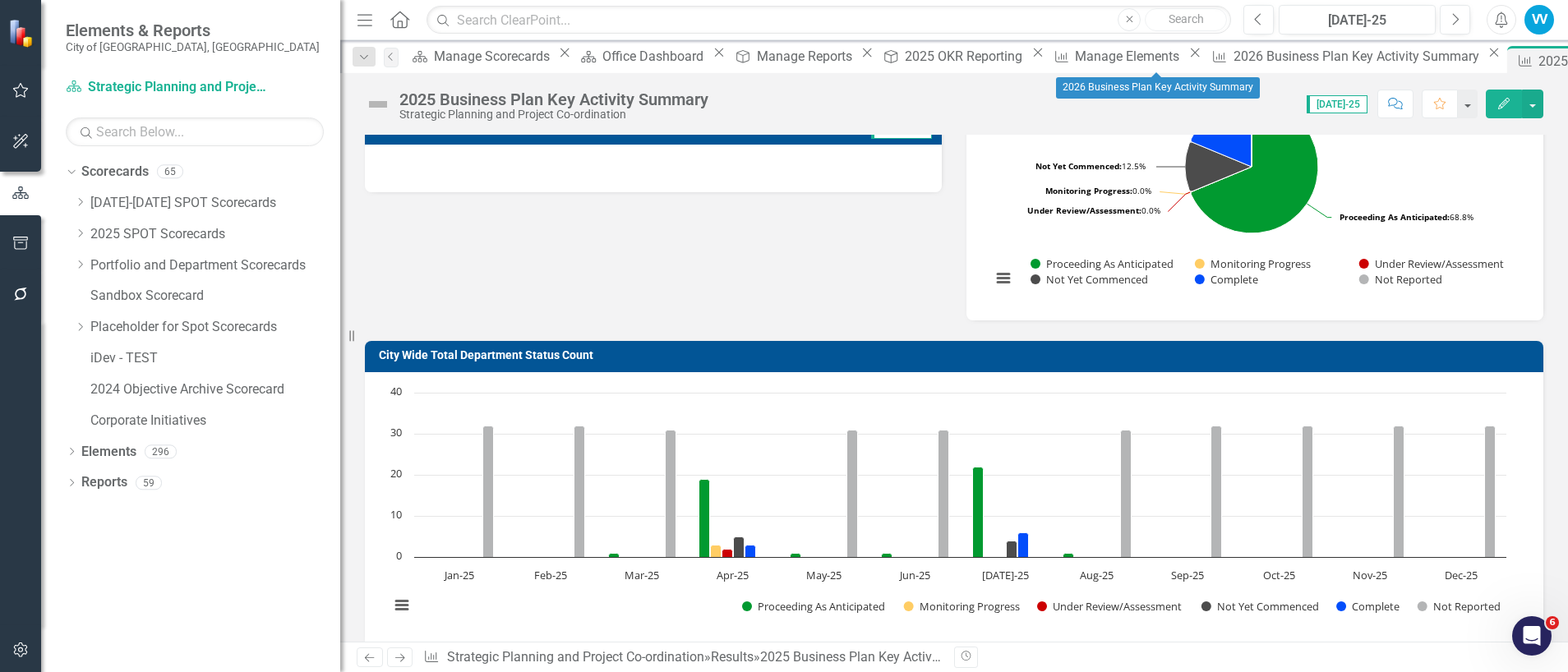
click at [1489, 58] on icon at bounding box center [1493, 53] width 9 height 9
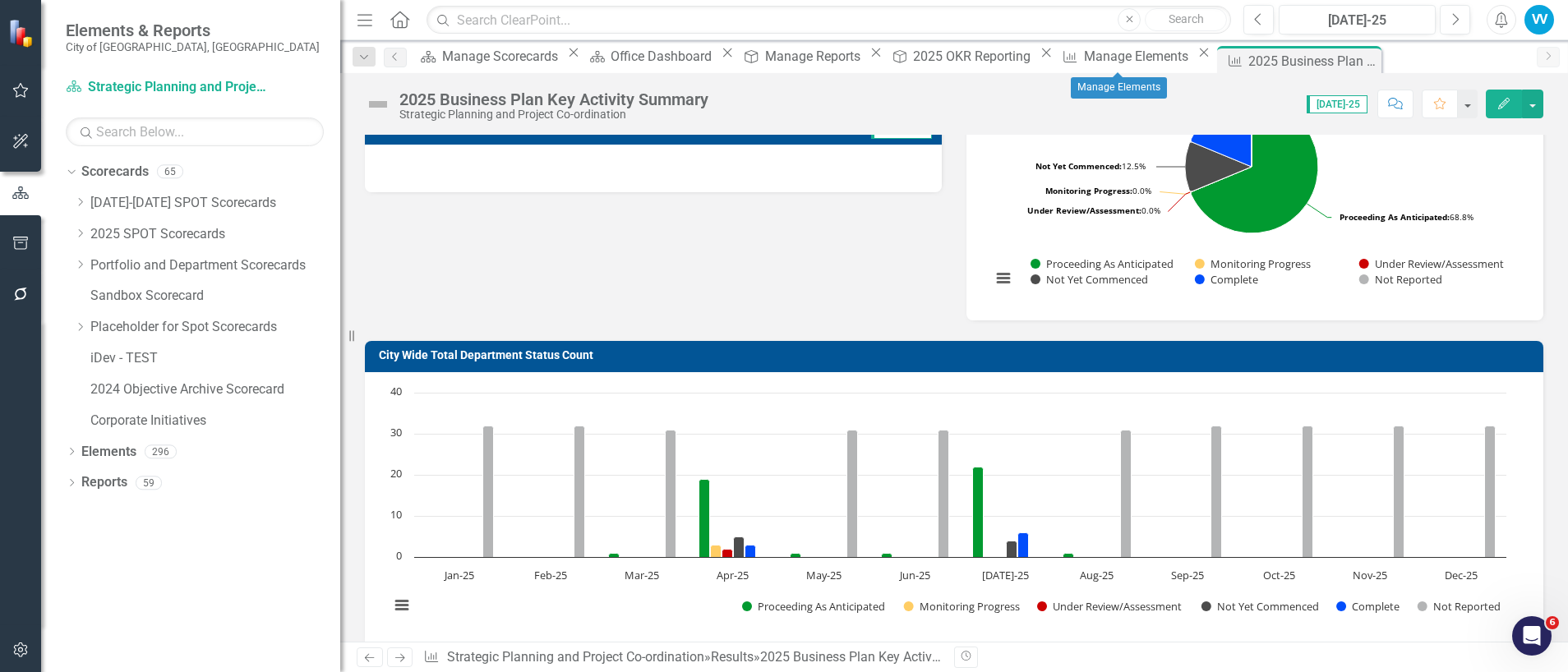
click at [1198, 58] on icon at bounding box center [1203, 53] width 9 height 9
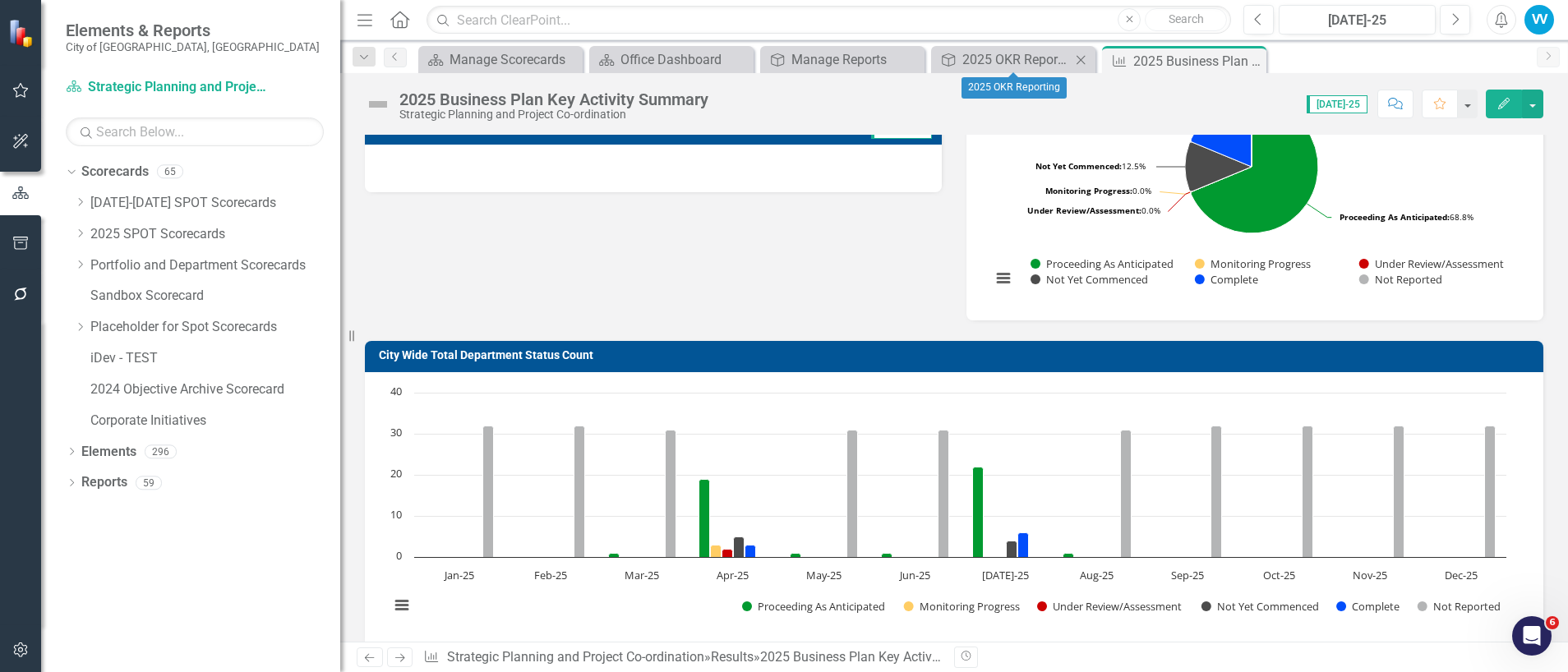
click at [1081, 59] on icon at bounding box center [1081, 59] width 9 height 9
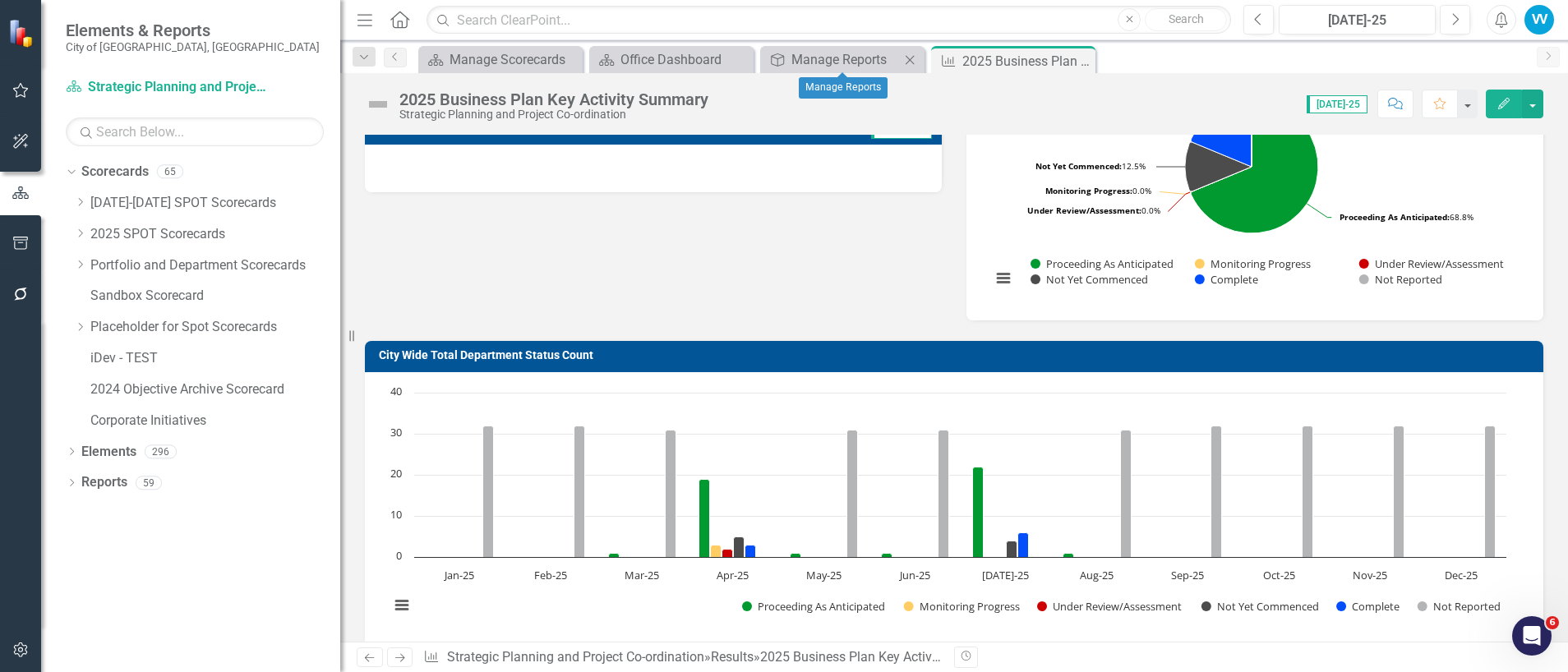
click at [911, 58] on icon at bounding box center [909, 59] width 9 height 9
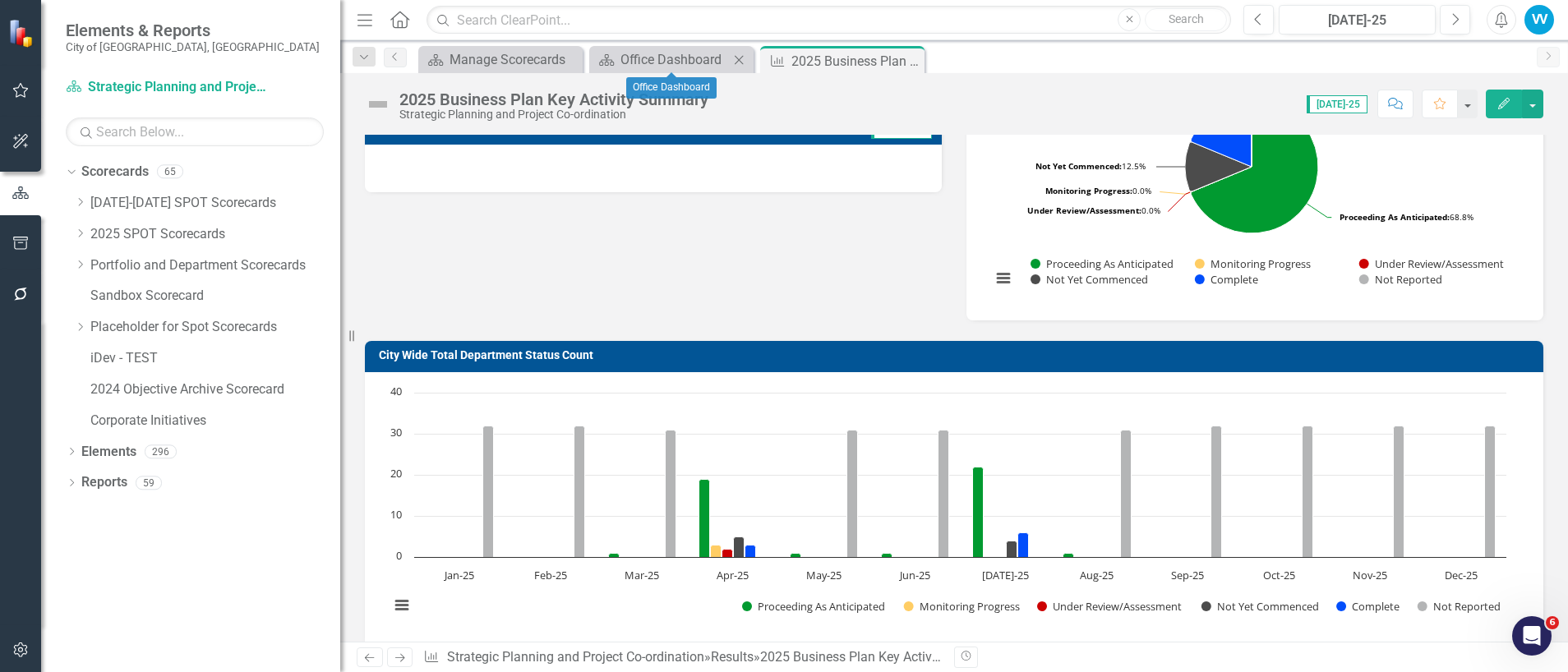
click at [737, 57] on icon at bounding box center [739, 59] width 9 height 9
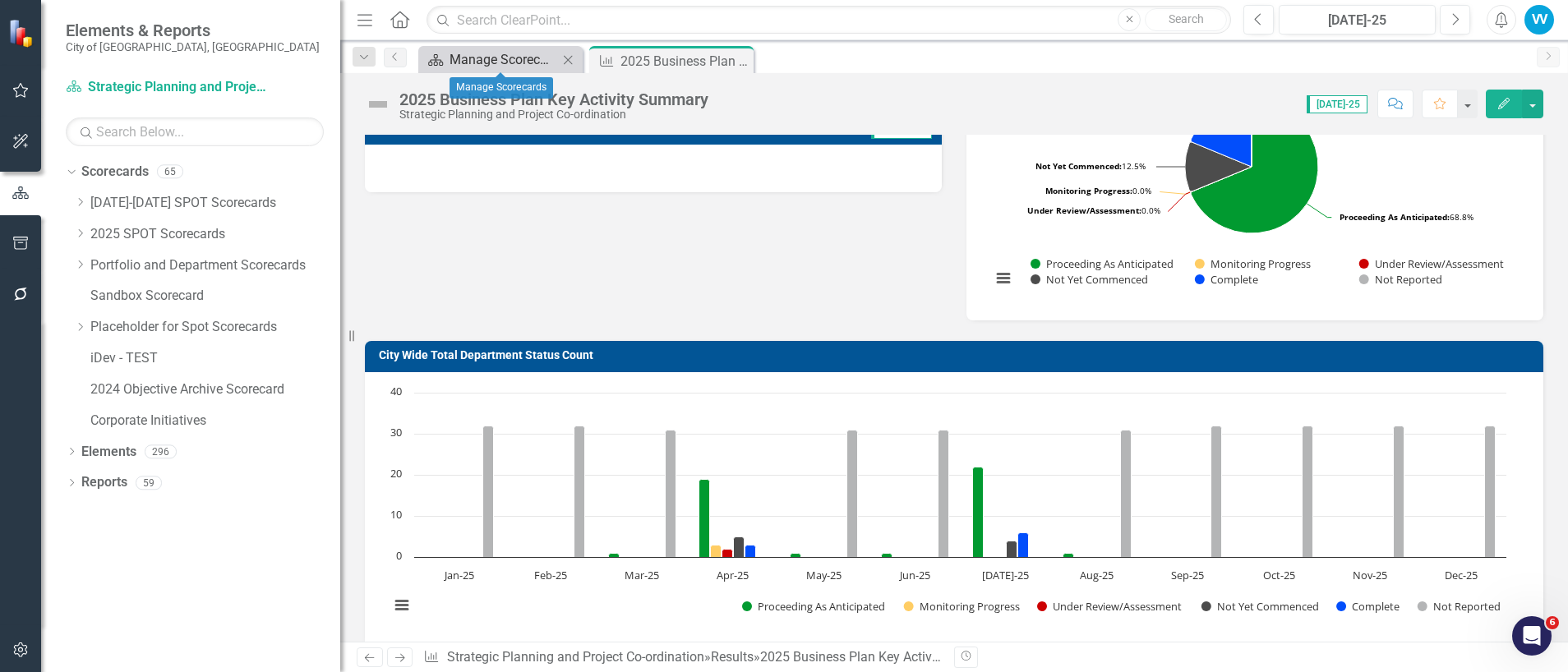
click at [501, 64] on div "Manage Scorecards" at bounding box center [503, 59] width 108 height 20
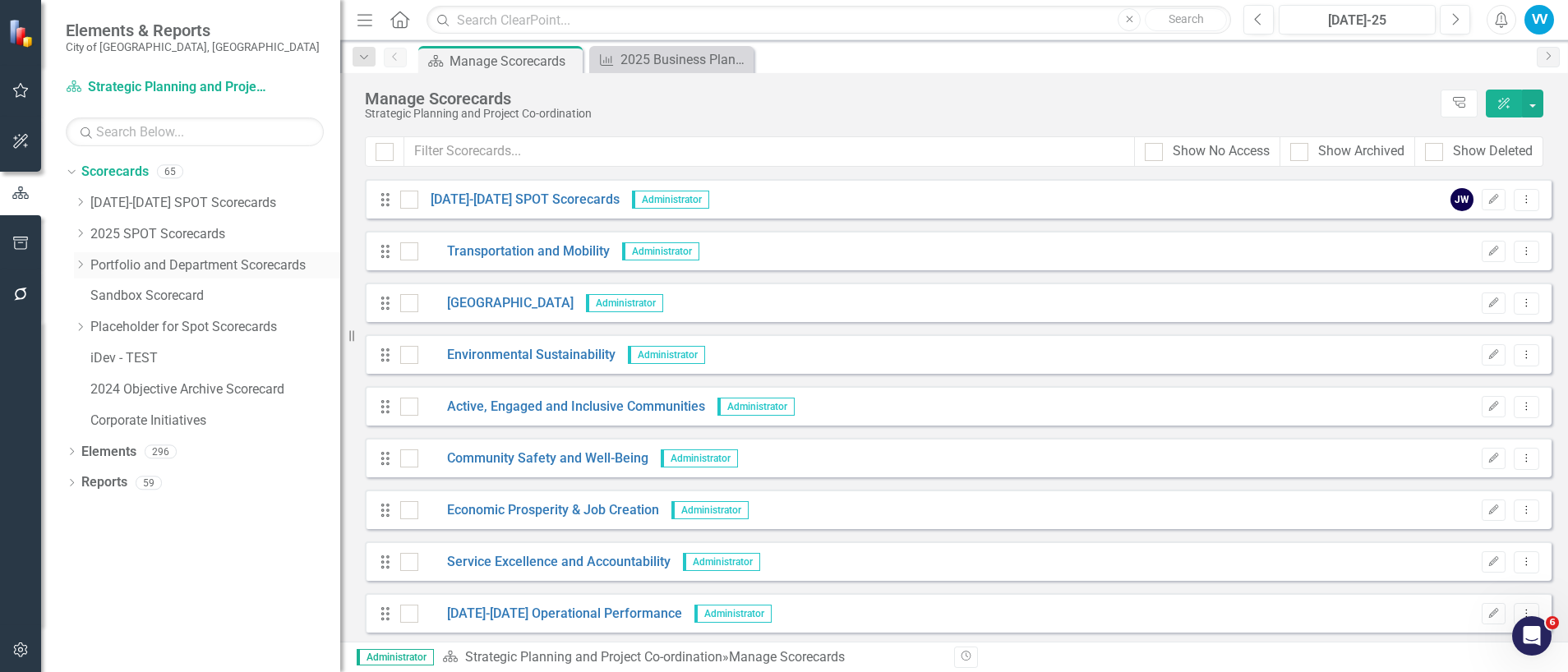
click at [80, 259] on icon "Dropdown" at bounding box center [80, 264] width 13 height 10
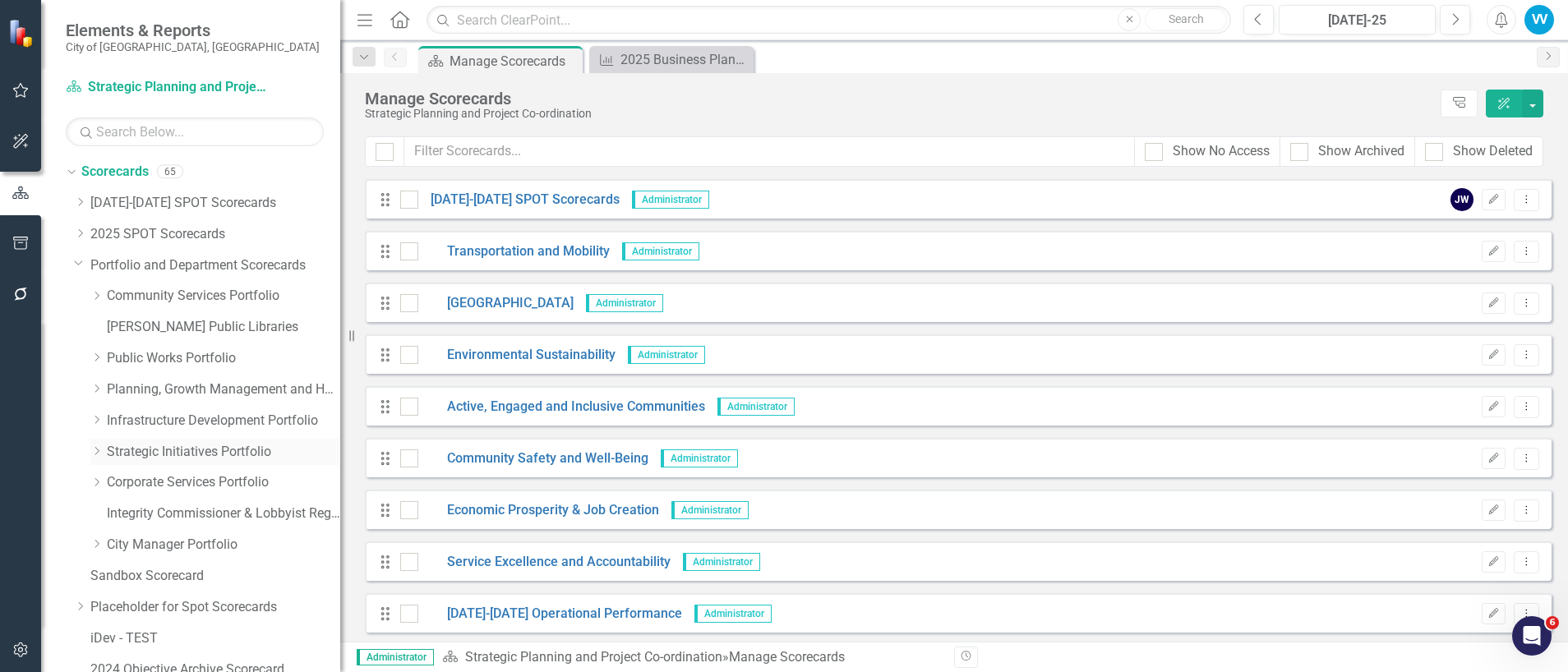
click at [101, 449] on icon "Dropdown" at bounding box center [97, 451] width 13 height 10
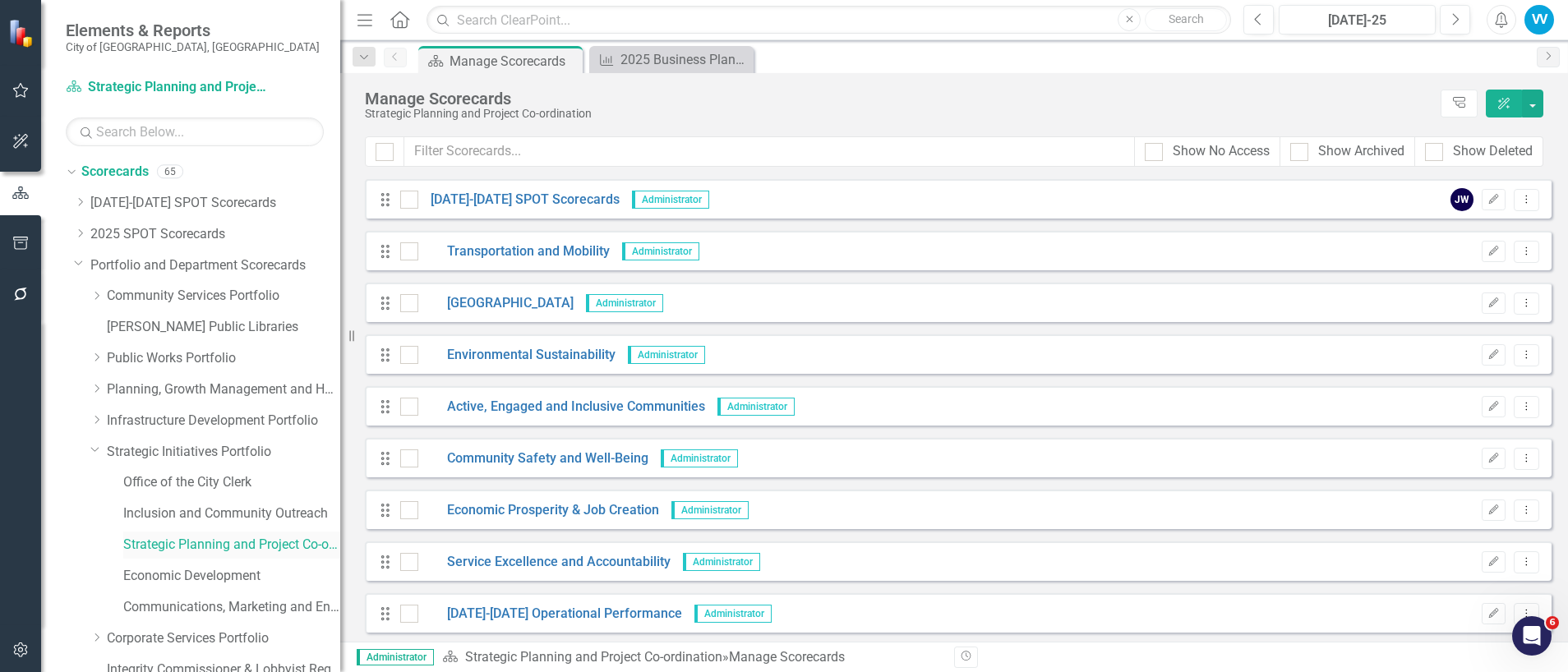
click at [174, 545] on link "Strategic Planning and Project Co-ordination" at bounding box center [231, 545] width 217 height 19
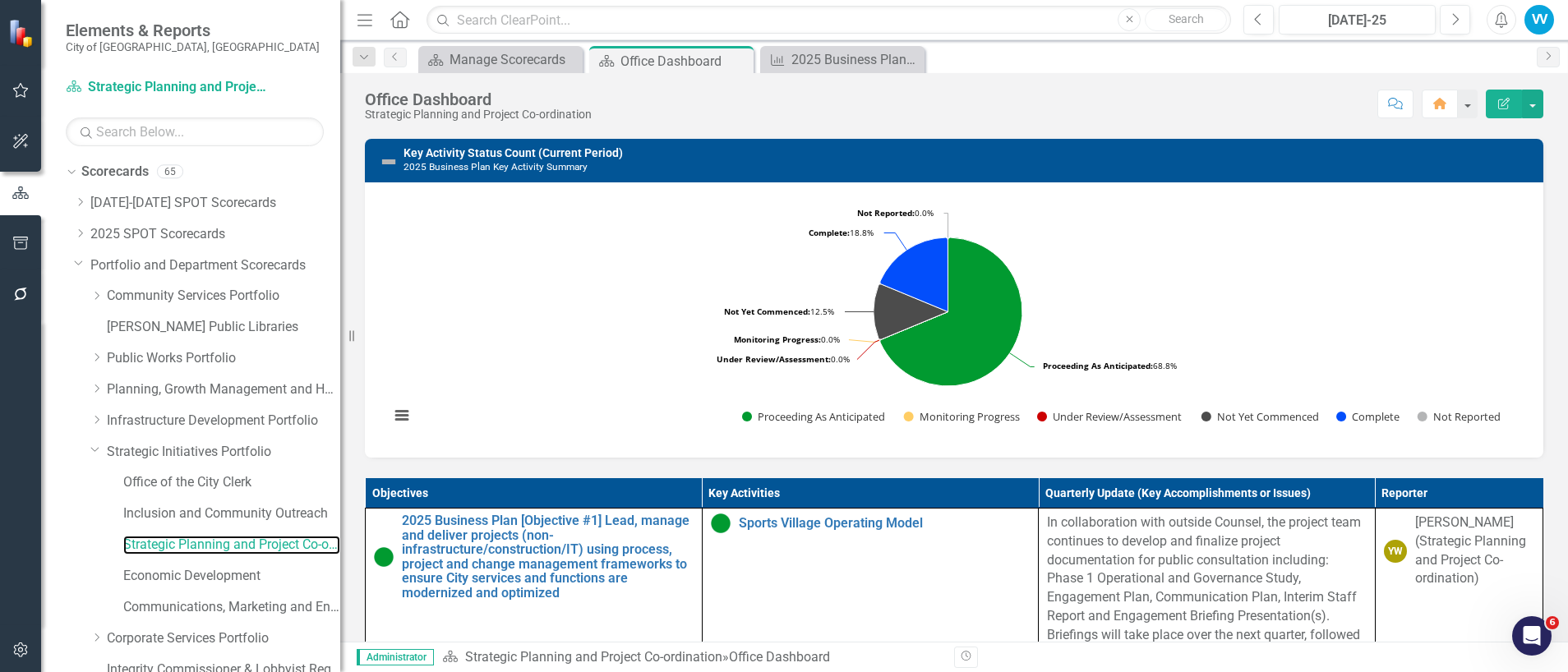
scroll to position [739, 0]
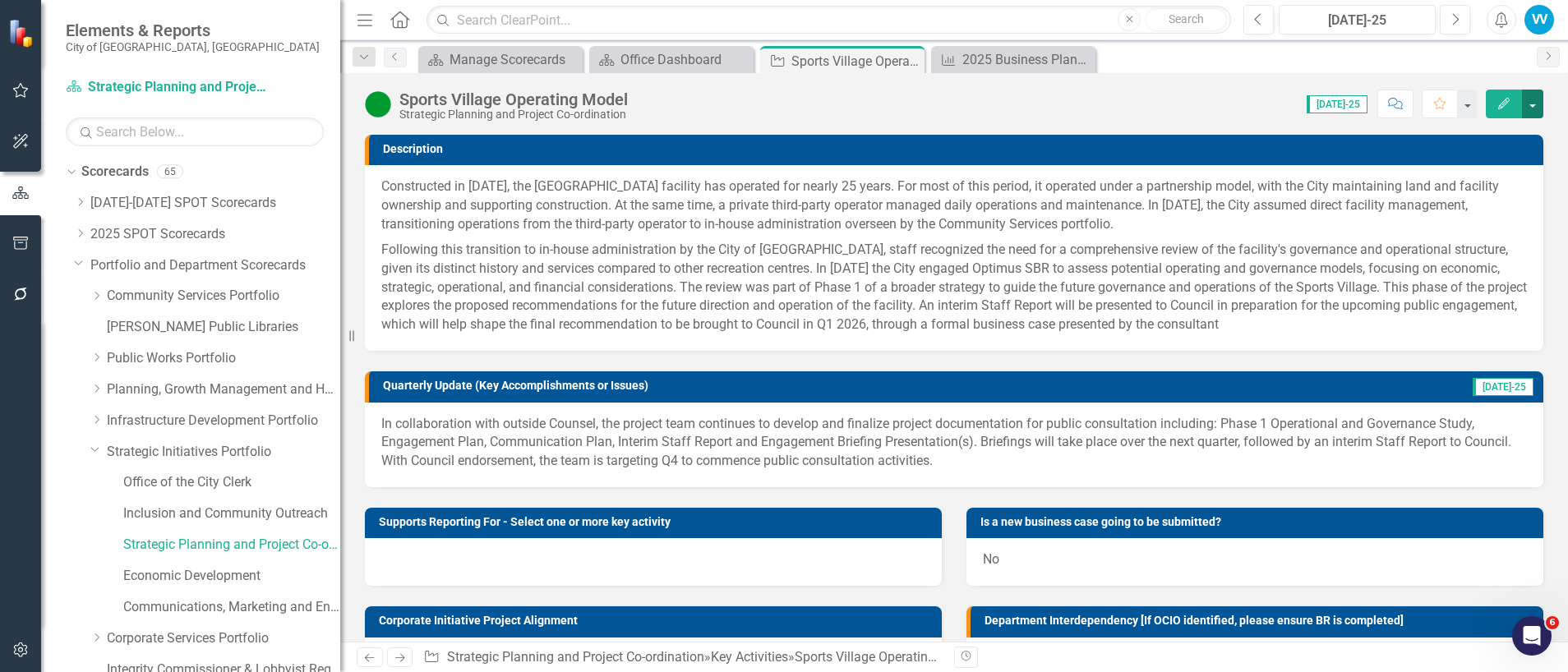
click at [1528, 103] on button "button" at bounding box center [1532, 104] width 21 height 29
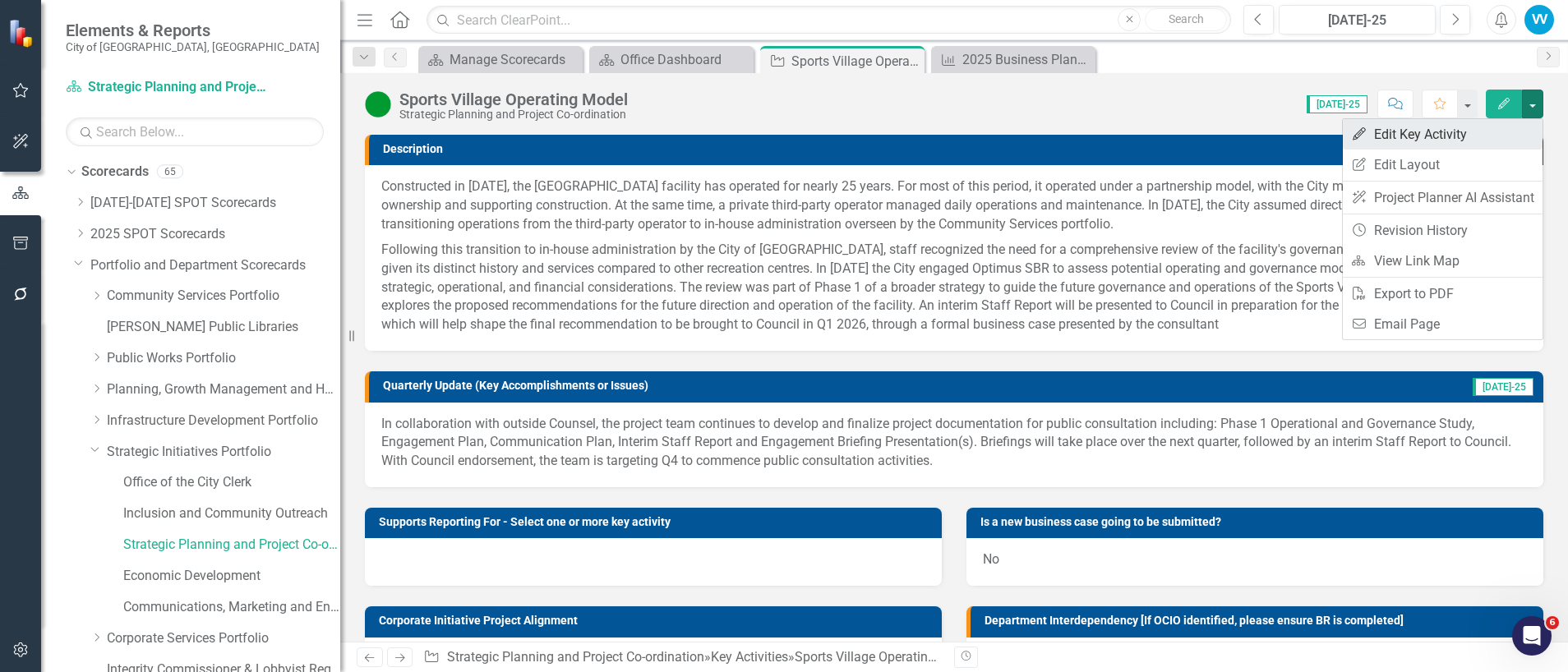
click at [1402, 140] on link "Edit Edit Key Activity" at bounding box center [1443, 135] width 200 height 31
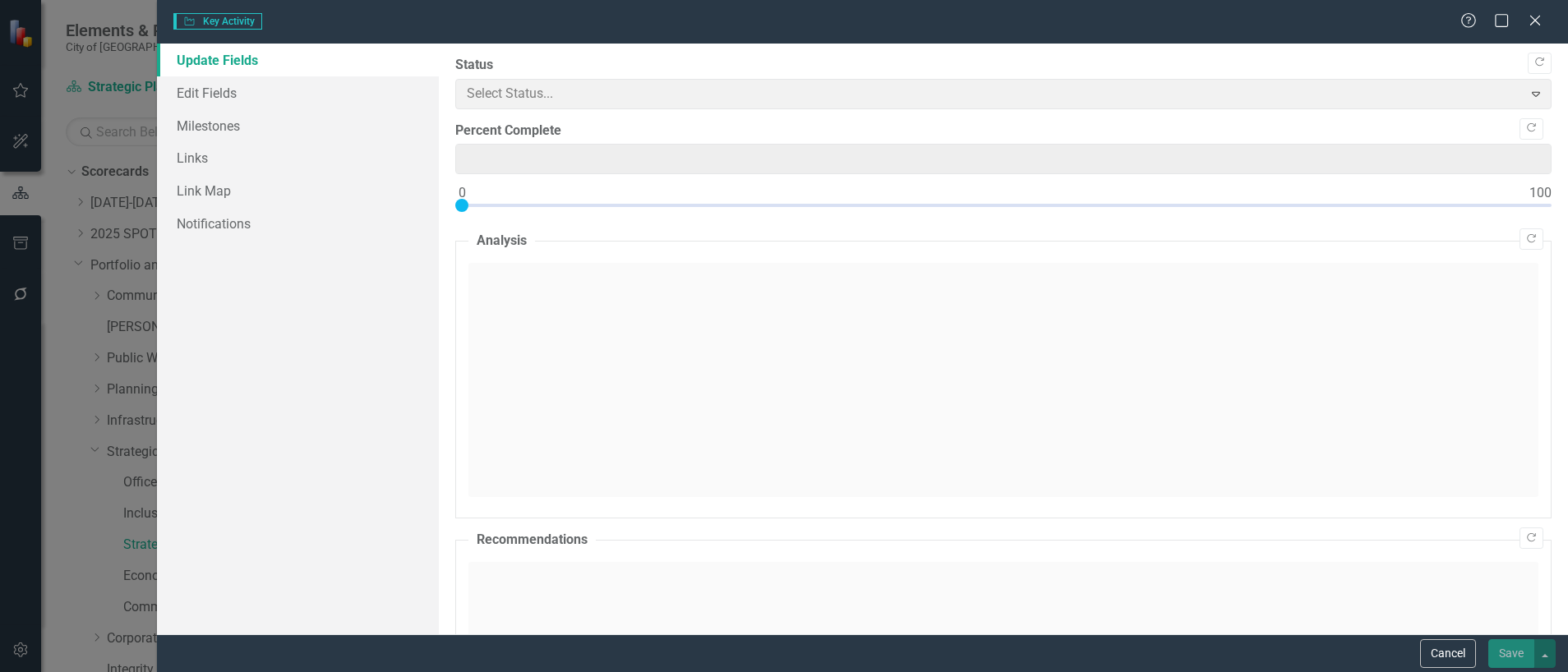
type input "0"
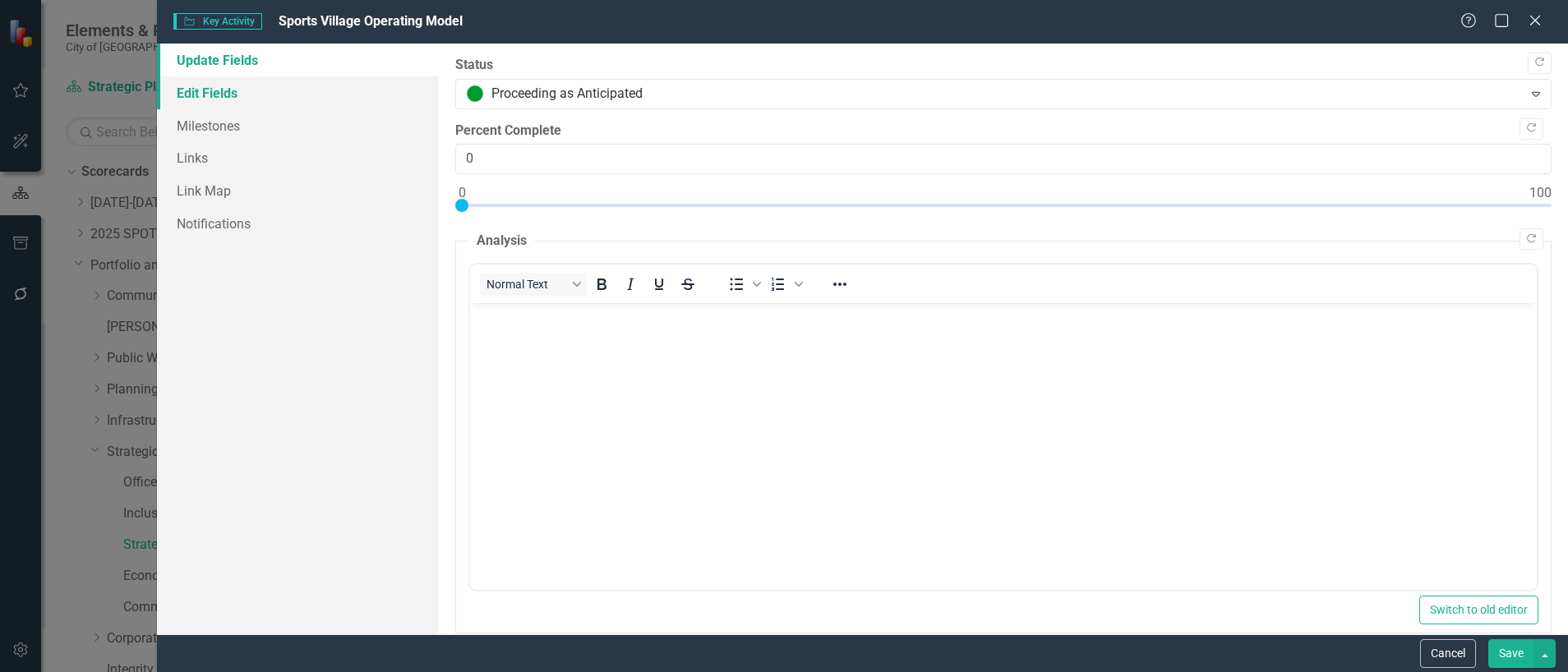
click at [233, 97] on link "Edit Fields" at bounding box center [297, 92] width 281 height 33
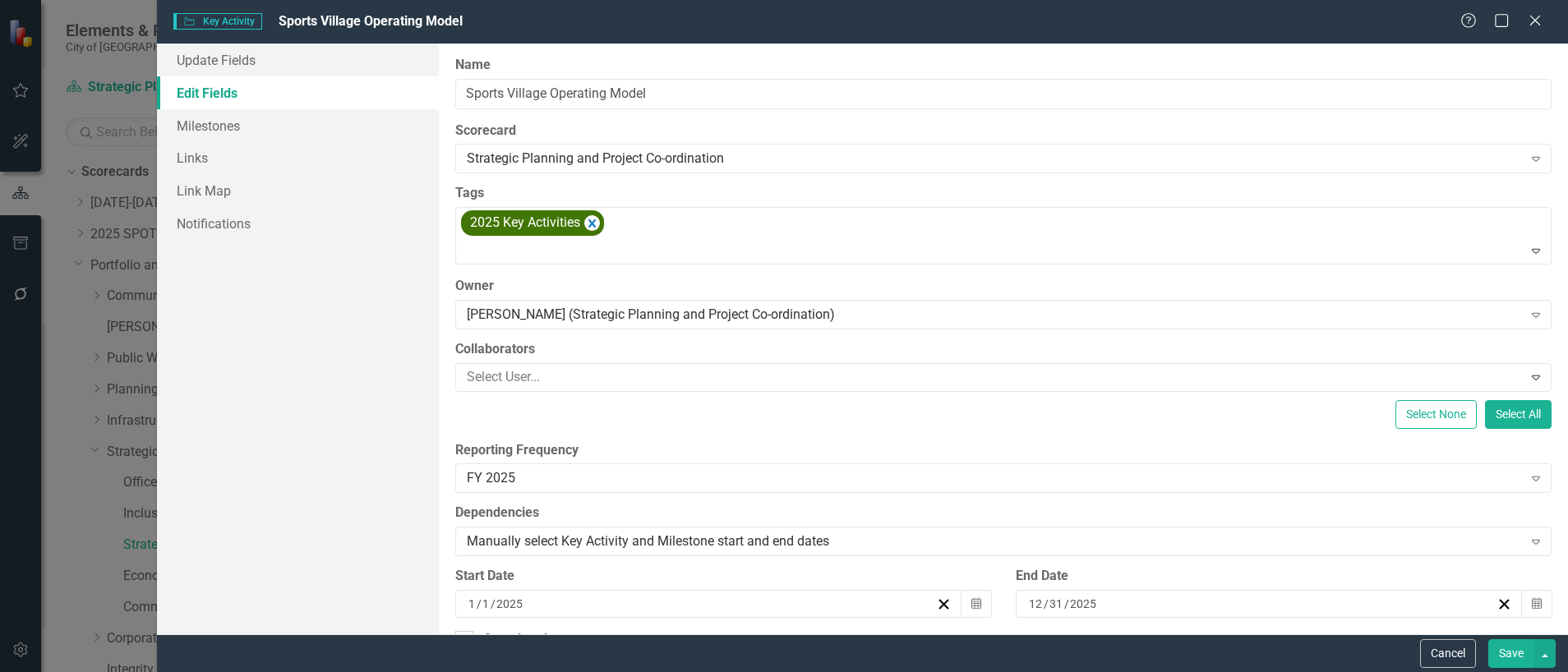
click at [1511, 639] on button "Save" at bounding box center [1511, 653] width 46 height 29
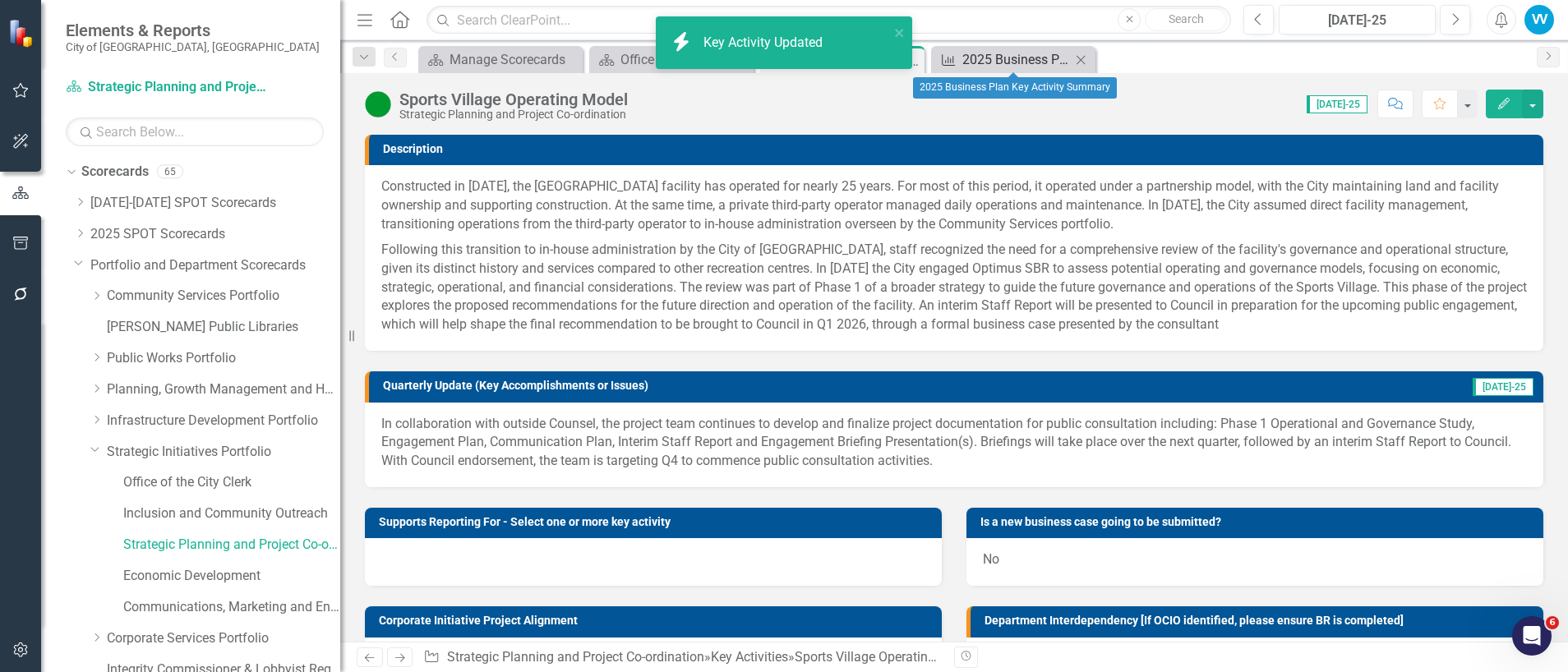
click at [1037, 52] on div "2025 Business Plan Key Activity Summary" at bounding box center [1016, 59] width 108 height 20
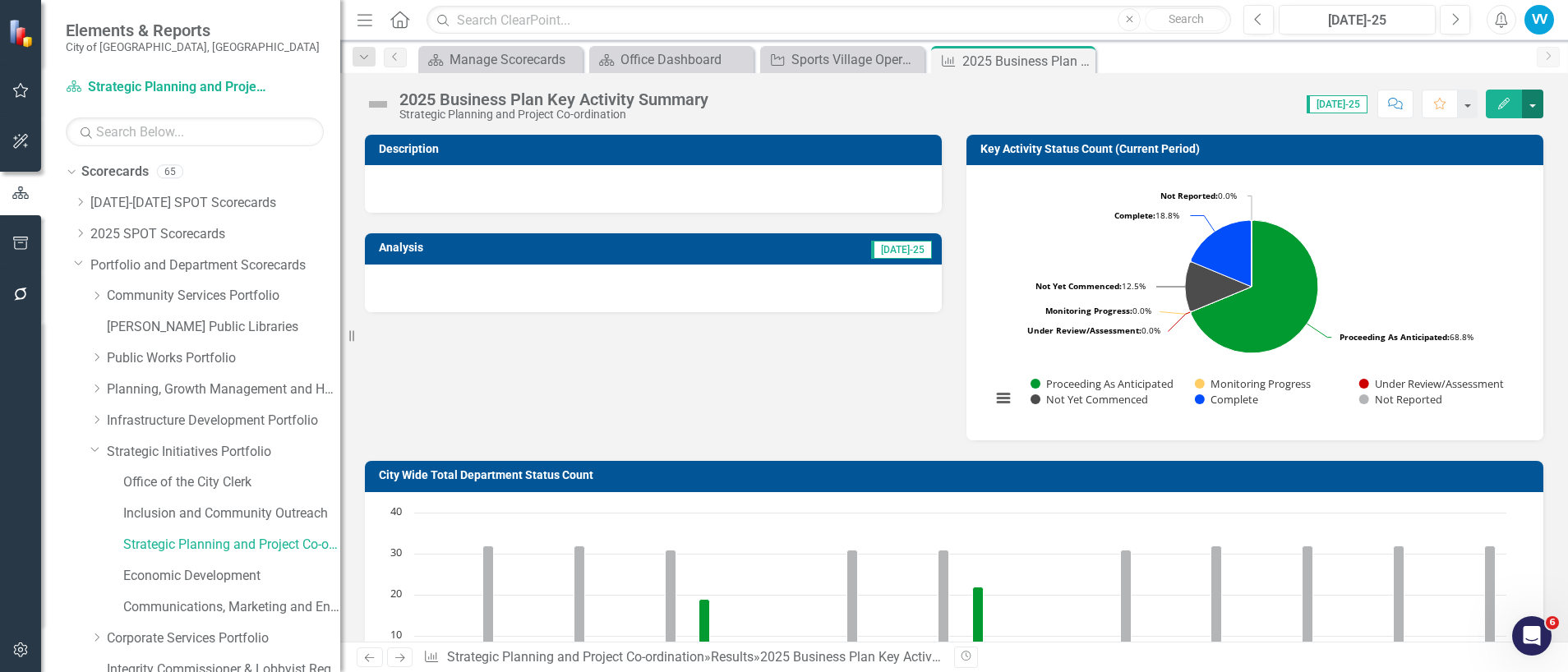
click at [1528, 97] on button "button" at bounding box center [1532, 104] width 21 height 29
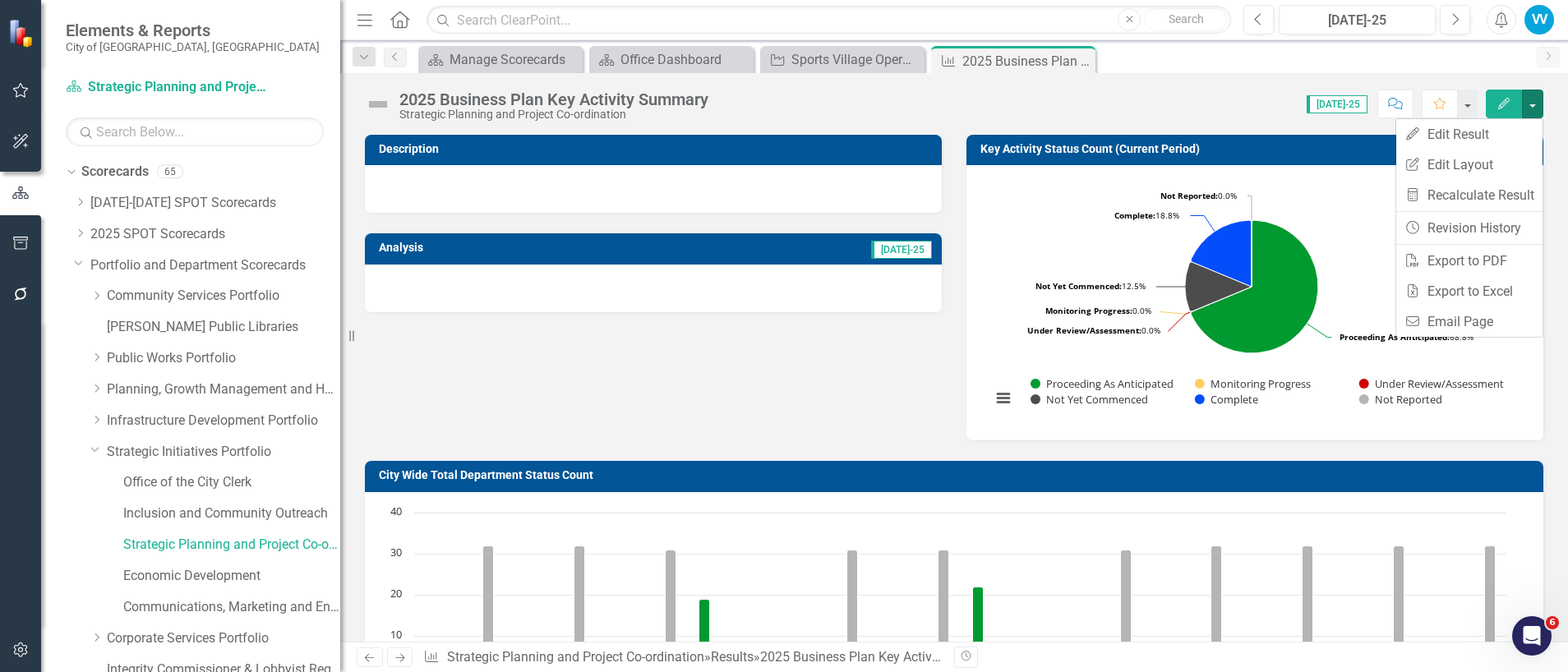
click at [1227, 94] on div "Score: N/A Jul-25 Completed Comment Favorite Edit" at bounding box center [1129, 103] width 826 height 28
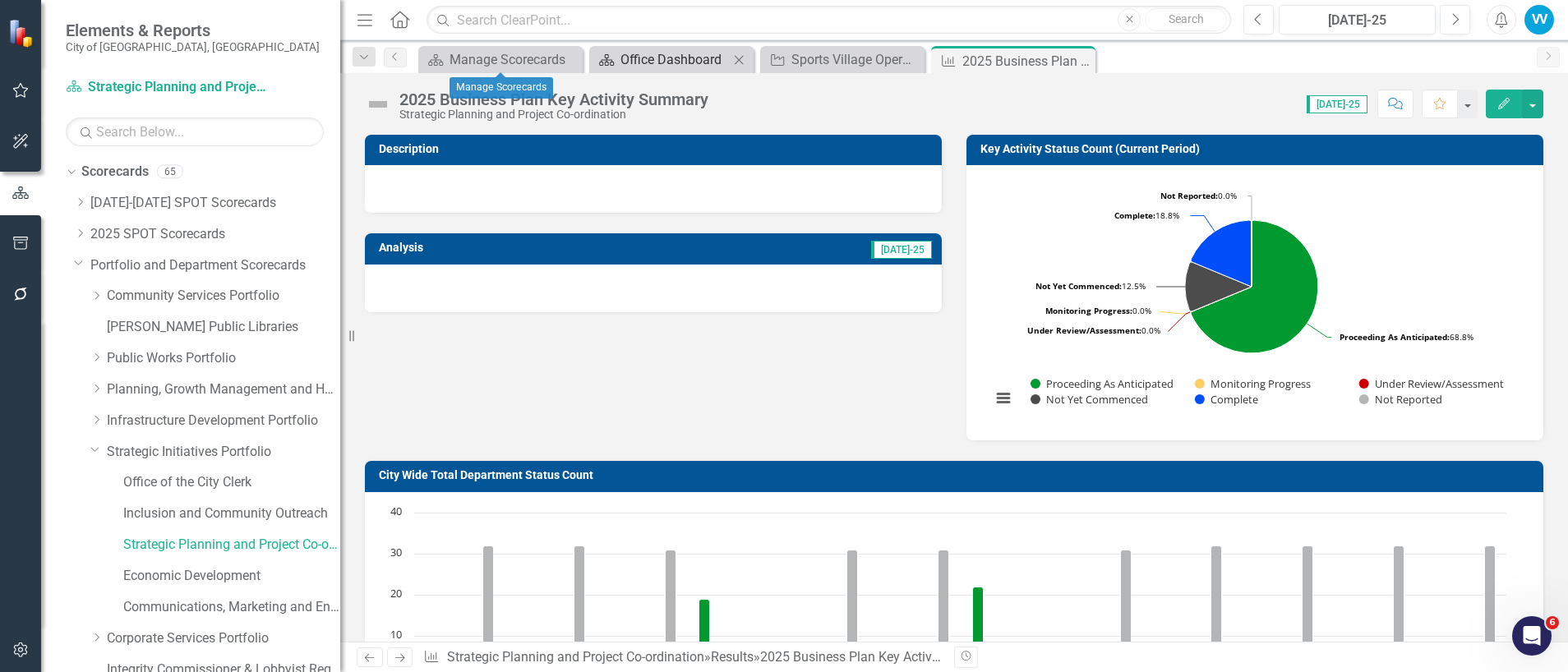
click at [689, 60] on div "Office Dashboard" at bounding box center [675, 59] width 108 height 20
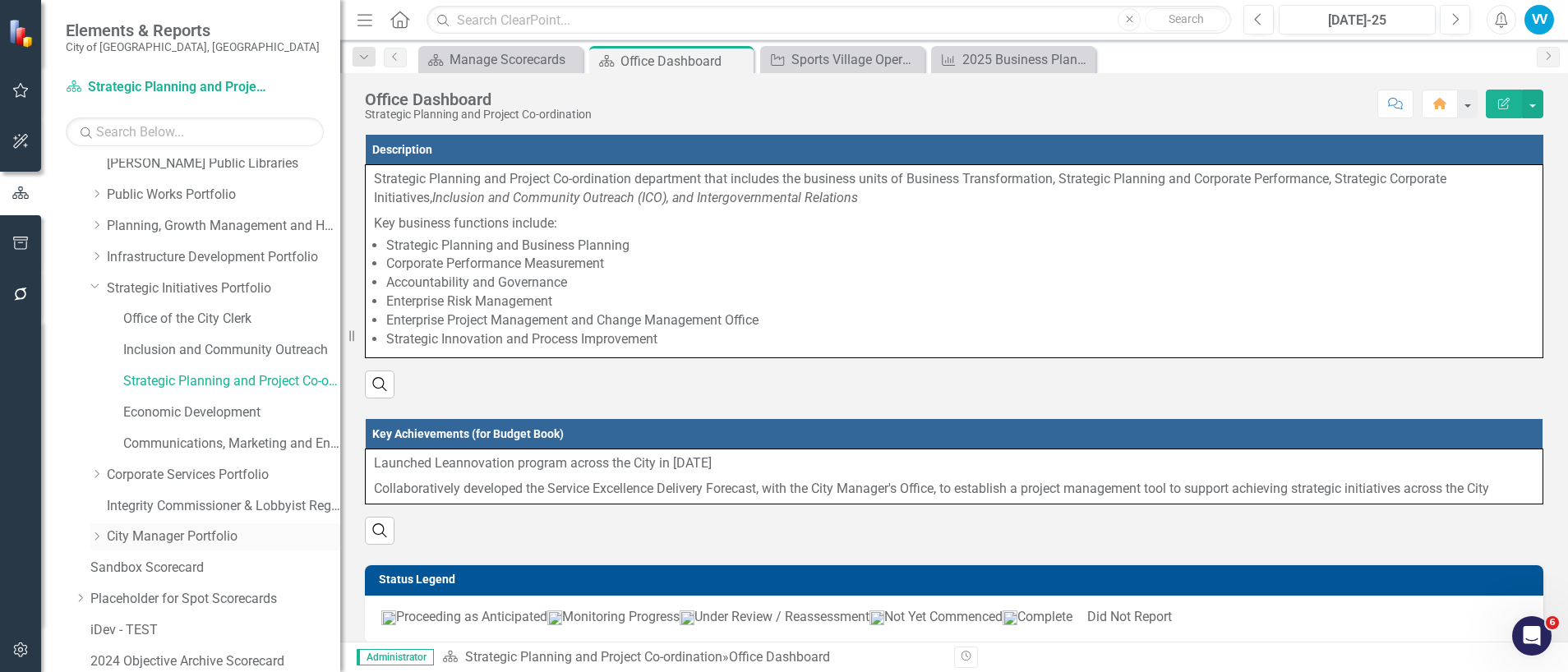
scroll to position [264, 0]
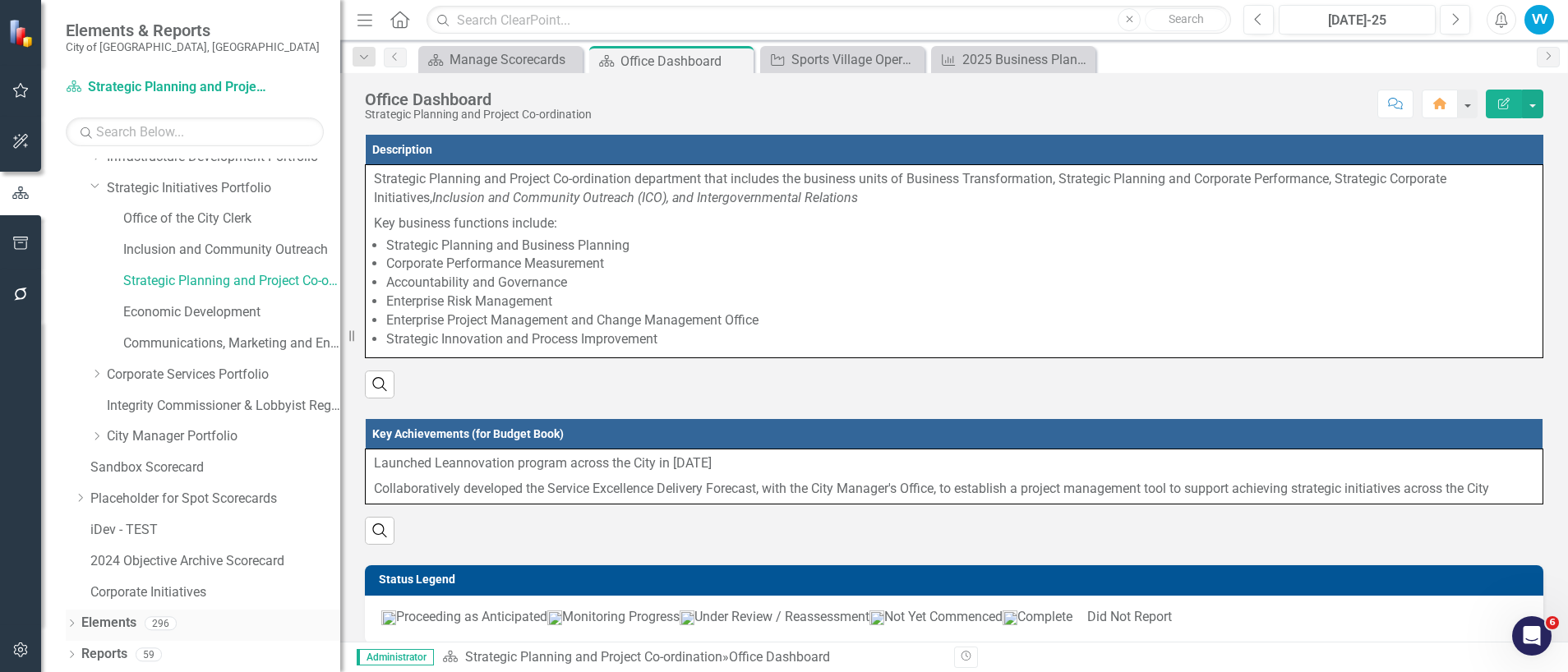
click at [122, 622] on link "Elements" at bounding box center [108, 623] width 55 height 19
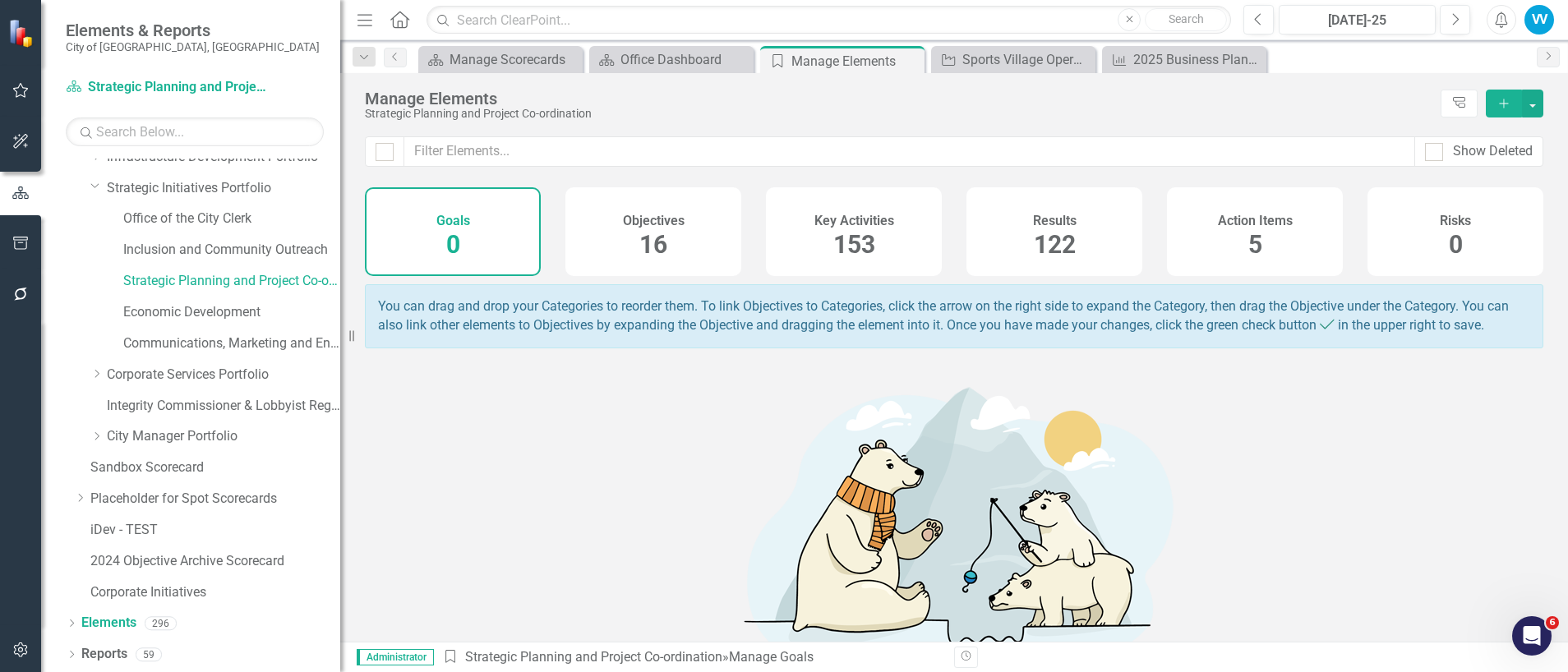
click at [814, 232] on div "Key Activities 153" at bounding box center [853, 231] width 175 height 89
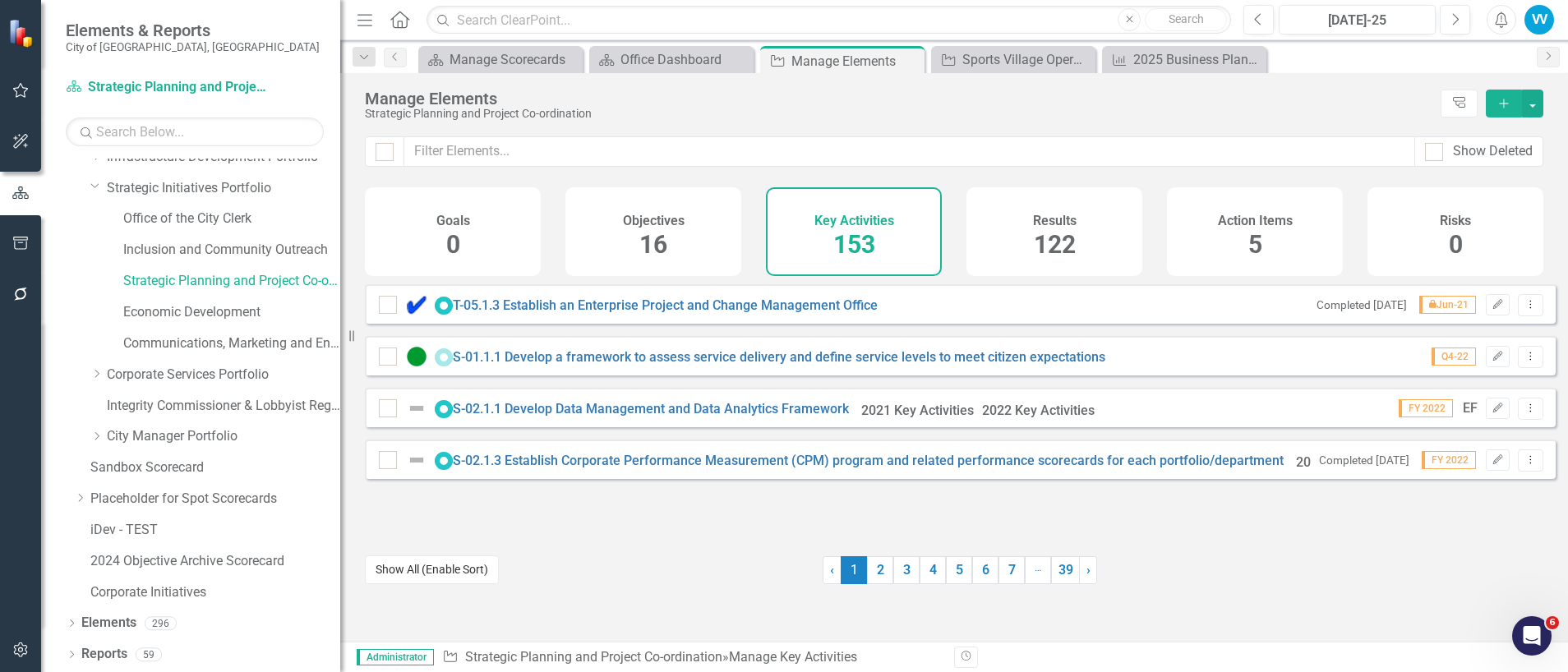
click at [453, 574] on button "Show All (Enable Sort)" at bounding box center [431, 569] width 134 height 29
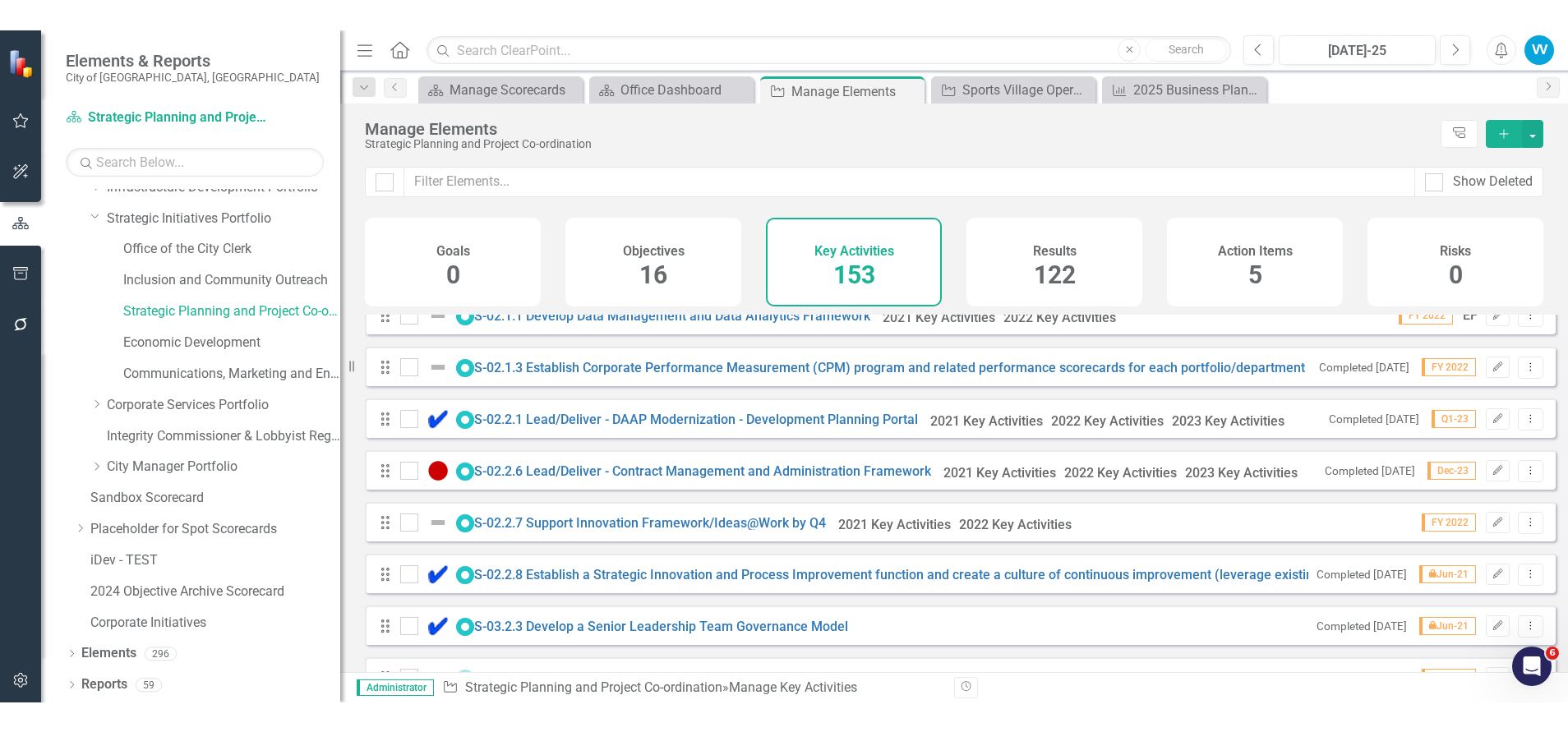
scroll to position [203, 0]
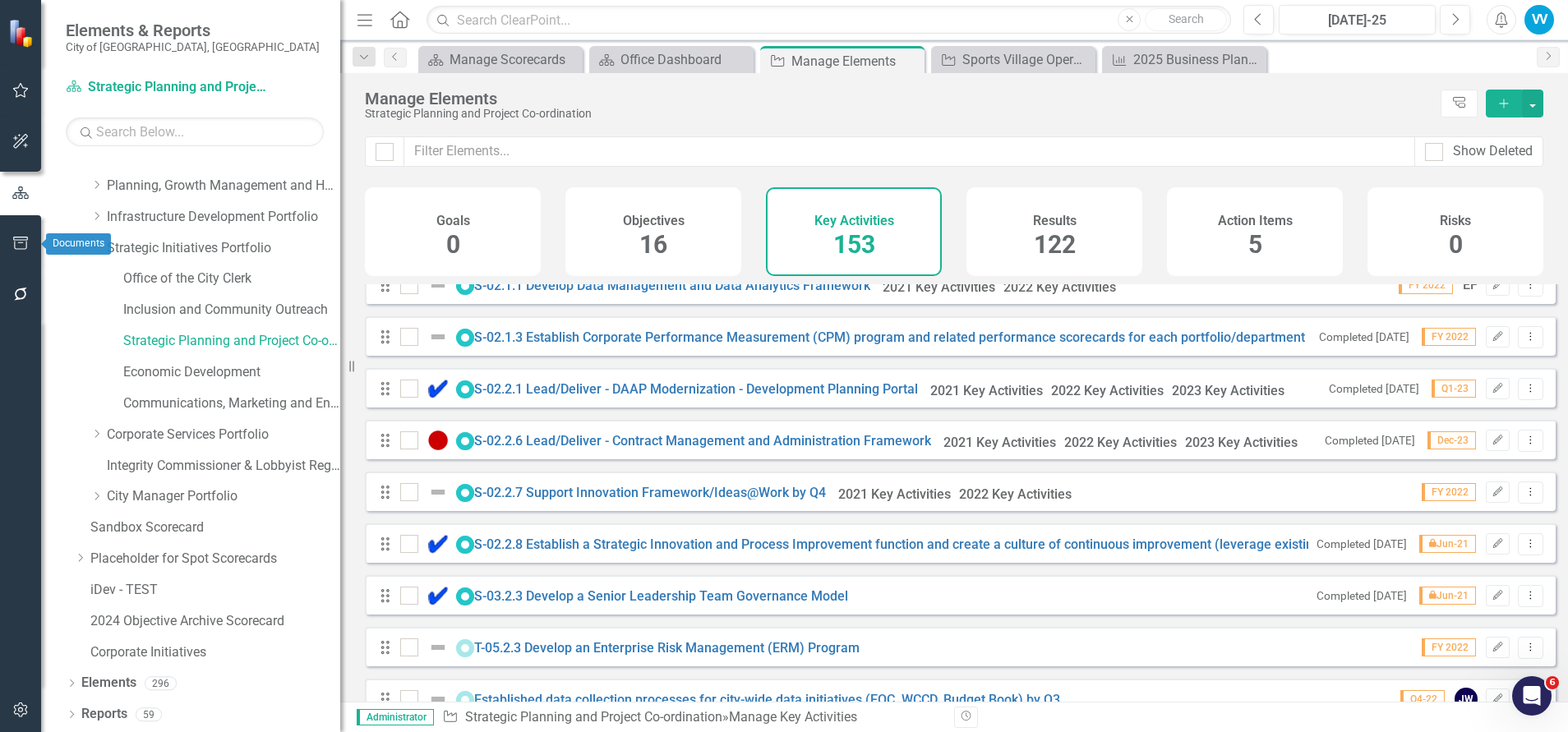
click at [14, 236] on button "button" at bounding box center [21, 244] width 37 height 35
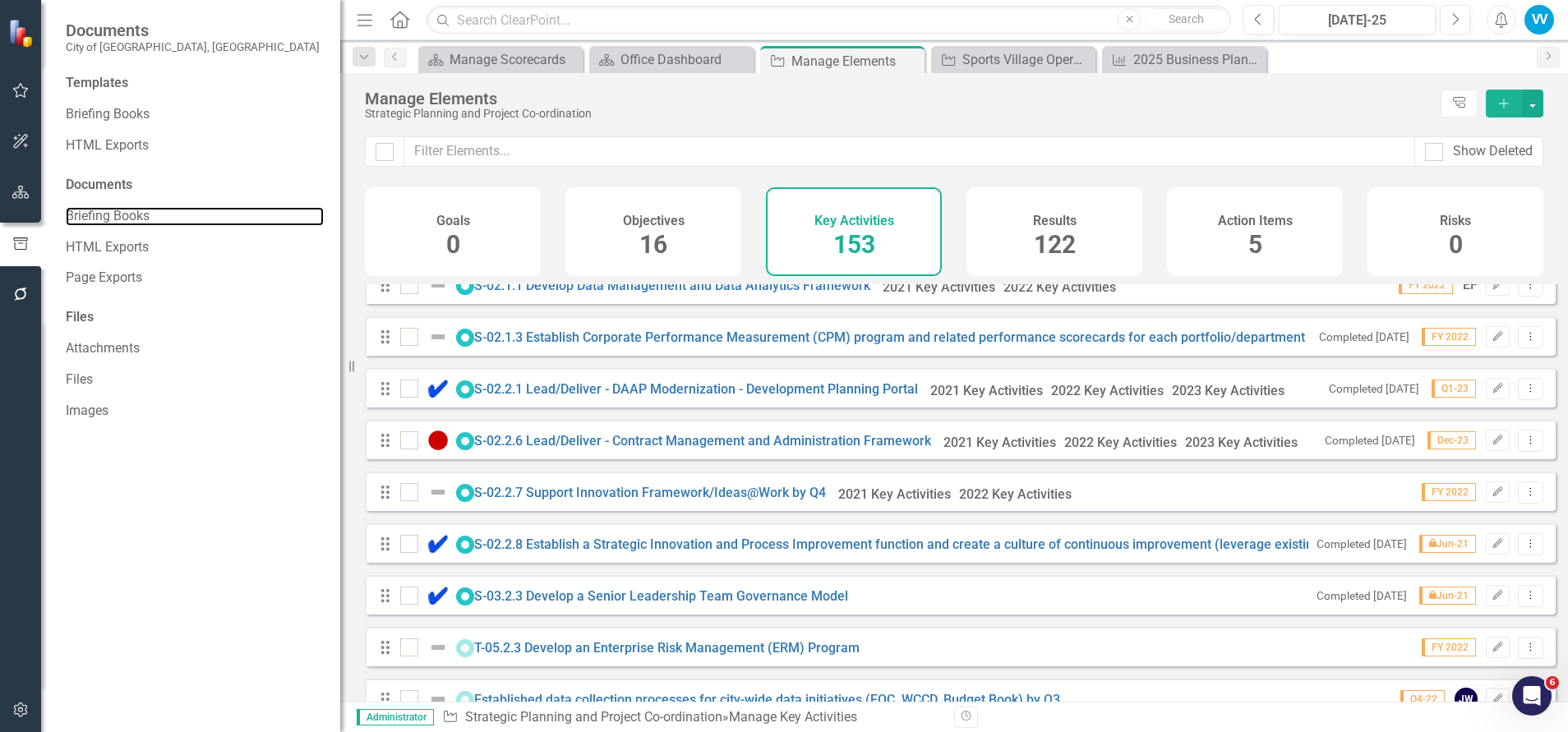
click at [97, 210] on link "Briefing Books" at bounding box center [195, 216] width 258 height 19
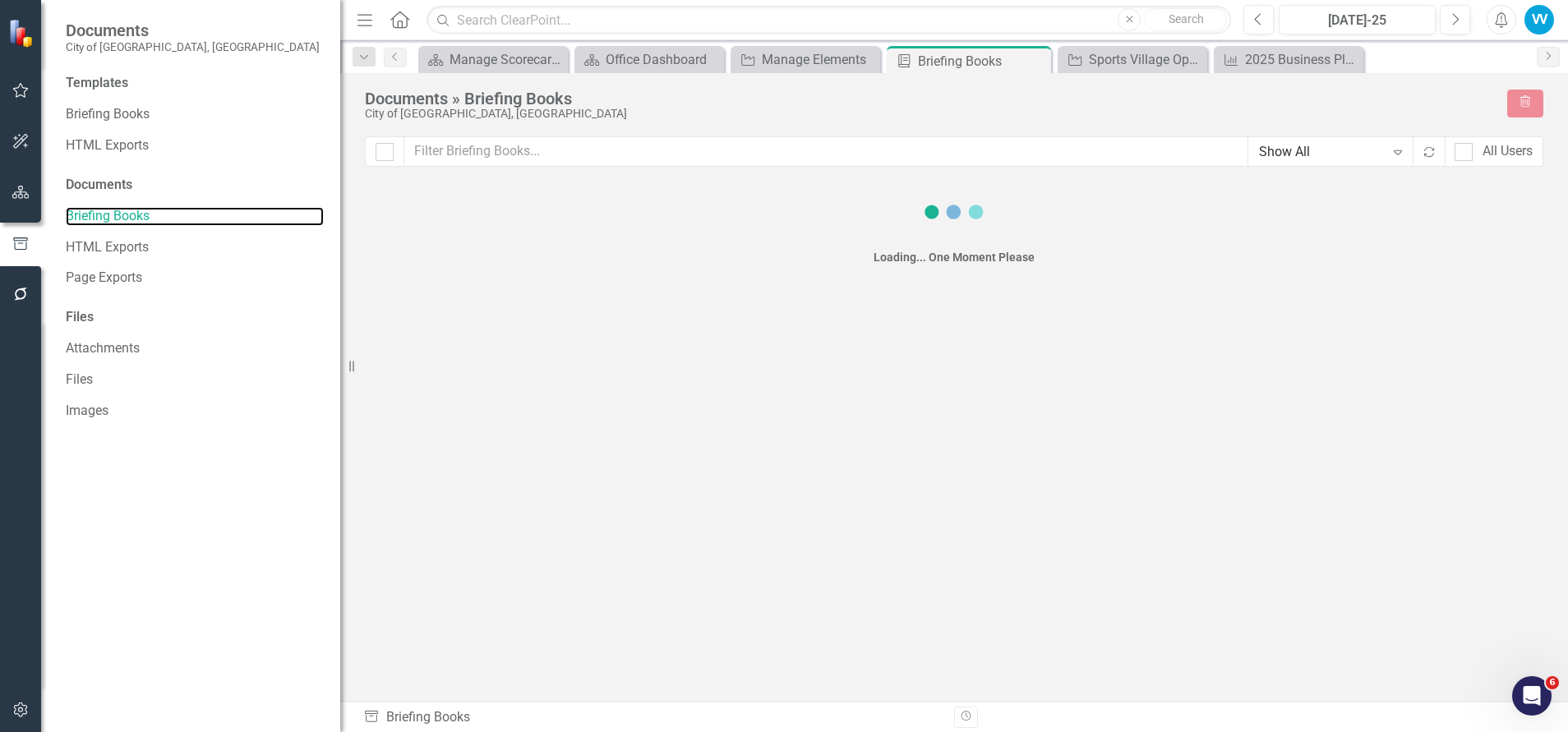
checkbox input "false"
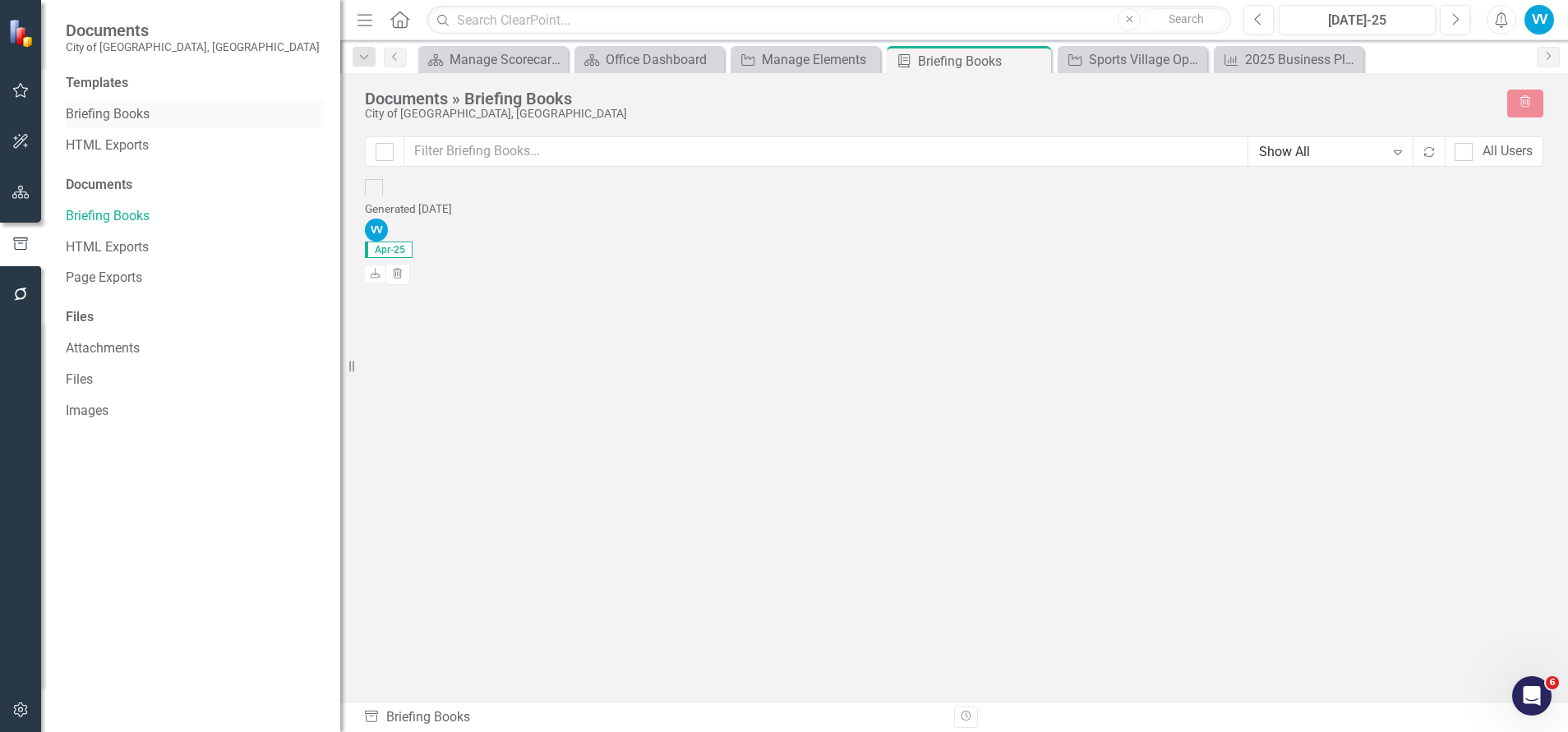
click at [123, 119] on link "Briefing Books" at bounding box center [195, 114] width 258 height 19
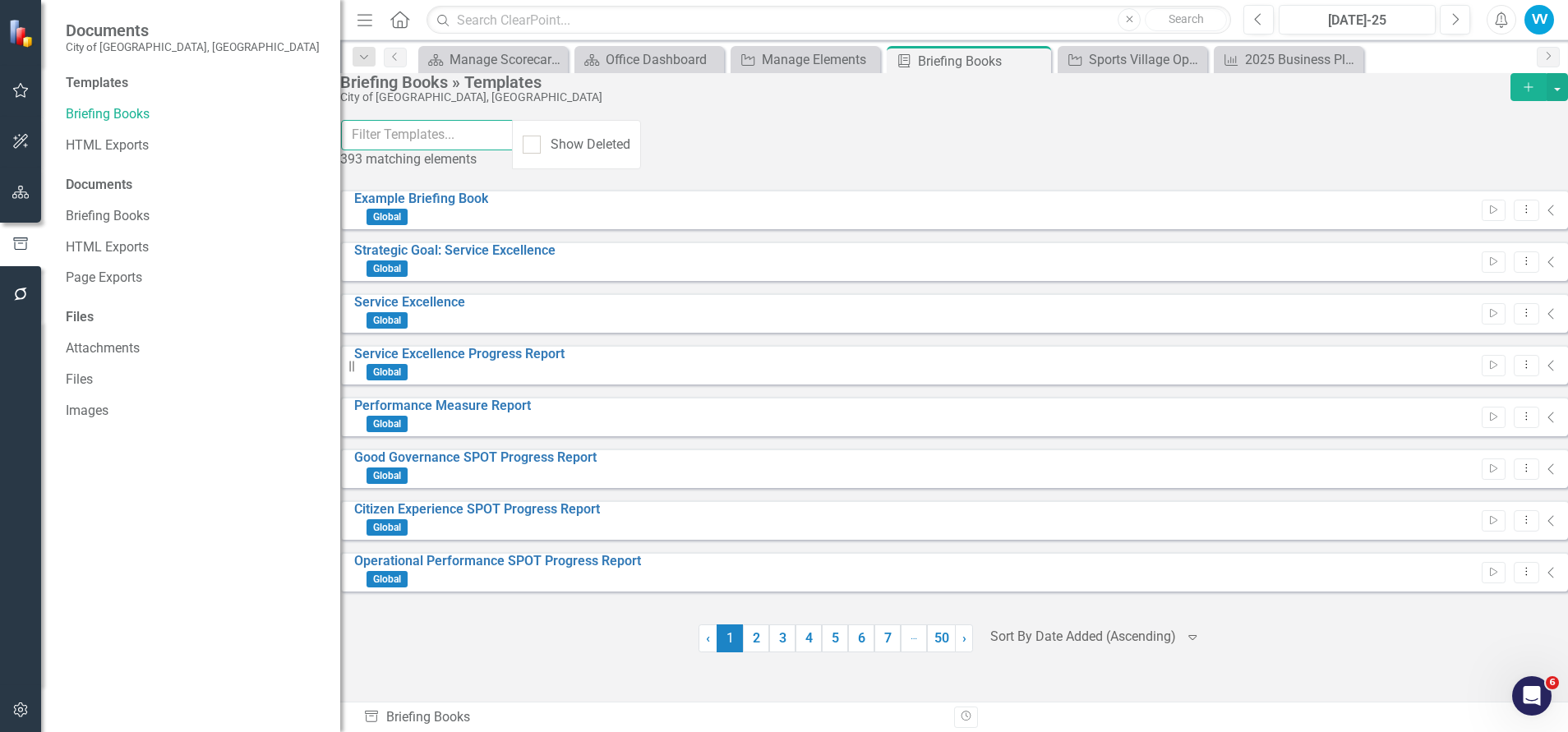
click at [435, 150] on input "text" at bounding box center [427, 136] width 173 height 30
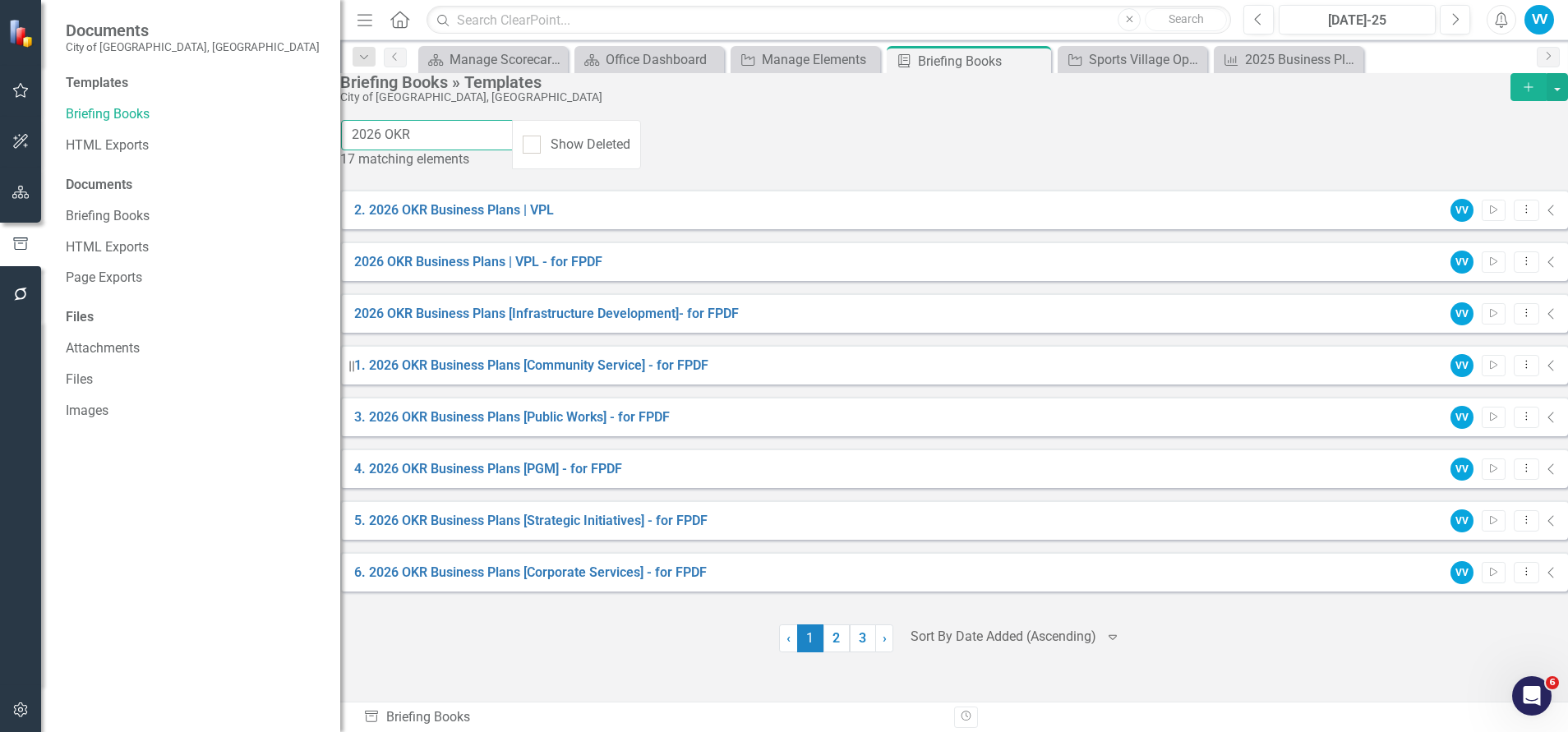
type input "2026 OKR"
click at [836, 652] on link "2" at bounding box center [836, 638] width 26 height 28
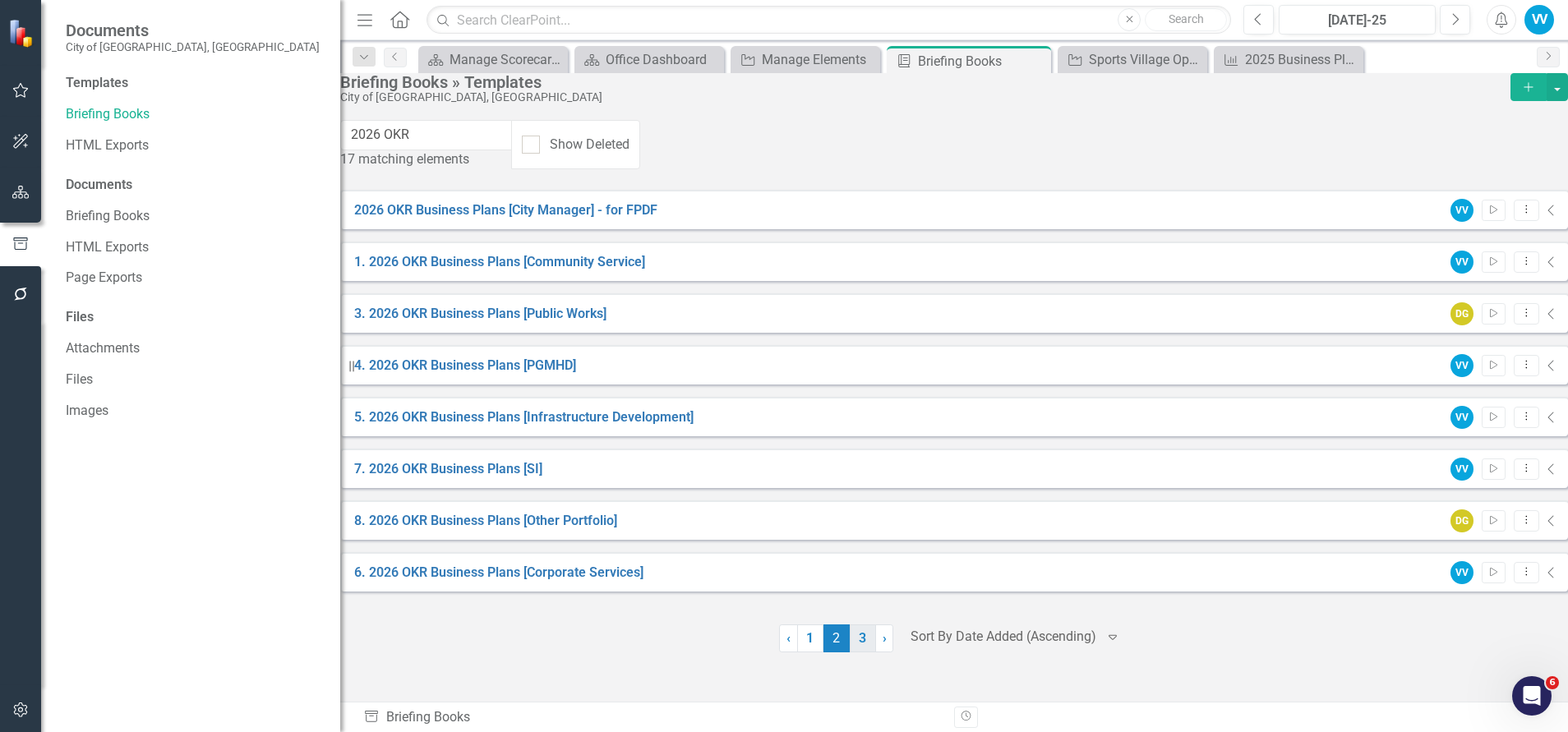
click at [855, 652] on link "3" at bounding box center [862, 638] width 26 height 28
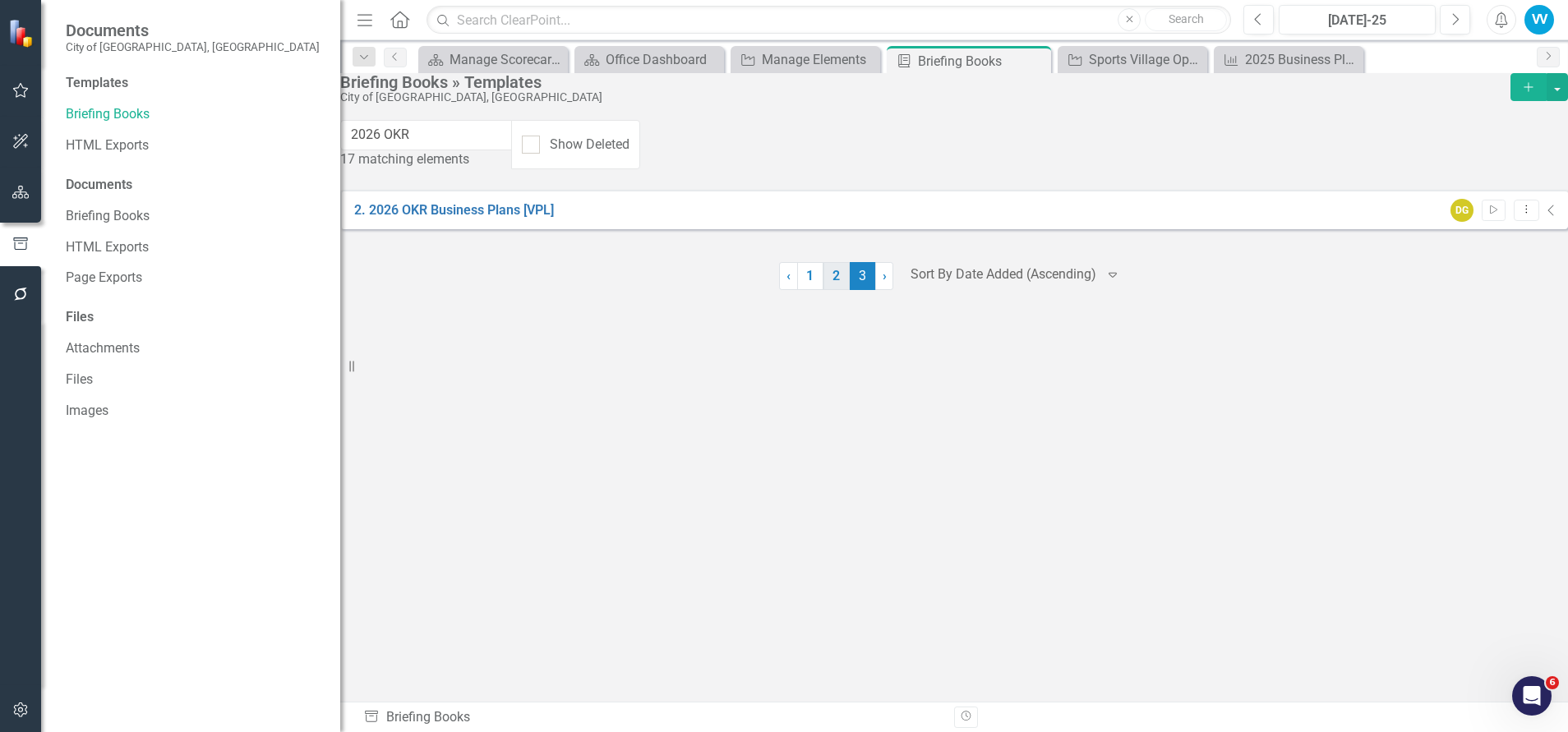
click at [837, 290] on link "2" at bounding box center [836, 275] width 26 height 28
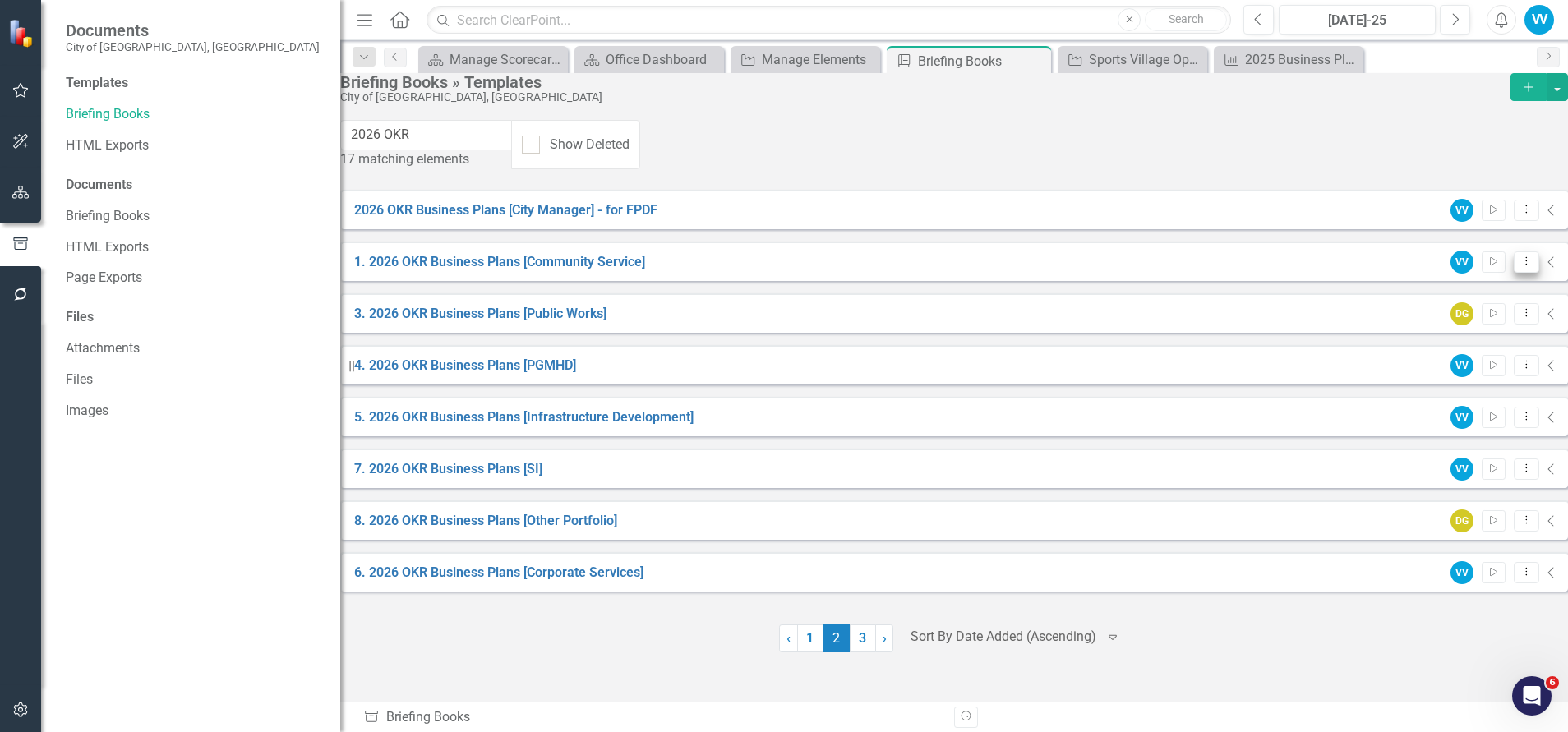
click at [1519, 255] on icon "Dropdown Menu" at bounding box center [1526, 260] width 14 height 11
click at [1415, 351] on link "Edit Edit Template" at bounding box center [1429, 348] width 152 height 30
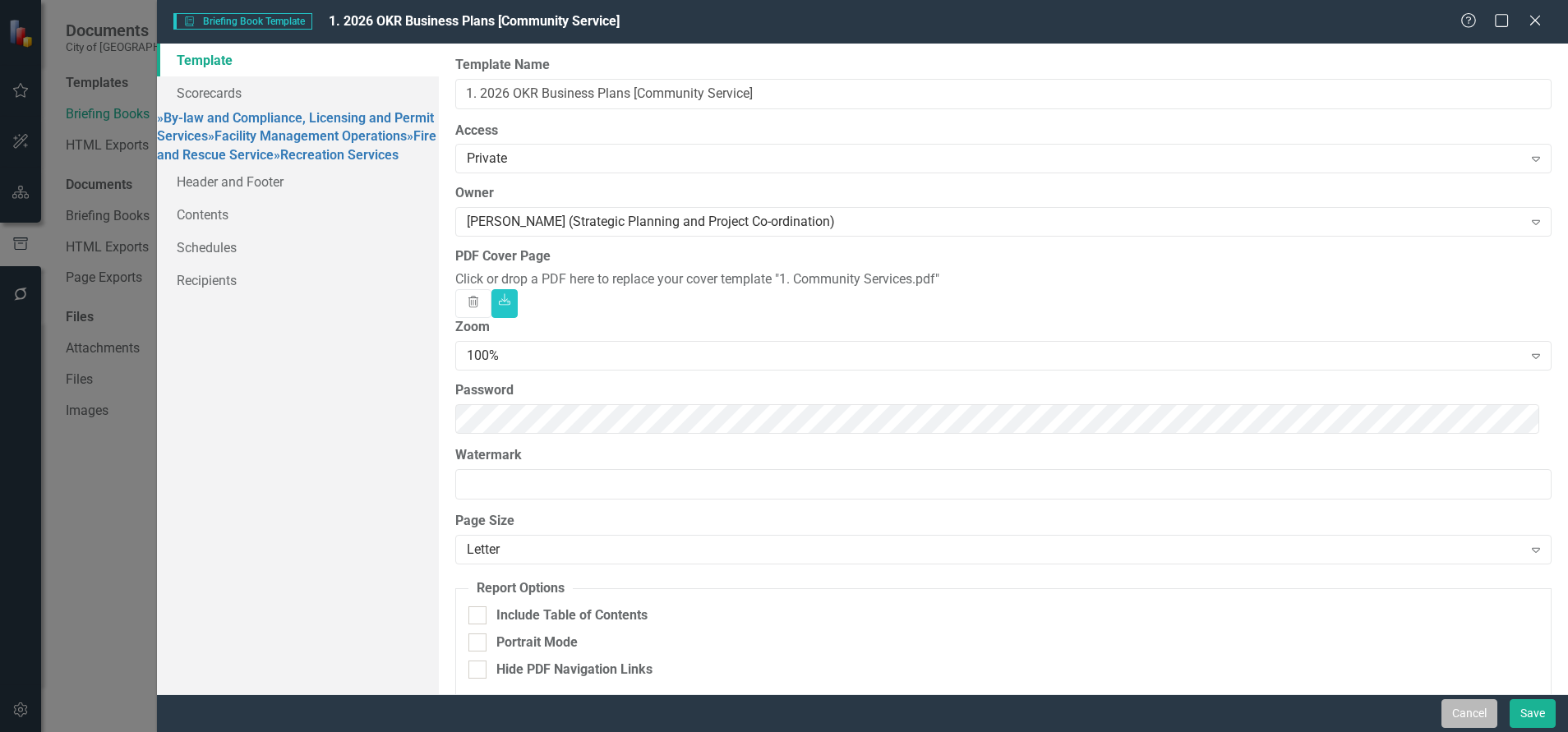
click at [1467, 671] on button "Cancel" at bounding box center [1469, 713] width 56 height 29
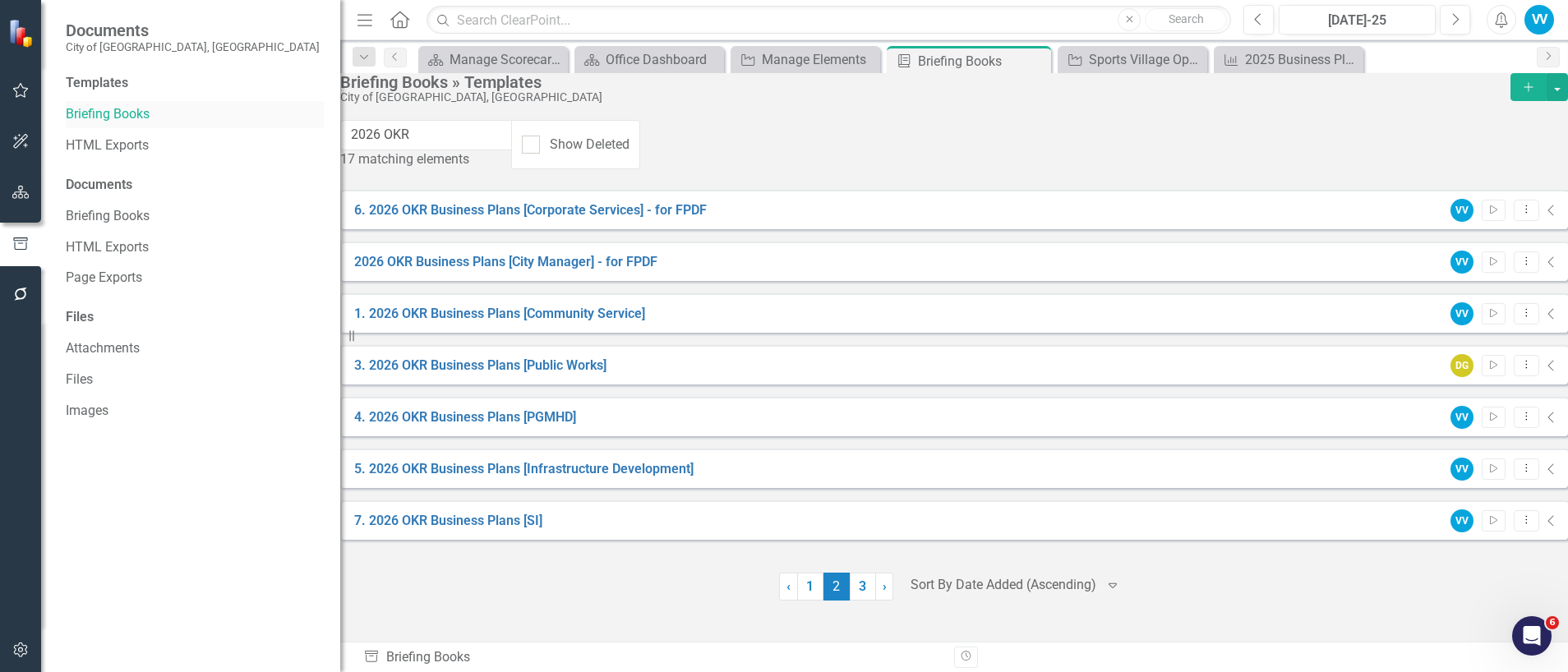
click at [131, 116] on link "Briefing Books" at bounding box center [195, 114] width 258 height 19
click at [19, 242] on icon "button" at bounding box center [20, 243] width 18 height 14
click at [23, 242] on icon "button" at bounding box center [20, 243] width 18 height 14
click at [120, 112] on link "Briefing Books" at bounding box center [195, 114] width 258 height 19
click at [448, 147] on input "2026 OKR" at bounding box center [427, 136] width 173 height 31
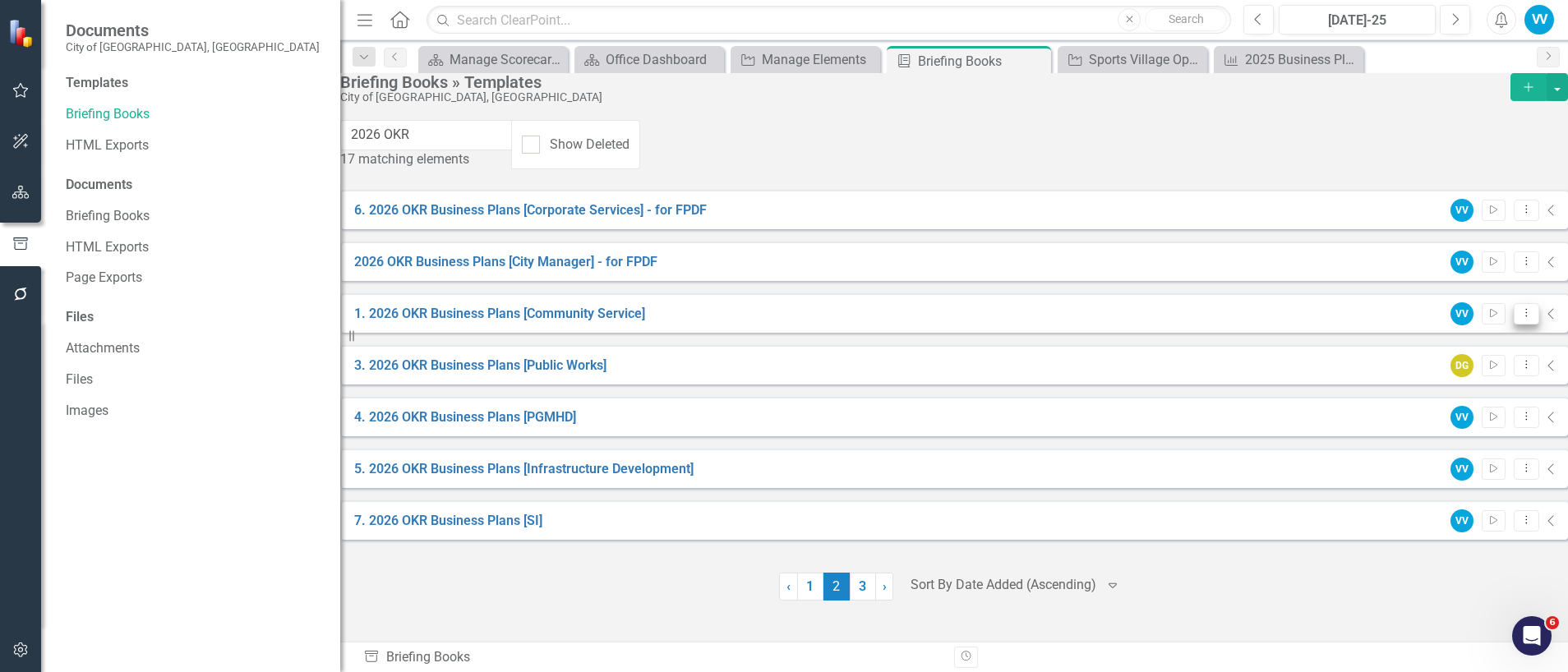
click at [1519, 314] on icon "Dropdown Menu" at bounding box center [1526, 313] width 14 height 11
click at [1441, 391] on link "Edit Edit Template" at bounding box center [1429, 400] width 152 height 31
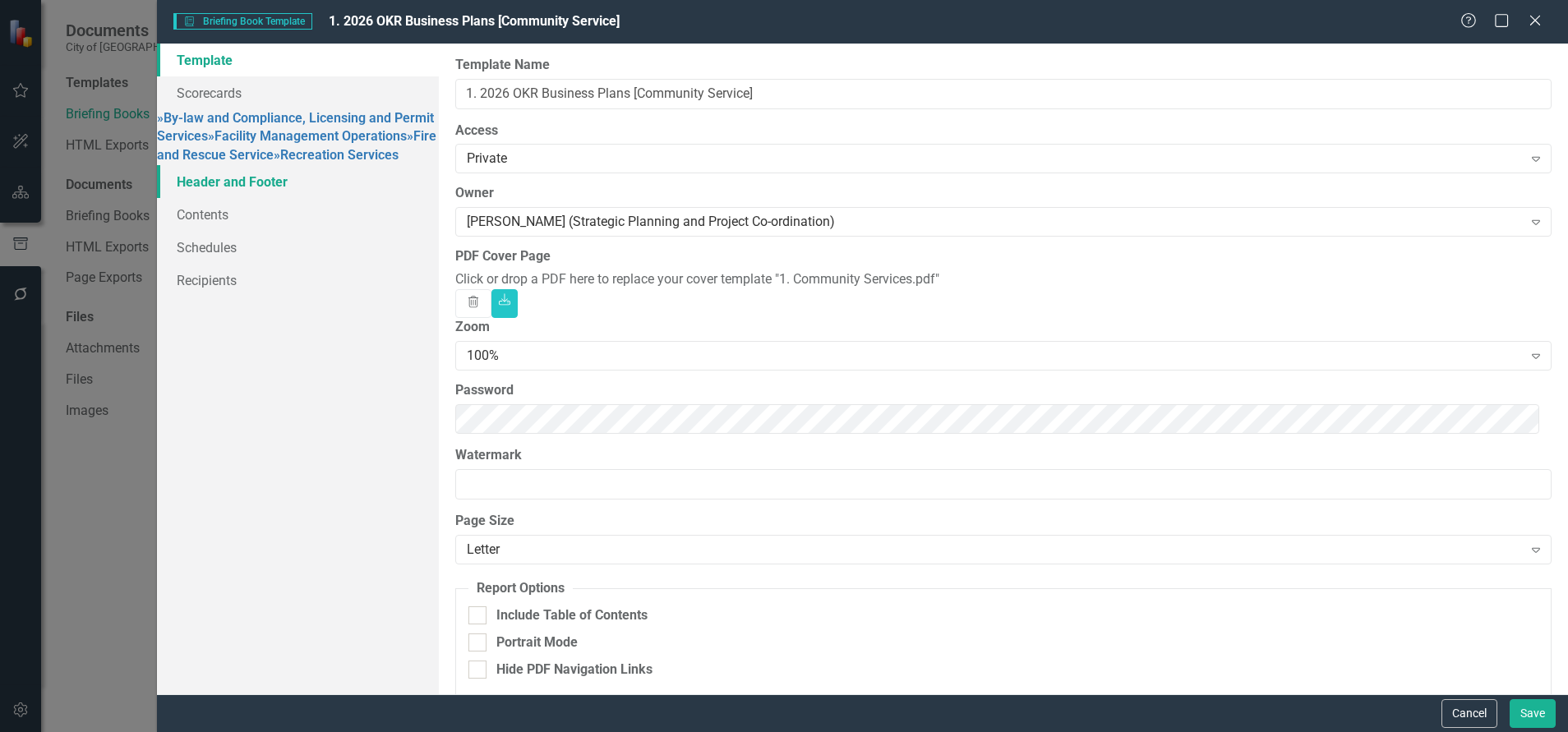
click at [231, 198] on link "Header and Footer" at bounding box center [297, 181] width 281 height 33
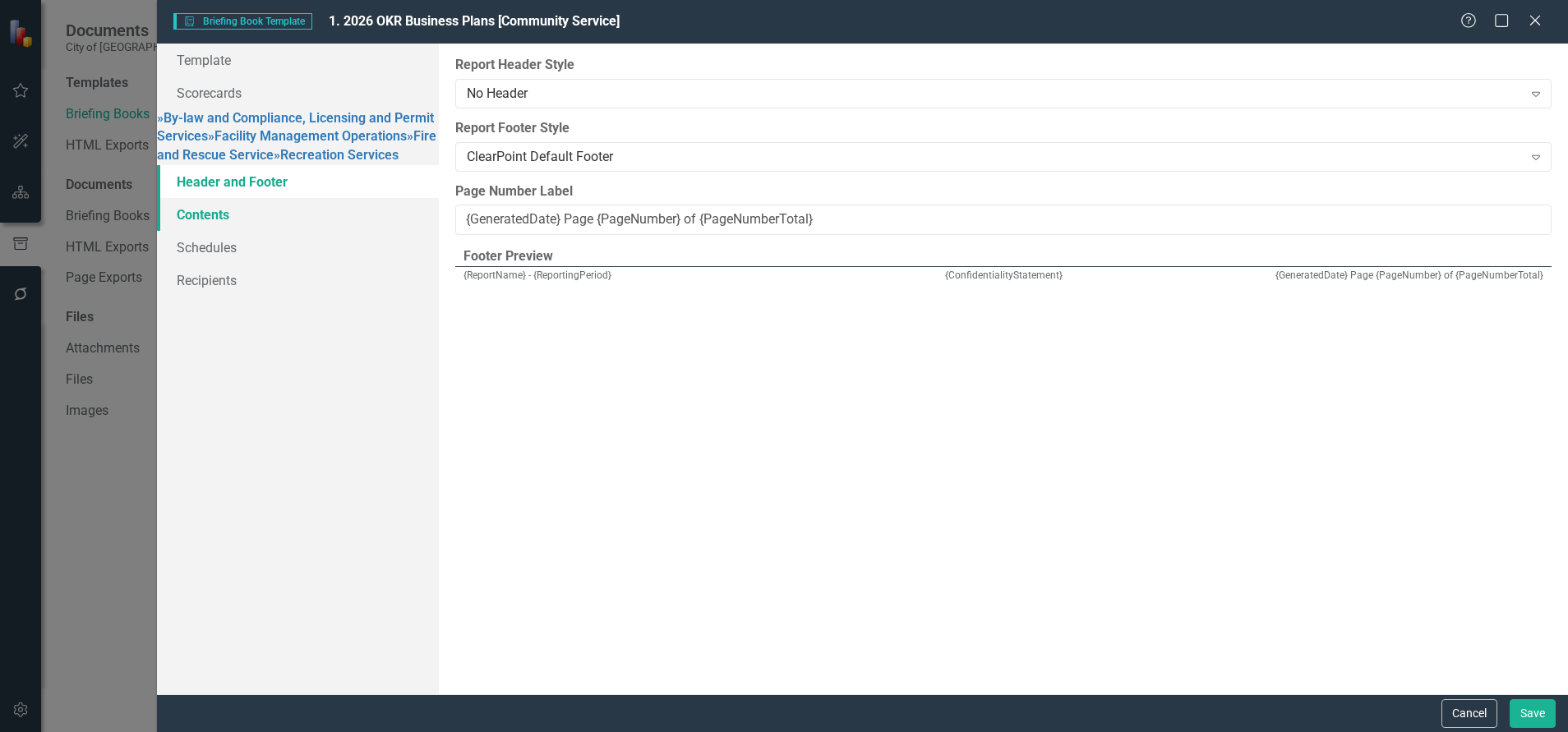
click at [210, 230] on link "Contents" at bounding box center [297, 214] width 281 height 33
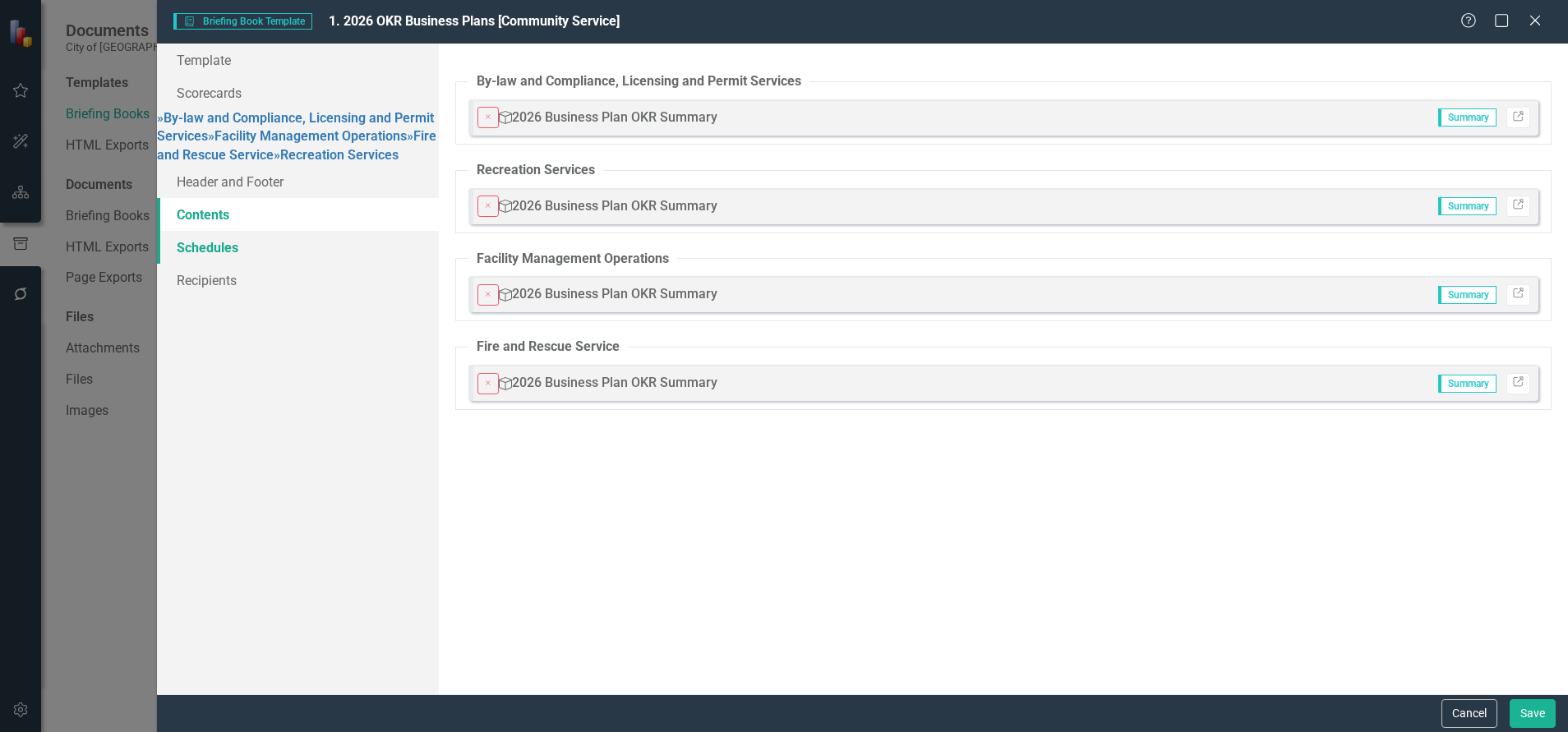
click at [189, 263] on link "Schedules" at bounding box center [297, 247] width 281 height 33
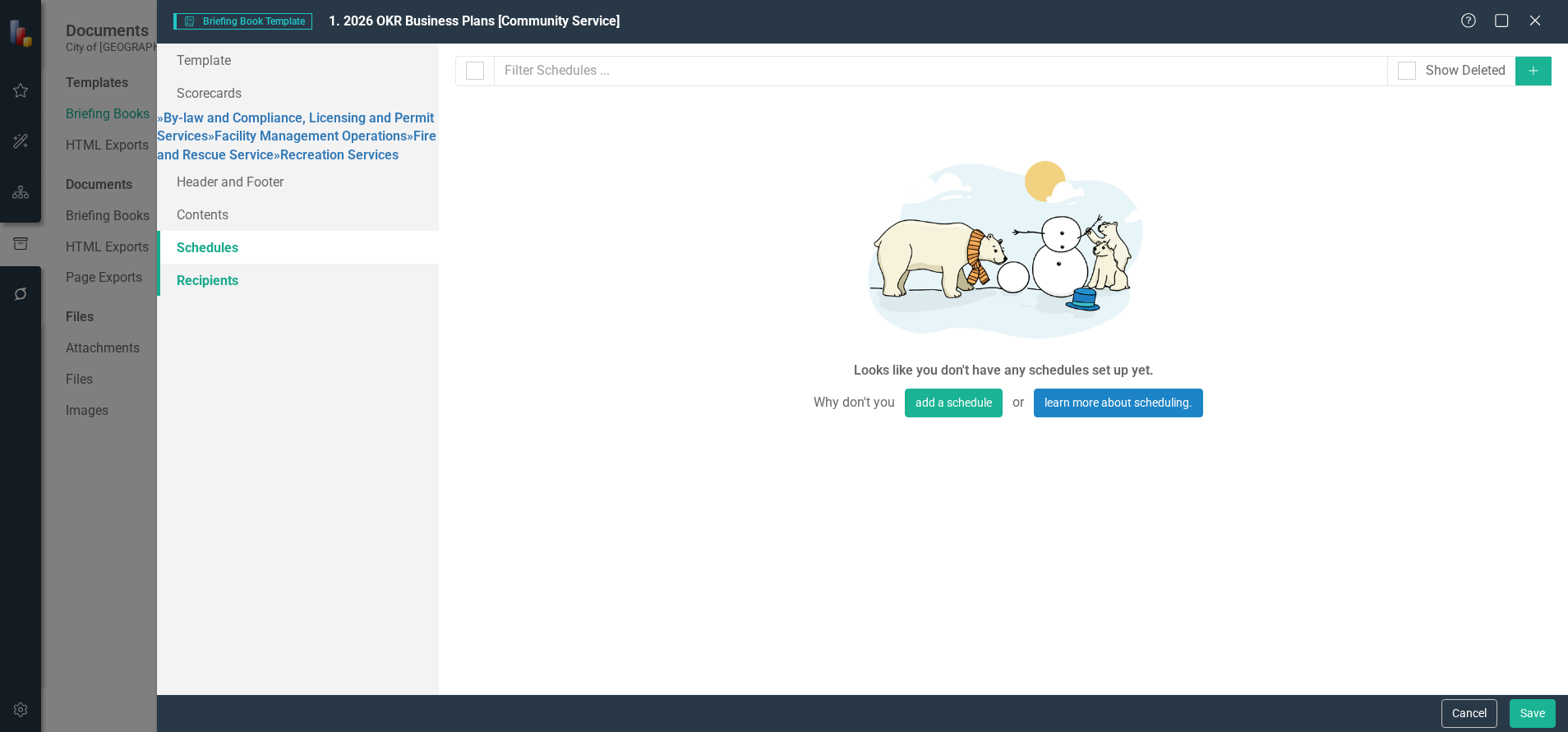
click at [200, 297] on link "Recipients" at bounding box center [297, 280] width 281 height 33
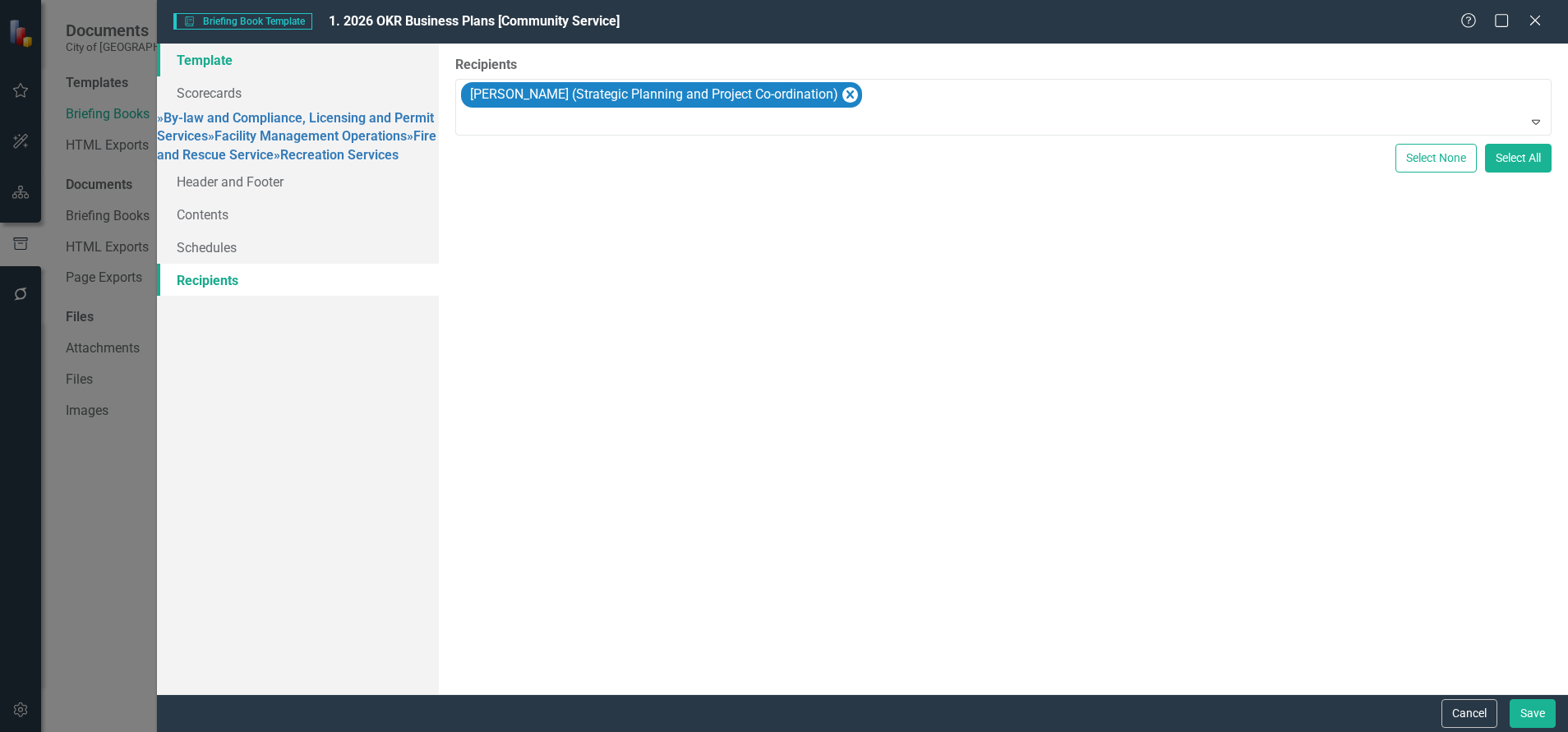
click at [215, 53] on link "Template" at bounding box center [297, 59] width 281 height 33
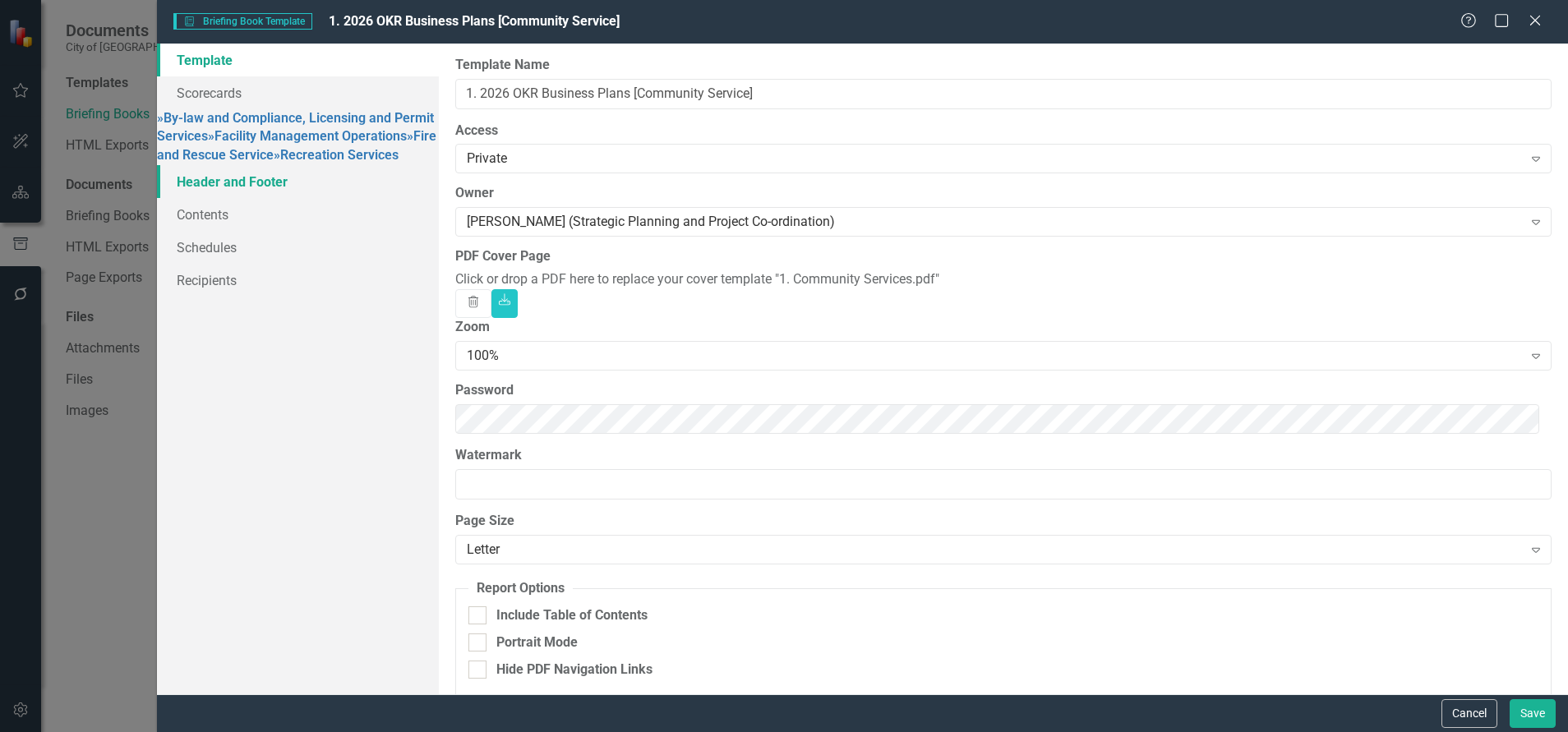
click at [221, 198] on link "Header and Footer" at bounding box center [297, 181] width 281 height 33
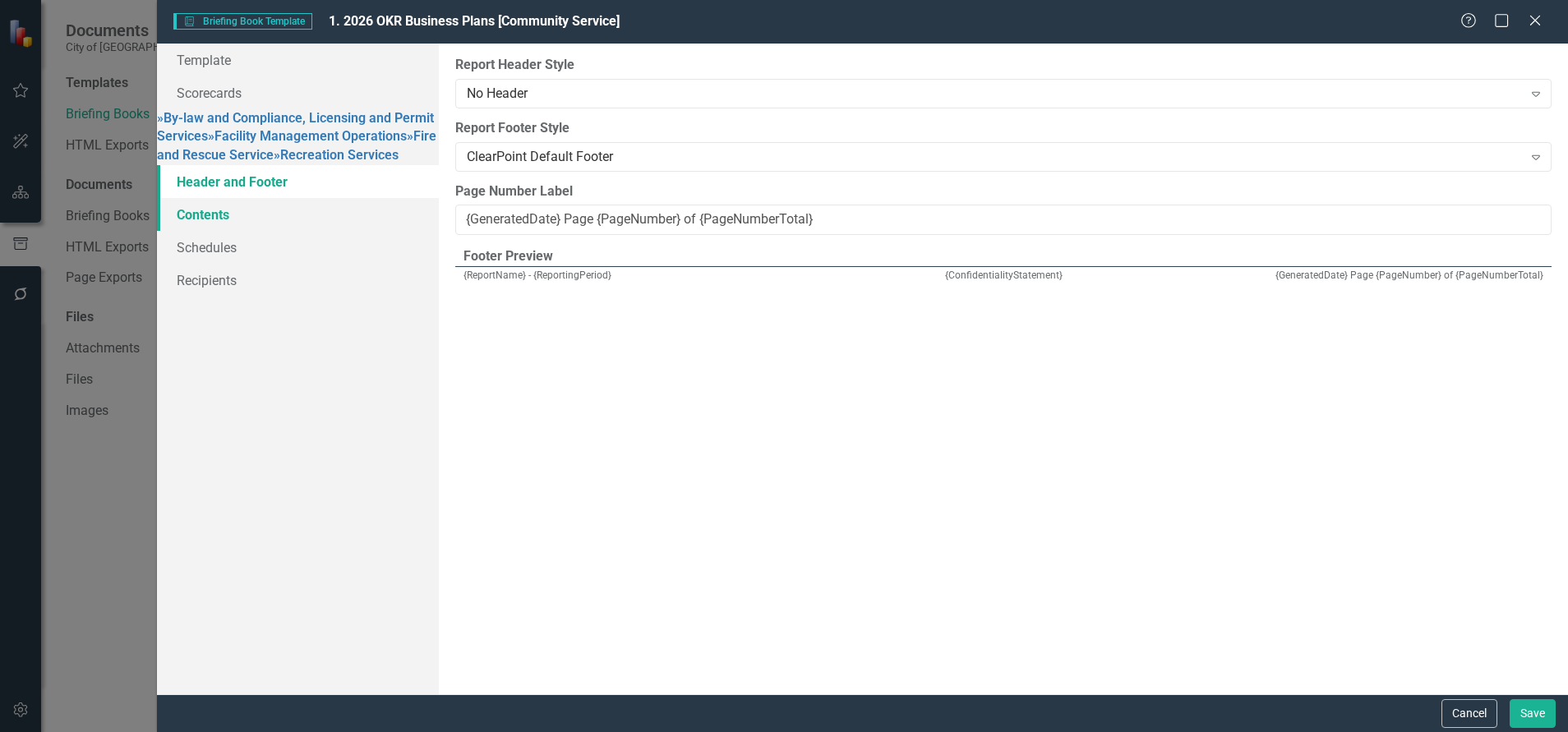
click at [213, 230] on link "Contents" at bounding box center [297, 214] width 281 height 33
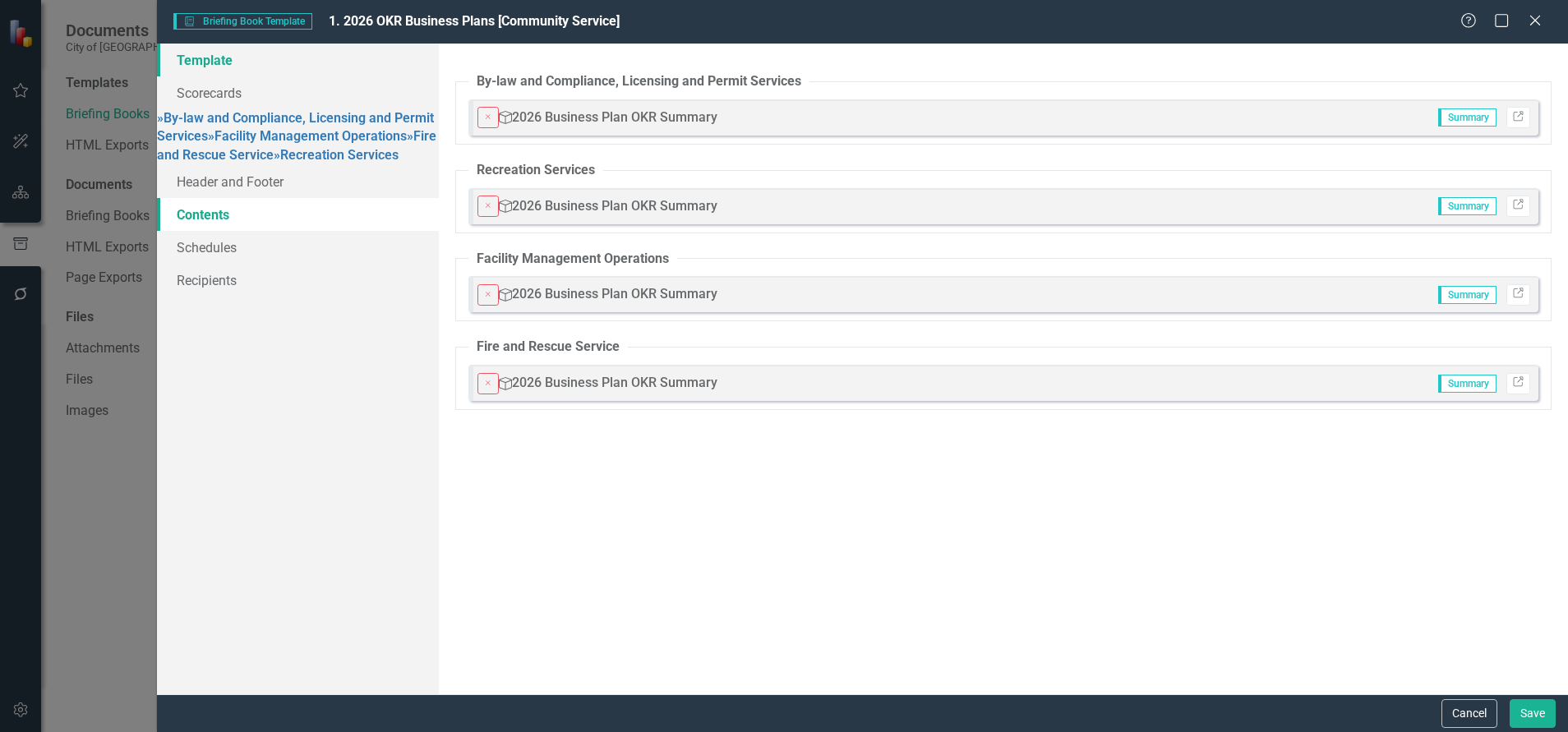
click at [203, 60] on link "Template" at bounding box center [297, 59] width 281 height 33
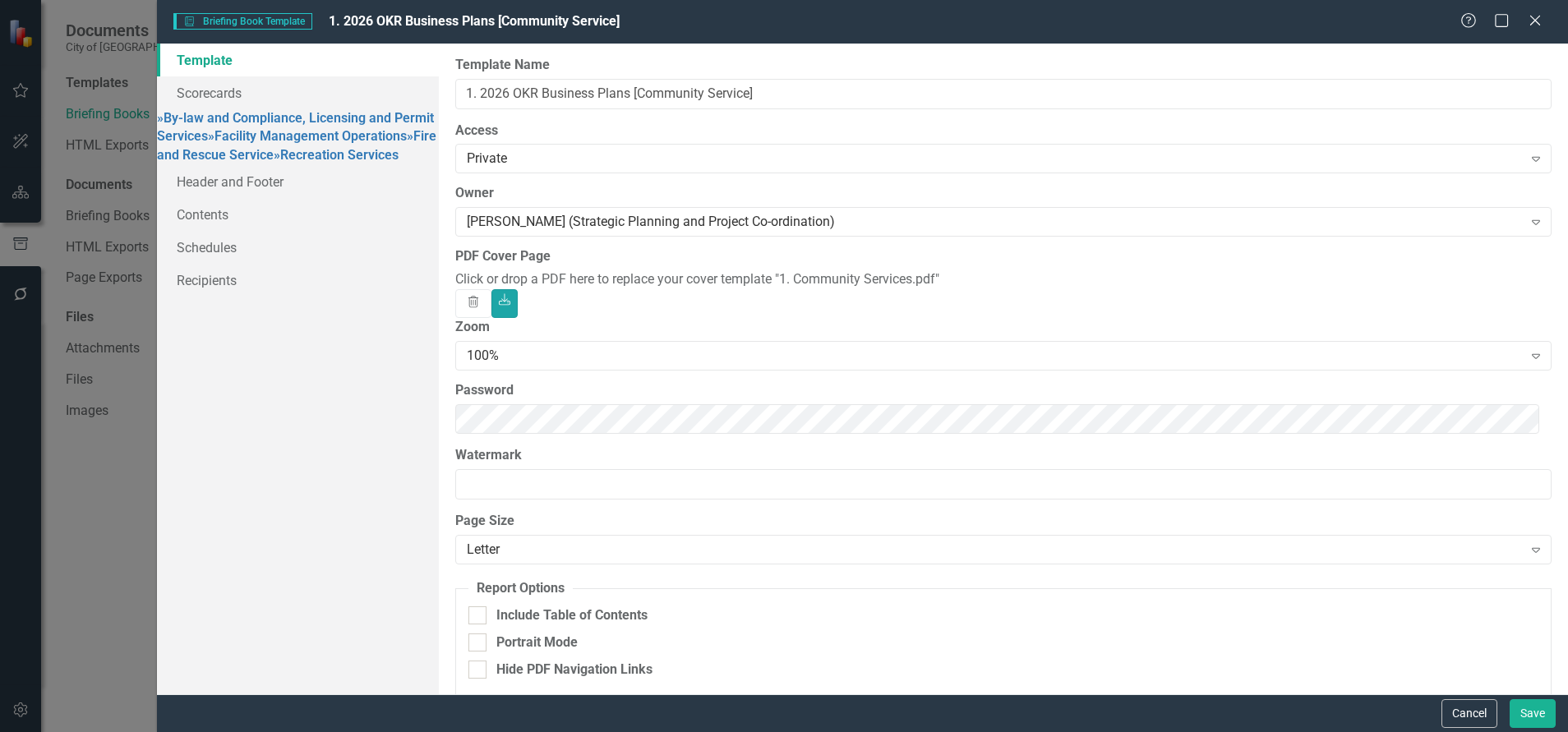
click at [510, 297] on icon at bounding box center [504, 299] width 12 height 12
click at [918, 251] on label "PDF Cover Page" at bounding box center [1003, 257] width 1096 height 19
click at [632, 289] on div "Click or drop a PDF here to replace your cover template "1. Community Services.…" at bounding box center [1003, 280] width 1096 height 19
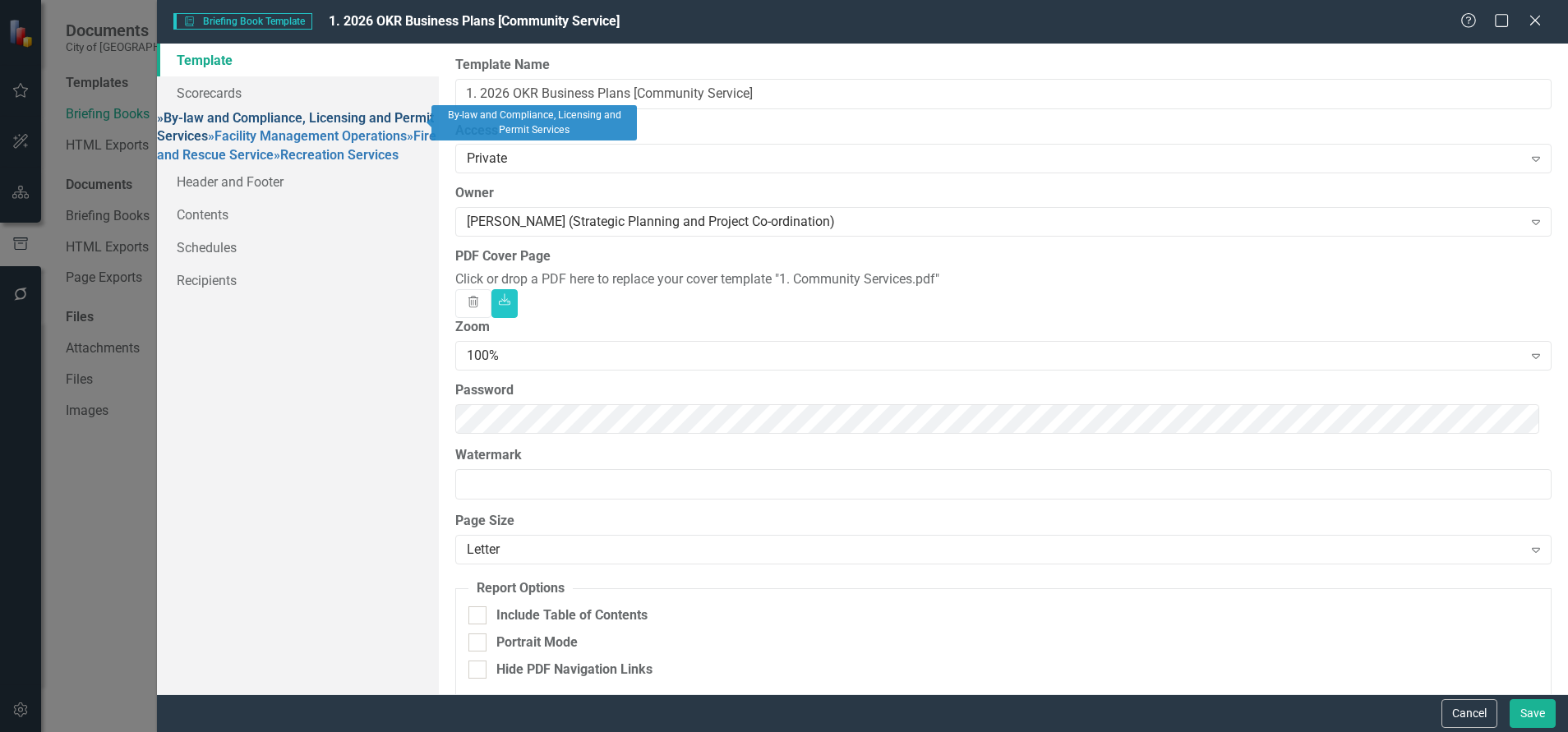
click at [243, 114] on link "» By-law and Compliance, Licensing and Permit Services" at bounding box center [295, 127] width 277 height 35
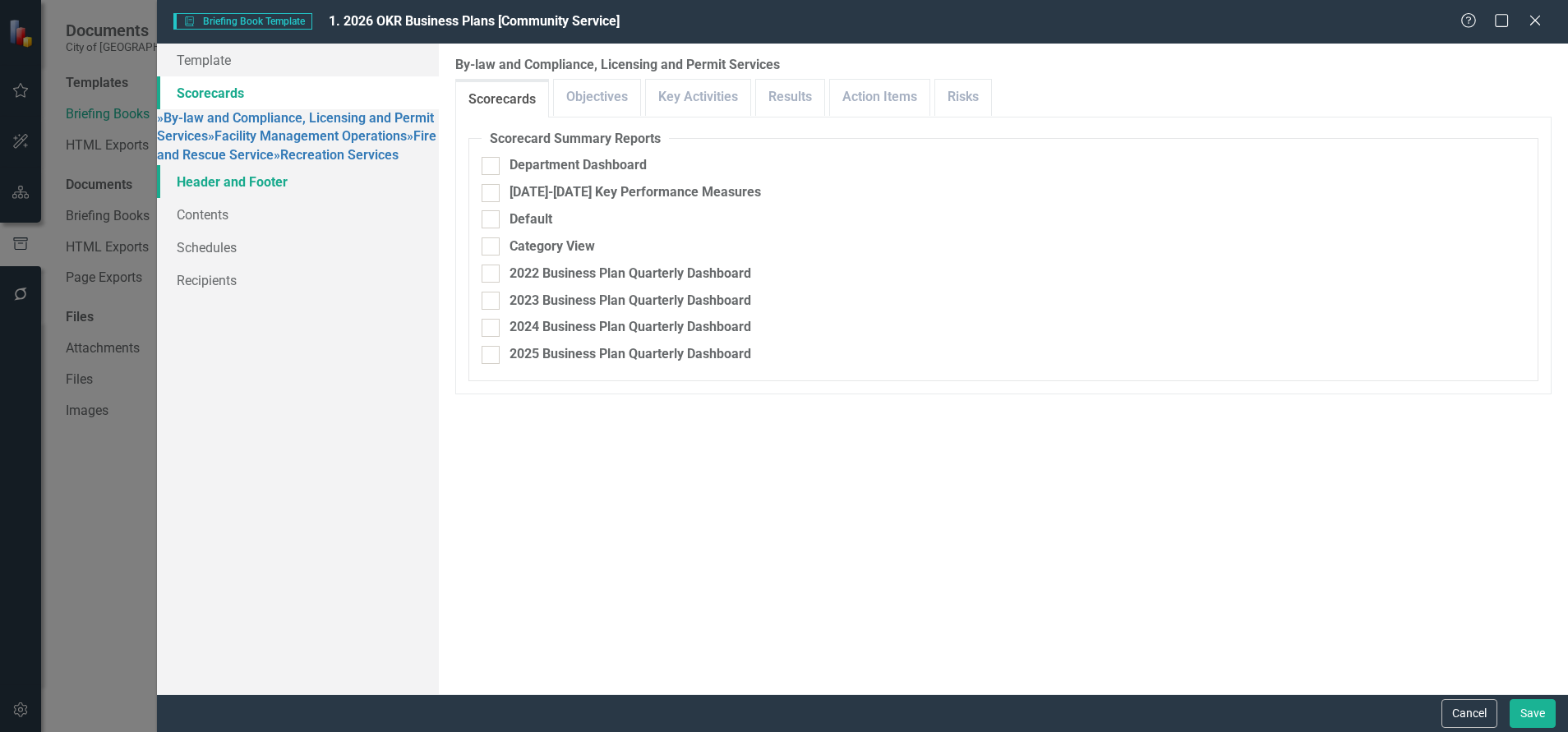
click at [248, 198] on link "Header and Footer" at bounding box center [297, 181] width 281 height 33
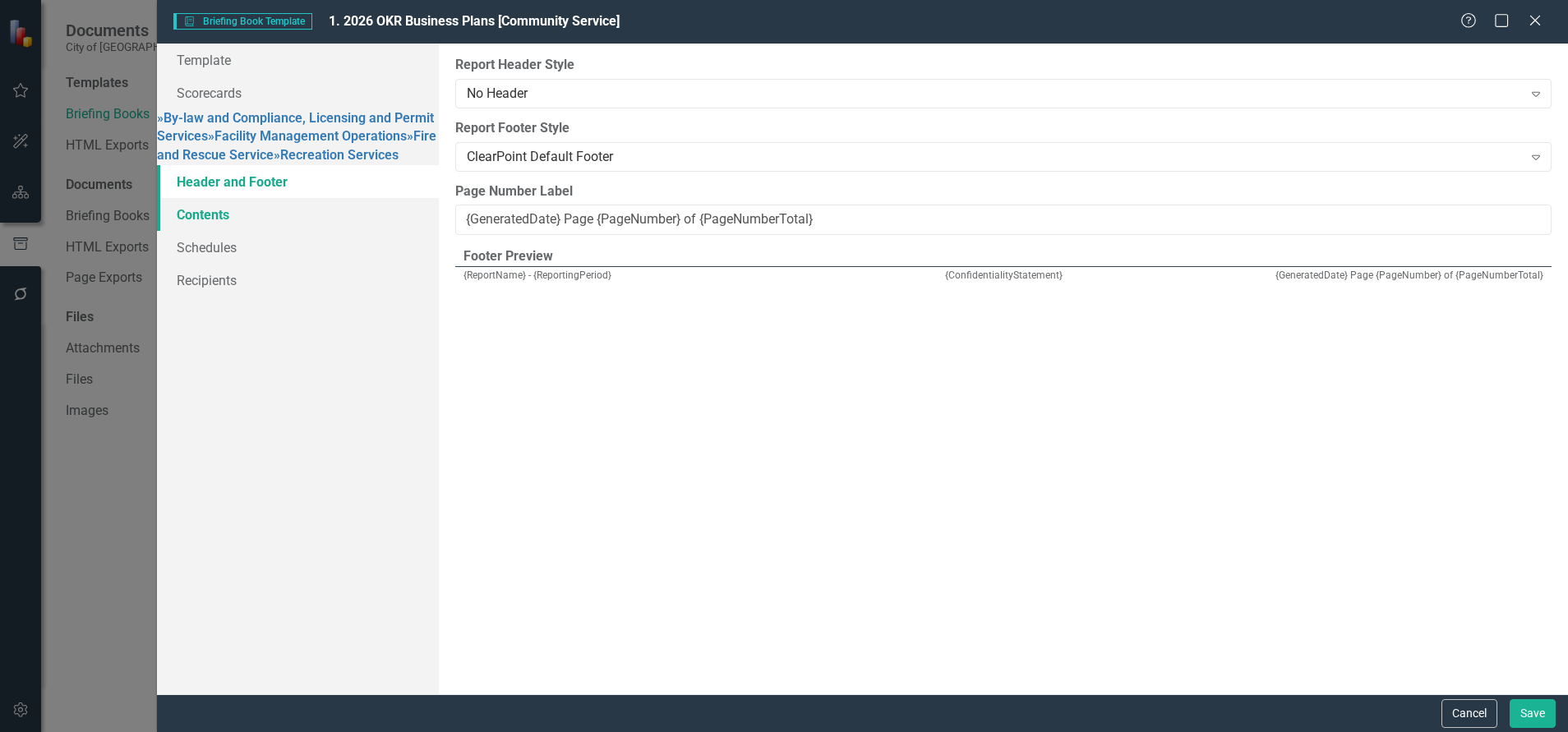
click at [236, 230] on link "Contents" at bounding box center [297, 214] width 281 height 33
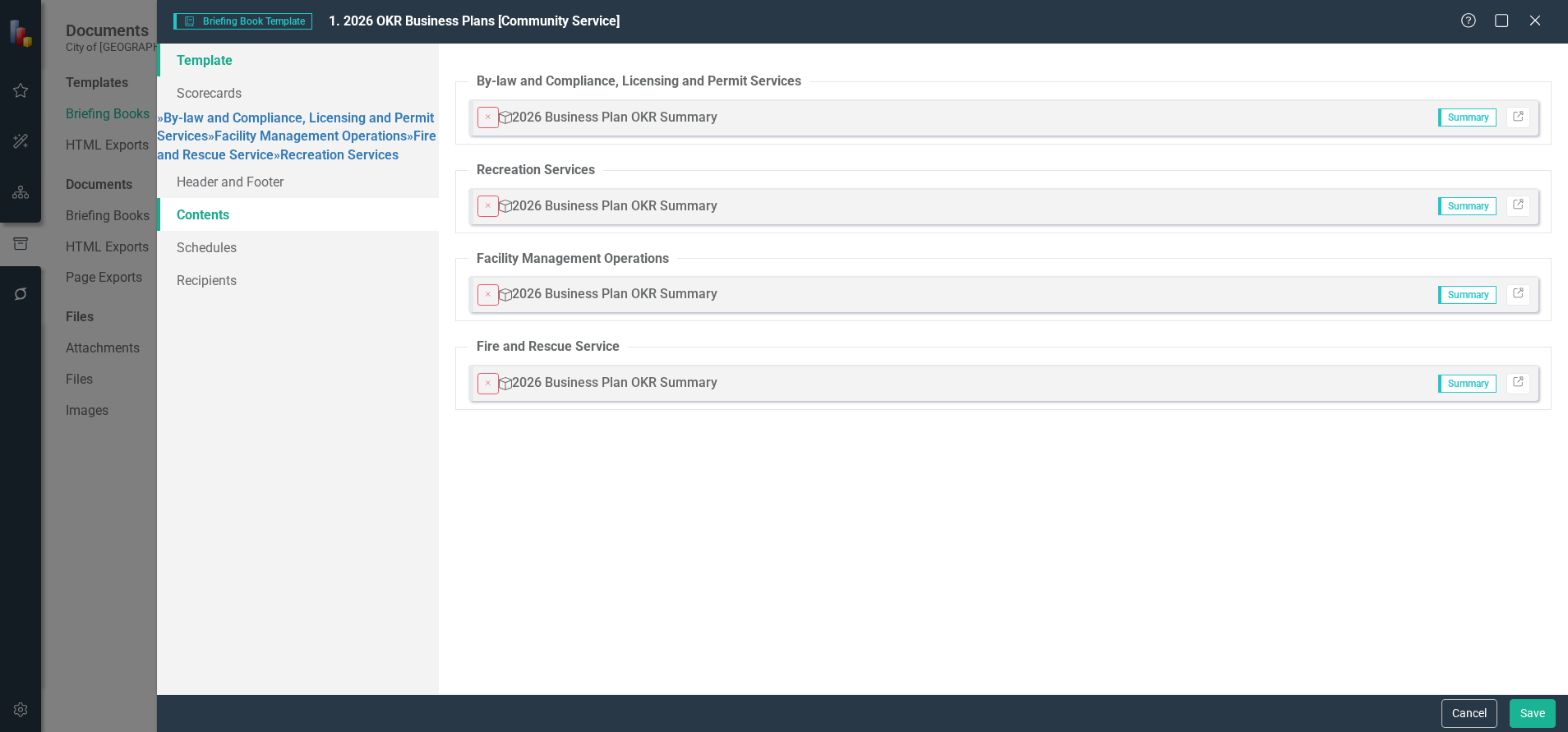
click at [186, 58] on link "Template" at bounding box center [297, 59] width 281 height 33
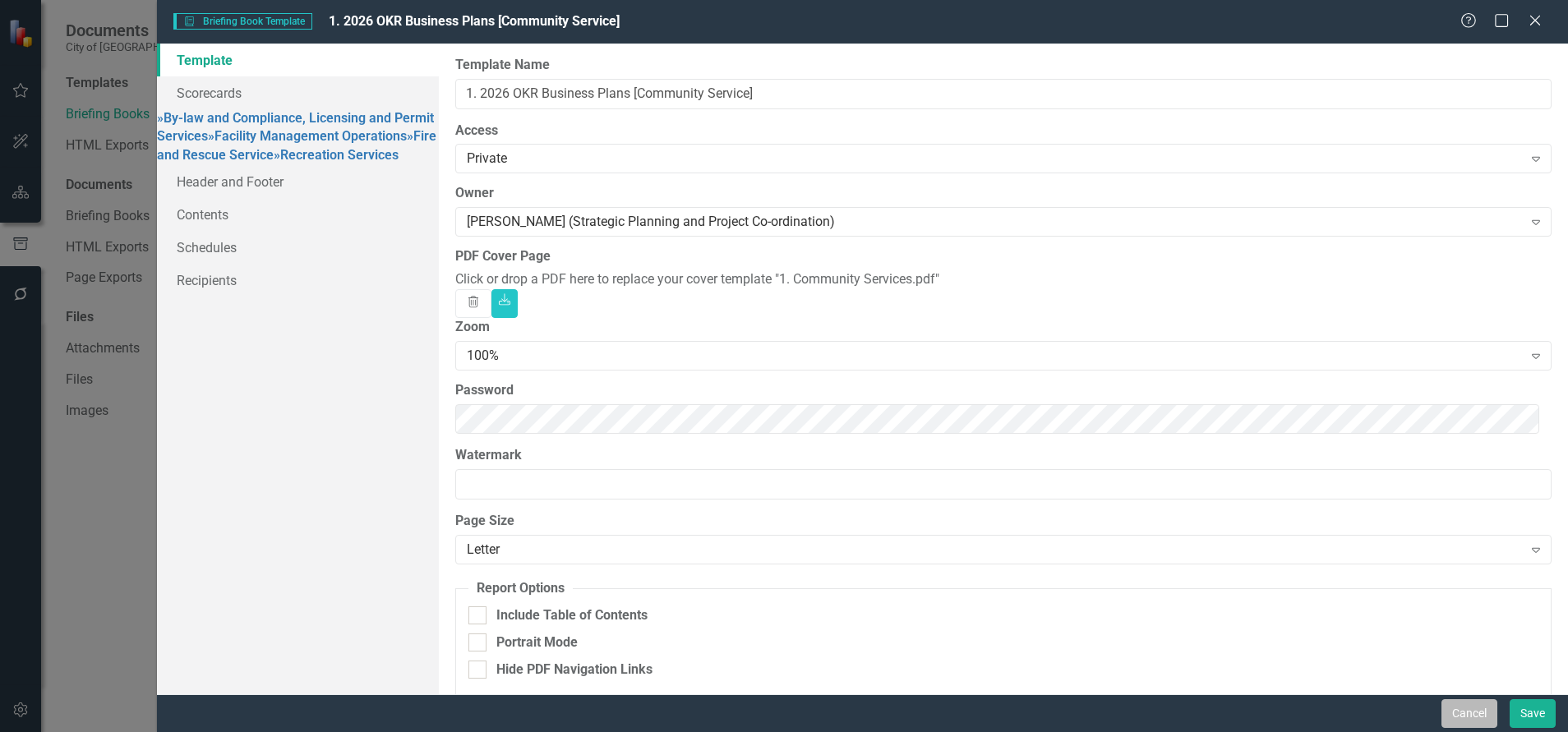
click at [1463, 671] on button "Cancel" at bounding box center [1469, 713] width 56 height 29
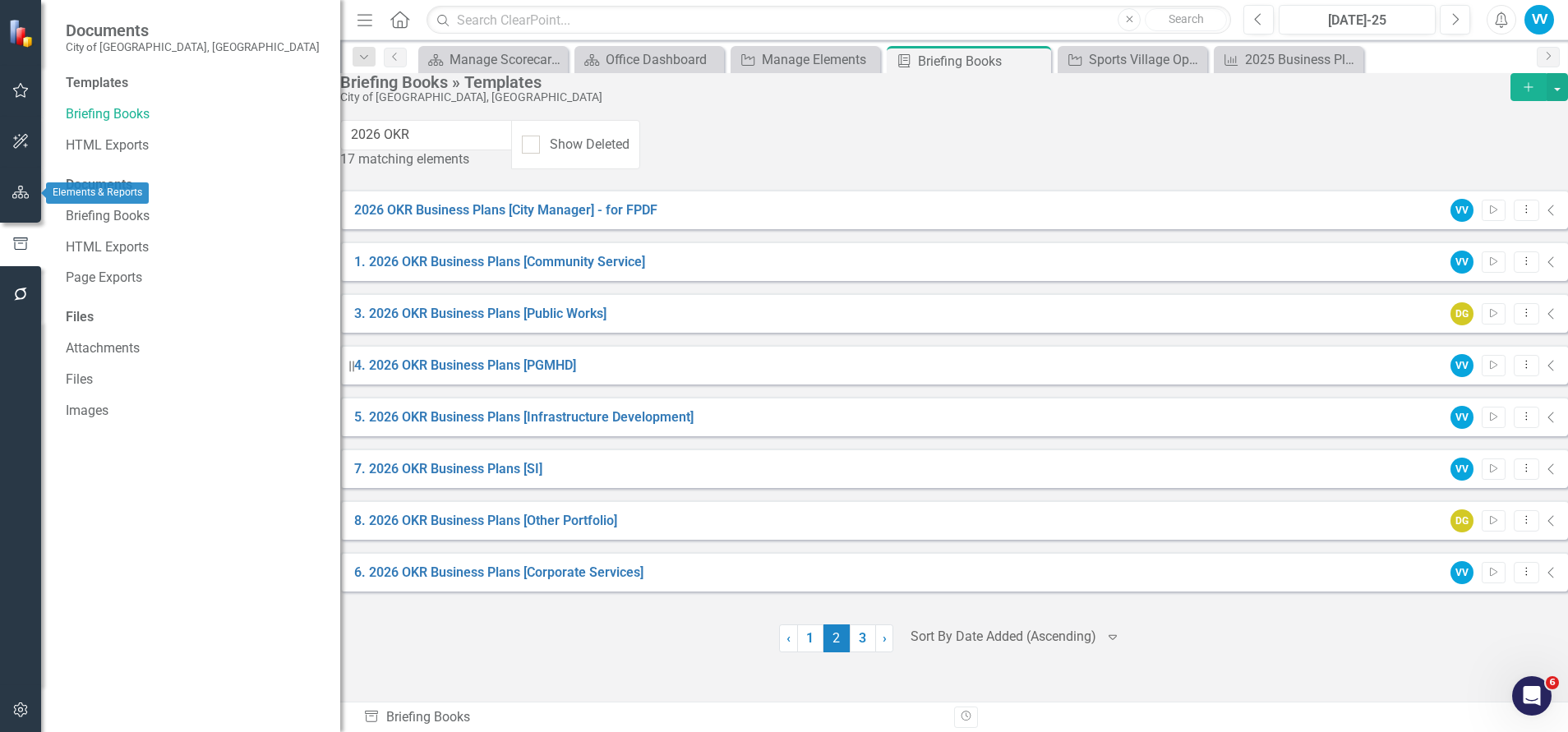
click at [32, 191] on button "button" at bounding box center [21, 192] width 37 height 35
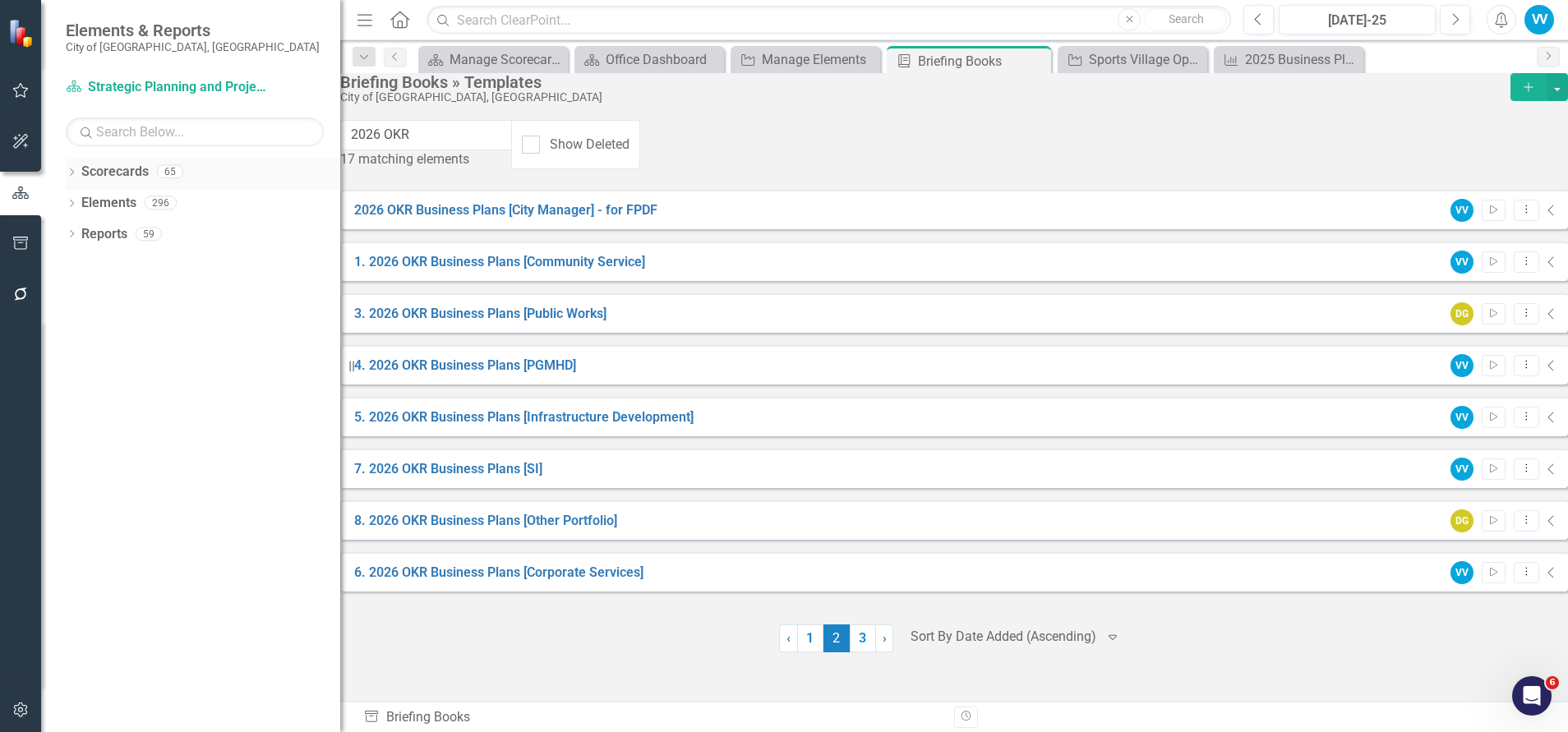
click at [120, 170] on link "Scorecards" at bounding box center [114, 172] width 67 height 19
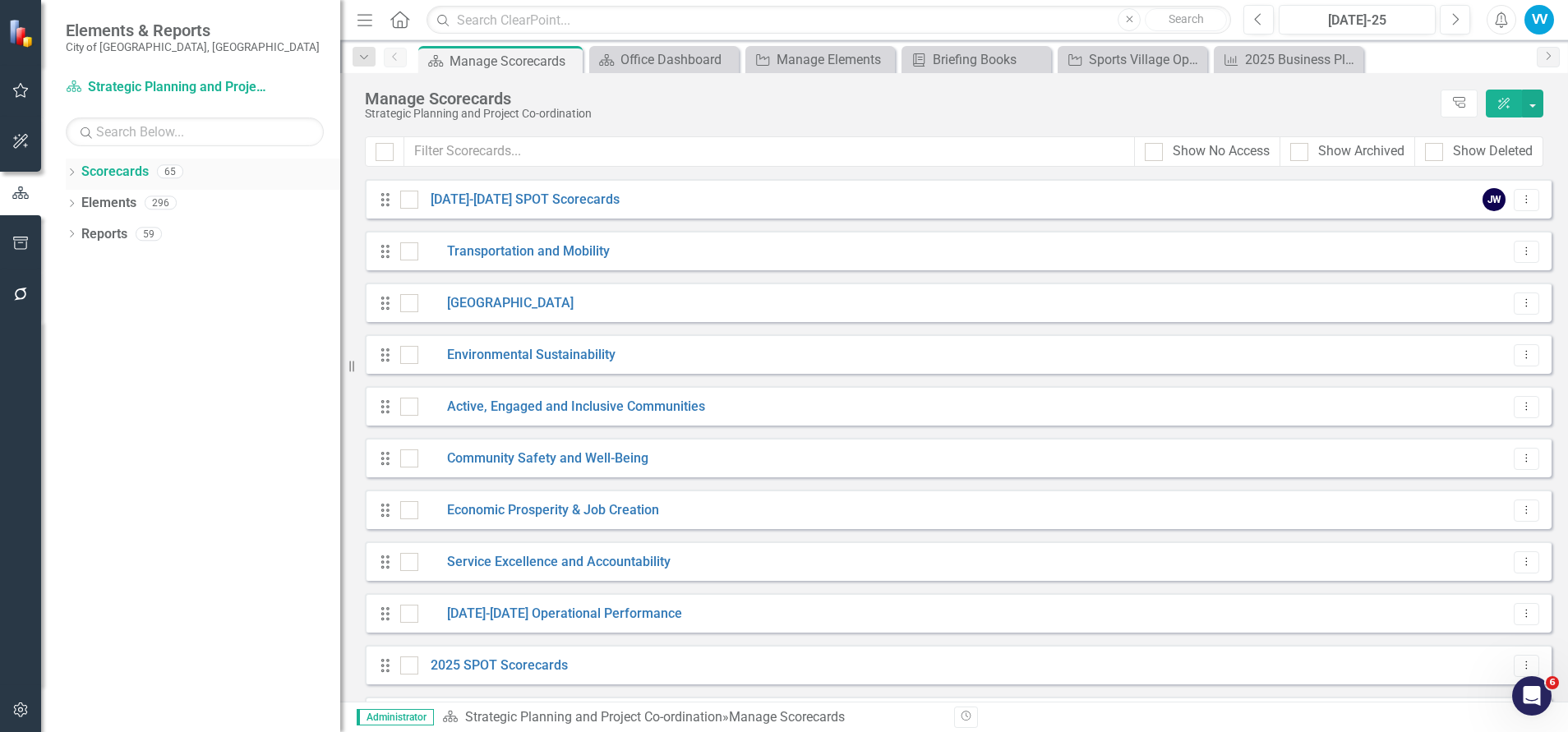
click at [71, 172] on icon "Dropdown" at bounding box center [72, 174] width 12 height 9
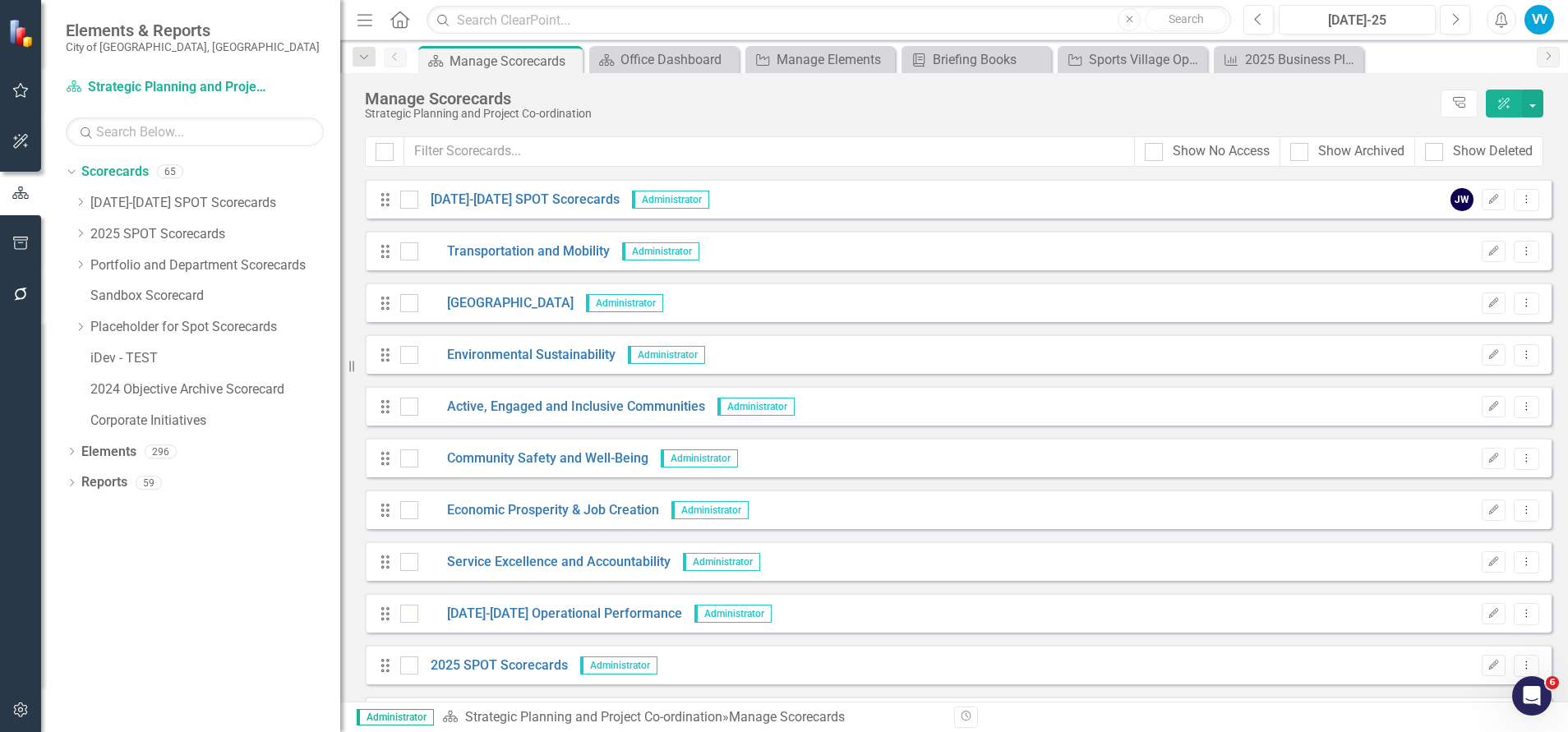
click at [79, 262] on icon "Dropdown" at bounding box center [80, 264] width 13 height 10
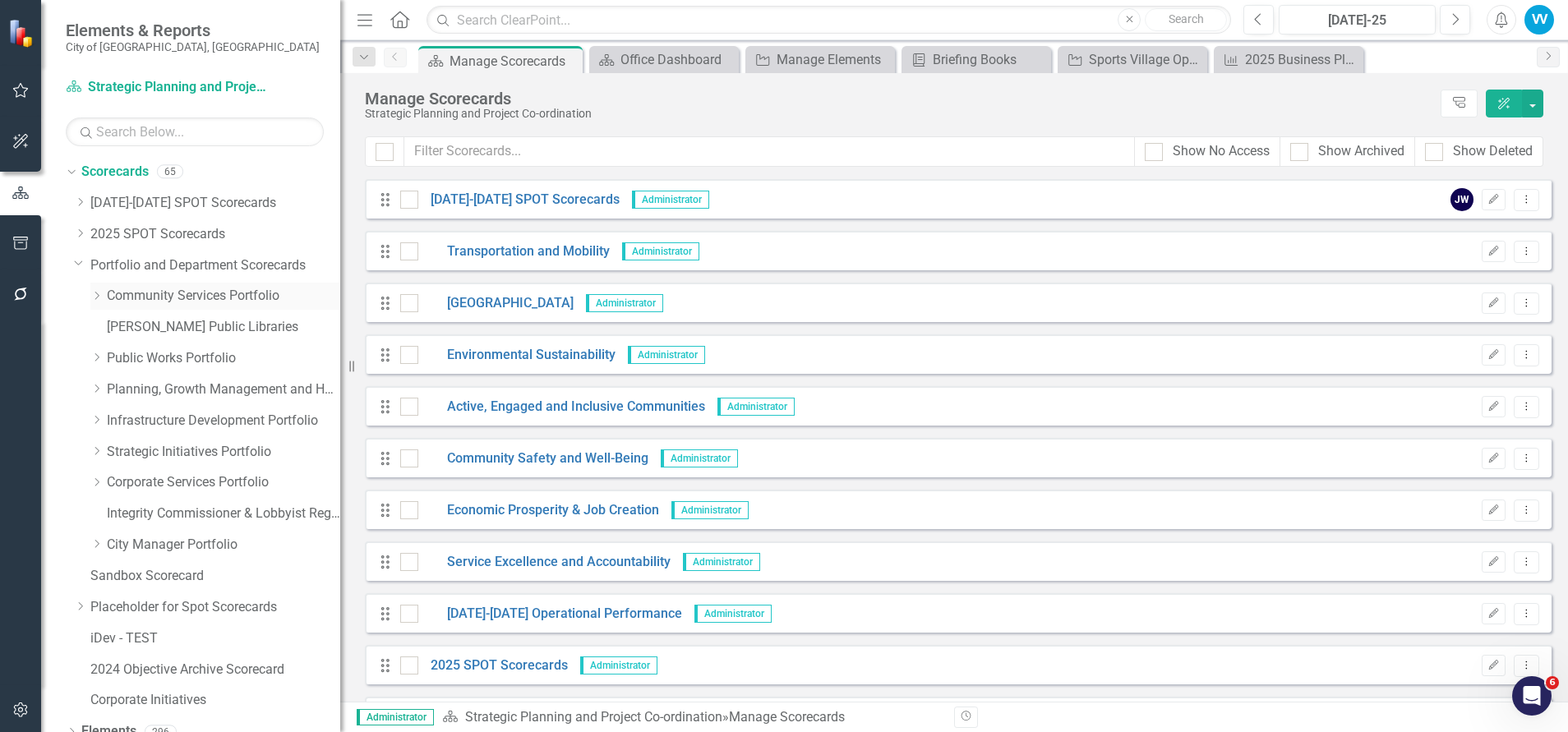
click at [103, 289] on div "Dropdown" at bounding box center [98, 296] width 16 height 14
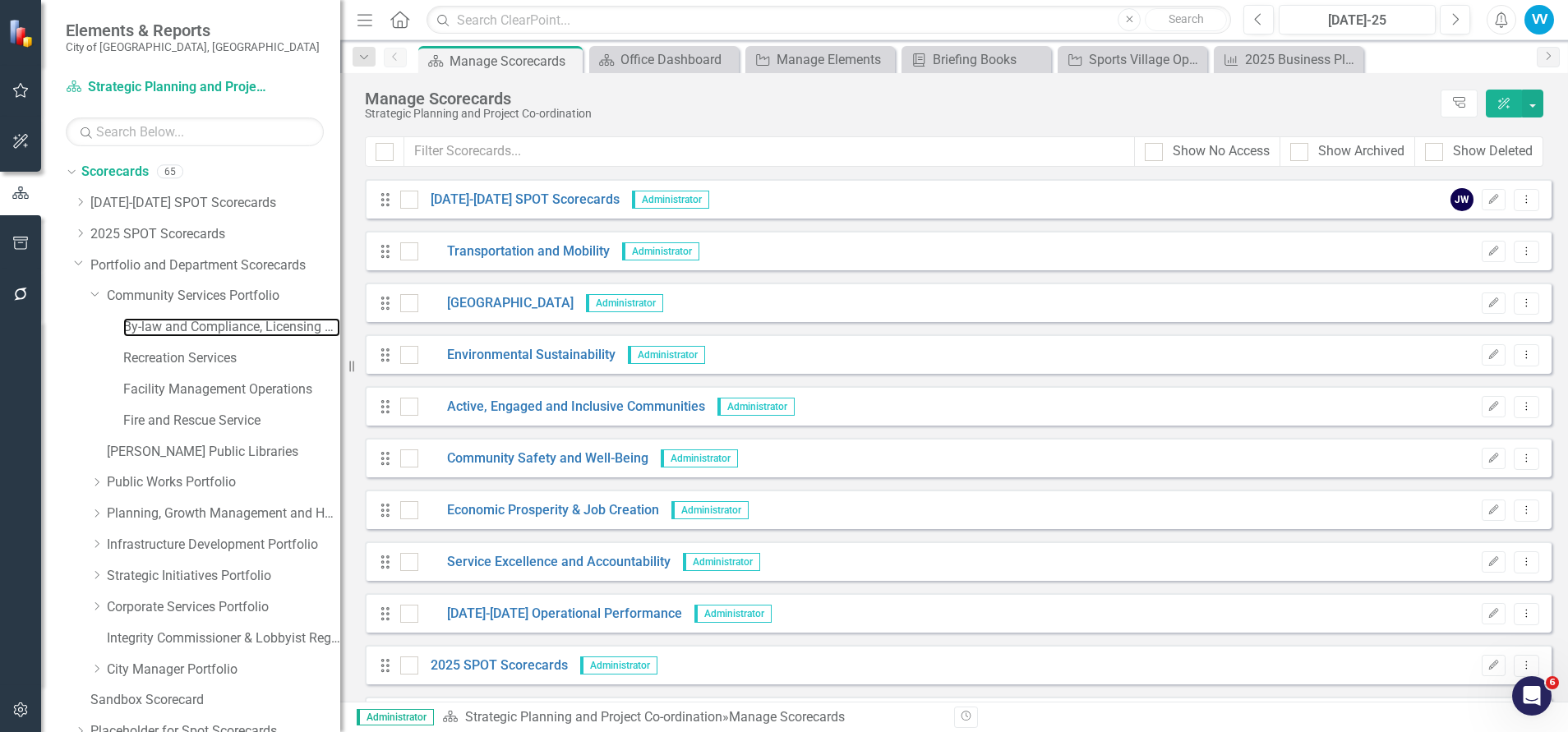
drag, startPoint x: 153, startPoint y: 332, endPoint x: 680, endPoint y: 334, distance: 527.0
click at [154, 331] on link "By-law and Compliance, Licensing and Permit Services" at bounding box center [231, 327] width 217 height 19
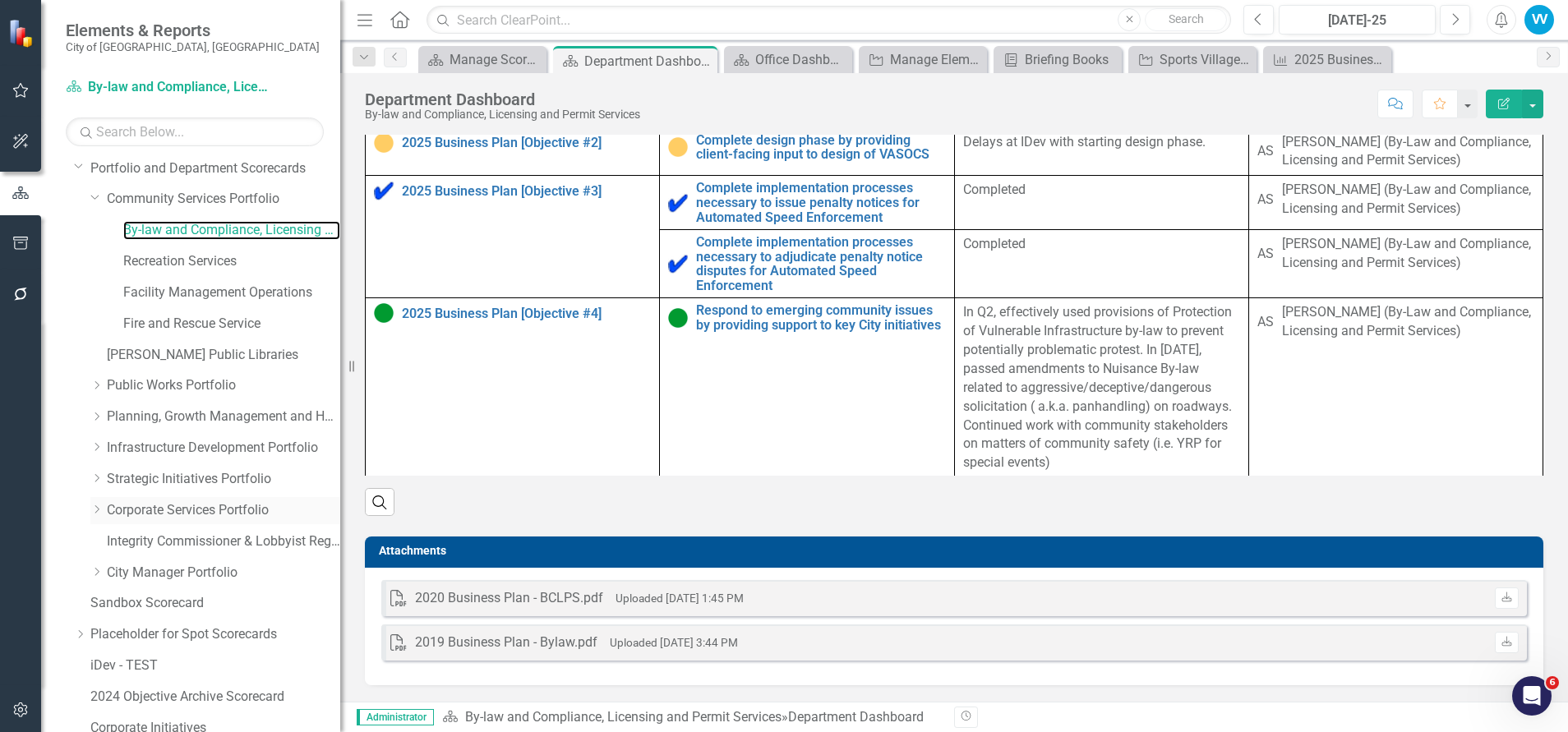
scroll to position [173, 0]
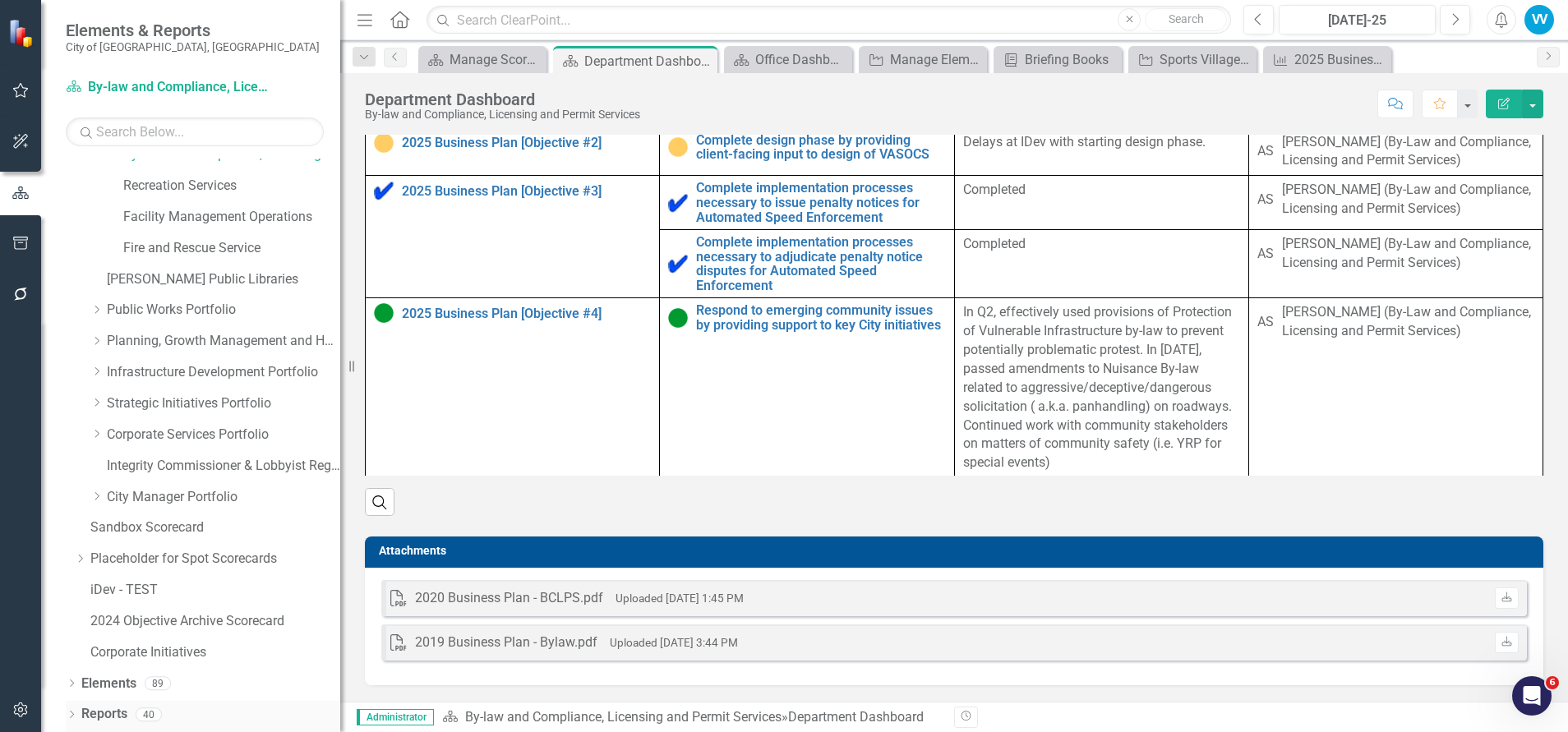
click at [107, 671] on link "Reports" at bounding box center [104, 714] width 46 height 19
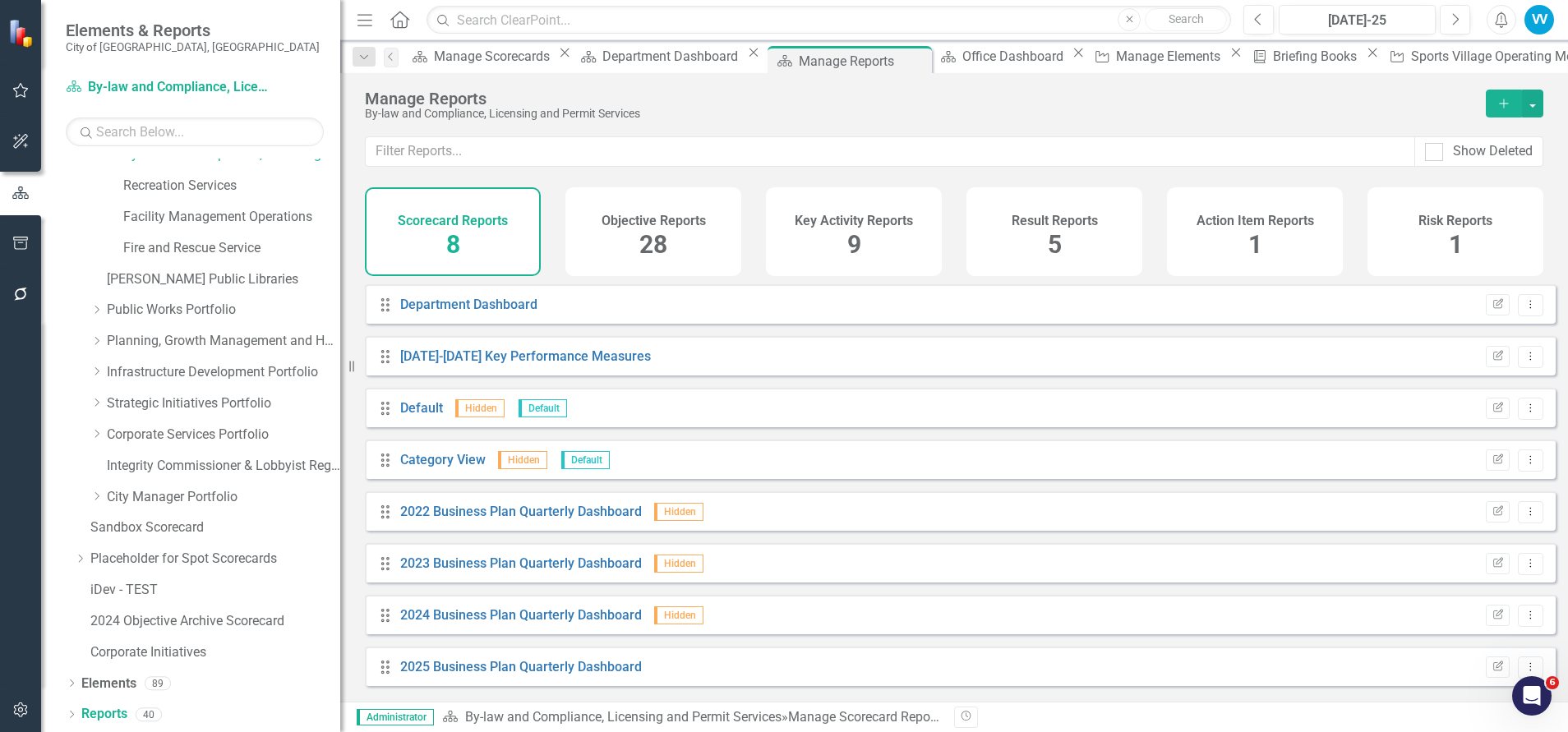
click at [669, 233] on div "Objective Reports 28" at bounding box center [653, 231] width 175 height 89
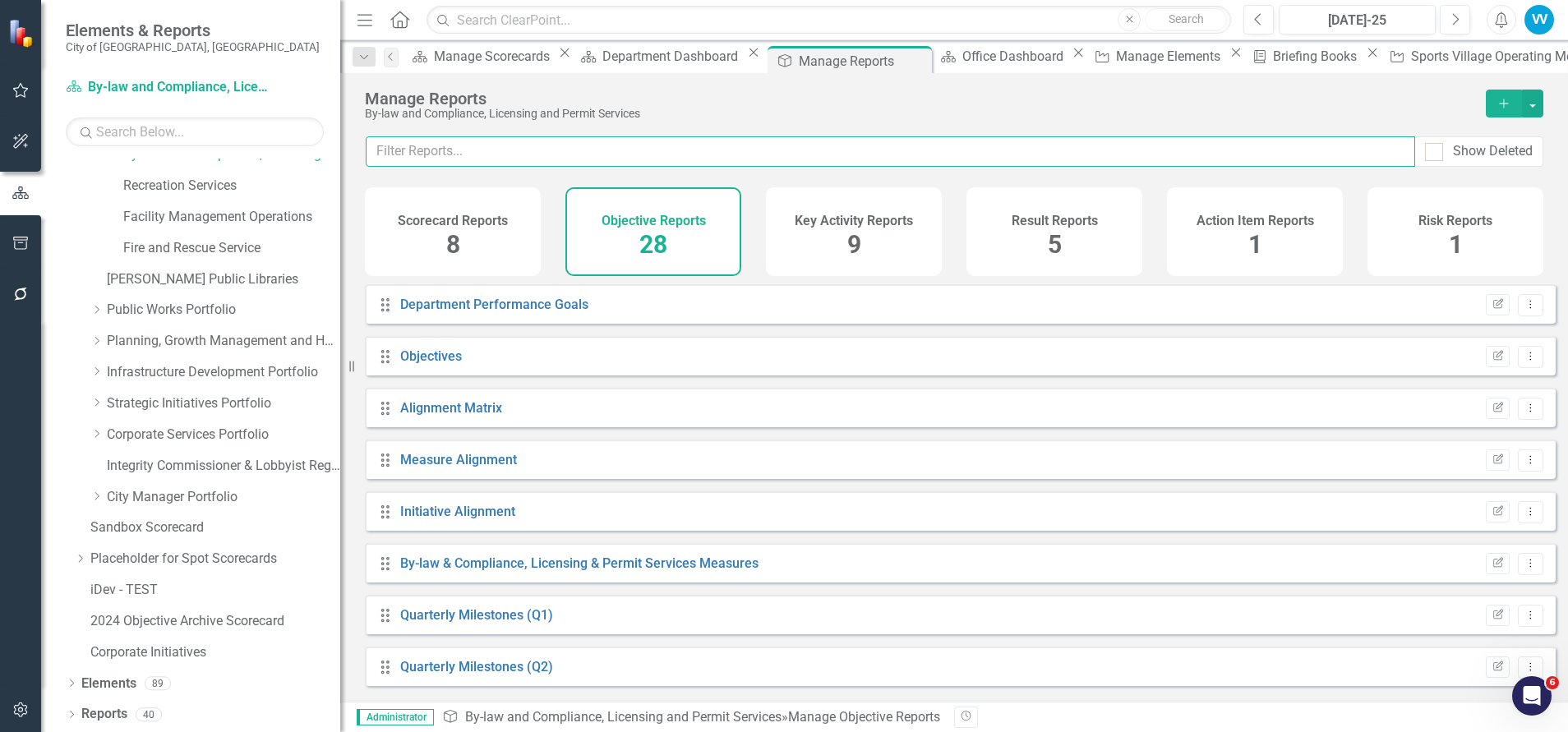
click at [513, 147] on input "text" at bounding box center [890, 152] width 1049 height 30
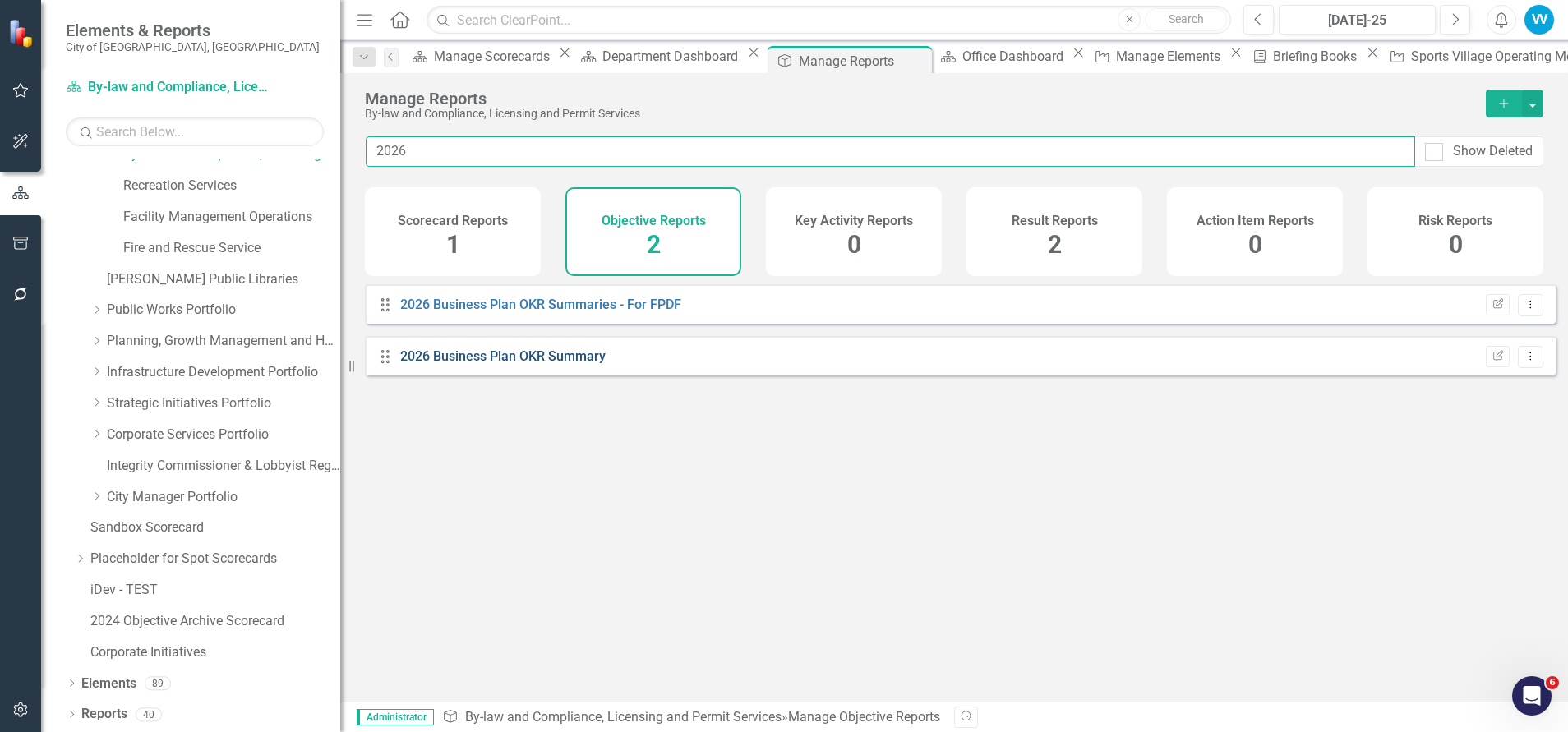
type input "2026"
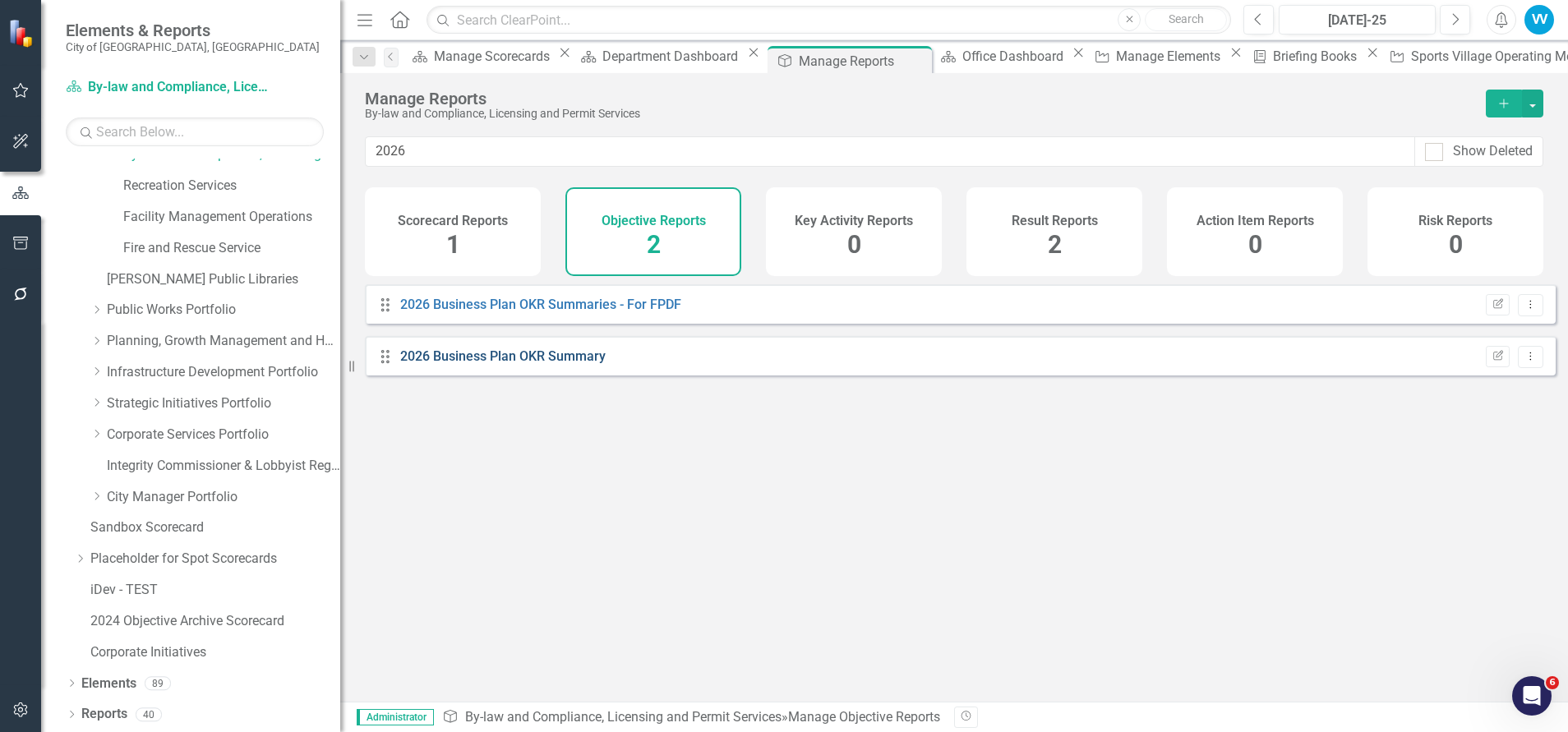
click at [537, 363] on link "2026 Business Plan OKR Summary" at bounding box center [503, 356] width 205 height 15
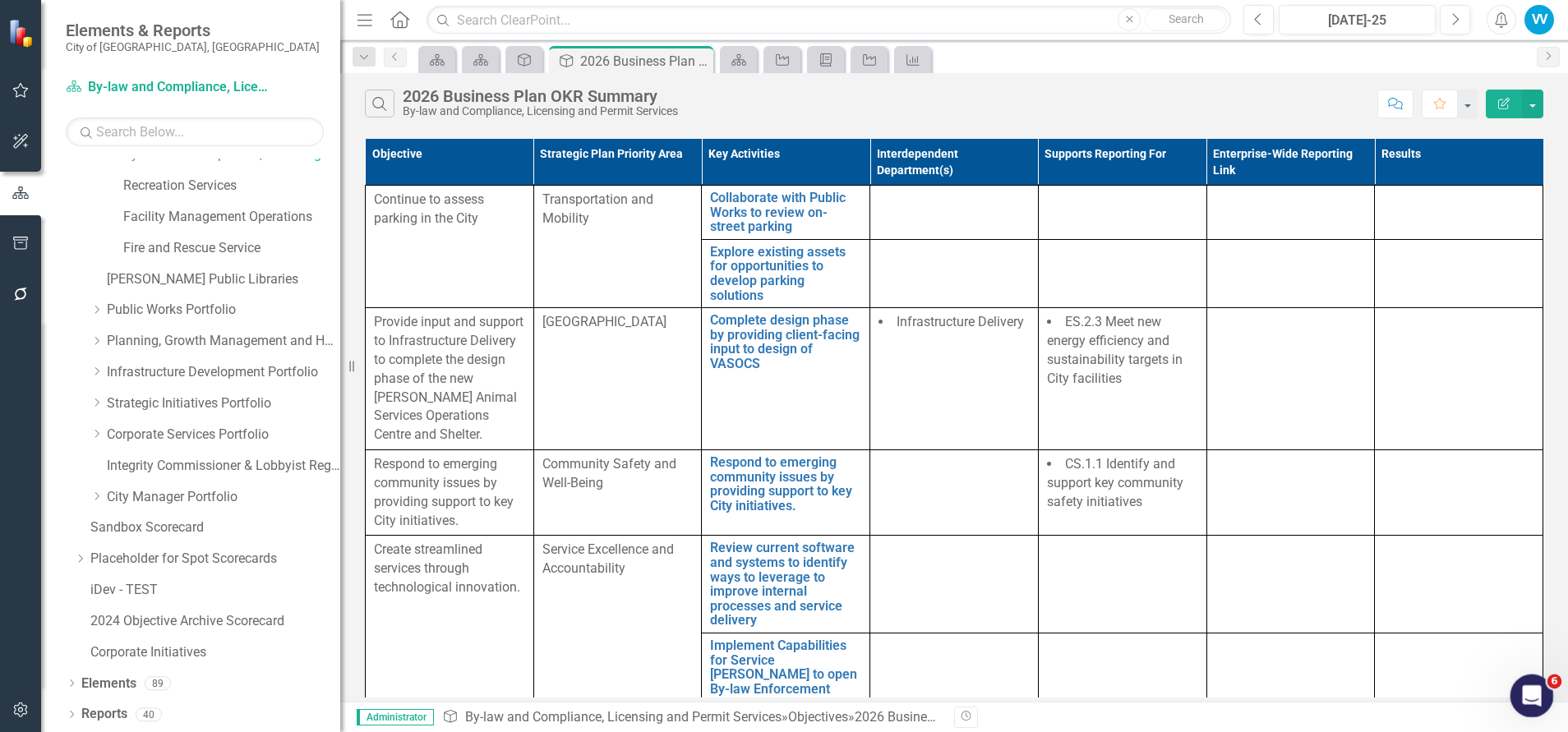
click at [1517, 671] on div "Open Intercom Messenger" at bounding box center [1529, 693] width 54 height 54
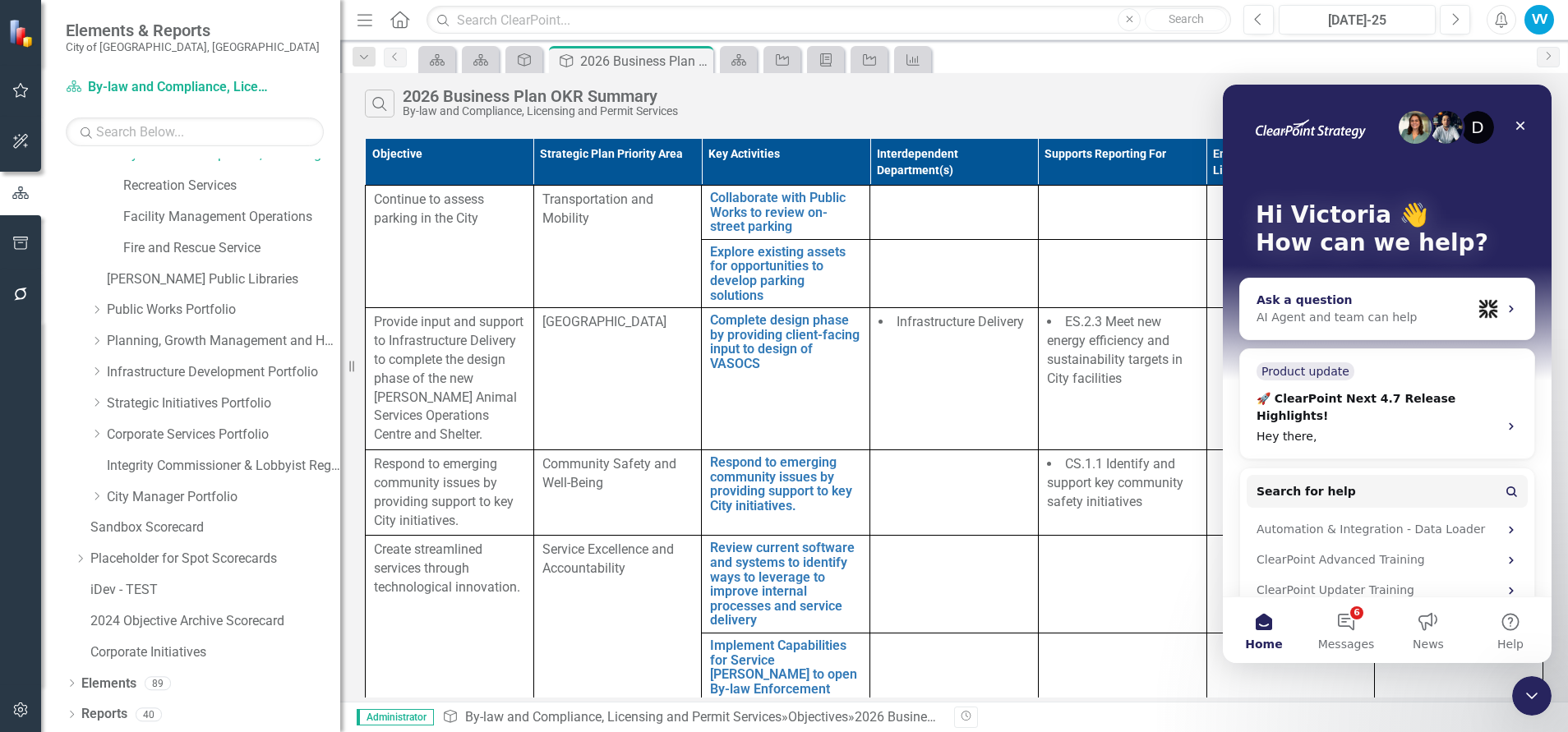
click at [1331, 300] on div "Ask a question" at bounding box center [1364, 300] width 215 height 17
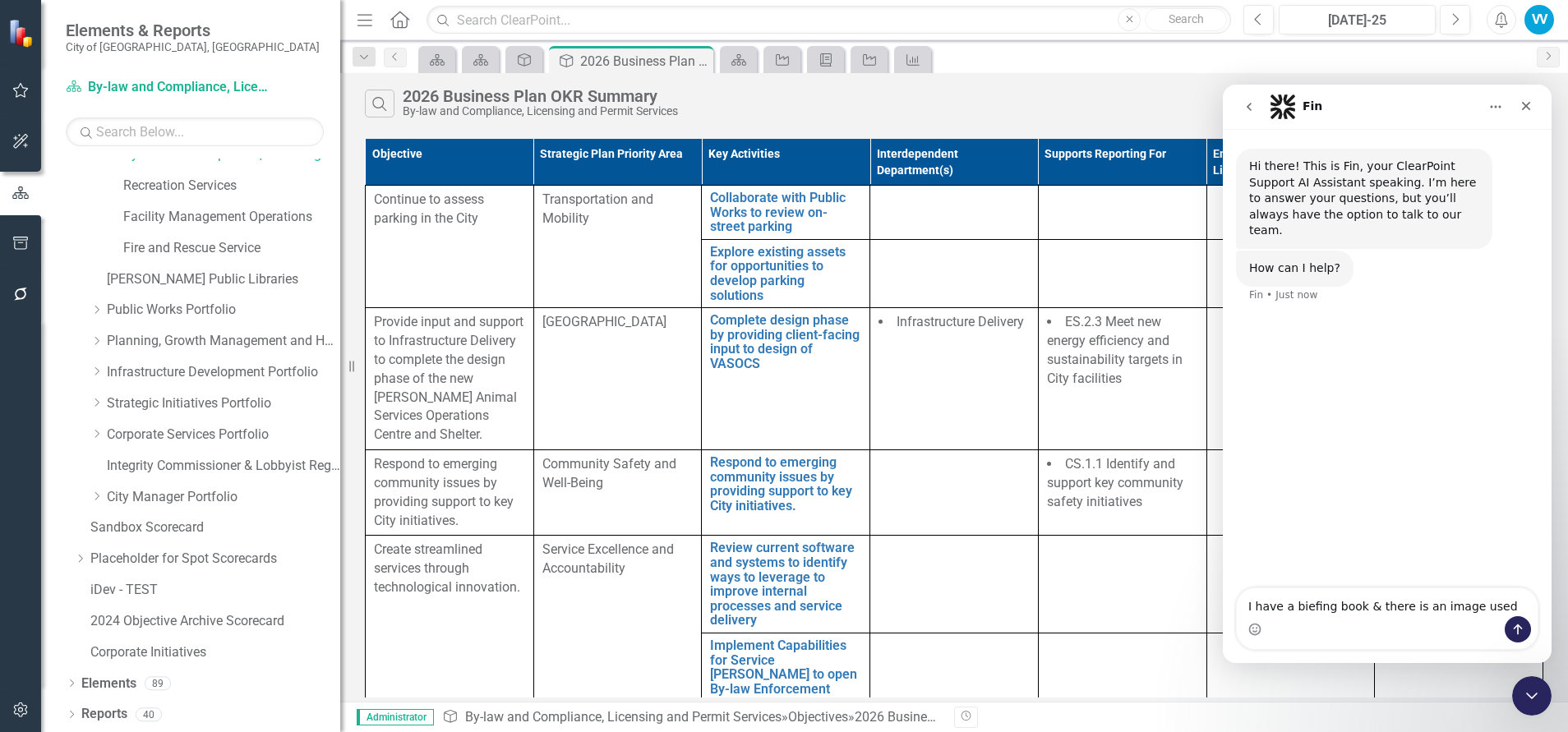
type textarea "I have a biefing book & there is an image used"
click at [1533, 108] on div "Close" at bounding box center [1526, 106] width 30 height 30
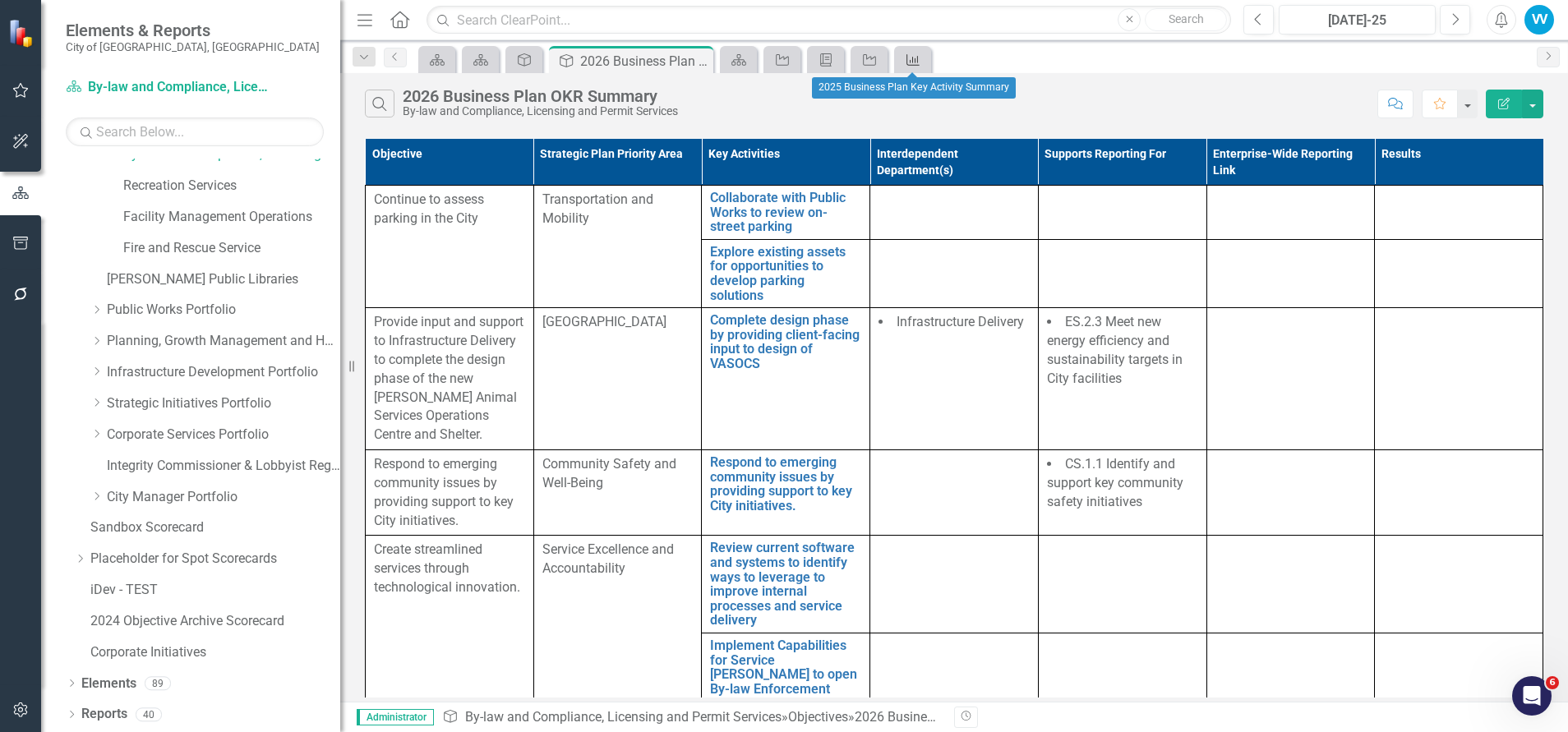
click at [911, 62] on icon "Result" at bounding box center [912, 60] width 16 height 14
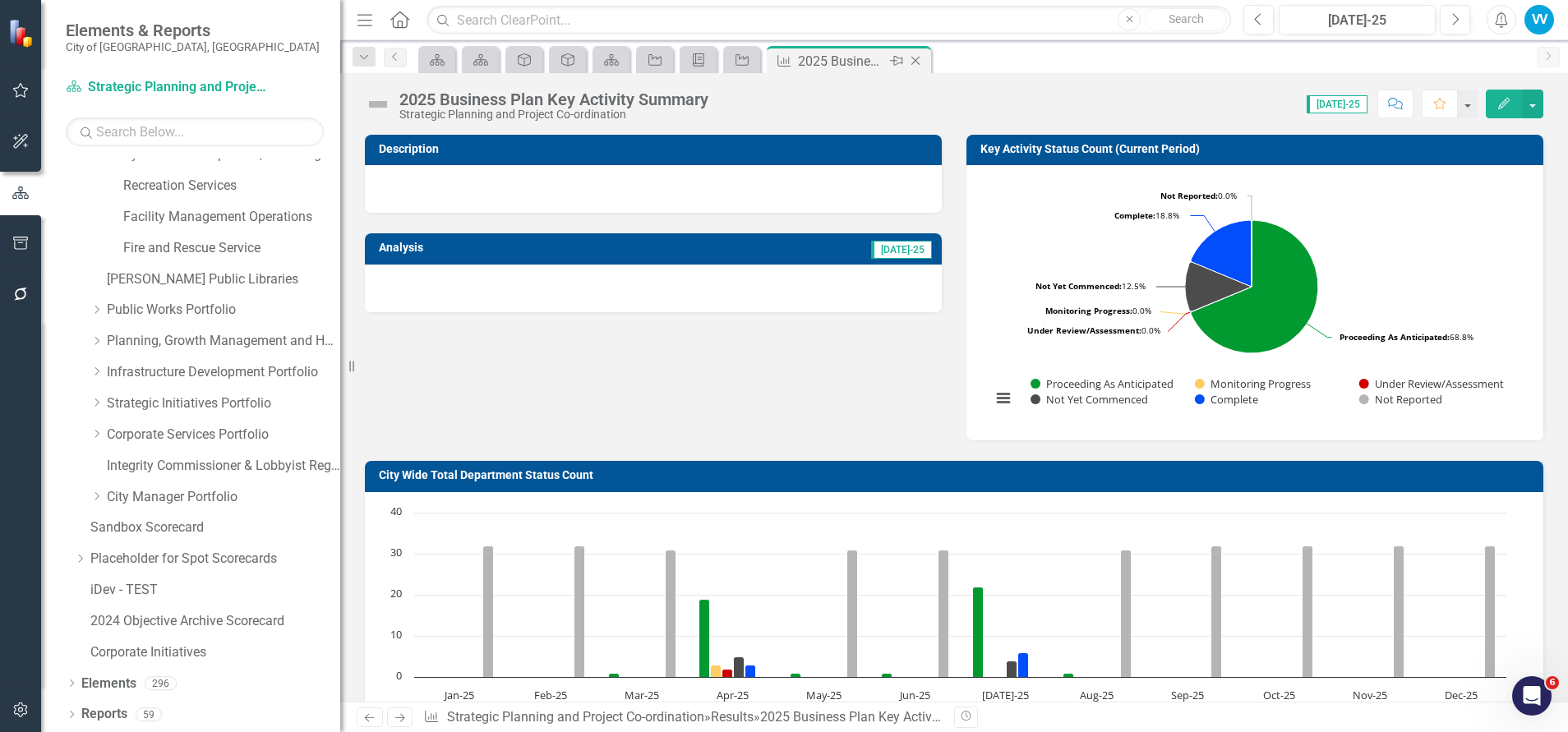
click at [924, 59] on icon "Close" at bounding box center [915, 61] width 16 height 14
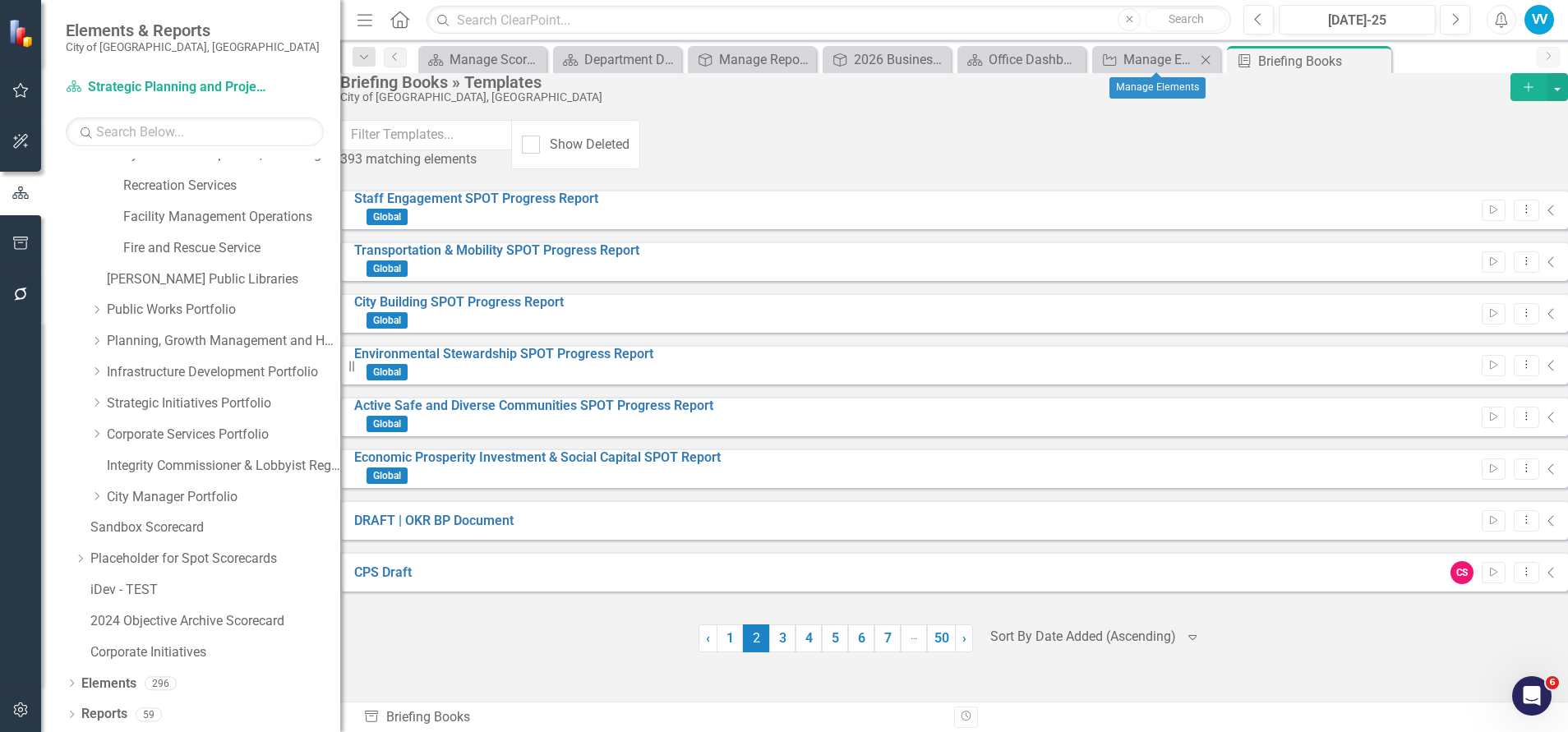
click at [1206, 58] on icon "Close" at bounding box center [1204, 60] width 16 height 14
click at [1177, 57] on icon "Close" at bounding box center [1176, 60] width 16 height 14
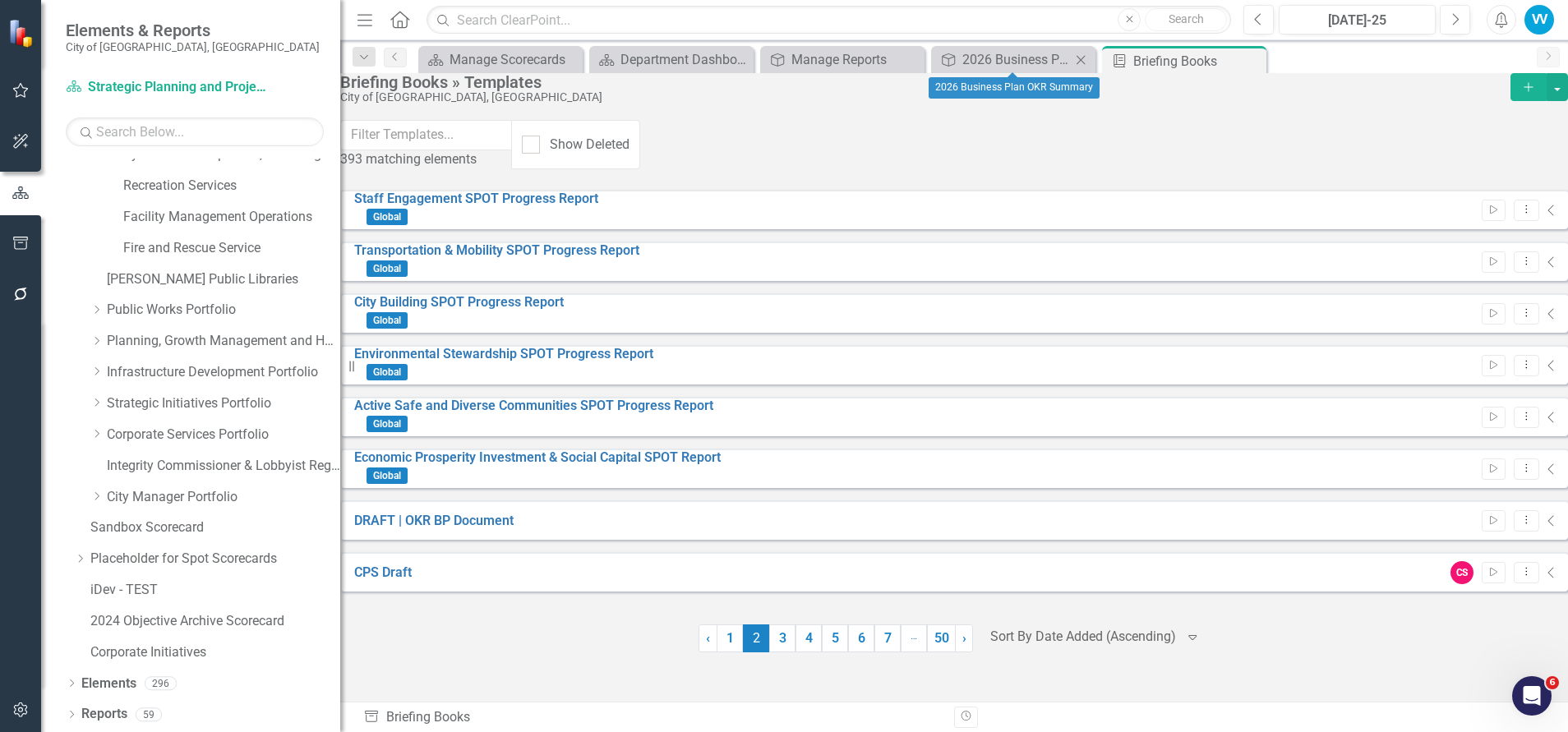
click at [1087, 59] on icon "Close" at bounding box center [1080, 60] width 16 height 14
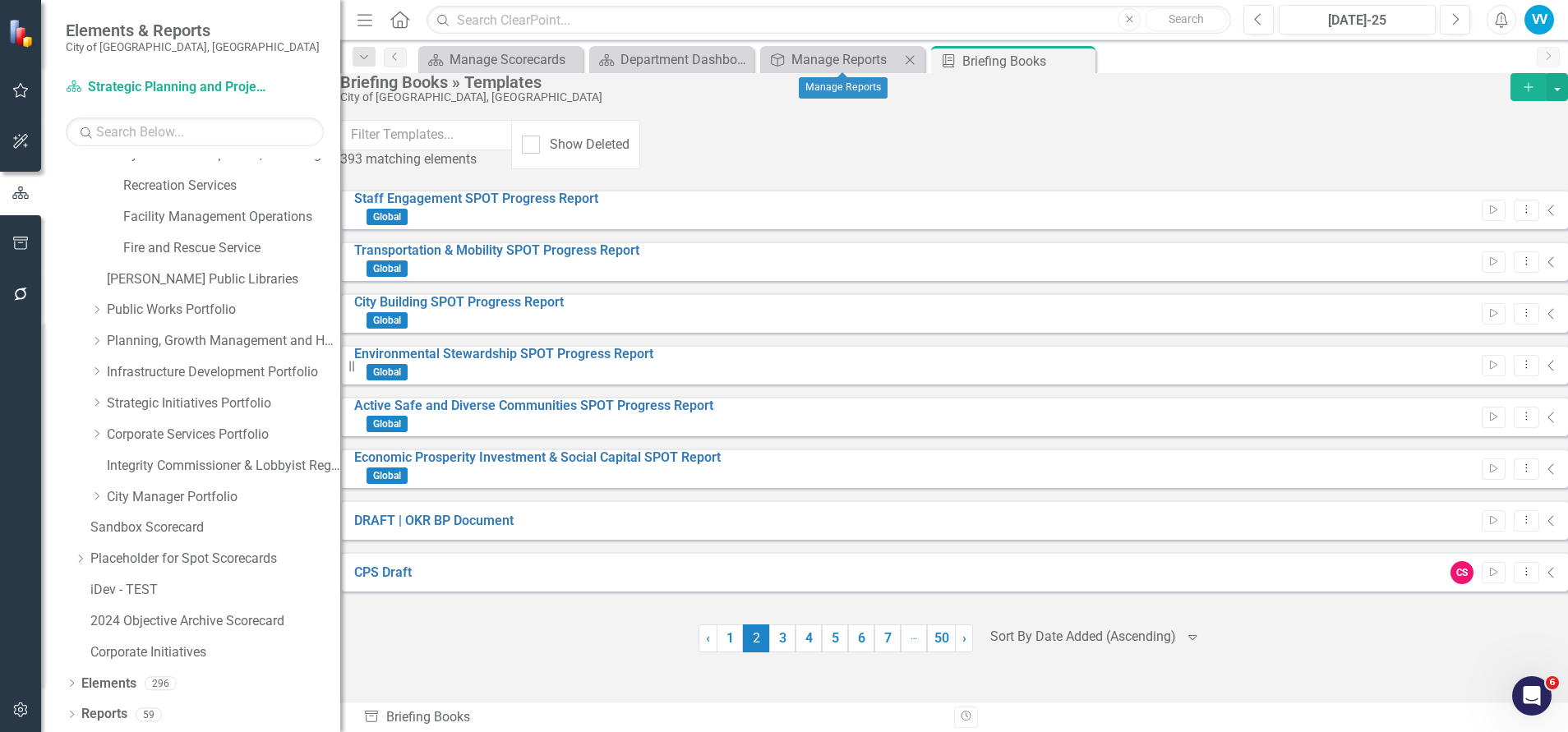
click at [905, 61] on icon "Close" at bounding box center [909, 60] width 16 height 14
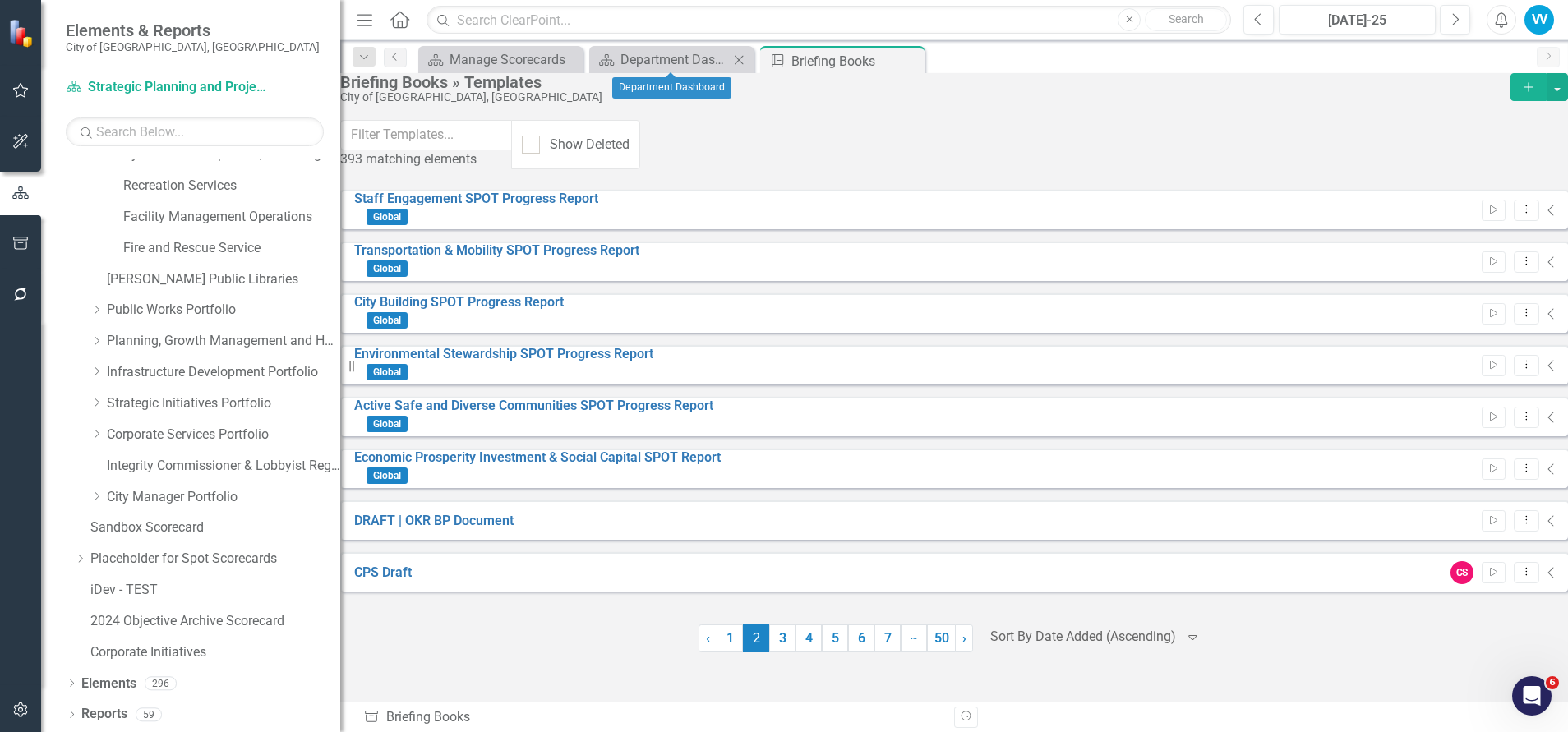
click at [729, 57] on div "Close" at bounding box center [739, 59] width 20 height 20
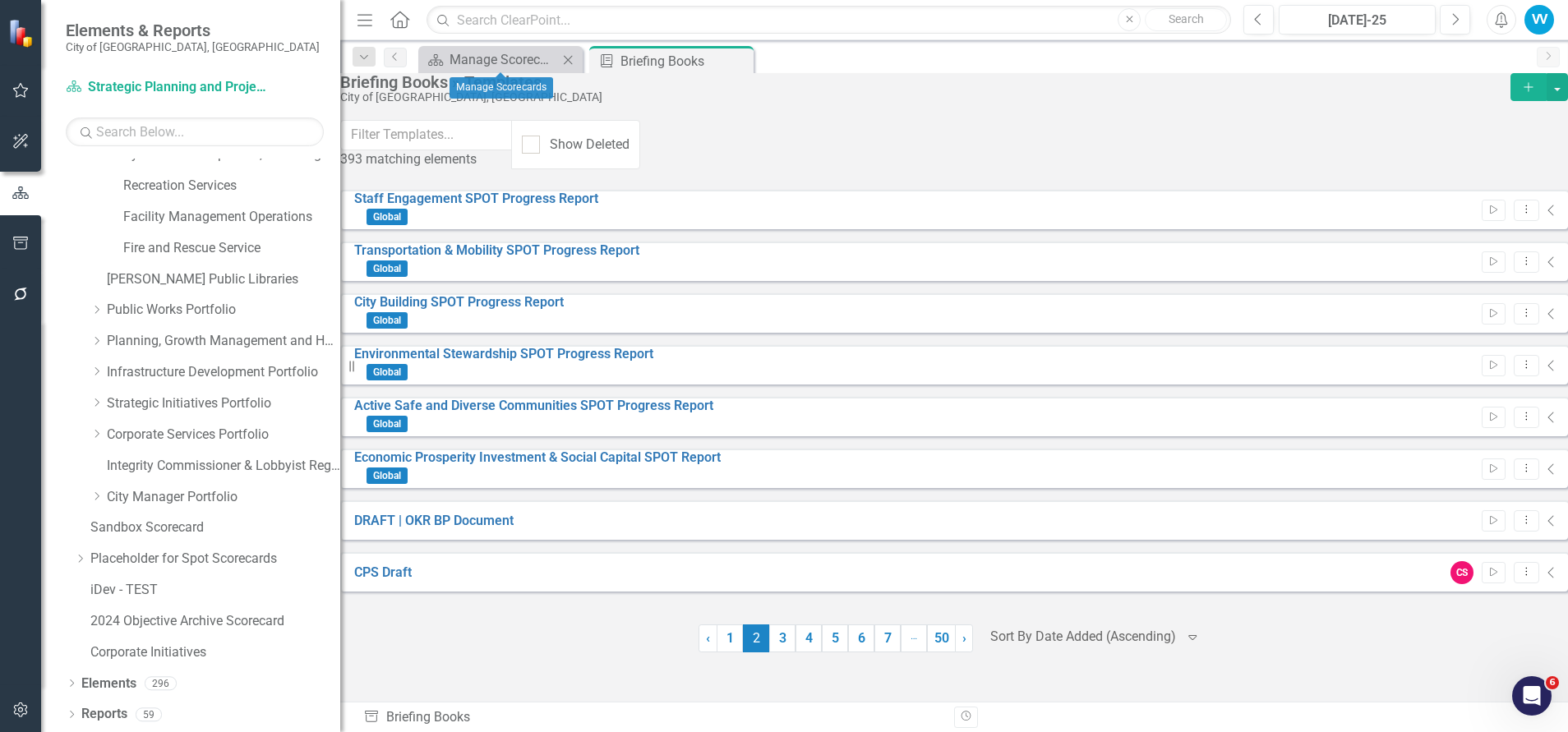
click at [564, 60] on icon "Close" at bounding box center [567, 60] width 16 height 14
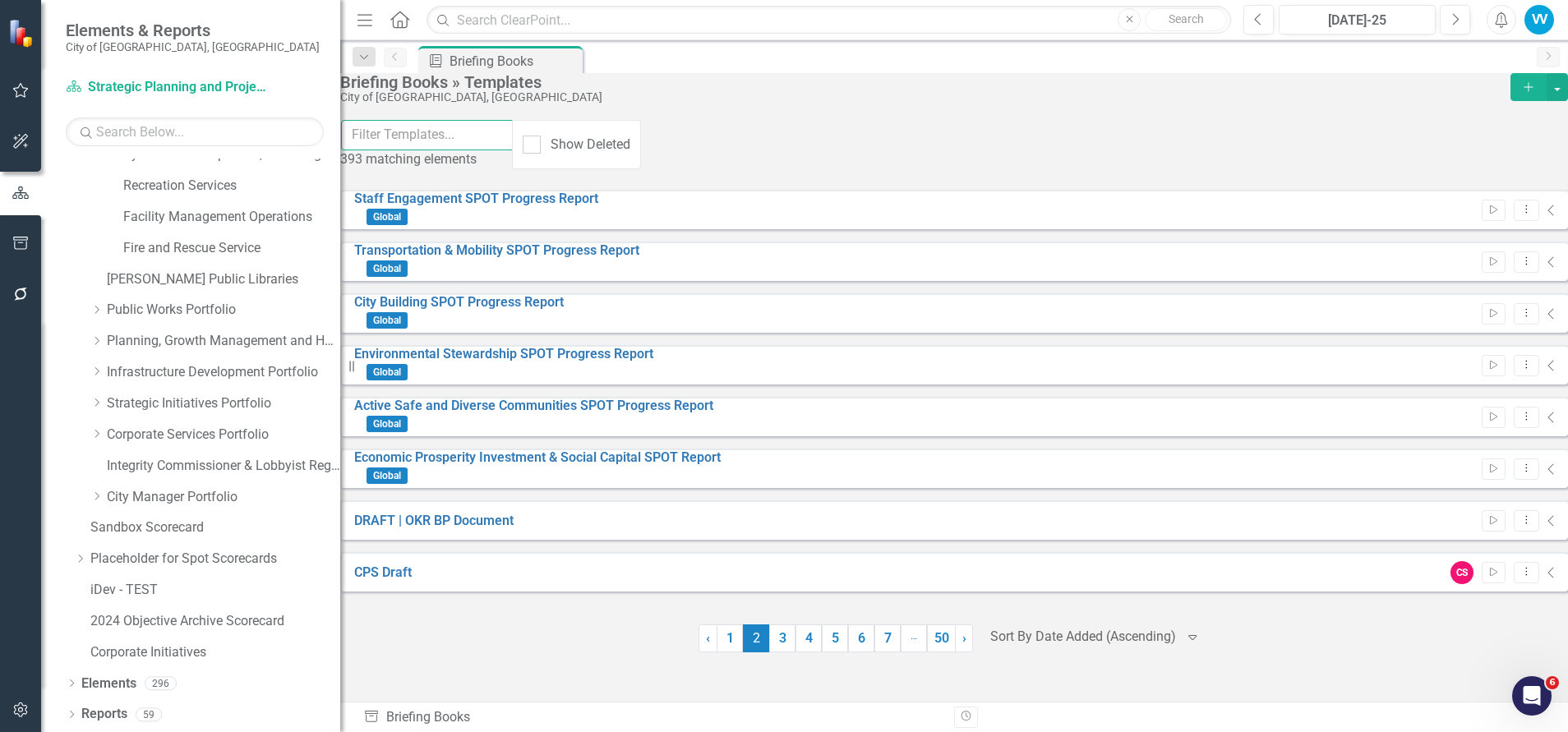
click at [467, 145] on input "text" at bounding box center [427, 136] width 173 height 30
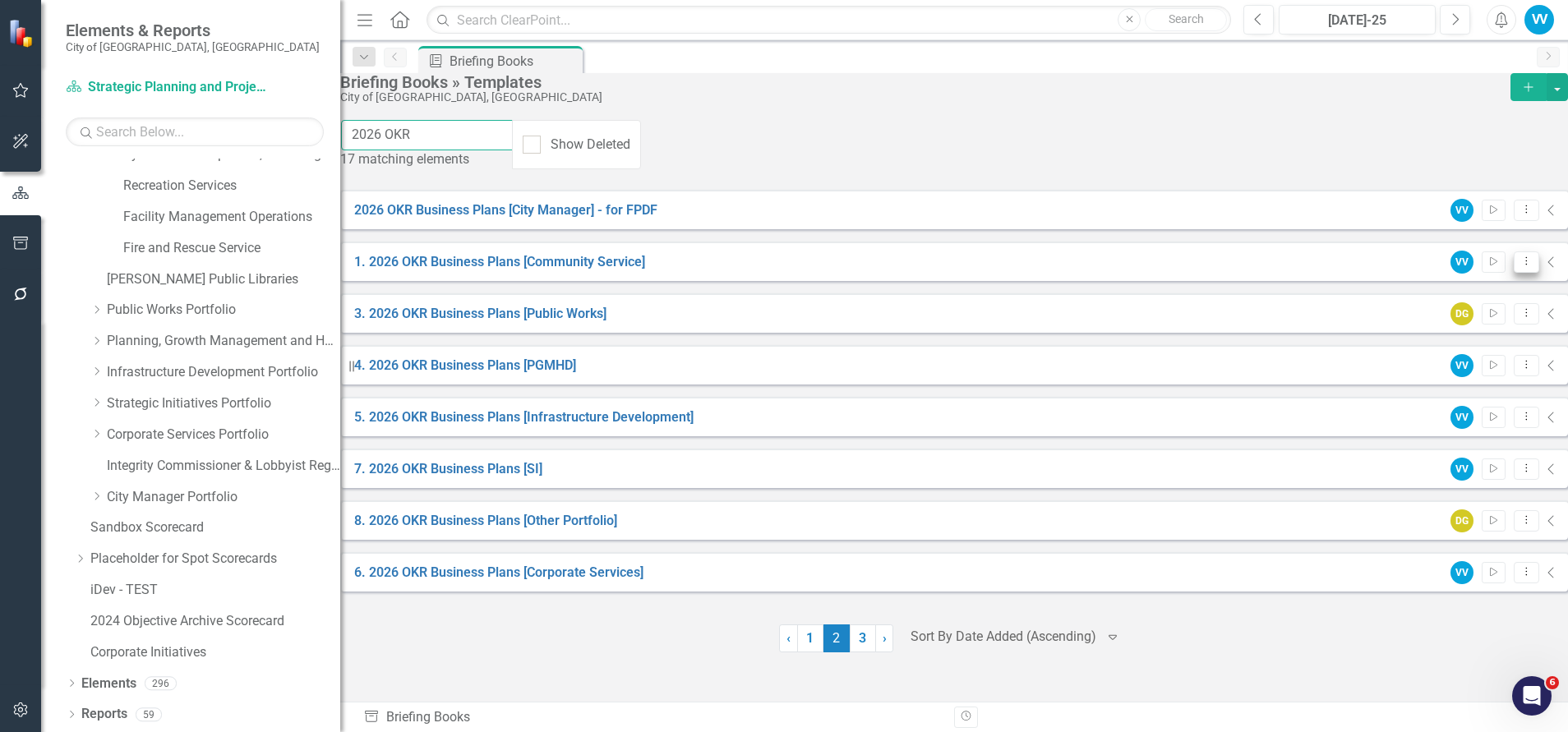
type input "2026 OKR"
click at [1519, 259] on icon "Dropdown Menu" at bounding box center [1526, 260] width 14 height 11
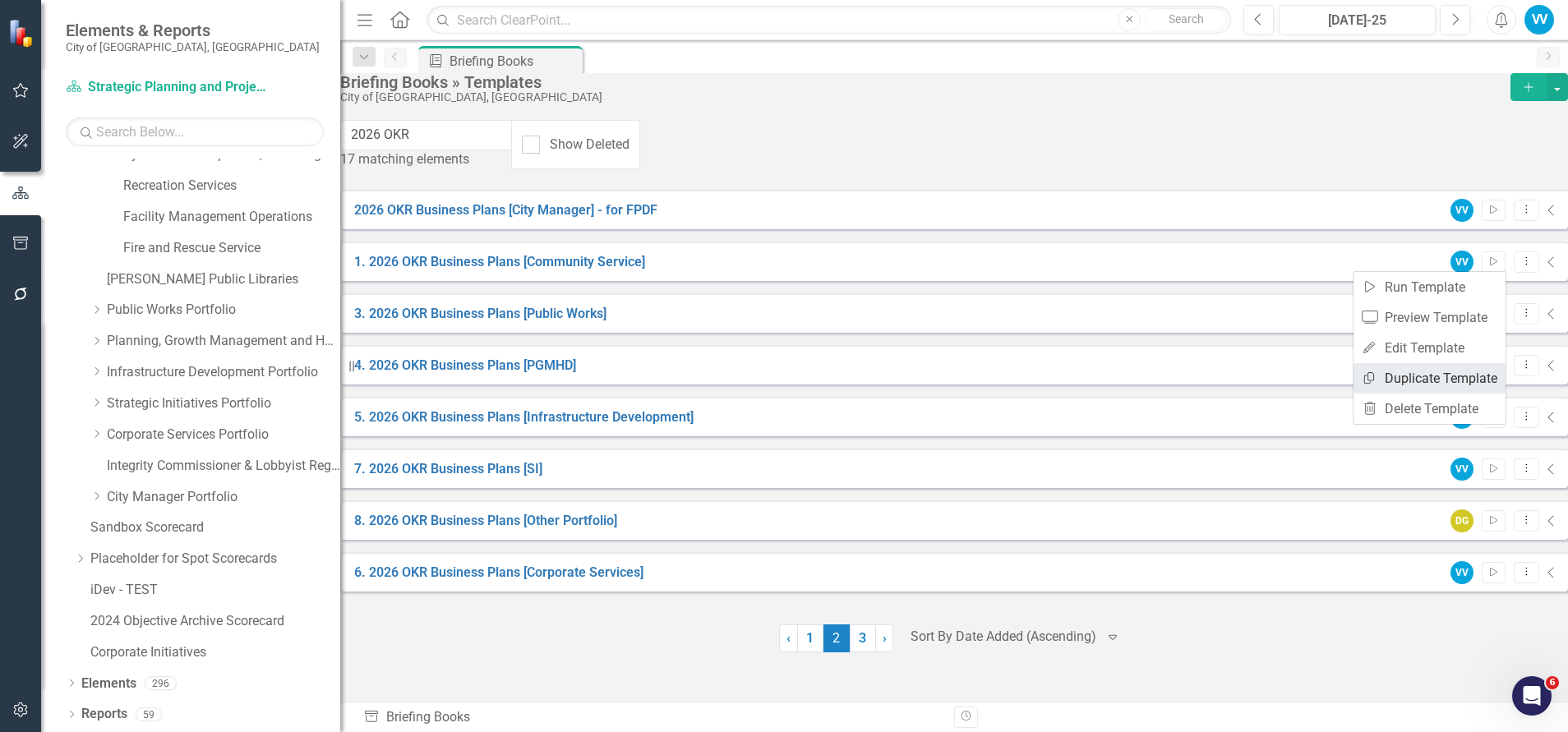
click at [1404, 380] on link "Copy Duplicate Template" at bounding box center [1429, 378] width 152 height 30
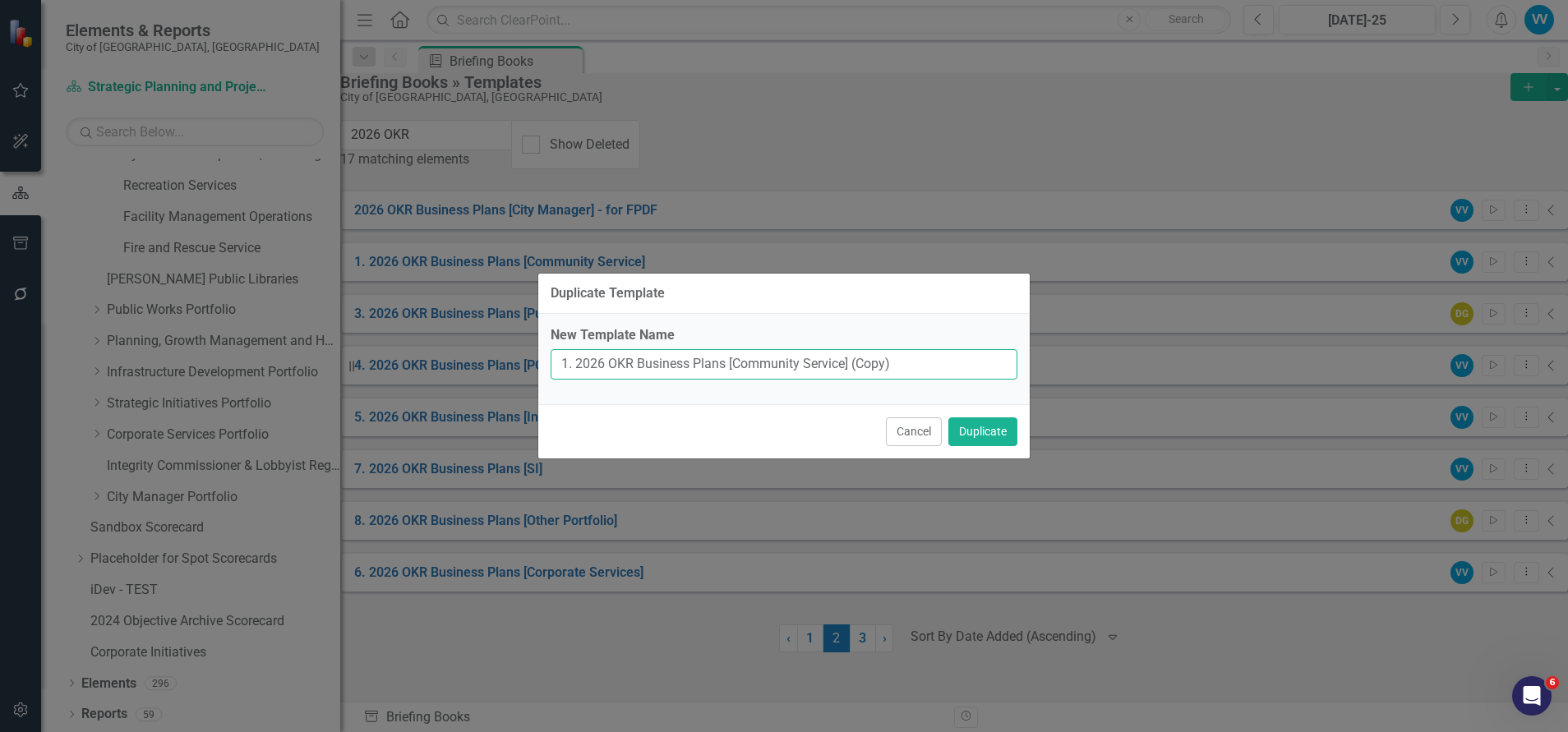
click at [603, 366] on input "1. 2026 OKR Business Plans [Community Service] (Copy)" at bounding box center [783, 364] width 467 height 30
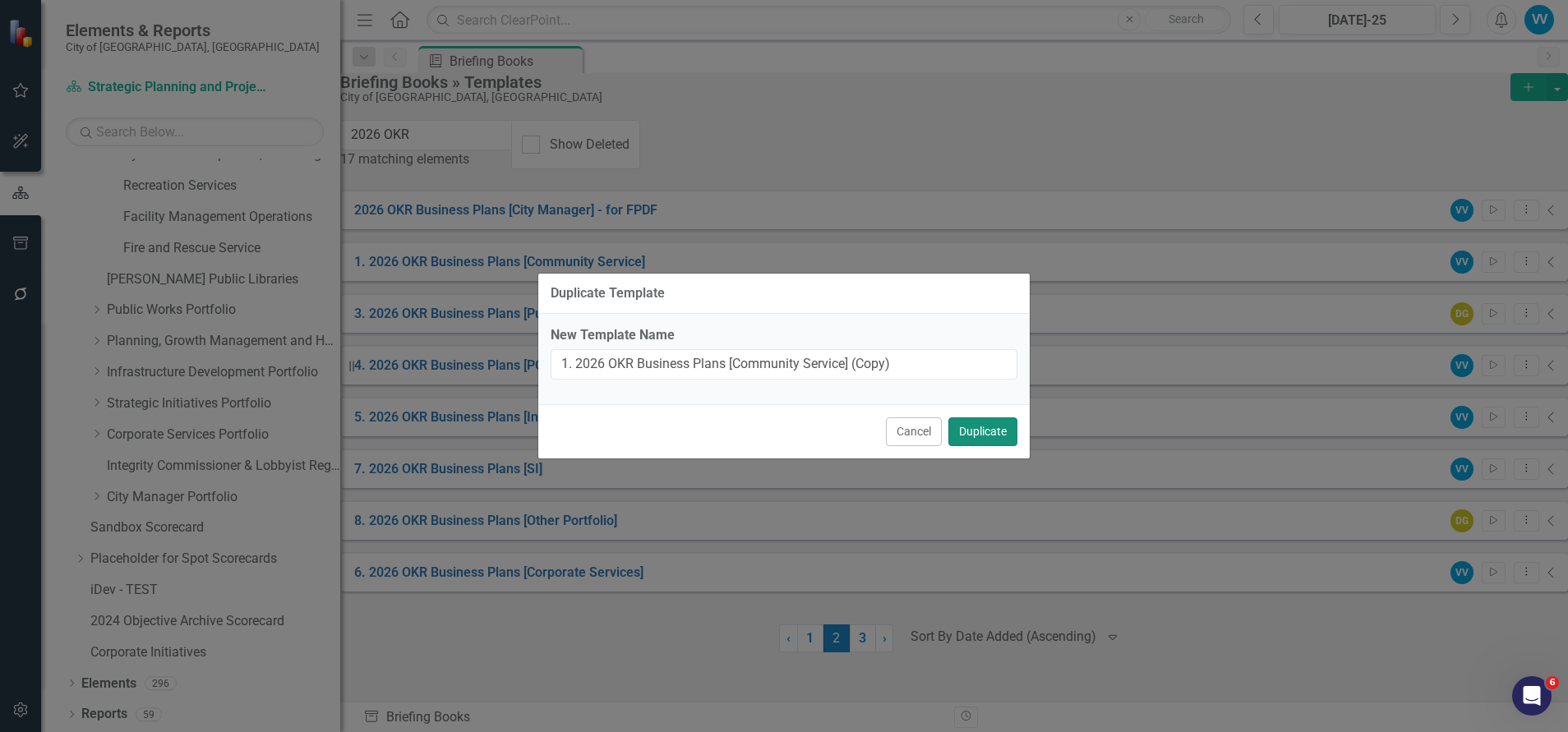
click at [972, 433] on button "Duplicate" at bounding box center [982, 431] width 69 height 29
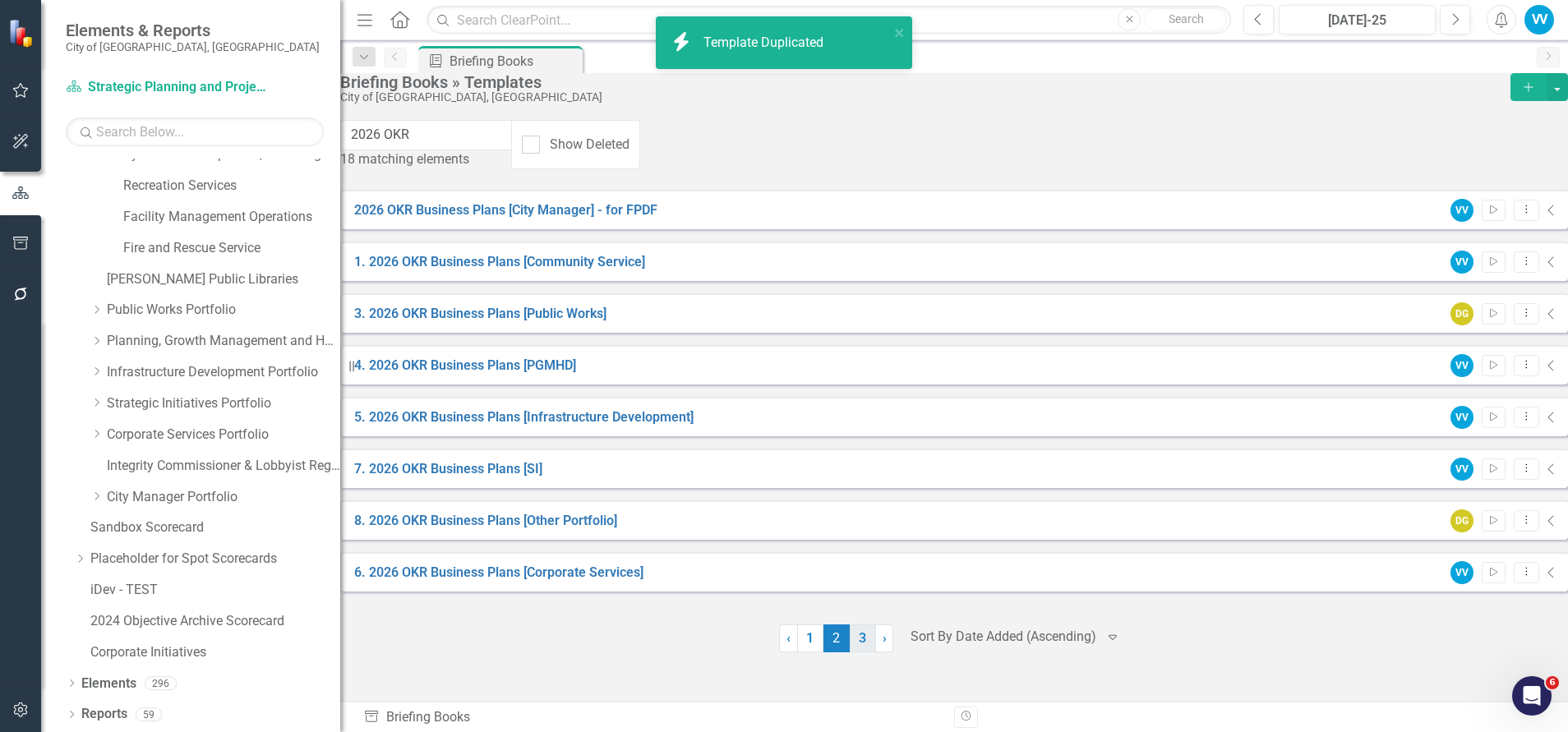
click at [859, 652] on link "3" at bounding box center [862, 638] width 26 height 28
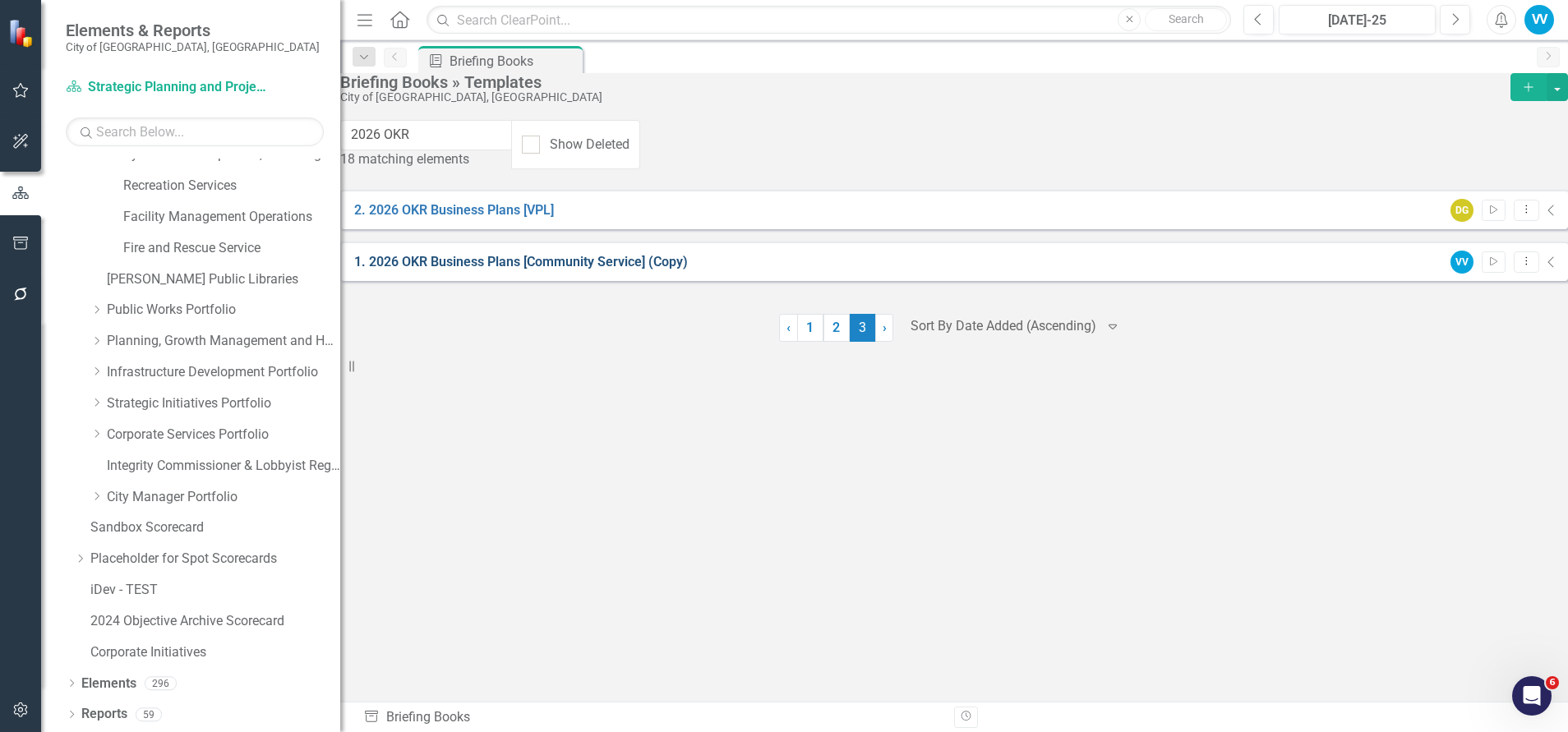
click at [637, 257] on link "1. 2026 OKR Business Plans [Community Service] (Copy)" at bounding box center [521, 262] width 334 height 15
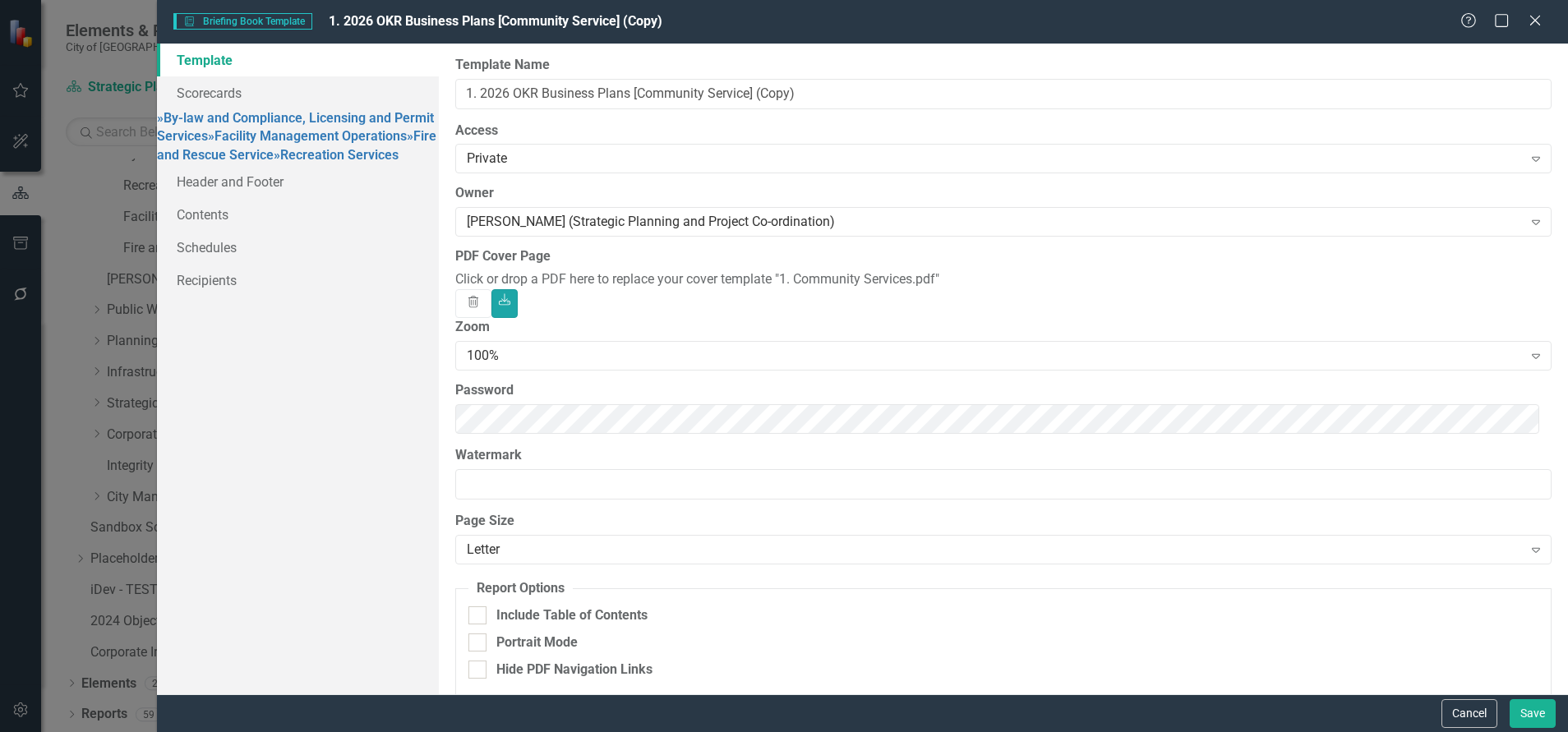
click at [518, 300] on link "Download" at bounding box center [504, 303] width 26 height 29
click at [478, 300] on icon "button" at bounding box center [474, 302] width 10 height 12
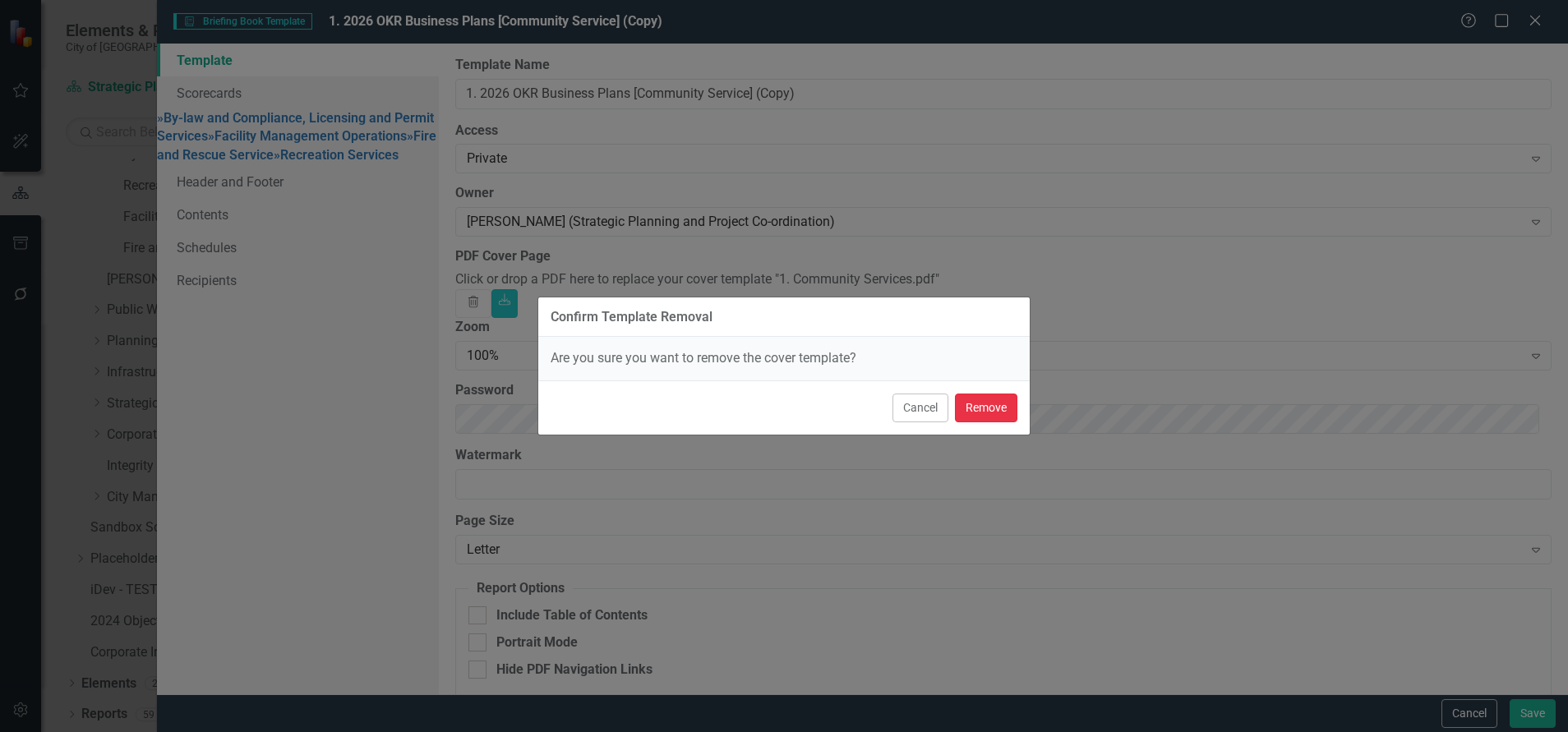
click at [987, 412] on button "Remove" at bounding box center [986, 408] width 63 height 29
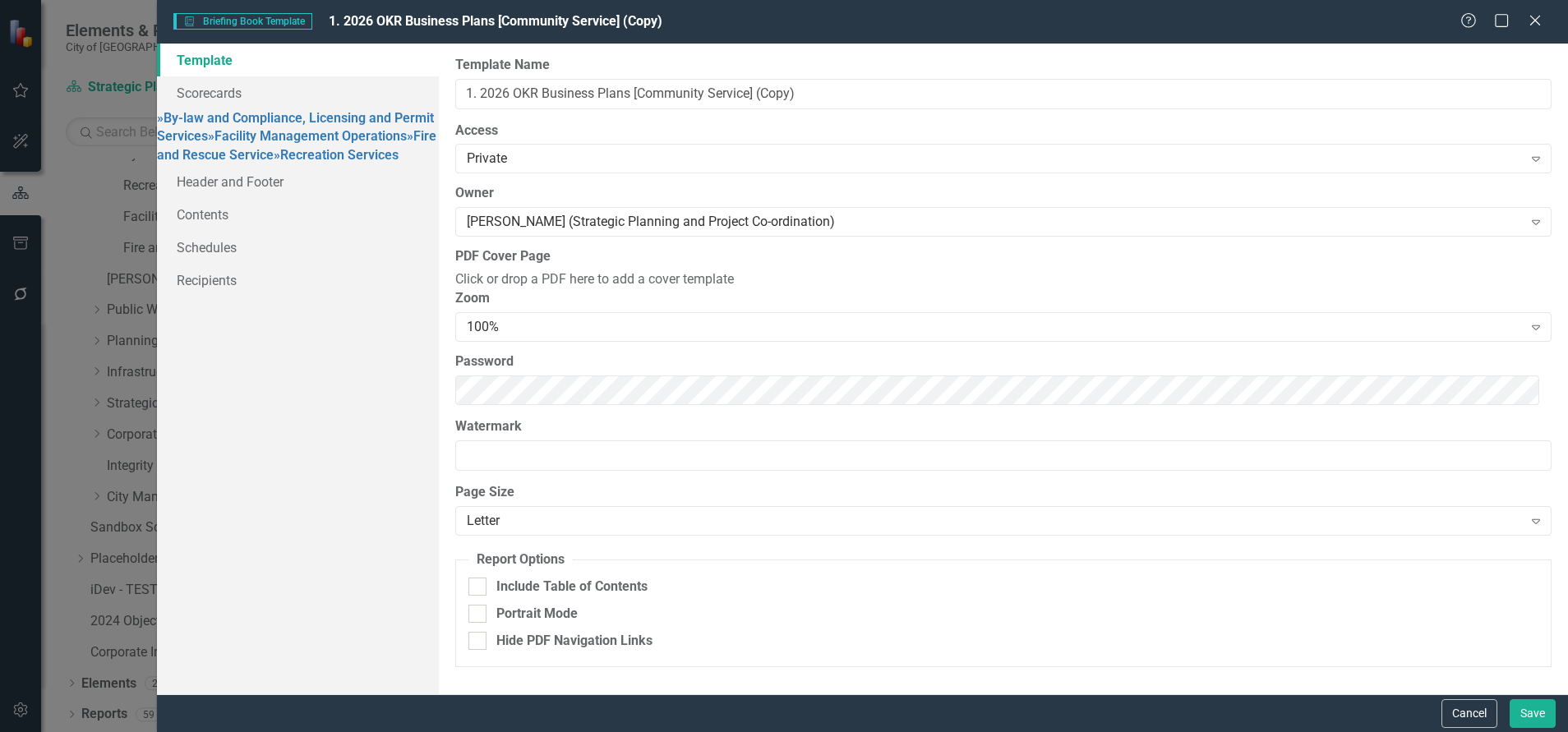
click at [922, 289] on div "Click or drop a PDF here to add a cover template" at bounding box center [1003, 280] width 1096 height 19
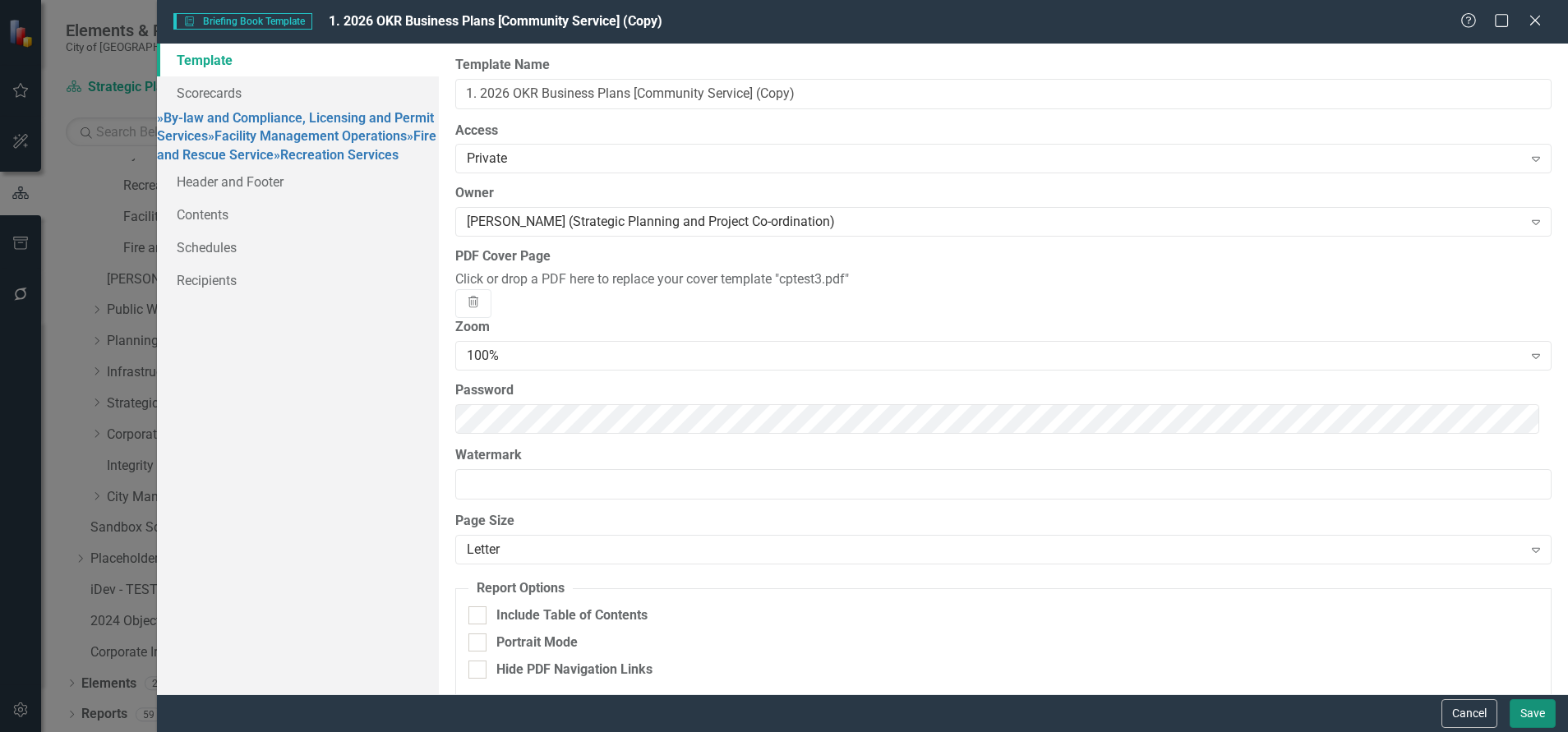
click at [1523, 671] on button "Save" at bounding box center [1532, 713] width 46 height 29
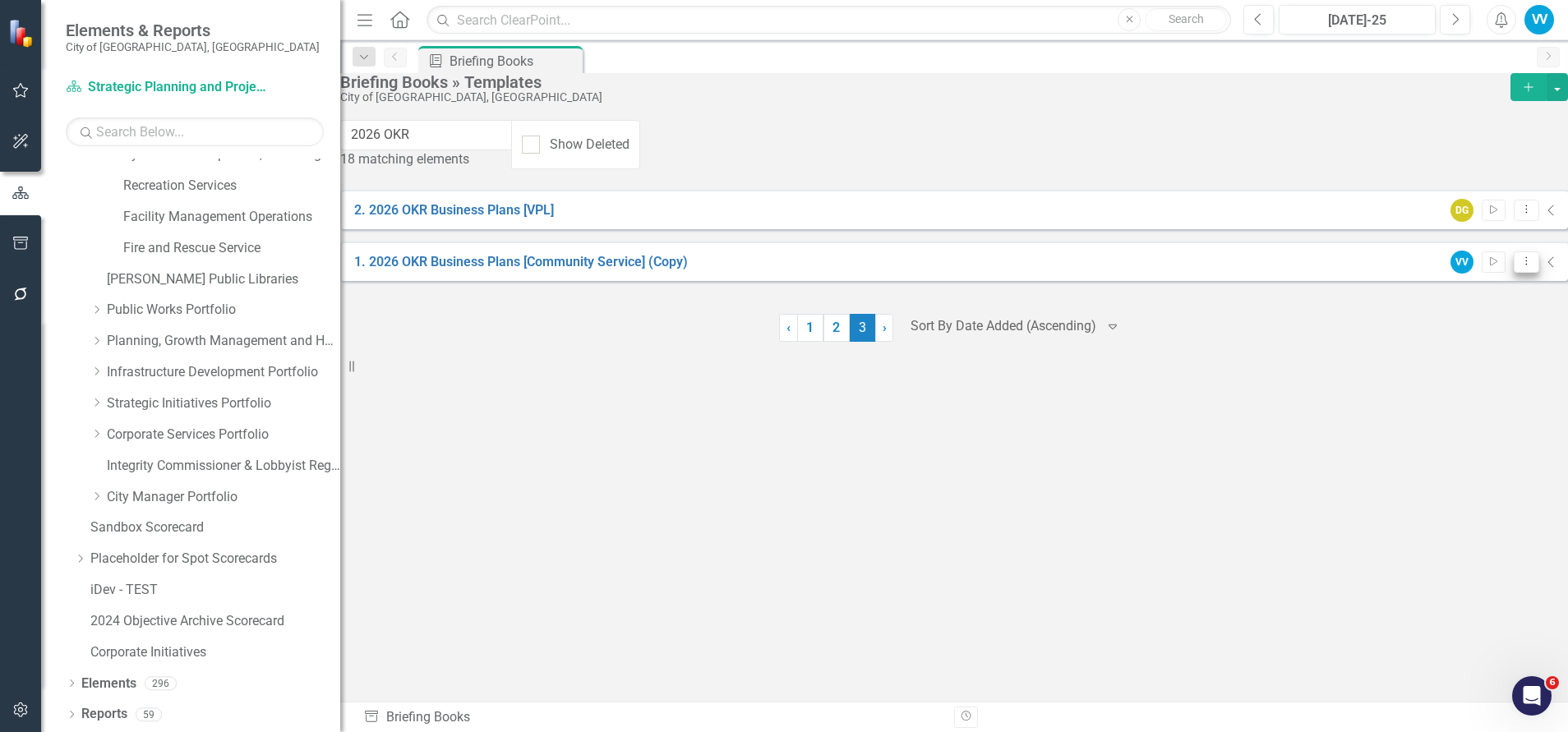
click at [1519, 263] on icon "Dropdown Menu" at bounding box center [1526, 260] width 14 height 11
click at [1425, 289] on link "Start Run Template" at bounding box center [1429, 287] width 152 height 30
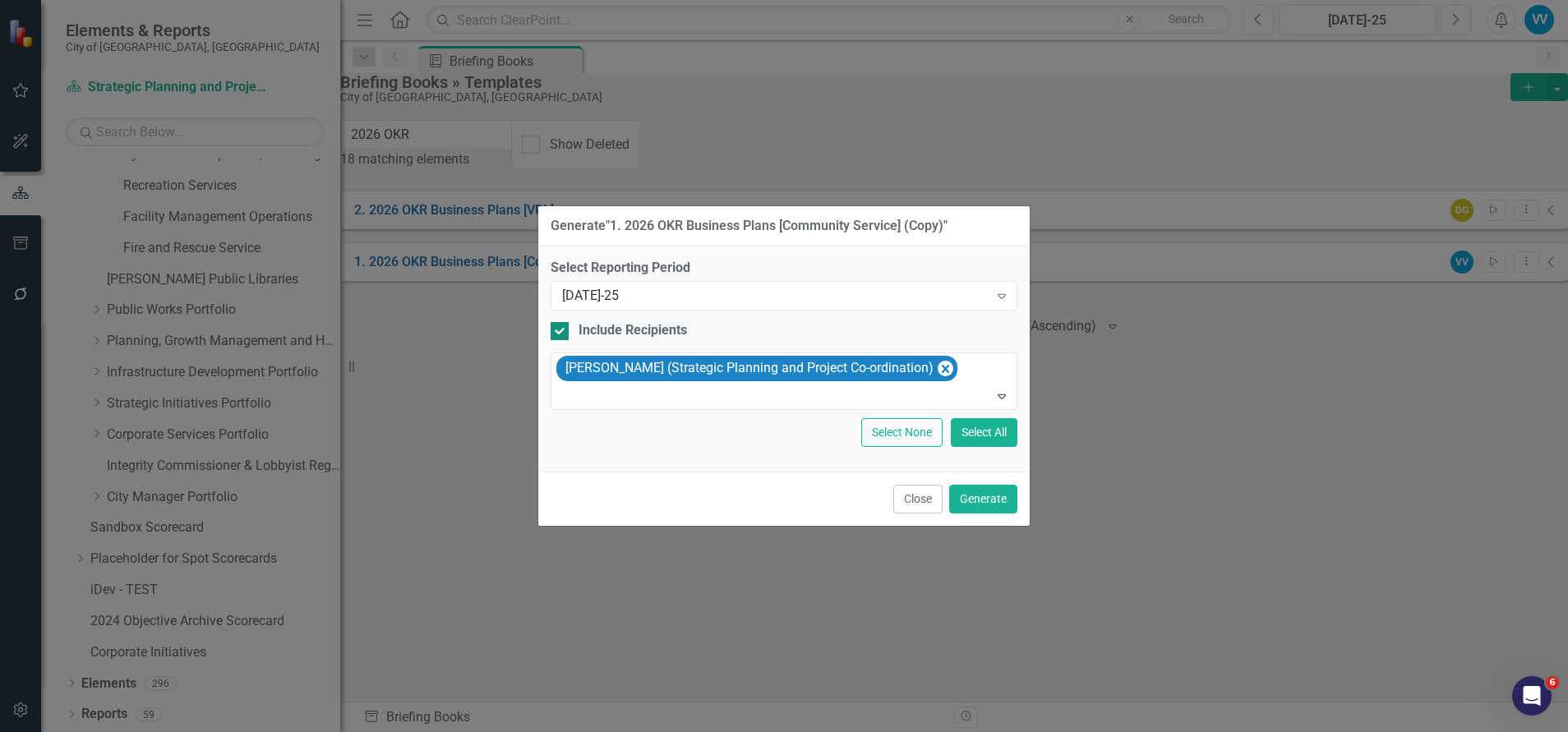
click at [564, 324] on div at bounding box center [559, 330] width 18 height 18
click at [561, 324] on input "Include Recipients" at bounding box center [555, 327] width 11 height 11
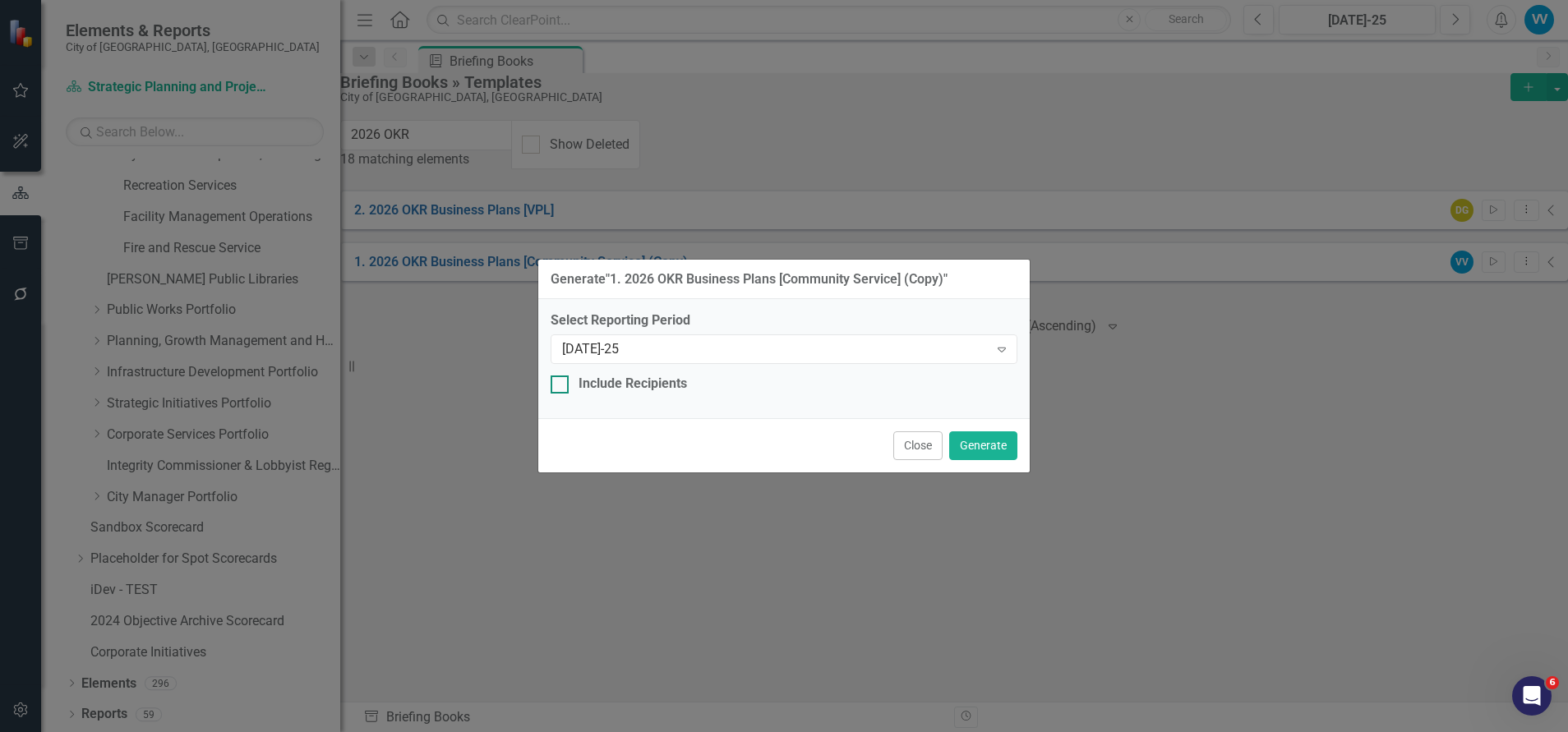
click at [565, 382] on div at bounding box center [559, 384] width 18 height 18
click at [561, 382] on input "Include Recipients" at bounding box center [555, 380] width 11 height 11
checkbox input "true"
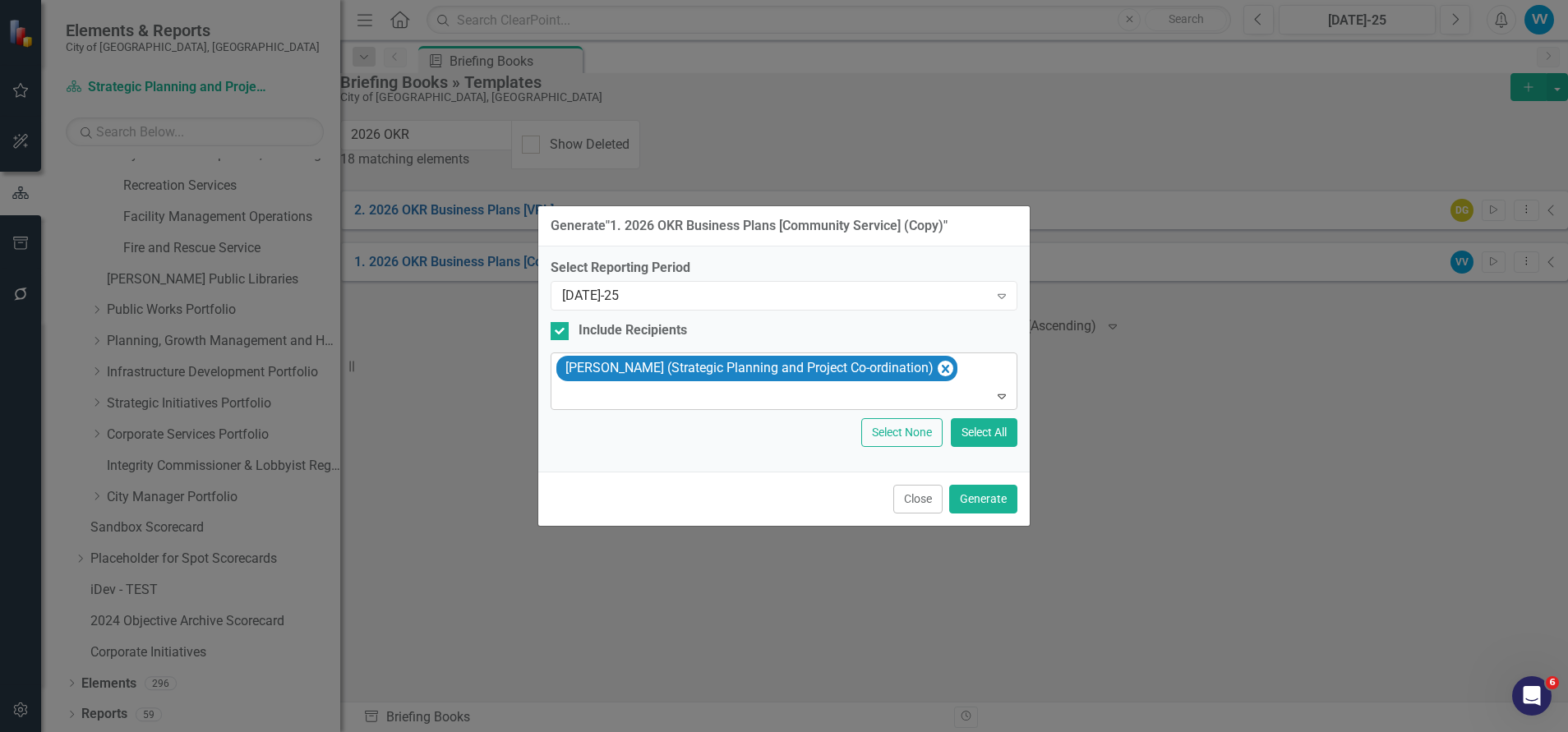
click at [1002, 396] on icon "Expand" at bounding box center [1001, 396] width 16 height 14
click at [1235, 350] on div "Generate " 1. 2026 OKR Business Plans [Community Service] (Copy) " Select Repor…" at bounding box center [784, 366] width 1568 height 732
click at [996, 495] on button "Generate" at bounding box center [983, 499] width 68 height 29
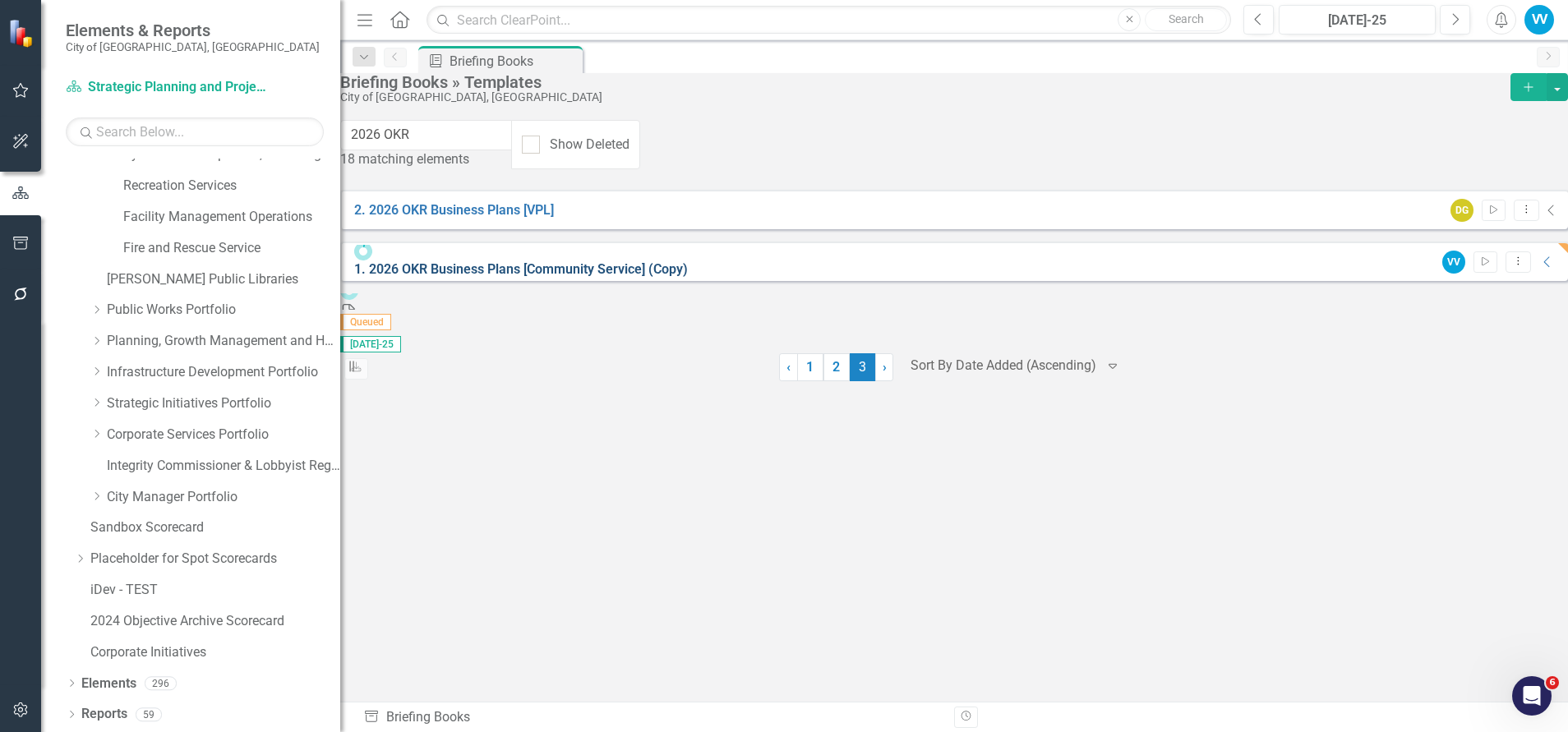
click at [503, 261] on link "1. 2026 OKR Business Plans [Community Service] (Copy)" at bounding box center [521, 269] width 334 height 15
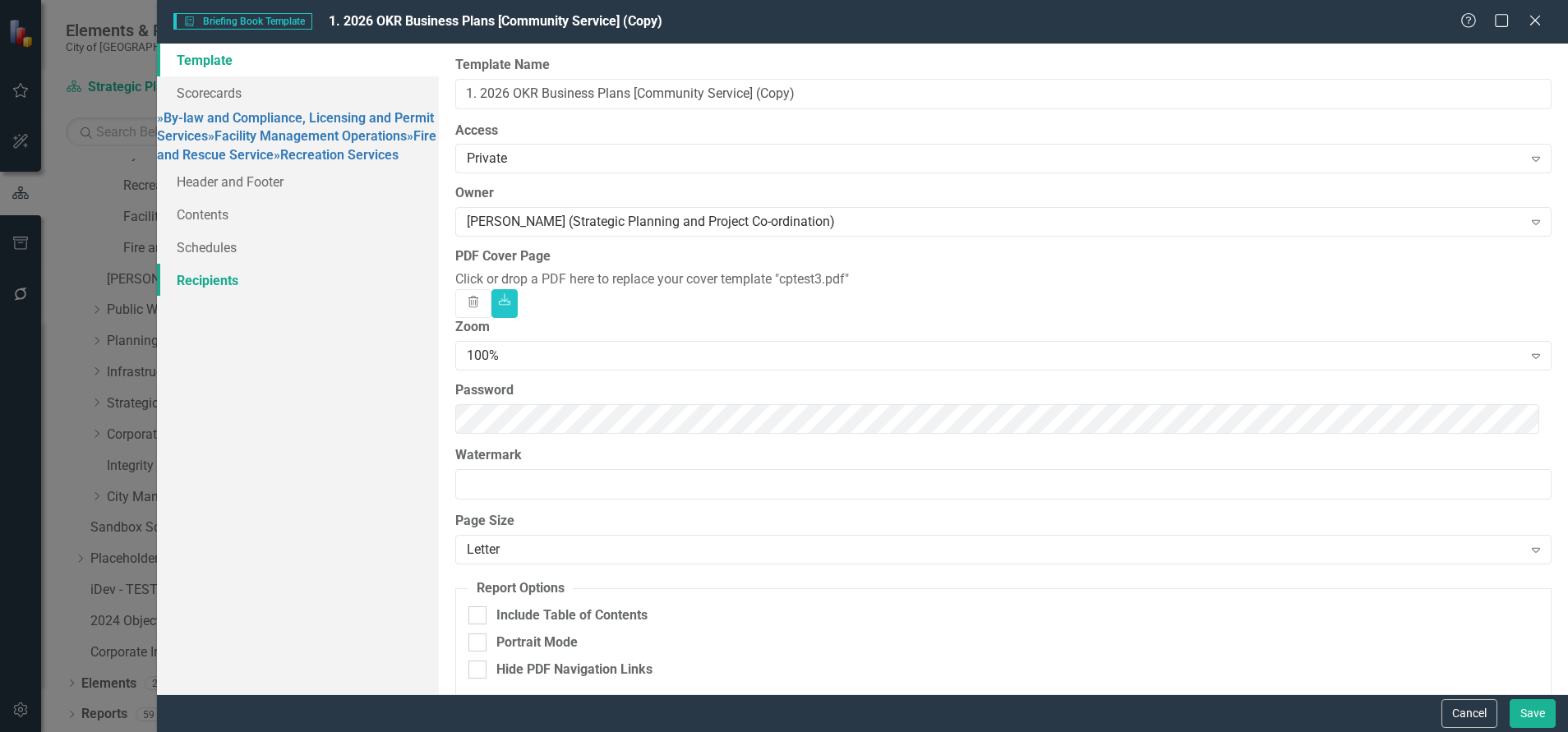
click at [220, 297] on link "Recipients" at bounding box center [297, 280] width 281 height 33
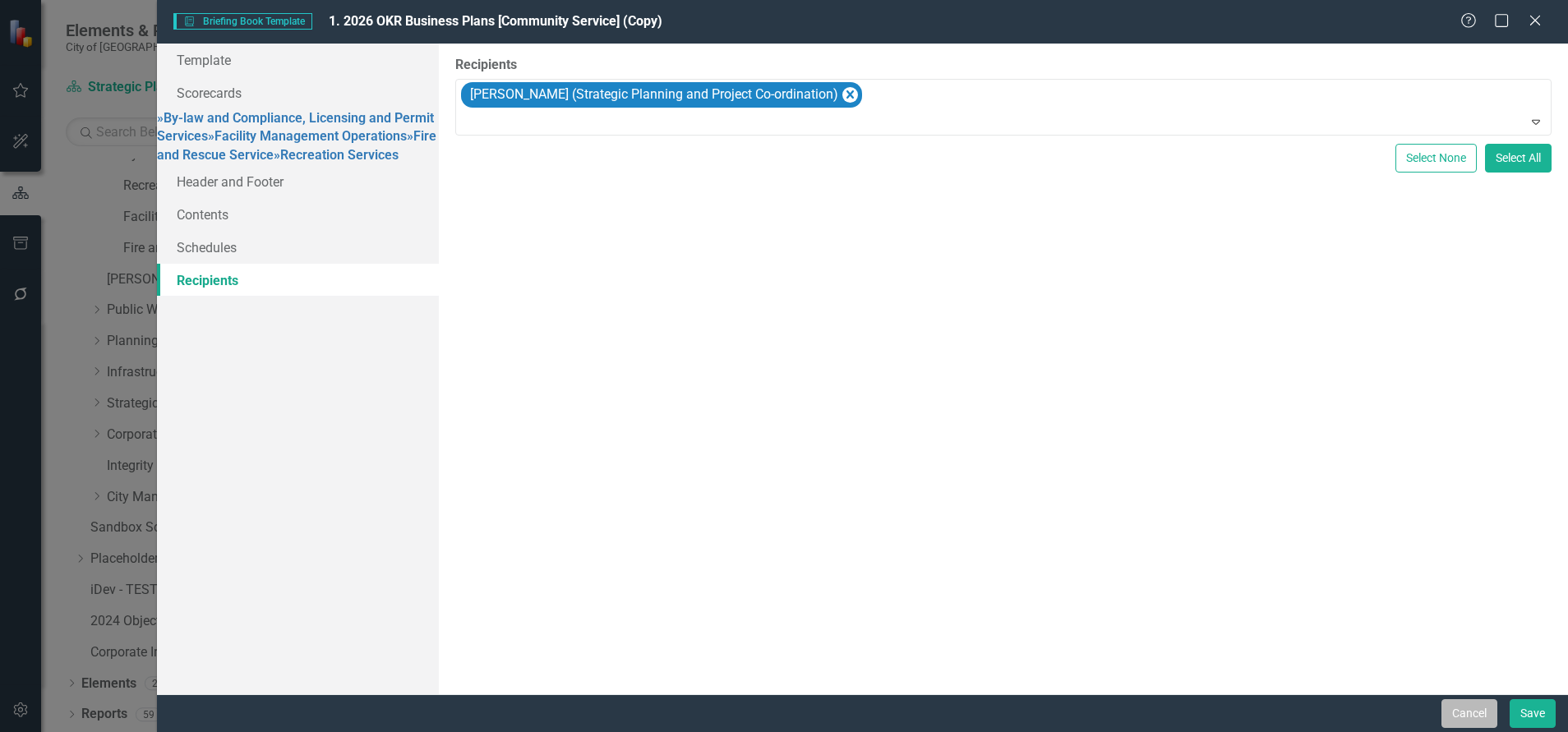
click at [1463, 671] on button "Cancel" at bounding box center [1469, 713] width 56 height 29
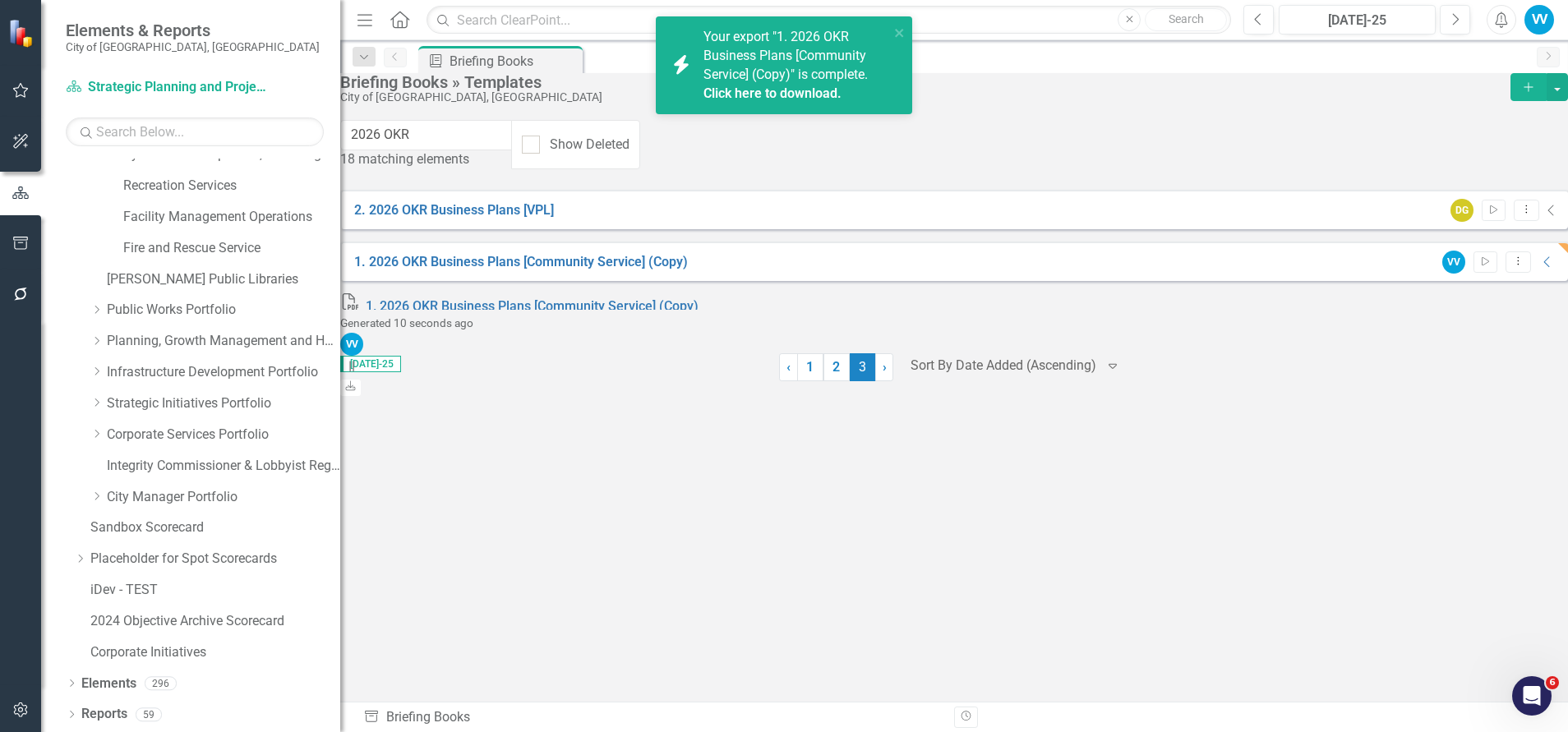
click at [783, 86] on link "Click here to download." at bounding box center [772, 93] width 138 height 15
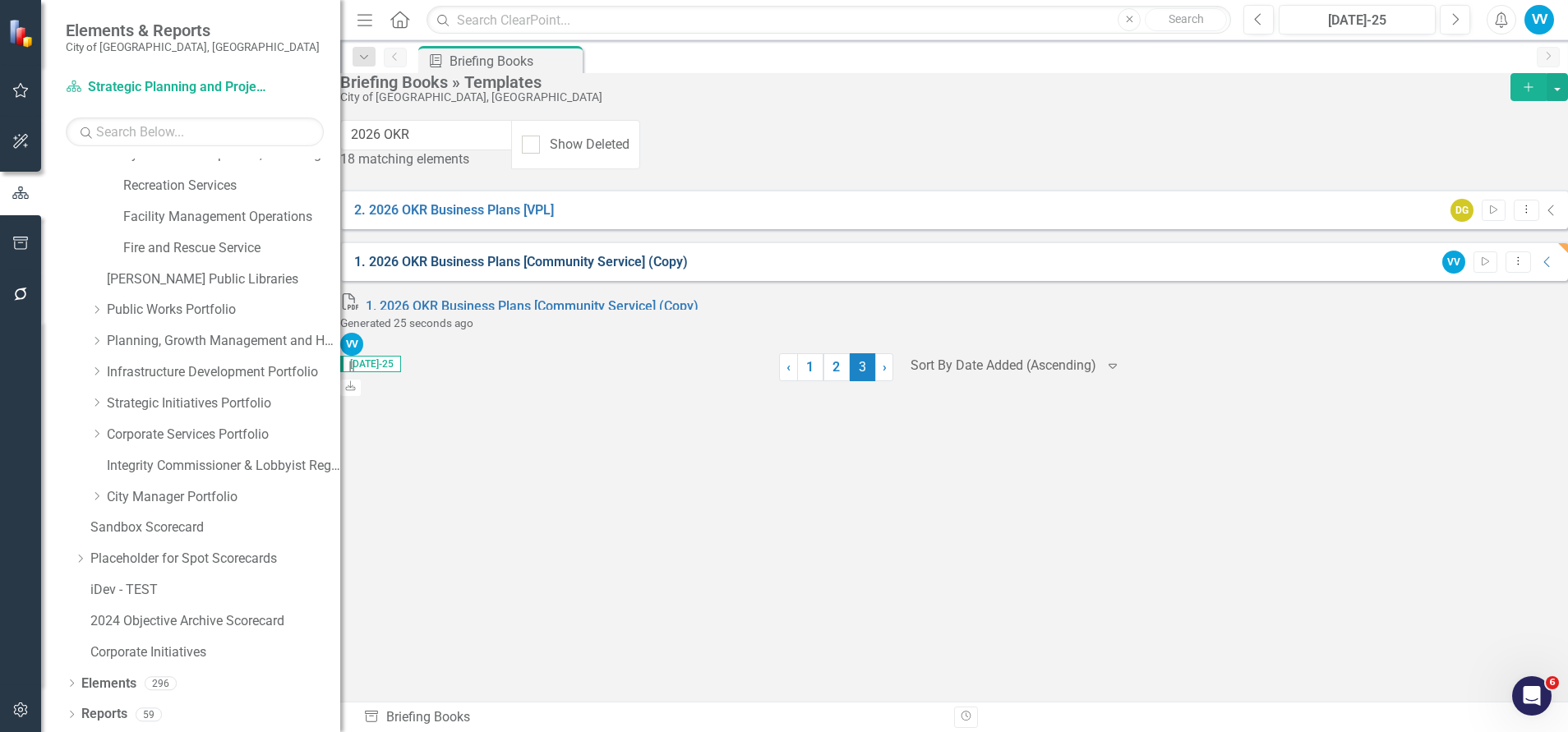
click at [504, 258] on link "1. 2026 OKR Business Plans [Community Service] (Copy)" at bounding box center [521, 262] width 334 height 15
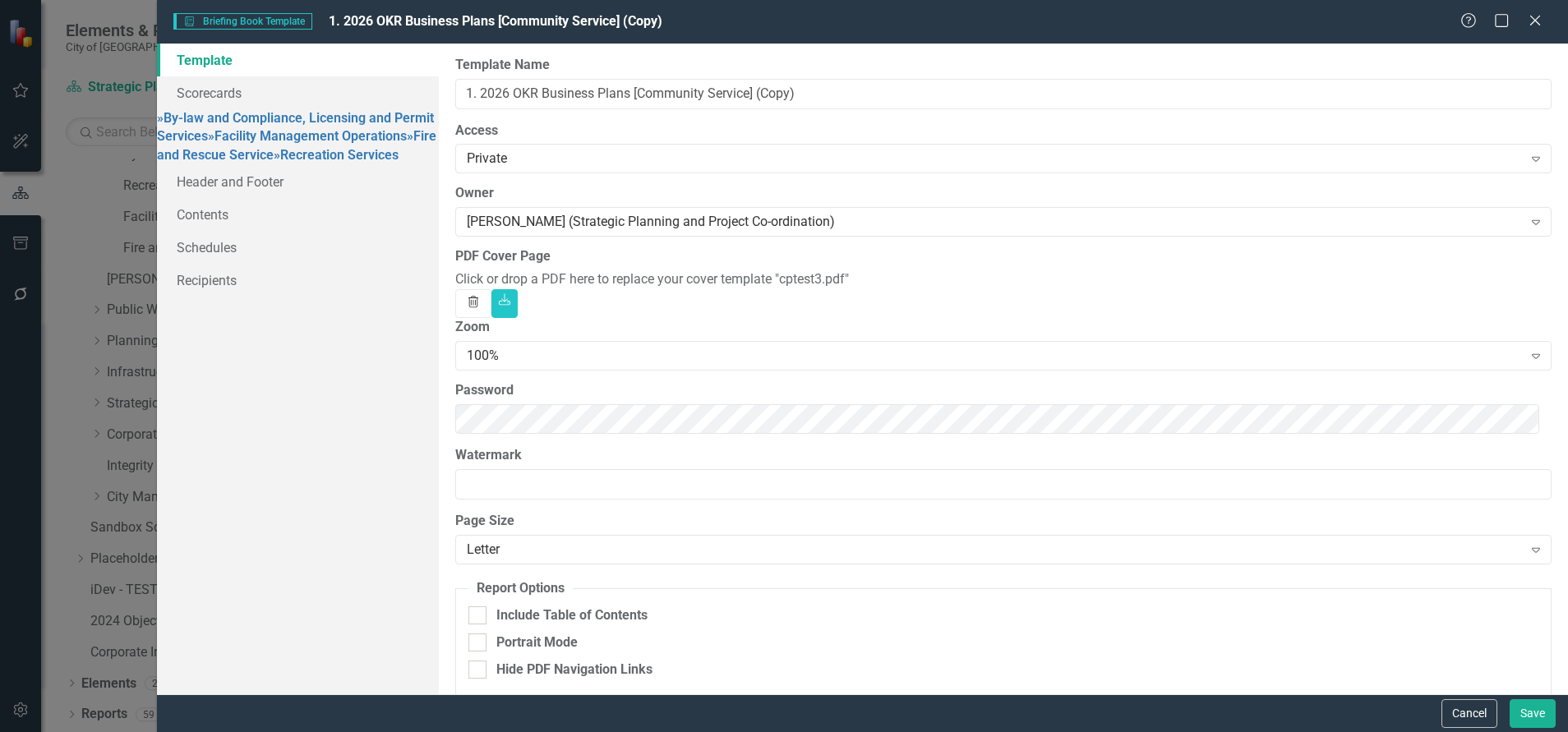
click at [481, 304] on icon "Trash" at bounding box center [473, 303] width 14 height 12
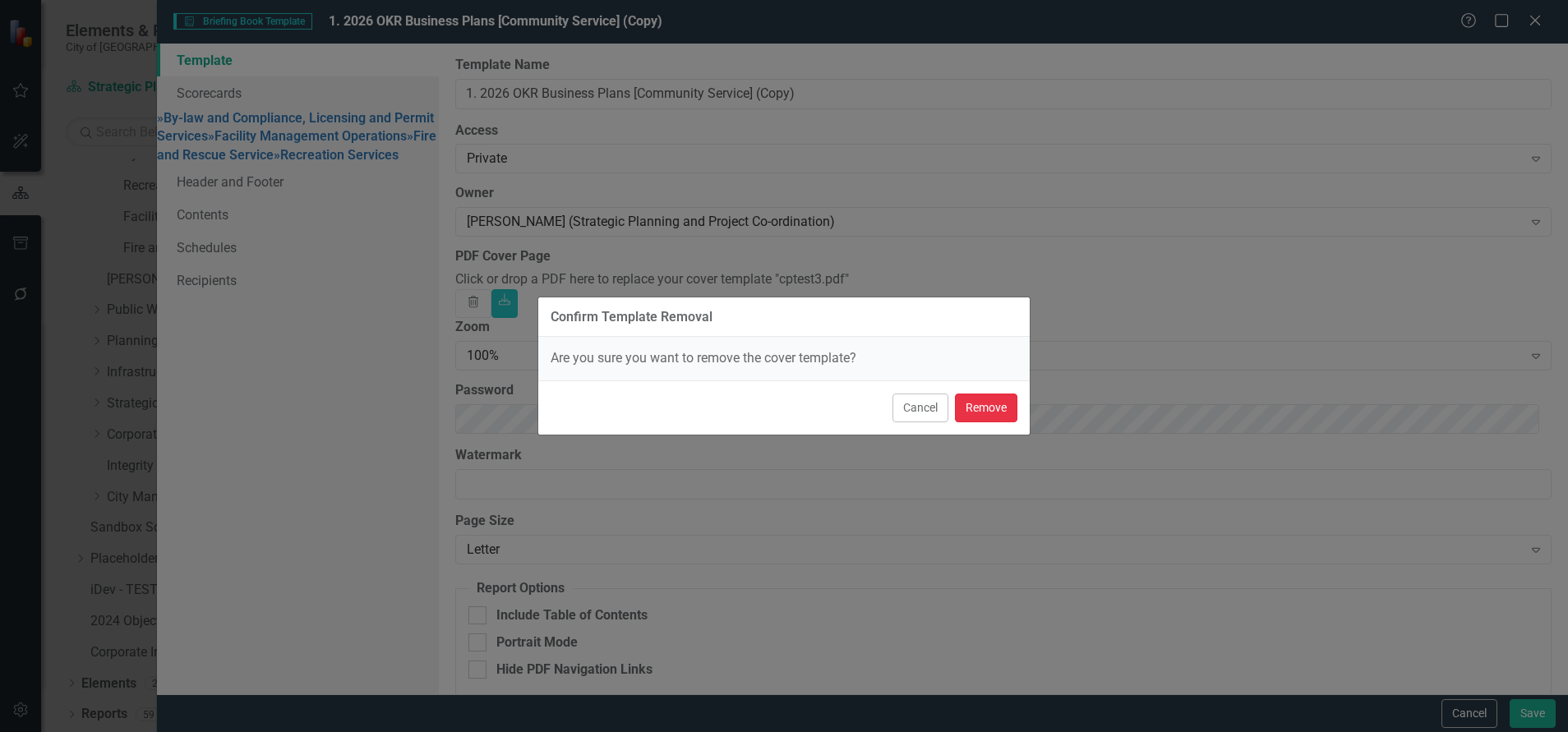
click at [1001, 400] on button "Remove" at bounding box center [986, 408] width 63 height 29
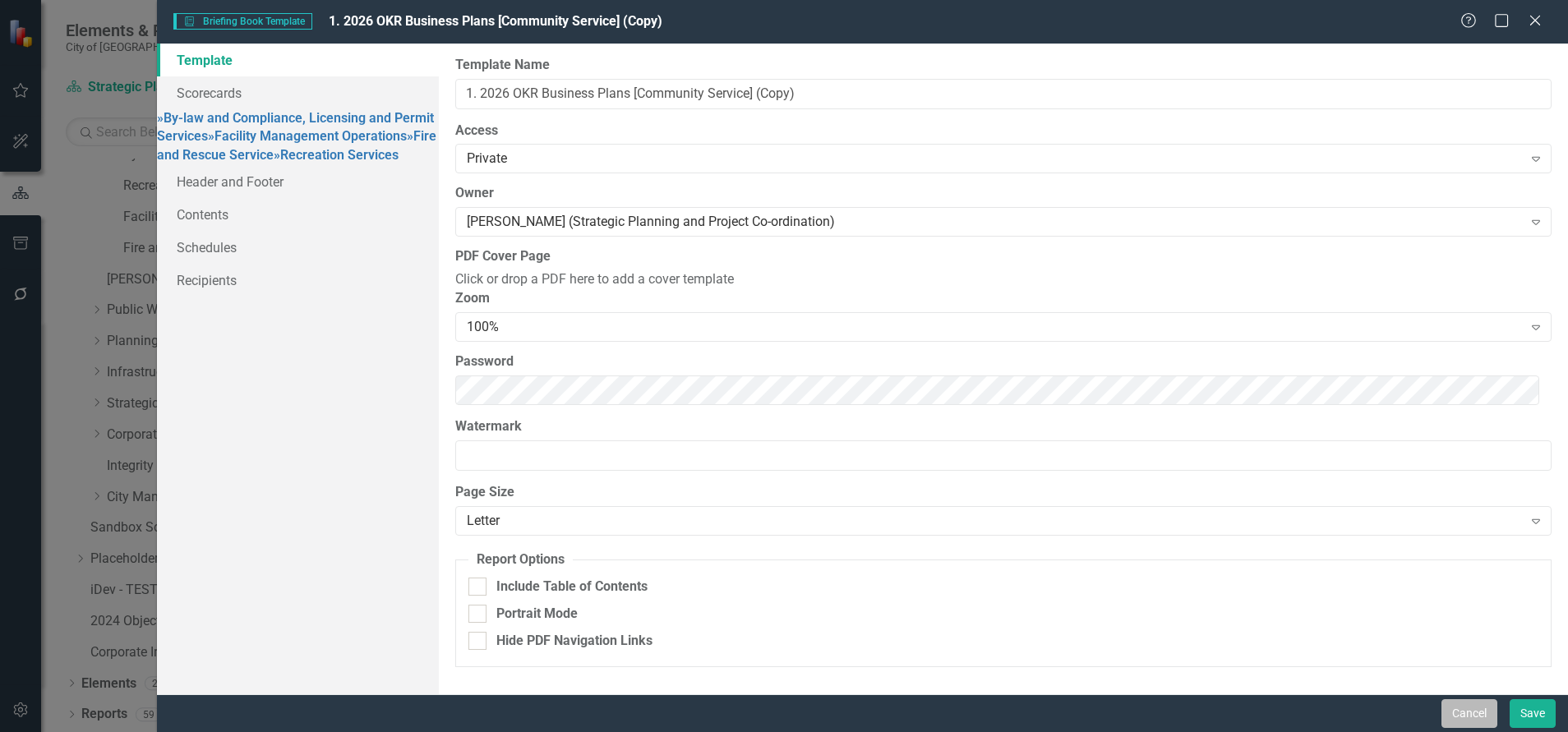
click at [1477, 671] on button "Cancel" at bounding box center [1469, 713] width 56 height 29
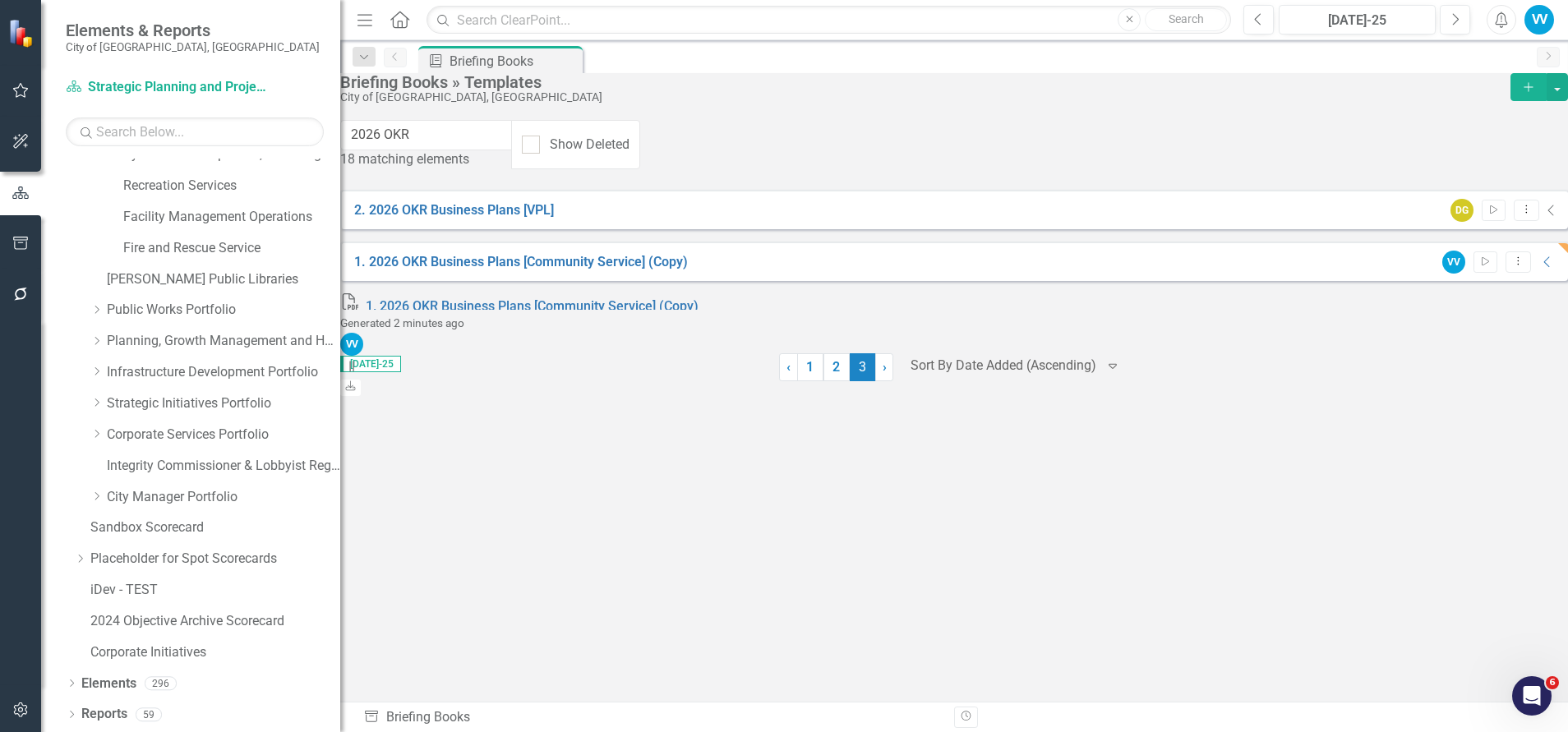
click at [698, 306] on div "2. 2026 OKR Business Plans [VPL] DG Start Dropdown Menu Collapse 1. 2026 OKR Bu…" at bounding box center [954, 261] width 1227 height 143
click at [23, 246] on icon "button" at bounding box center [21, 243] width 17 height 14
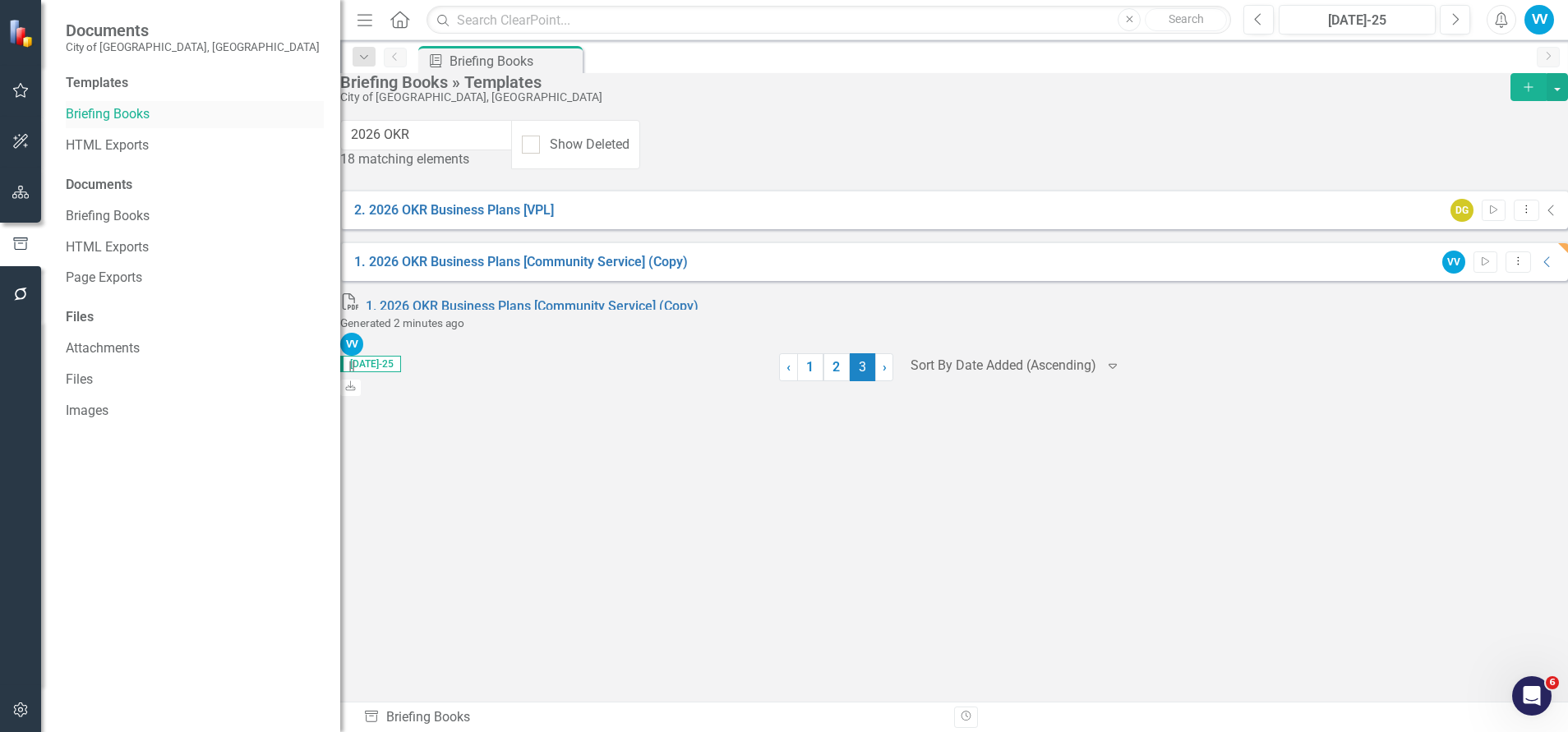
click at [87, 117] on link "Briefing Books" at bounding box center [195, 114] width 258 height 19
click at [111, 108] on link "Briefing Books" at bounding box center [195, 114] width 258 height 19
drag, startPoint x: 443, startPoint y: 147, endPoint x: 308, endPoint y: 115, distance: 138.7
click at [263, 147] on div "Documents City of Vaughan, ON Templates Briefing Books HTML Exports Documents B…" at bounding box center [784, 366] width 1568 height 732
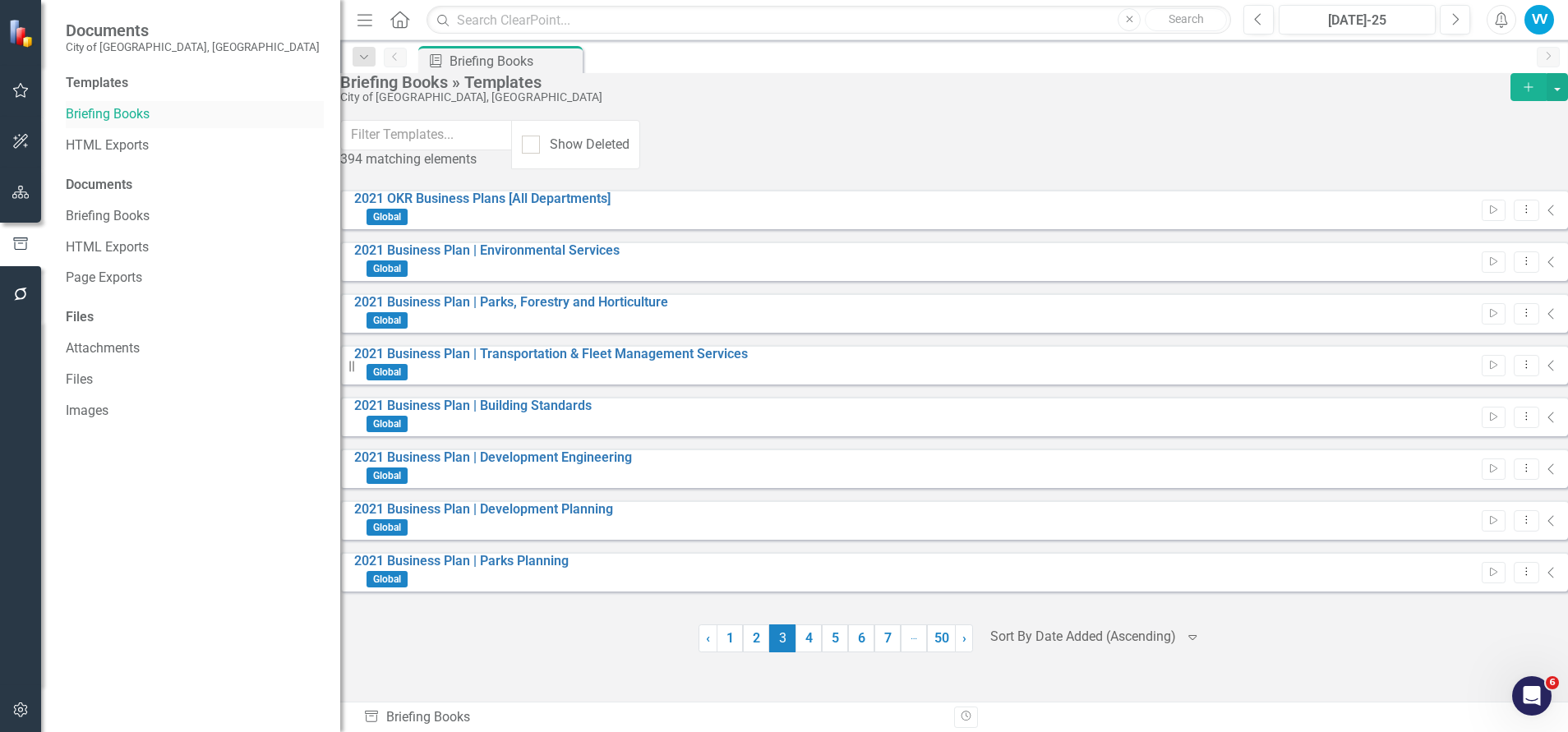
click at [108, 105] on link "Briefing Books" at bounding box center [195, 114] width 258 height 19
click at [420, 150] on input "text" at bounding box center [427, 136] width 173 height 30
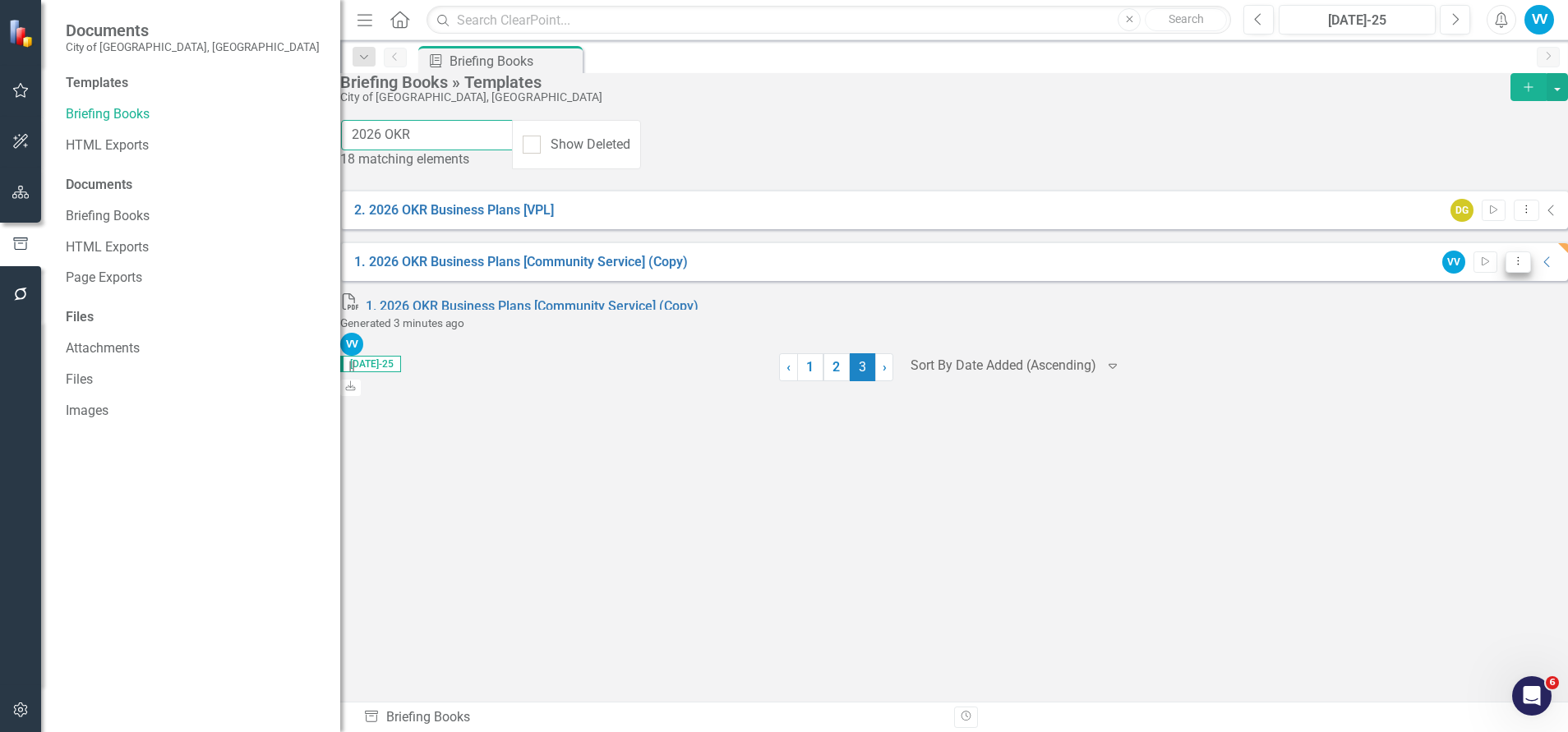
type input "2026 OKR"
click at [1516, 258] on icon at bounding box center [1517, 261] width 2 height 8
click at [1394, 348] on link "Edit Edit Template" at bounding box center [1429, 348] width 152 height 30
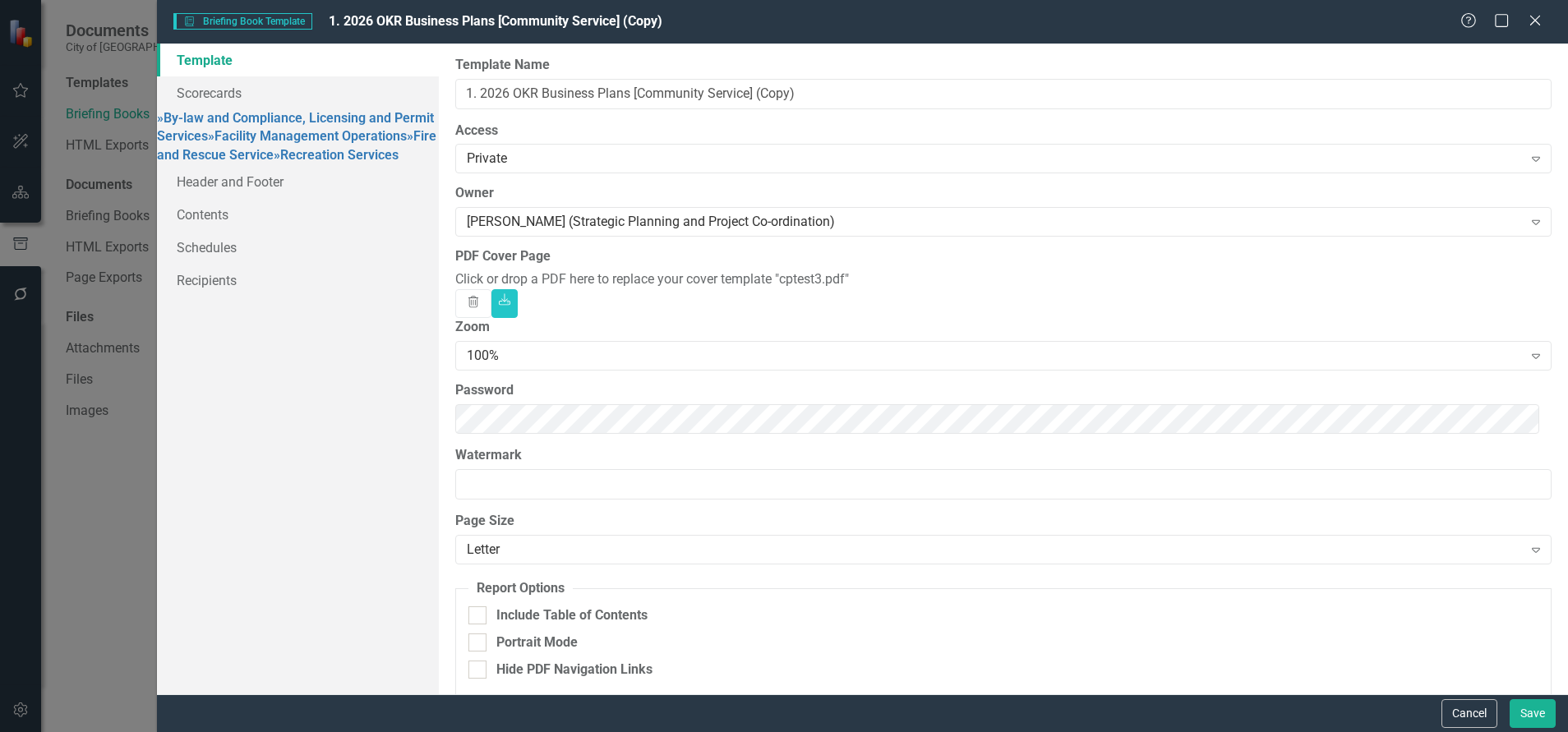
click at [737, 289] on div "Click or drop a PDF here to replace your cover template "cptest3.pdf"" at bounding box center [1003, 280] width 1096 height 19
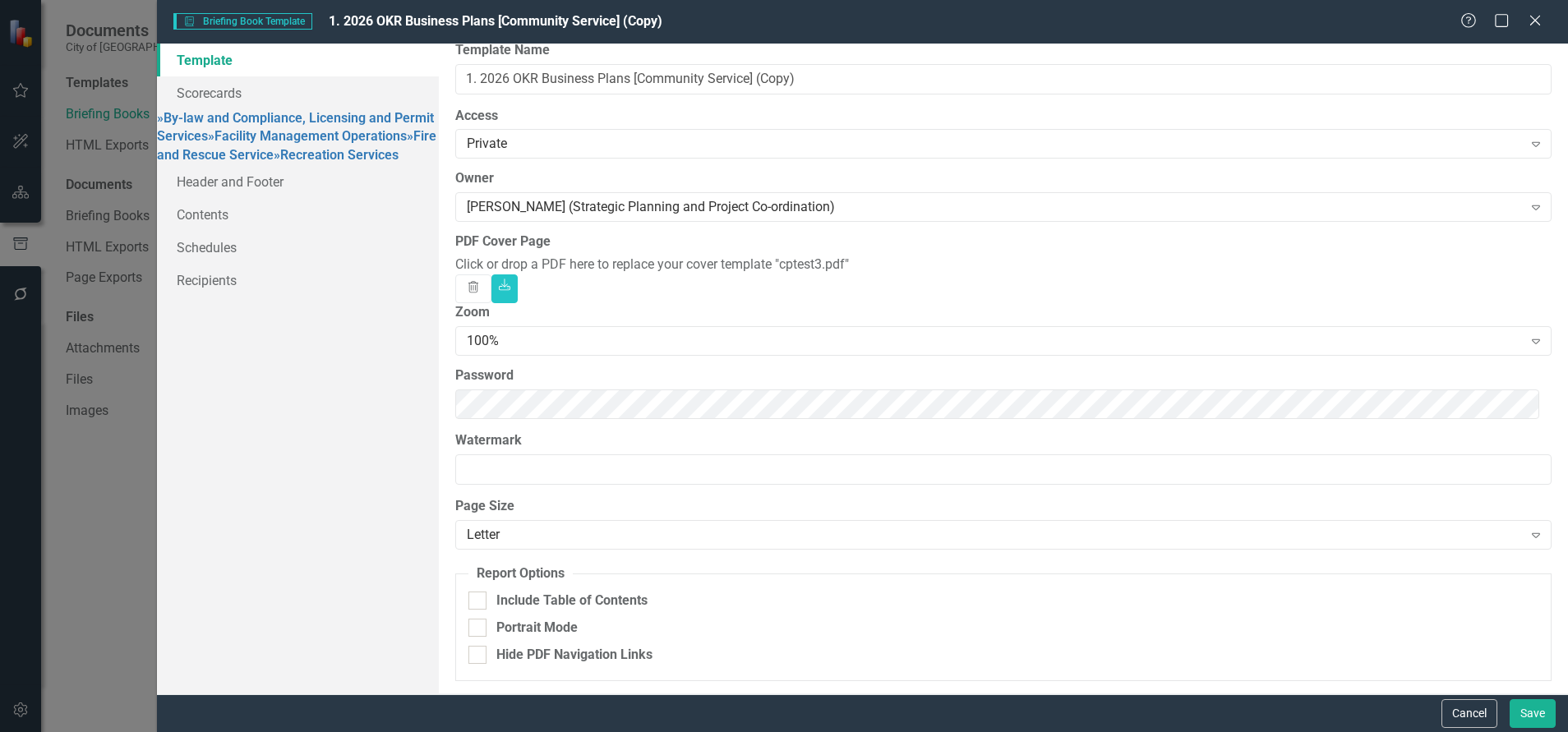
scroll to position [39, 0]
click at [1518, 671] on button "Save" at bounding box center [1532, 713] width 46 height 29
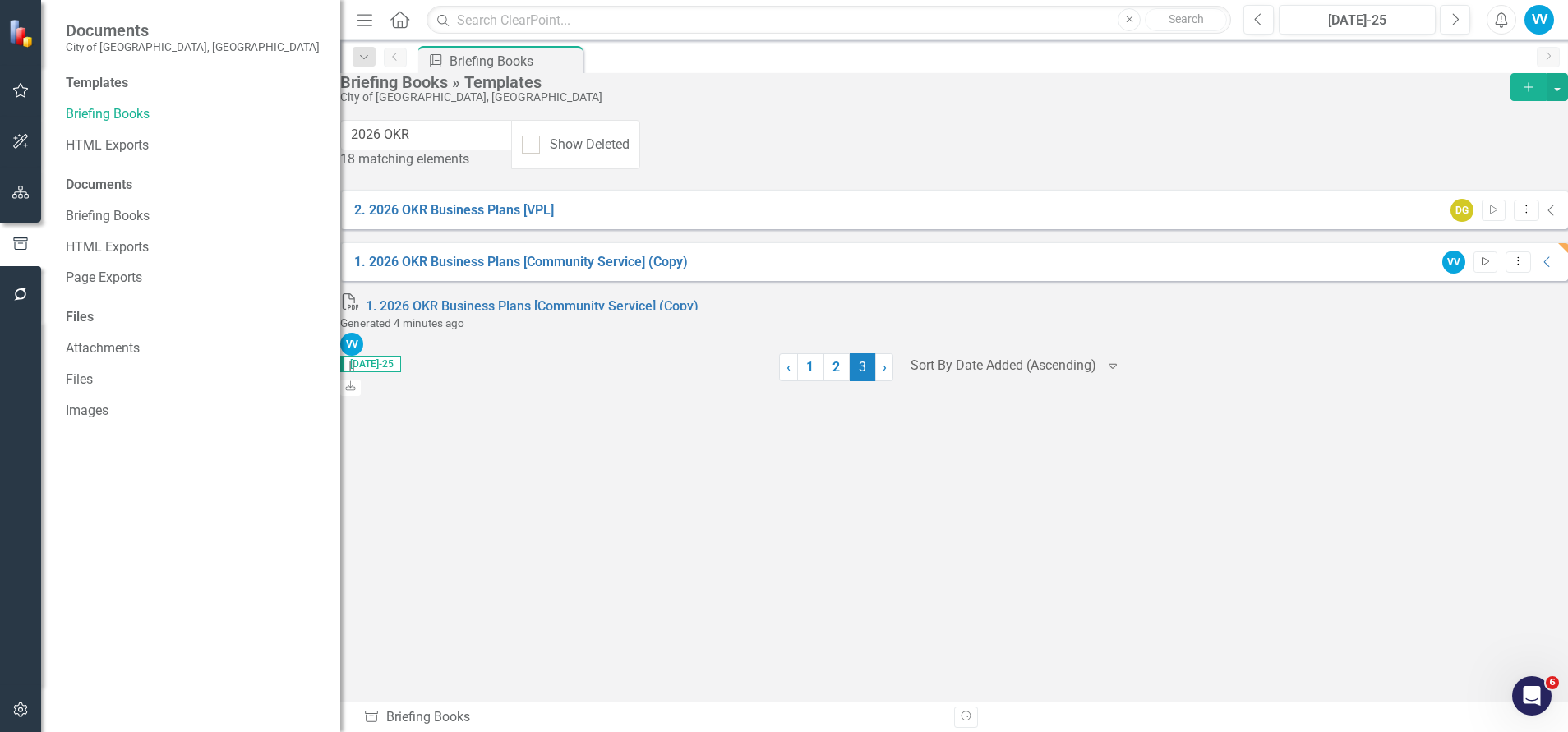
click at [1479, 260] on icon "Start" at bounding box center [1485, 262] width 13 height 10
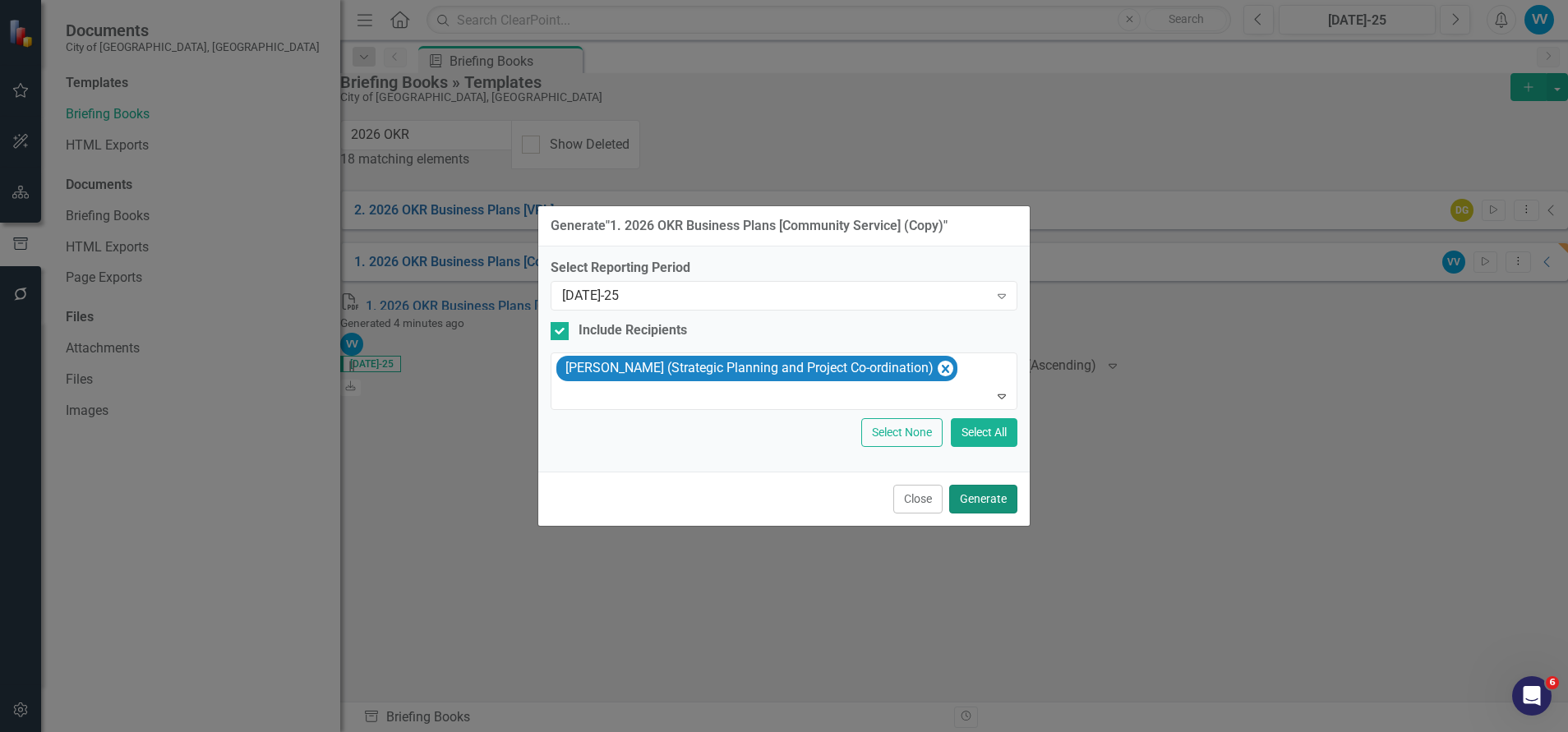
click at [983, 502] on button "Generate" at bounding box center [983, 499] width 68 height 29
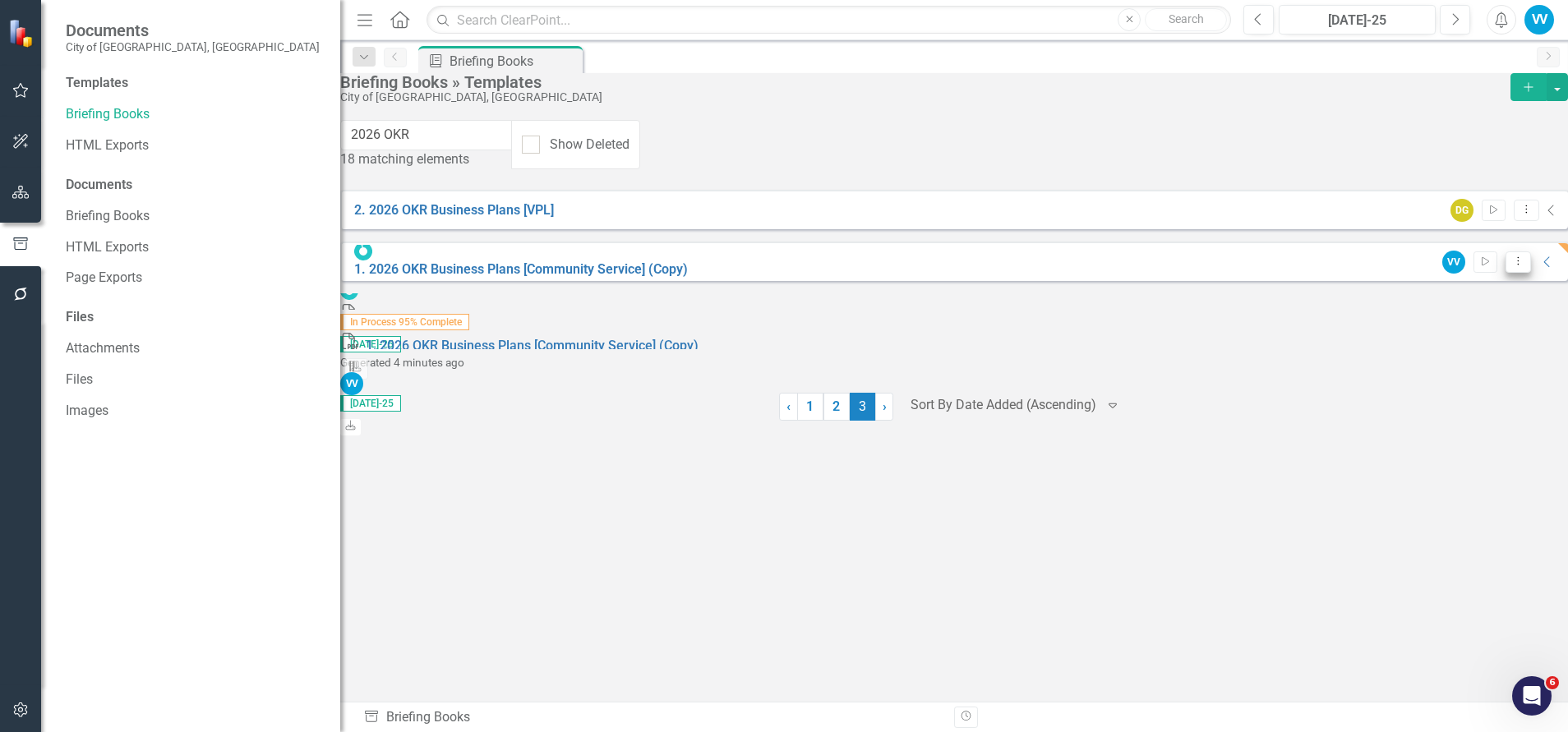
click at [1505, 258] on button "Dropdown Menu" at bounding box center [1518, 263] width 25 height 22
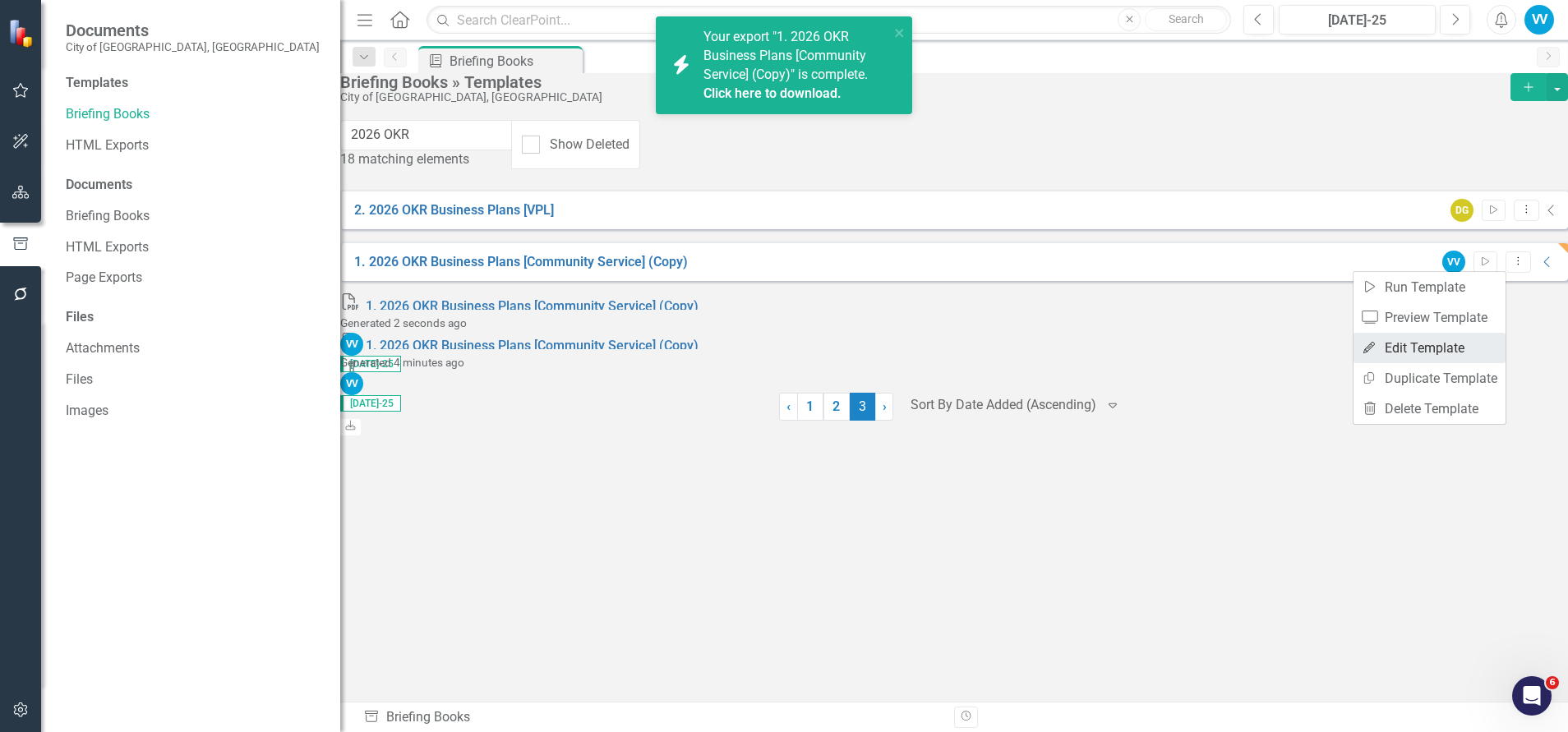
click at [1400, 340] on link "Edit Edit Template" at bounding box center [1429, 348] width 152 height 30
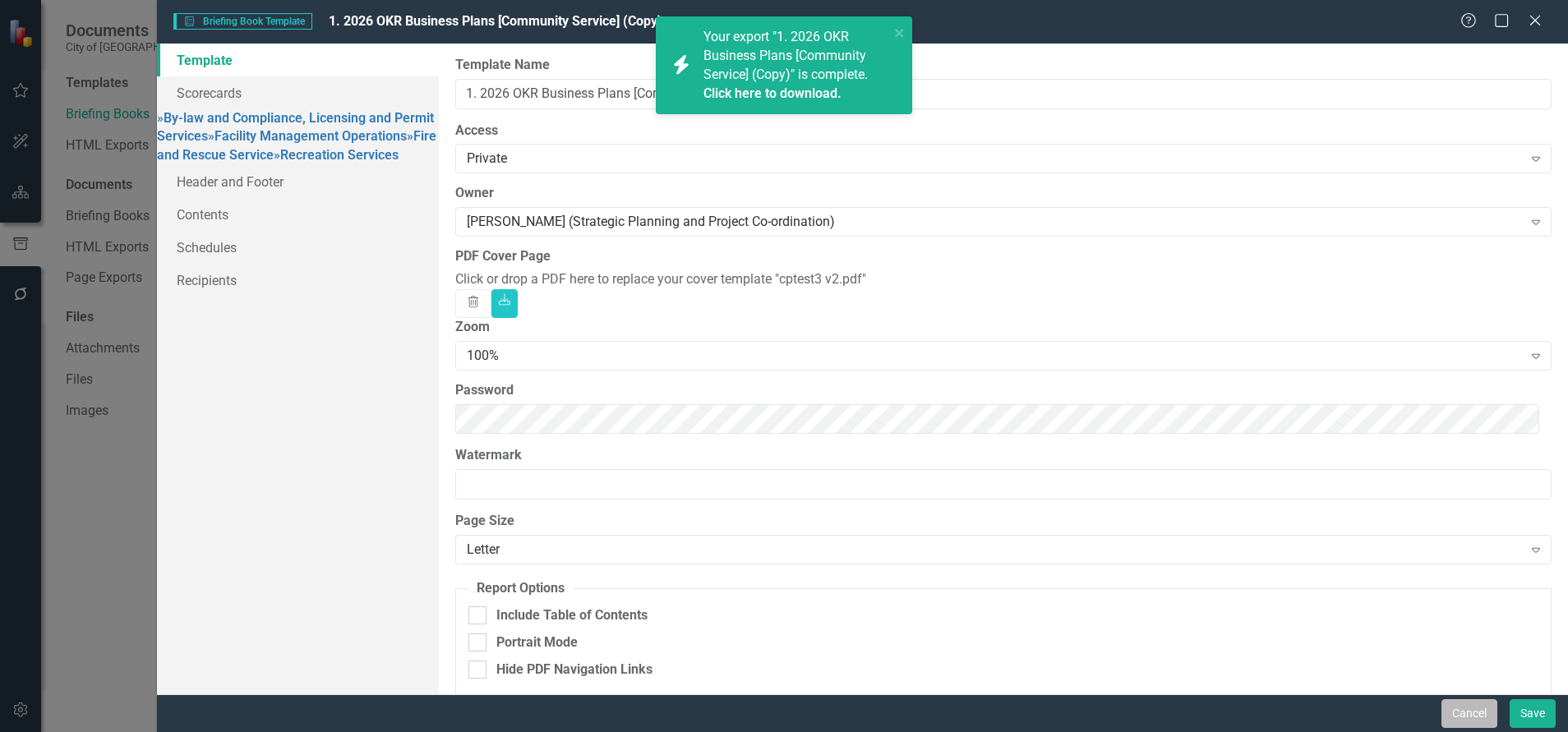
click at [1463, 671] on button "Cancel" at bounding box center [1469, 713] width 56 height 29
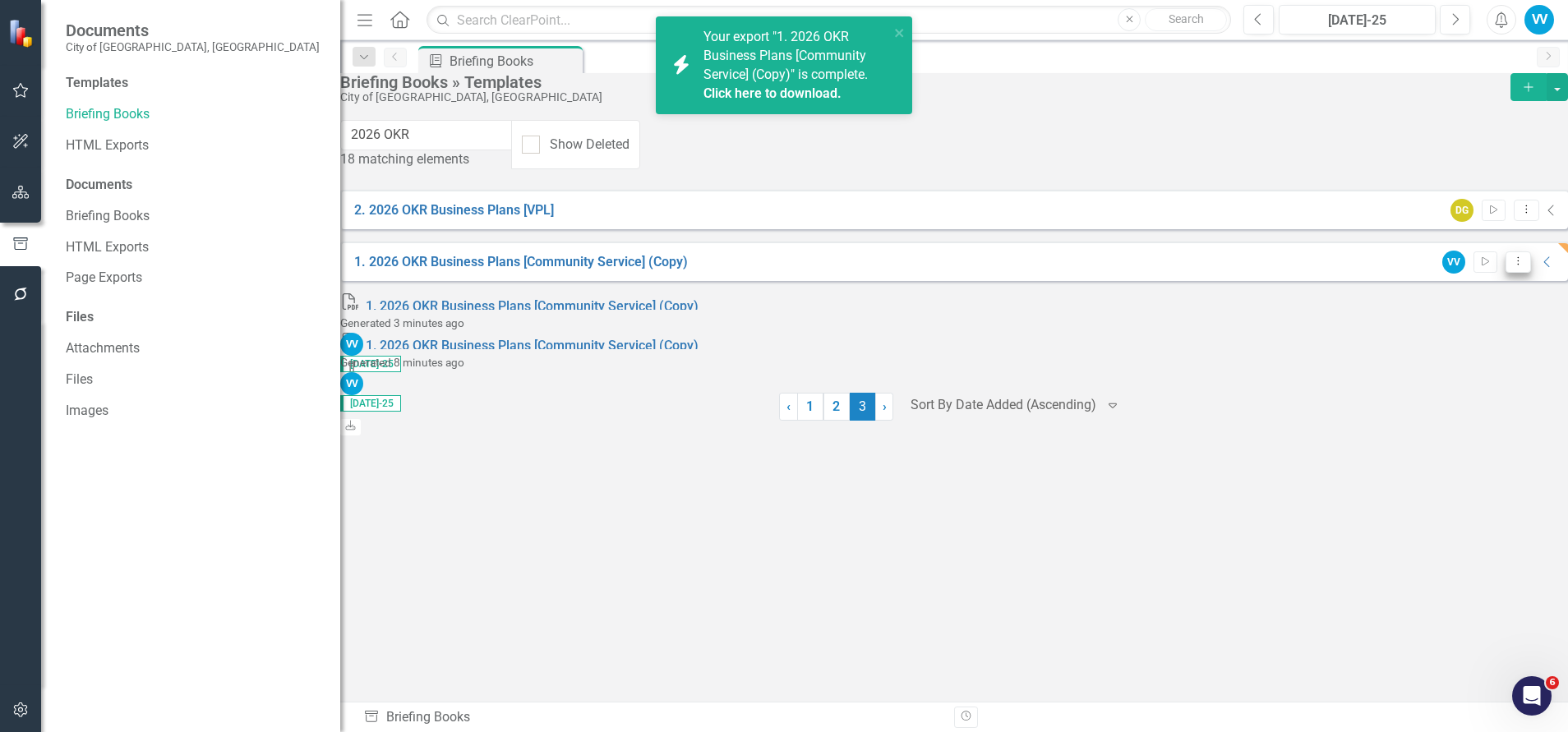
click at [1505, 265] on button "Dropdown Menu" at bounding box center [1518, 263] width 25 height 22
click at [1436, 402] on link "Trash Delete Template" at bounding box center [1429, 408] width 152 height 30
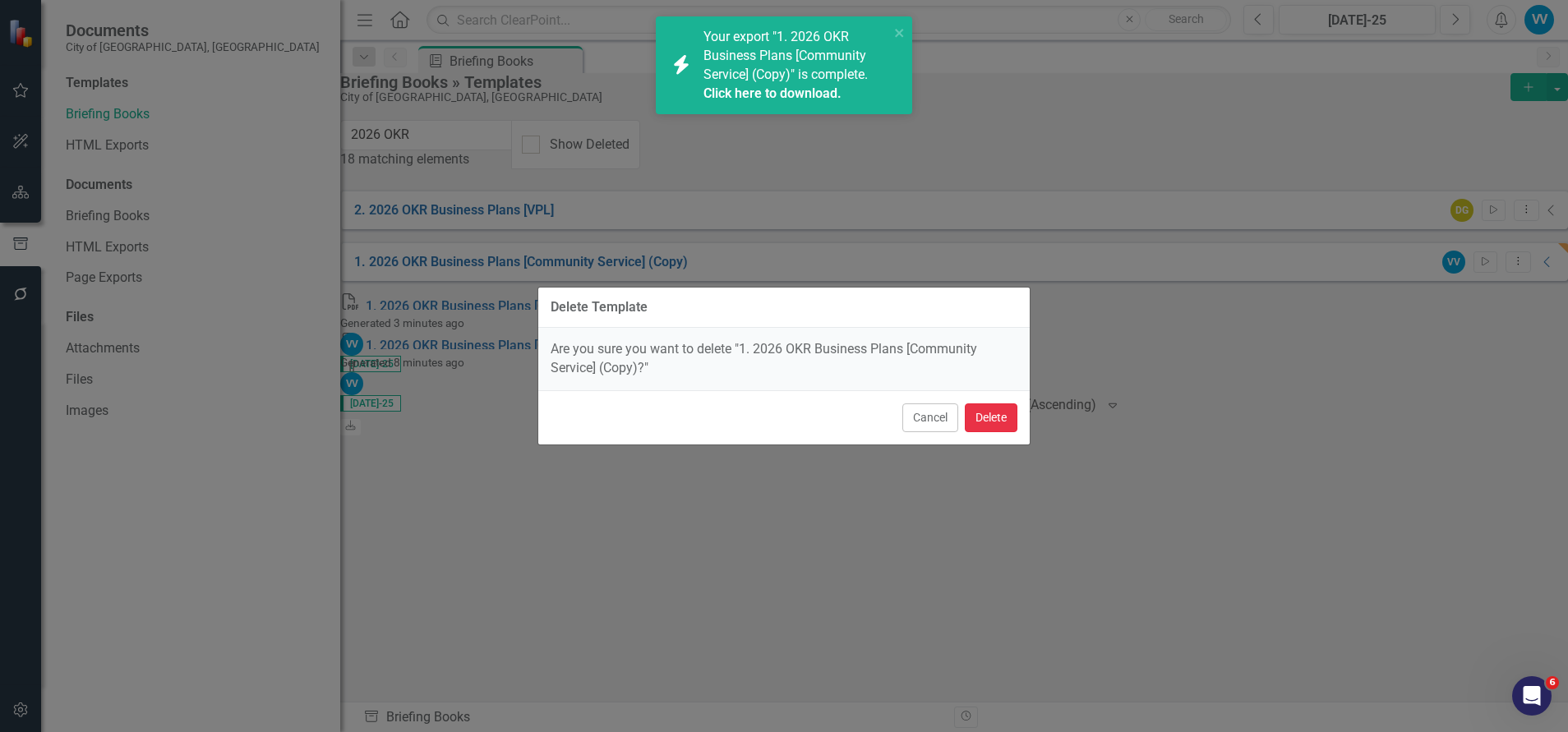
click at [1015, 418] on button "Delete" at bounding box center [991, 418] width 53 height 29
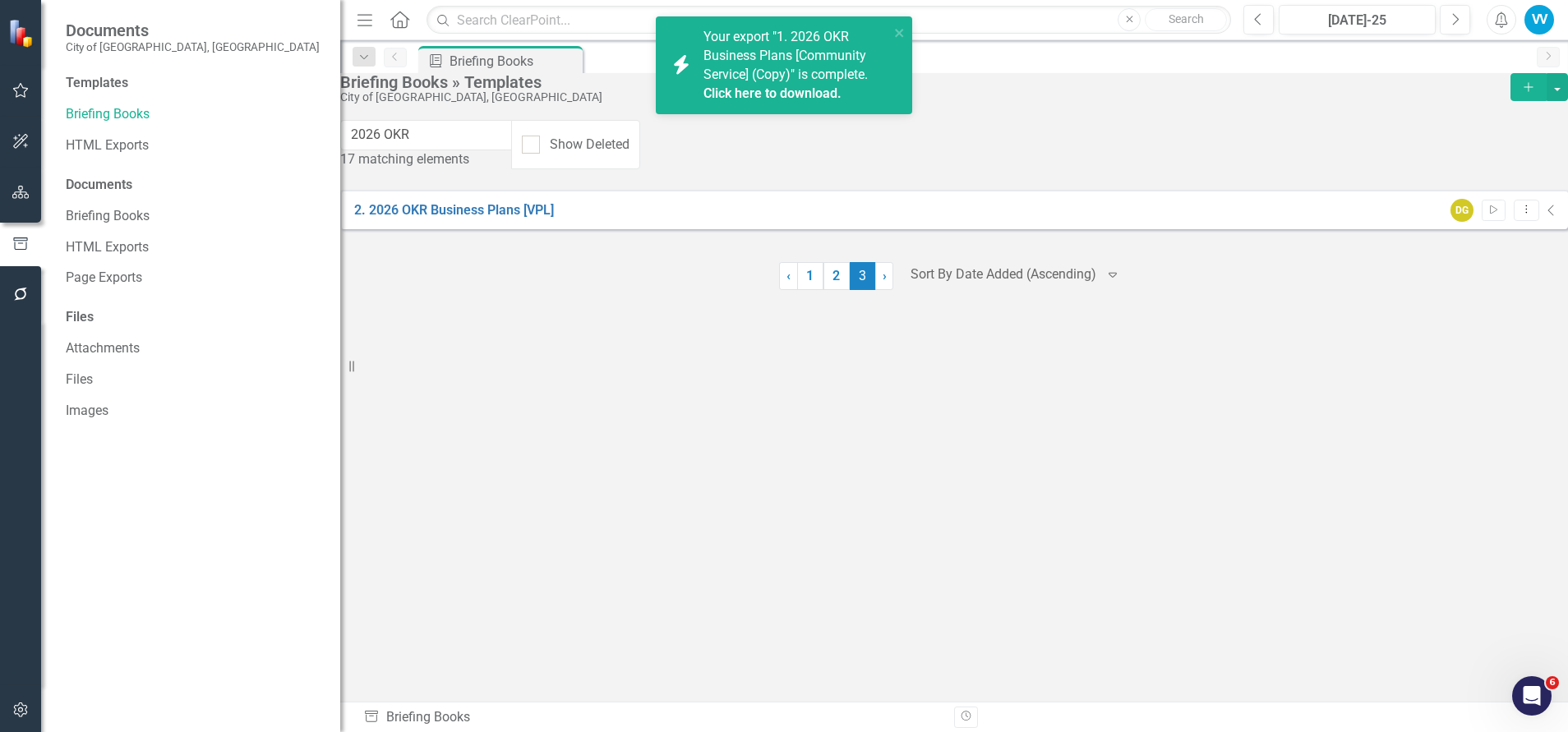
drag, startPoint x: 1542, startPoint y: 23, endPoint x: 1478, endPoint y: 147, distance: 139.5
click at [1542, 21] on div "VV" at bounding box center [1538, 19] width 30 height 30
click at [1473, 233] on link "Logout Log Out" at bounding box center [1487, 238] width 130 height 30
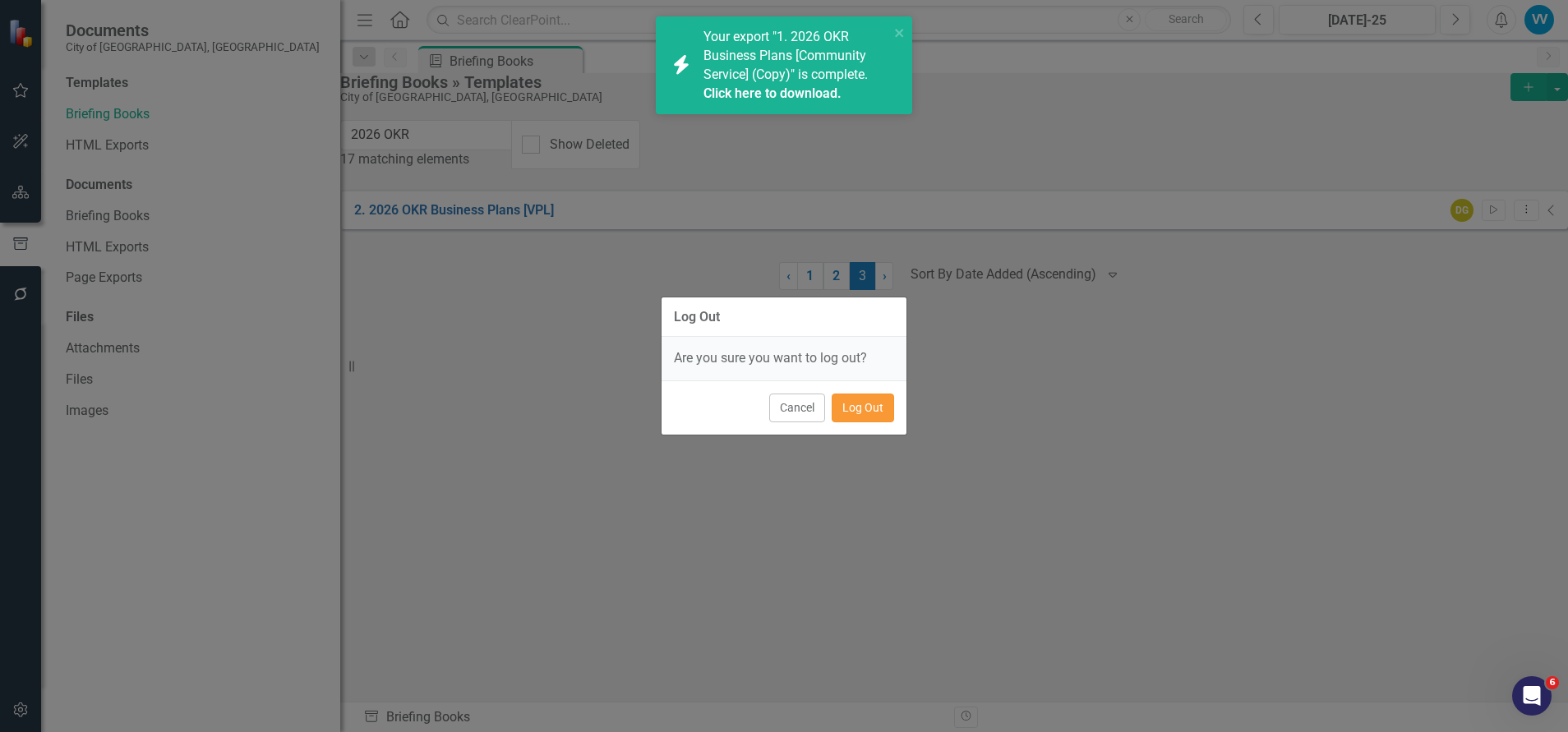
click at [867, 408] on button "Log Out" at bounding box center [863, 408] width 63 height 29
